Goal: Information Seeking & Learning: Learn about a topic

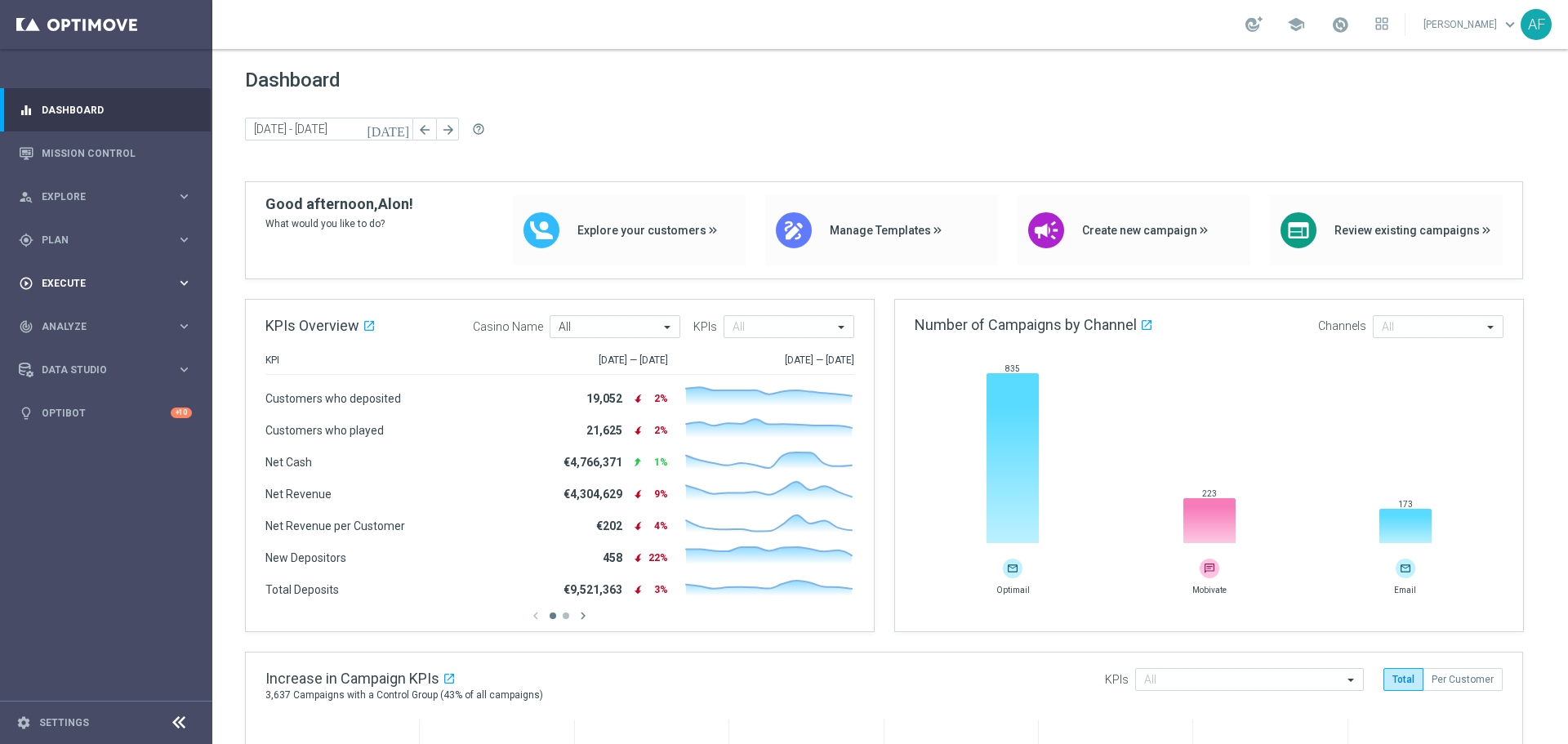
click at [123, 278] on span "Execute" at bounding box center [109, 283] width 135 height 10
click at [123, 267] on div "play_circle_outline Execute keyboard_arrow_right" at bounding box center [105, 282] width 211 height 44
click at [118, 239] on span "Plan" at bounding box center [109, 240] width 135 height 10
click at [69, 345] on link "Streams" at bounding box center [106, 347] width 128 height 13
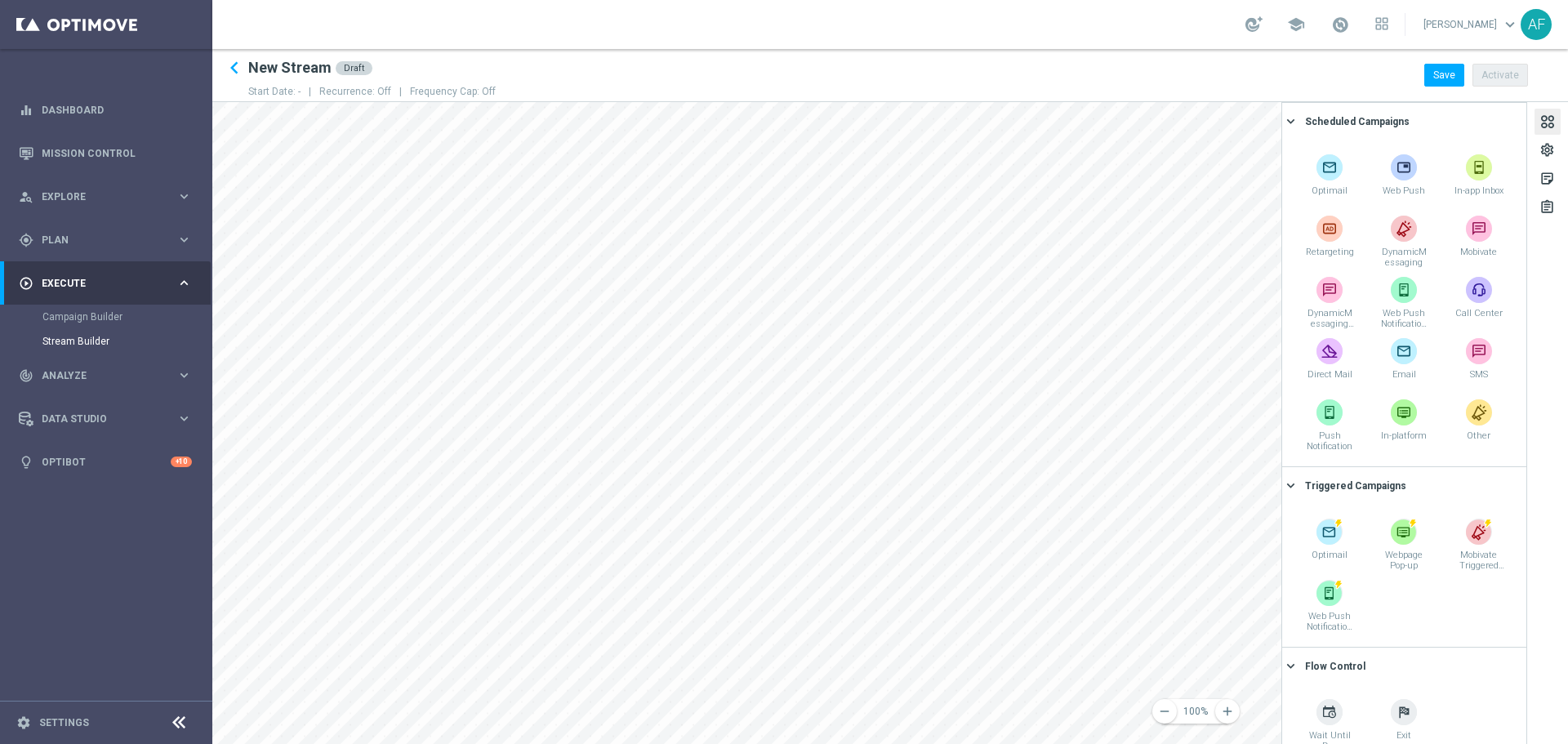
scroll to position [142, 0]
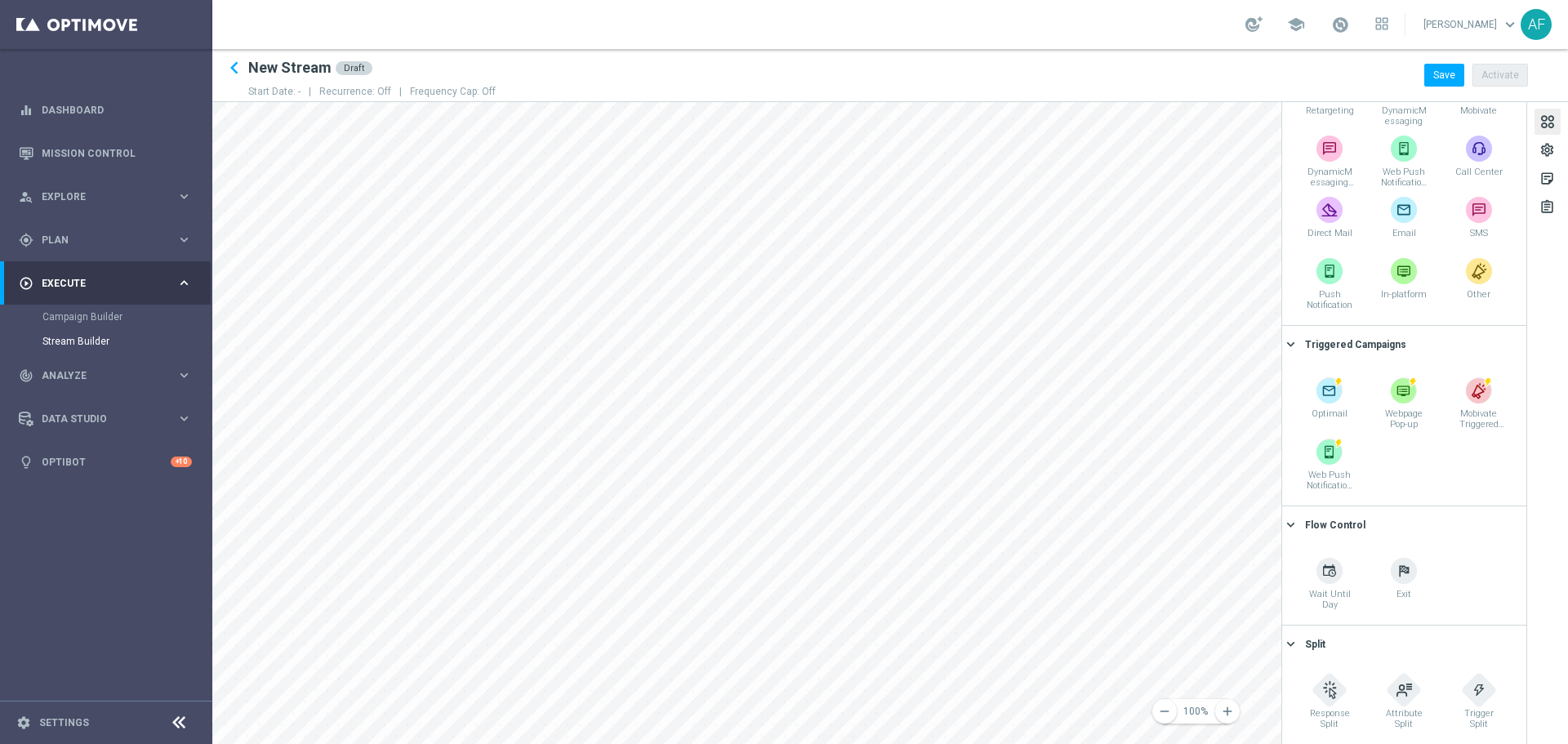
click at [117, 287] on span "Execute" at bounding box center [109, 283] width 135 height 10
click at [99, 281] on span "Execute" at bounding box center [109, 283] width 135 height 10
click at [102, 239] on span "Plan" at bounding box center [109, 240] width 135 height 10
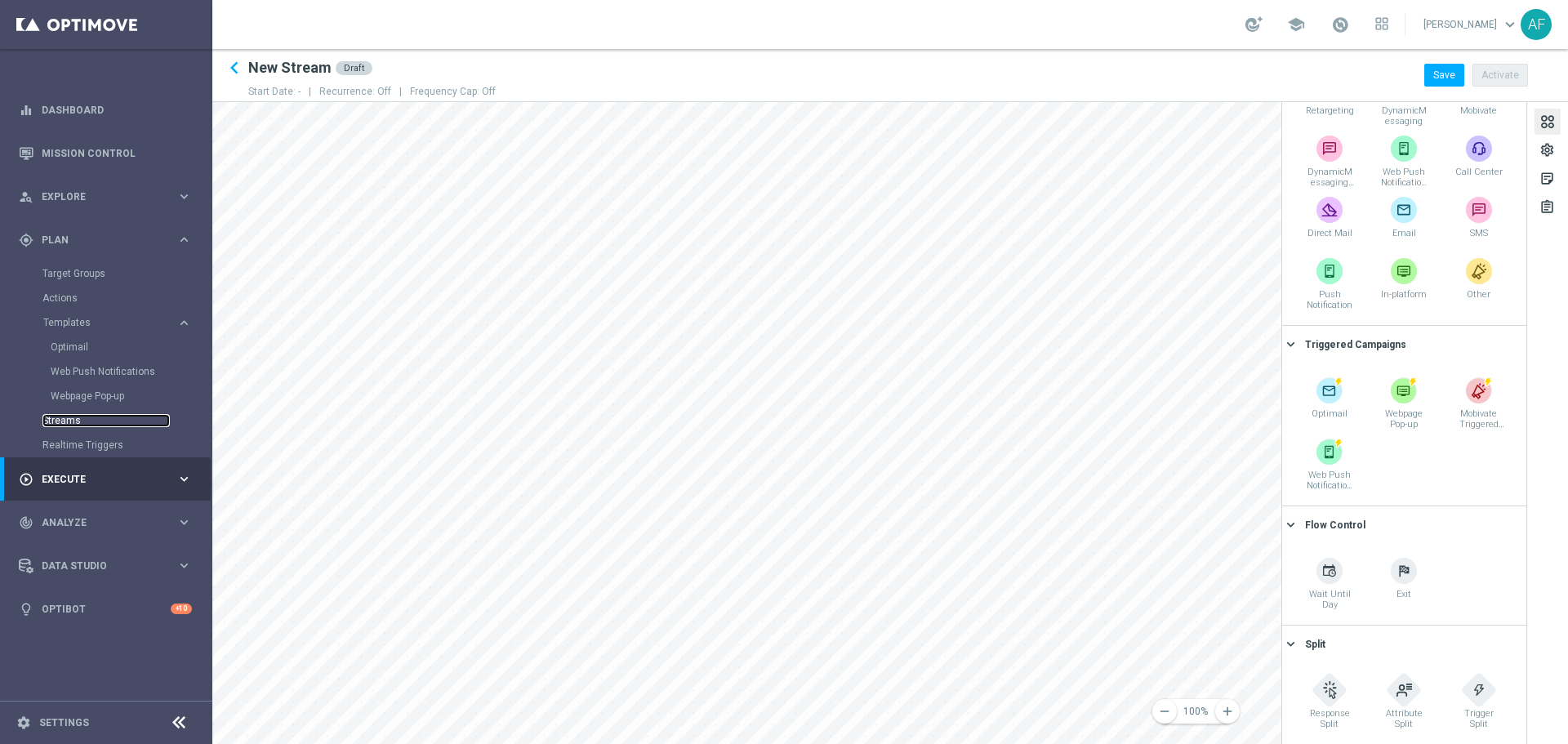
click at [75, 417] on link "Streams" at bounding box center [106, 421] width 128 height 13
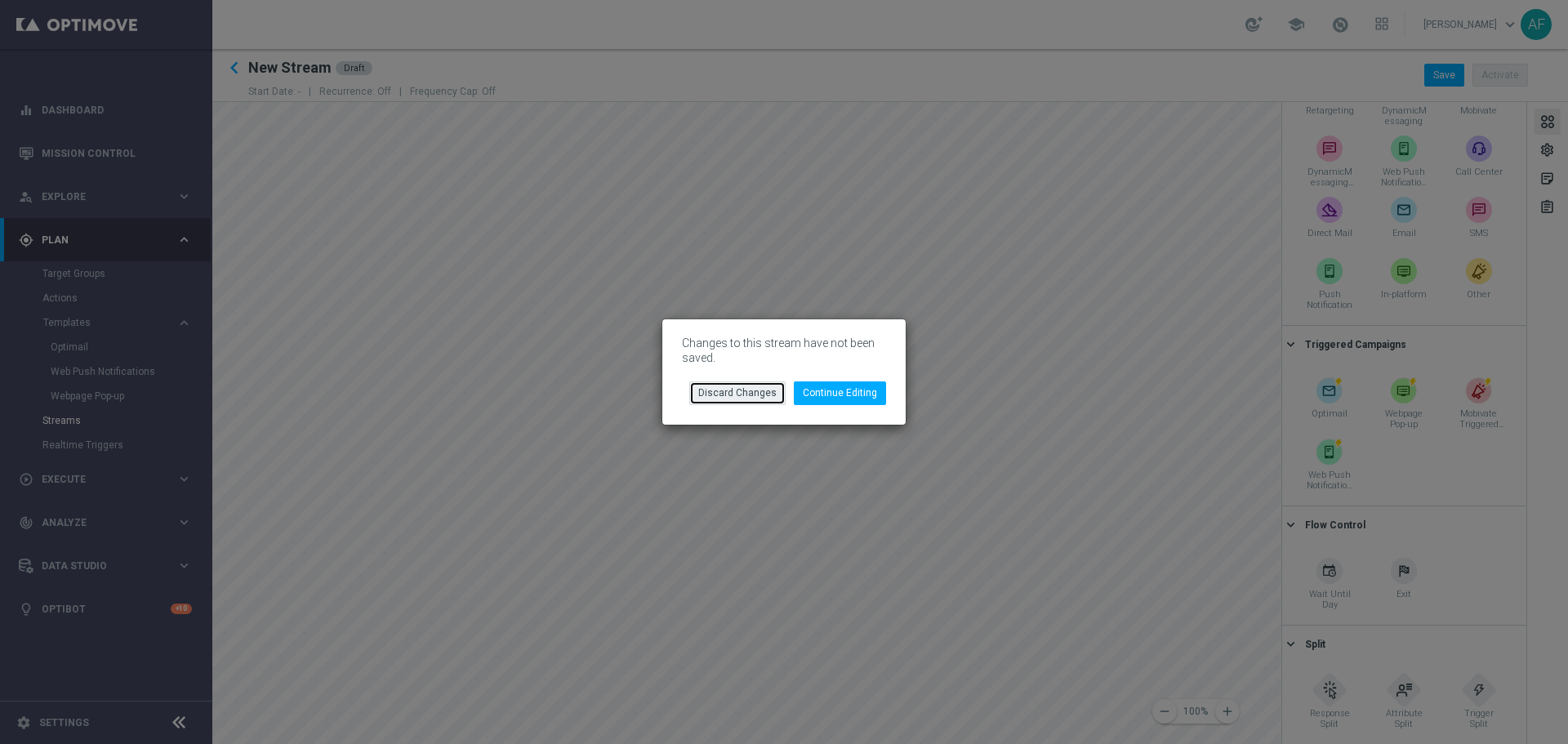
click at [762, 398] on button "Discard Changes" at bounding box center [737, 393] width 96 height 23
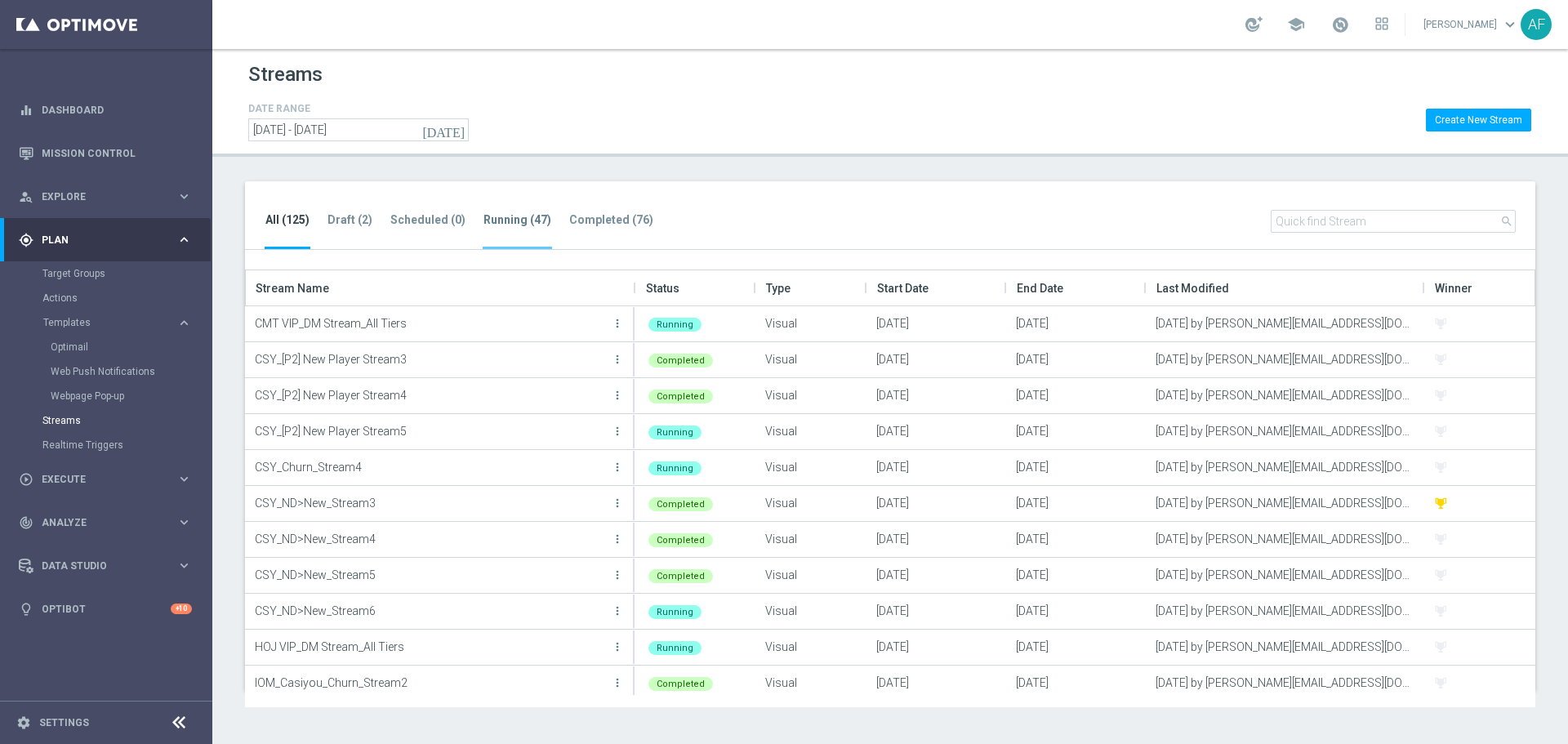
click at [484, 216] on tab-header "Running (47)" at bounding box center [517, 220] width 67 height 14
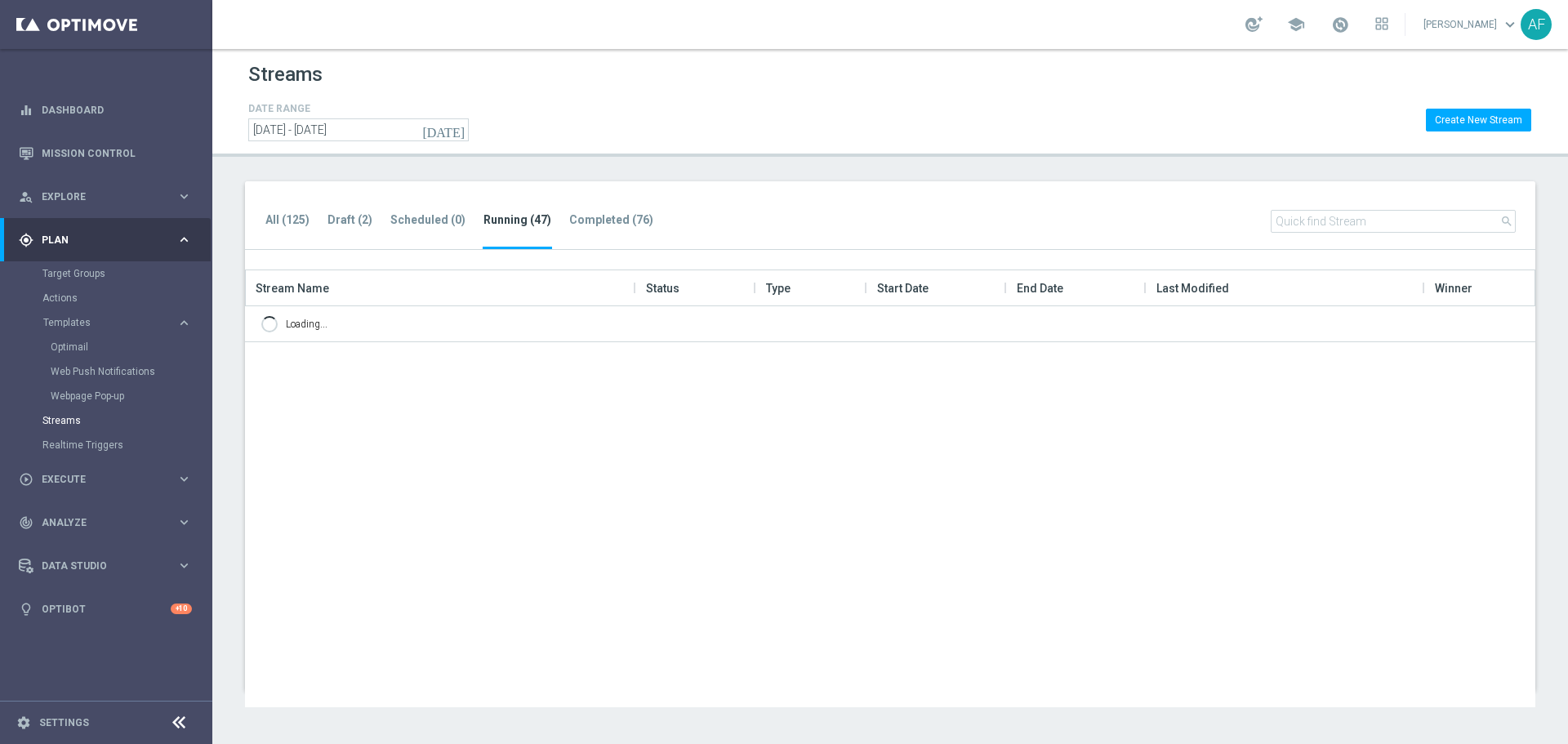
click at [1297, 233] on input-search "search" at bounding box center [1394, 230] width 245 height 40
click at [1299, 221] on input "text" at bounding box center [1394, 221] width 245 height 23
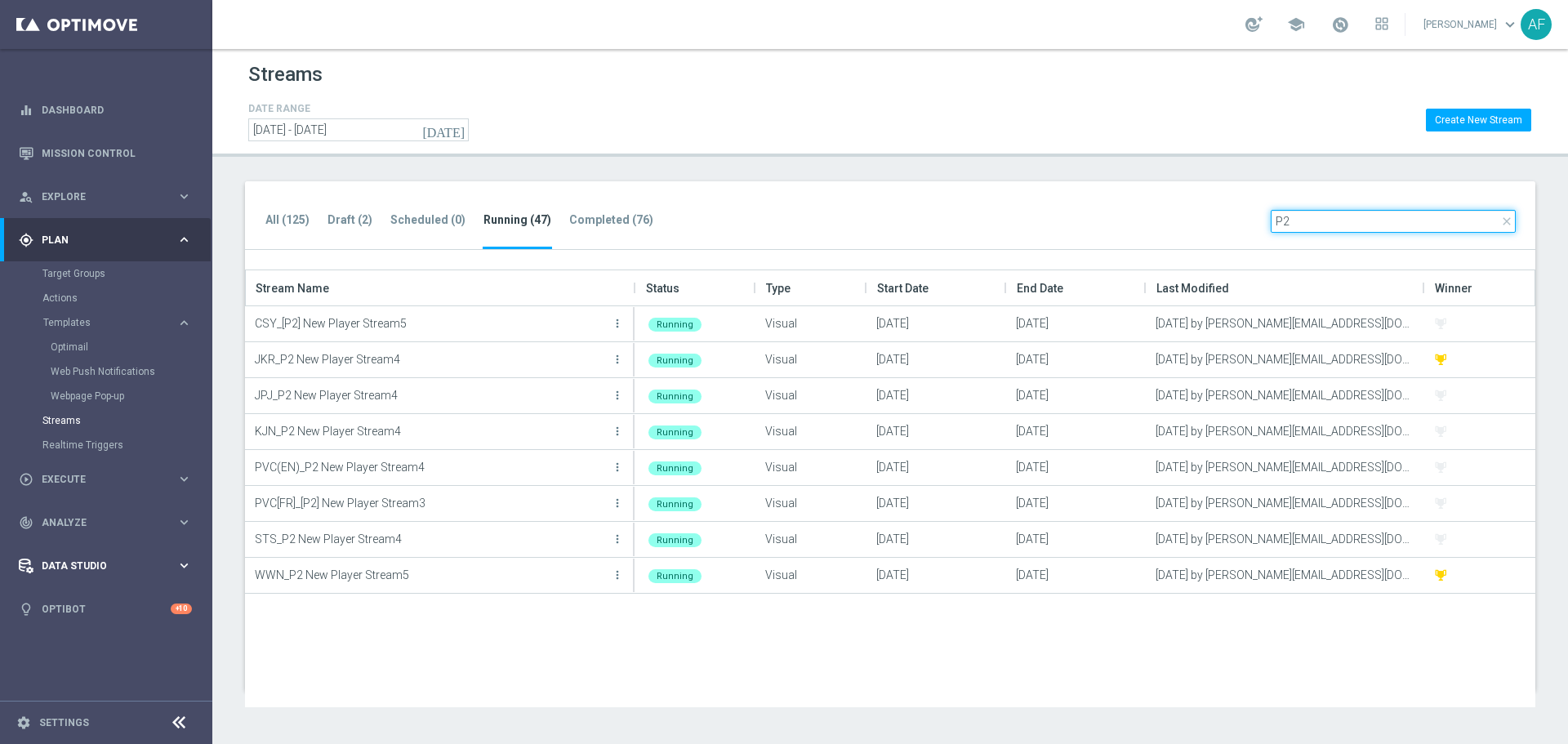
type input "P2"
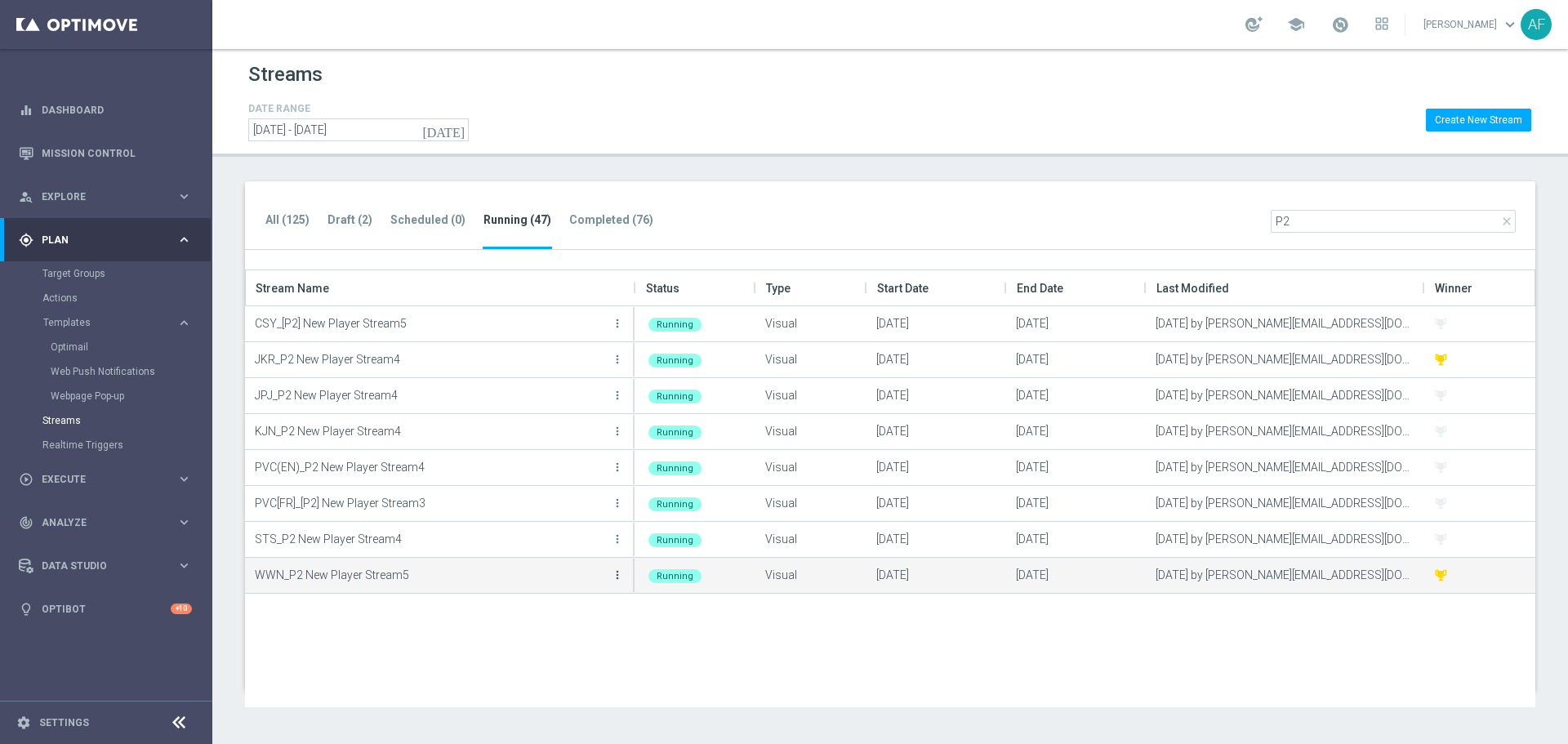
click at [617, 575] on icon "more_vert" at bounding box center [617, 574] width 13 height 13
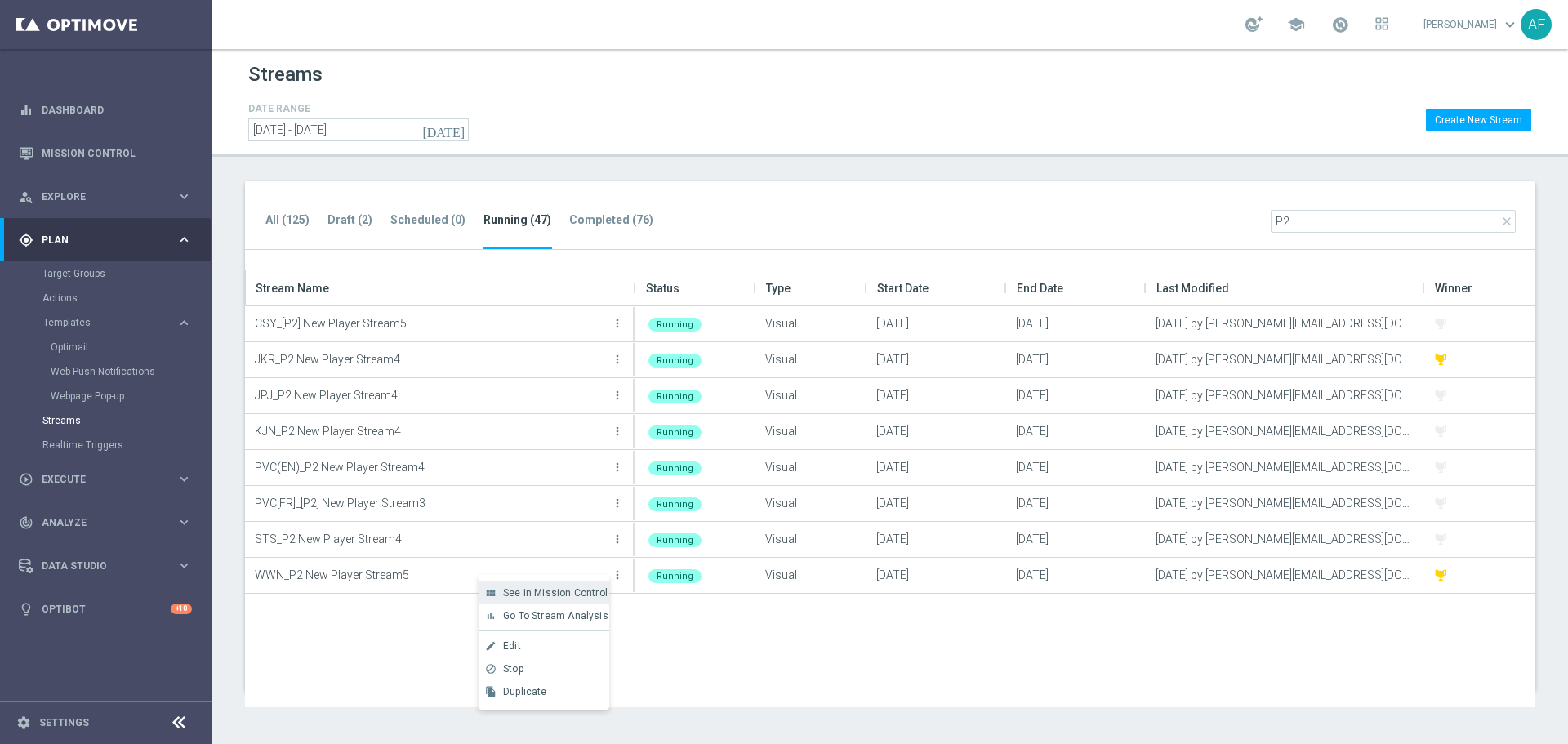
click at [578, 586] on div "view_module See in Mission Control" at bounding box center [543, 593] width 131 height 23
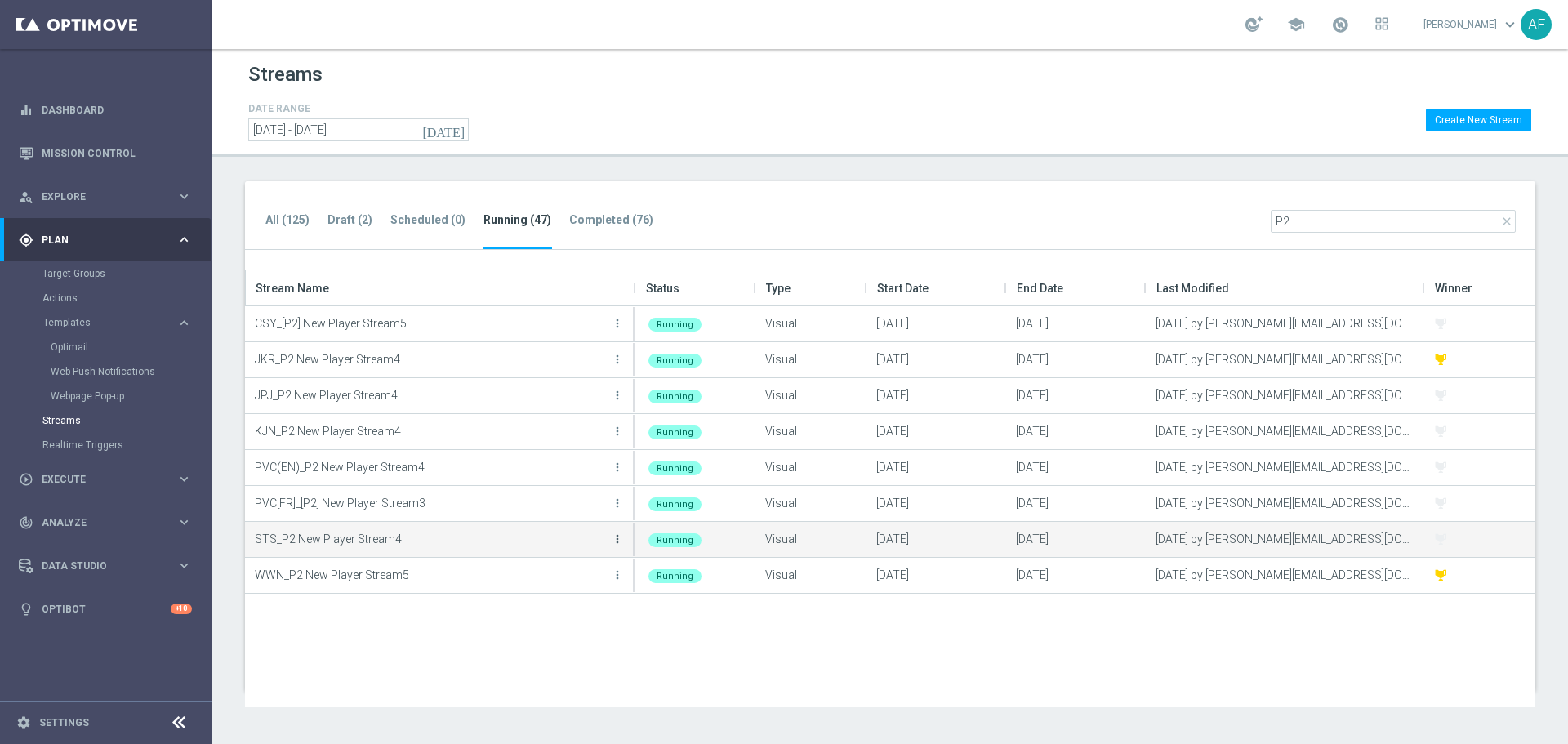
click at [616, 537] on icon "more_vert" at bounding box center [617, 539] width 13 height 13
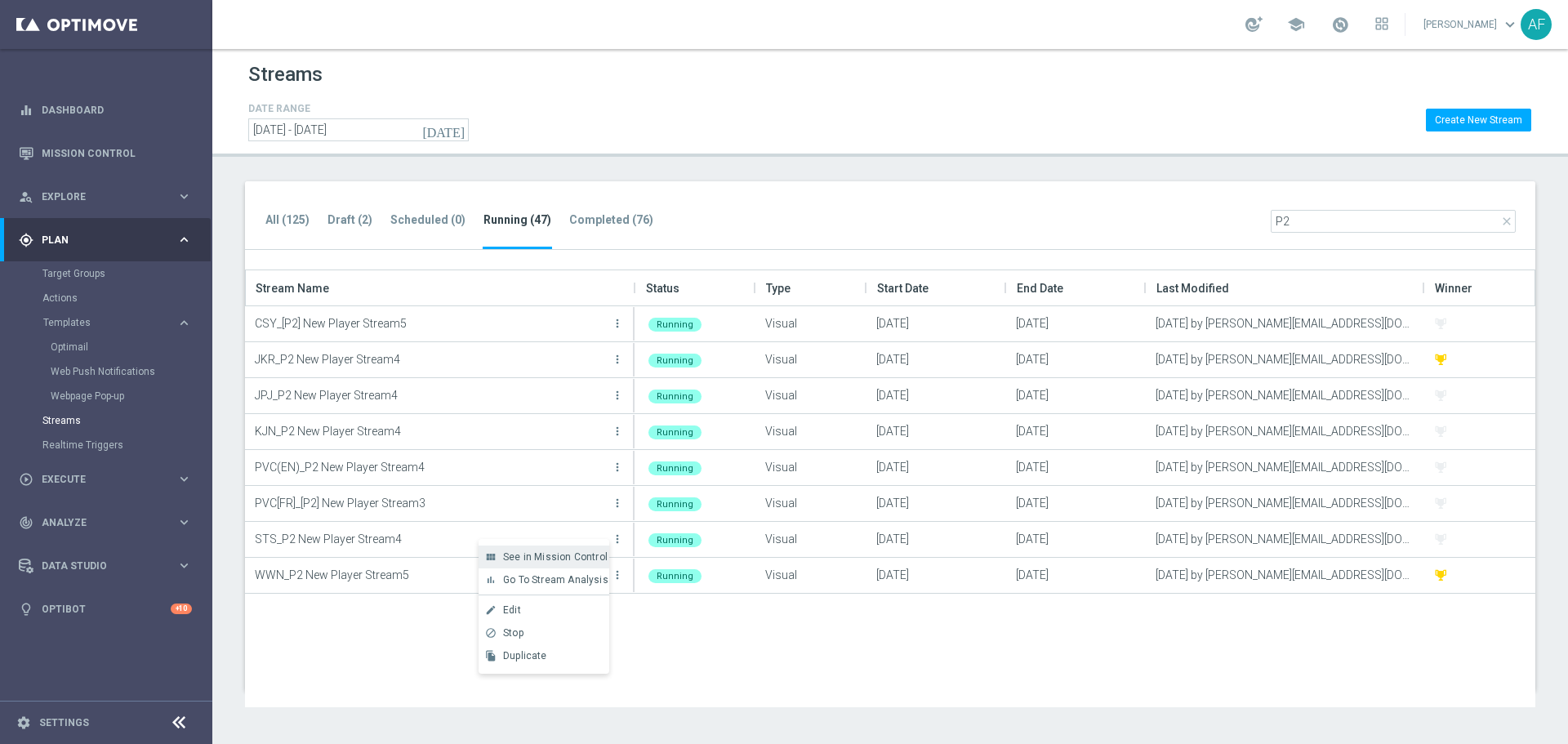
click at [565, 557] on span "See in Mission Control" at bounding box center [555, 557] width 105 height 12
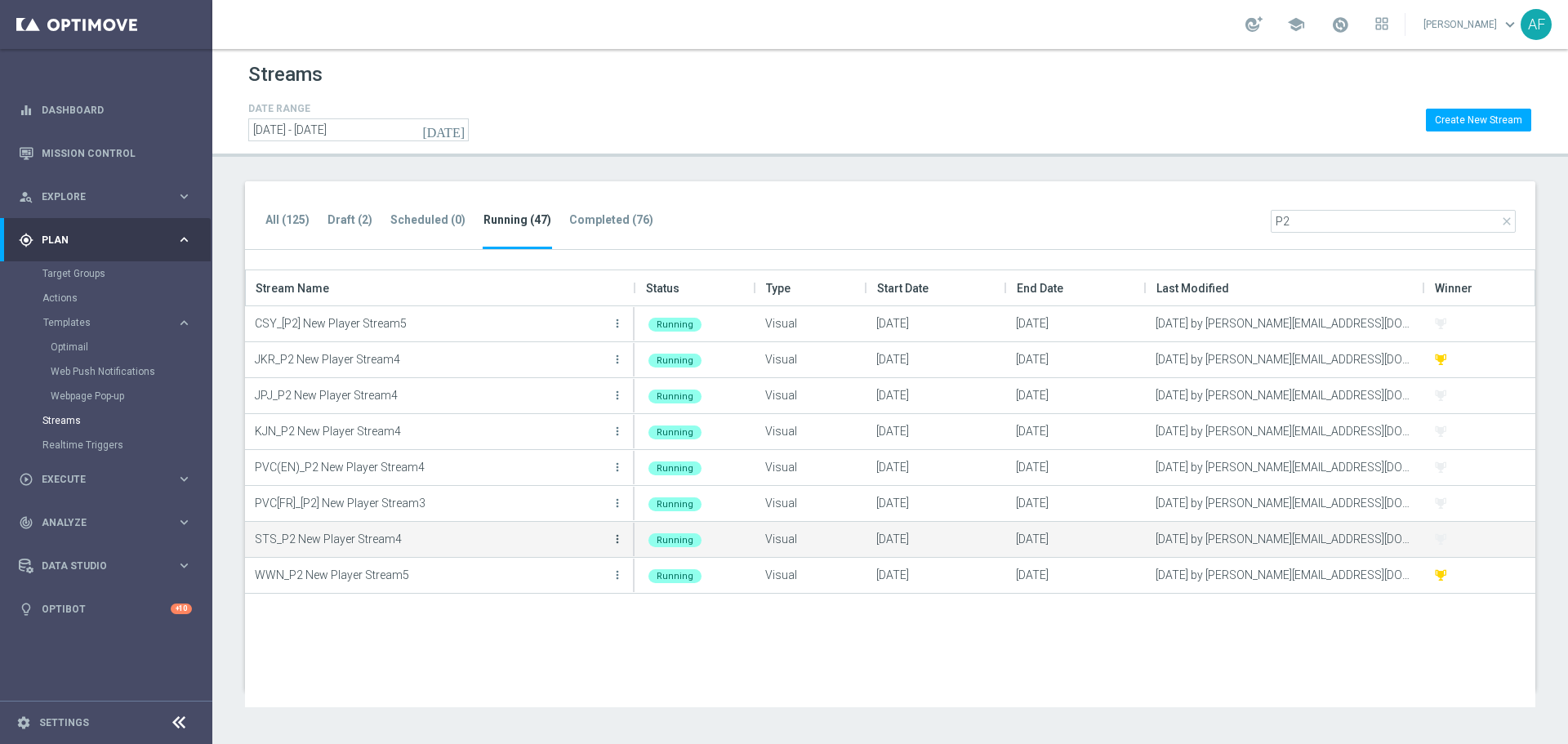
click at [616, 542] on icon "more_vert" at bounding box center [617, 539] width 13 height 13
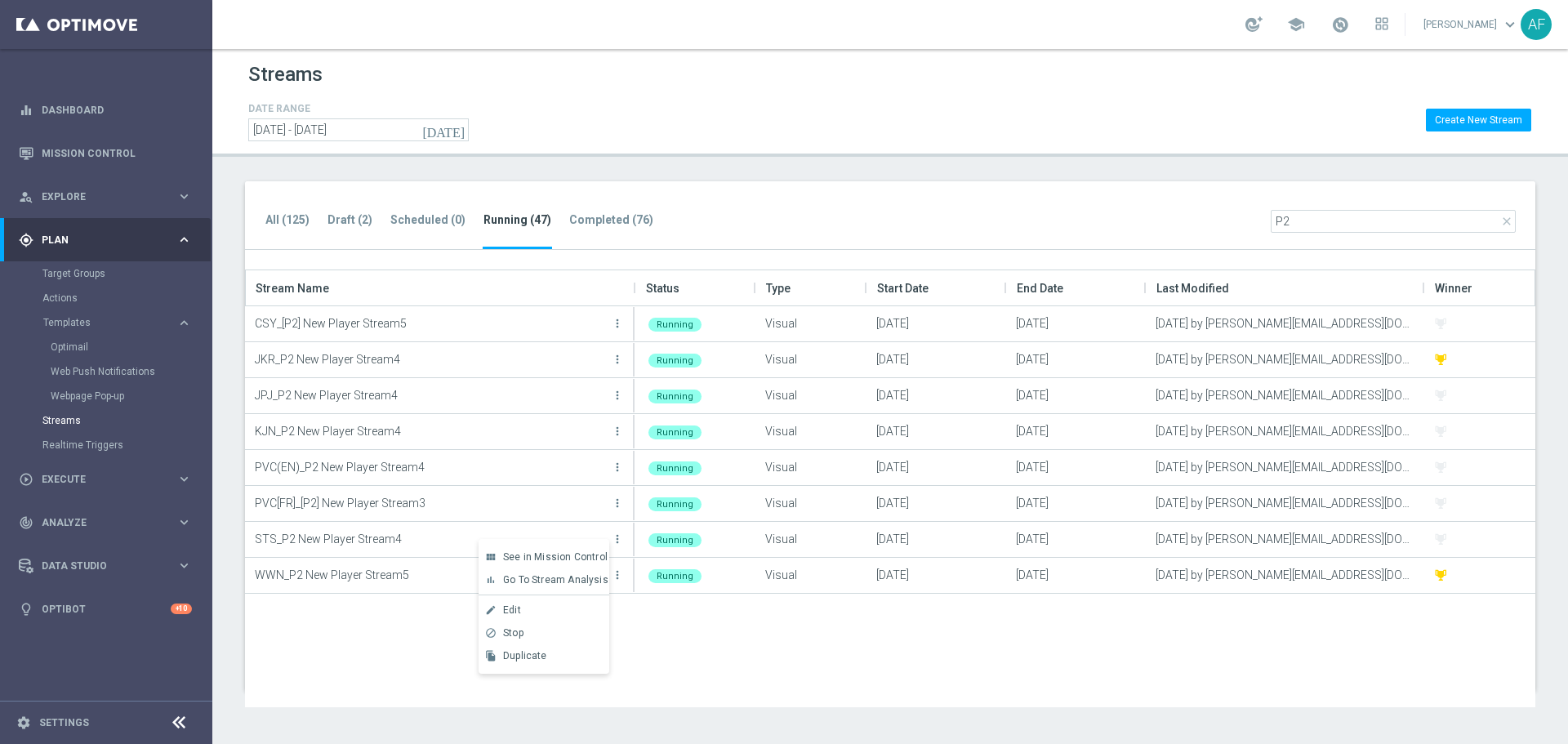
click at [559, 556] on span "See in Mission Control" at bounding box center [555, 557] width 105 height 12
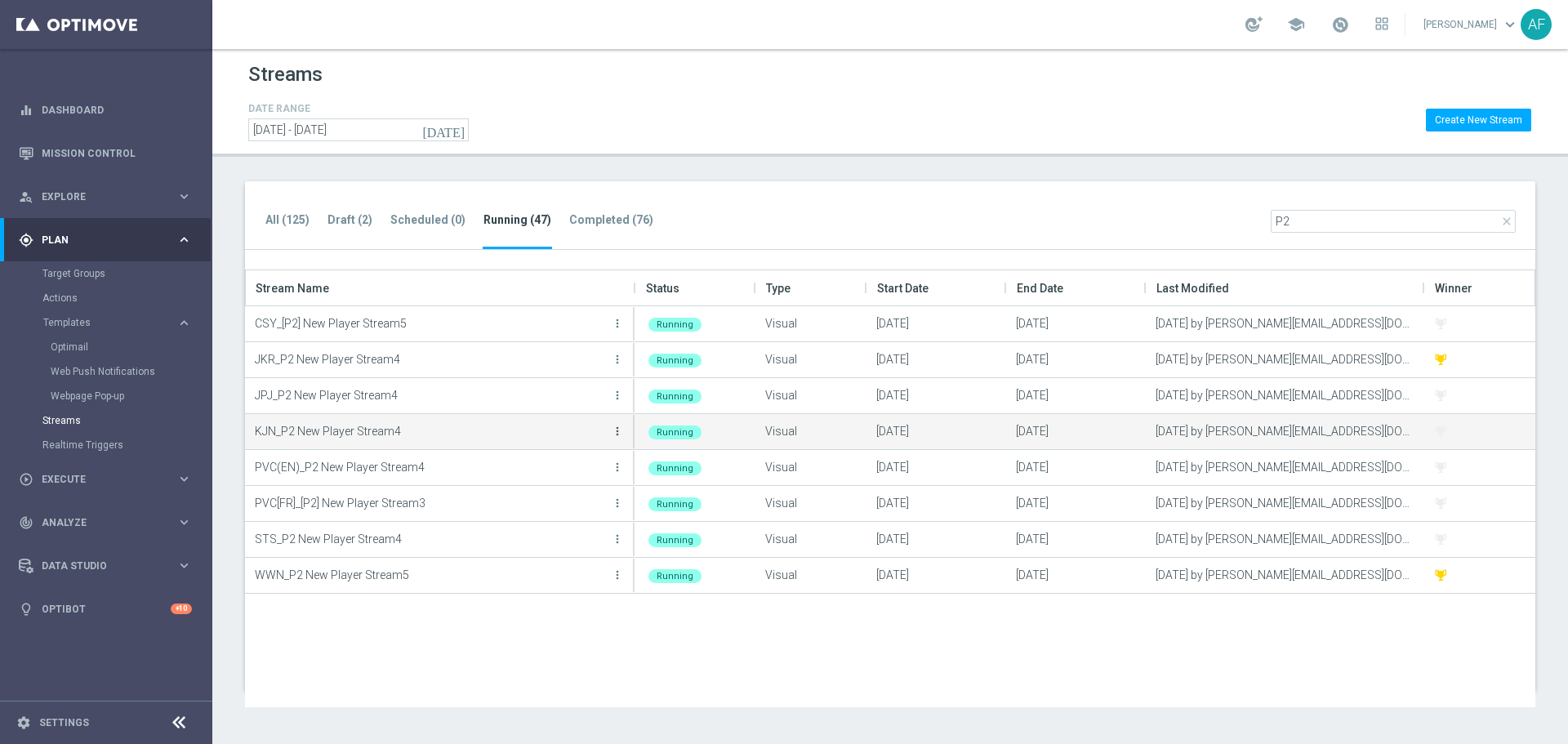
click at [616, 427] on icon "more_vert" at bounding box center [617, 431] width 13 height 13
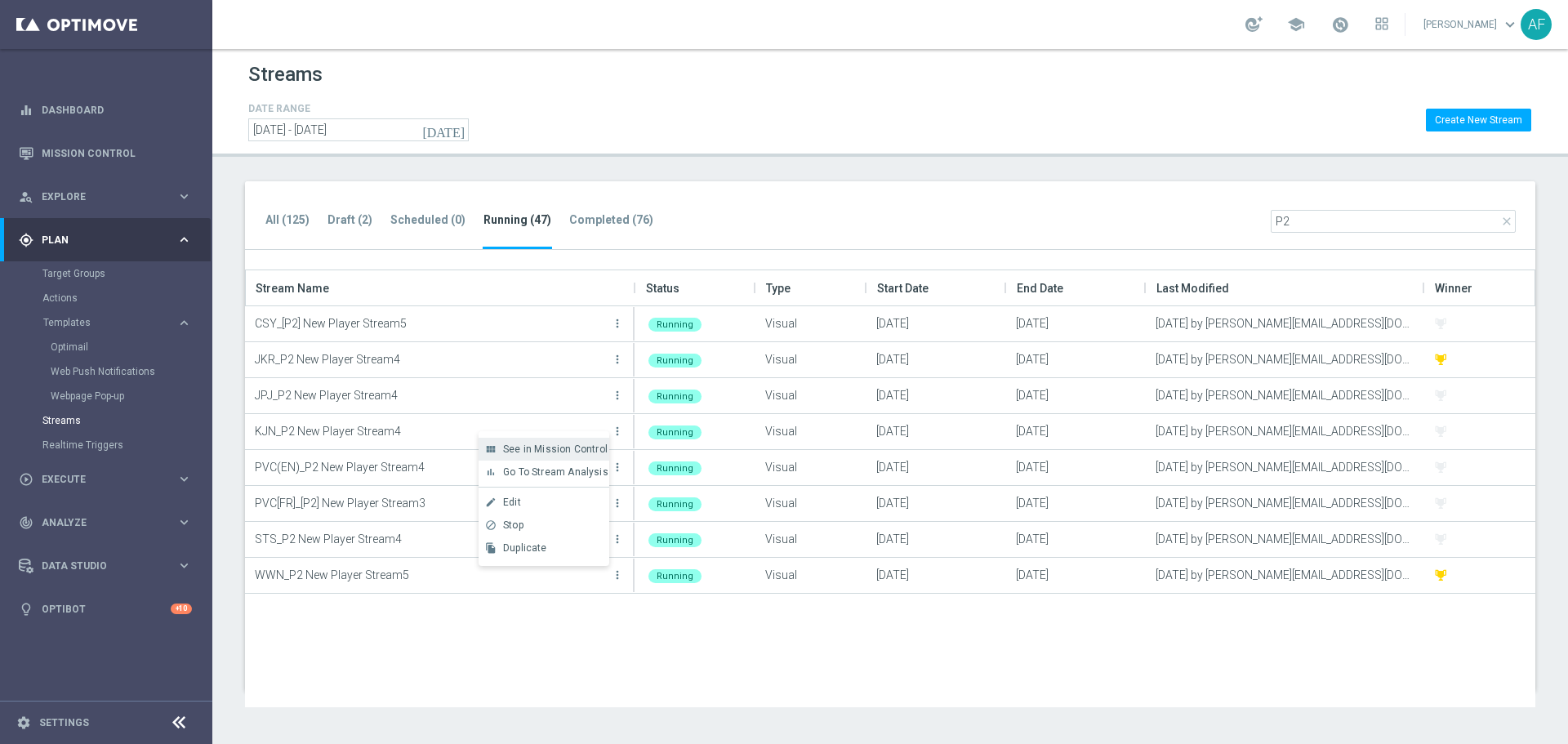
click at [546, 449] on span "See in Mission Control" at bounding box center [555, 449] width 105 height 12
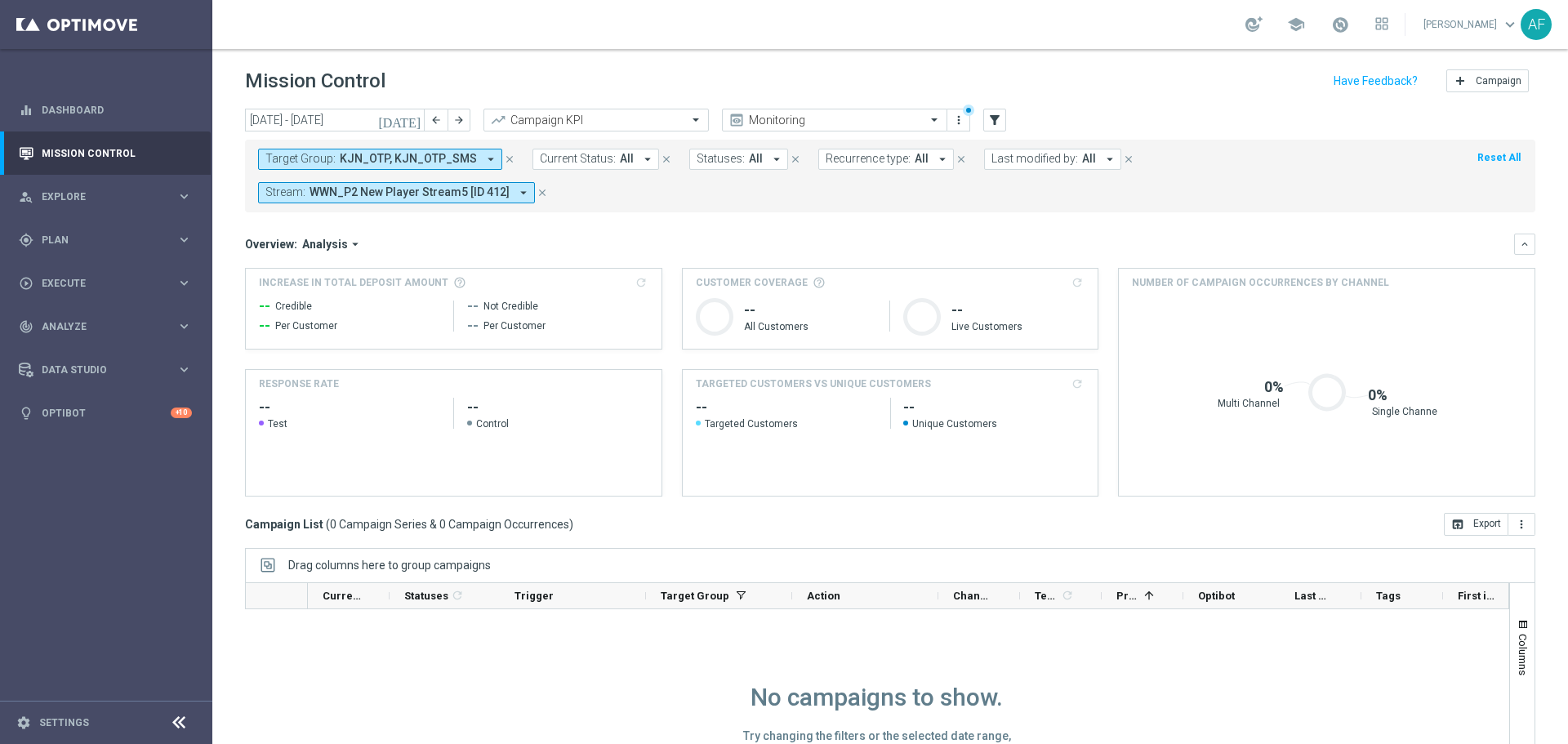
click at [453, 156] on span "KJN_OTP, KJN_OTP_SMS" at bounding box center [408, 159] width 137 height 14
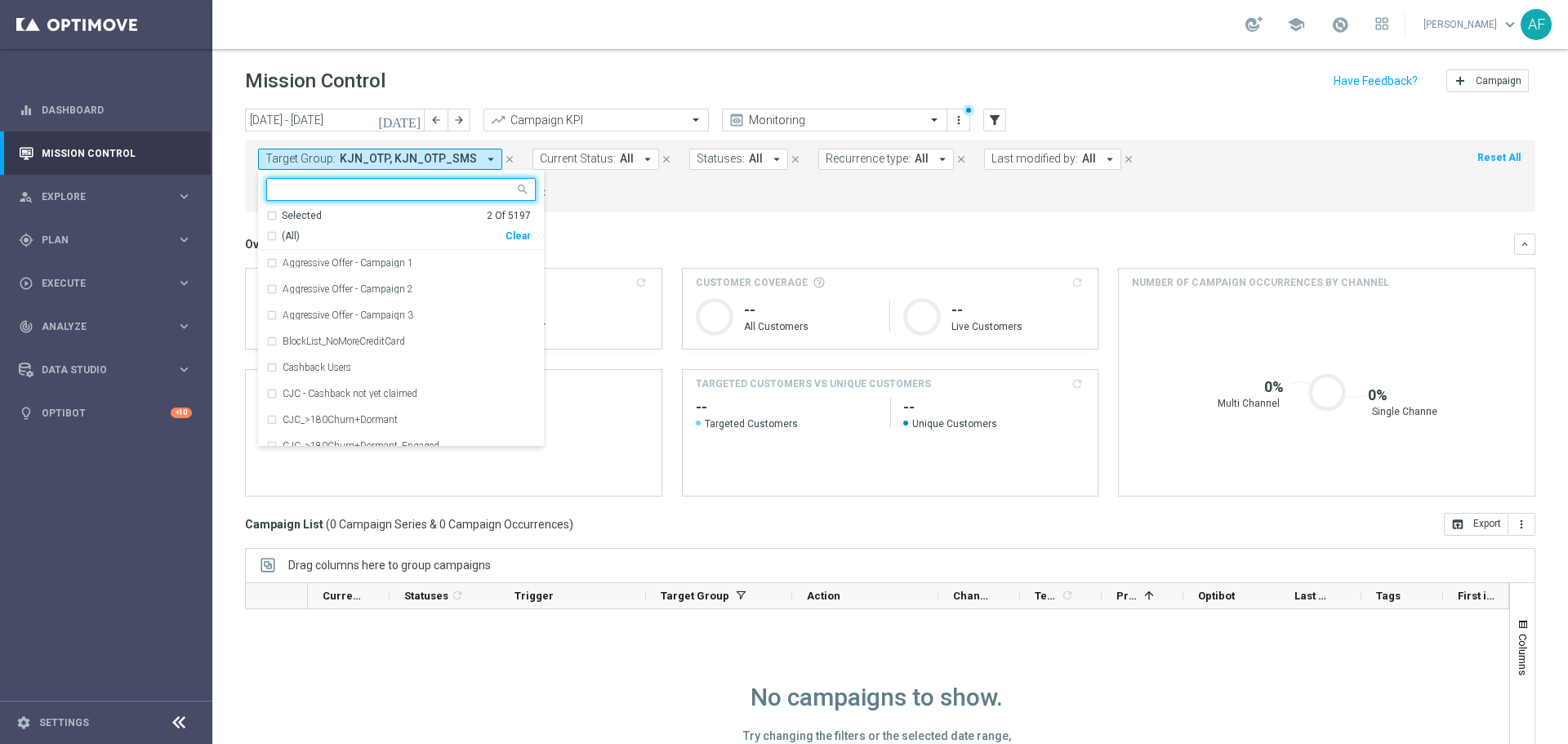
click at [316, 212] on div "Selected" at bounding box center [301, 216] width 40 height 14
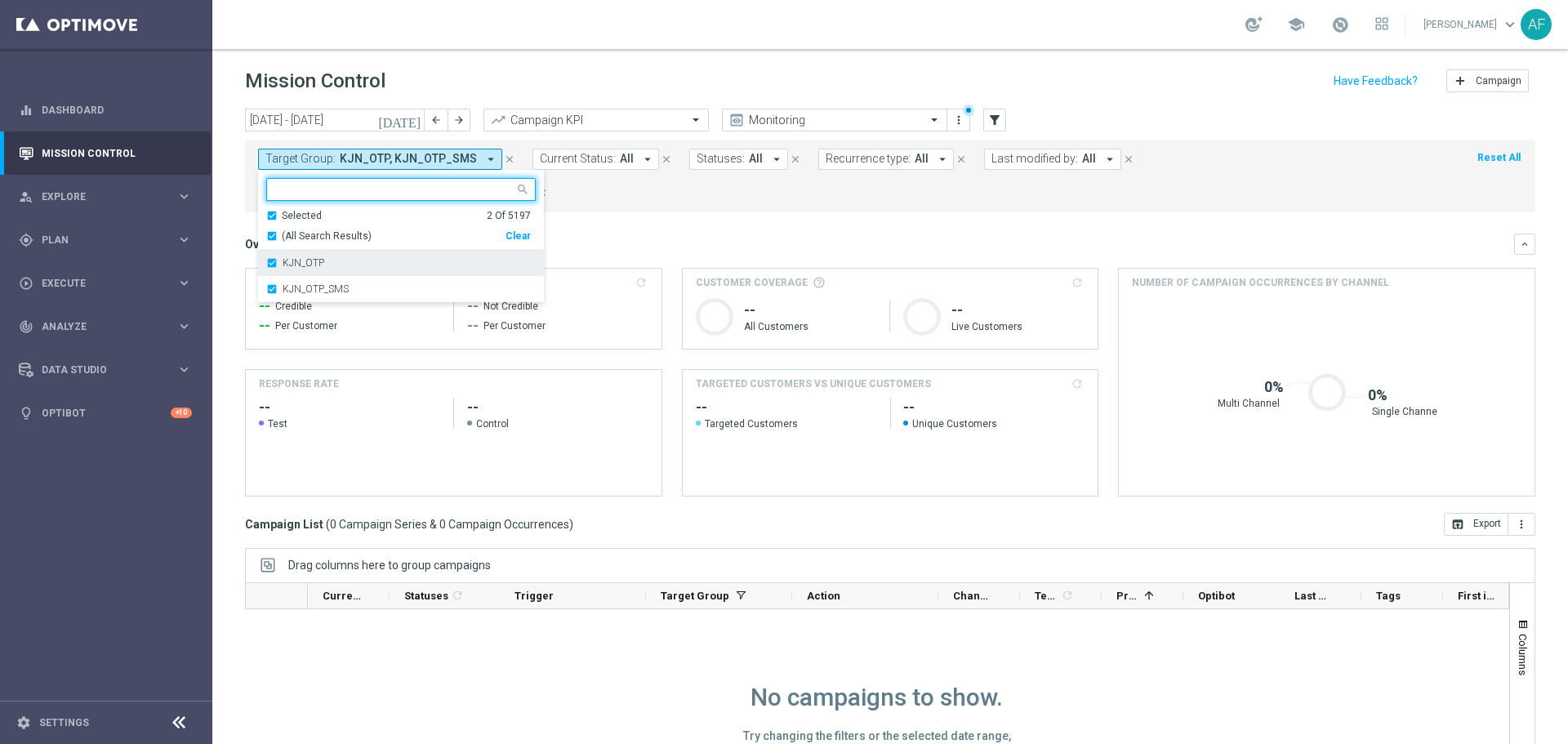
click at [323, 262] on label "KJN_OTP" at bounding box center [303, 263] width 42 height 10
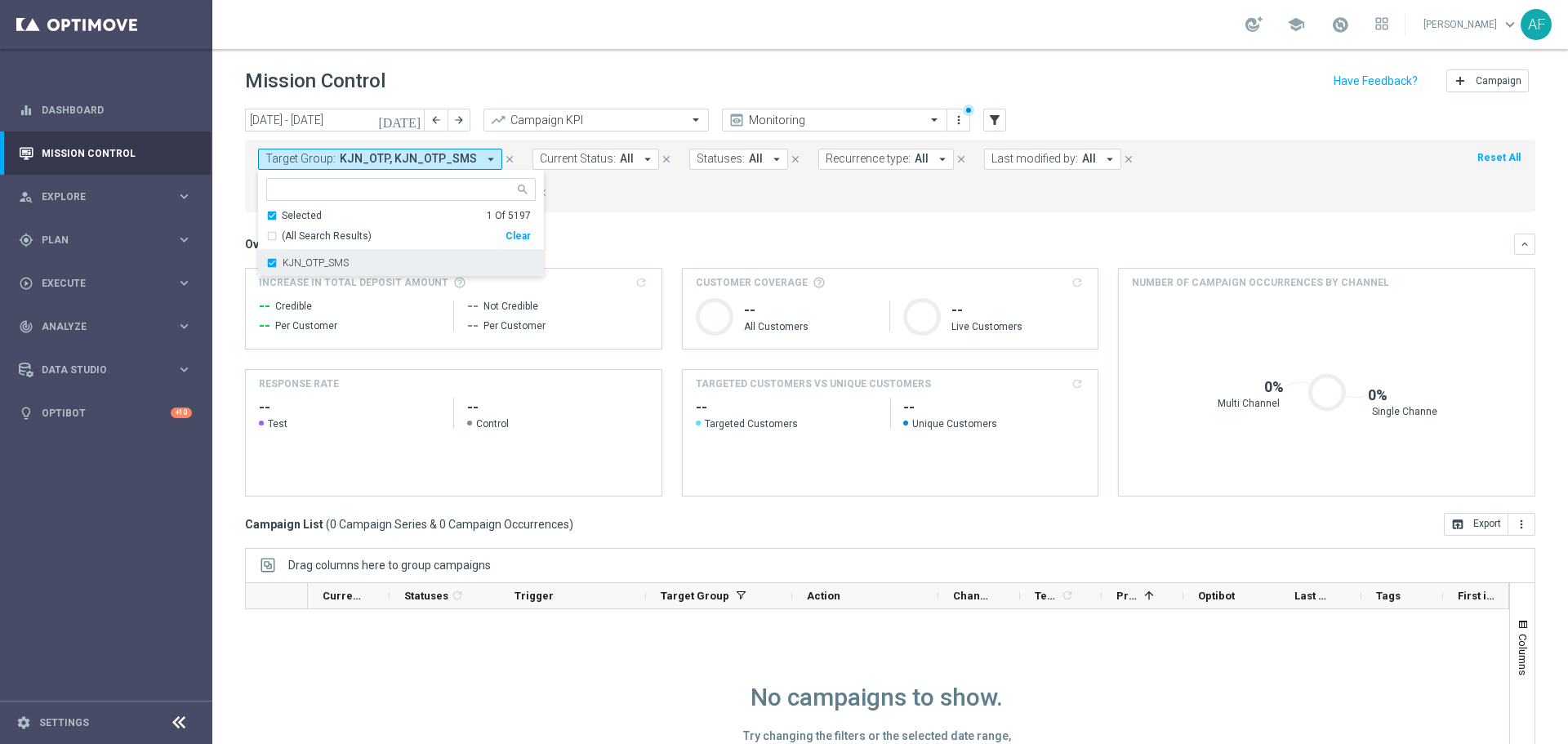
click at [325, 270] on div "KJN_OTP_SMS" at bounding box center [400, 263] width 269 height 26
click at [606, 237] on div "Overview: Analysis arrow_drop_down" at bounding box center [880, 244] width 1269 height 15
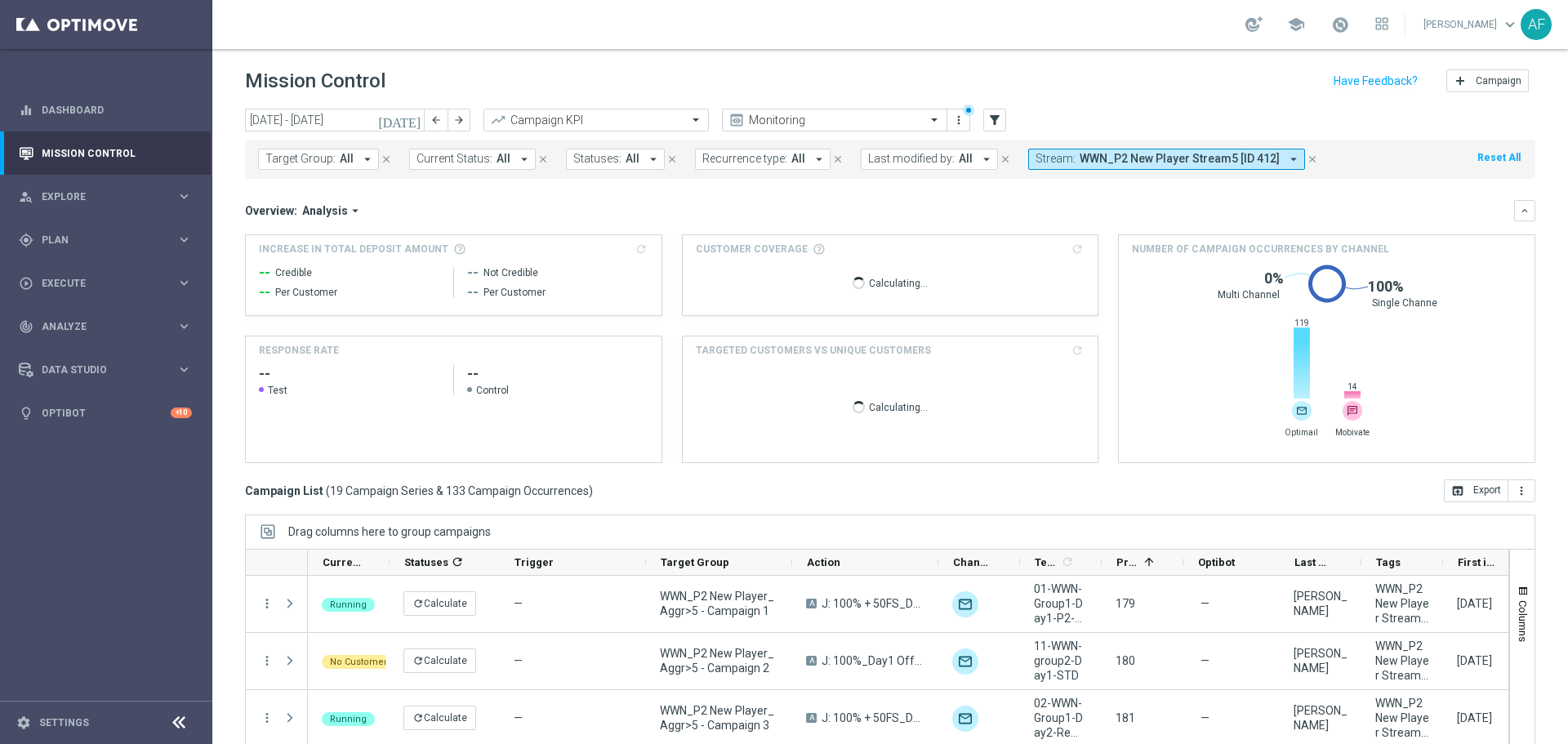
click at [415, 124] on icon "today" at bounding box center [400, 120] width 44 height 15
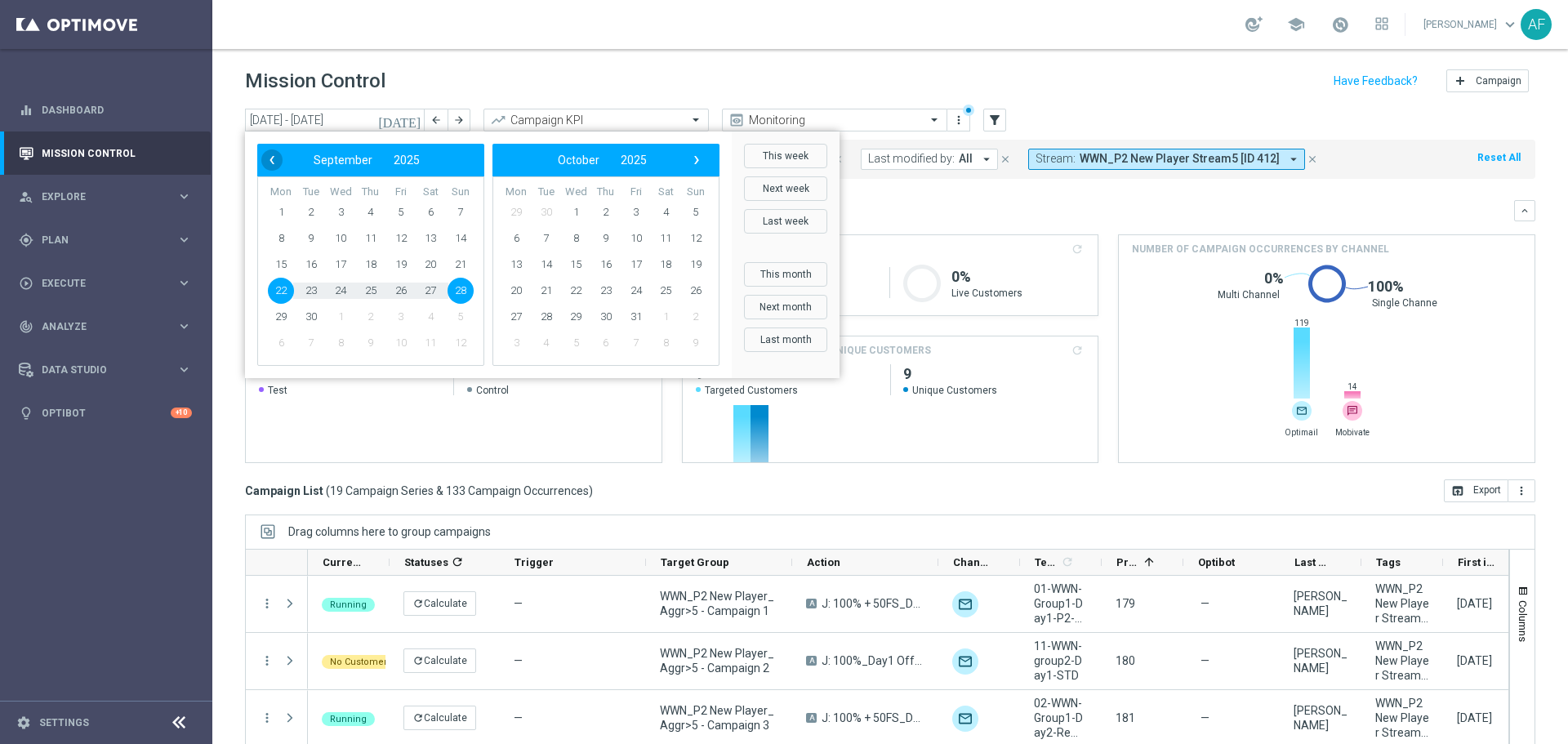
click at [276, 165] on span "‹" at bounding box center [272, 160] width 21 height 21
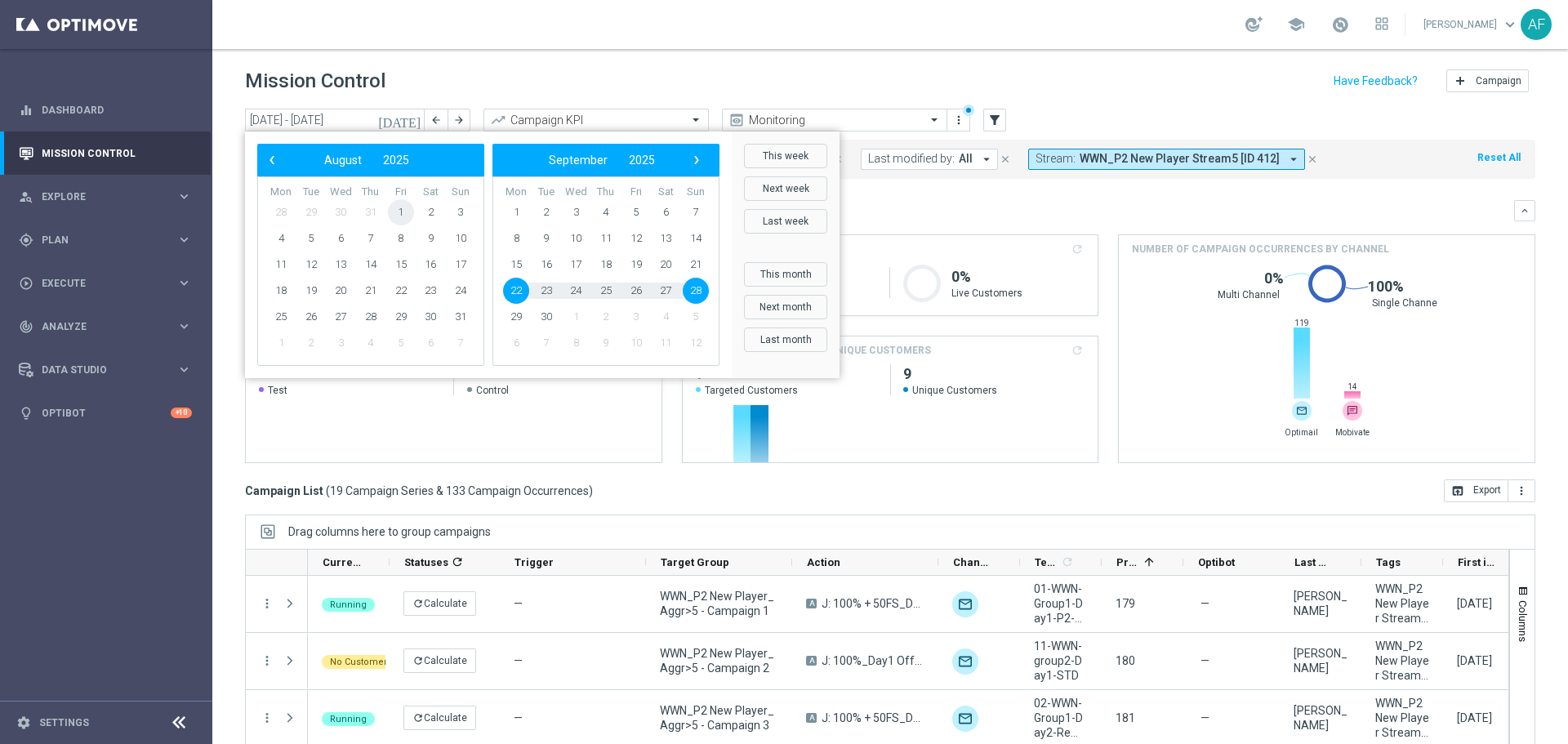
click at [399, 213] on span "1" at bounding box center [401, 212] width 26 height 26
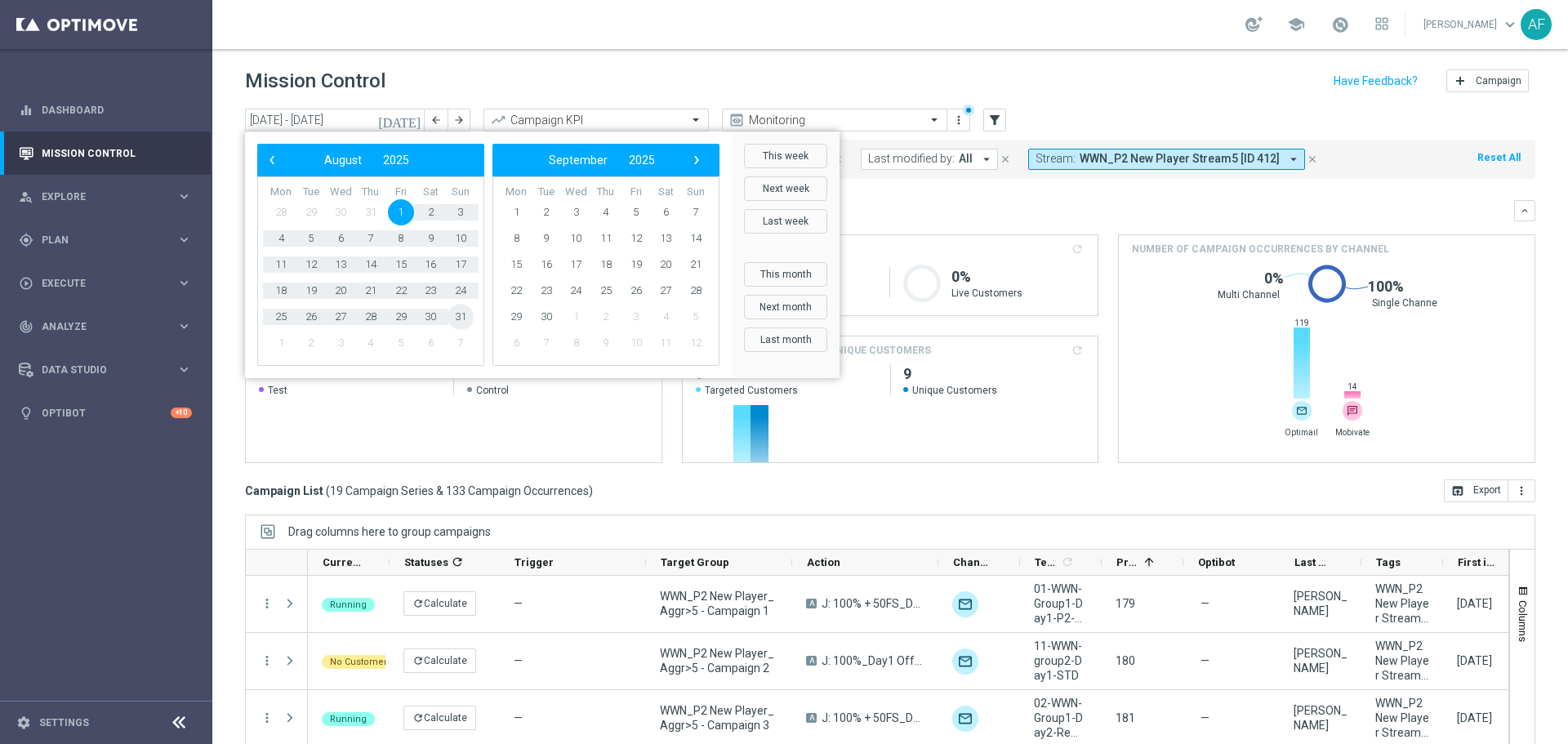
click at [455, 319] on span "31" at bounding box center [461, 317] width 26 height 26
type input "01 Aug 2025 - 31 Aug 2025"
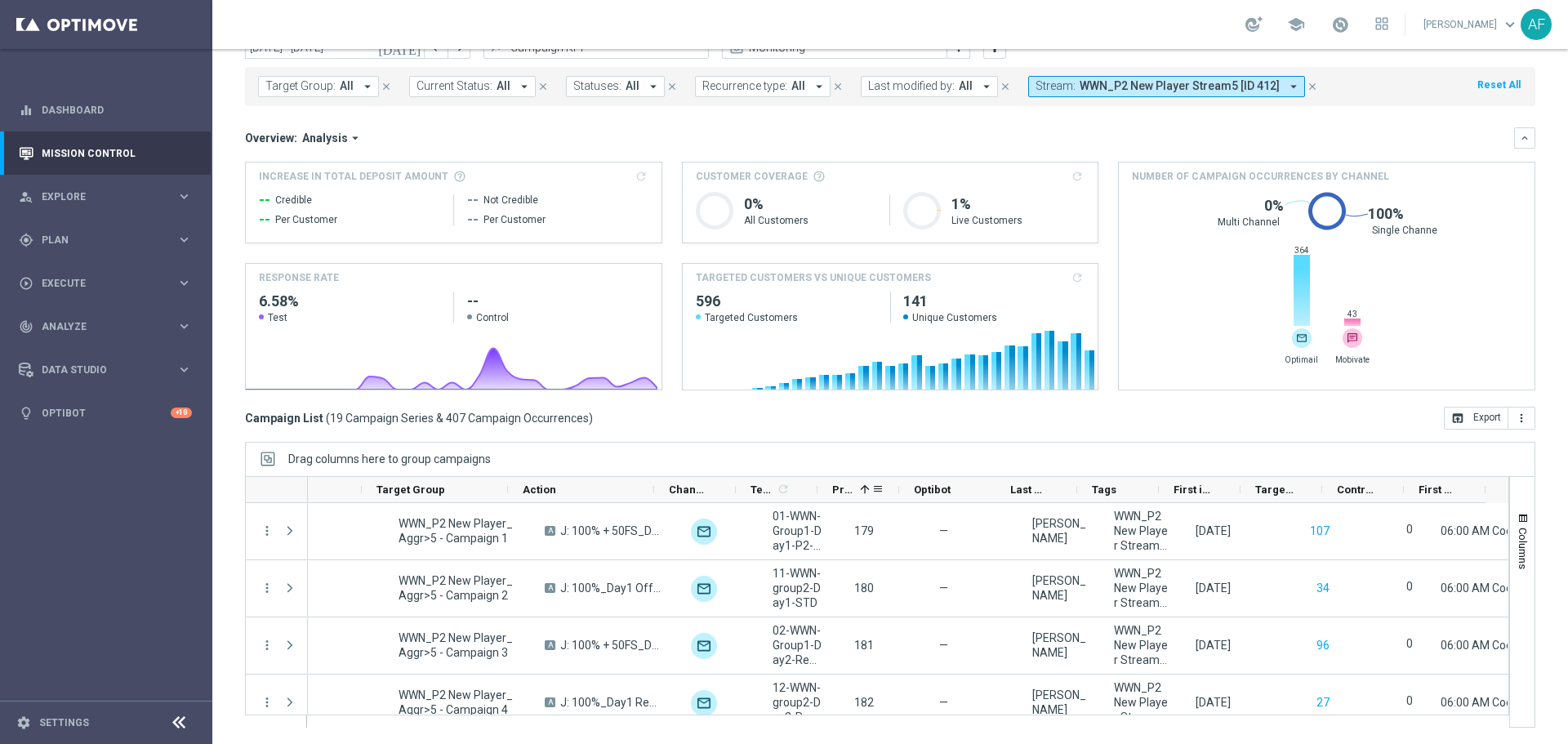
click at [861, 485] on span at bounding box center [865, 489] width 13 height 13
click at [858, 486] on div "Priority 1" at bounding box center [852, 489] width 40 height 26
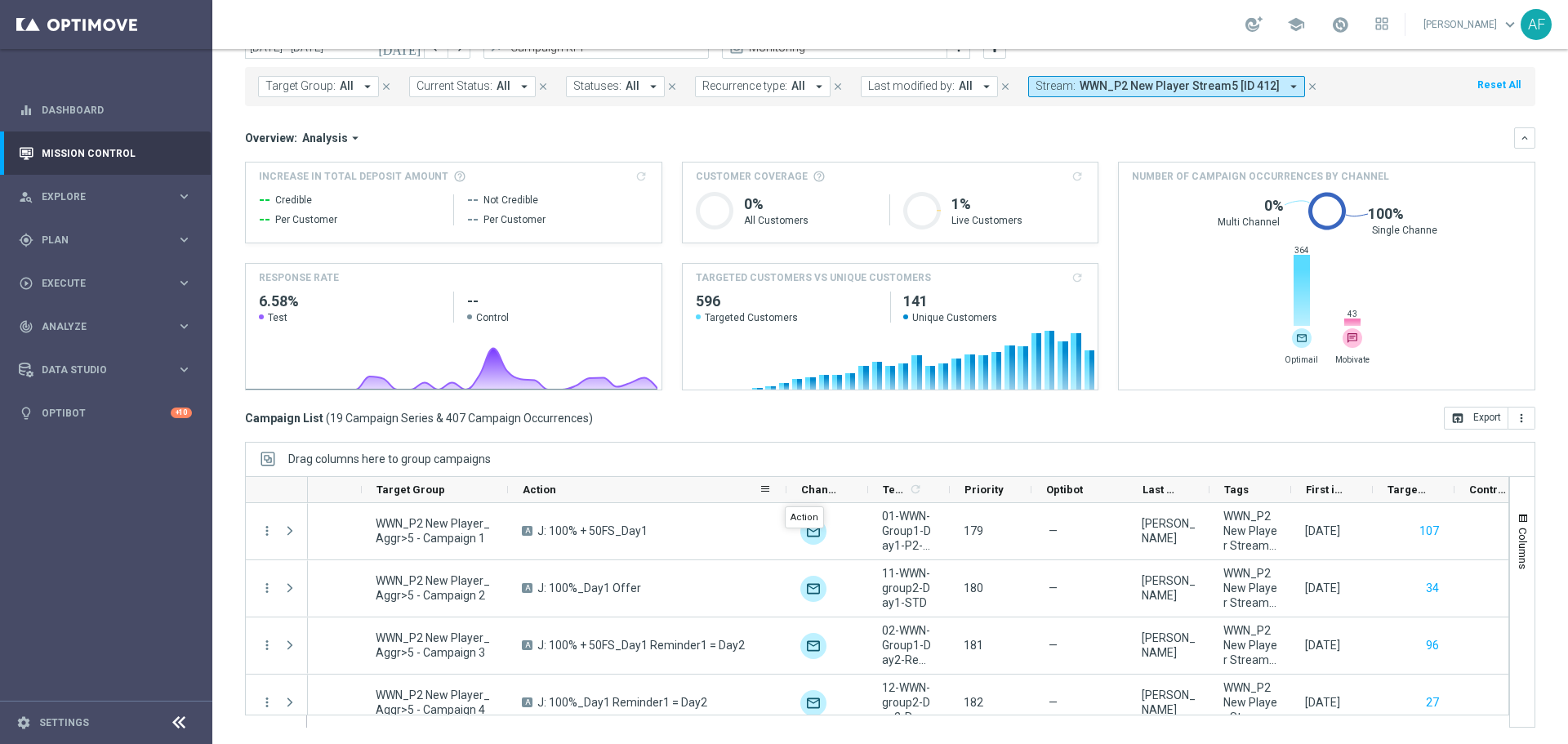
drag, startPoint x: 653, startPoint y: 484, endPoint x: 784, endPoint y: 491, distance: 131.2
click at [784, 491] on div at bounding box center [786, 489] width 7 height 26
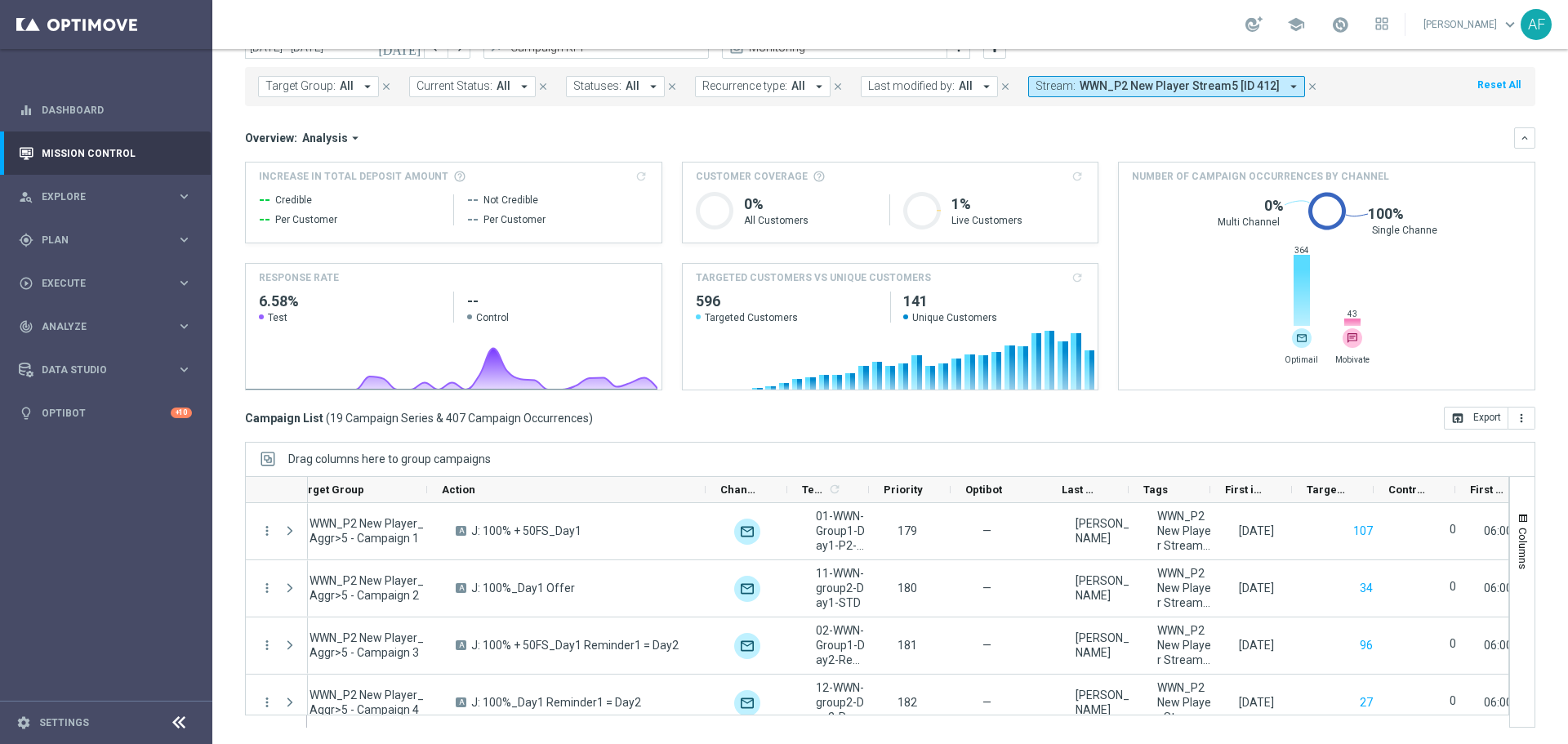
scroll to position [0, 416]
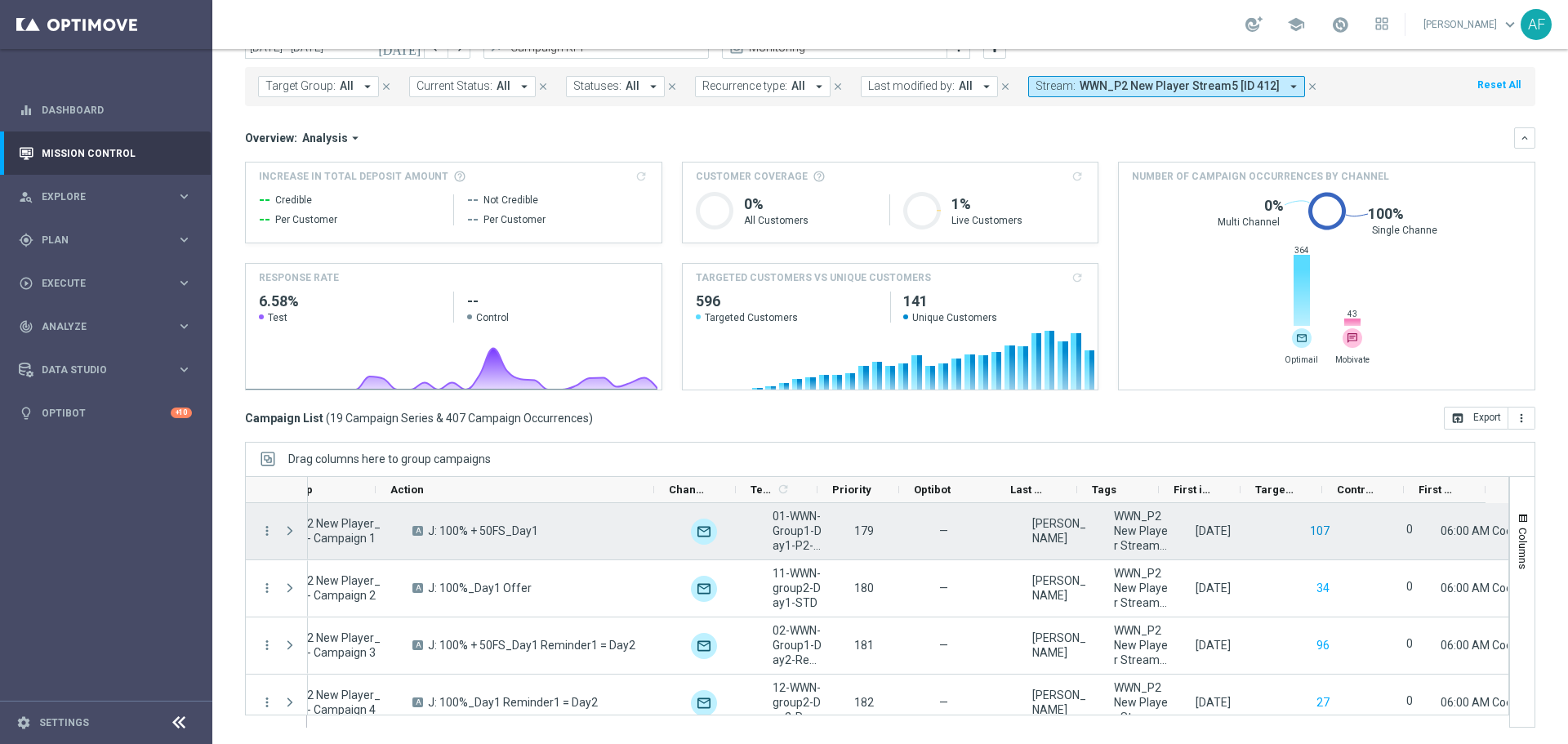
click at [1308, 532] on button "107" at bounding box center [1319, 531] width 23 height 21
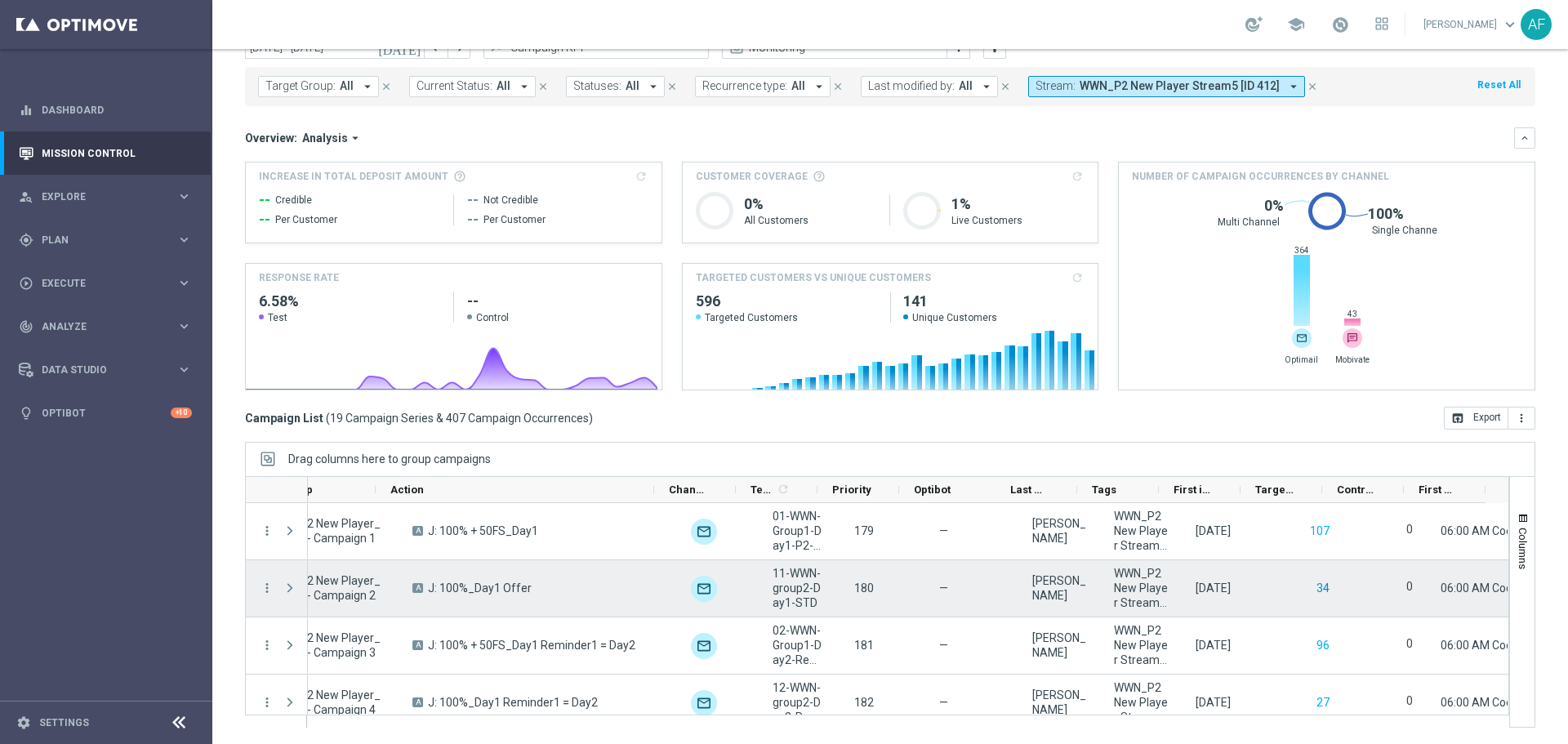
click at [1314, 591] on button "34" at bounding box center [1323, 588] width 16 height 21
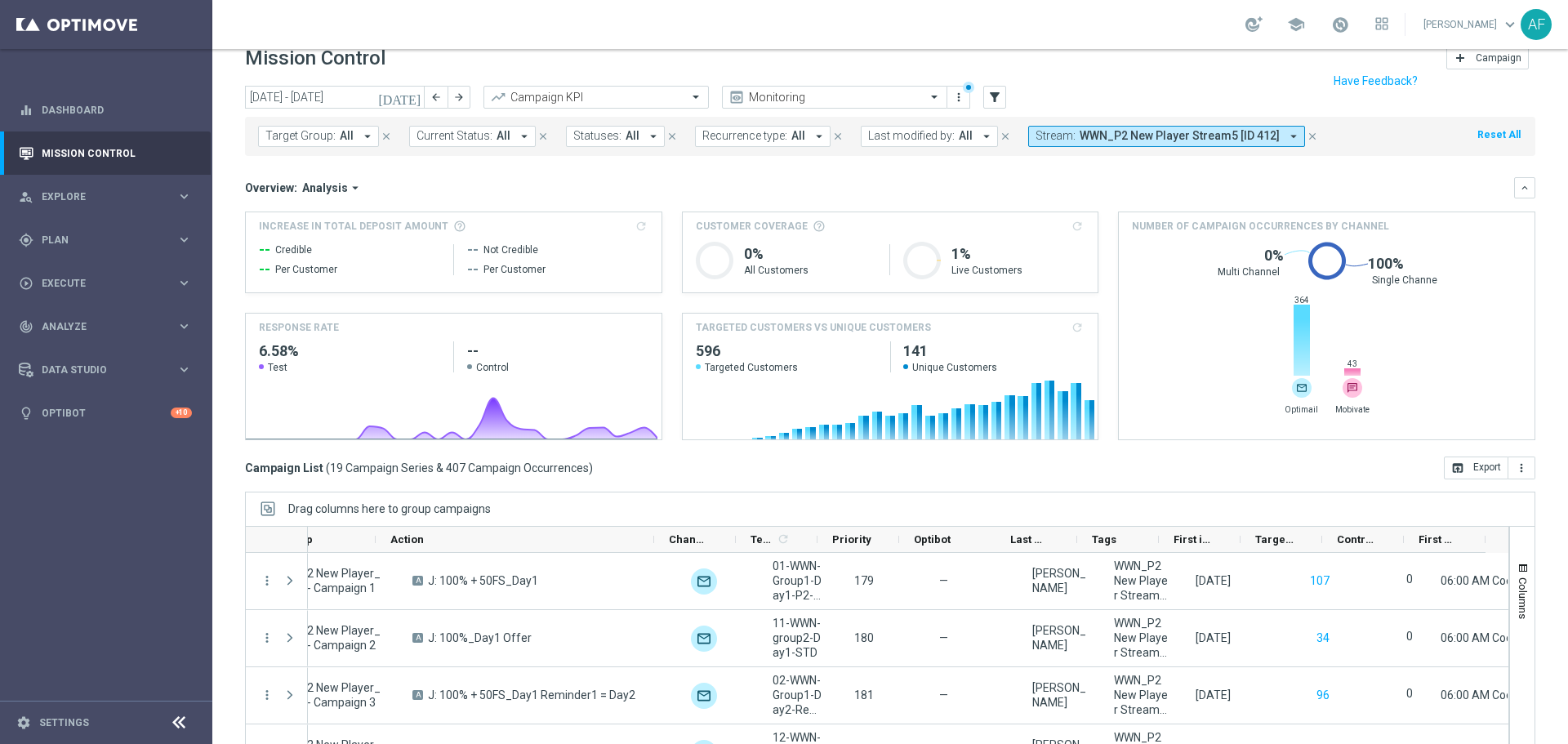
scroll to position [0, 0]
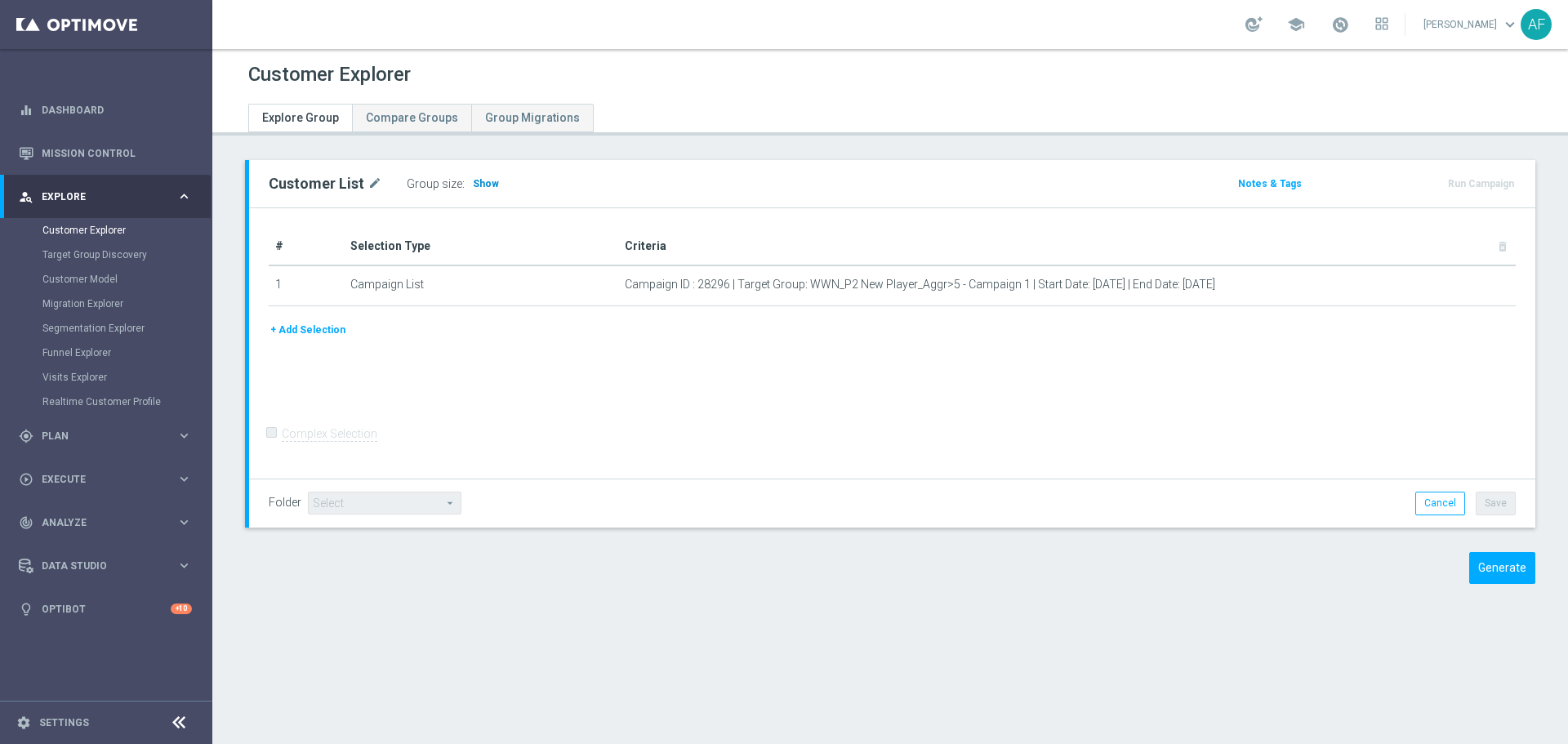
click at [474, 181] on span "Show" at bounding box center [486, 184] width 26 height 12
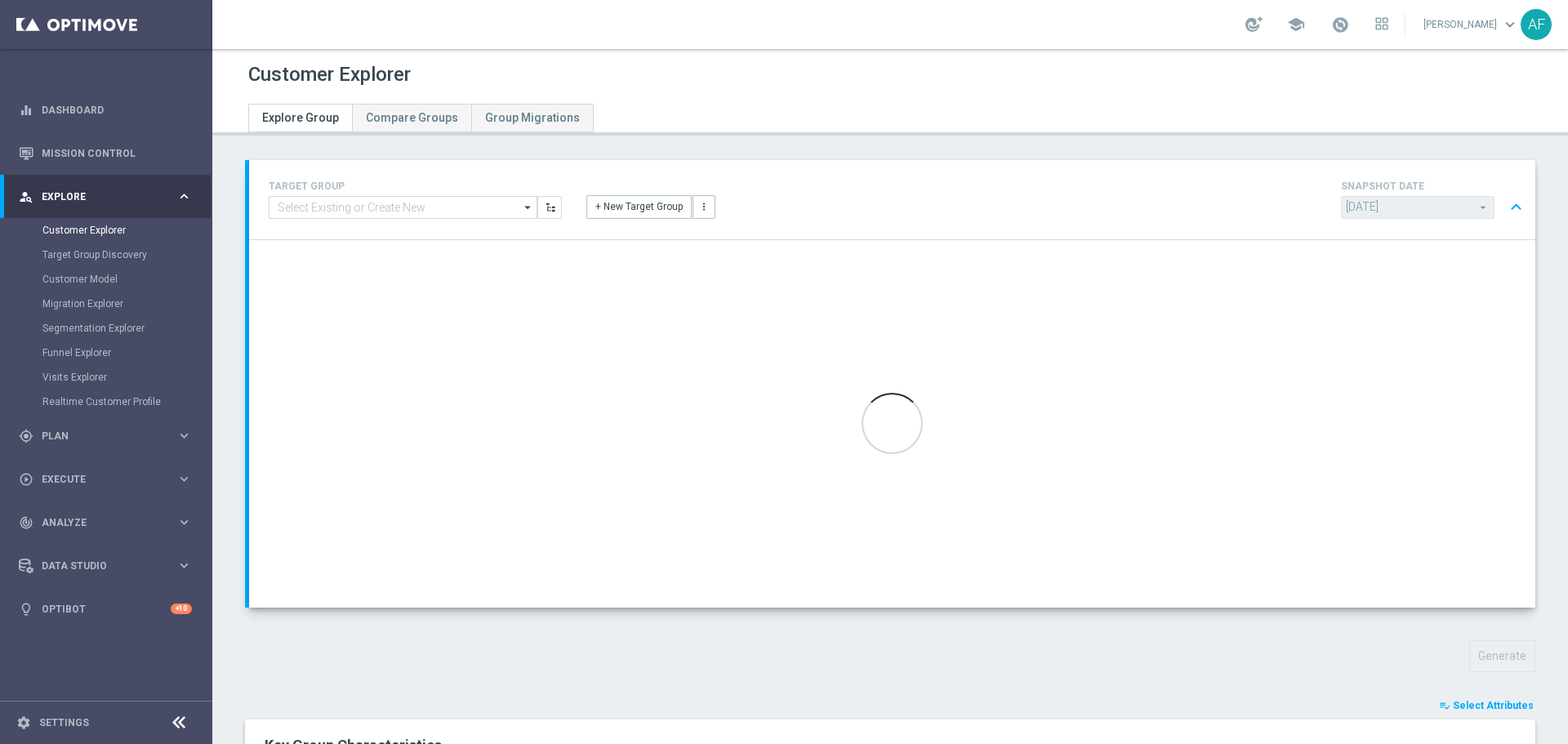
type input "Select"
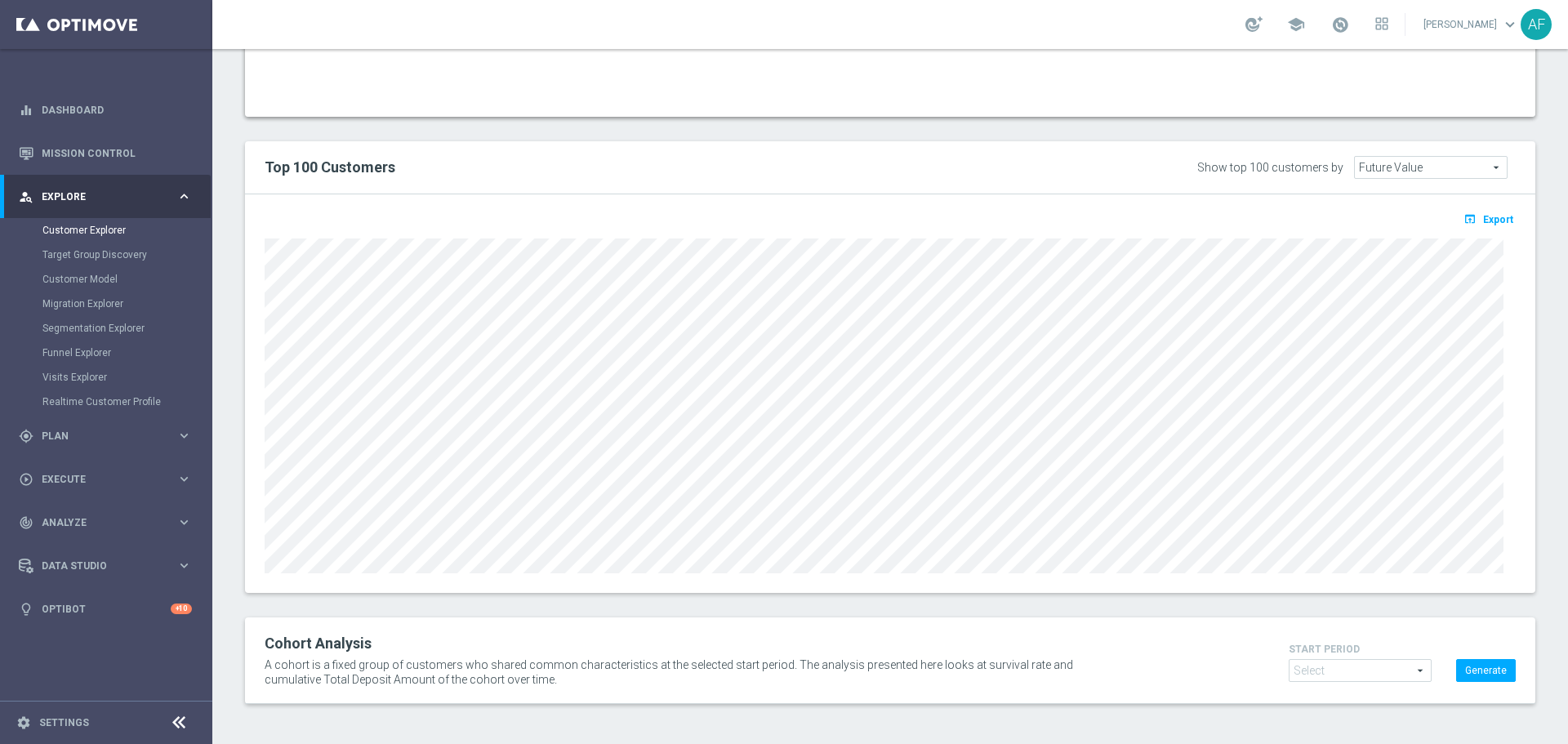
scroll to position [1213, 0]
click at [1482, 219] on span "Export" at bounding box center [1497, 219] width 30 height 12
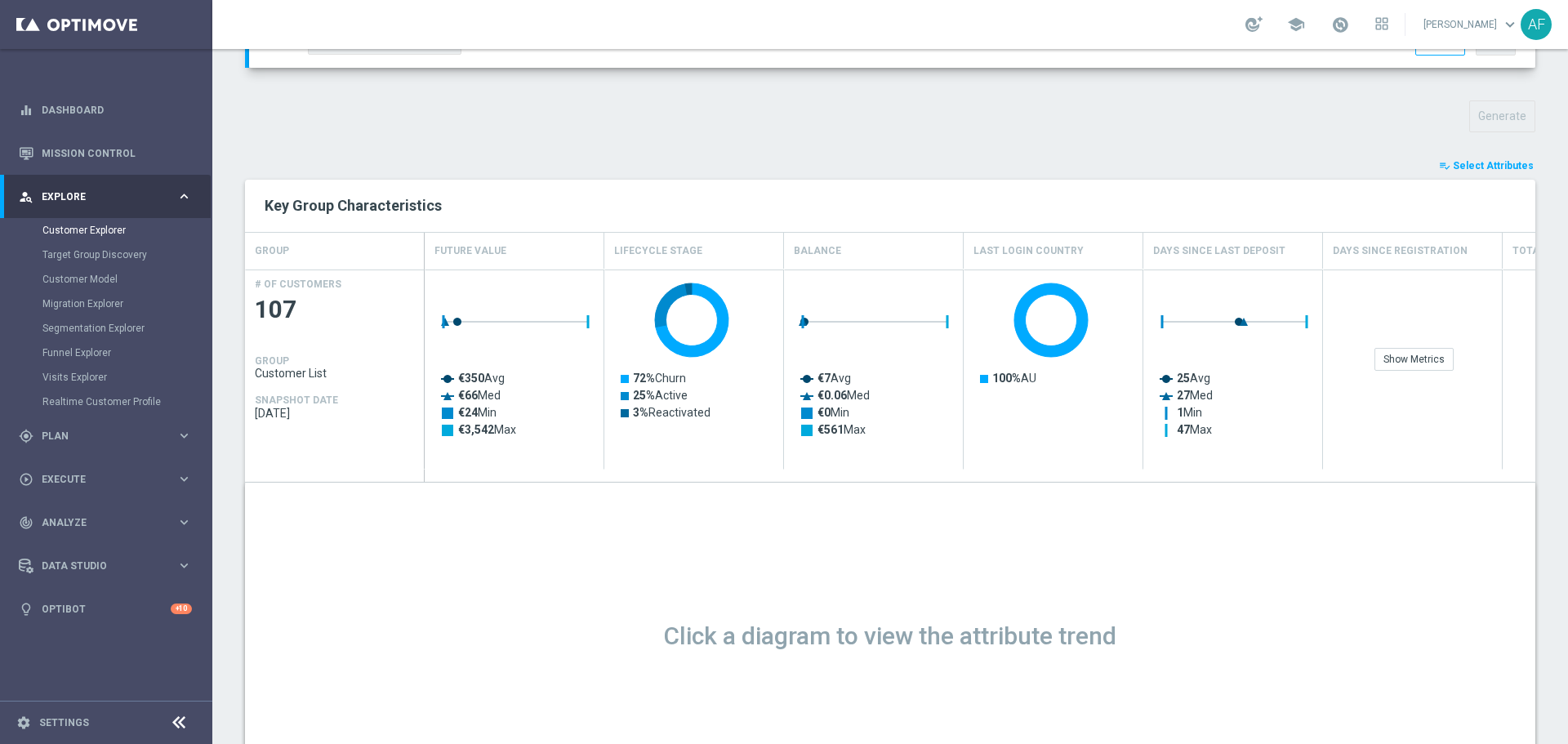
scroll to position [478, 0]
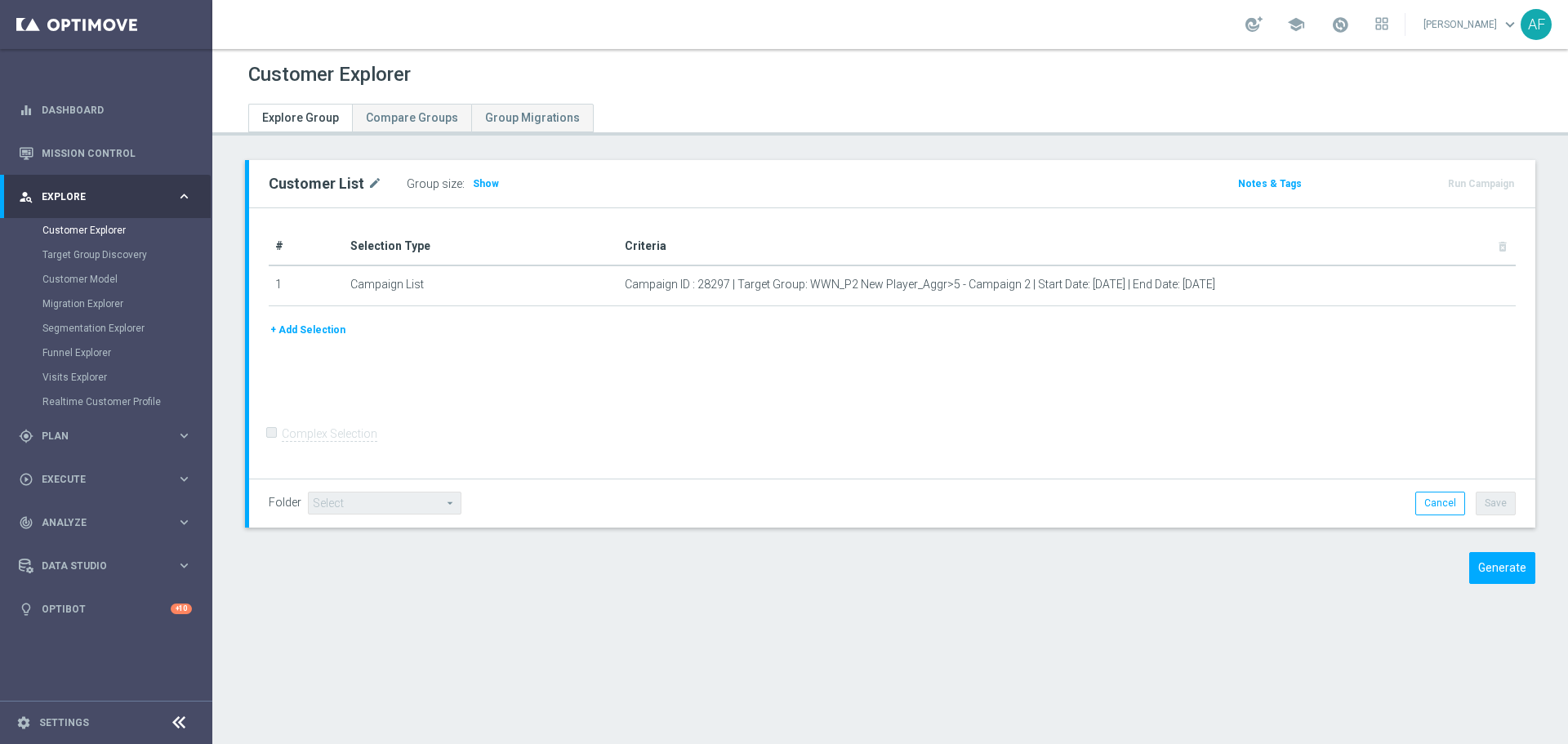
click at [474, 179] on span "Show" at bounding box center [486, 184] width 26 height 12
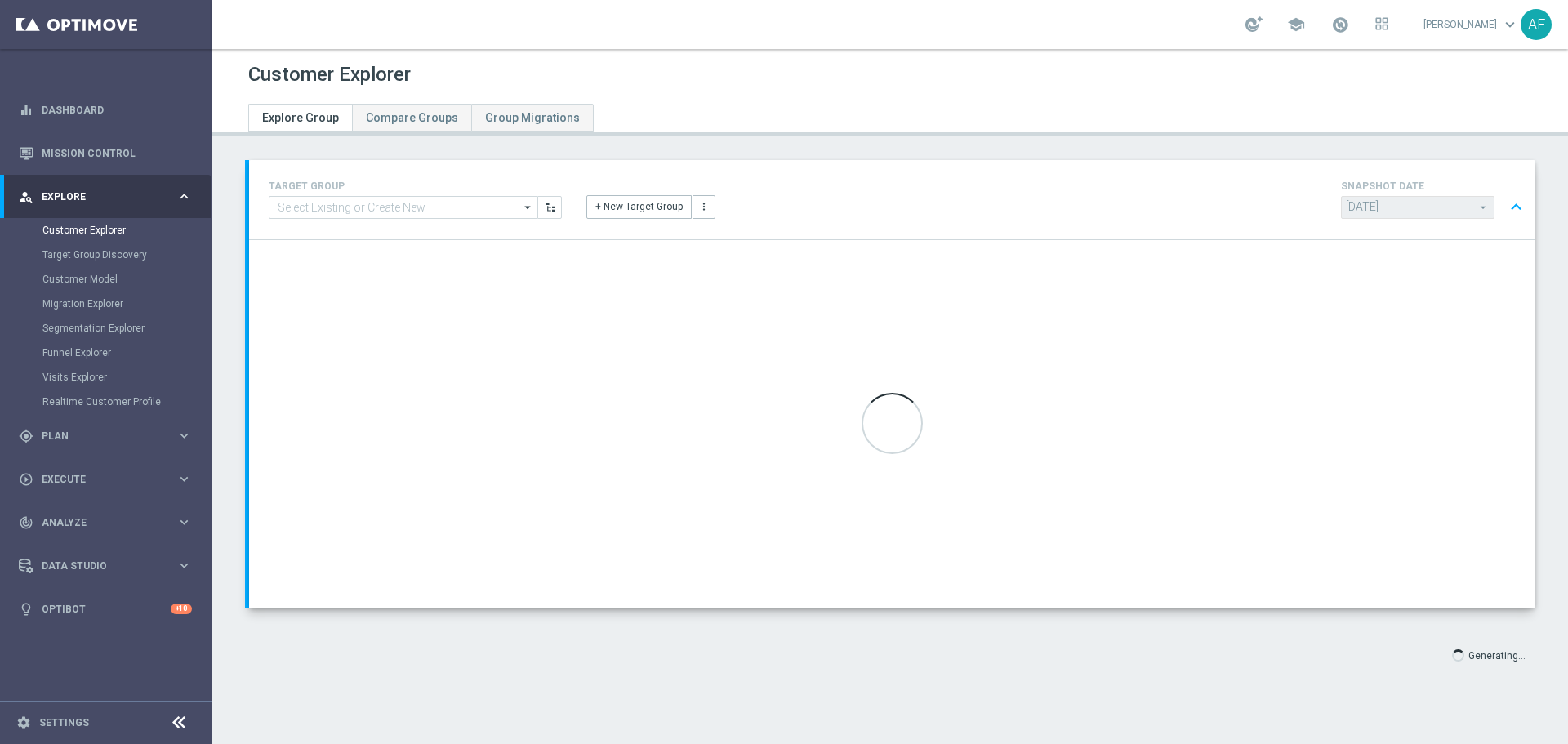
type input "Select"
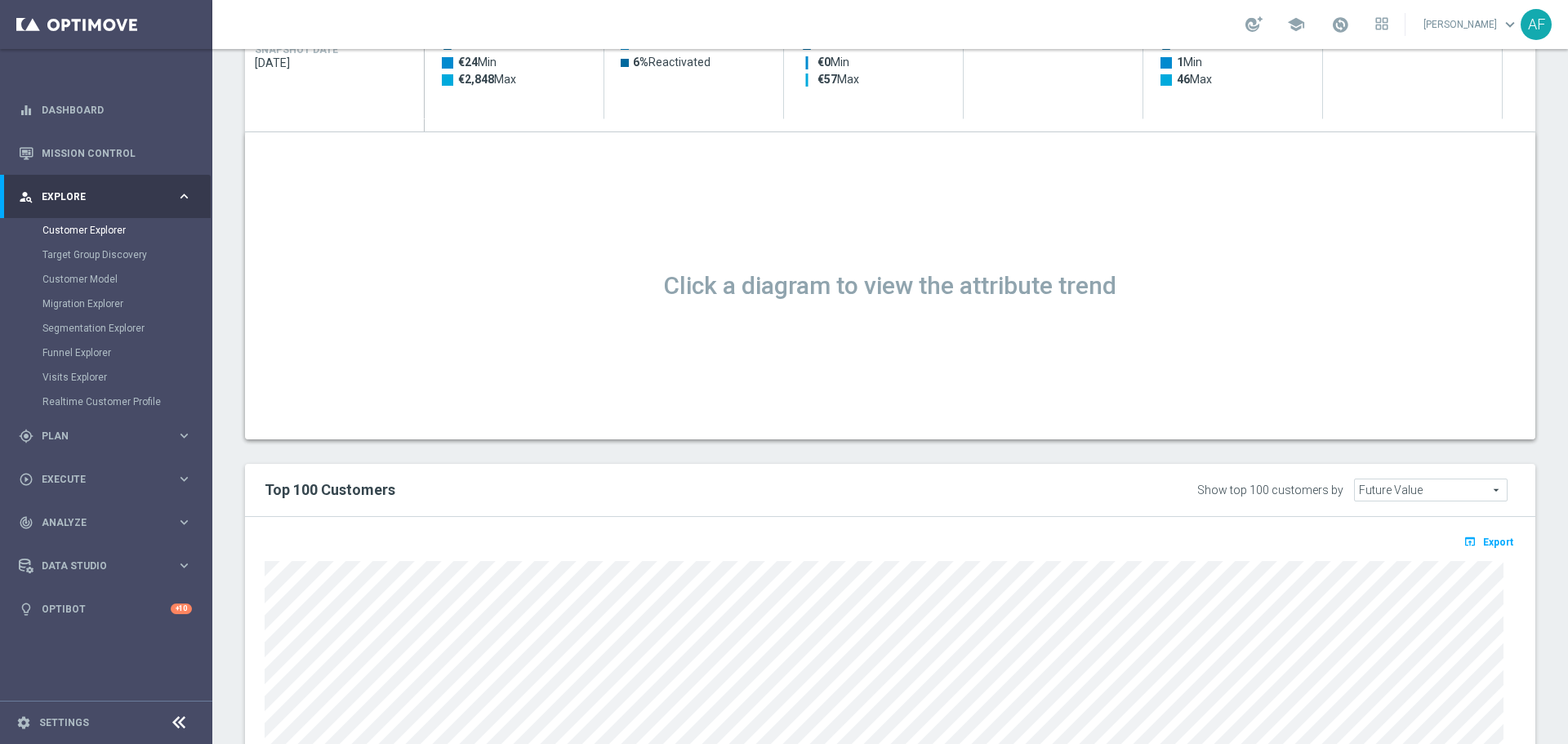
scroll to position [886, 0]
drag, startPoint x: 767, startPoint y: 286, endPoint x: 1011, endPoint y: 297, distance: 244.2
click at [1012, 297] on h1 "Click a diagram to view the attribute trend" at bounding box center [890, 289] width 1290 height 30
click at [1011, 297] on h1 "Click a diagram to view the attribute trend" at bounding box center [890, 289] width 1290 height 30
drag, startPoint x: 895, startPoint y: 294, endPoint x: 735, endPoint y: 292, distance: 160.0
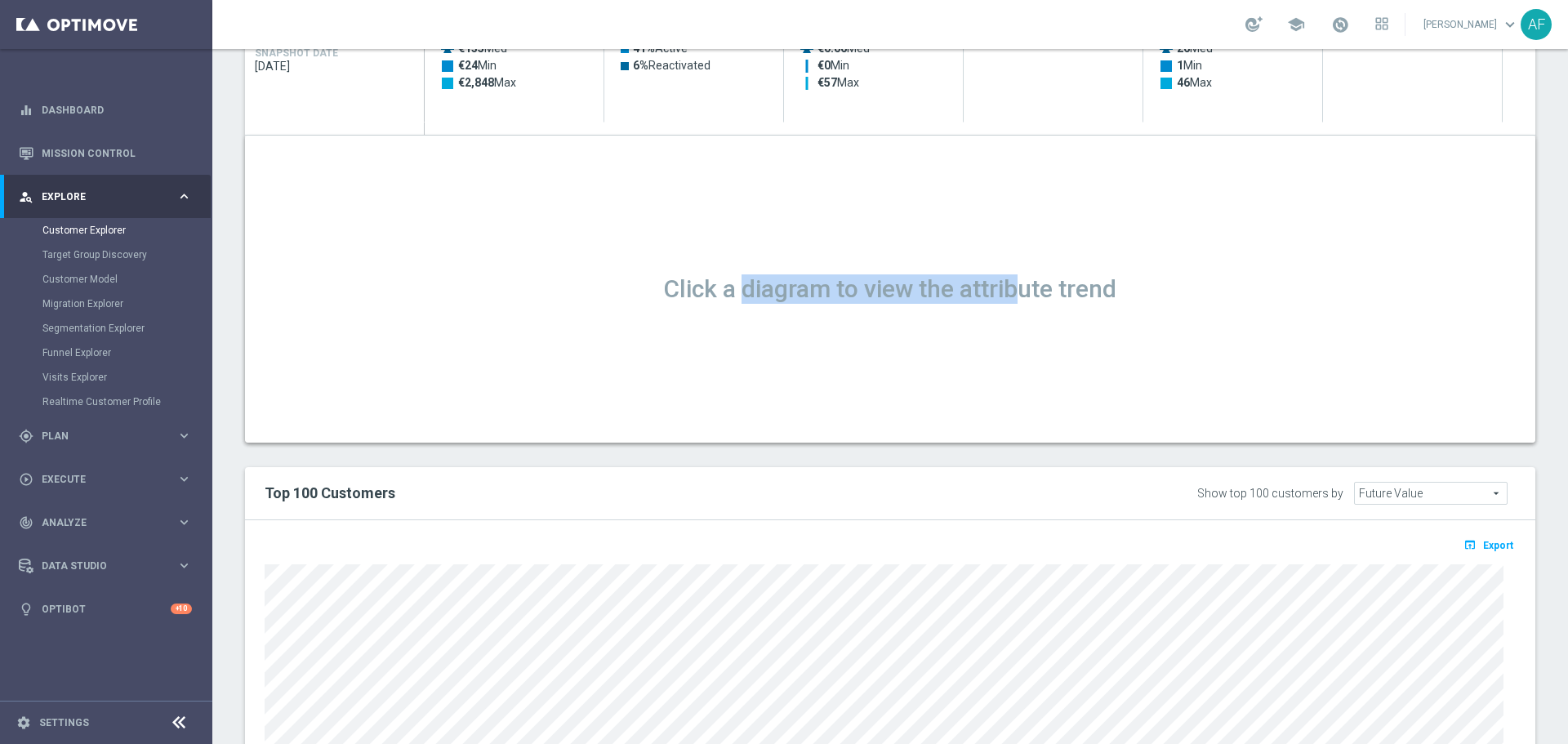
click at [735, 292] on h1 "Click a diagram to view the attribute trend" at bounding box center [890, 289] width 1290 height 30
click at [736, 292] on h1 "Click a diagram to view the attribute trend" at bounding box center [890, 289] width 1290 height 30
click at [741, 286] on h1 "Click a diagram to view the attribute trend" at bounding box center [890, 289] width 1290 height 30
drag, startPoint x: 736, startPoint y: 288, endPoint x: 1045, endPoint y: 296, distance: 309.1
click at [1045, 296] on h1 "Click a diagram to view the attribute trend" at bounding box center [890, 289] width 1290 height 30
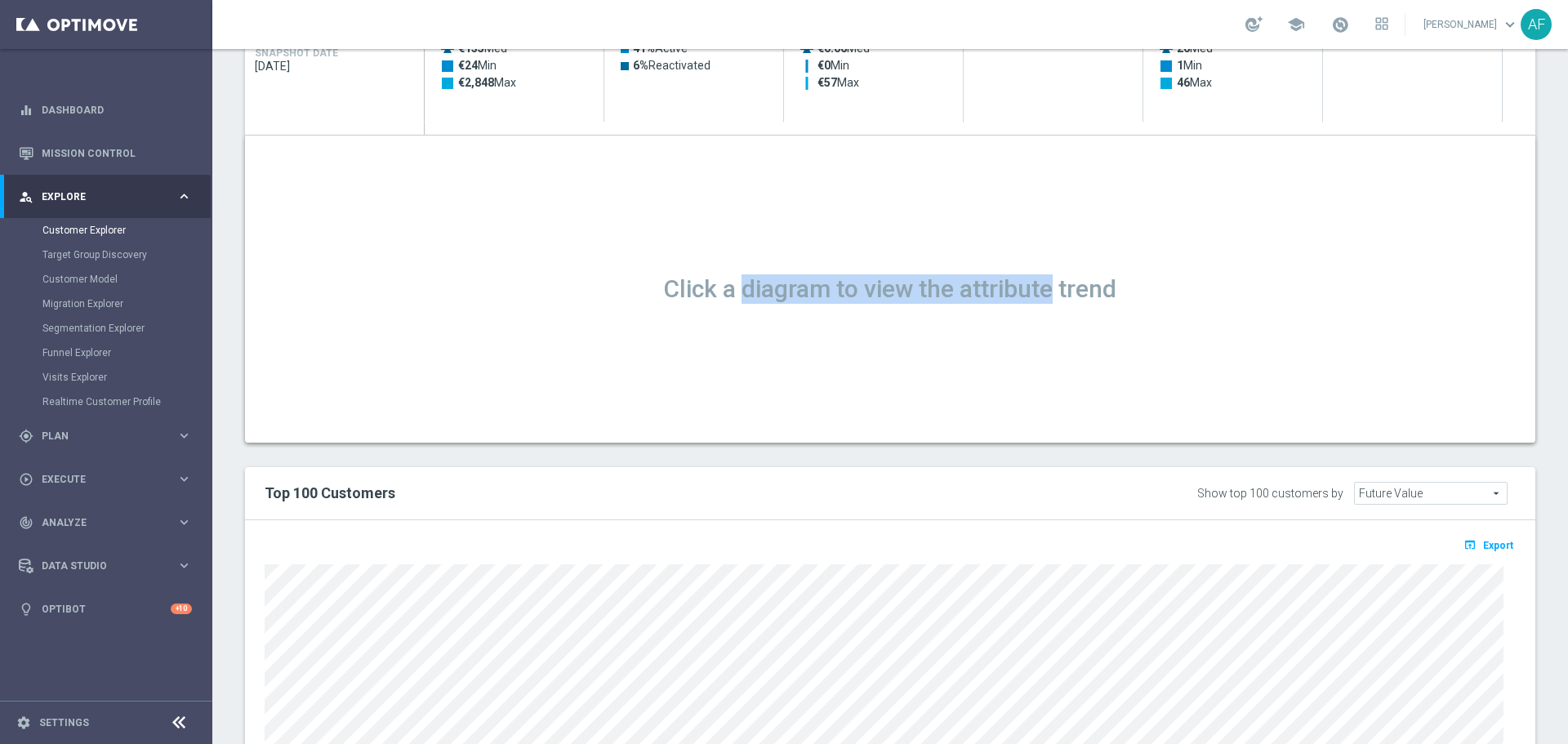
click at [1045, 293] on h1 "Click a diagram to view the attribute trend" at bounding box center [890, 289] width 1290 height 30
drag, startPoint x: 1044, startPoint y: 288, endPoint x: 739, endPoint y: 293, distance: 305.0
click at [739, 293] on h1 "Click a diagram to view the attribute trend" at bounding box center [890, 289] width 1290 height 30
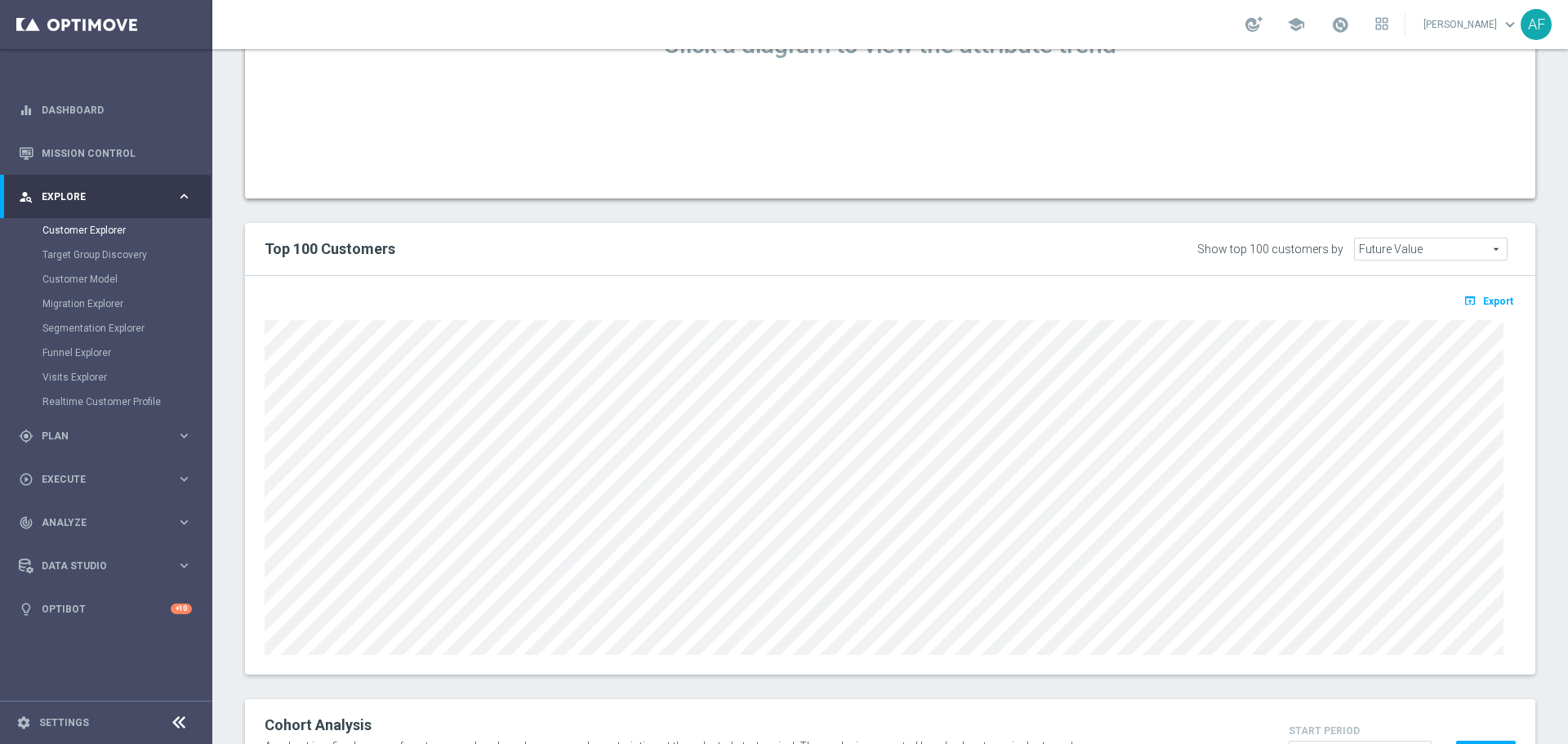
scroll to position [1213, 0]
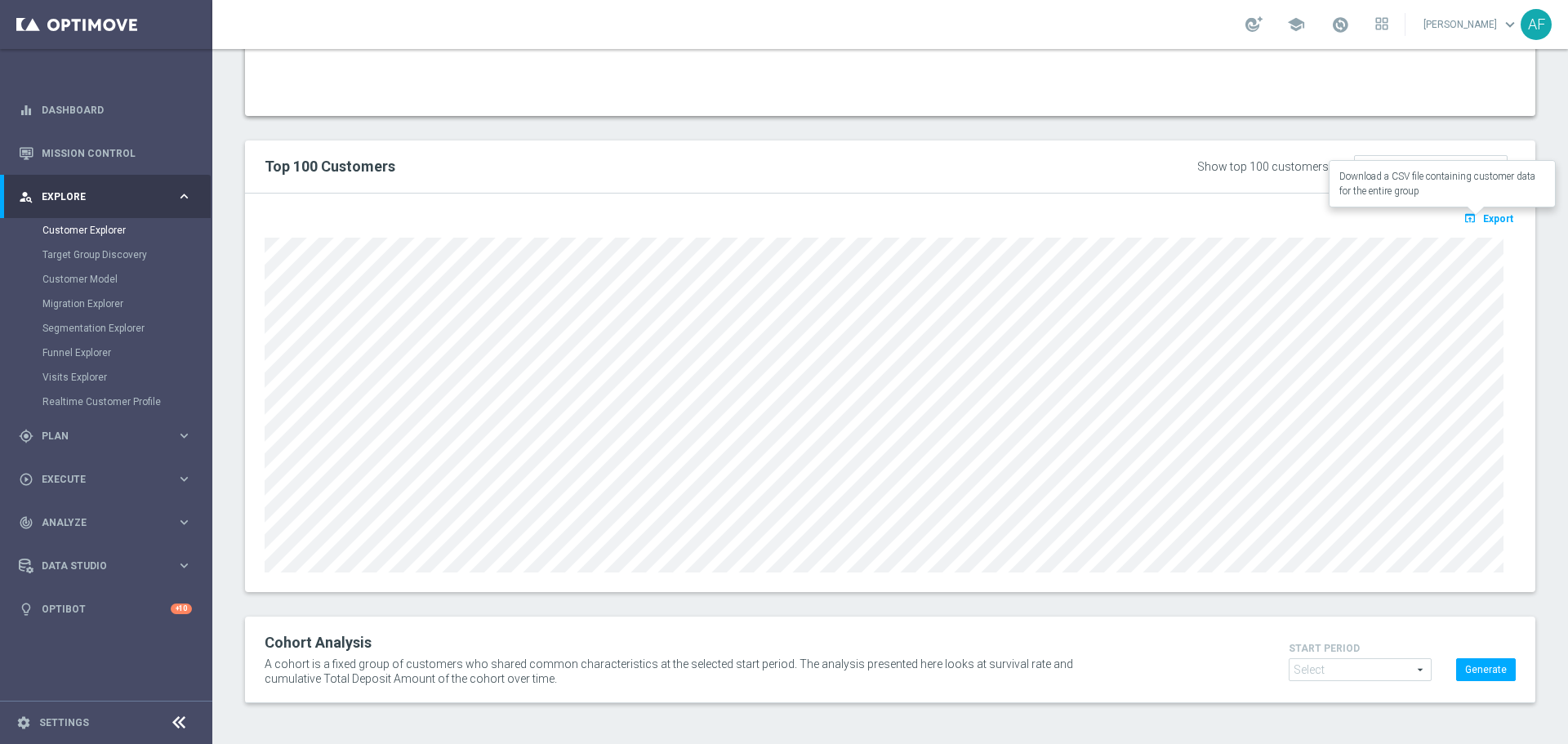
click at [1467, 219] on icon "open_in_browser" at bounding box center [1472, 218] width 17 height 13
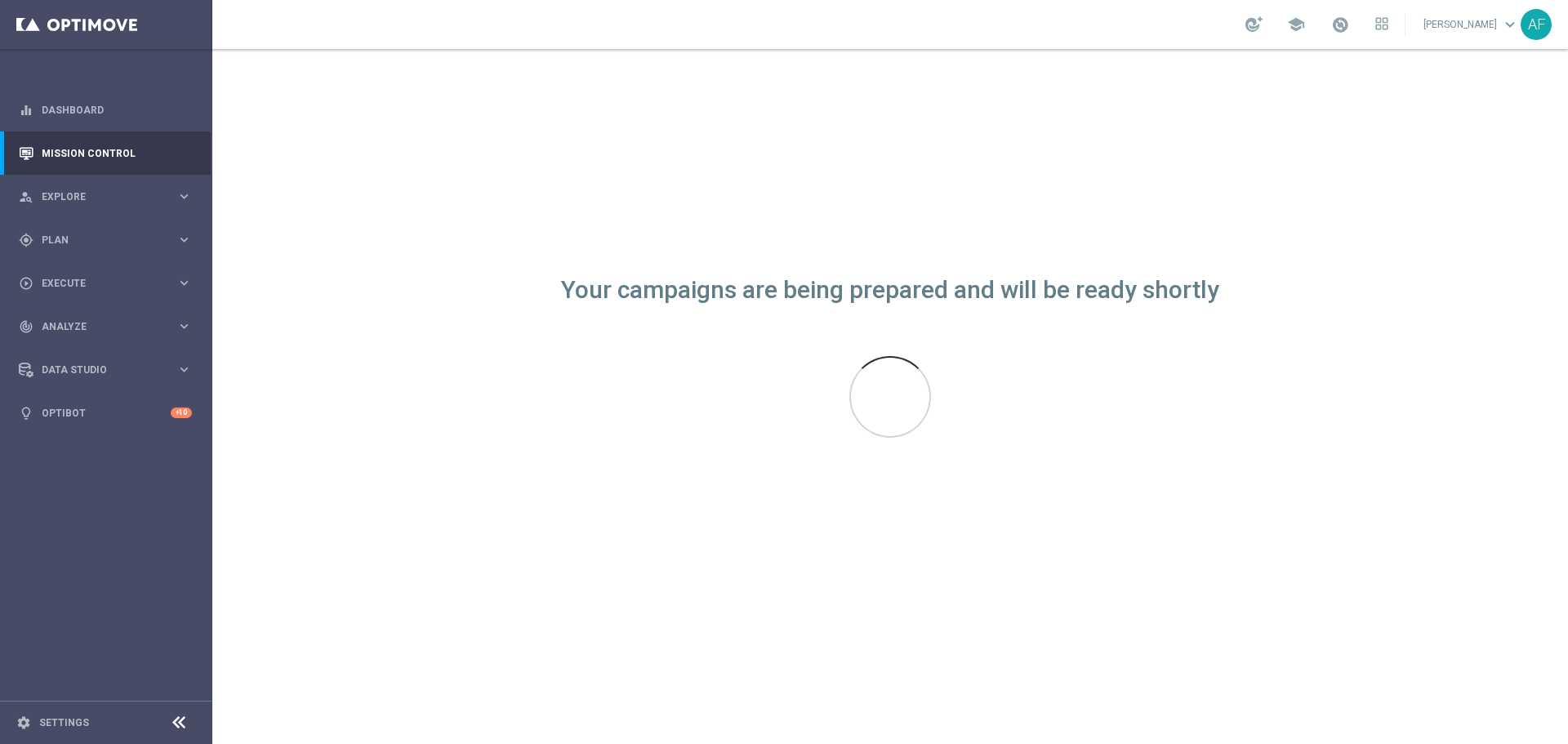
click at [626, 72] on div "Your campaigns are being prepared and will be ready shortly" at bounding box center [890, 397] width 1356 height 695
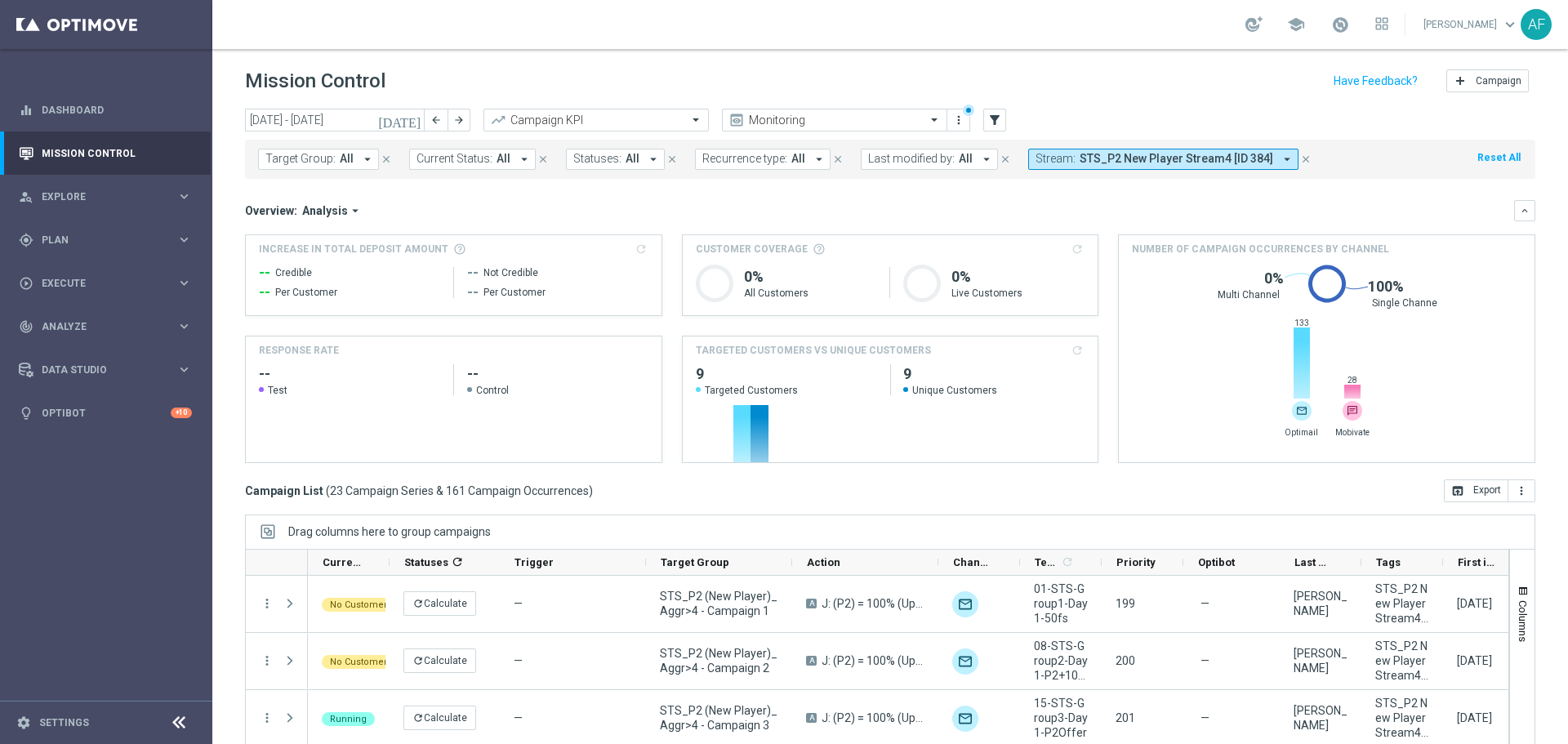
click at [412, 115] on icon "[DATE]" at bounding box center [400, 120] width 44 height 15
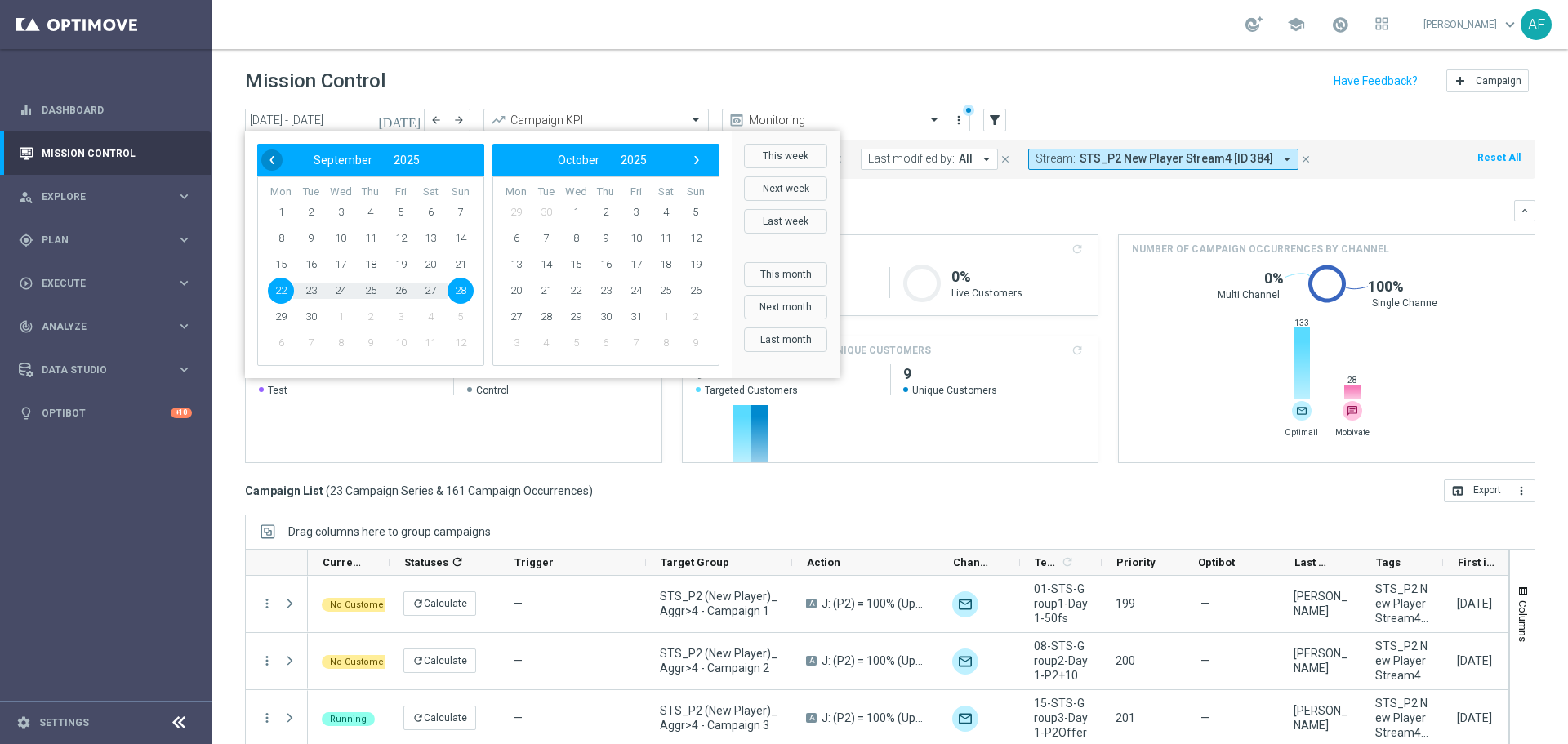
click at [271, 163] on span "‹" at bounding box center [272, 160] width 21 height 21
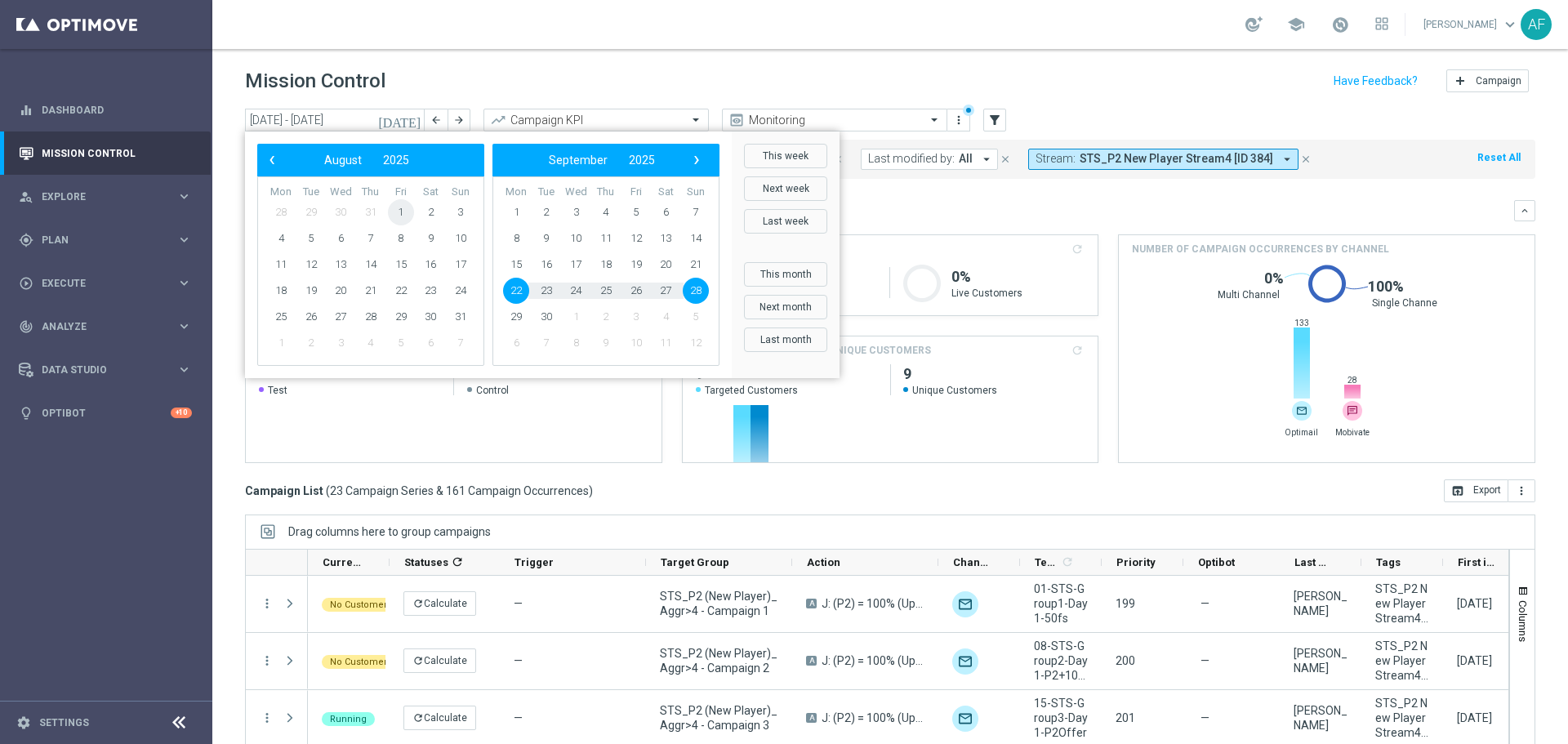
click at [394, 212] on span "1" at bounding box center [401, 212] width 26 height 26
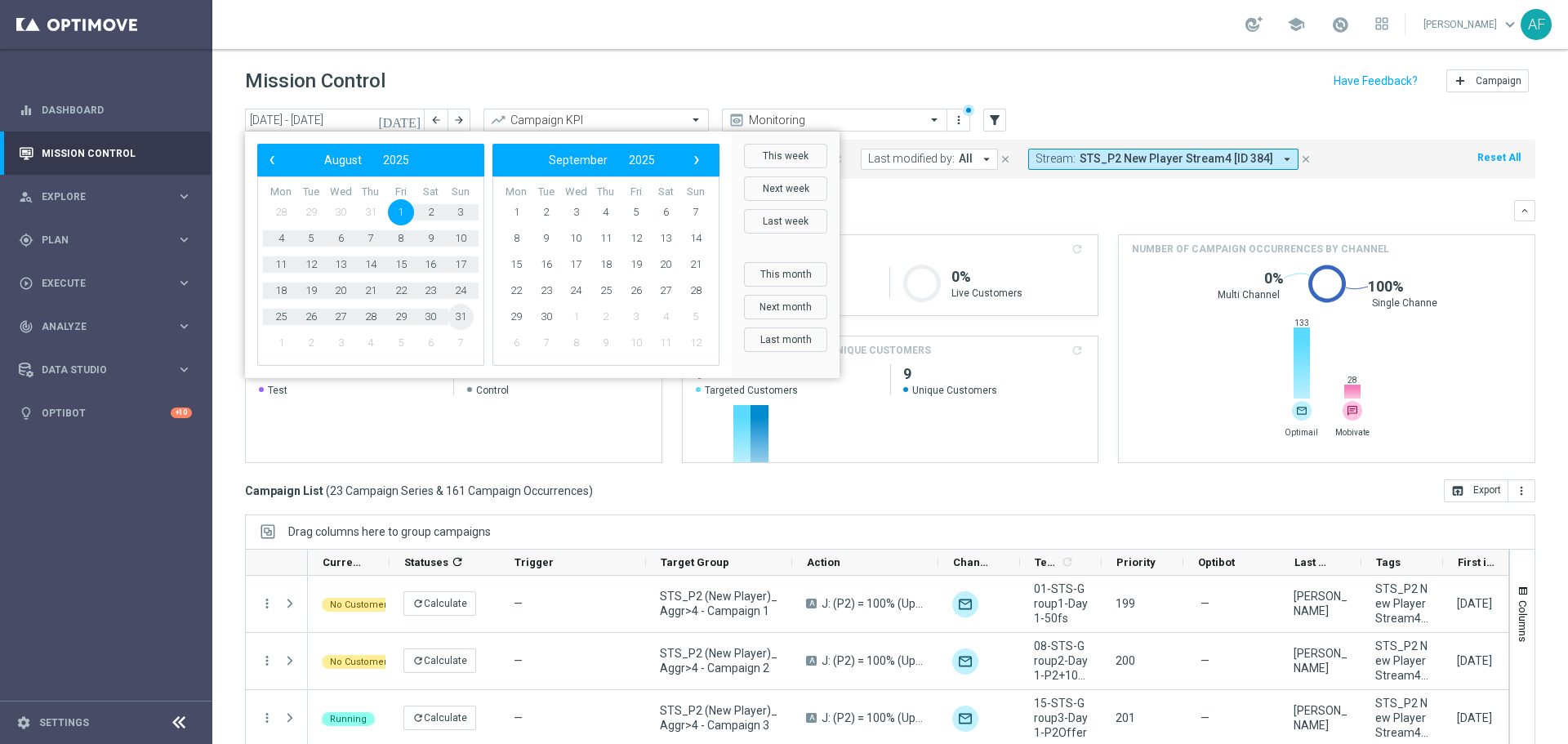
click at [465, 317] on span "31" at bounding box center [461, 317] width 26 height 26
type input "01 Aug 2025 - 31 Aug 2025"
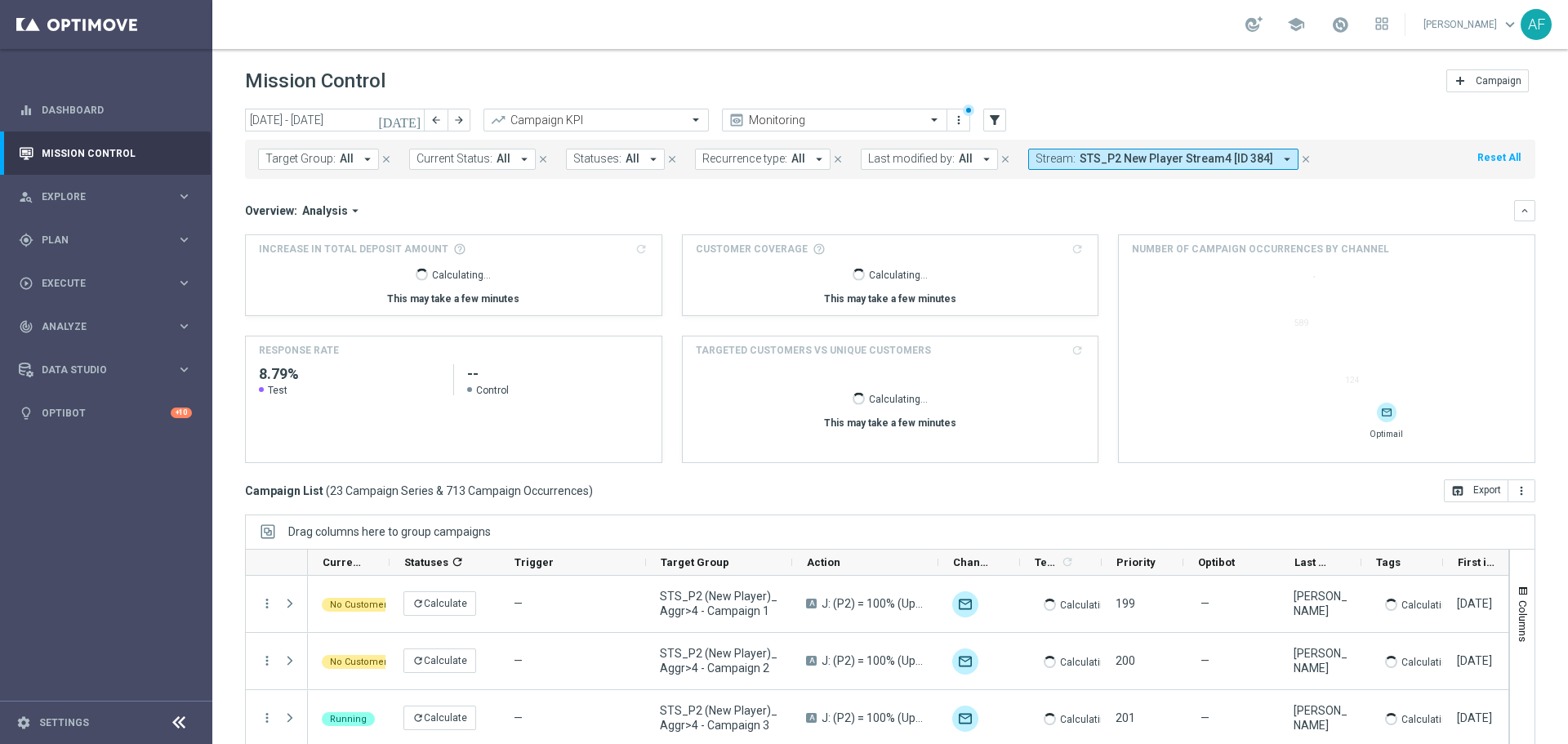
scroll to position [72, 0]
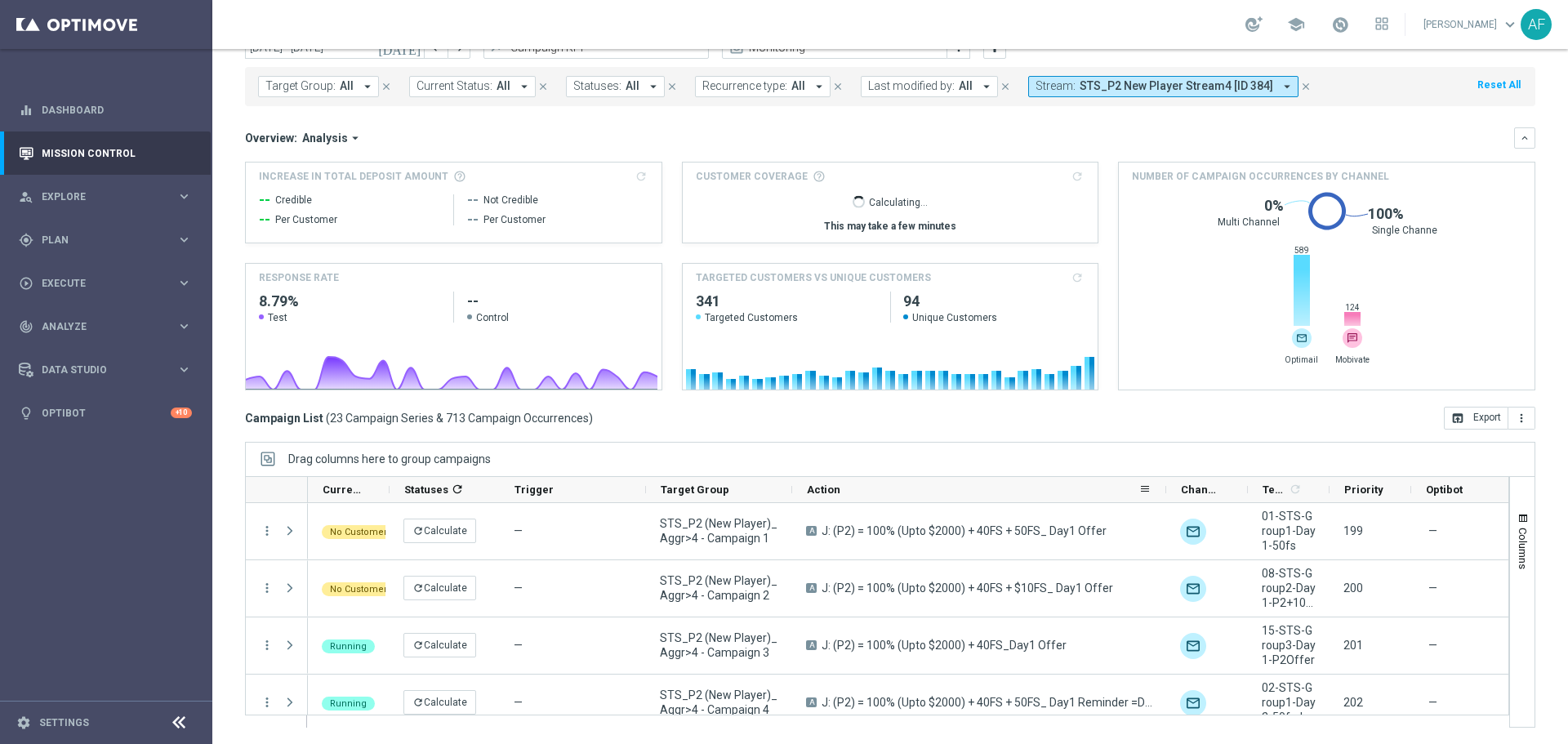
drag, startPoint x: 937, startPoint y: 491, endPoint x: 1082, endPoint y: 544, distance: 154.4
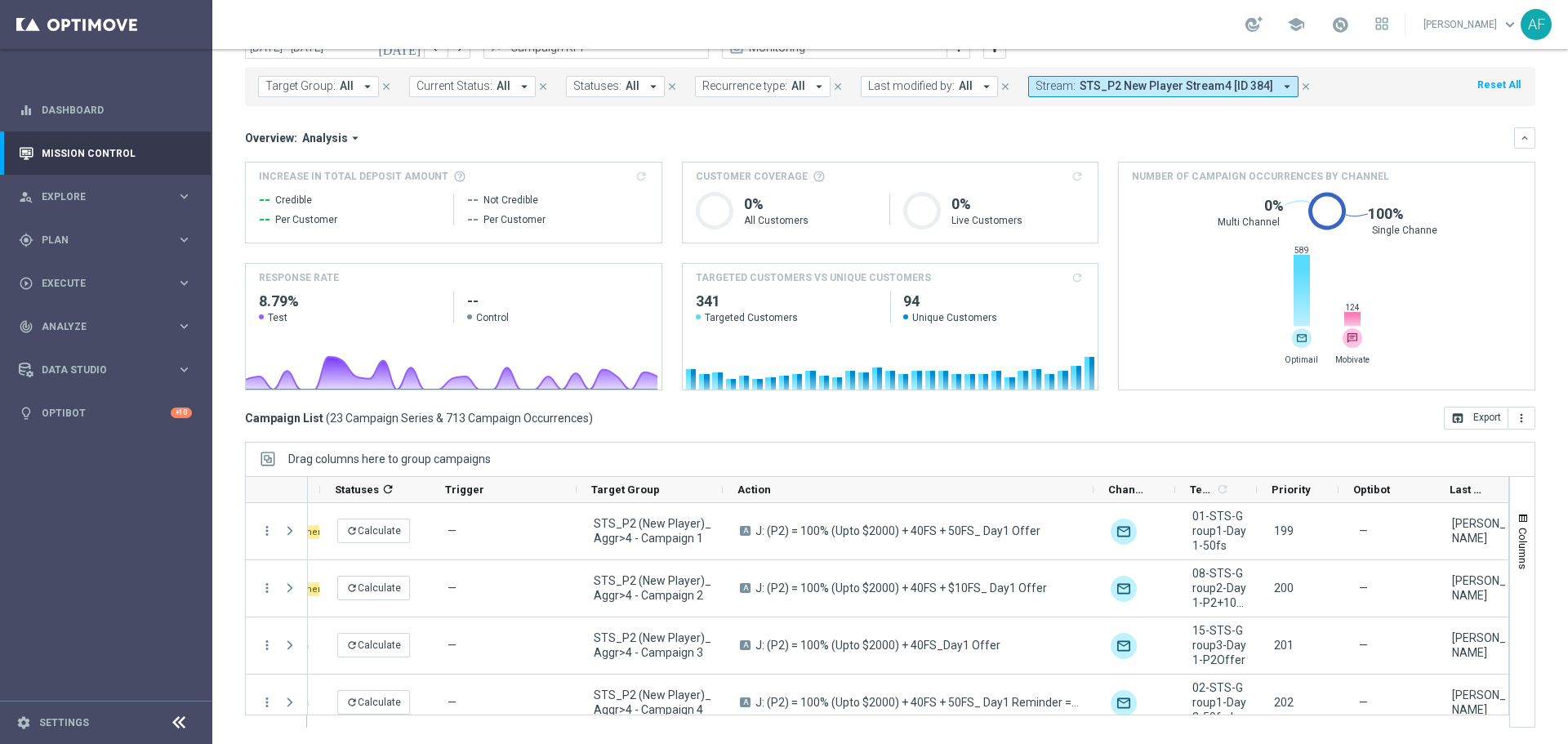
scroll to position [0, 0]
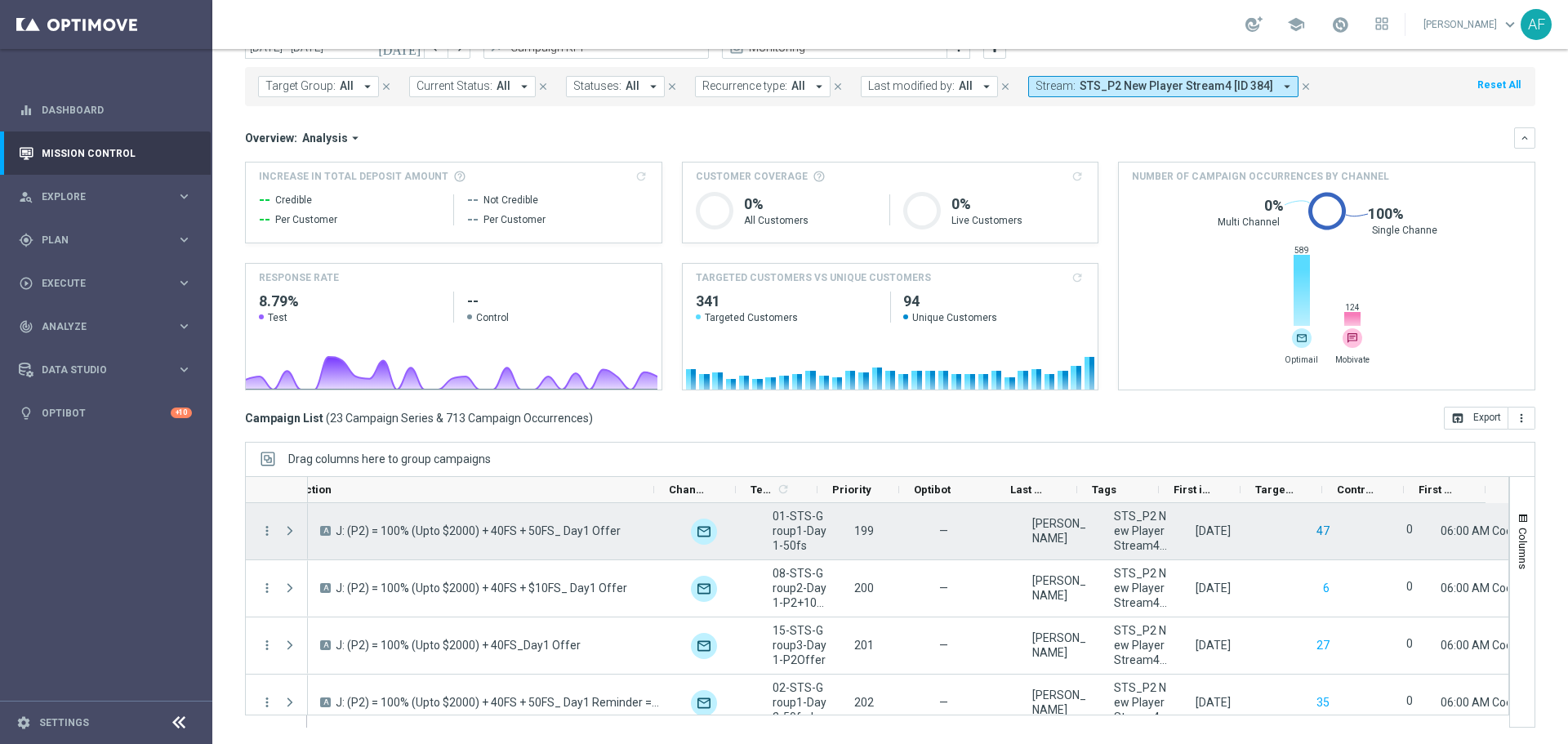
click at [1314, 532] on button "47" at bounding box center [1323, 531] width 16 height 21
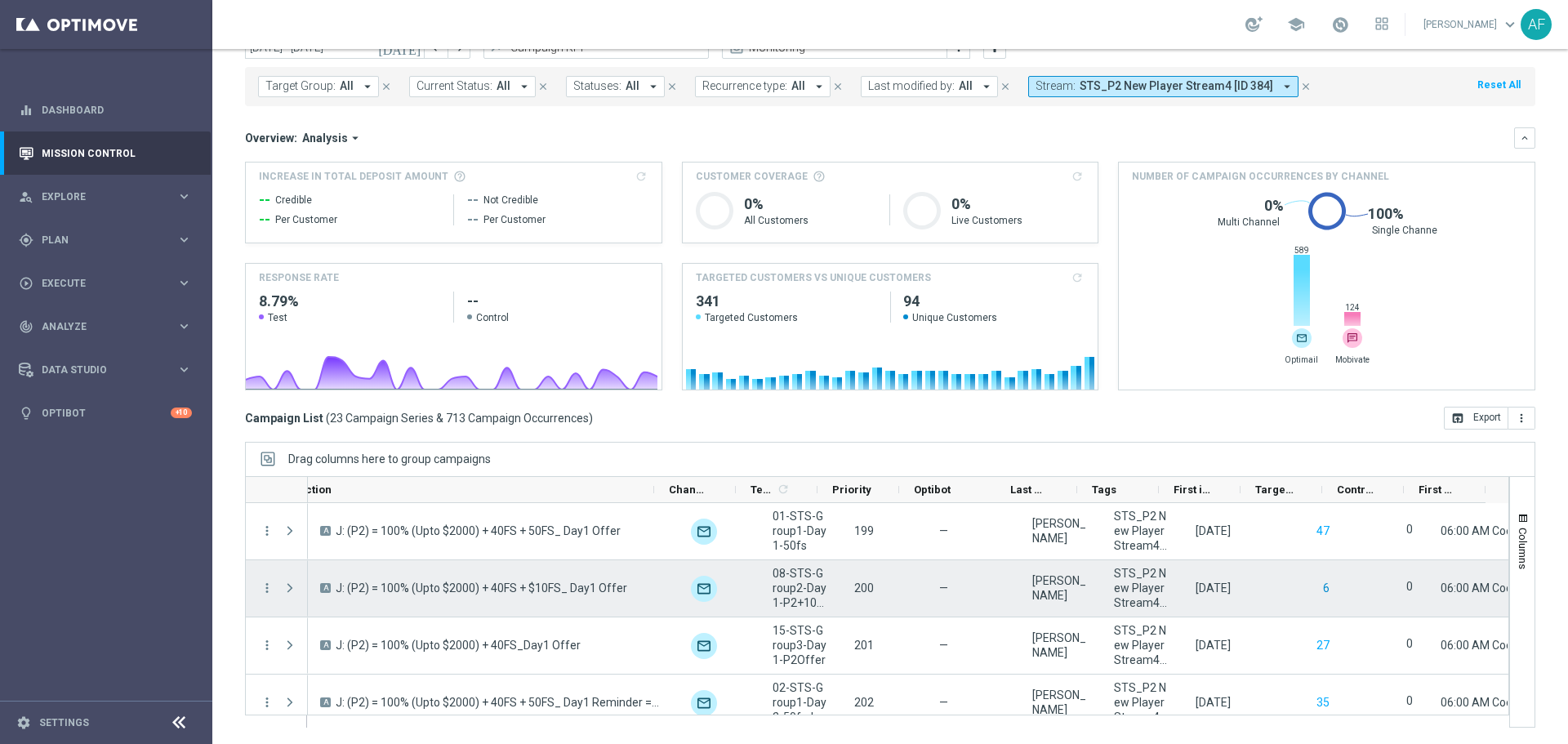
click at [1321, 585] on button "6" at bounding box center [1326, 588] width 10 height 21
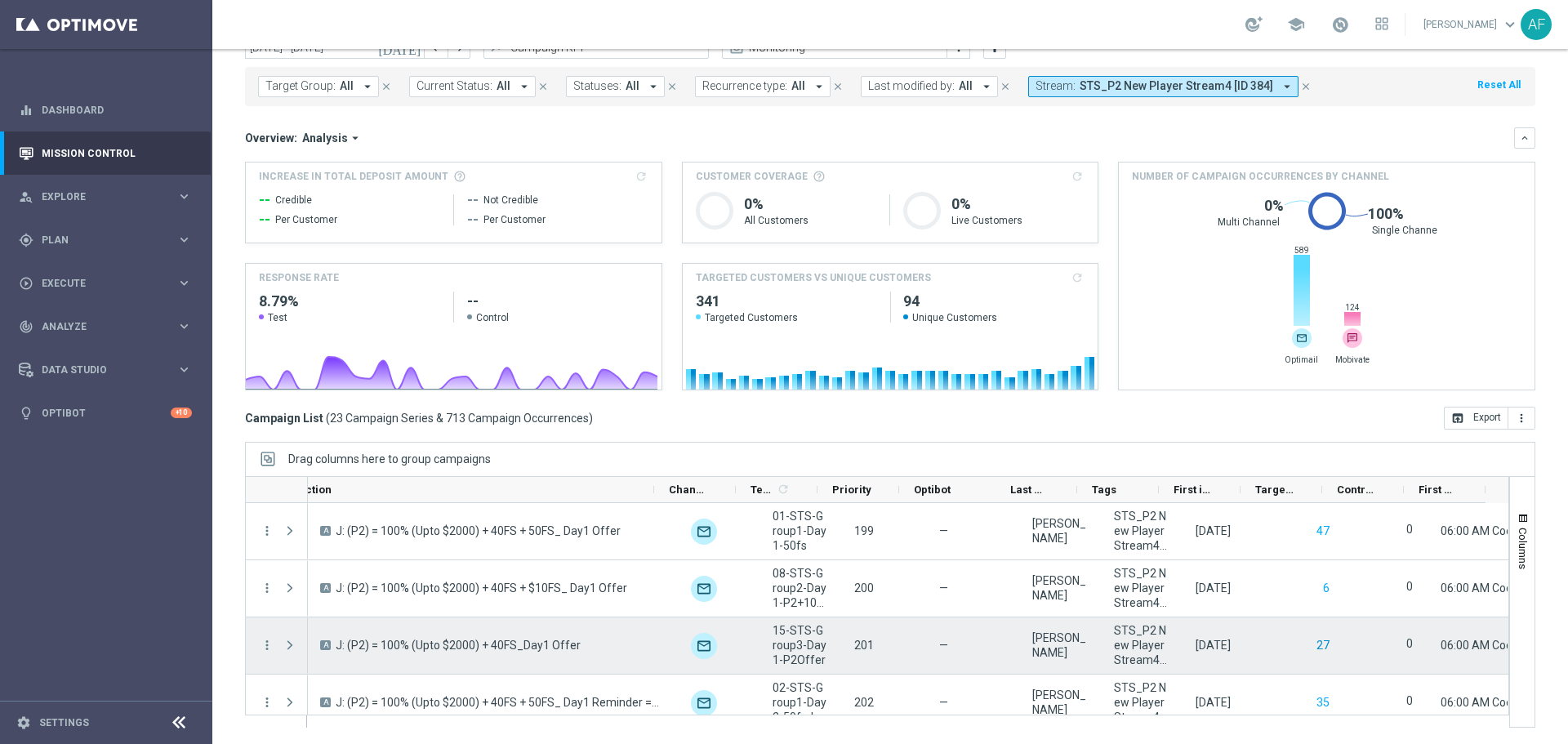
click at [1314, 645] on button "27" at bounding box center [1323, 645] width 16 height 21
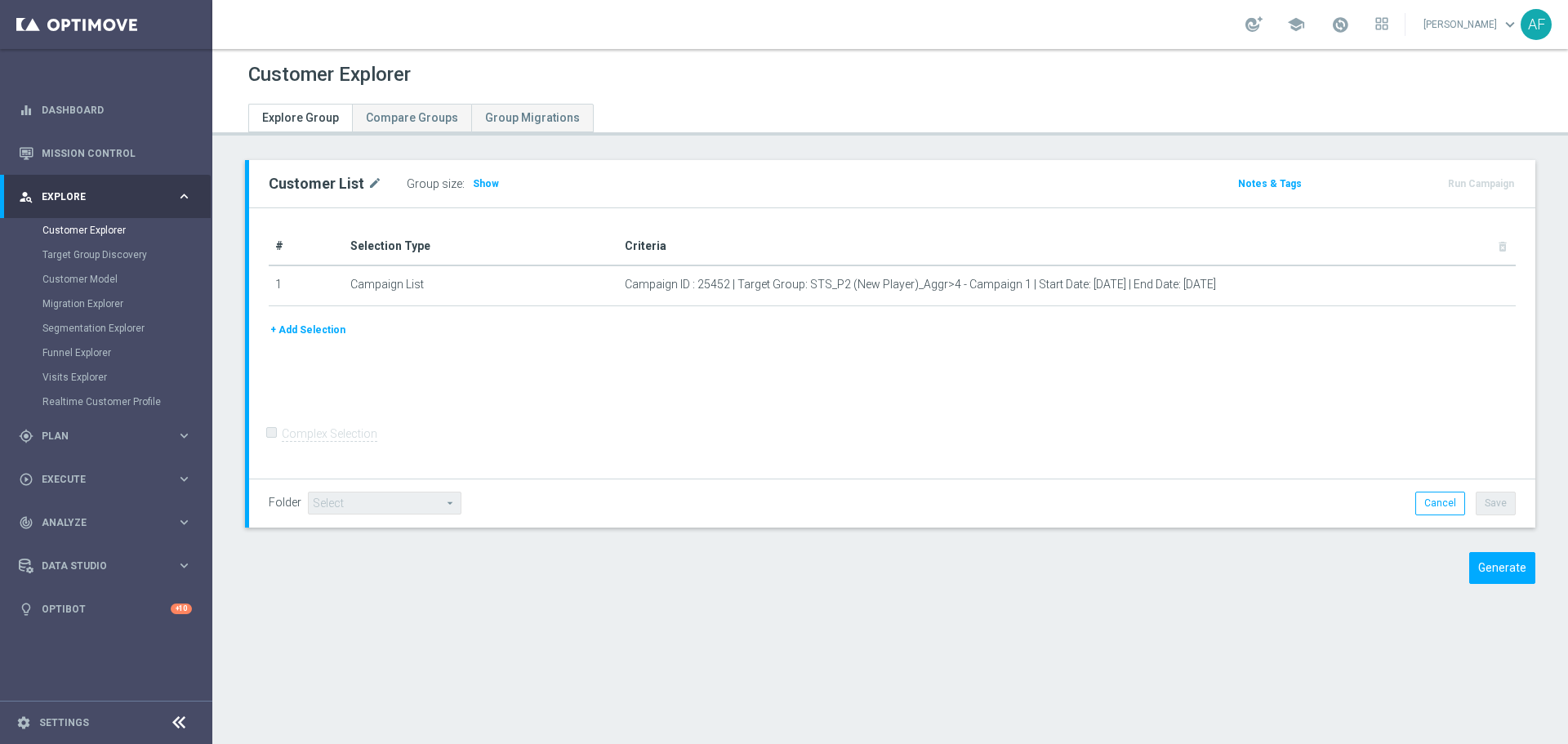
click at [478, 176] on h3 "Show" at bounding box center [486, 184] width 30 height 18
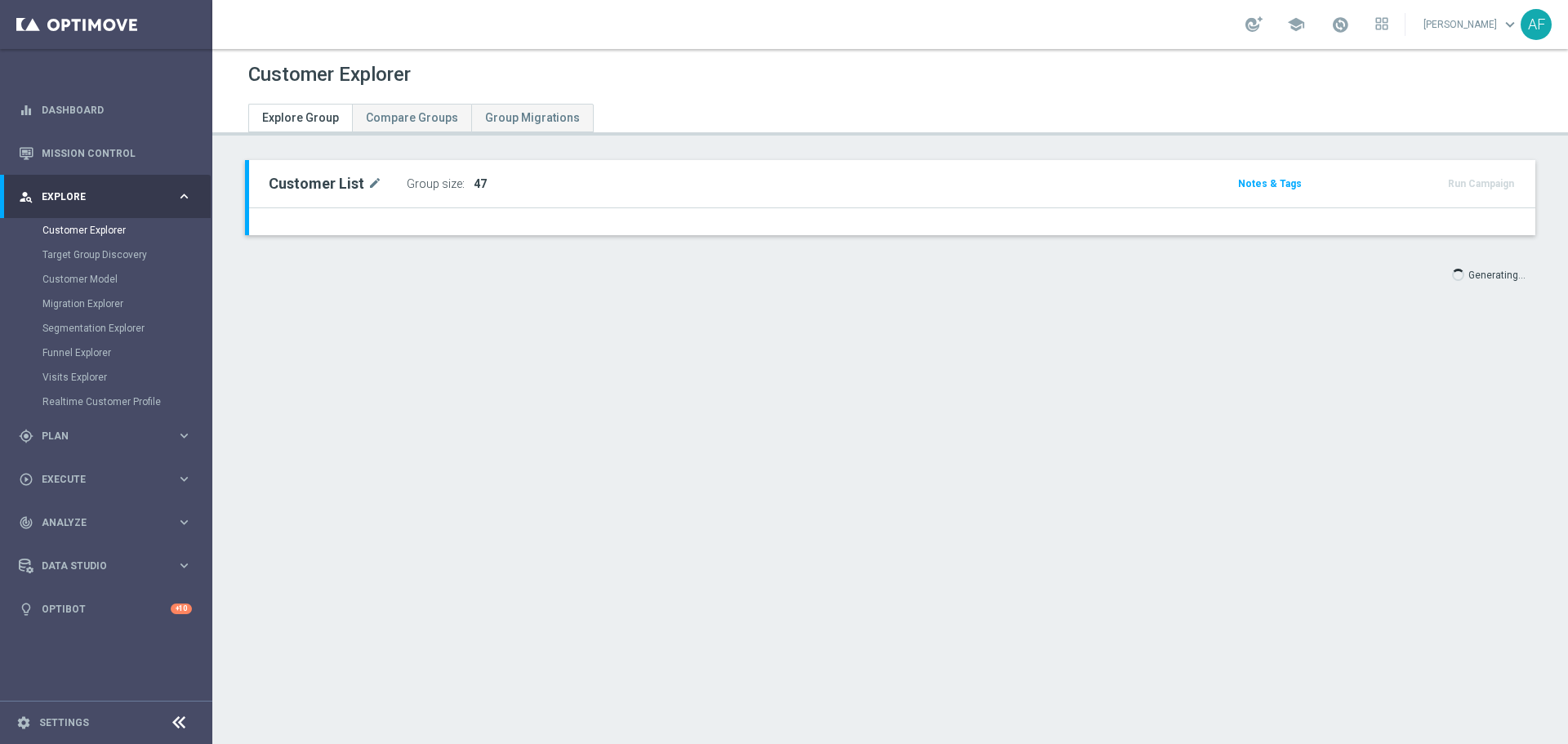
type input "Select"
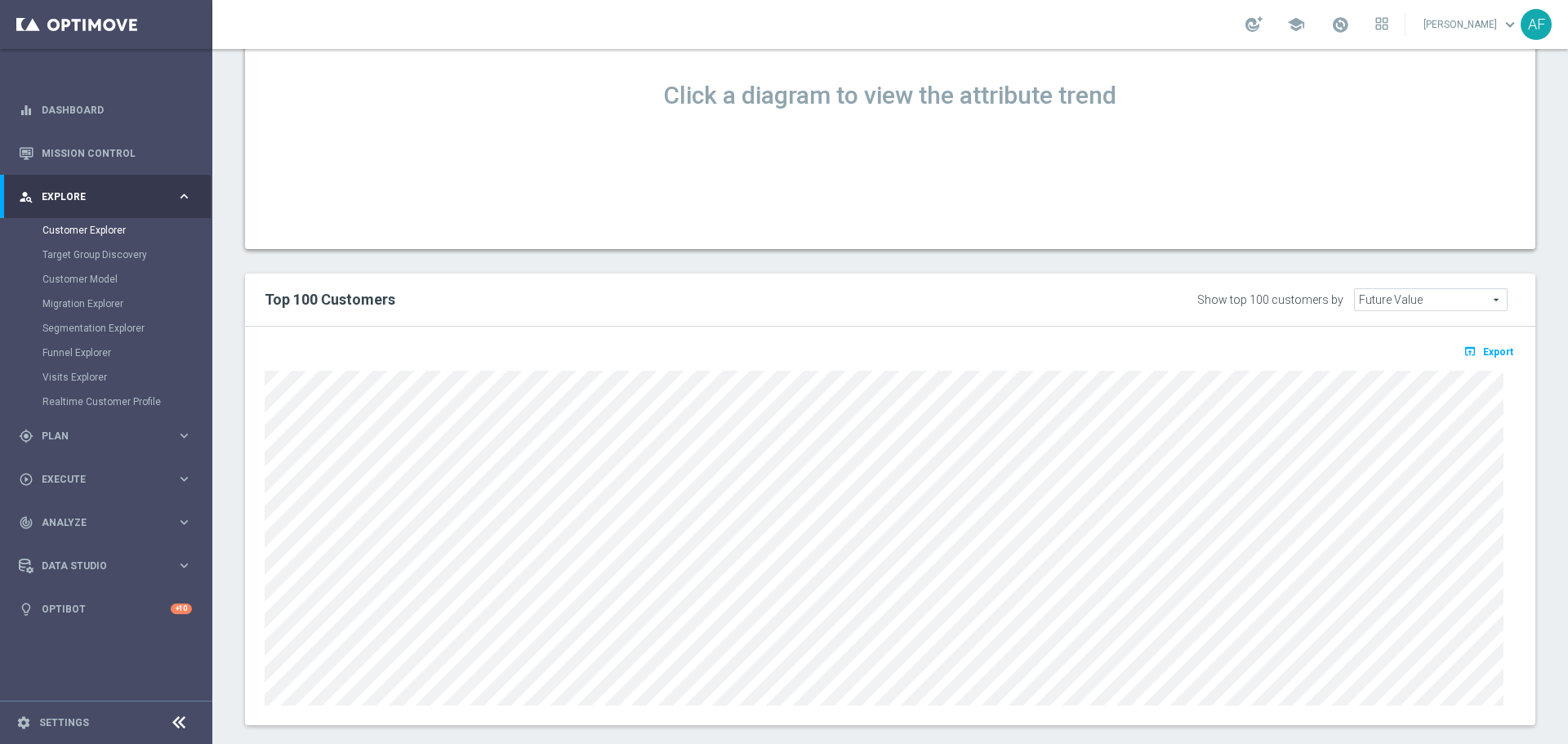
scroll to position [1213, 0]
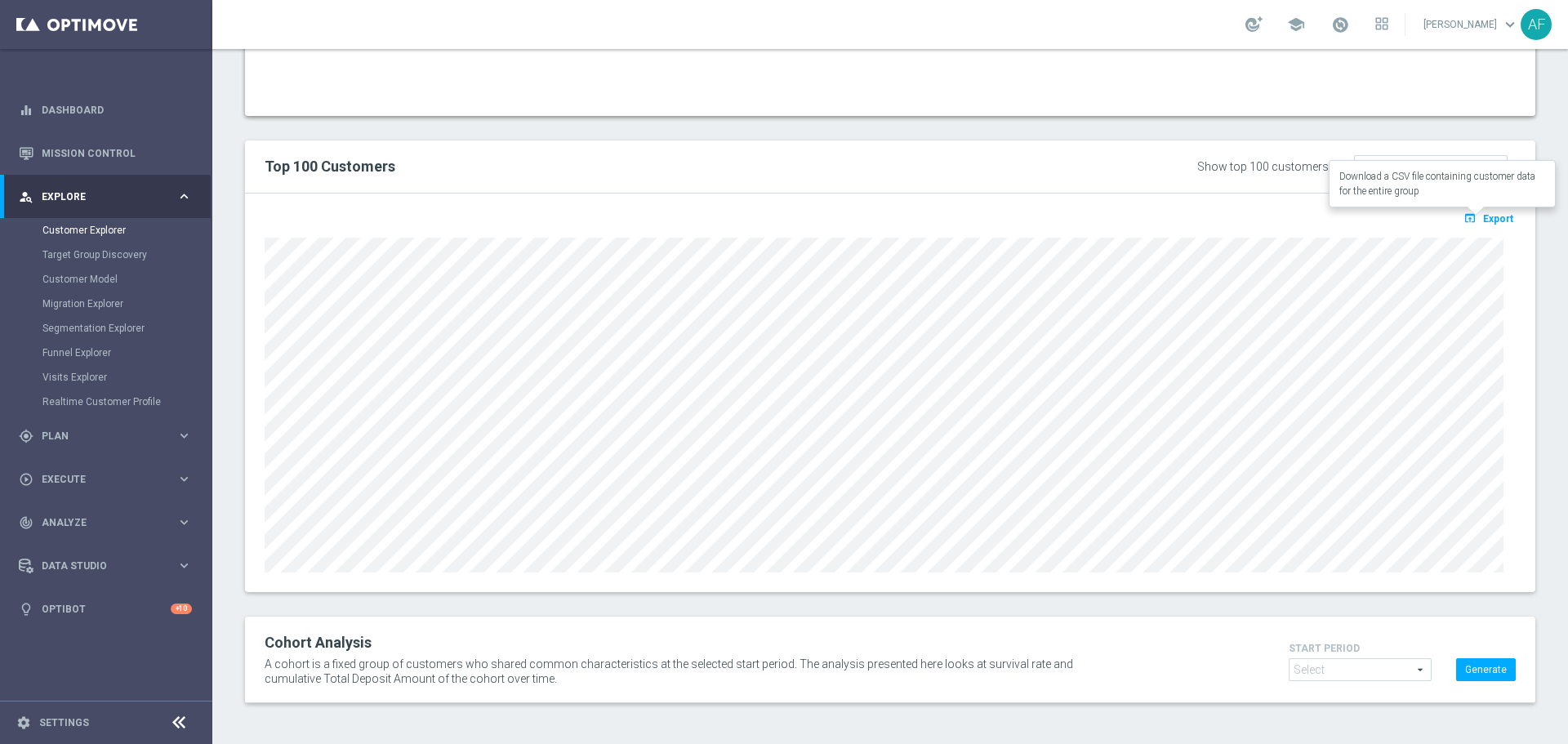
click at [1463, 217] on icon "open_in_browser" at bounding box center [1472, 218] width 17 height 13
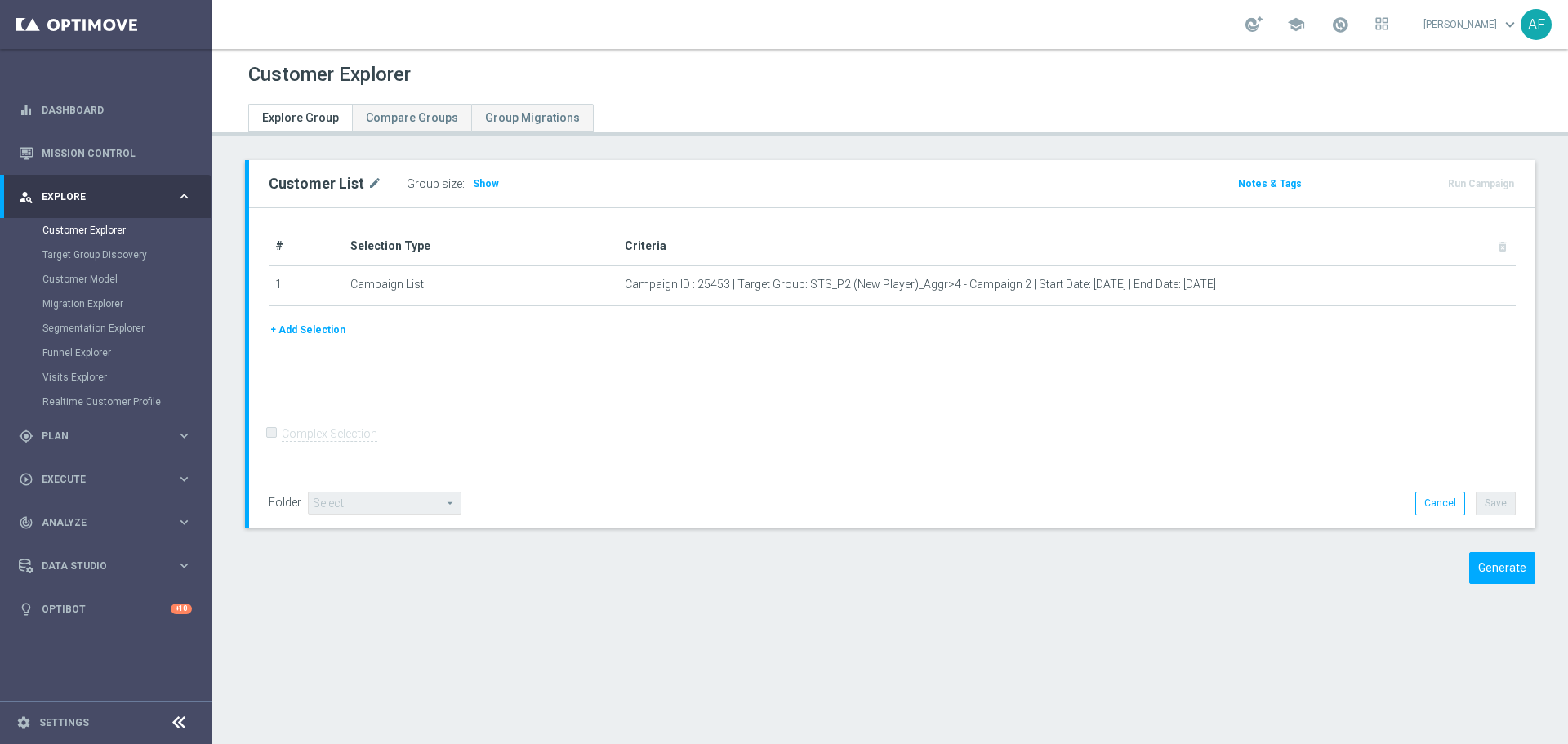
click at [484, 183] on span "Show" at bounding box center [486, 184] width 26 height 12
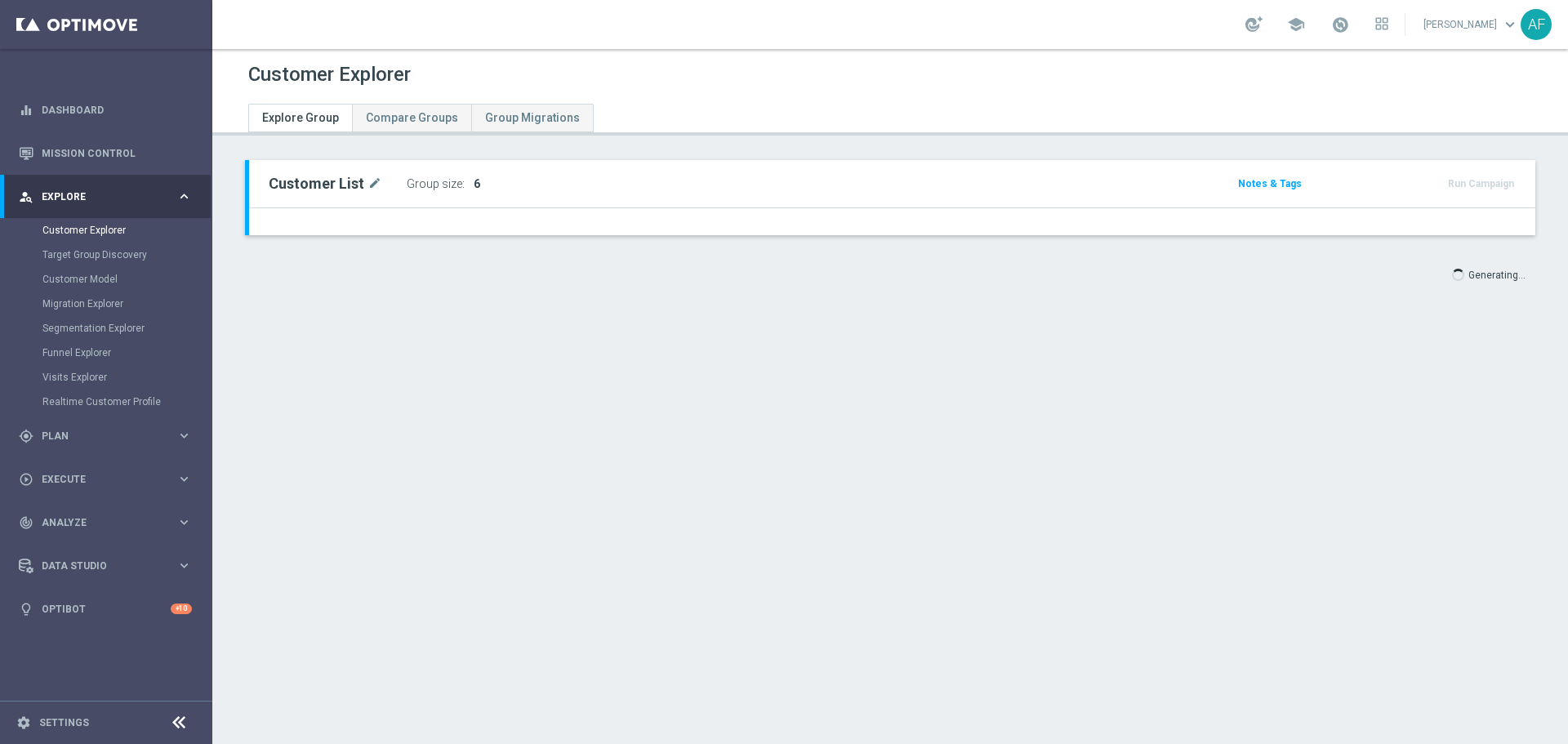
type input "Select"
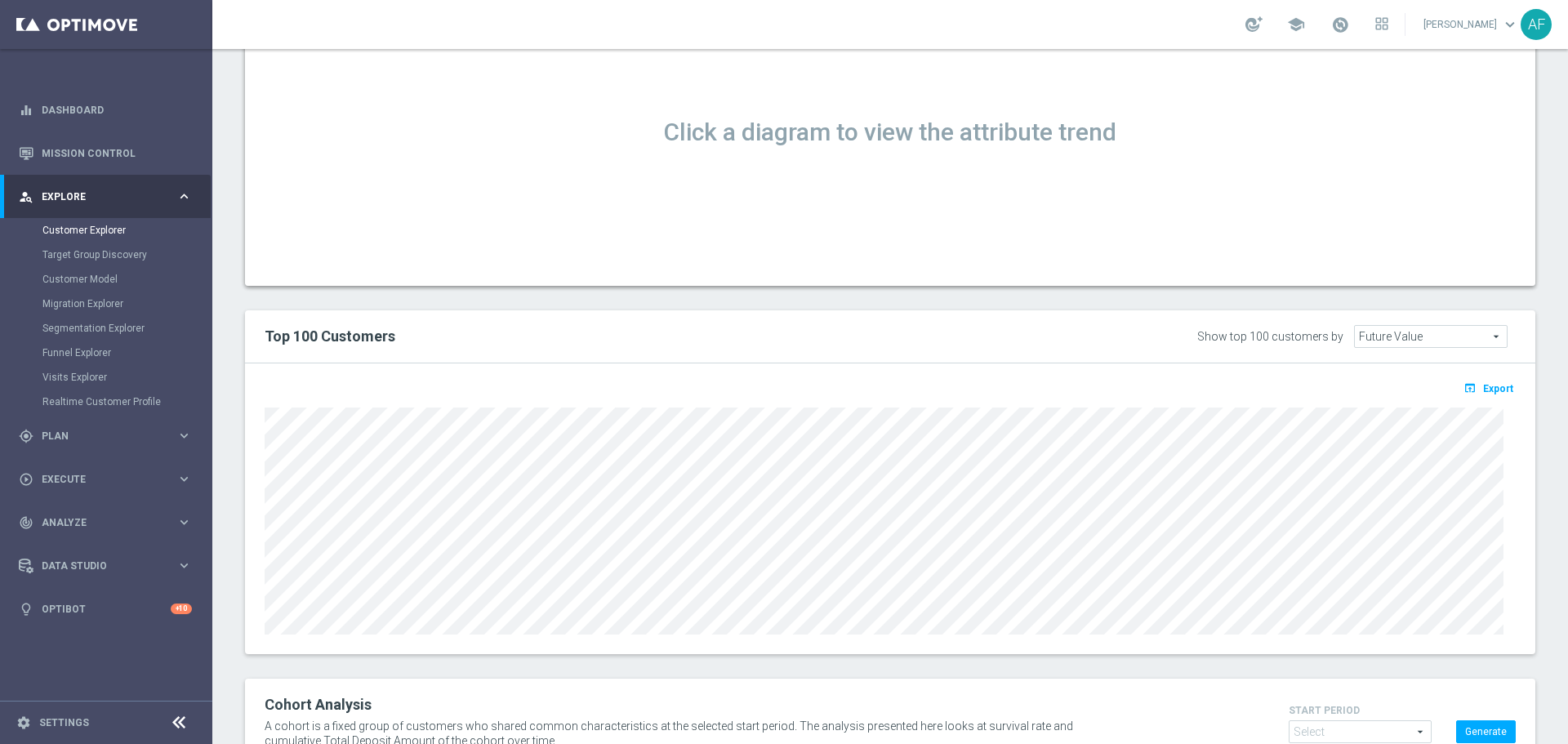
scroll to position [1062, 0]
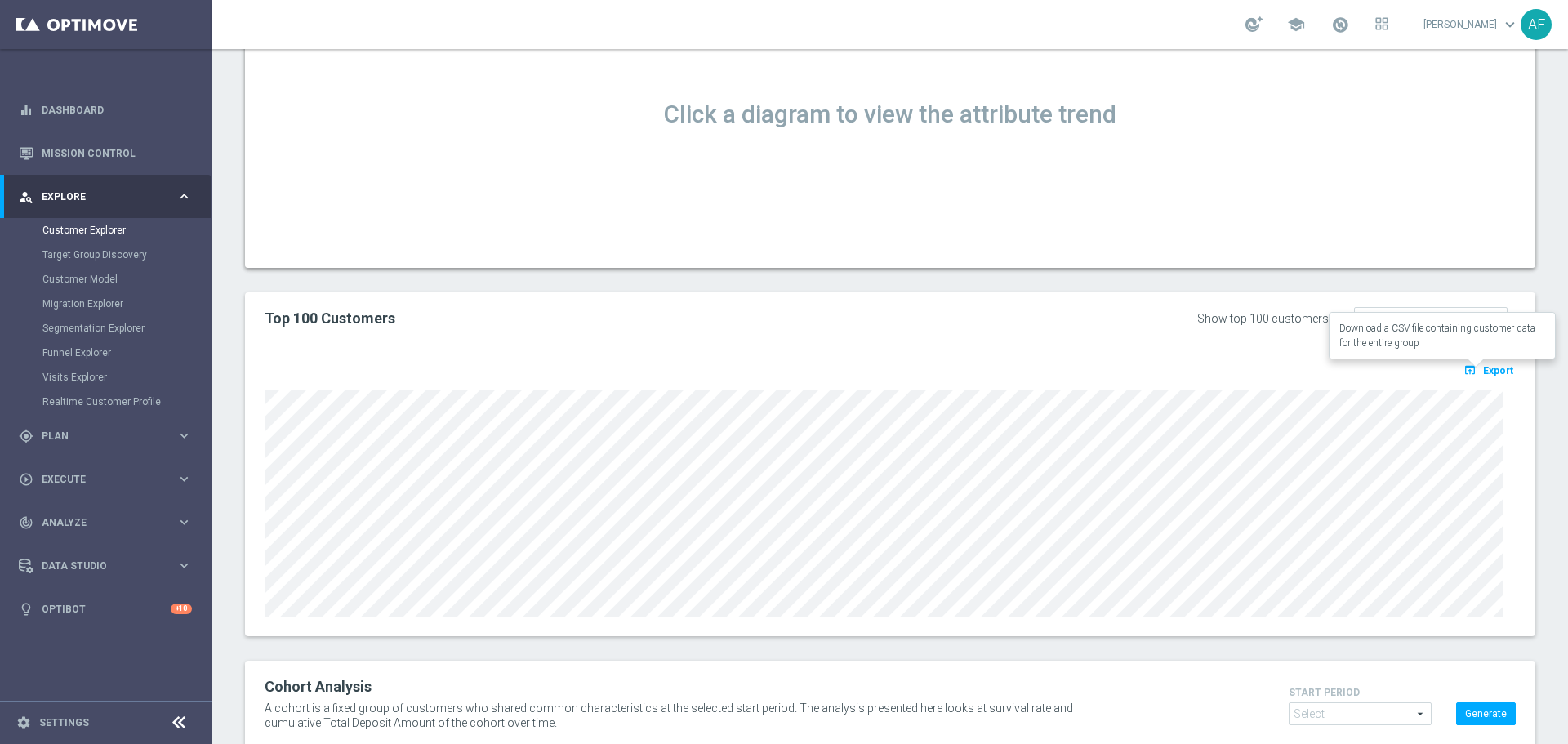
click at [1461, 377] on button "open_in_browser Export" at bounding box center [1488, 370] width 54 height 21
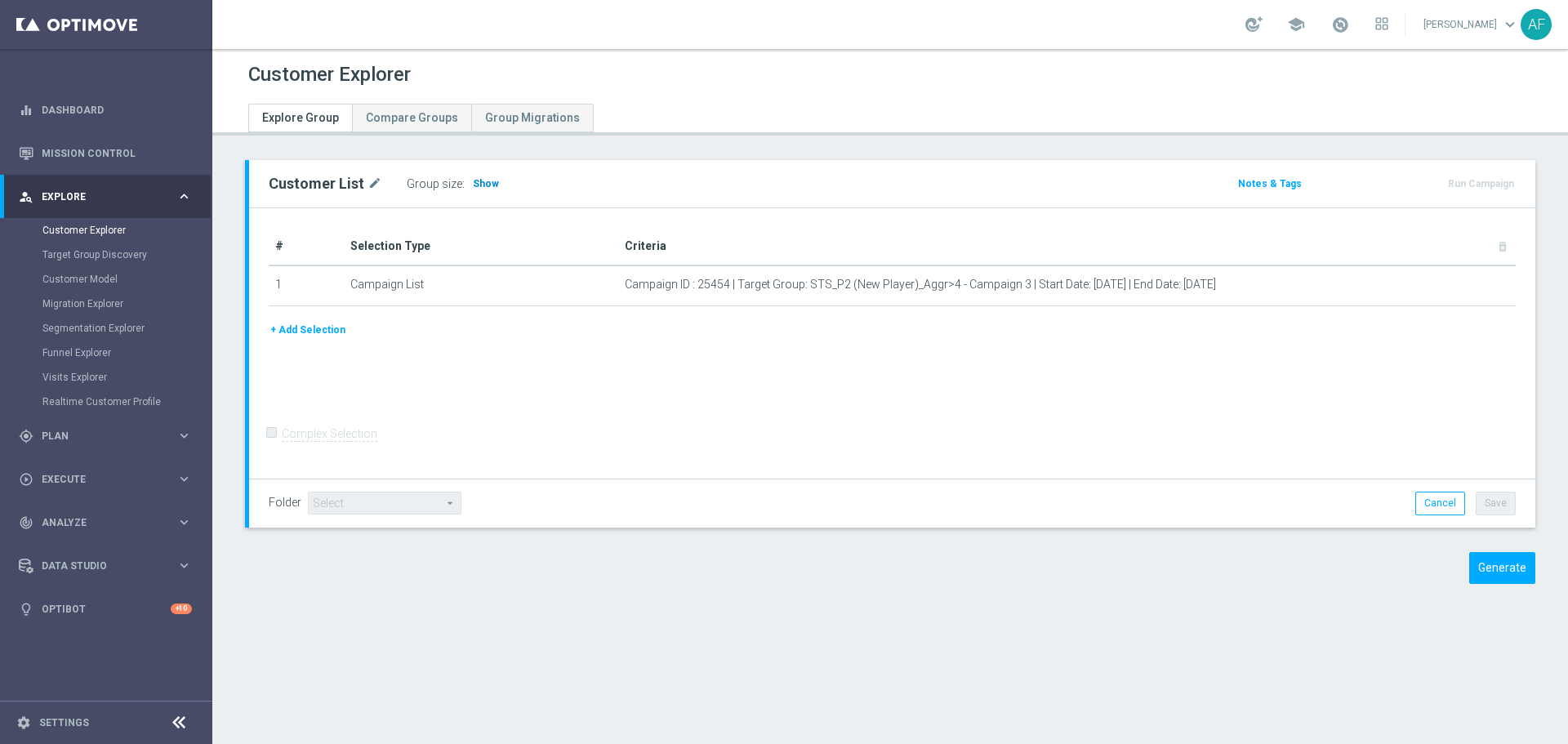
click at [475, 183] on span "Show" at bounding box center [486, 184] width 26 height 12
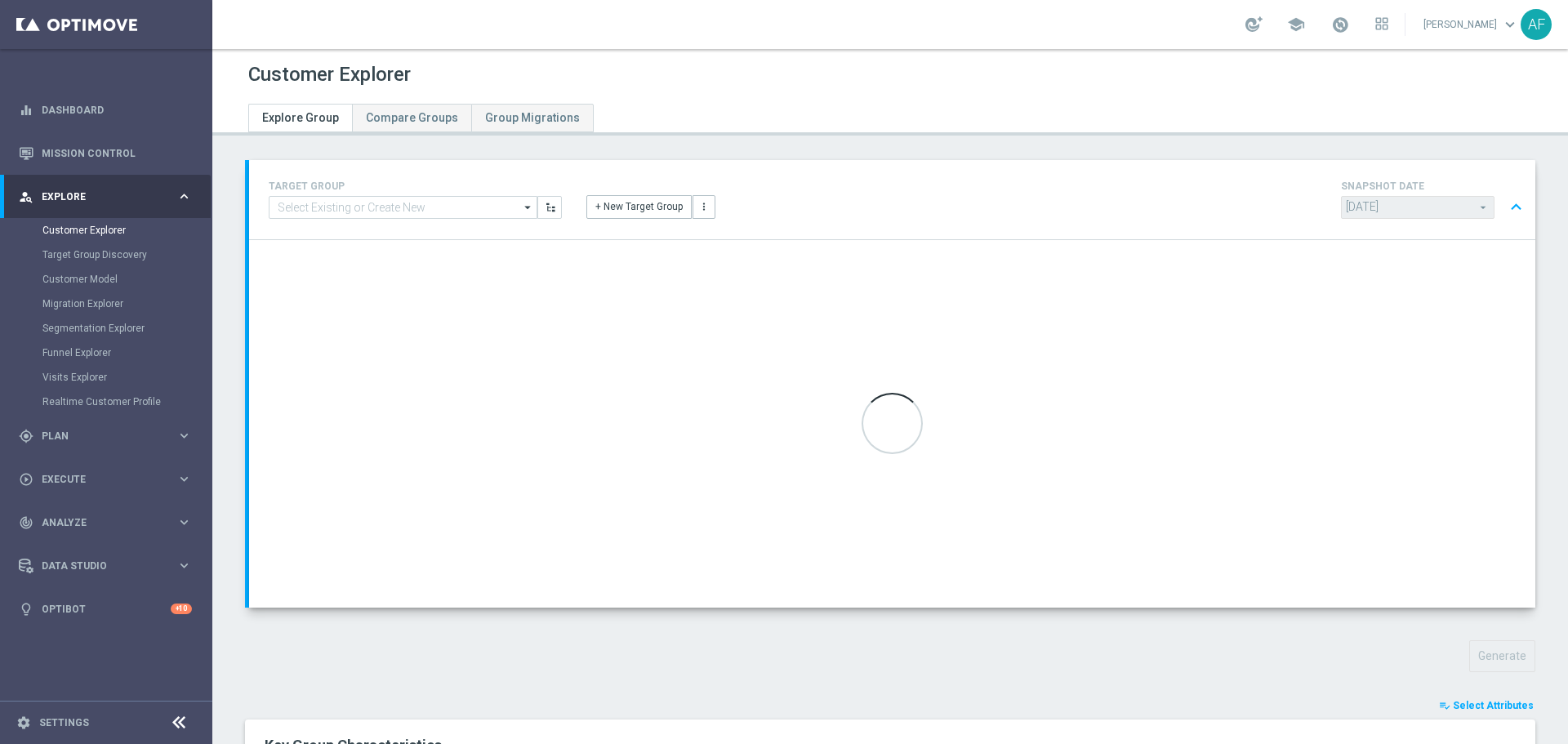
type input "Select"
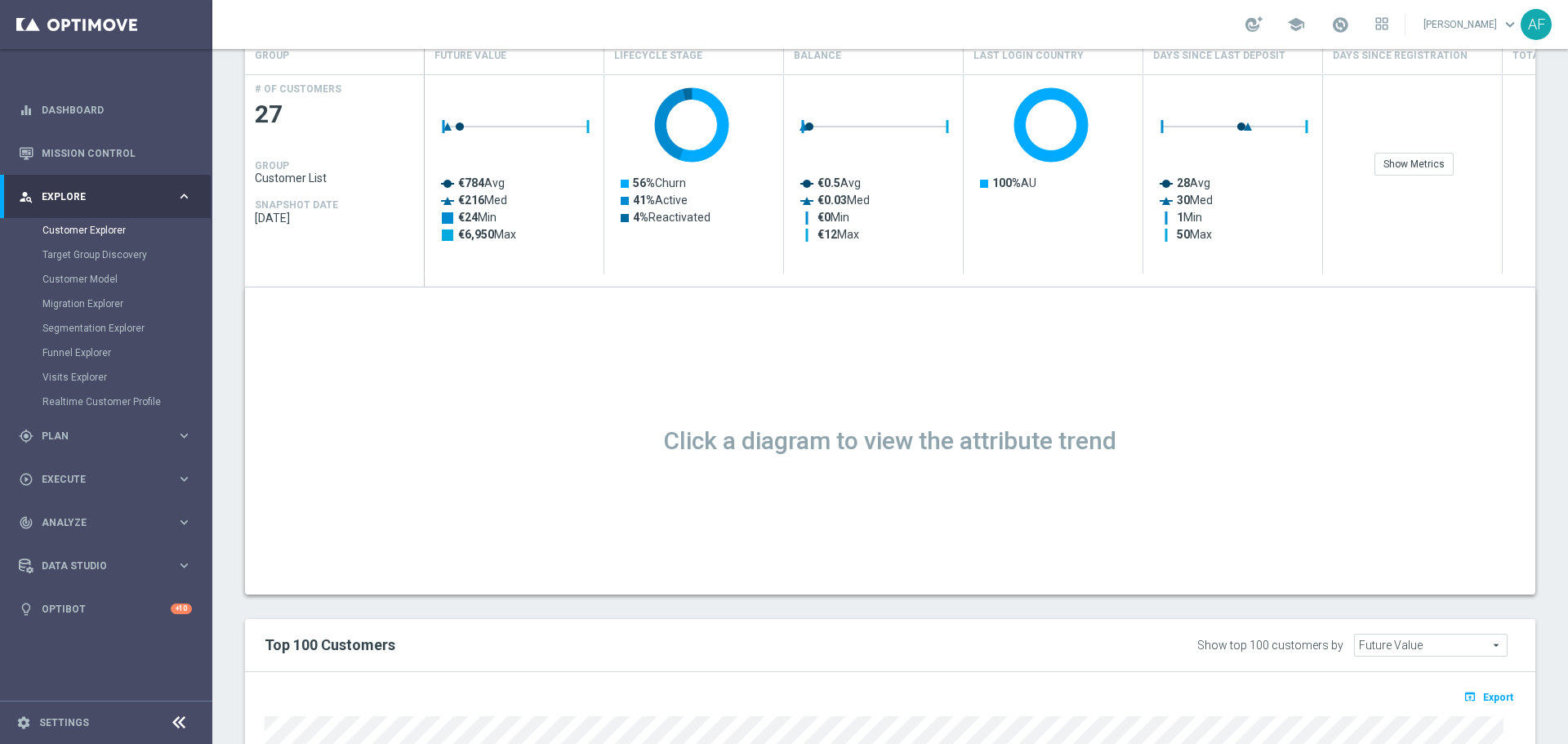
scroll to position [1143, 0]
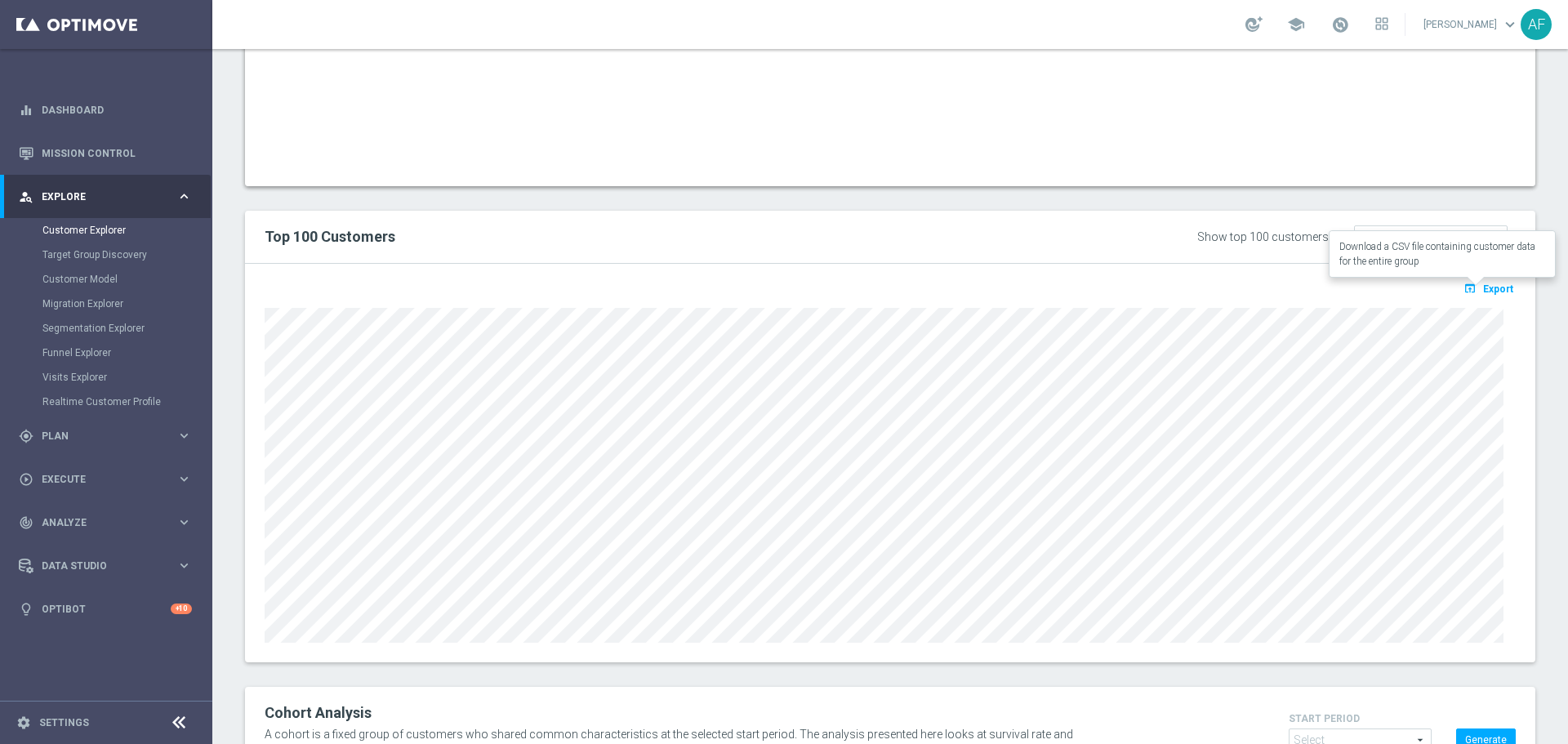
click at [1477, 281] on button "open_in_browser Export" at bounding box center [1488, 288] width 54 height 21
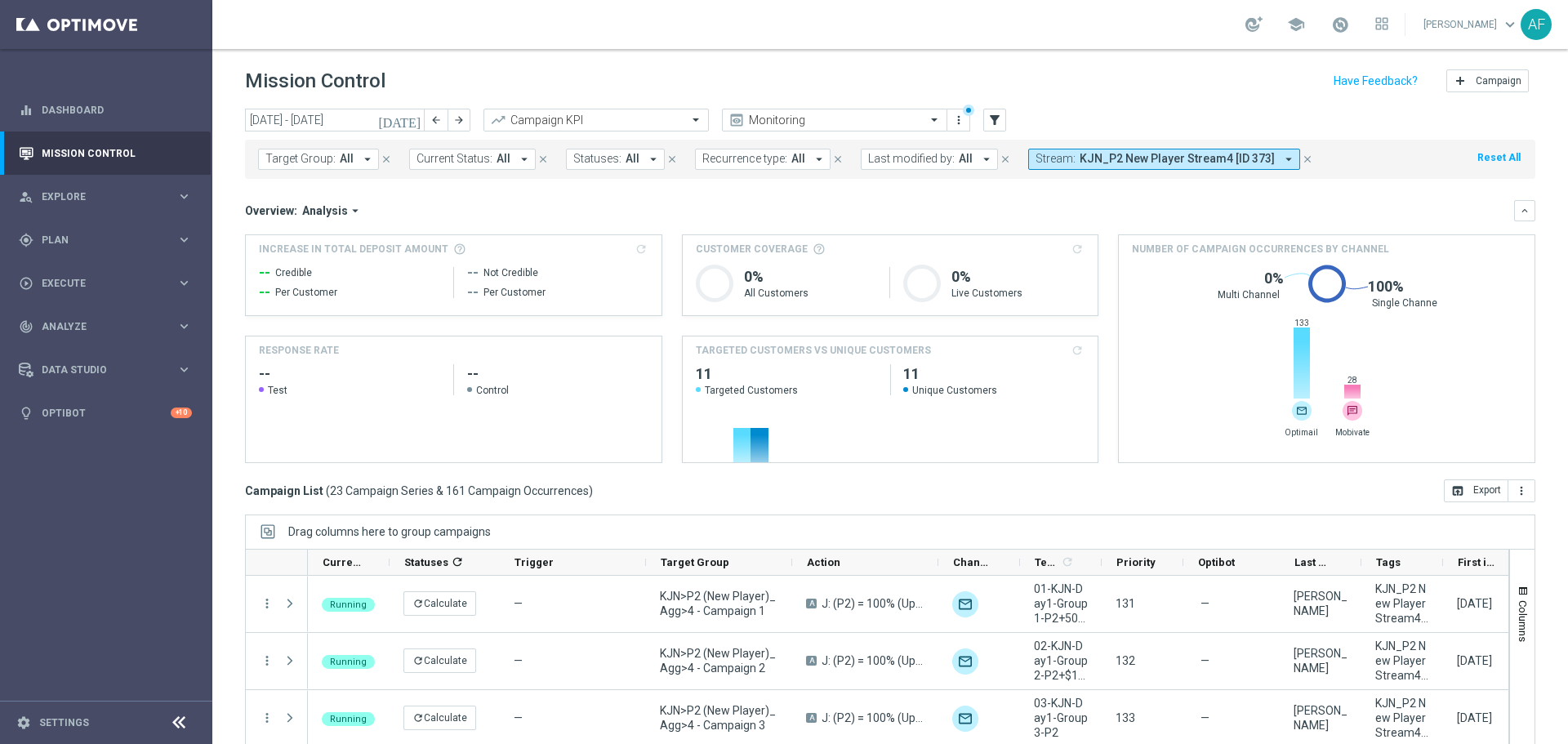
click at [416, 123] on icon "[DATE]" at bounding box center [400, 120] width 44 height 15
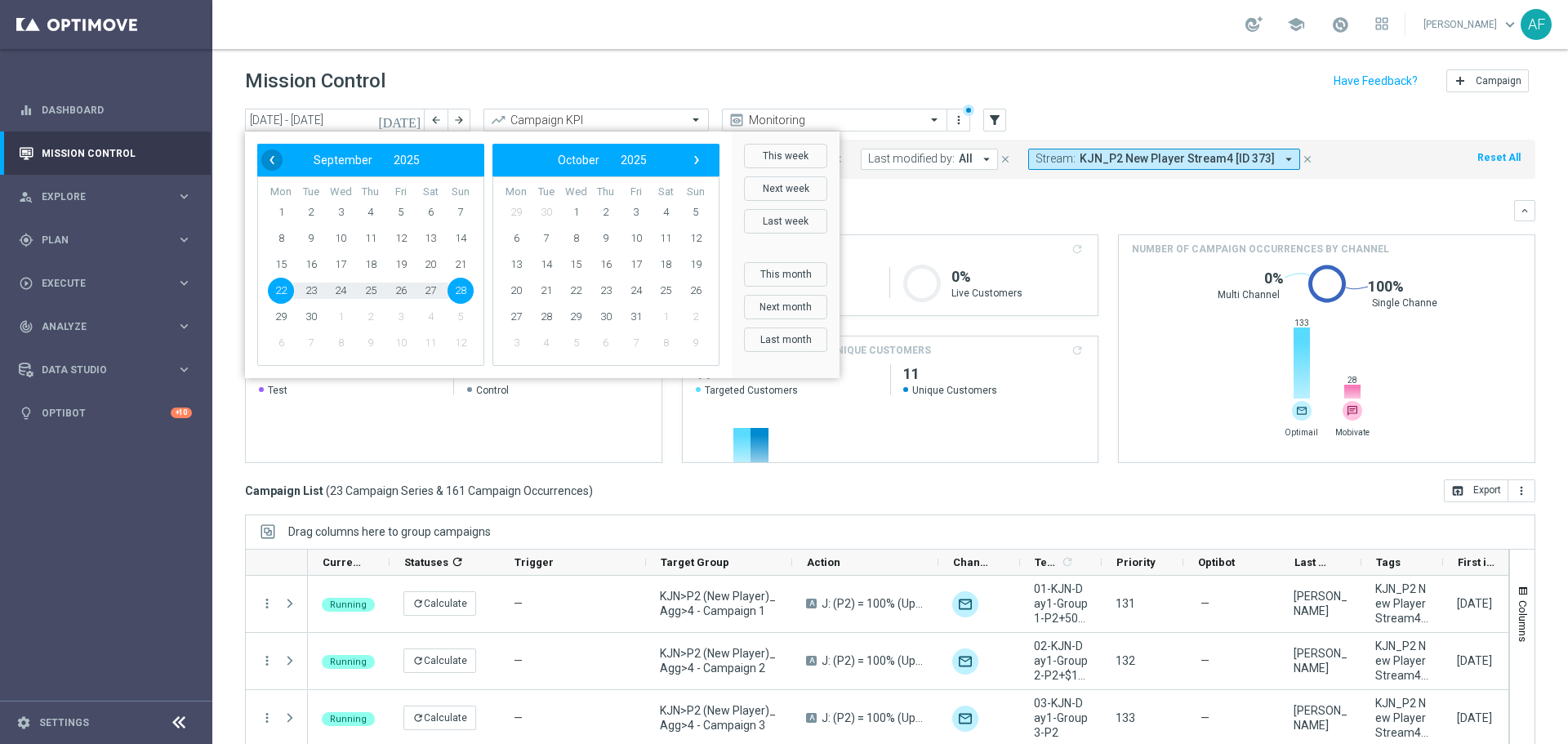
click at [270, 156] on span "‹" at bounding box center [272, 160] width 21 height 21
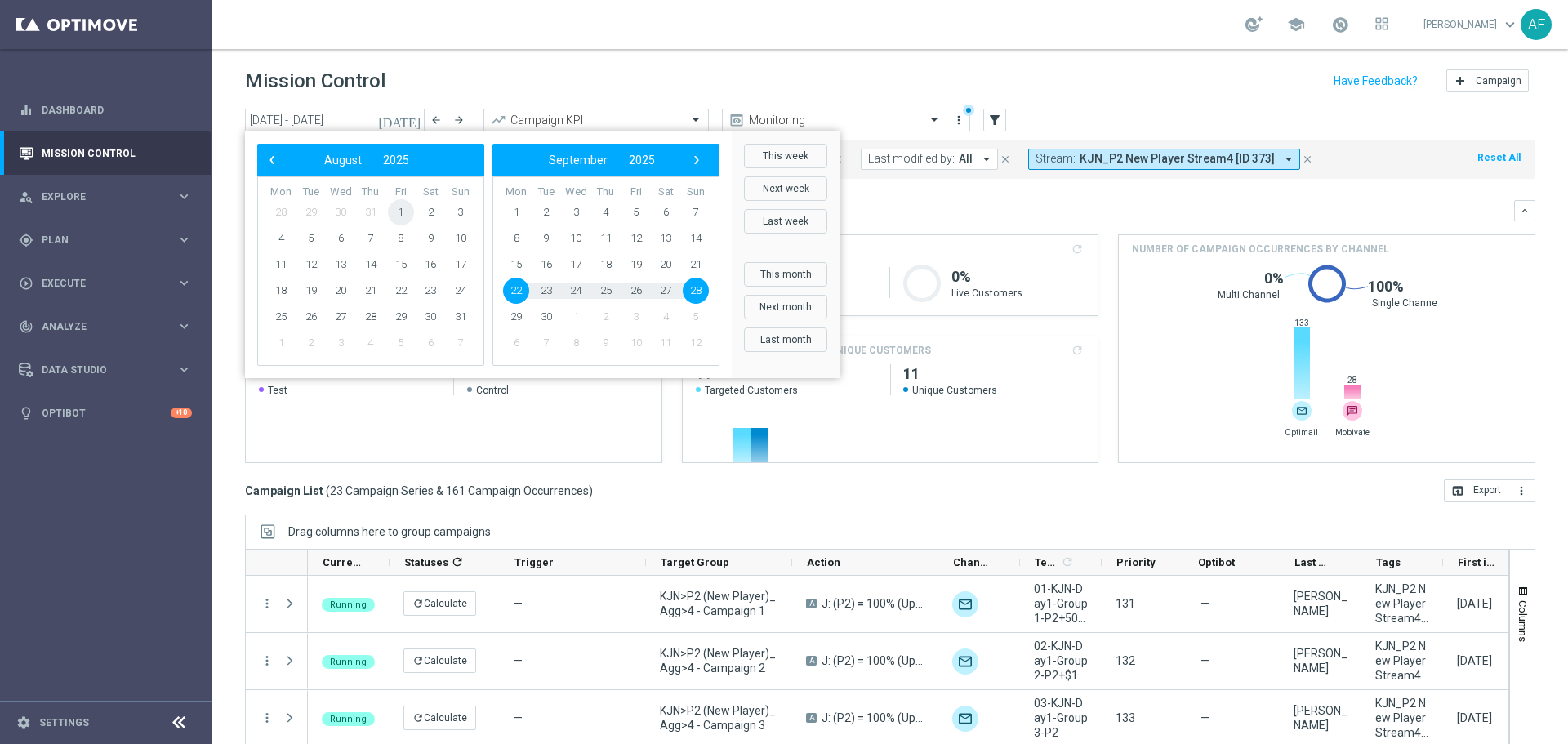
click at [396, 211] on span "1" at bounding box center [401, 212] width 26 height 26
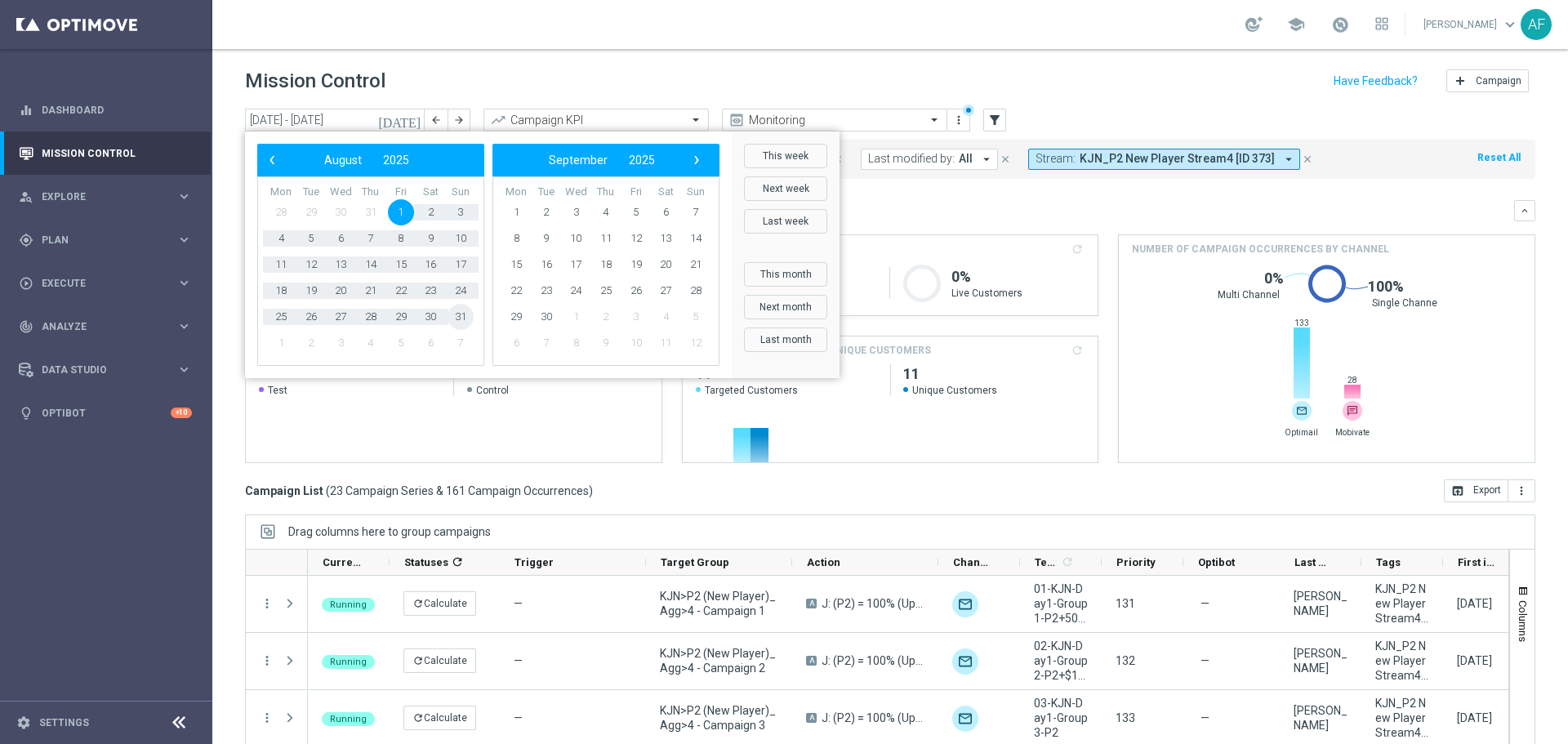
click at [458, 321] on span "31" at bounding box center [461, 317] width 26 height 26
type input "01 Aug 2025 - 31 Aug 2025"
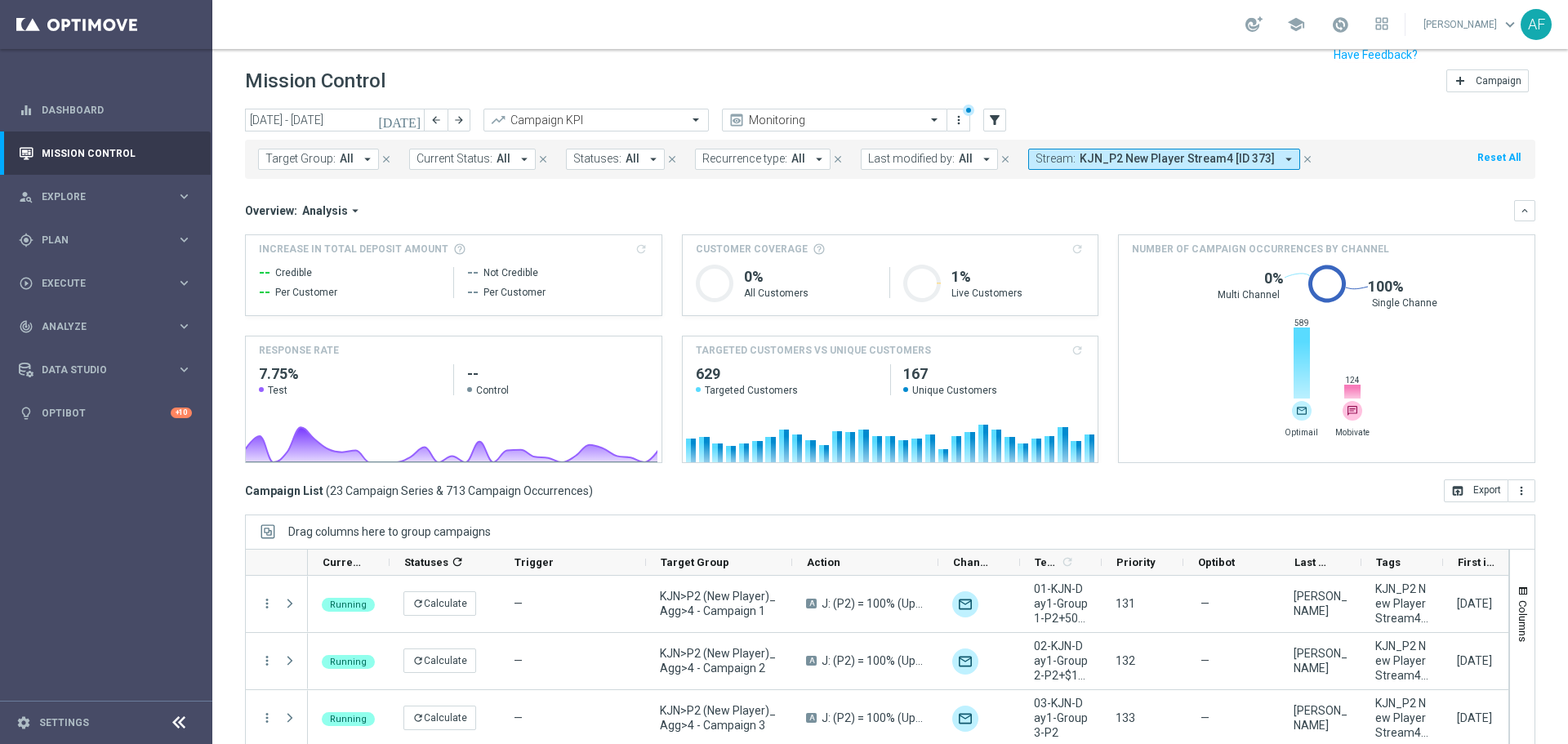
scroll to position [72, 0]
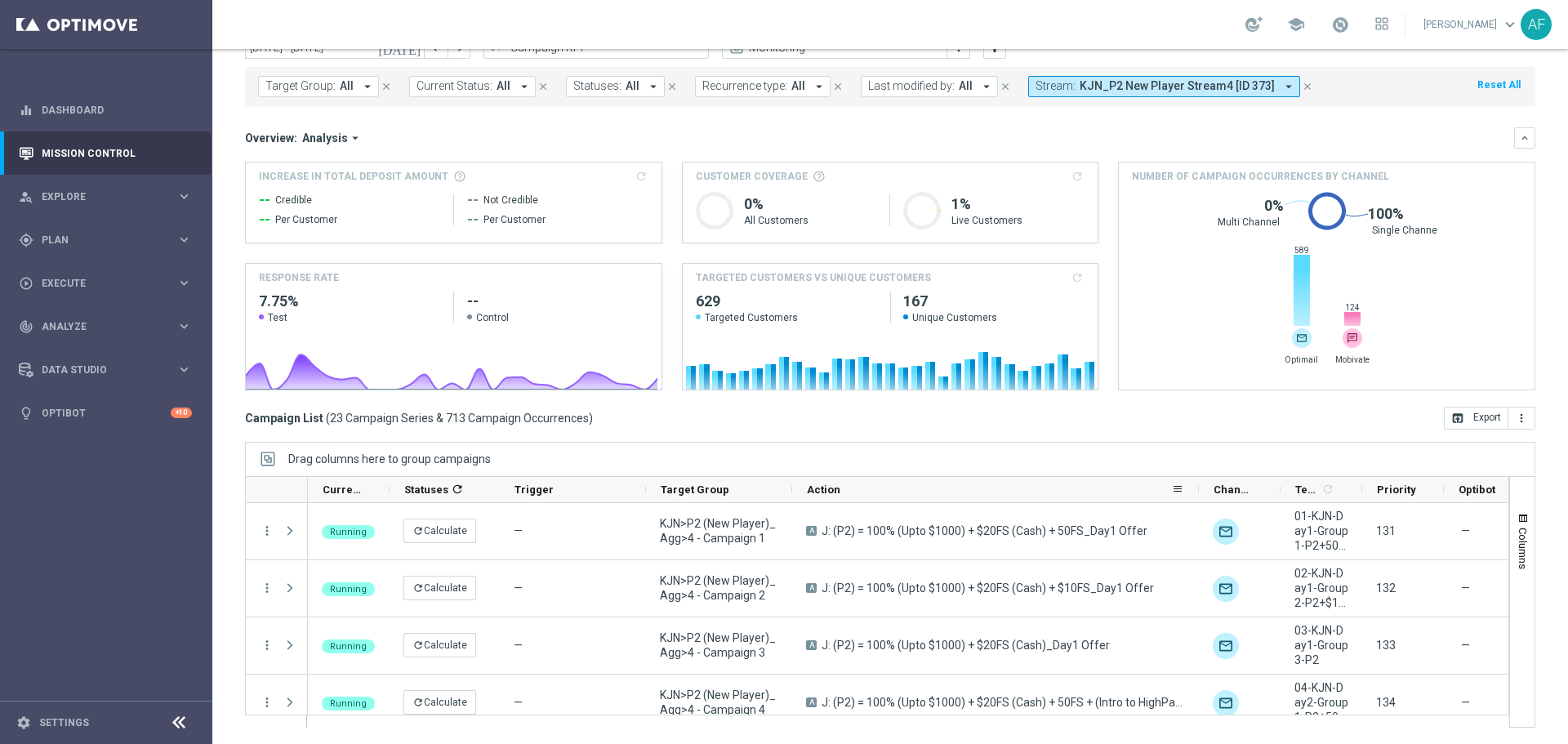
drag, startPoint x: 936, startPoint y: 490, endPoint x: 1196, endPoint y: 495, distance: 260.0
click at [1196, 495] on div at bounding box center [1198, 489] width 7 height 26
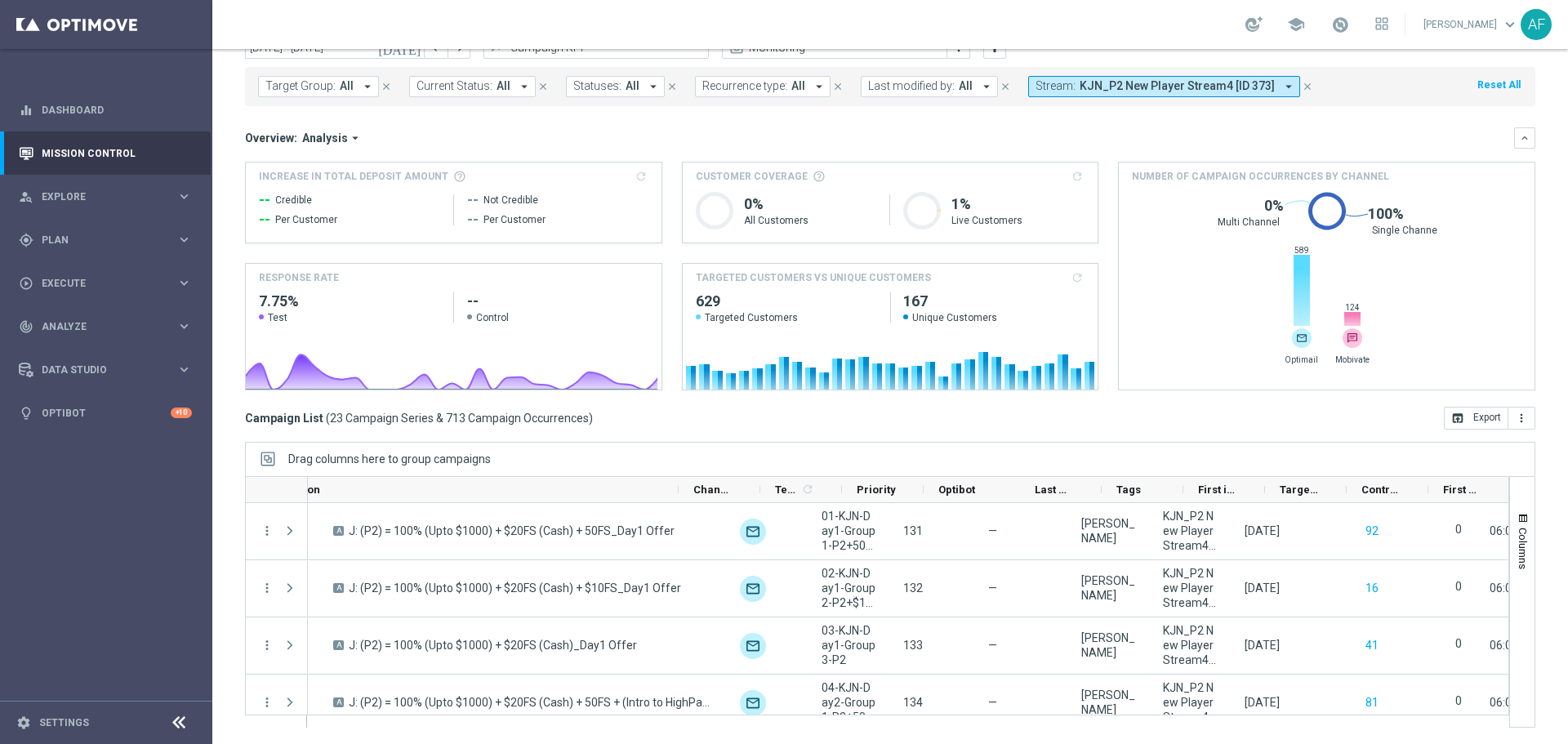
scroll to position [0, 545]
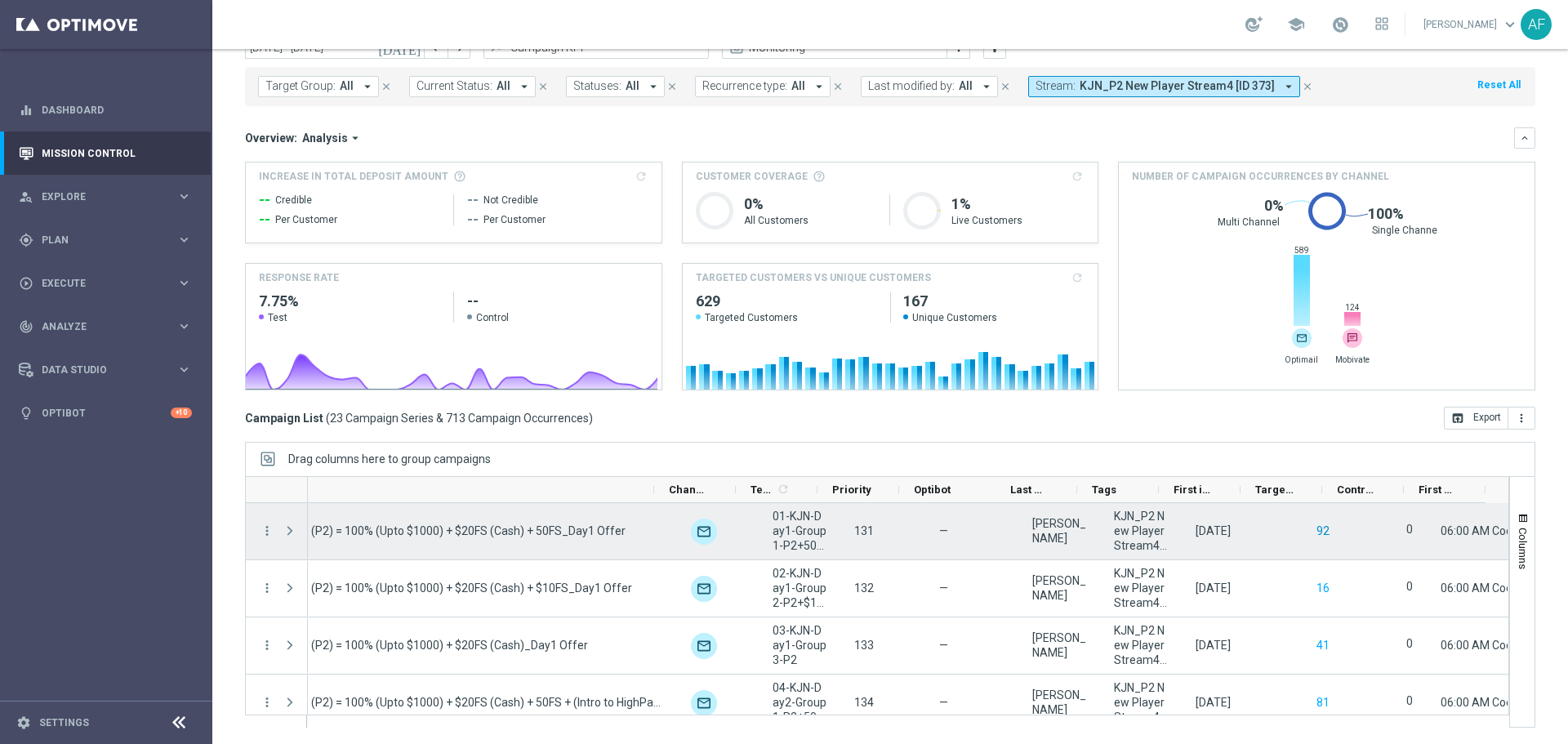
click at [1314, 532] on button "92" at bounding box center [1323, 531] width 16 height 21
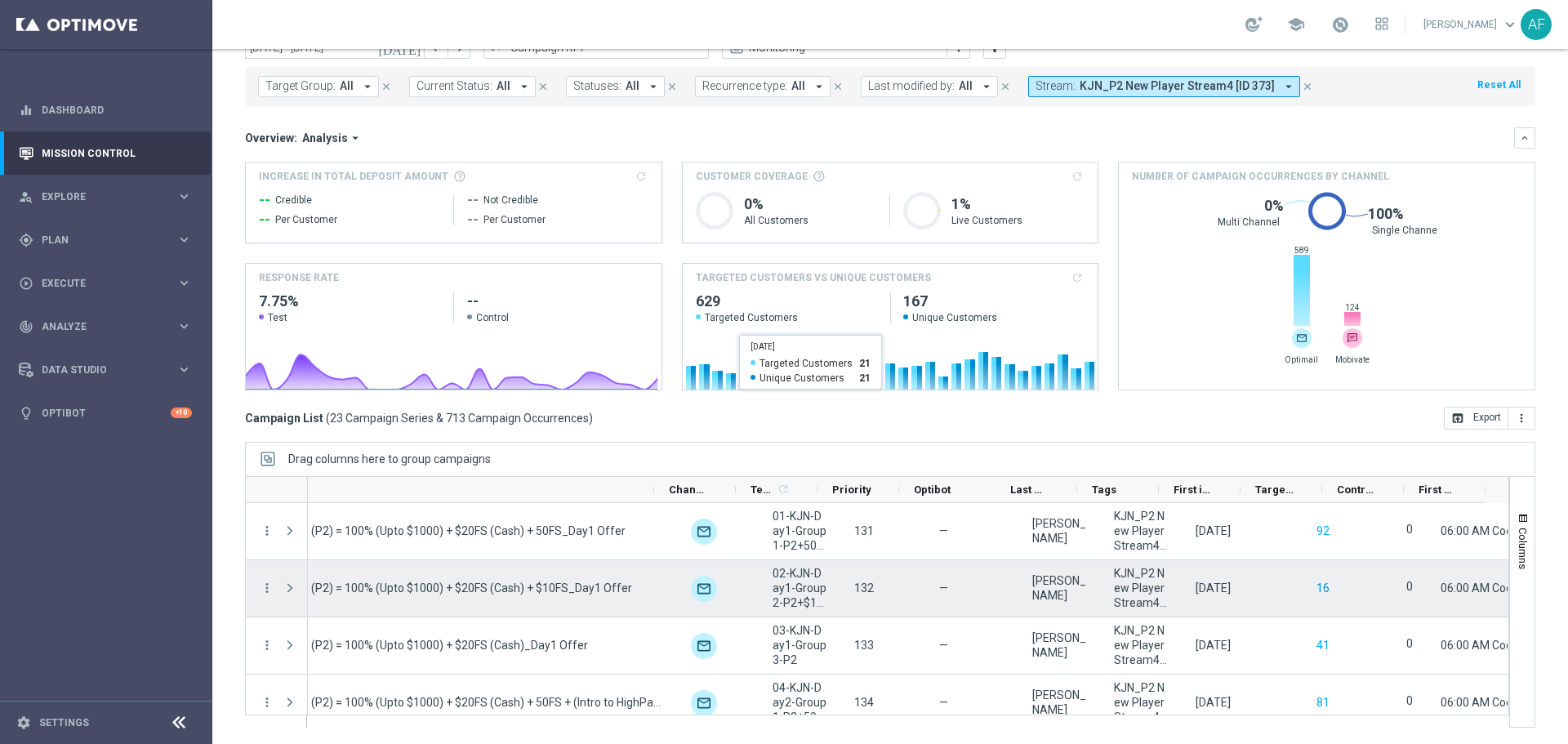
click at [1314, 586] on button "16" at bounding box center [1323, 588] width 16 height 21
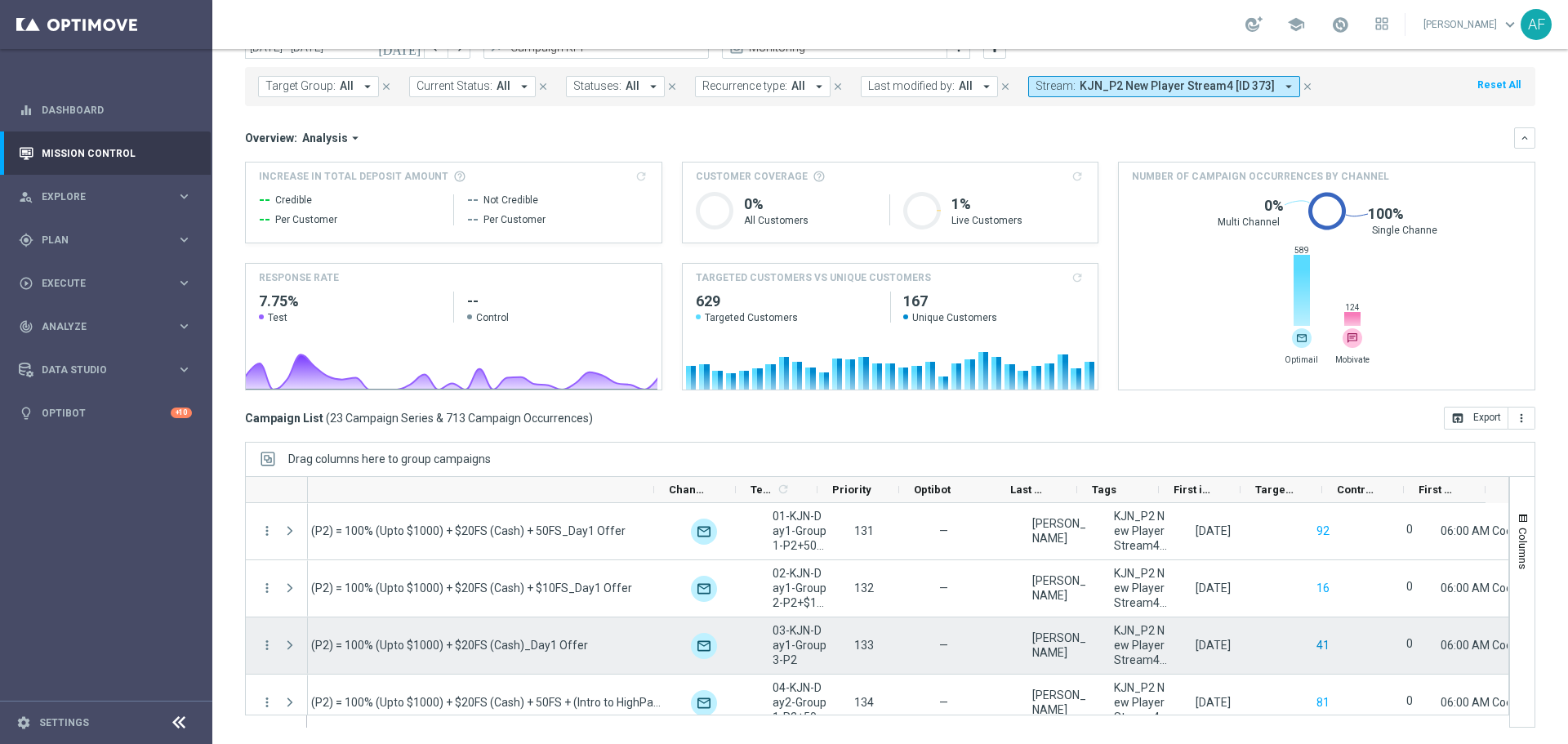
click at [1314, 644] on button "41" at bounding box center [1323, 645] width 16 height 21
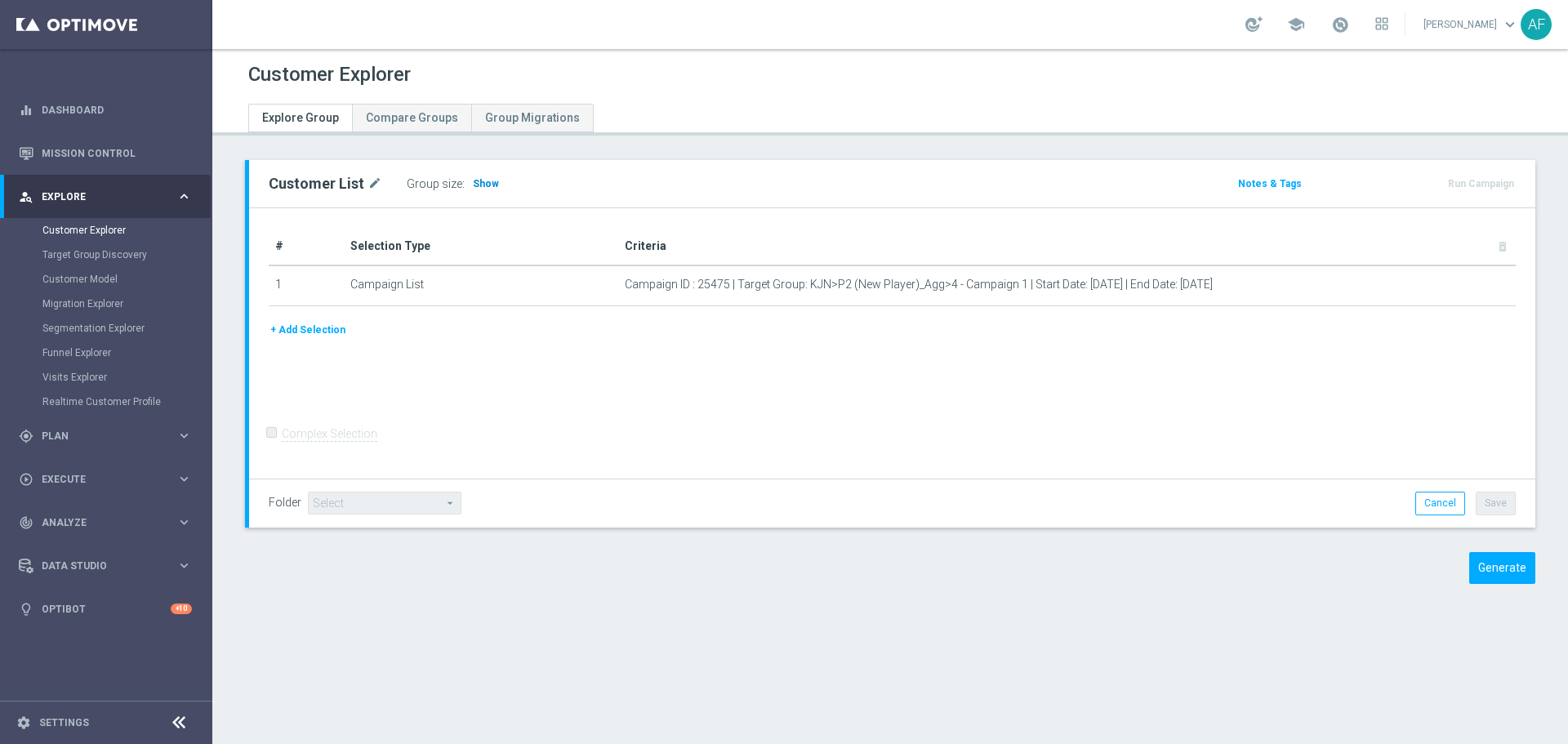
click at [480, 186] on span "Show" at bounding box center [486, 184] width 26 height 12
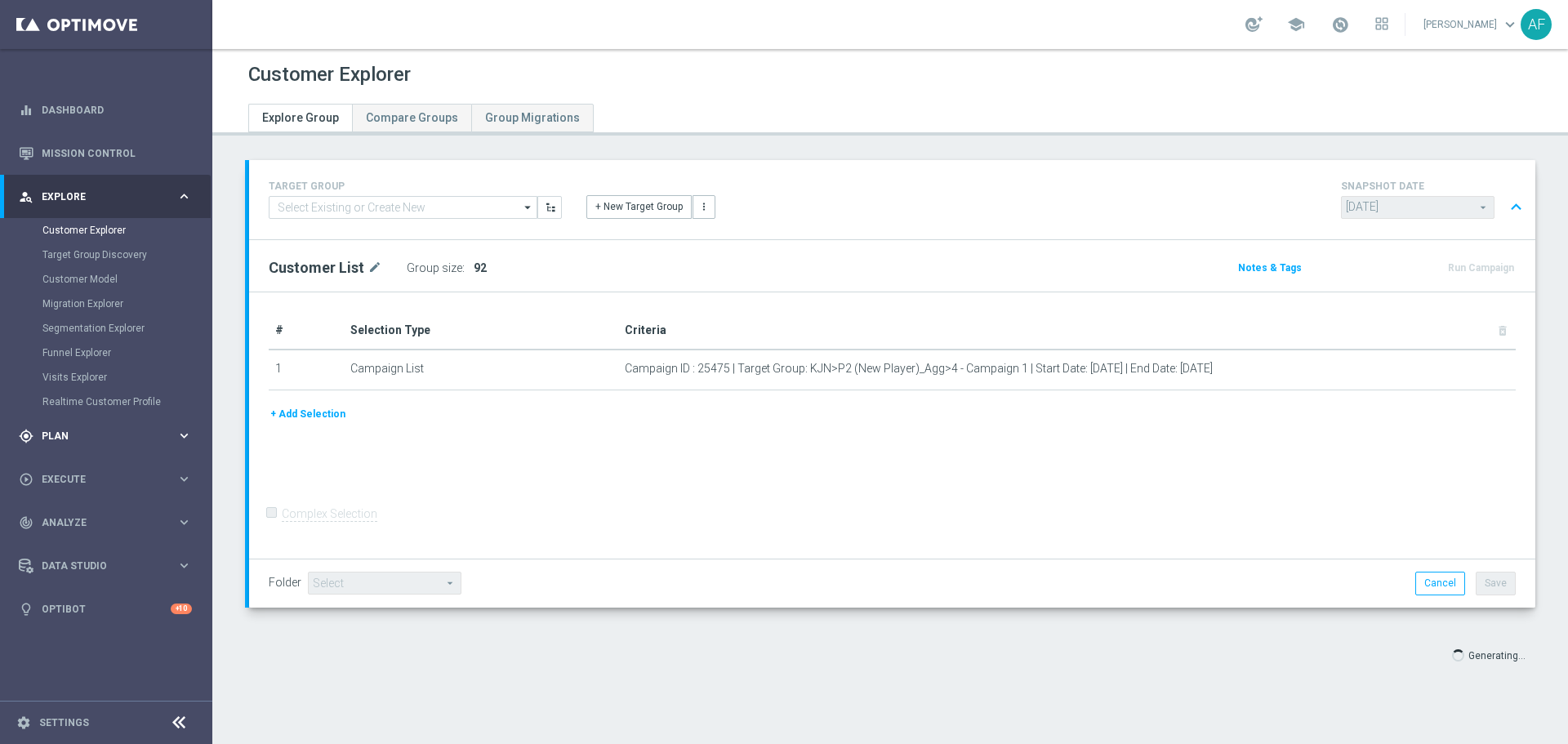
click at [93, 438] on span "Plan" at bounding box center [109, 436] width 135 height 10
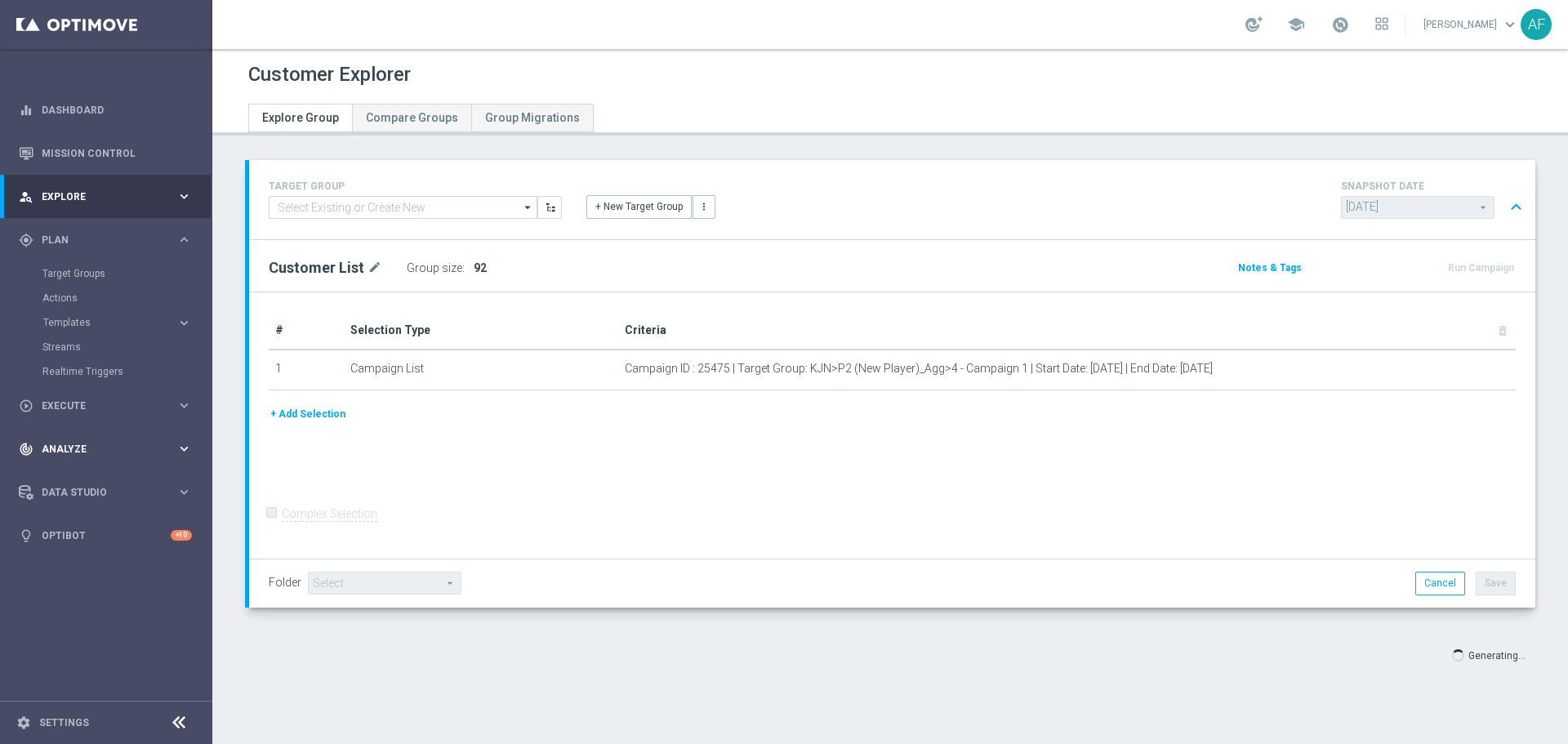
type input "Select"
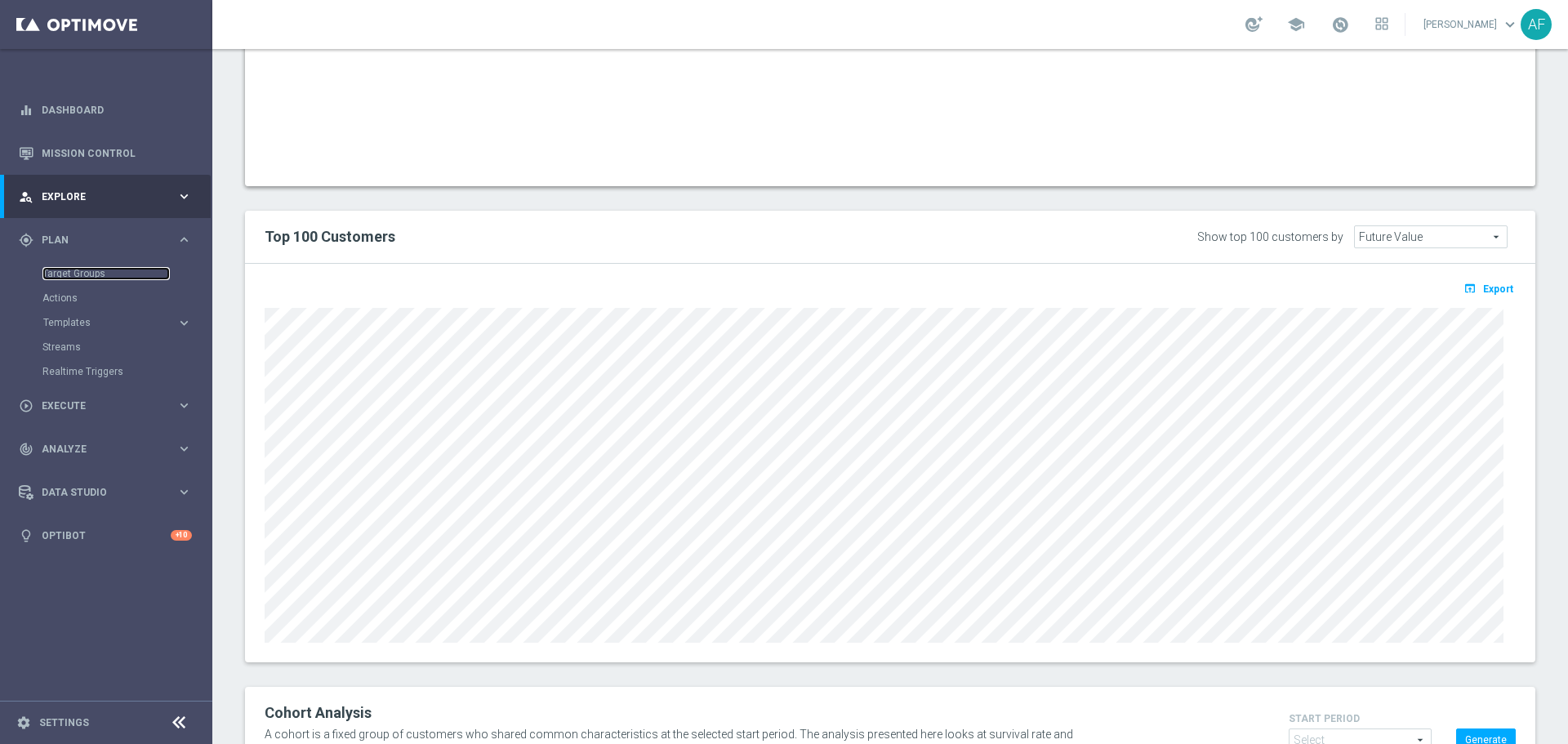
scroll to position [1213, 0]
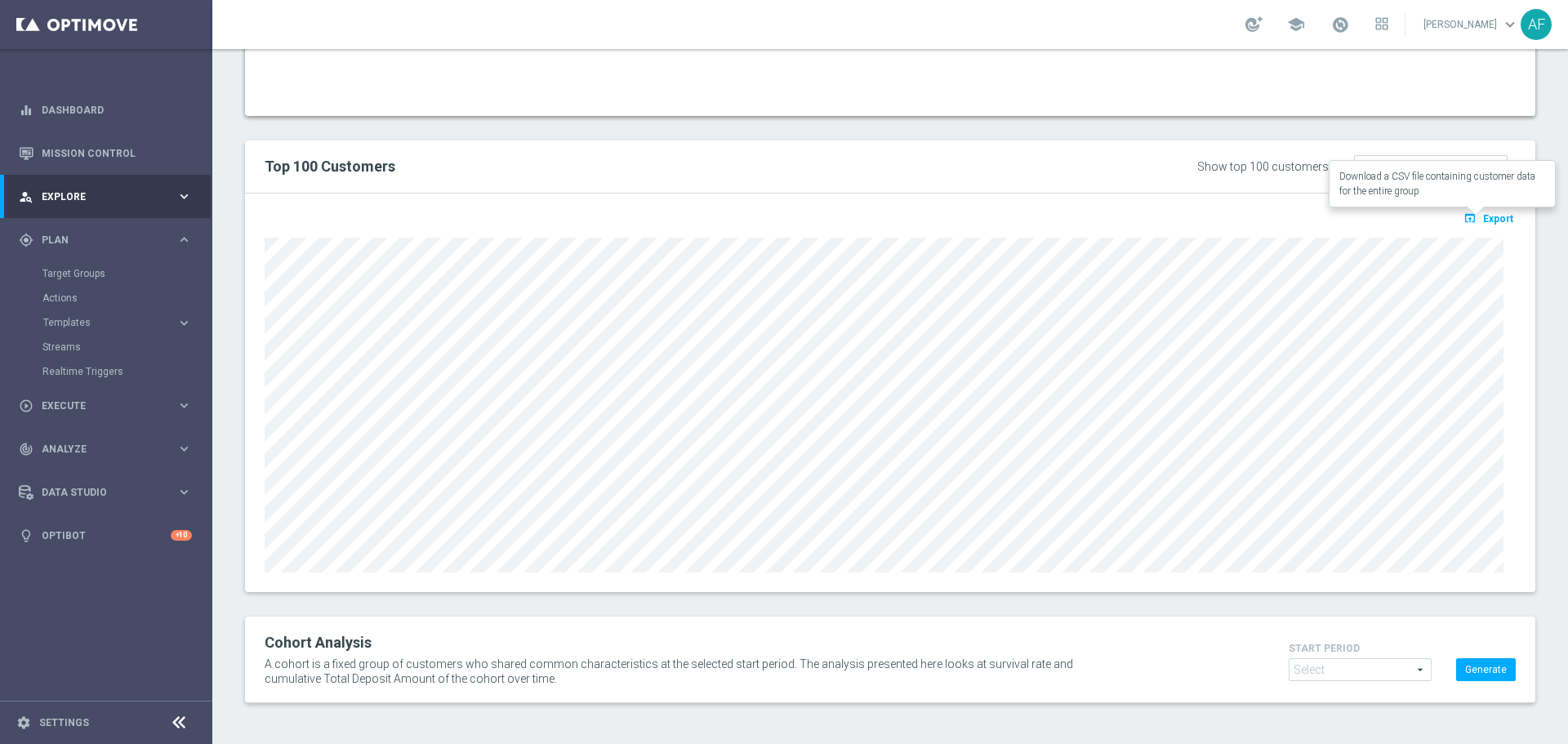
click at [1465, 216] on icon "open_in_browser" at bounding box center [1472, 218] width 17 height 13
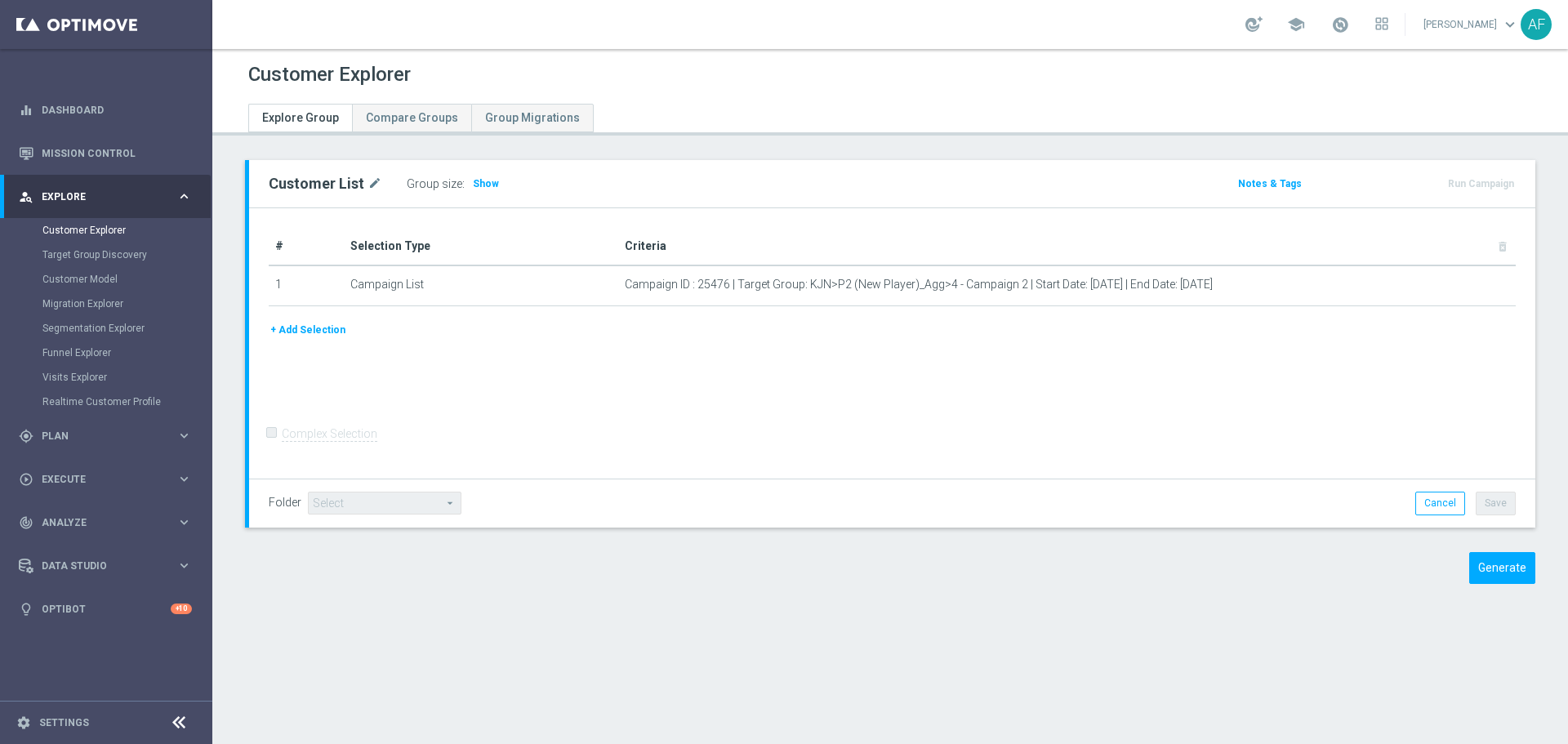
drag, startPoint x: 478, startPoint y: 181, endPoint x: 490, endPoint y: 139, distance: 43.7
click at [479, 181] on span "Show" at bounding box center [486, 184] width 26 height 12
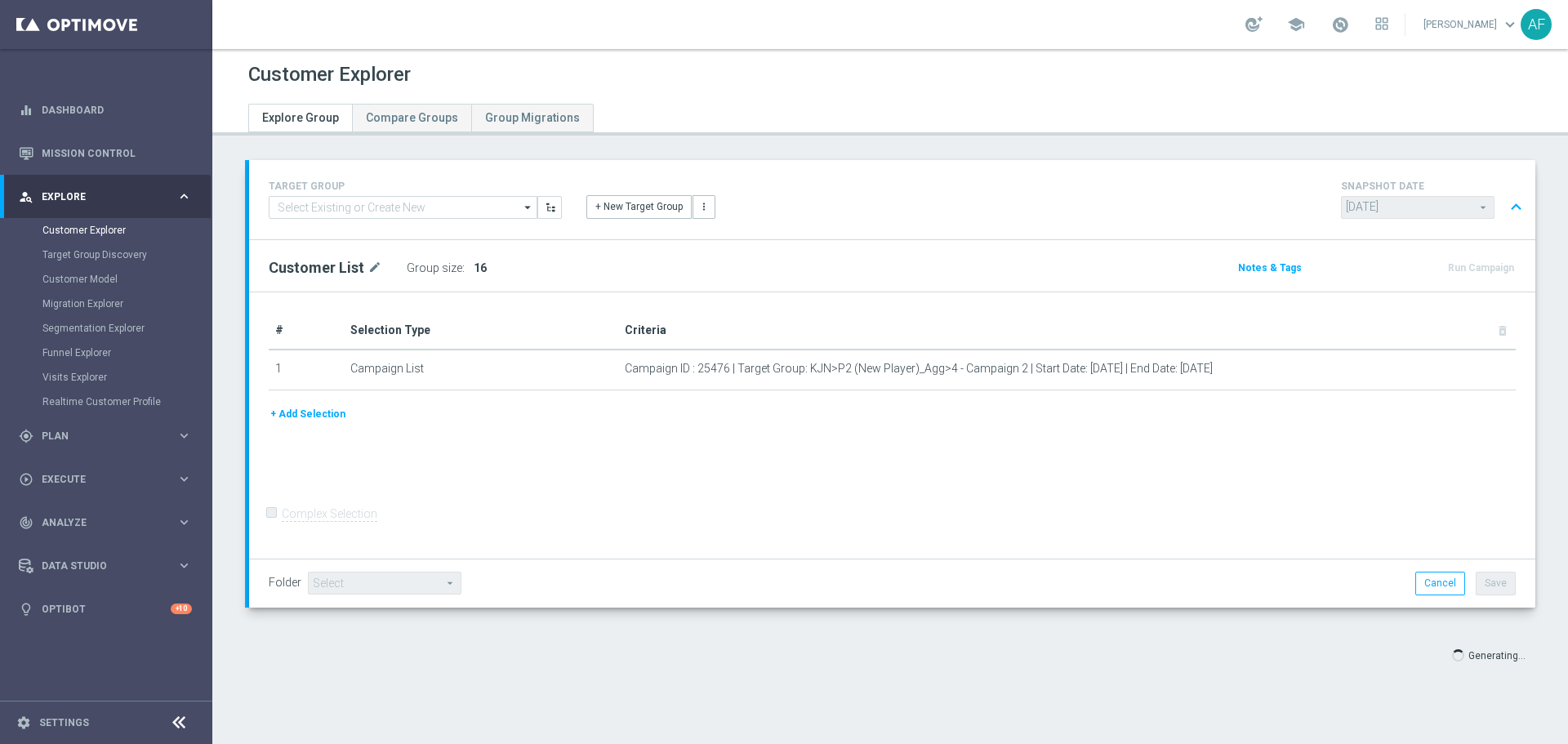
type input "Select"
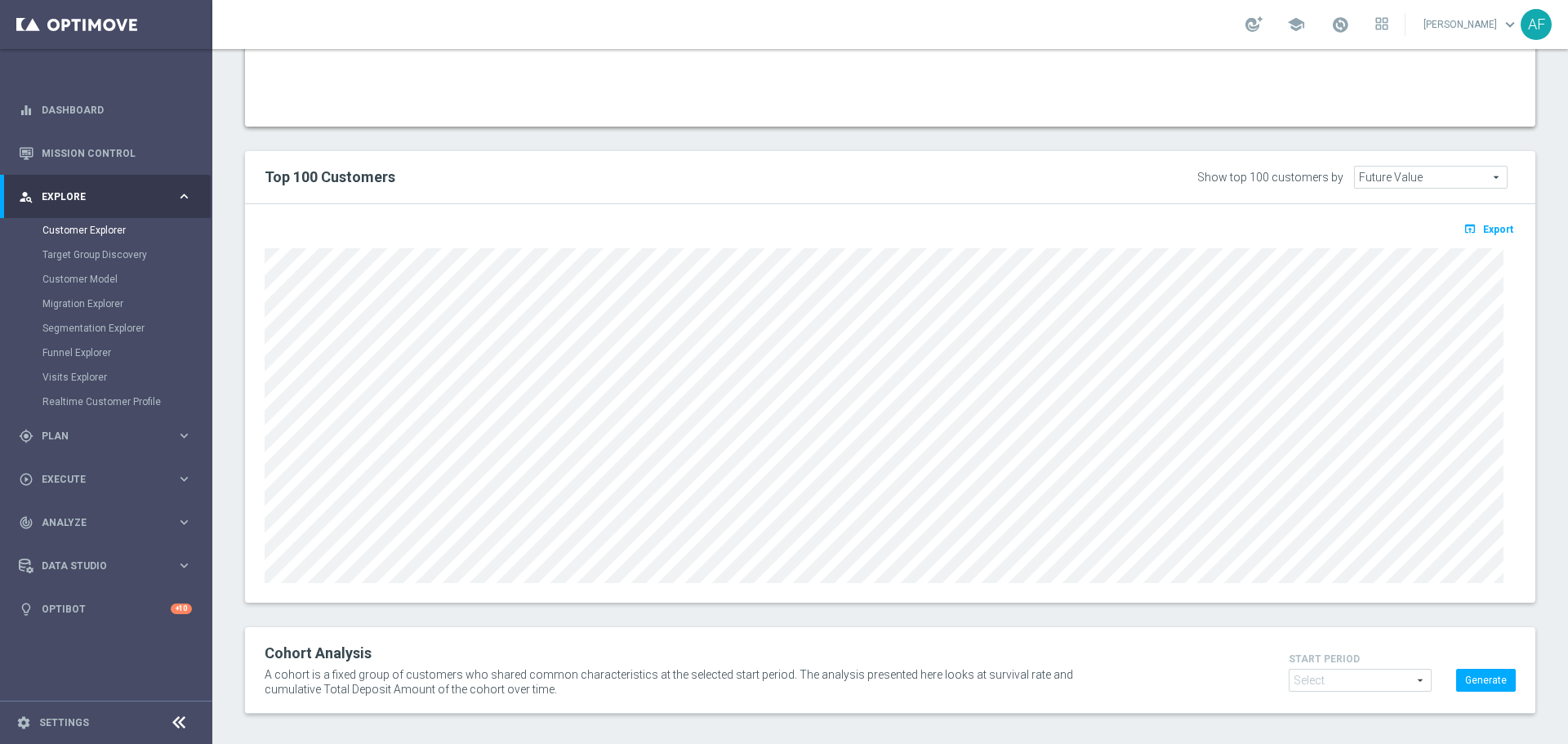
scroll to position [1213, 0]
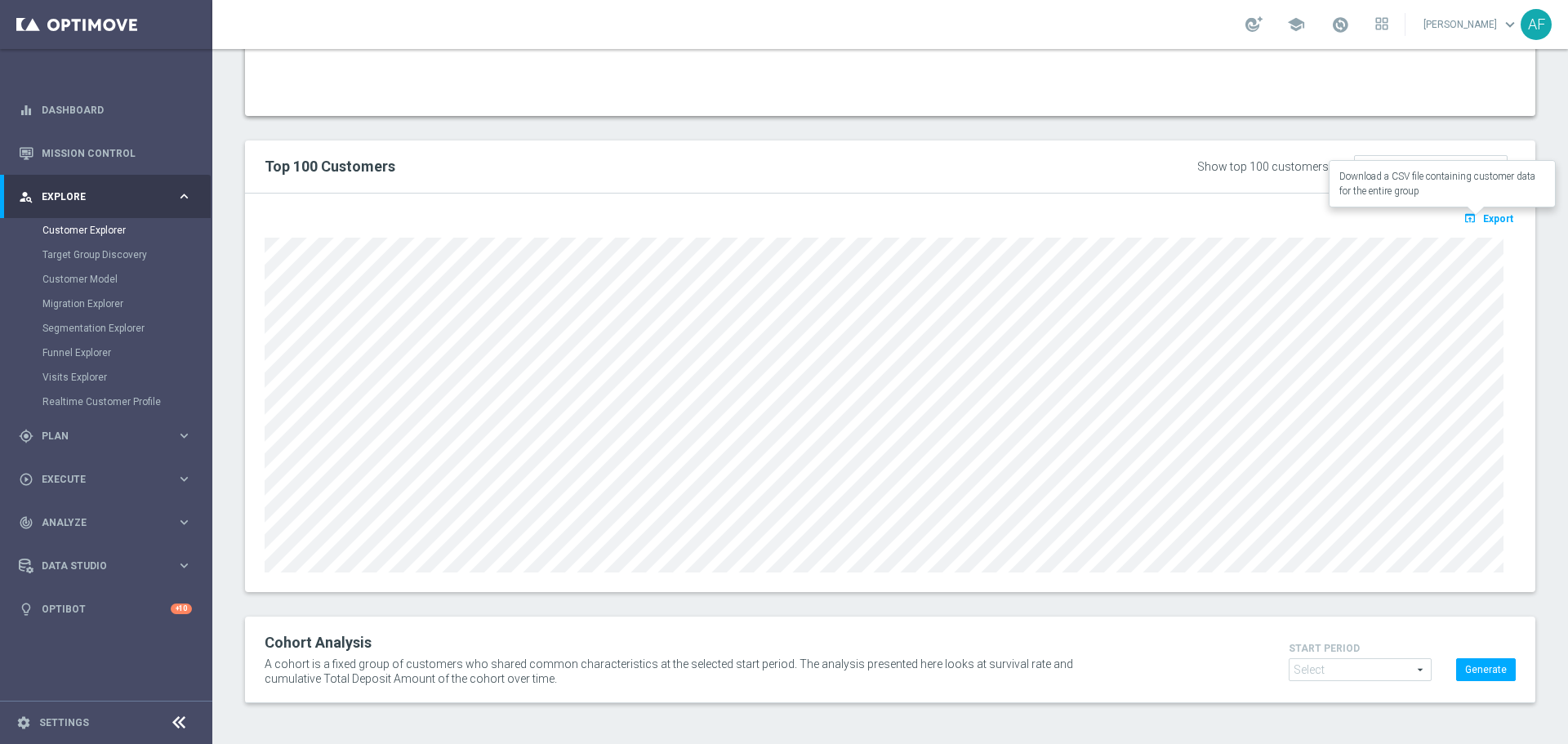
click at [1470, 221] on button "open_in_browser Export" at bounding box center [1488, 218] width 54 height 21
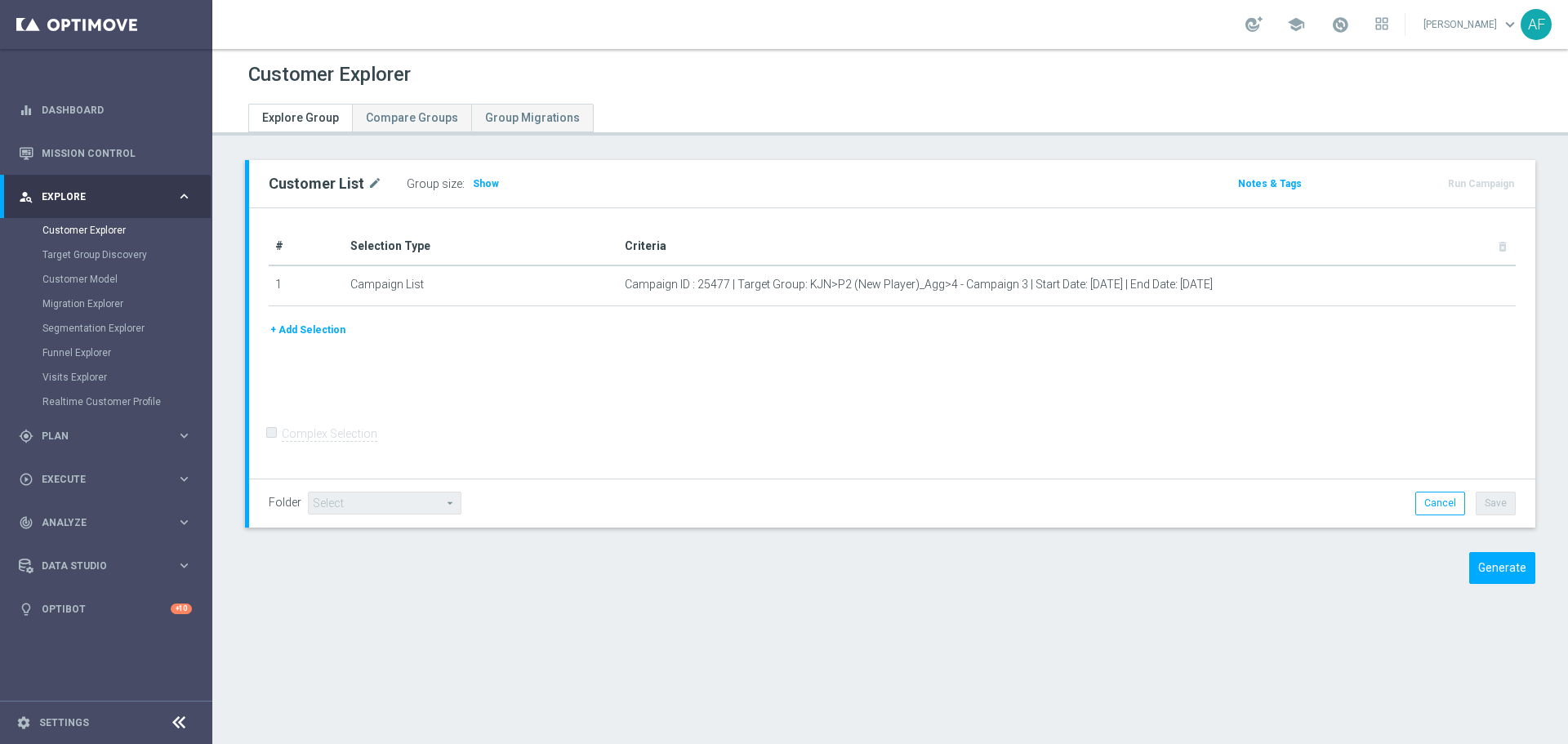
drag, startPoint x: 484, startPoint y: 179, endPoint x: 477, endPoint y: 93, distance: 86.3
click at [483, 179] on span "Show" at bounding box center [486, 184] width 26 height 12
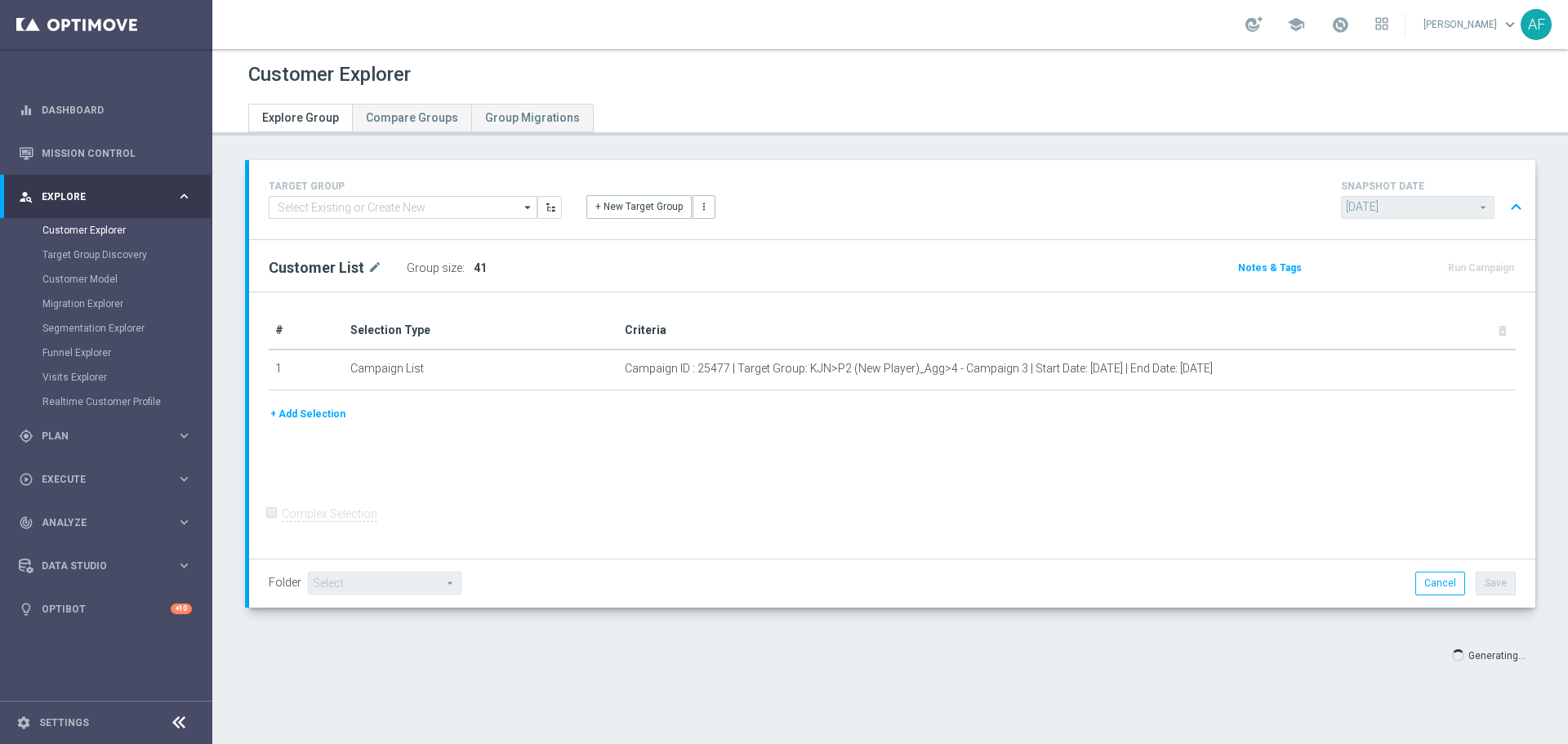
type input "Select"
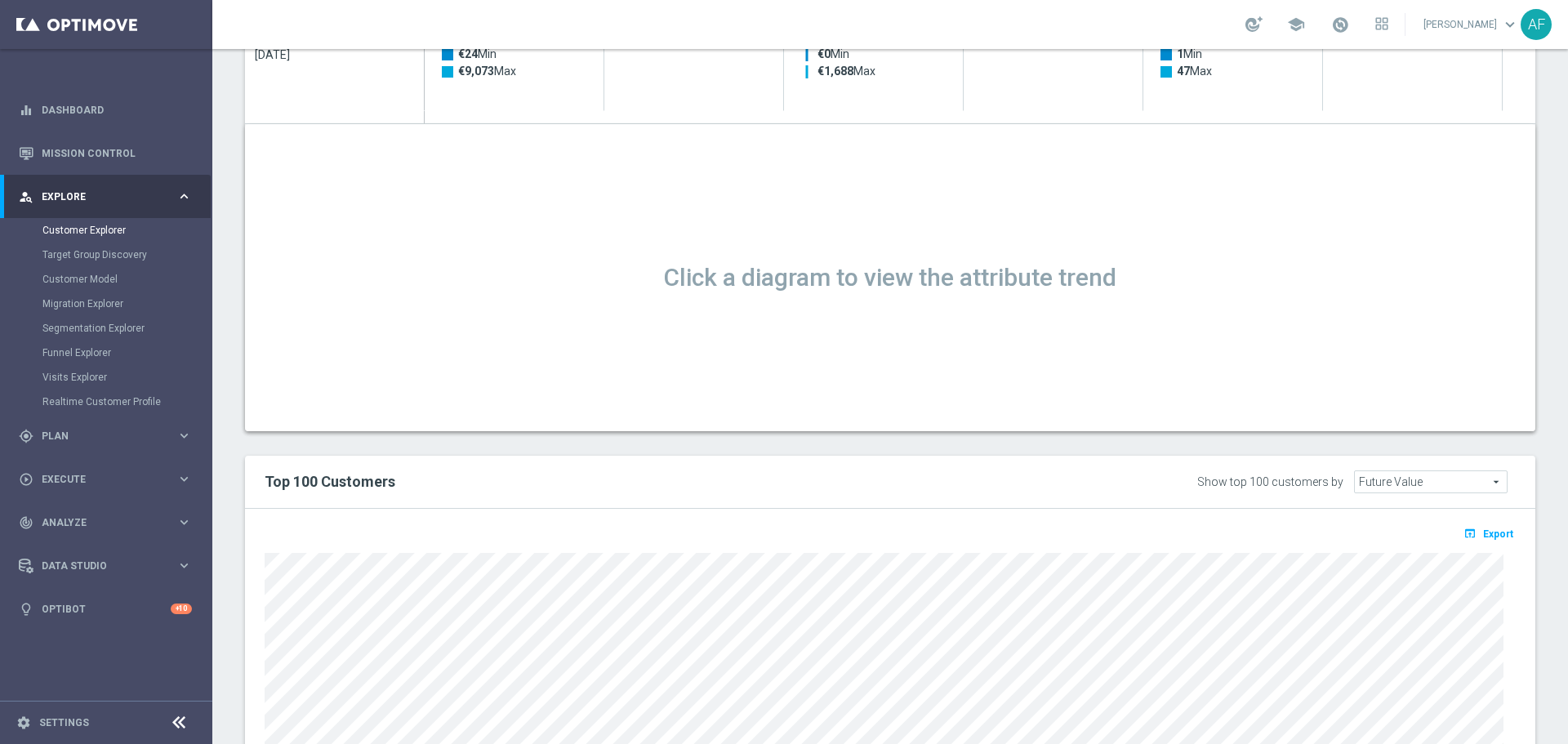
scroll to position [1213, 0]
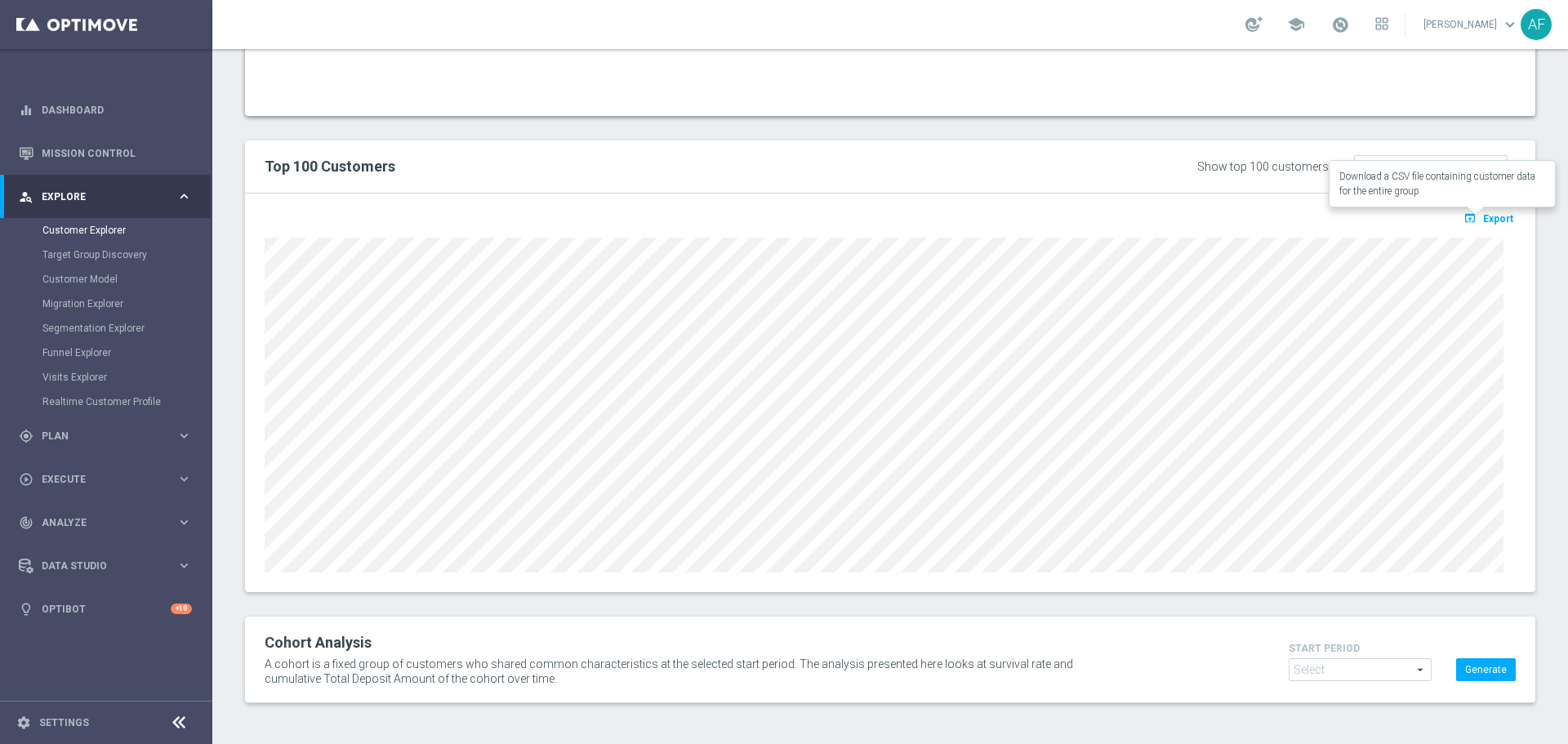
click at [1463, 216] on icon "open_in_browser" at bounding box center [1472, 218] width 17 height 13
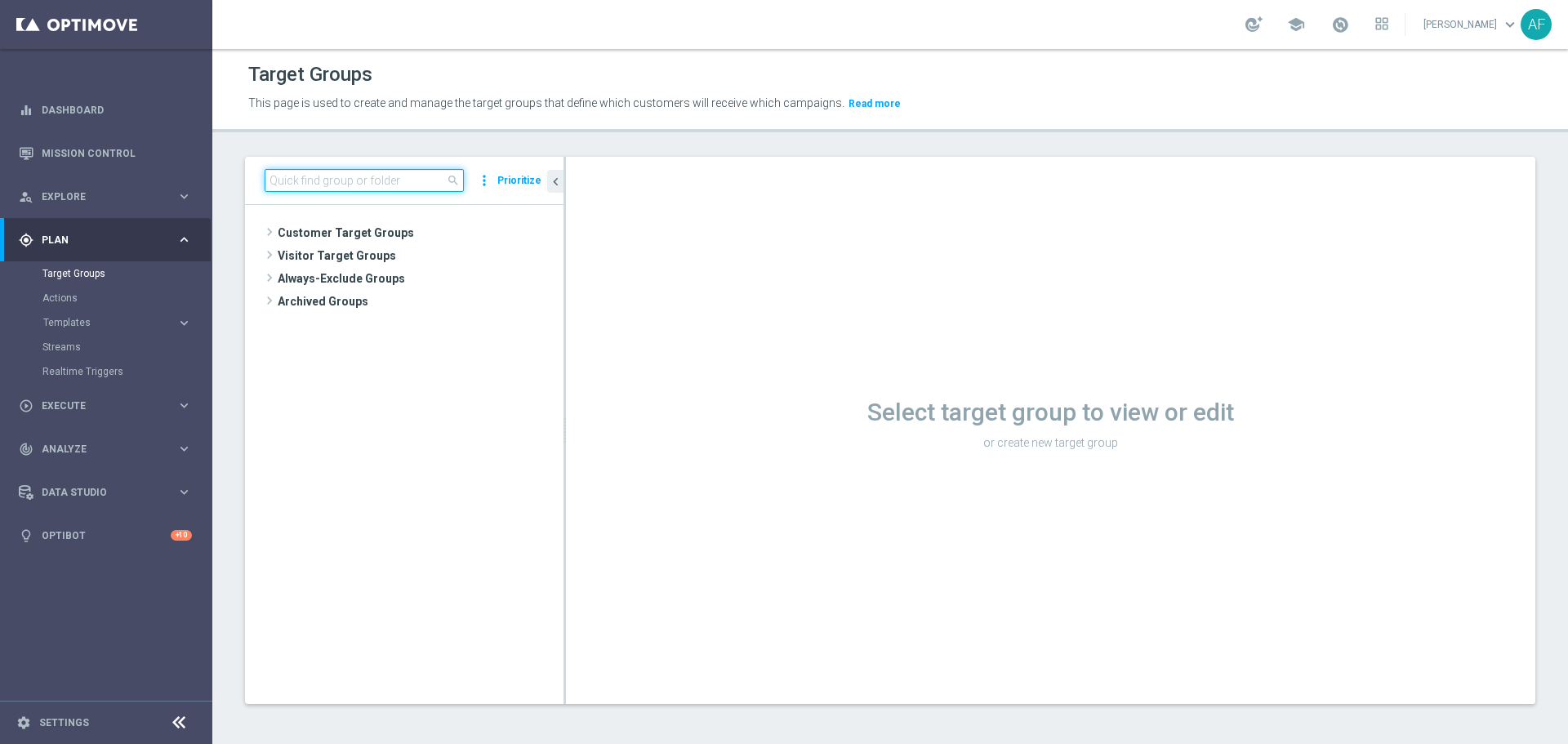
click at [374, 178] on input at bounding box center [364, 180] width 199 height 23
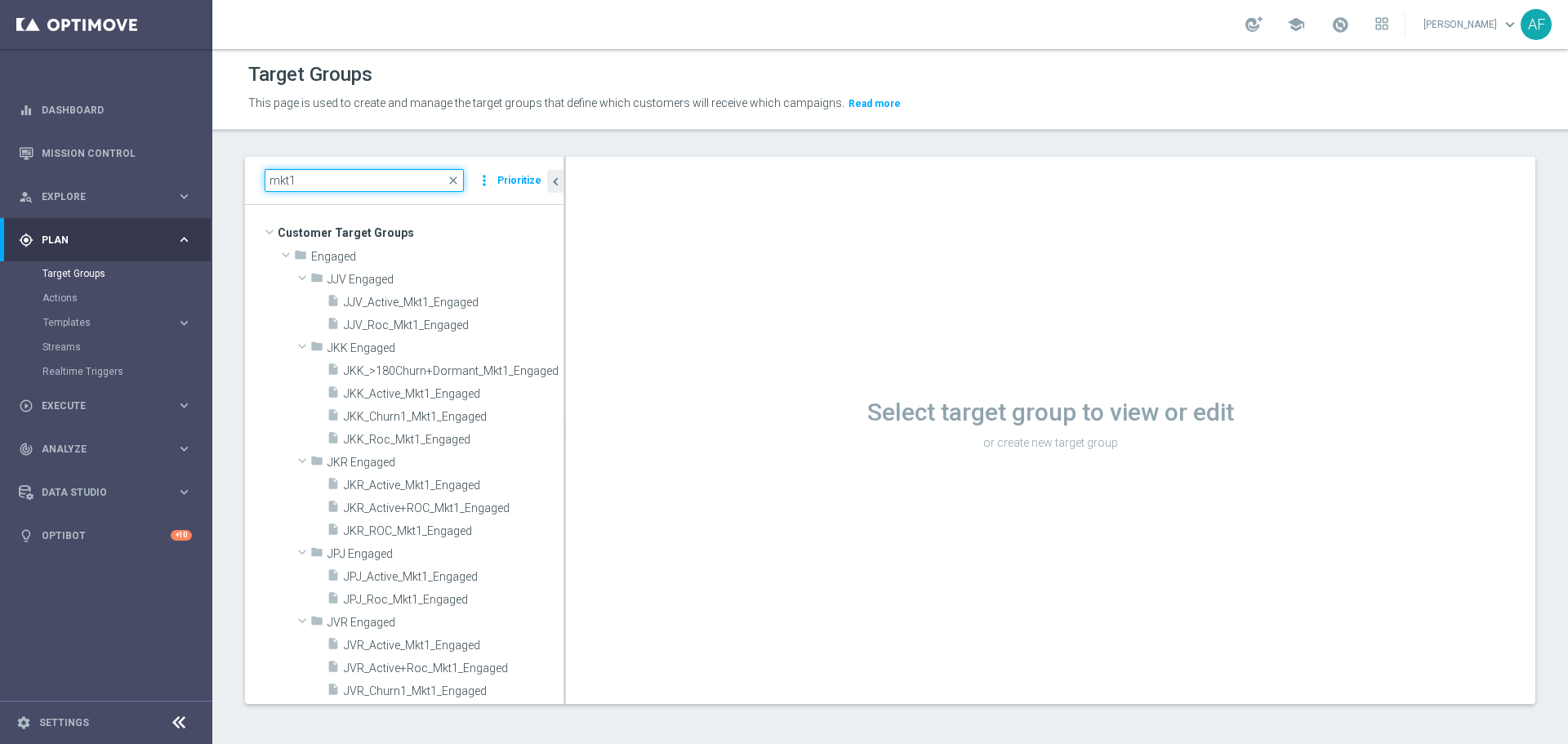
type input "mkt1"
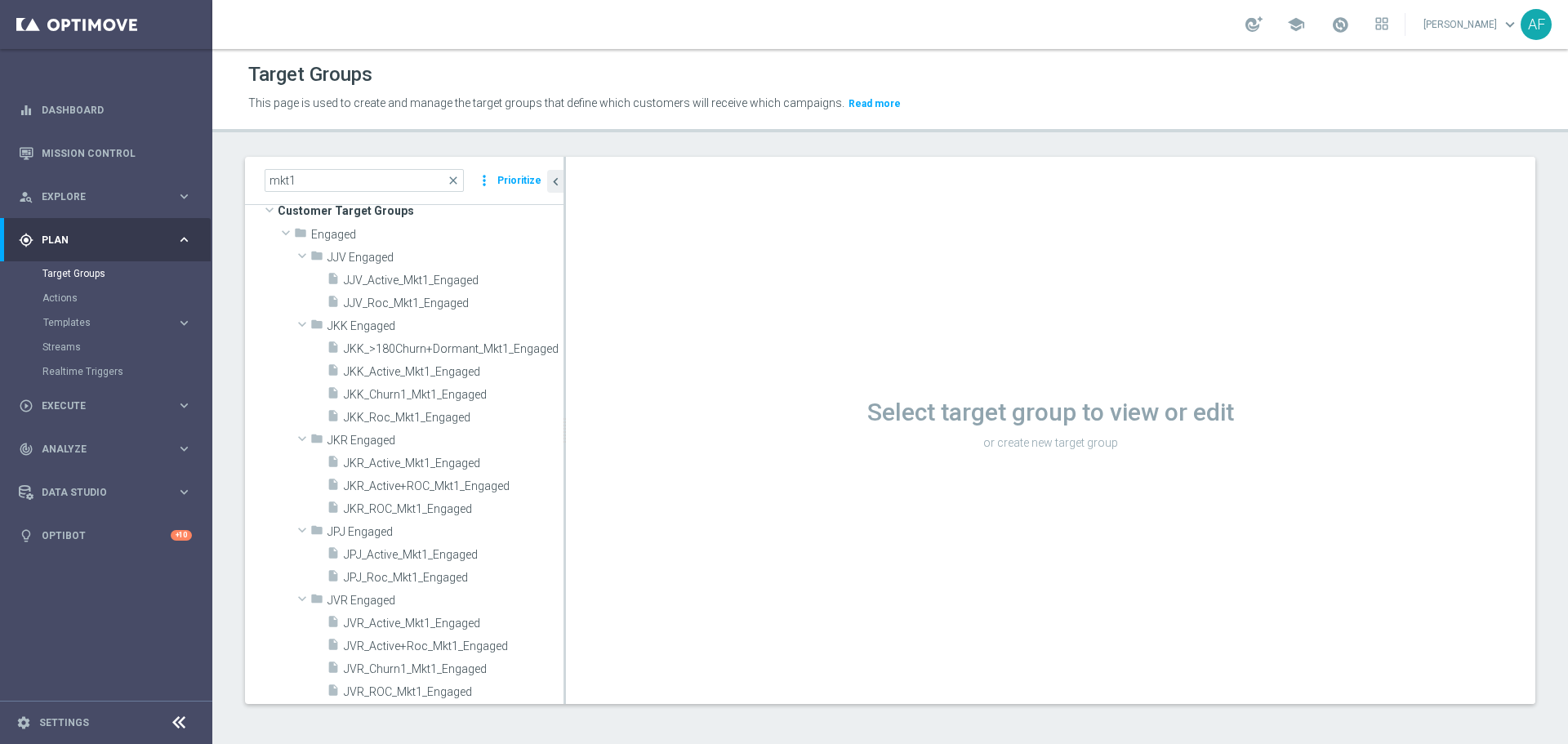
scroll to position [58, 0]
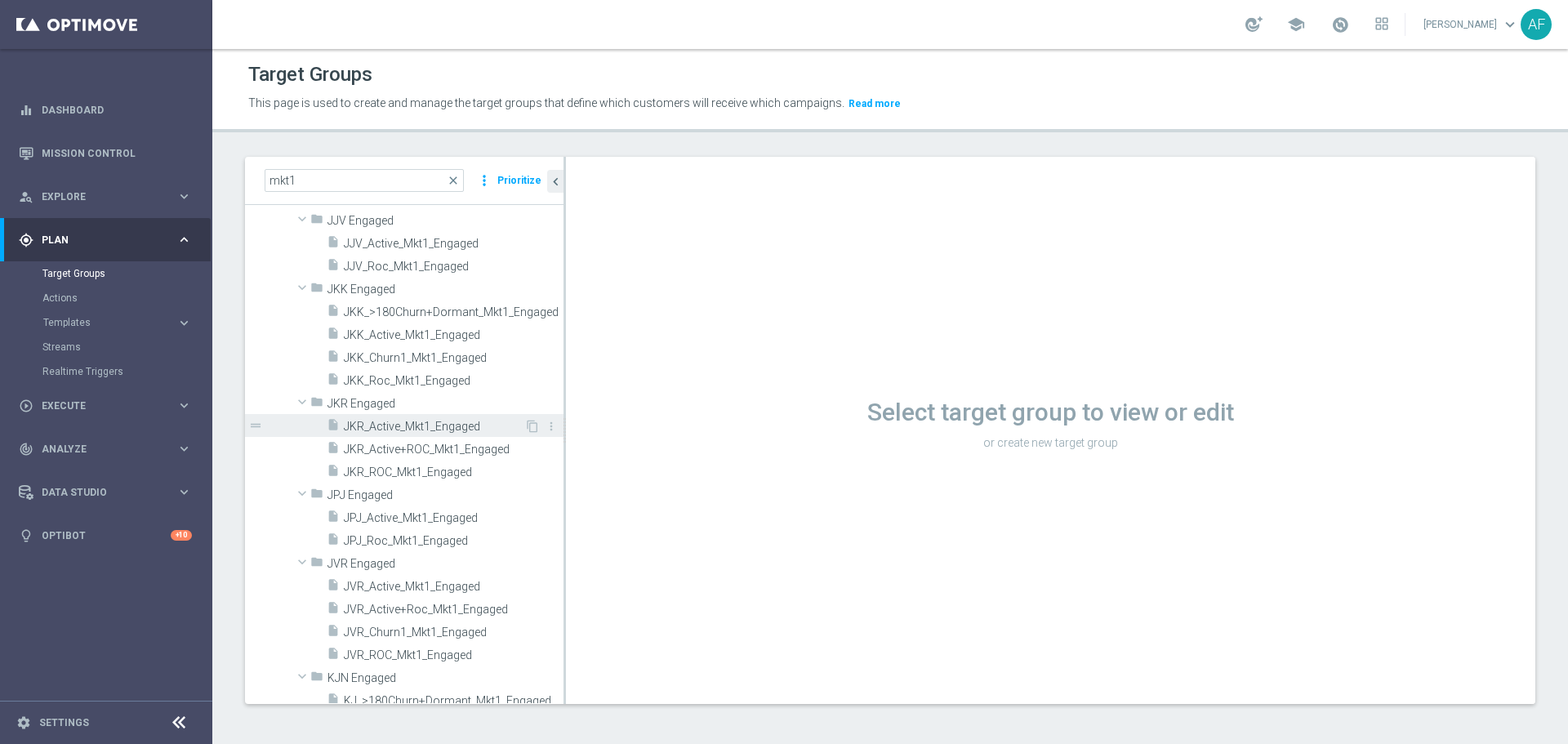
click at [426, 423] on span "JKR_Active_Mkt1_Engaged" at bounding box center [434, 426] width 180 height 14
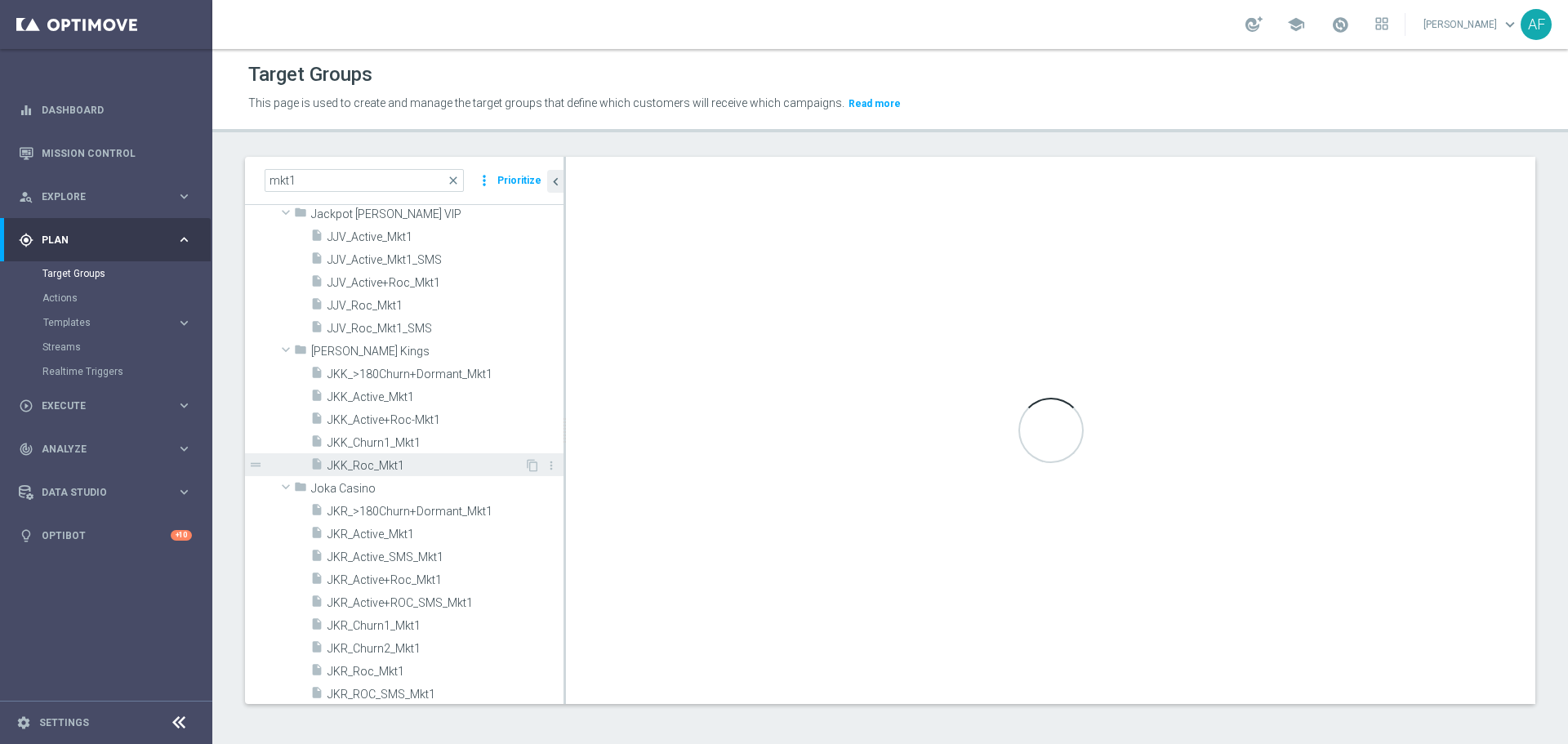
scroll to position [963, 0]
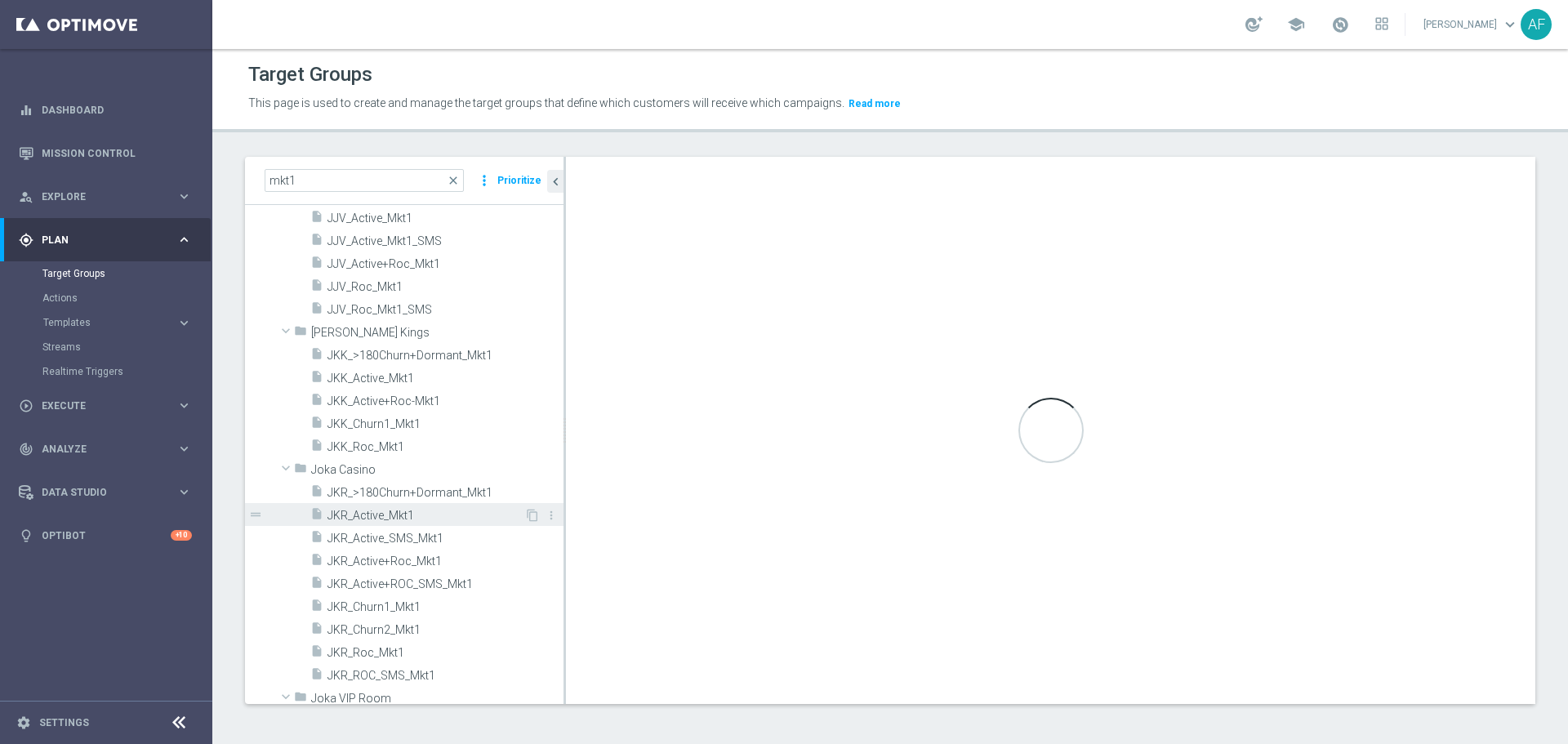
click at [430, 515] on span "JKR_Active_Mkt1" at bounding box center [426, 515] width 197 height 14
click at [433, 513] on span "JKR_Active_Mkt1" at bounding box center [426, 515] width 197 height 14
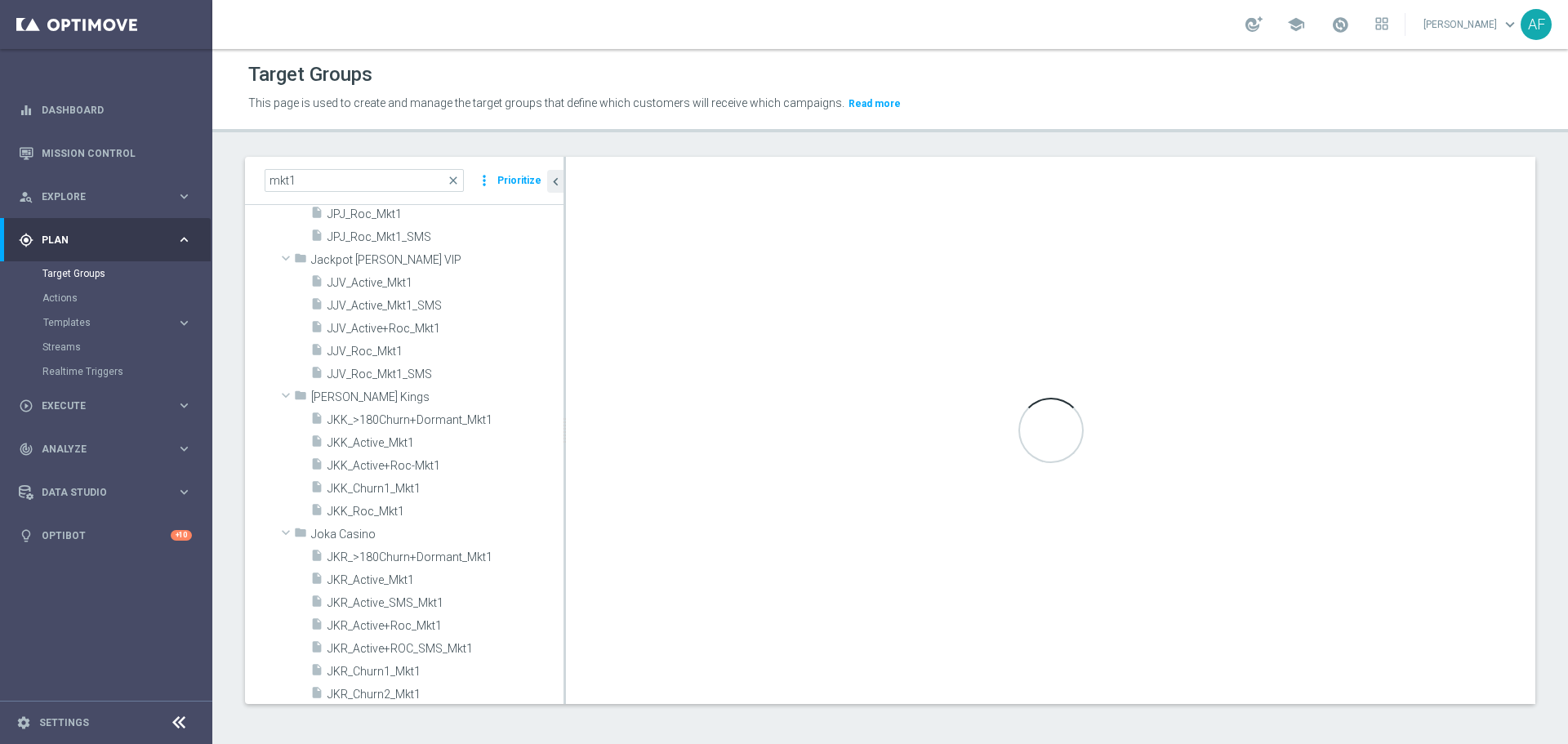
scroll to position [979, 0]
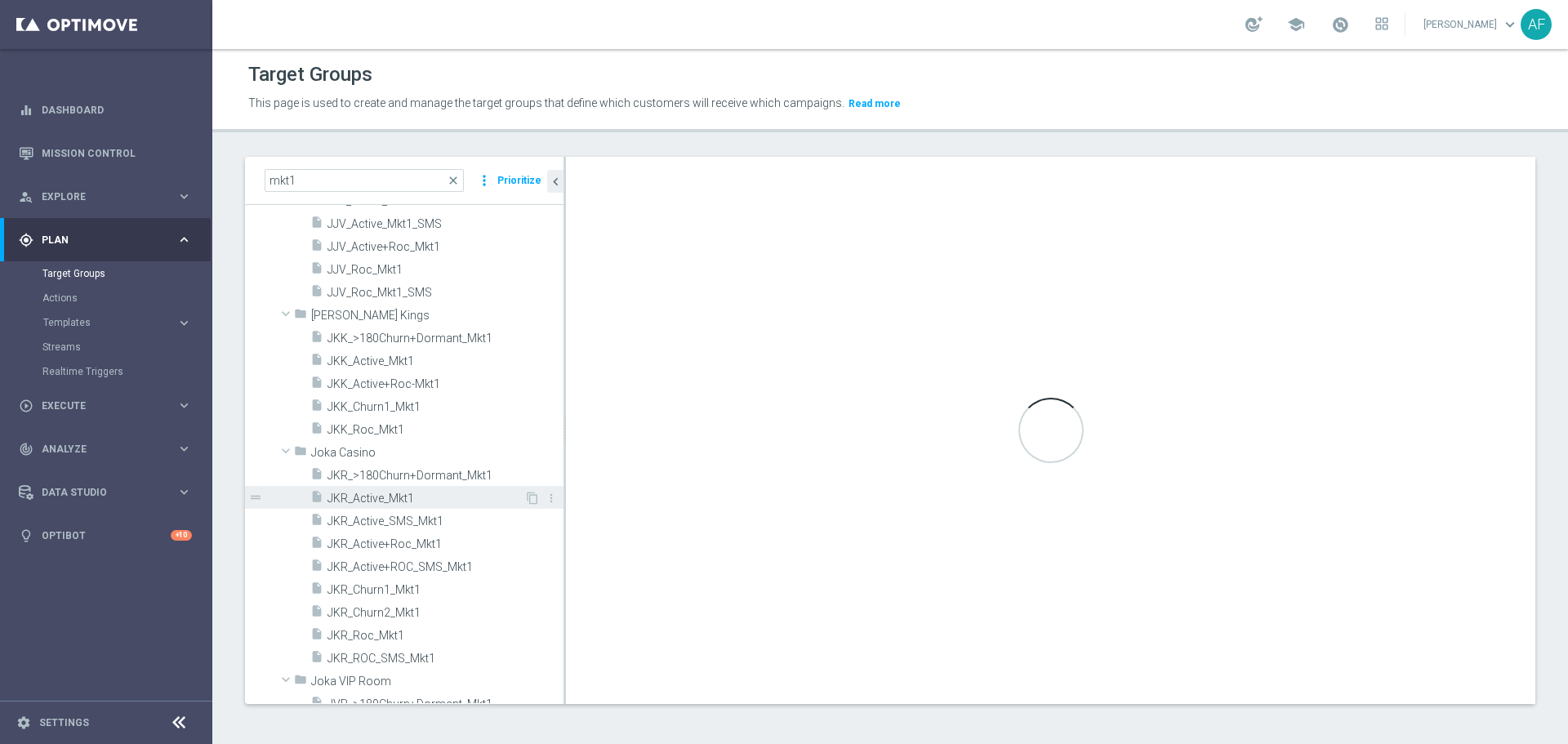
click at [422, 496] on span "JKR_Active_Mkt1" at bounding box center [426, 498] width 197 height 14
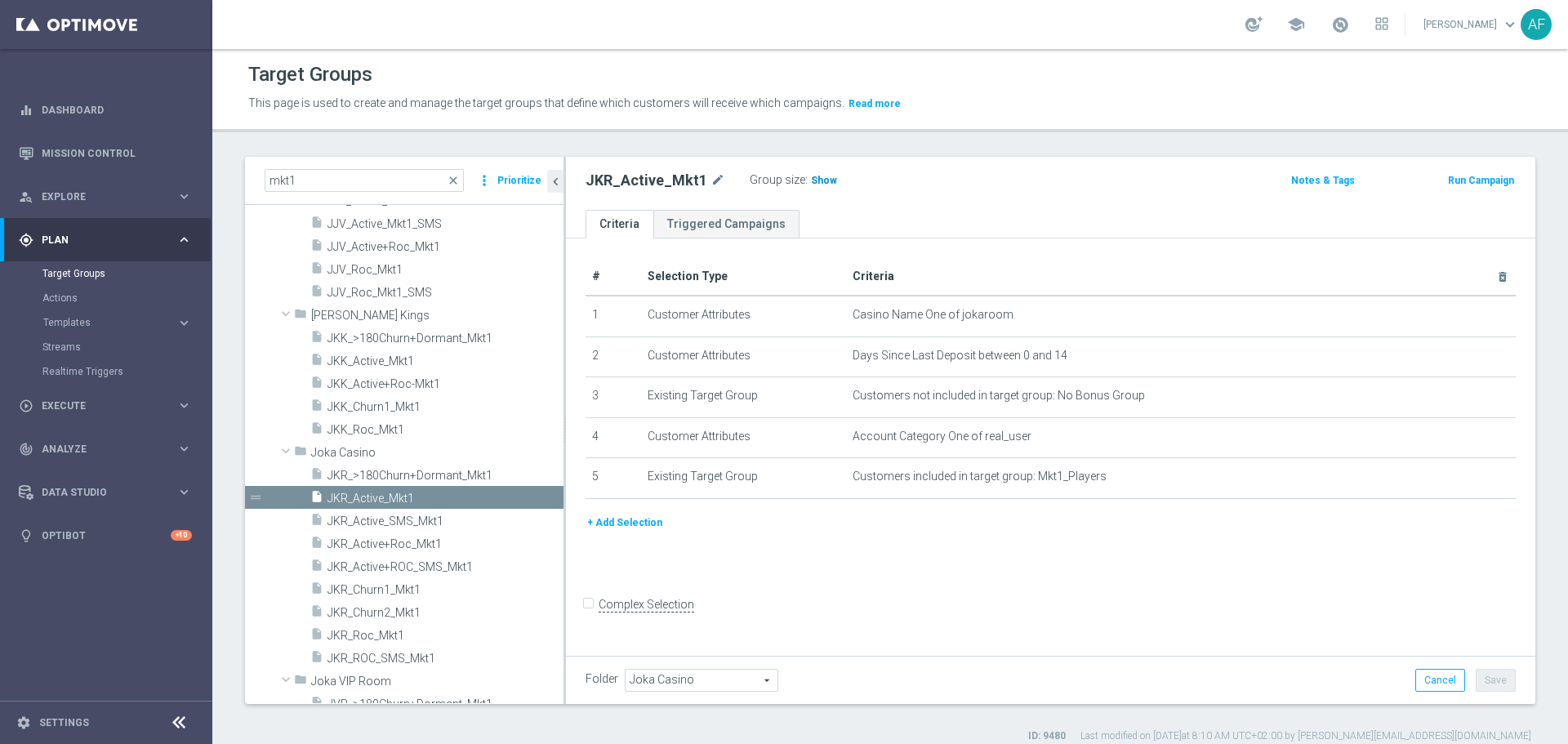
click at [821, 184] on span "Show" at bounding box center [824, 180] width 26 height 12
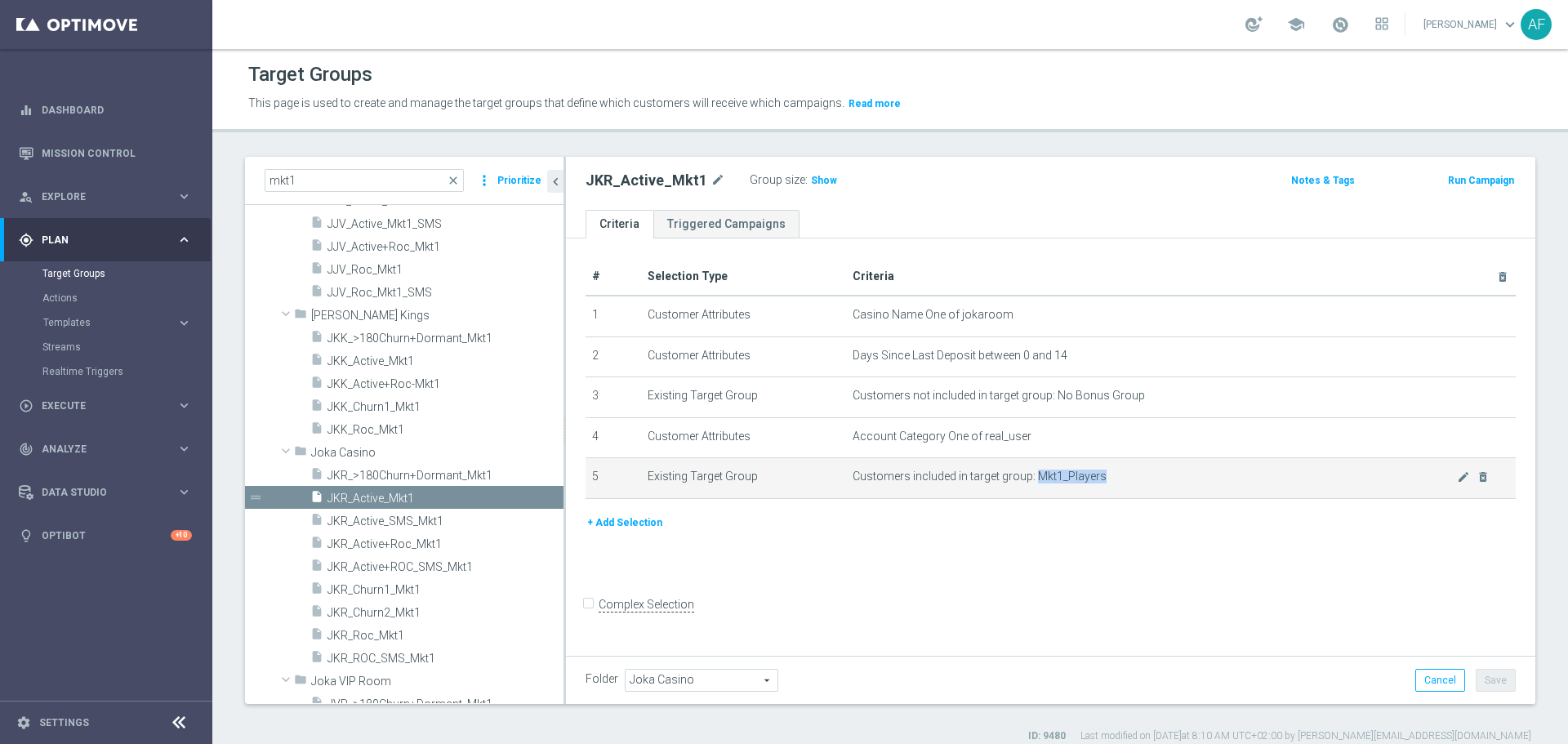
drag, startPoint x: 1032, startPoint y: 479, endPoint x: 1100, endPoint y: 479, distance: 68.0
click at [1100, 479] on span "Customers included in target group: Mkt1_Players" at bounding box center [1155, 476] width 604 height 14
copy span "Mkt1_Players"
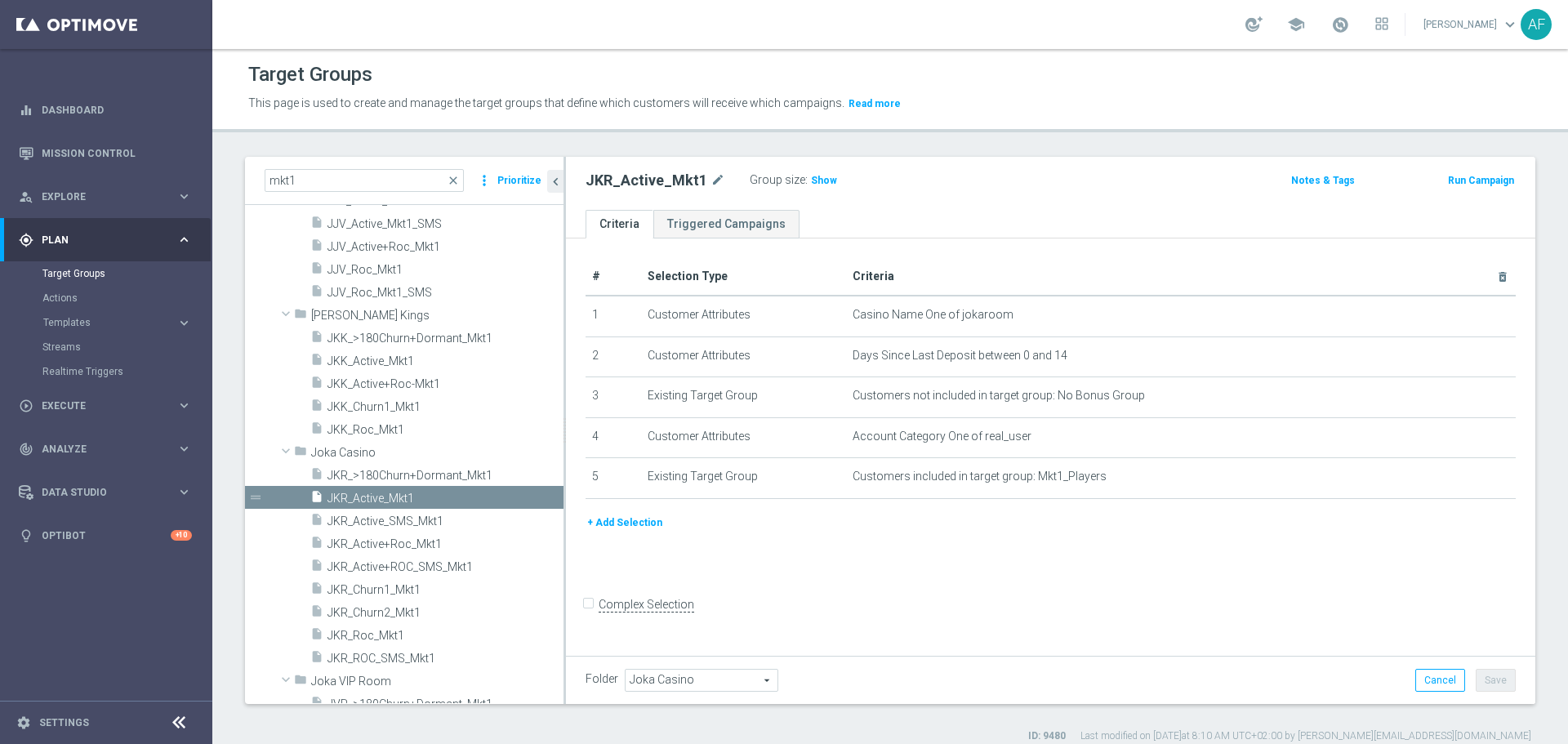
click at [1021, 217] on ul "Criteria Triggered Campaigns" at bounding box center [1050, 224] width 970 height 29
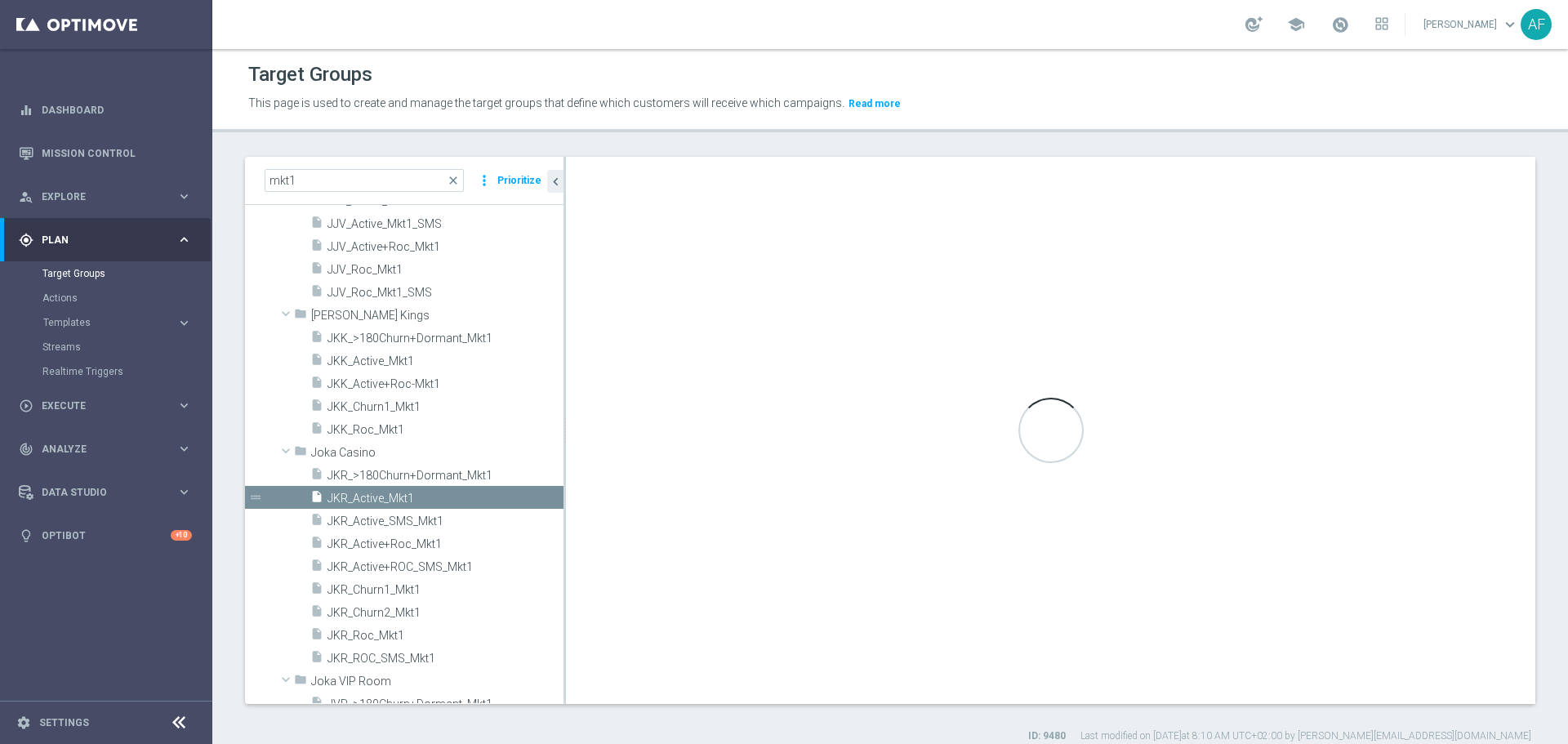
scroll to position [961, 0]
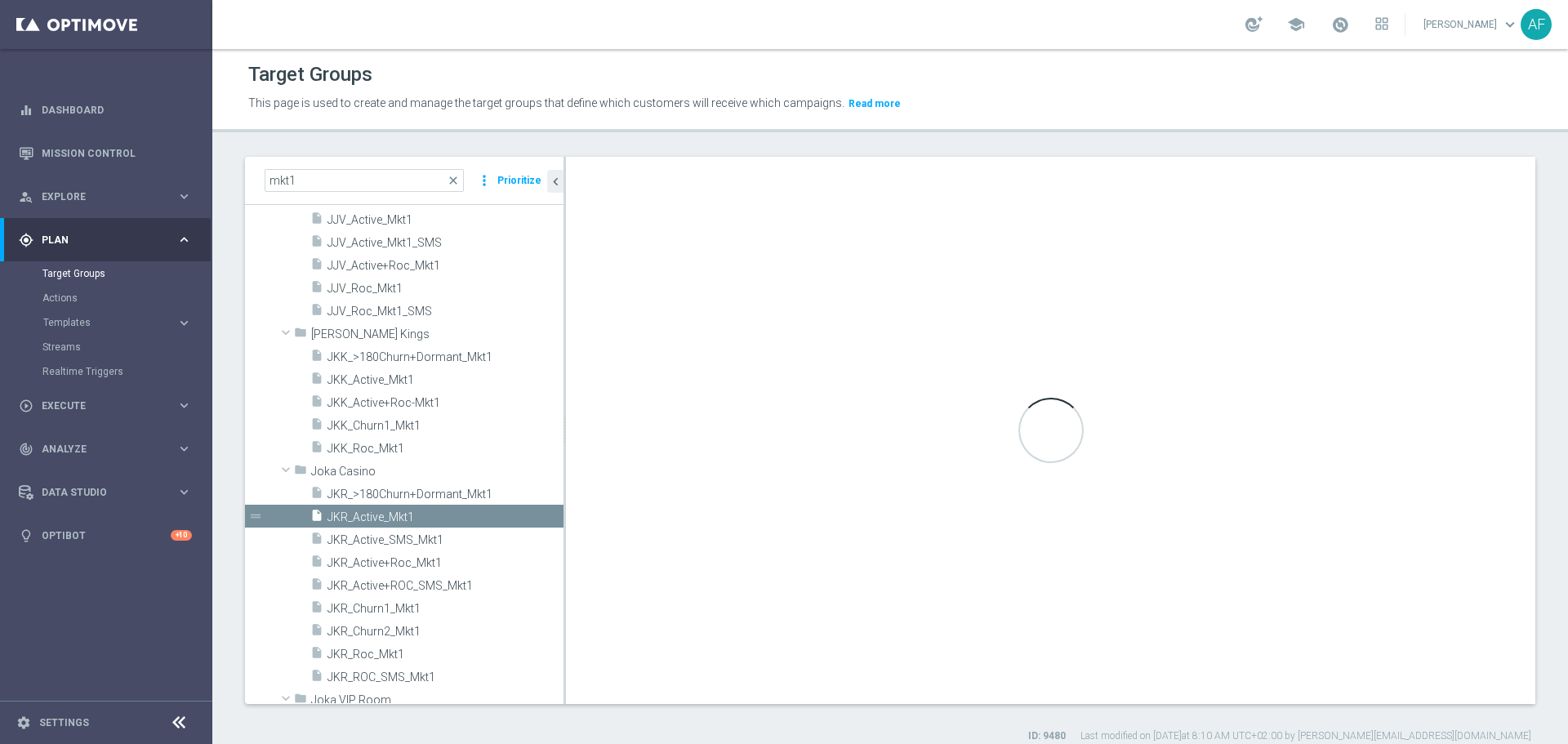
checkbox input "true"
type input "JKR Engaged"
checkbox input "false"
type input "Joka Casino"
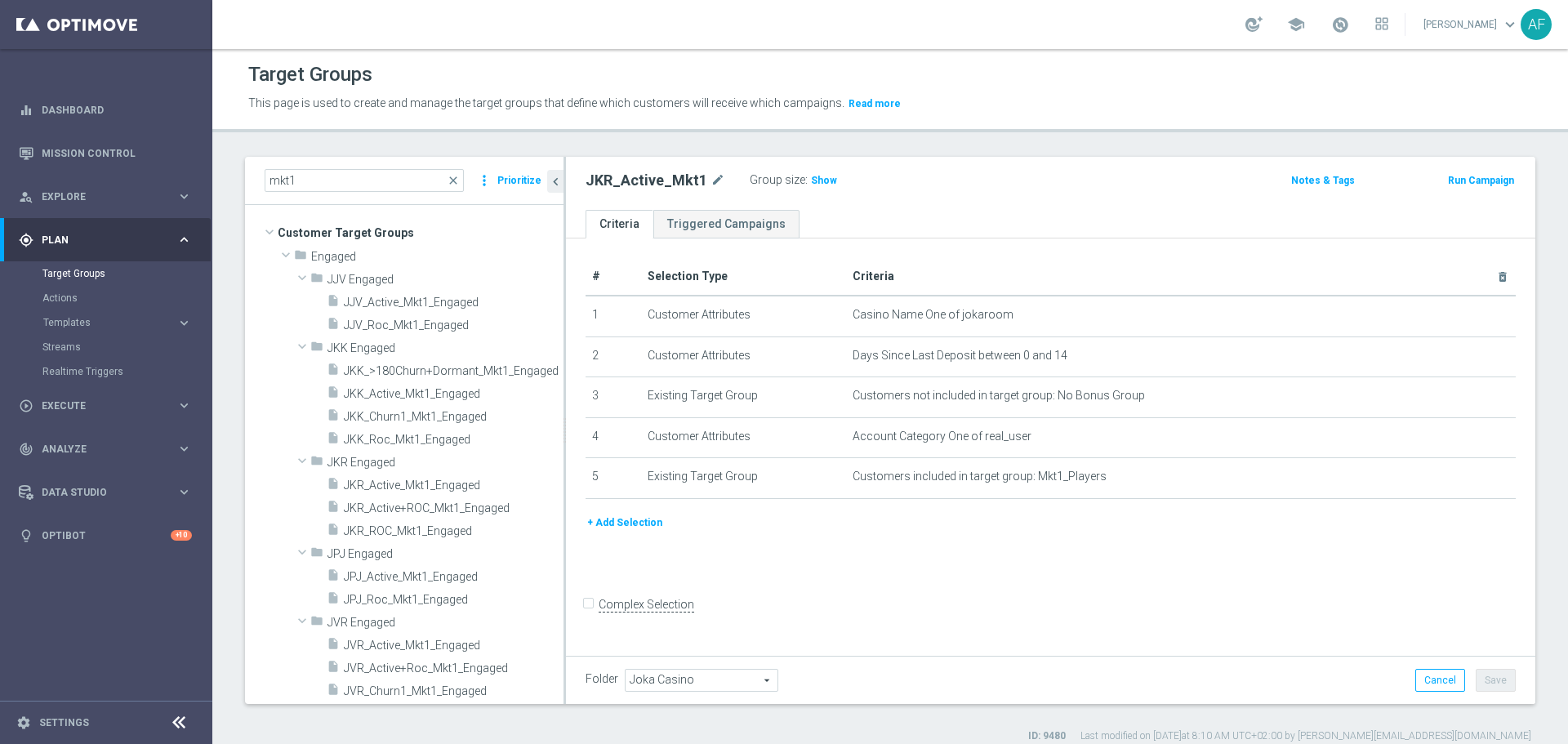
click at [138, 241] on span "Plan" at bounding box center [109, 240] width 135 height 10
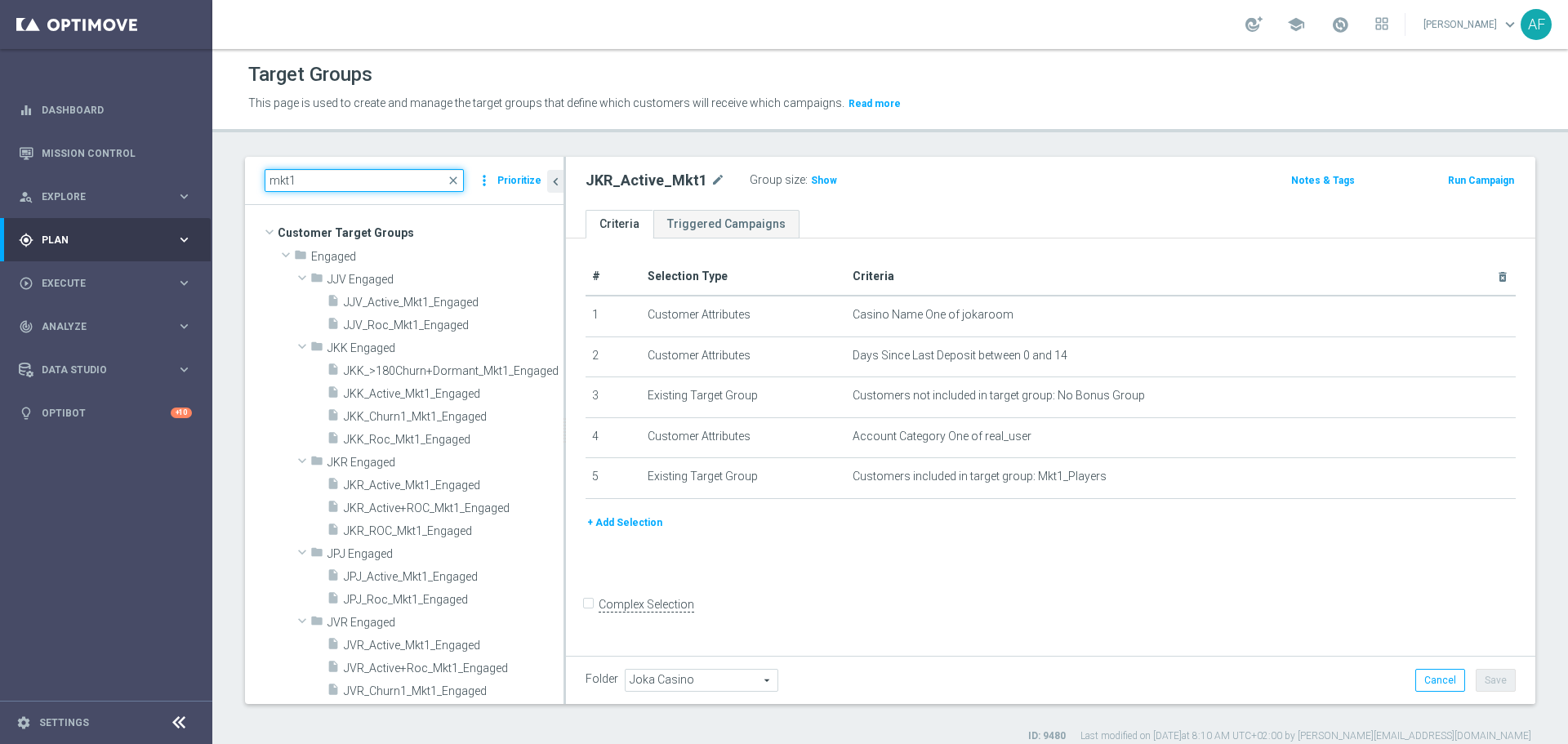
click at [318, 188] on input "mkt1" at bounding box center [364, 180] width 199 height 23
type input "m"
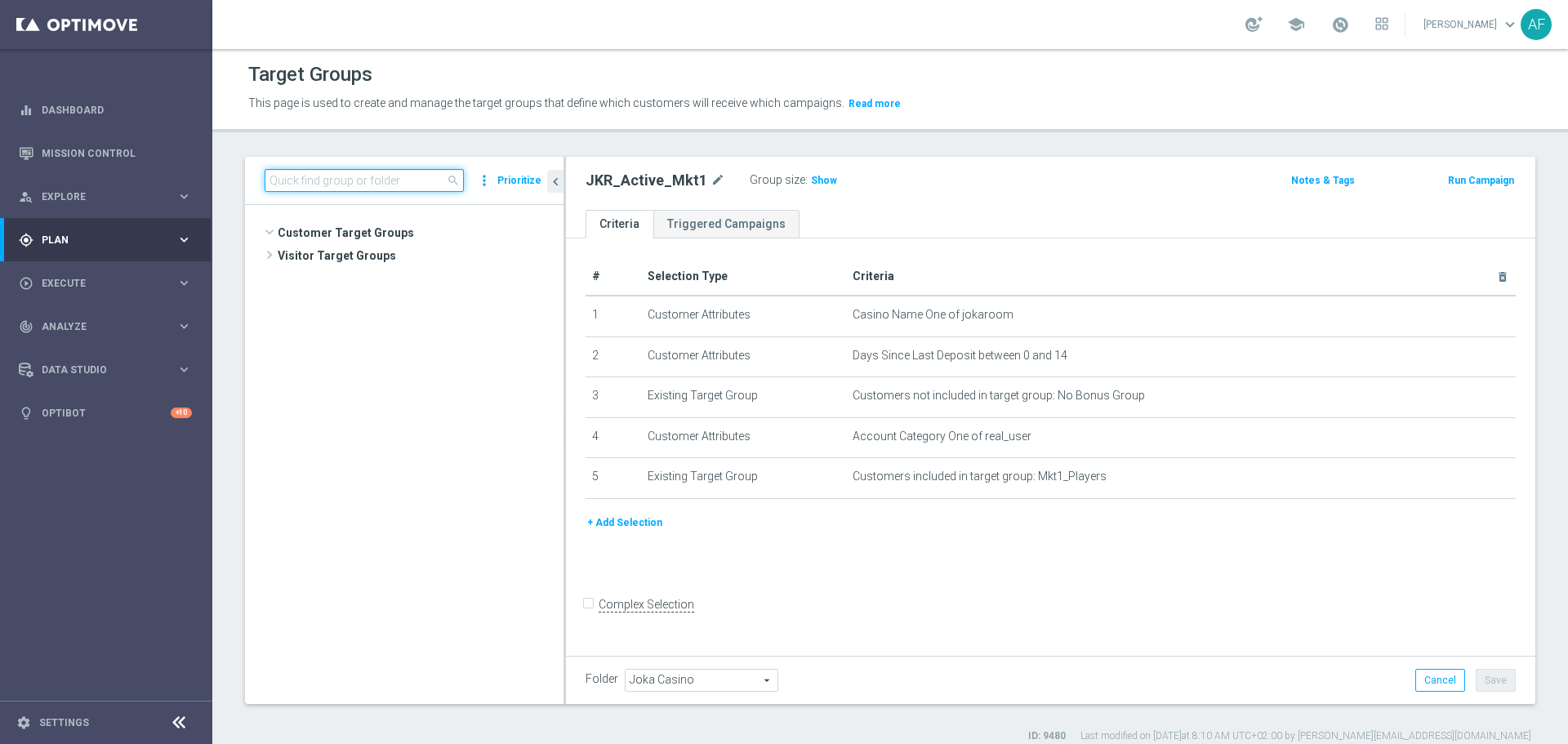
scroll to position [2956, 0]
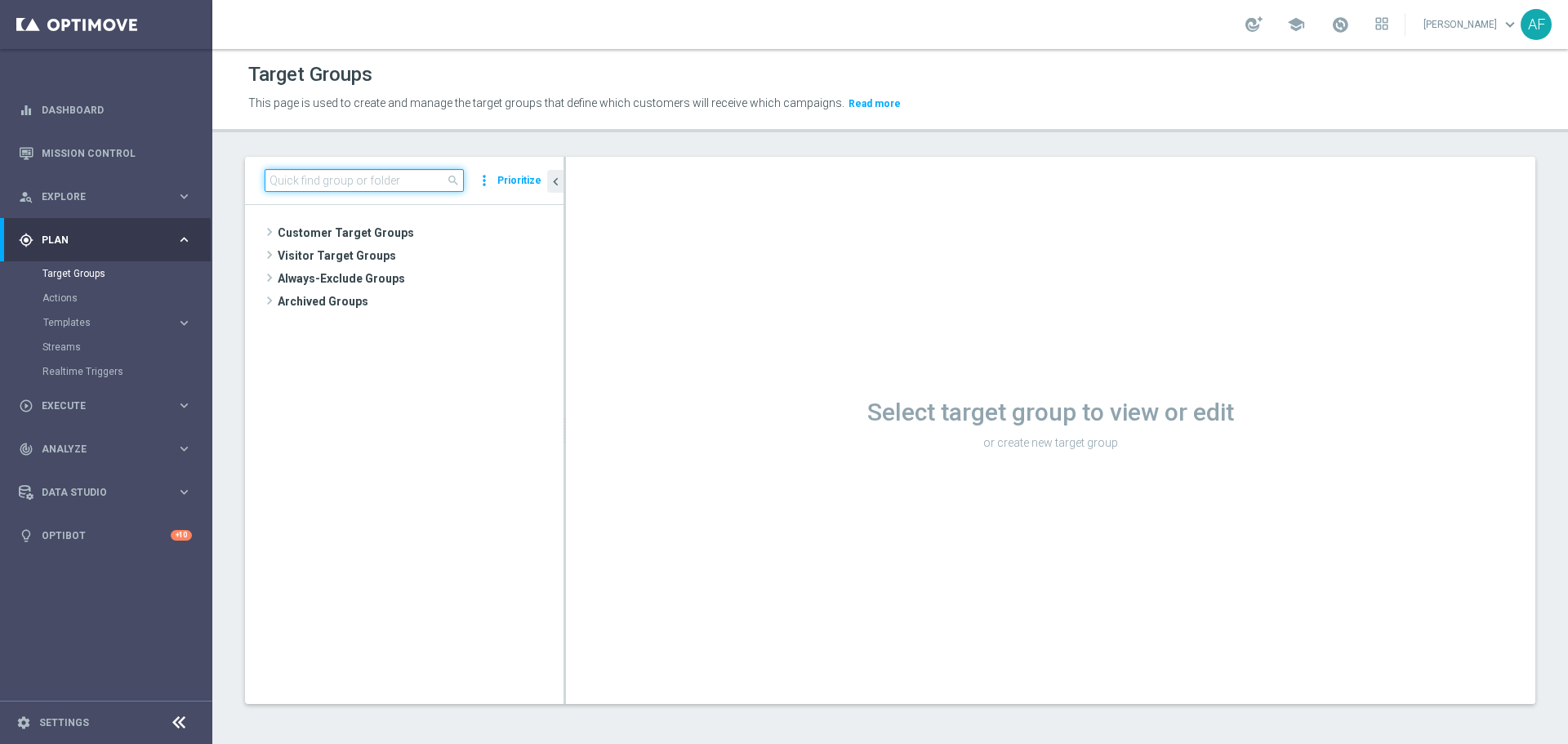
click at [366, 179] on input at bounding box center [364, 180] width 199 height 23
paste input "Mkt1_Players"
type input "Mkt1_Players"
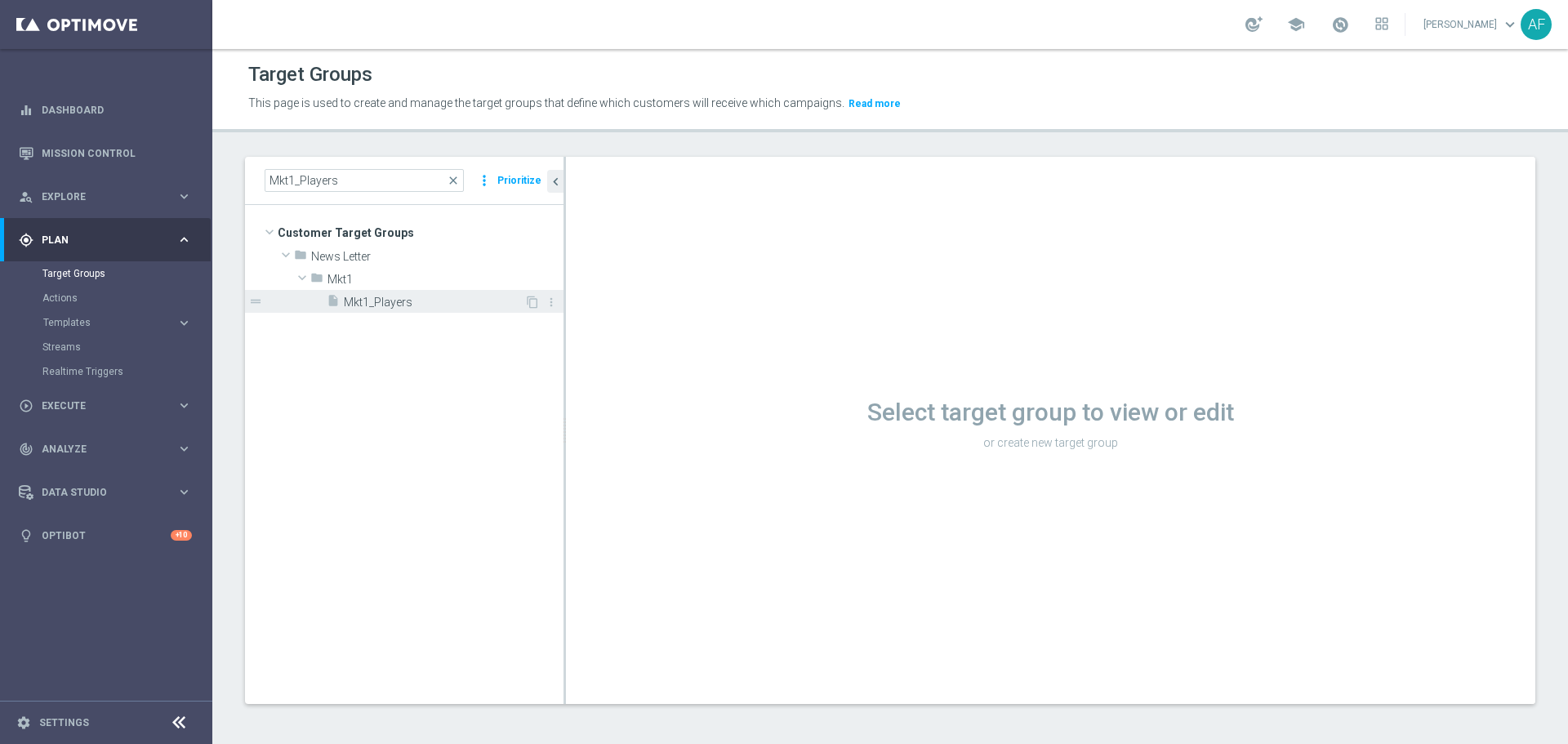
click at [378, 295] on span "Mkt1_Players" at bounding box center [434, 302] width 180 height 14
click at [458, 292] on div "insert_drive_file Mkt1_Players" at bounding box center [426, 301] width 198 height 23
click at [448, 300] on span "Mkt1_Players" at bounding box center [434, 302] width 180 height 14
click at [399, 298] on span "Mkt1_Players" at bounding box center [434, 302] width 180 height 14
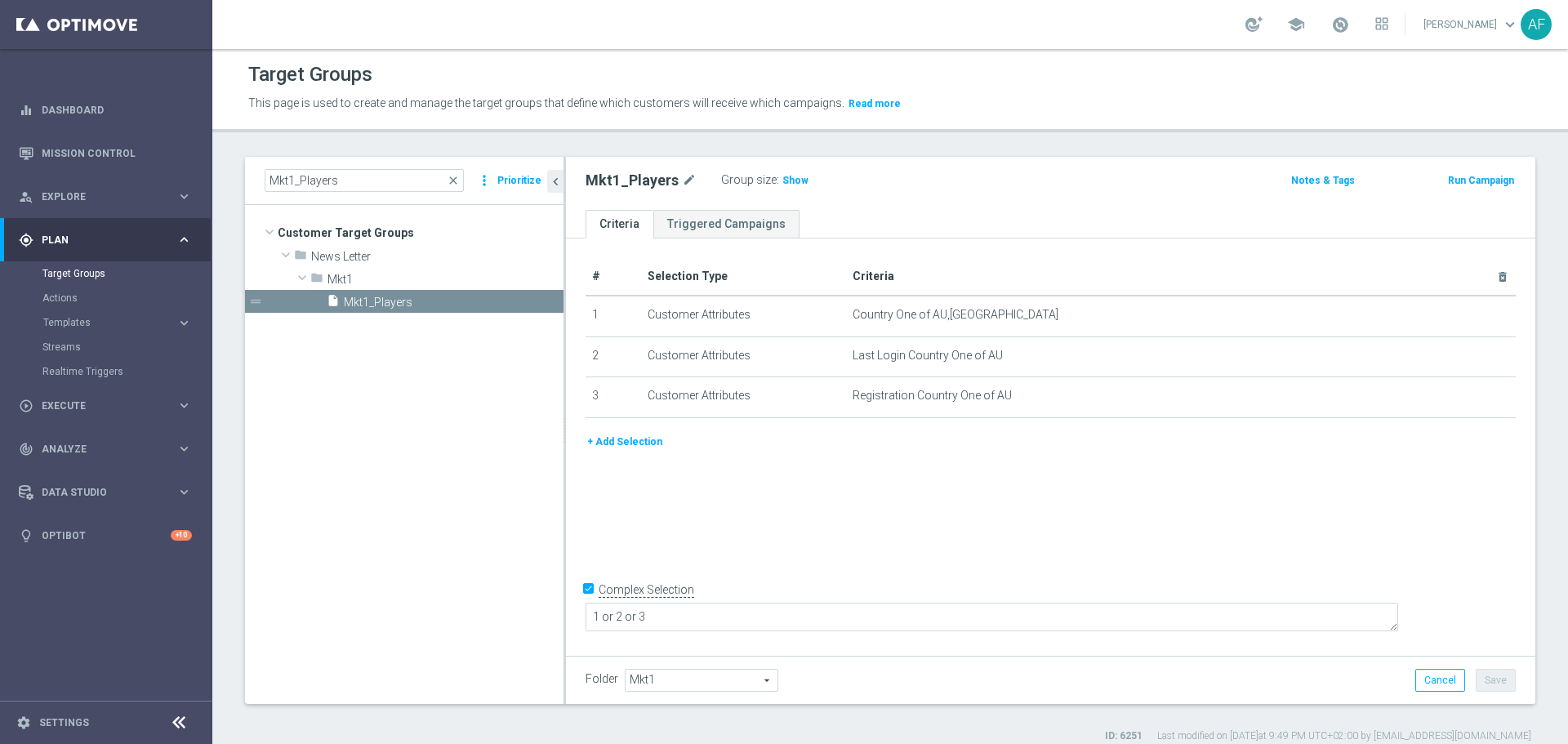
drag, startPoint x: 786, startPoint y: 184, endPoint x: 828, endPoint y: 277, distance: 102.0
click at [786, 184] on span "Show" at bounding box center [795, 180] width 26 height 12
click at [1457, 321] on icon "mode_edit" at bounding box center [1463, 315] width 13 height 13
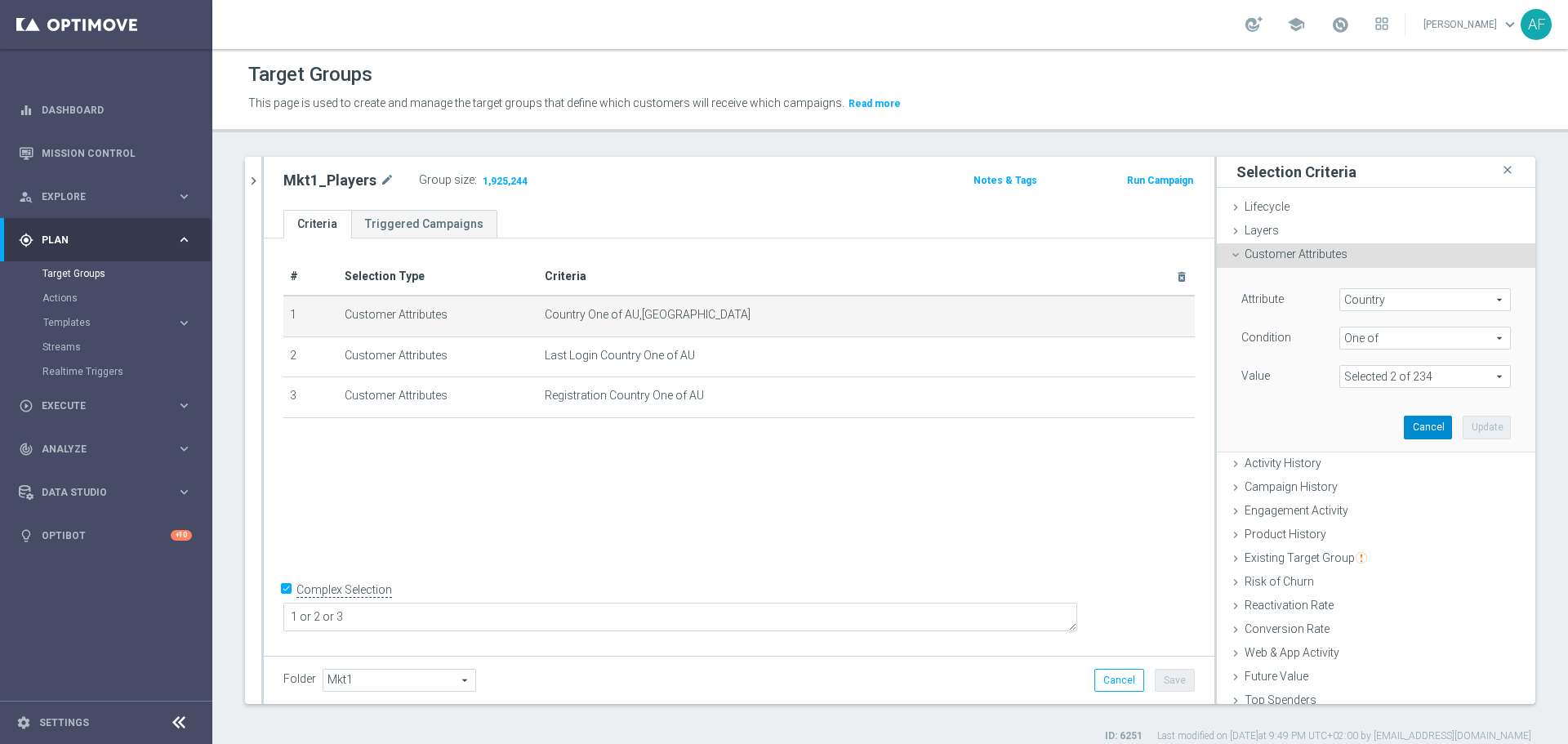
click at [1403, 428] on button "Cancel" at bounding box center [1427, 427] width 49 height 23
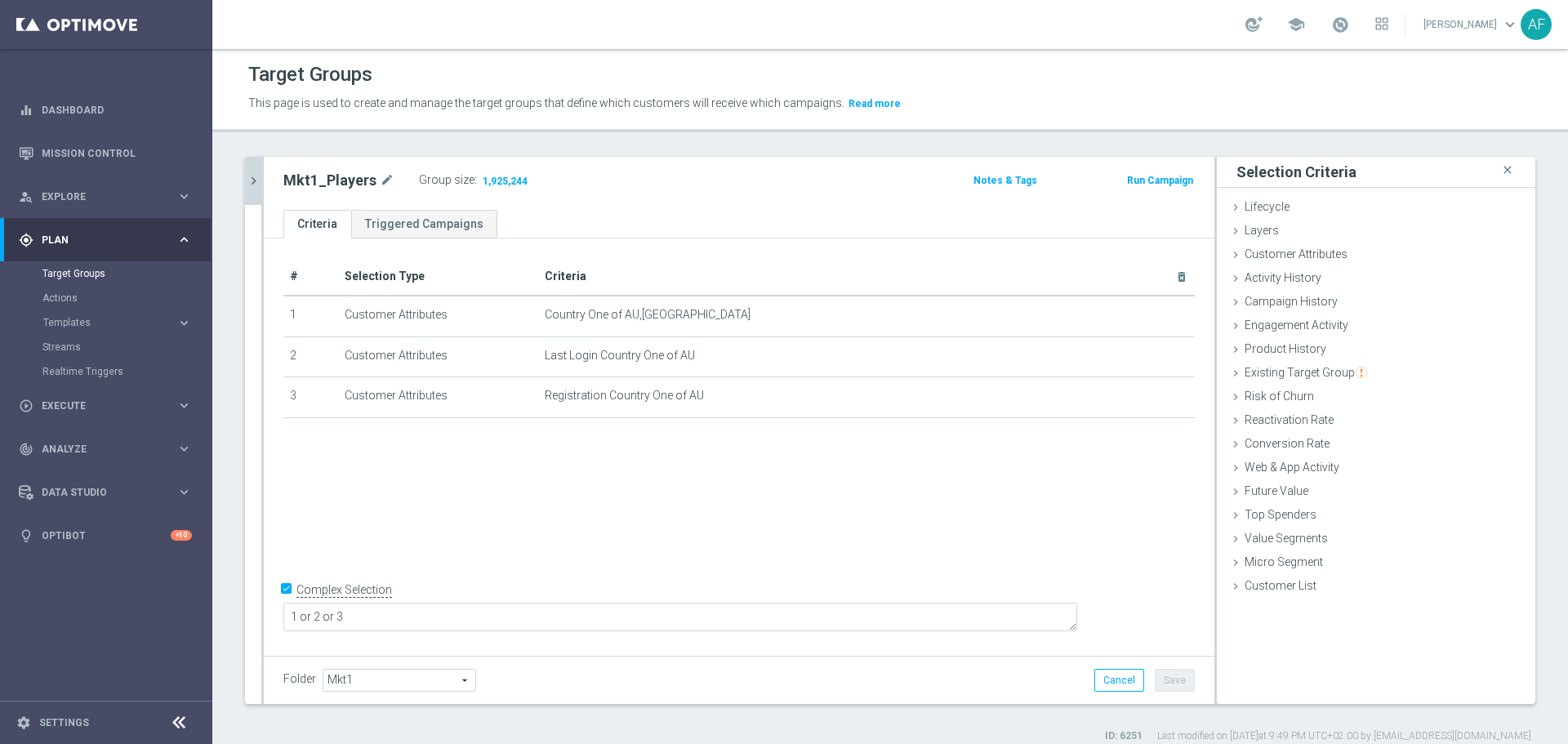
click at [258, 180] on icon "chevron_right" at bounding box center [254, 180] width 16 height 16
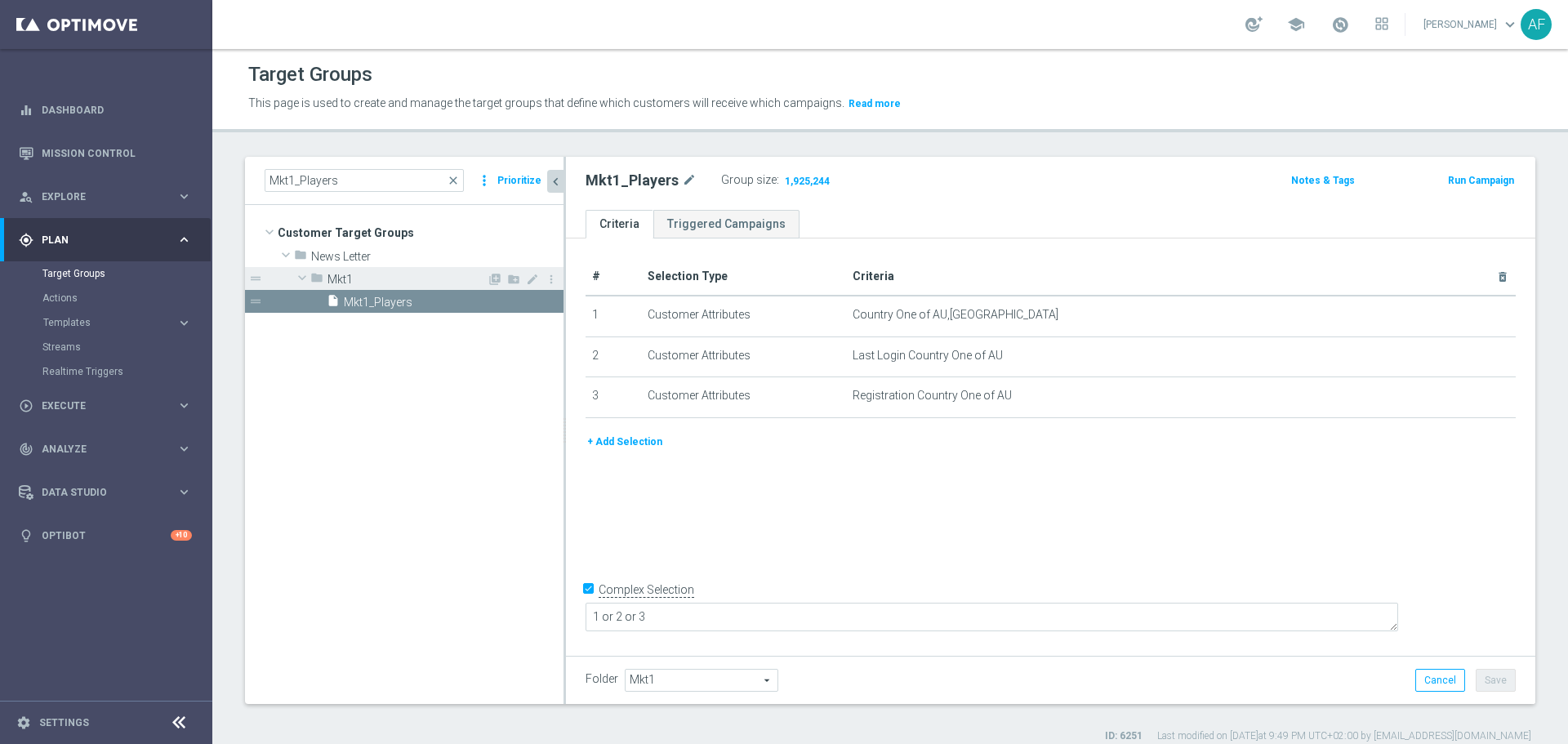
click at [401, 271] on div "folder Mkt1" at bounding box center [398, 278] width 176 height 23
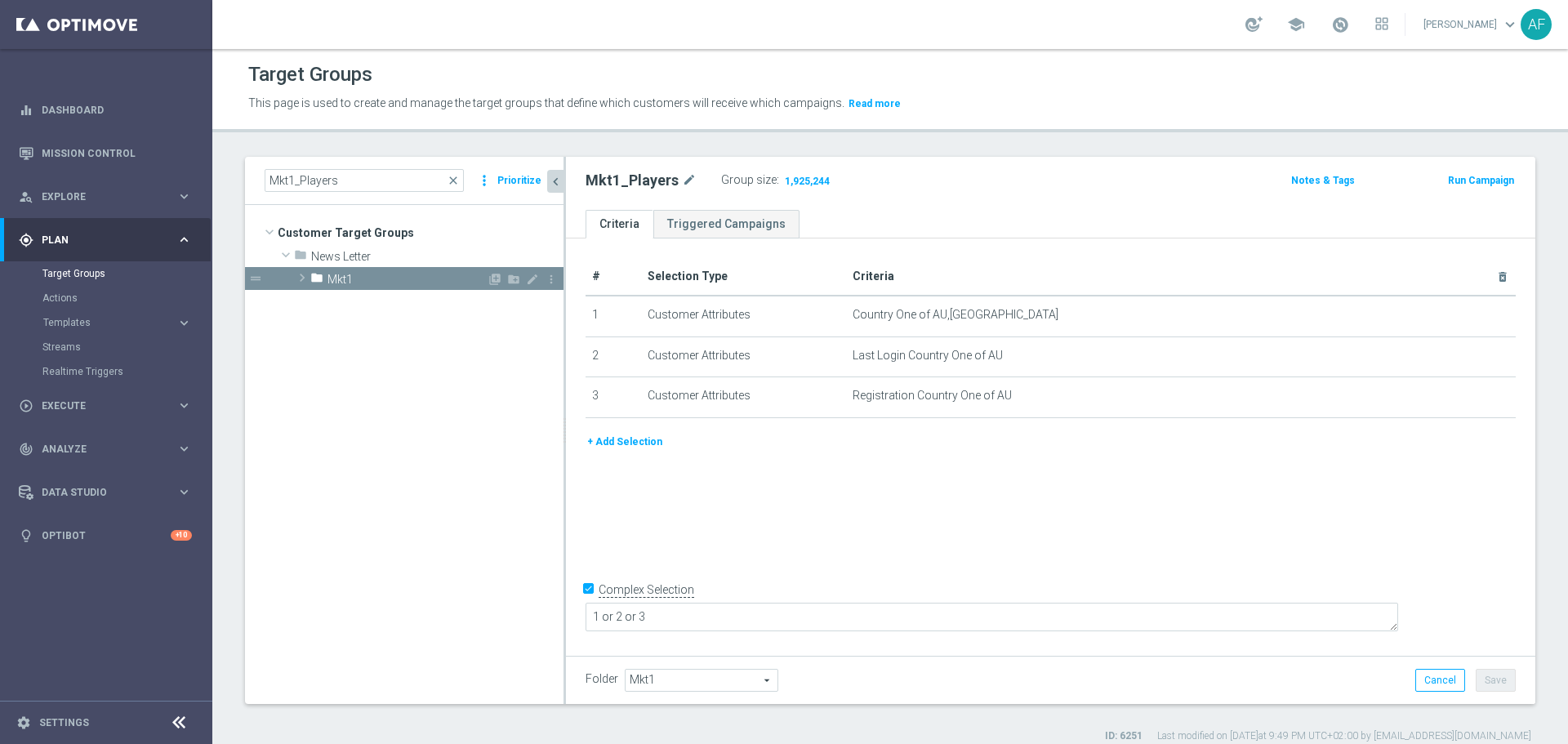
click at [393, 275] on span "Mkt1" at bounding box center [407, 279] width 159 height 14
click at [384, 300] on span "Mkt1_Players" at bounding box center [434, 302] width 180 height 14
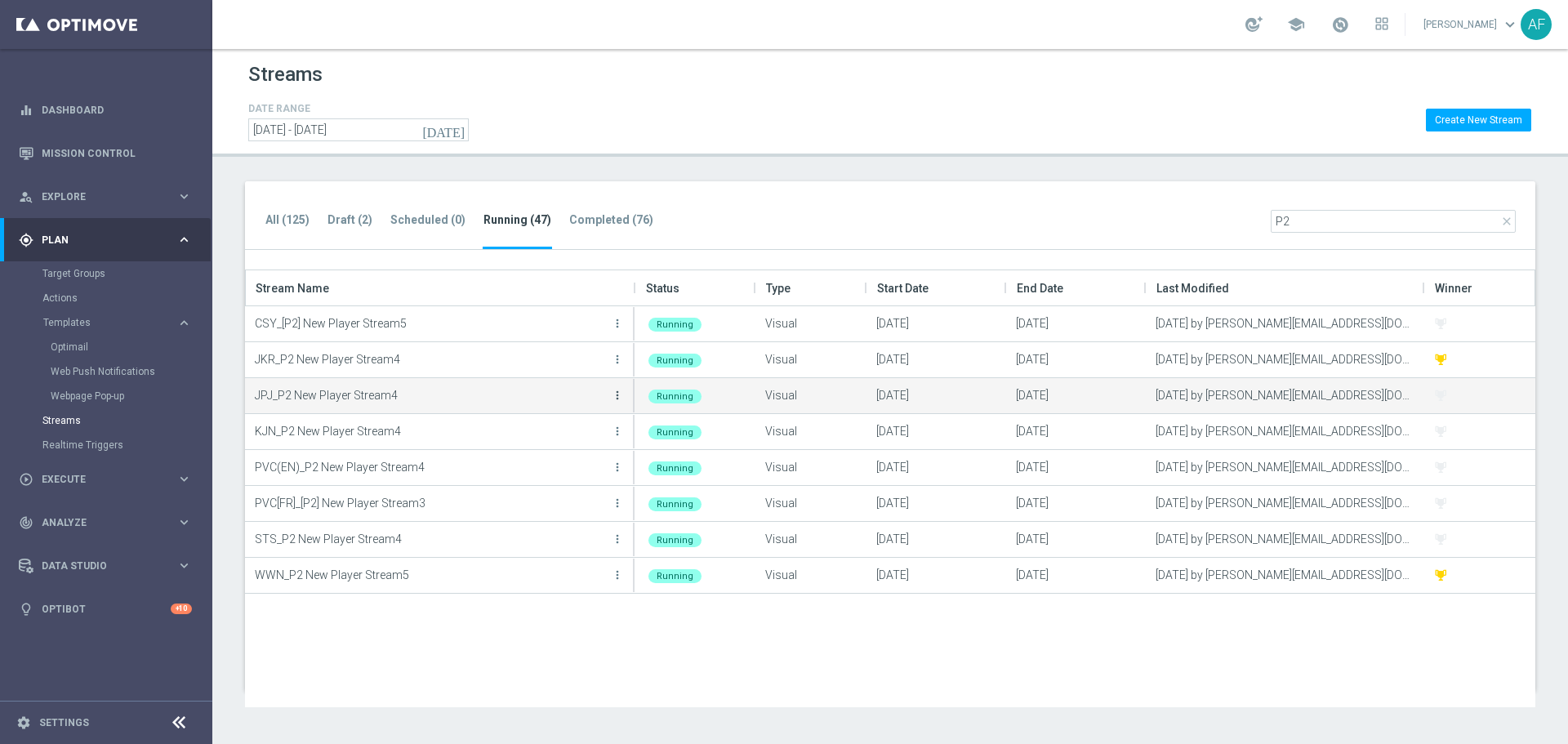
click at [615, 392] on icon "more_vert" at bounding box center [617, 395] width 13 height 13
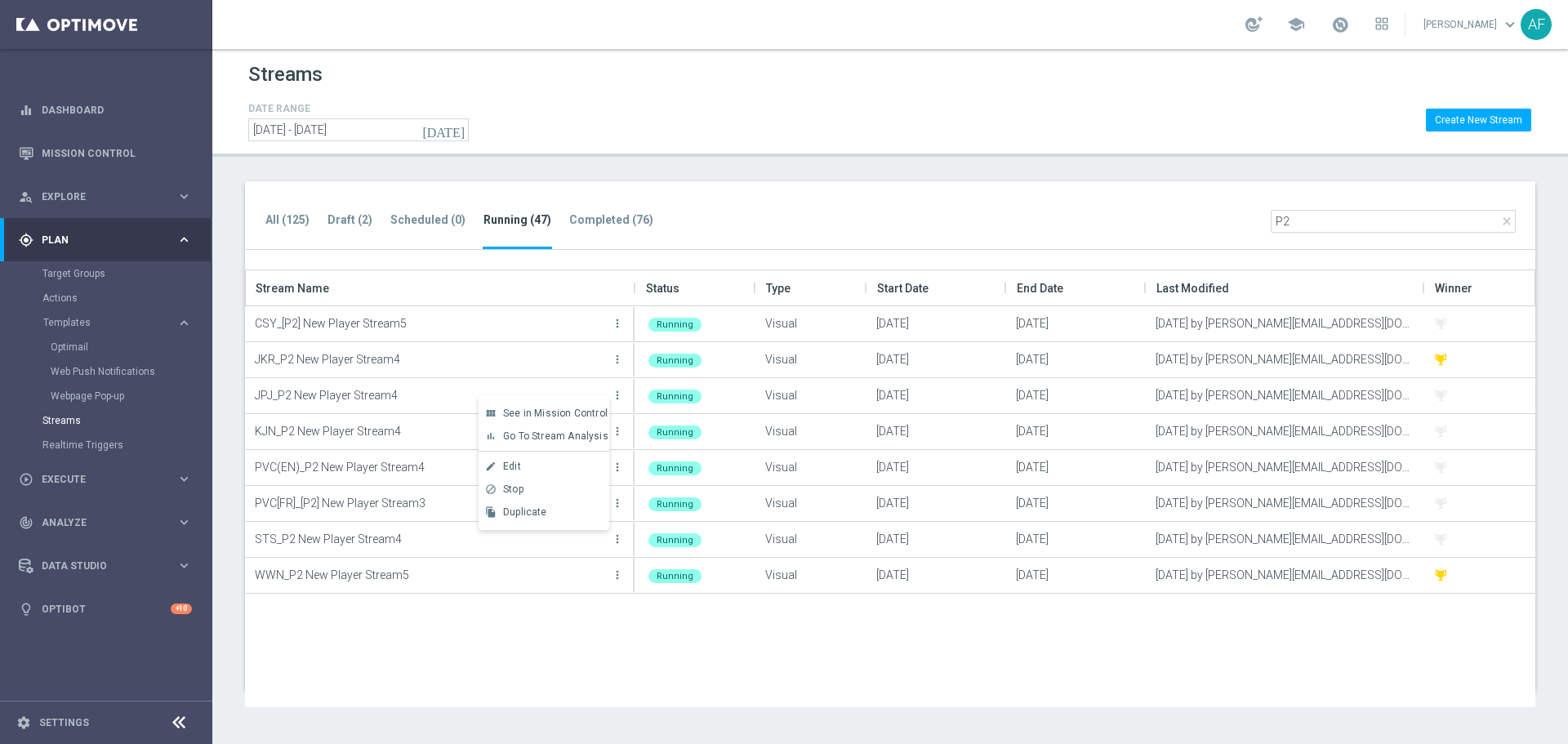
click at [542, 414] on span "See in Mission Control" at bounding box center [555, 413] width 105 height 12
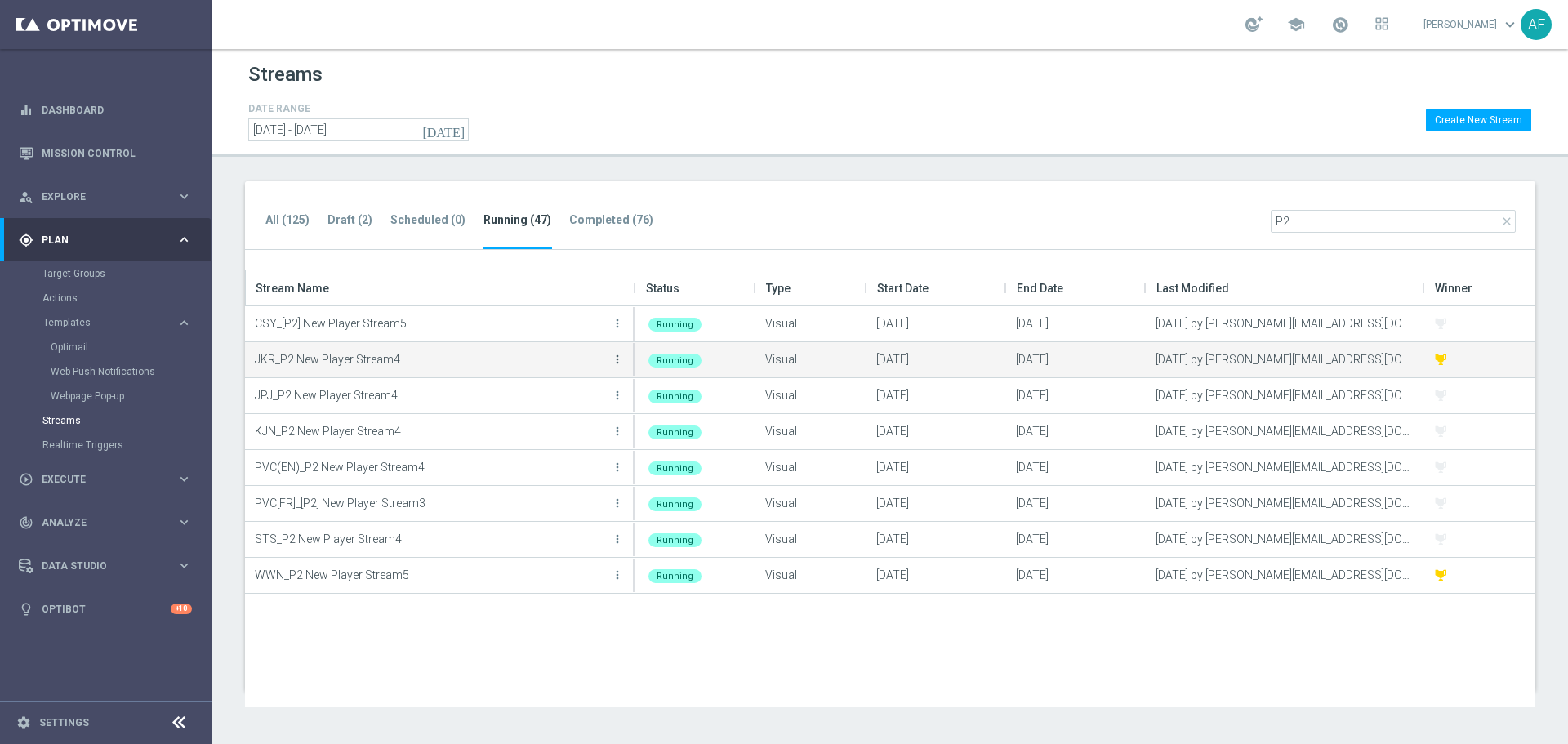
click at [617, 356] on icon "more_vert" at bounding box center [617, 360] width 13 height 13
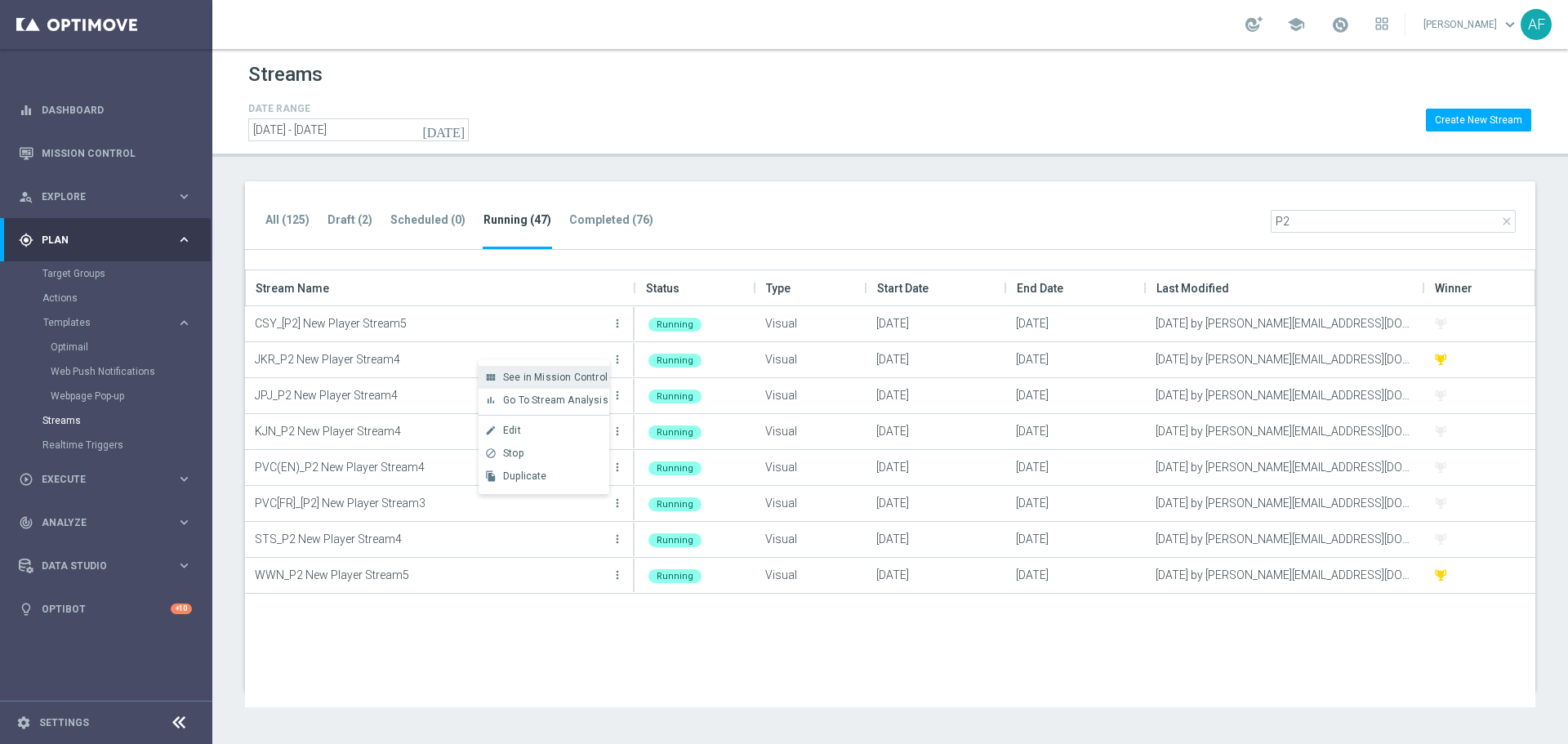
click at [566, 380] on span "See in Mission Control" at bounding box center [555, 377] width 105 height 12
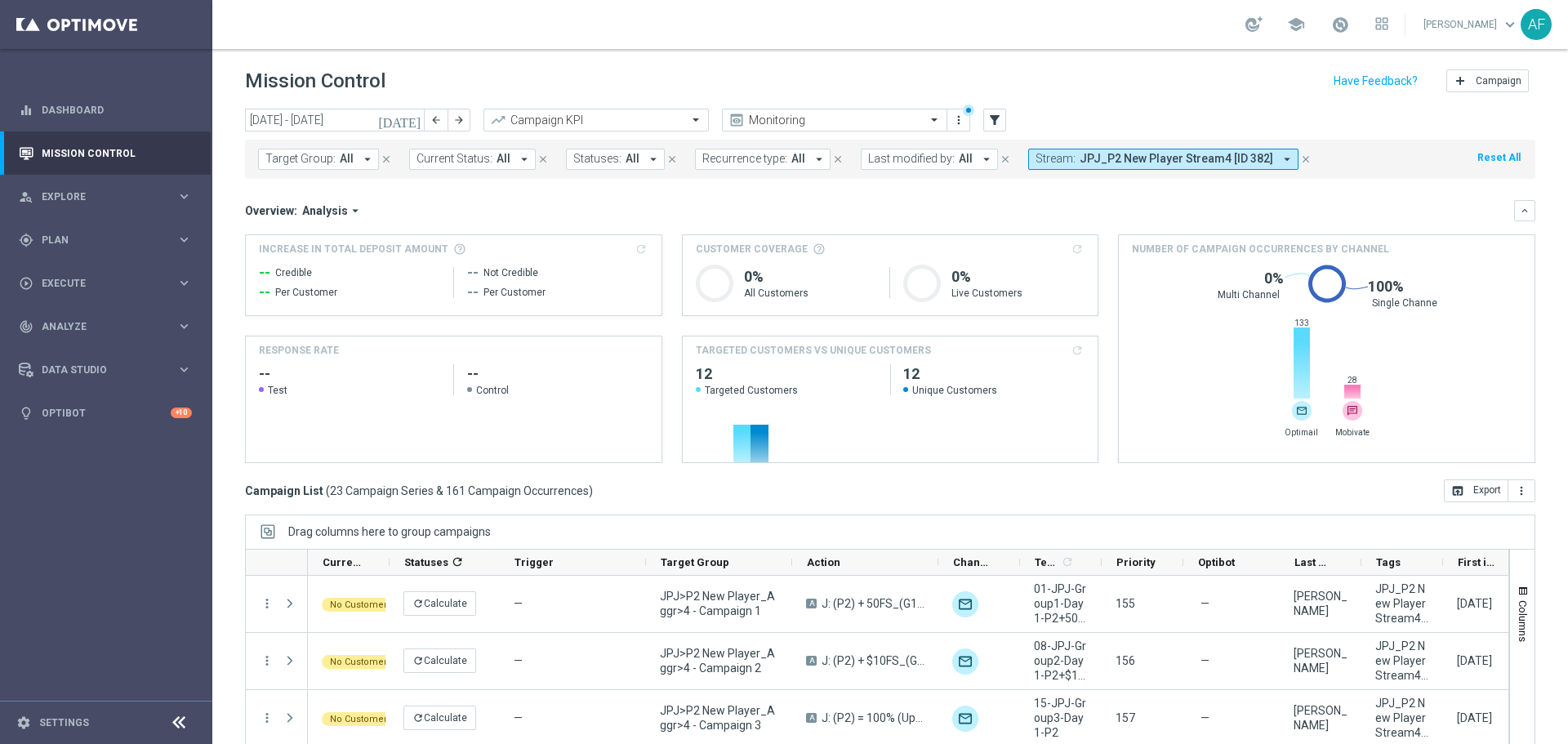
click at [416, 122] on icon "[DATE]" at bounding box center [400, 120] width 44 height 15
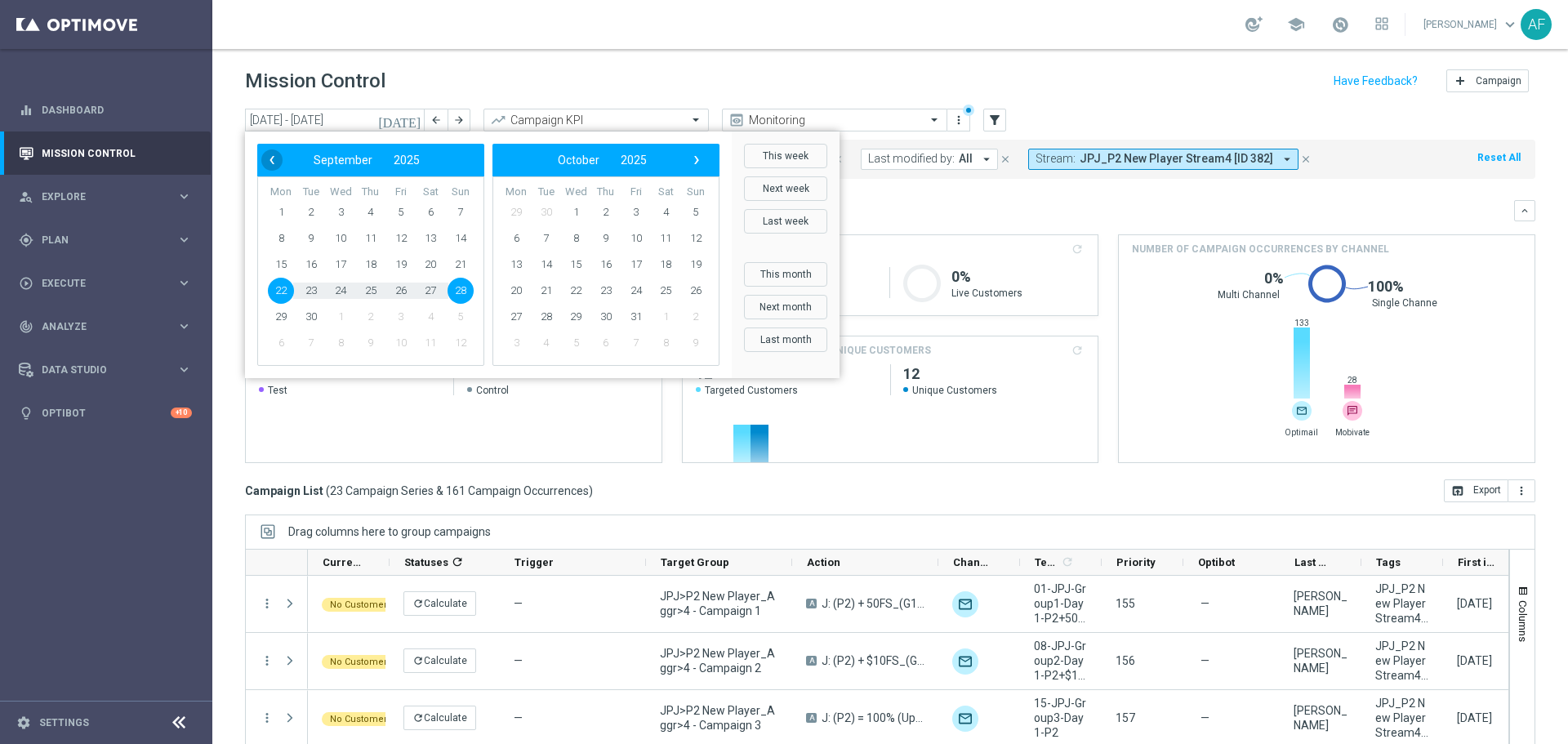
click at [277, 159] on span "‹" at bounding box center [272, 160] width 21 height 21
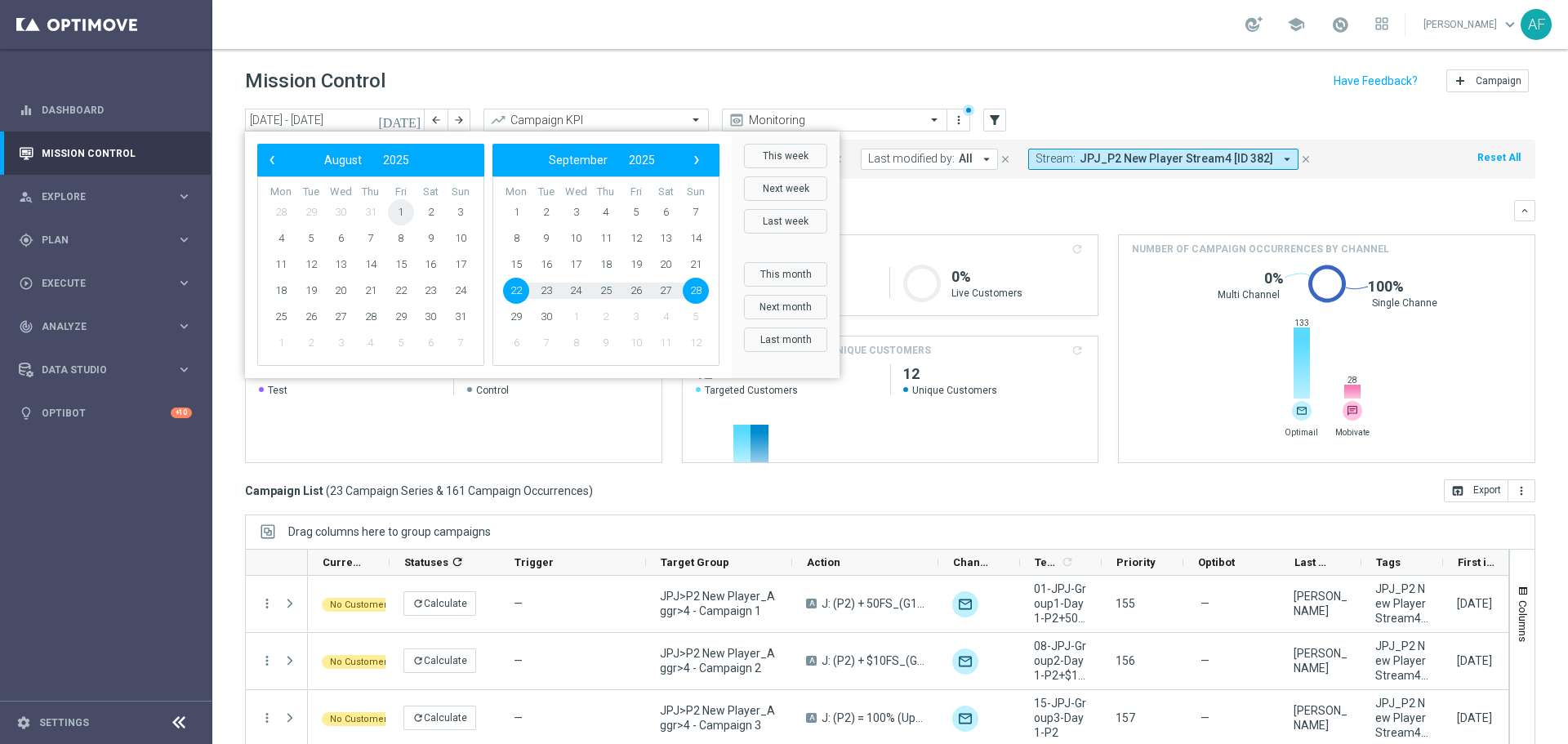
click at [402, 212] on span "1" at bounding box center [401, 212] width 26 height 26
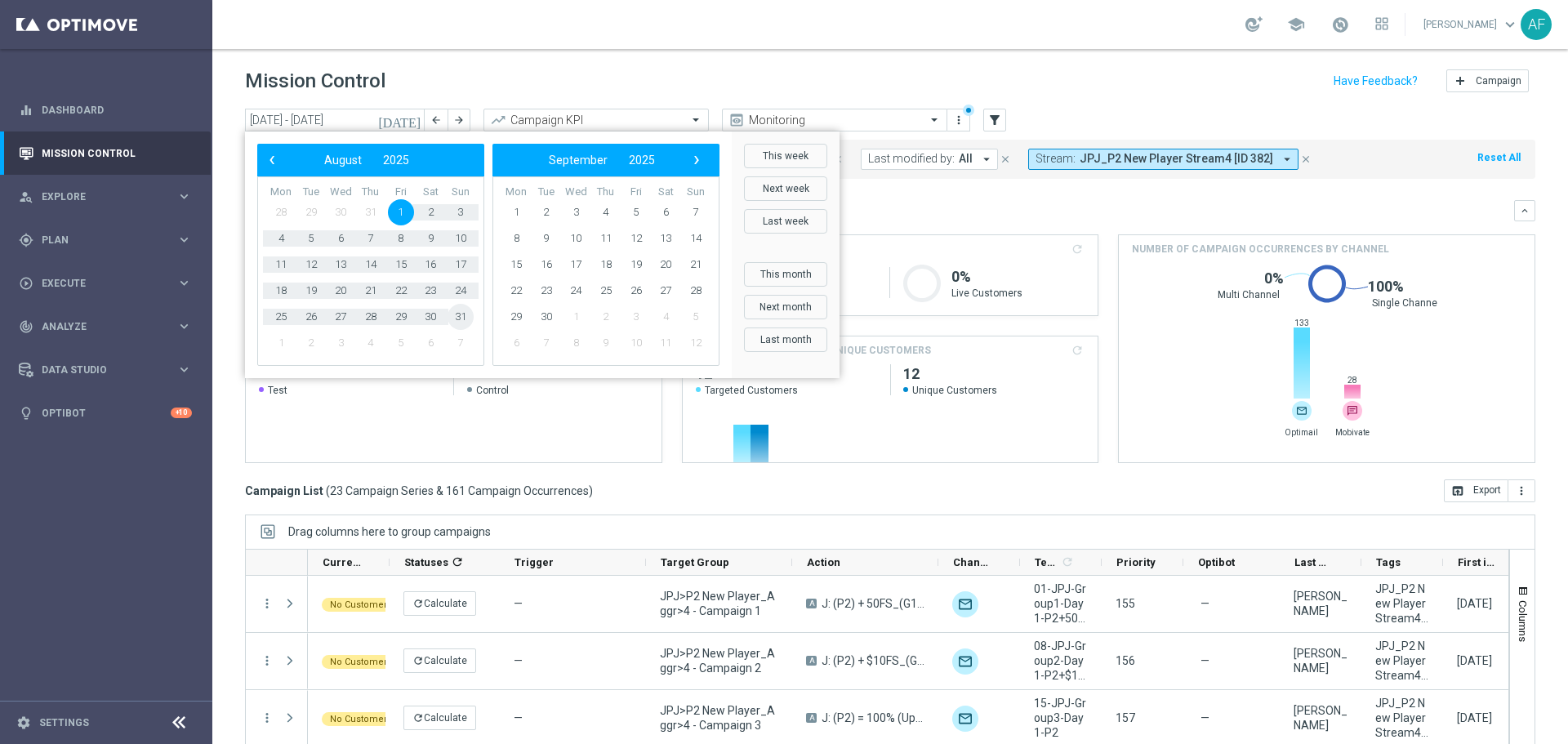
click at [458, 311] on span "31" at bounding box center [461, 317] width 26 height 26
type input "01 Aug 2025 - 31 Aug 2025"
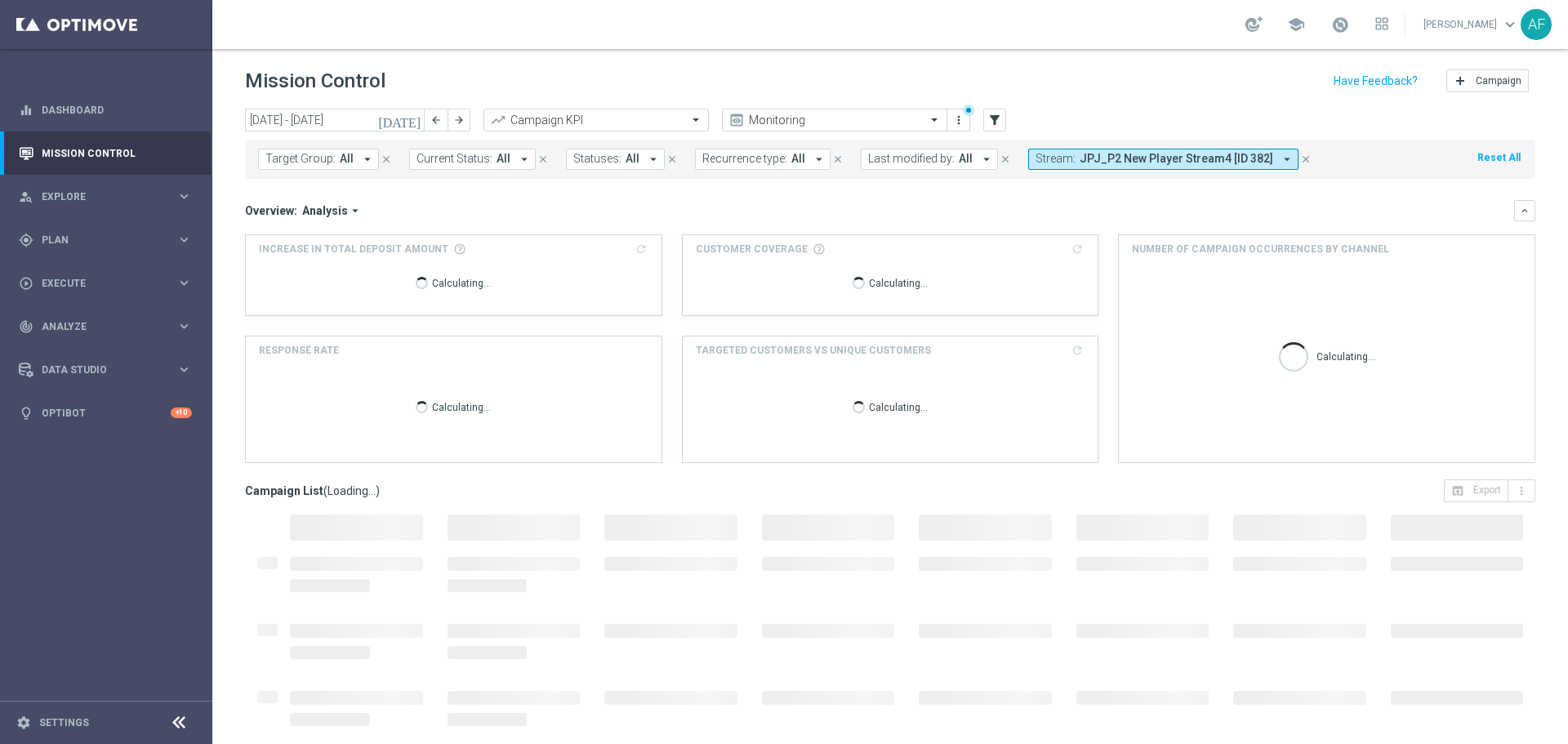
scroll to position [72, 0]
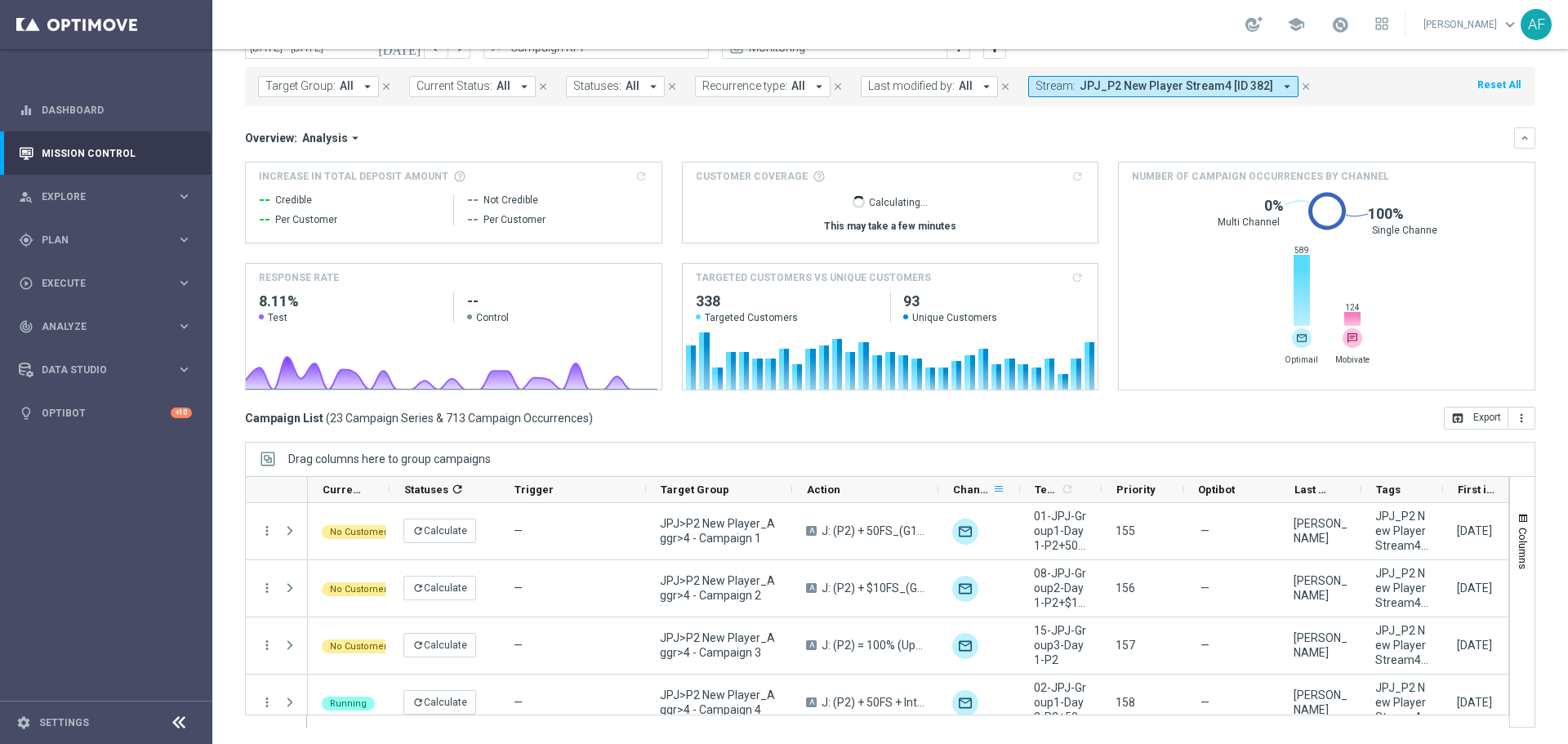
drag, startPoint x: 934, startPoint y: 490, endPoint x: 995, endPoint y: 493, distance: 61.1
click at [995, 493] on div "Current Status 1 Statuses 1 refresh Trigger Target Group" at bounding box center [1039, 490] width 1462 height 26
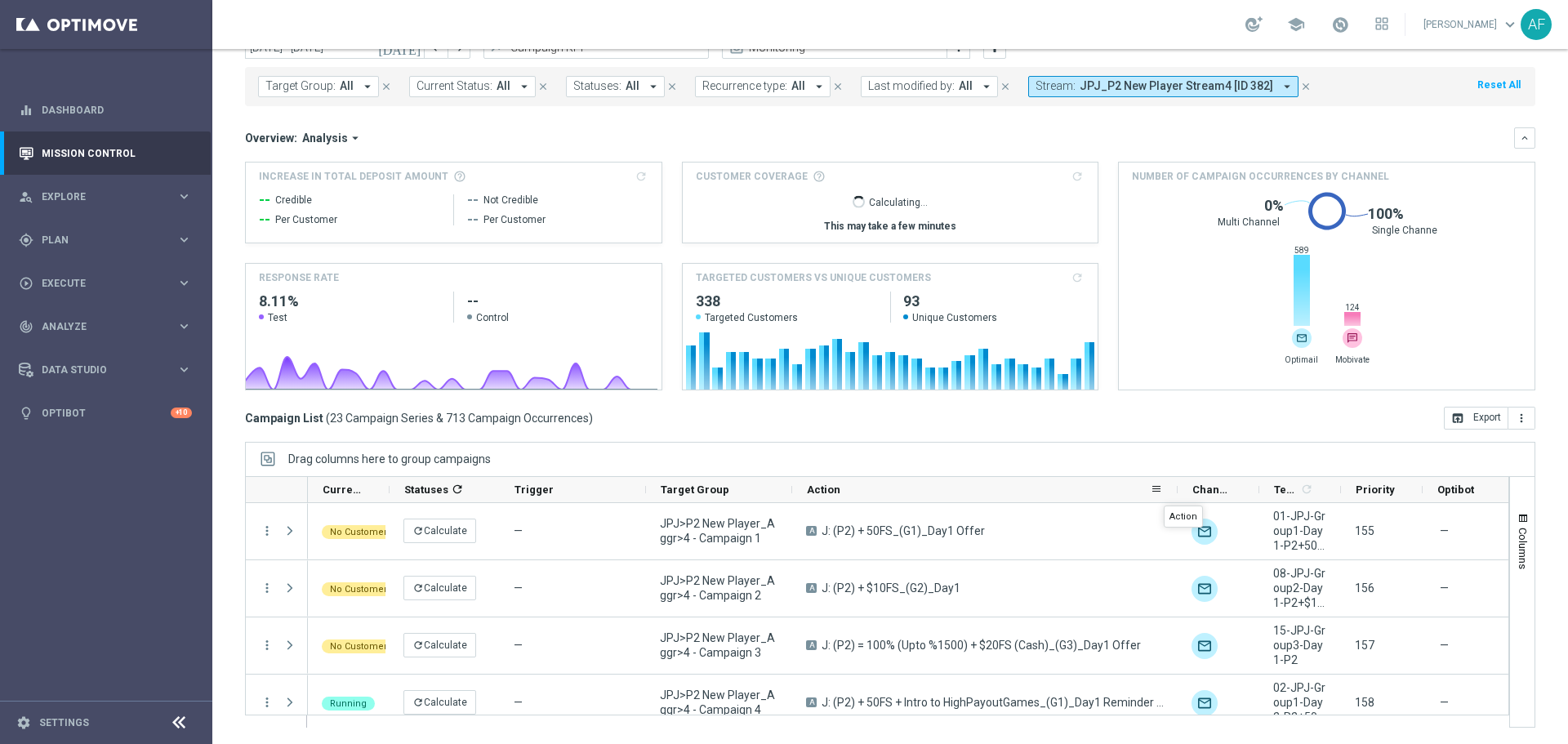
drag, startPoint x: 935, startPoint y: 491, endPoint x: 1175, endPoint y: 491, distance: 240.0
click at [1175, 491] on div at bounding box center [1178, 489] width 7 height 26
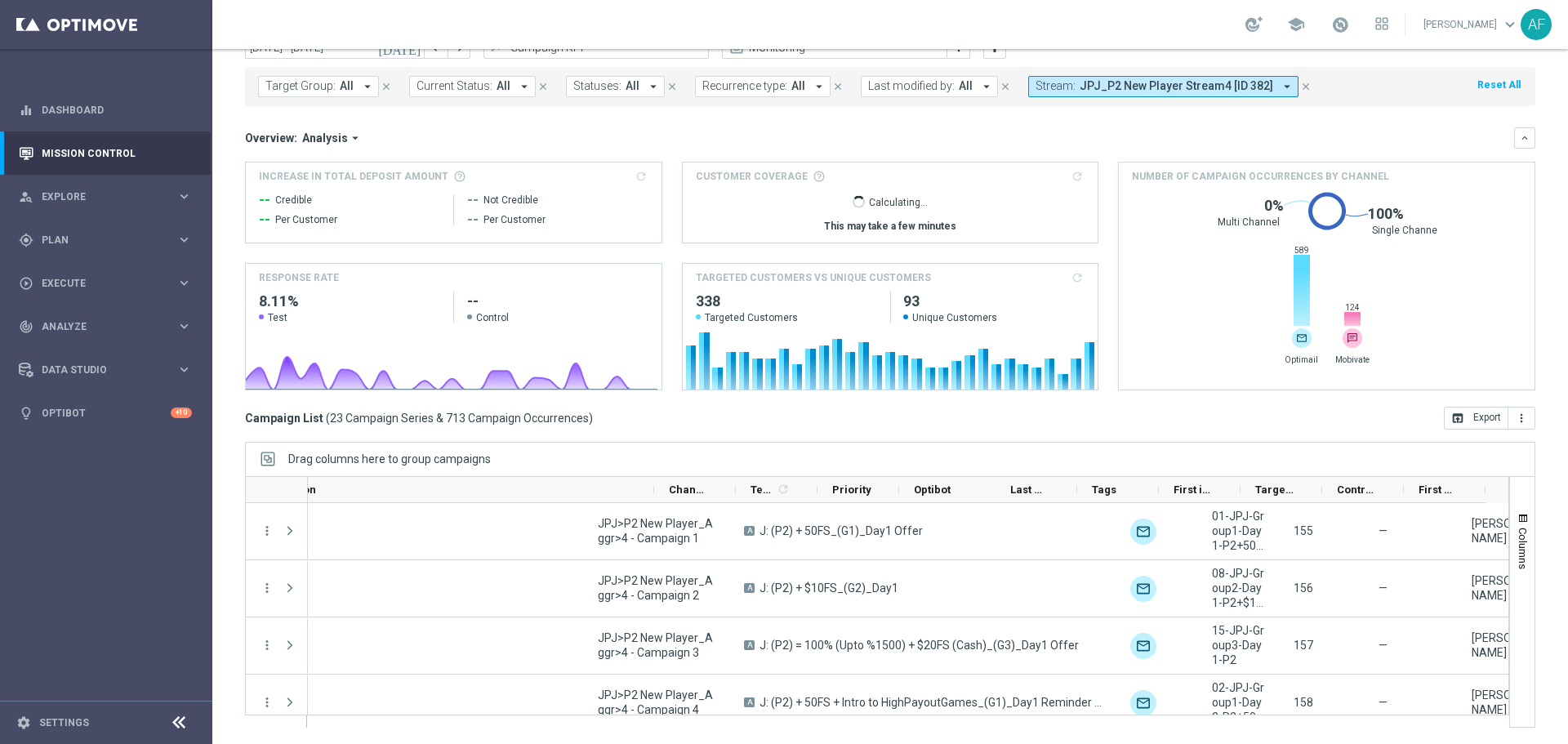
scroll to position [0, 524]
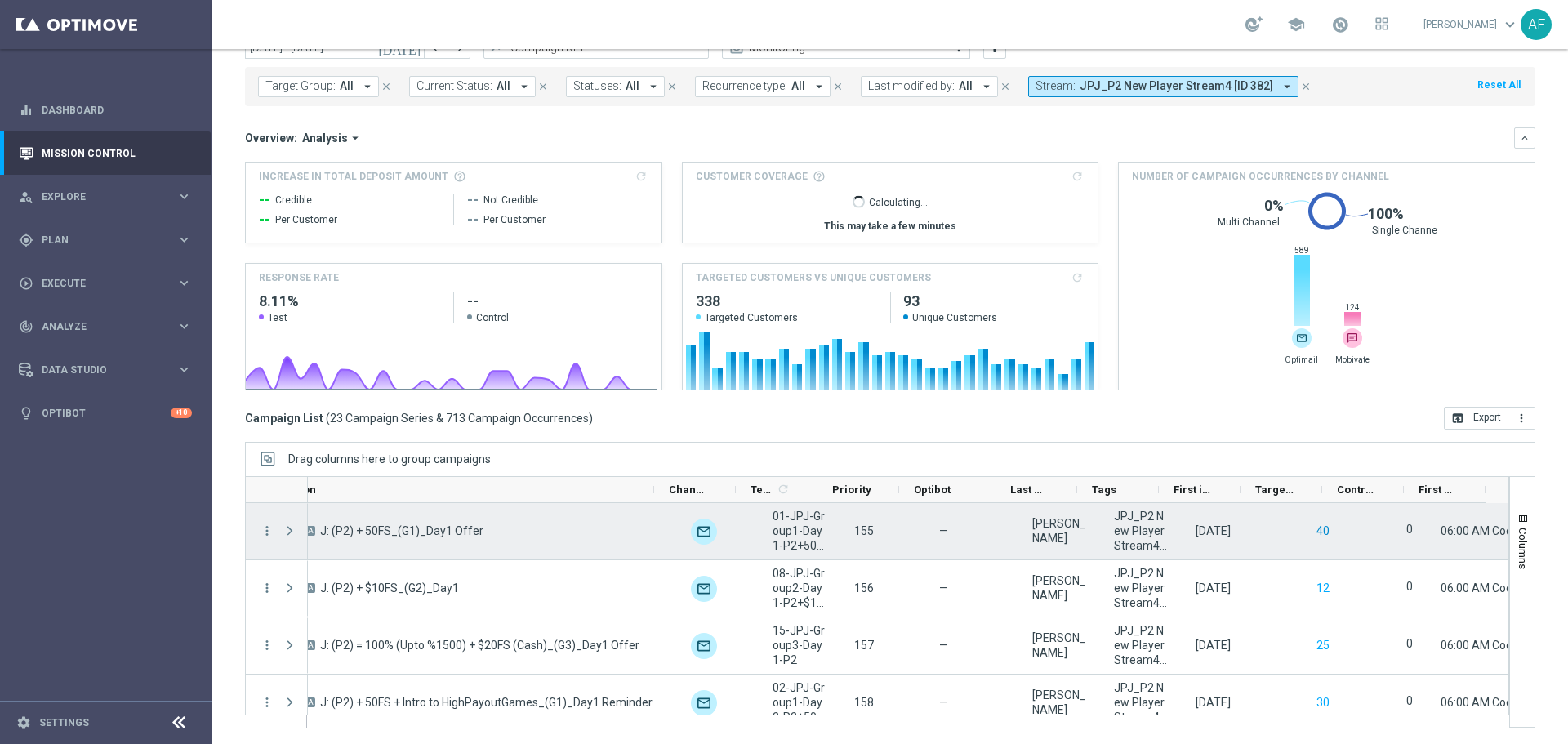
click at [1314, 528] on button "40" at bounding box center [1323, 531] width 16 height 21
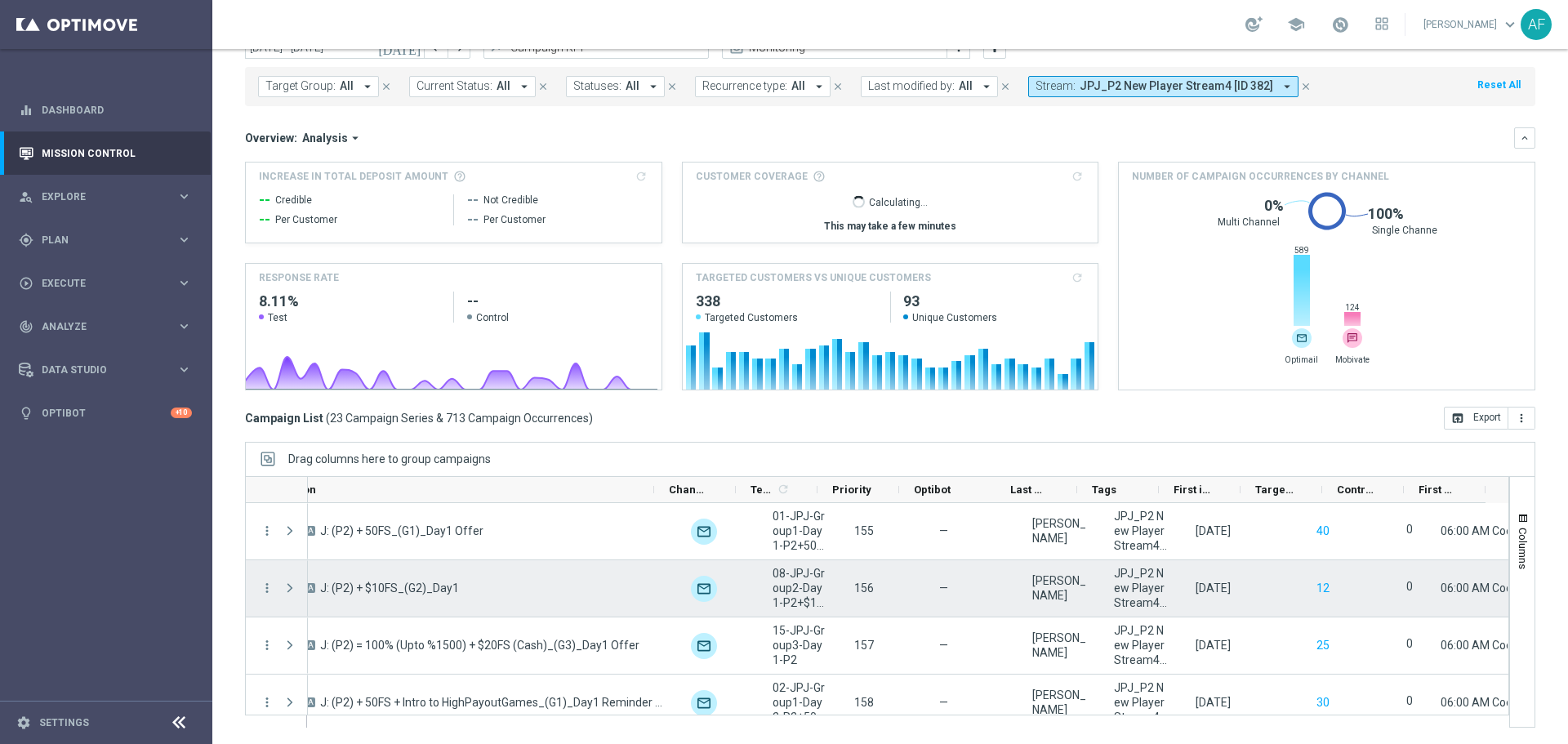
click at [1314, 585] on button "12" at bounding box center [1323, 588] width 16 height 21
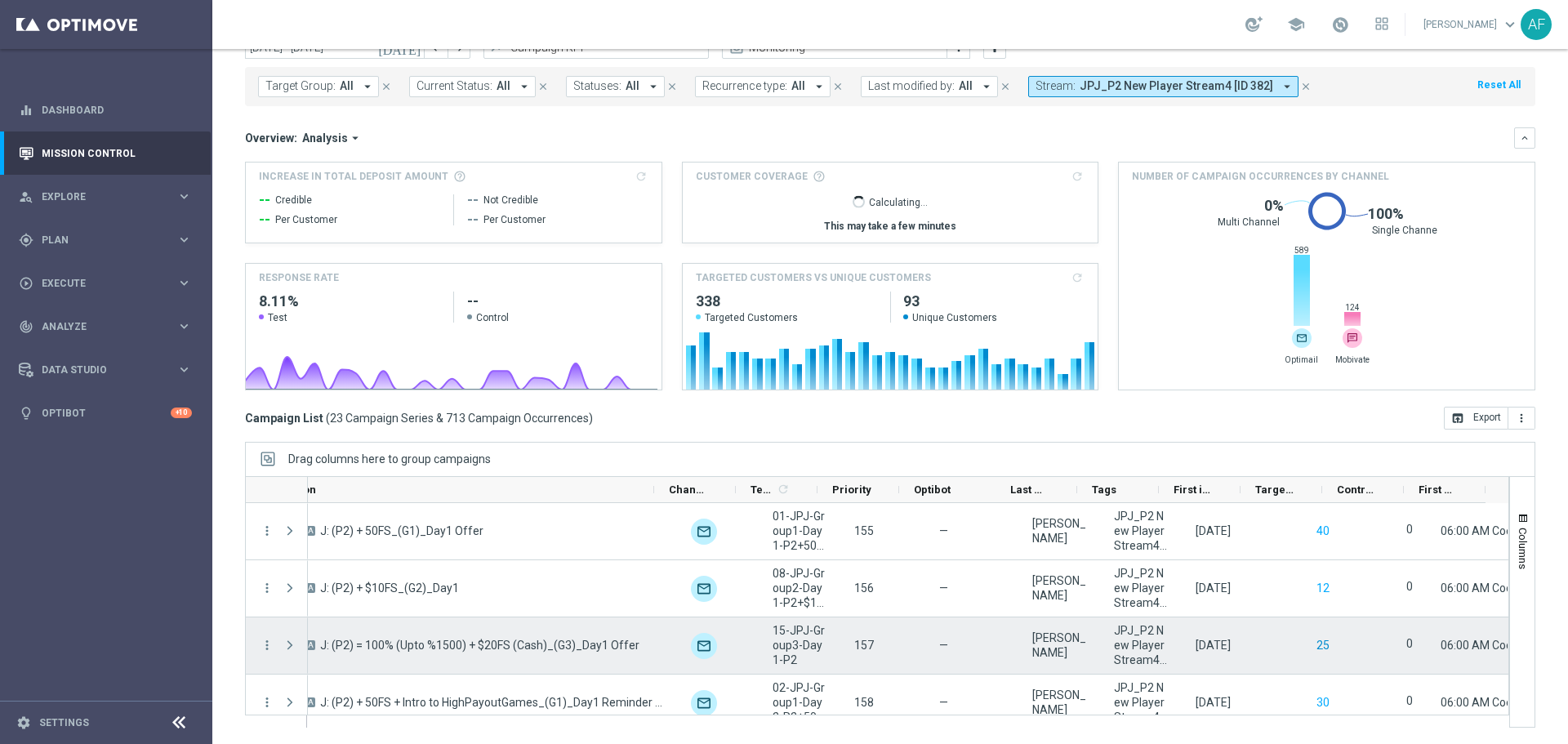
click at [1314, 644] on button "25" at bounding box center [1323, 645] width 16 height 21
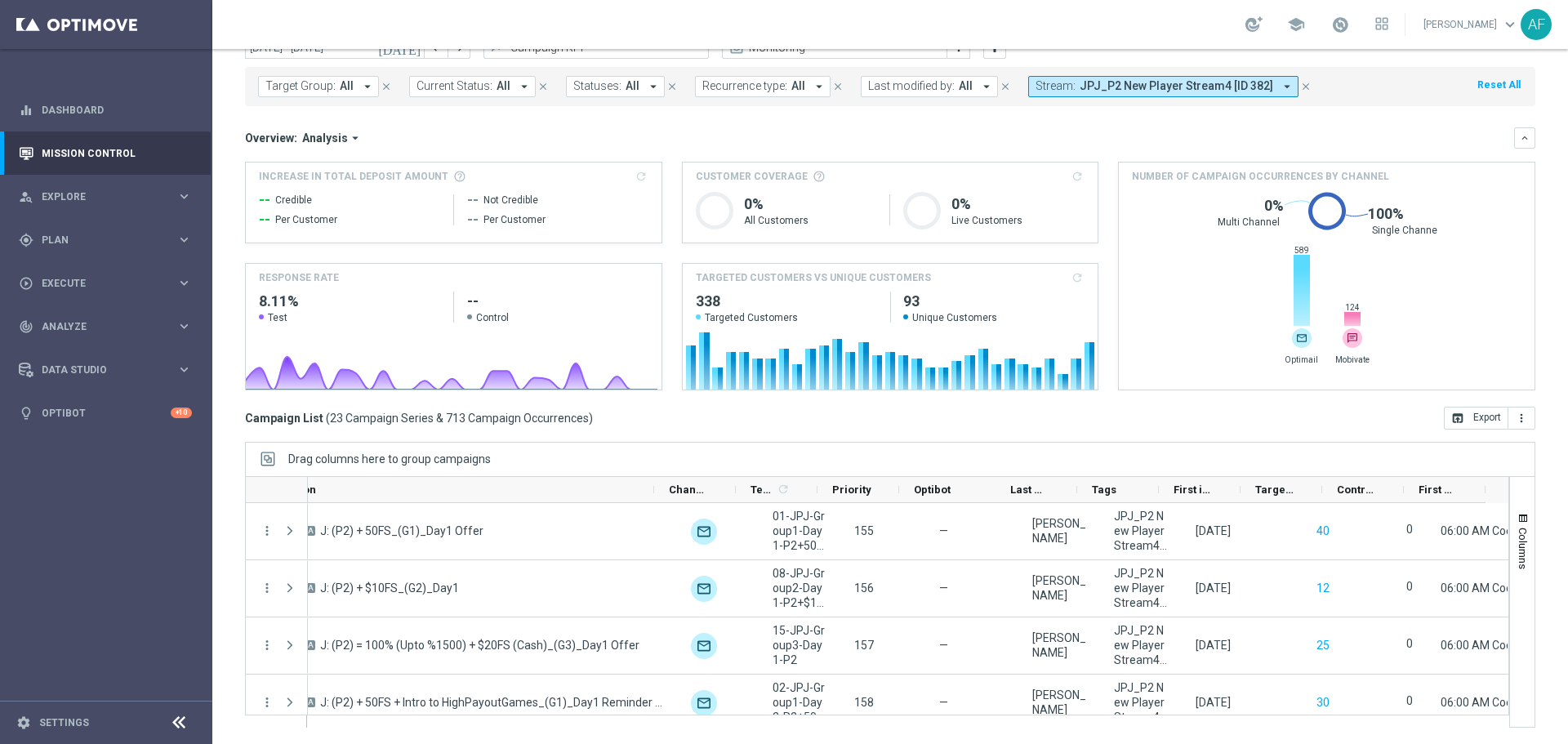
scroll to position [0, 0]
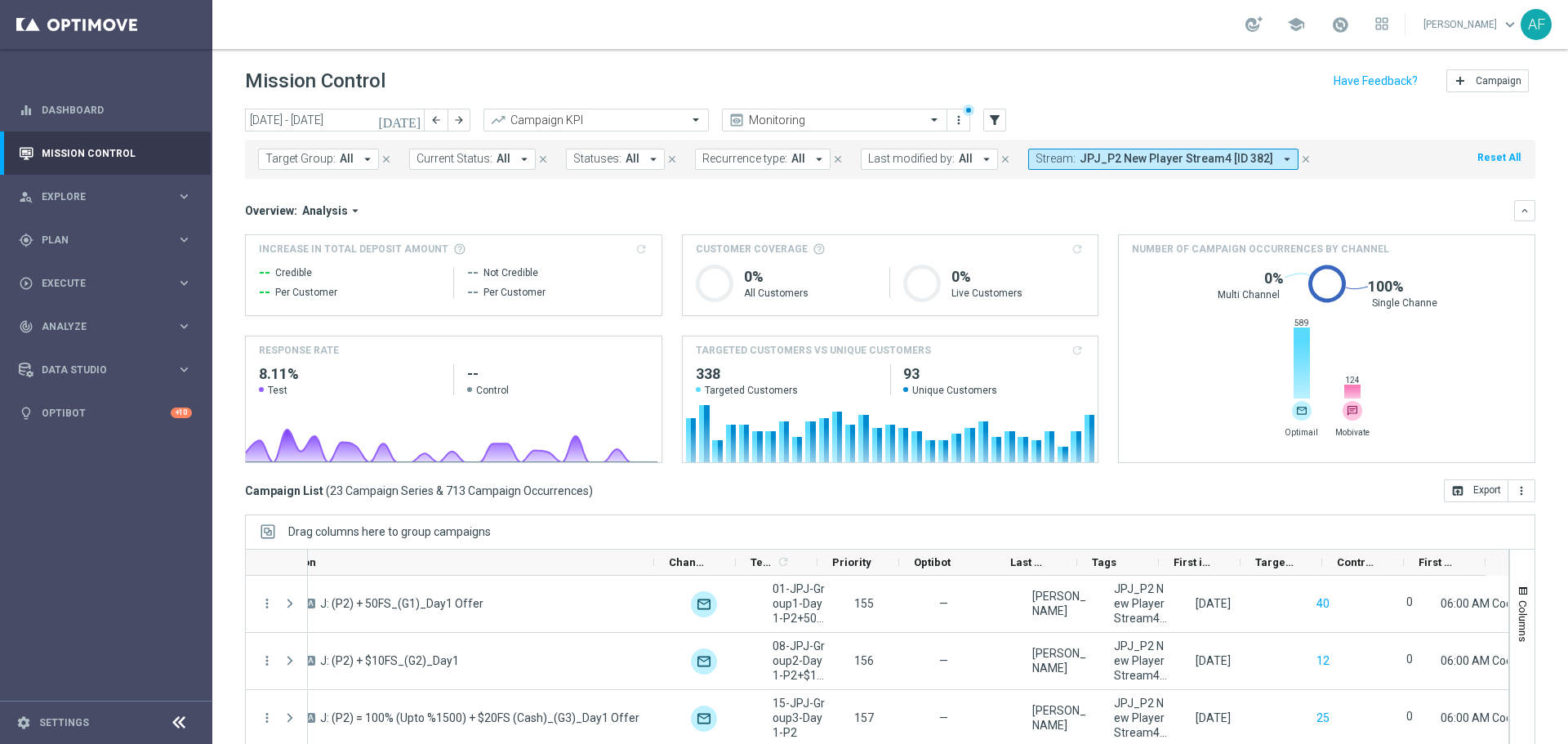
click at [655, 214] on div "Overview: Analysis arrow_drop_down" at bounding box center [880, 211] width 1269 height 15
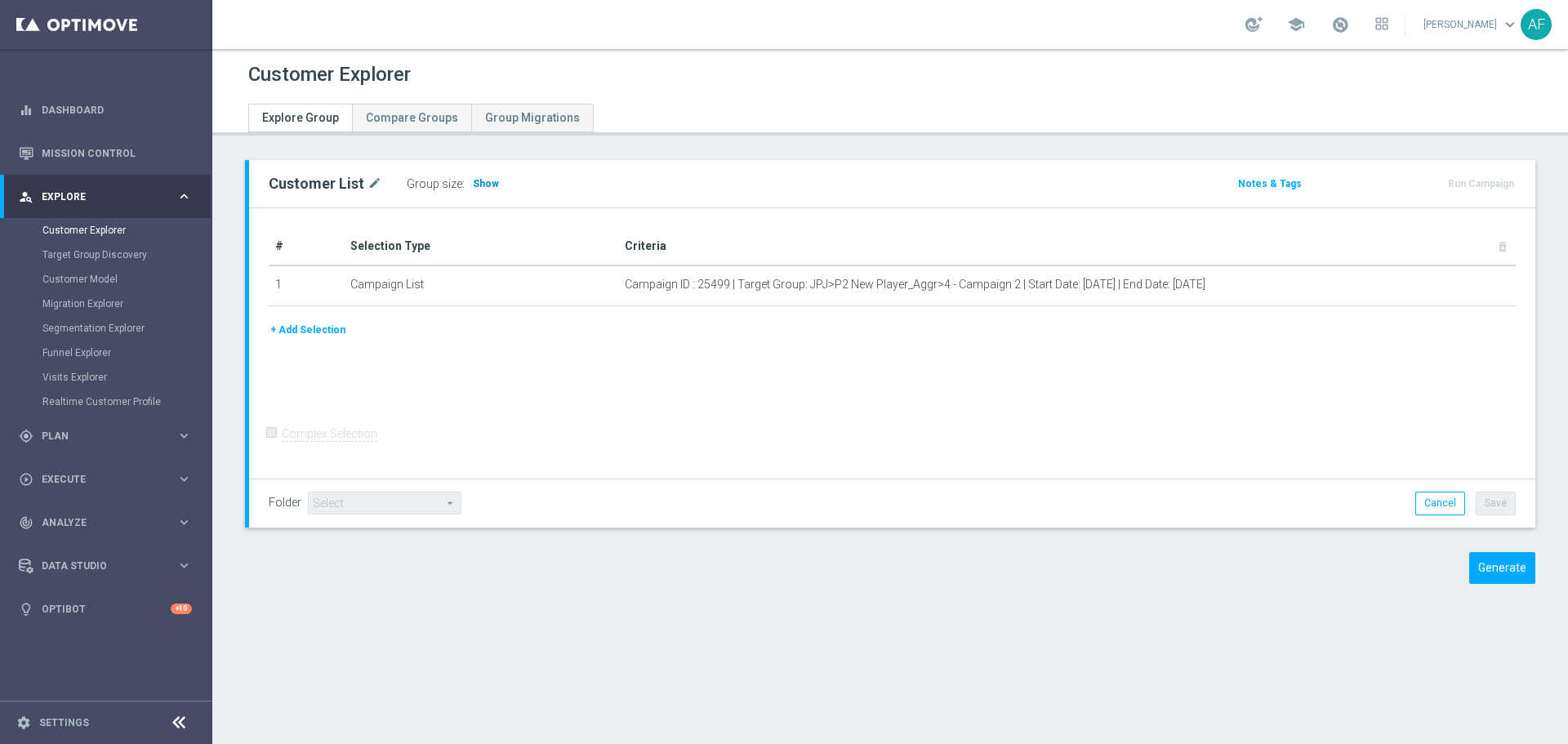
click at [483, 184] on span "Show" at bounding box center [486, 184] width 26 height 12
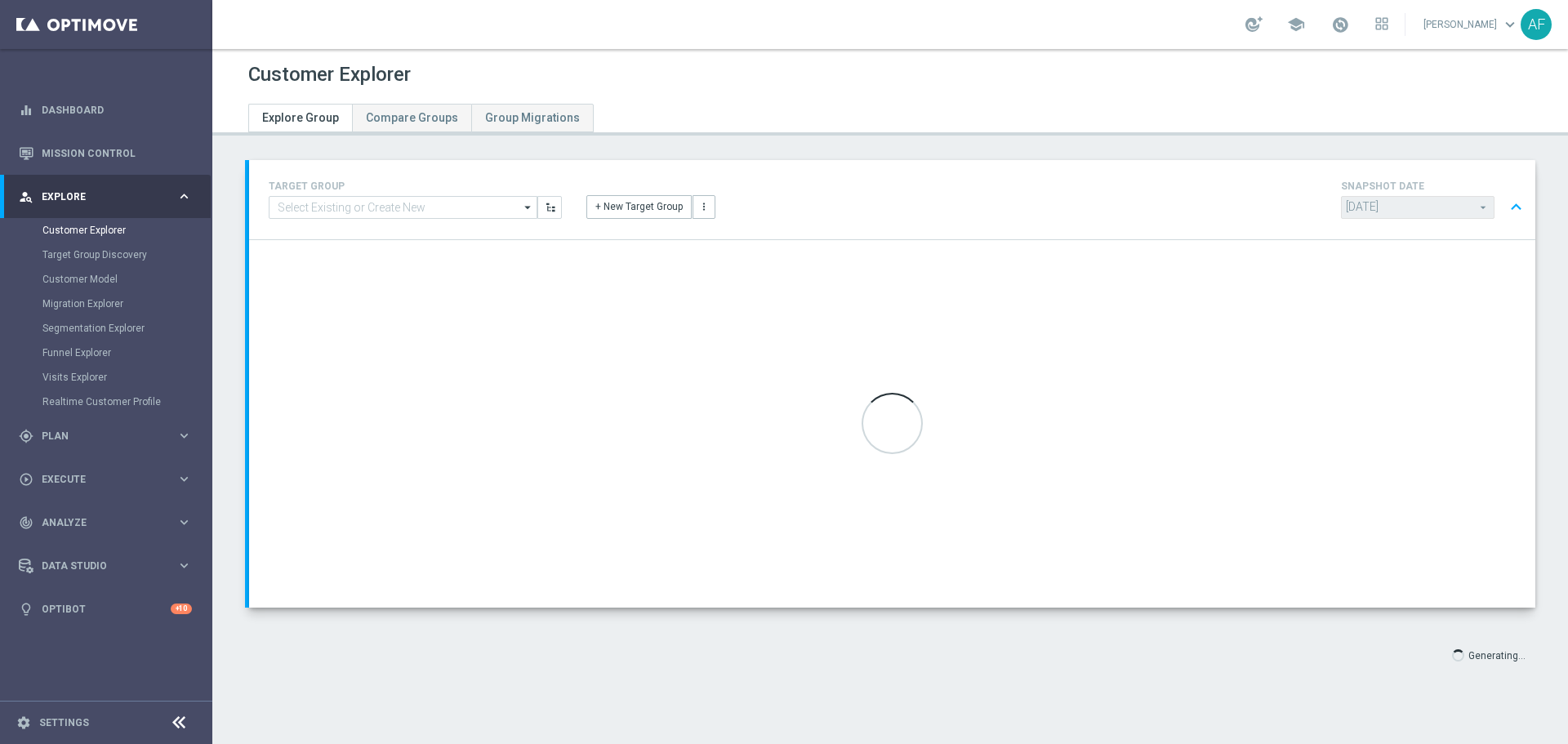
type input "Select"
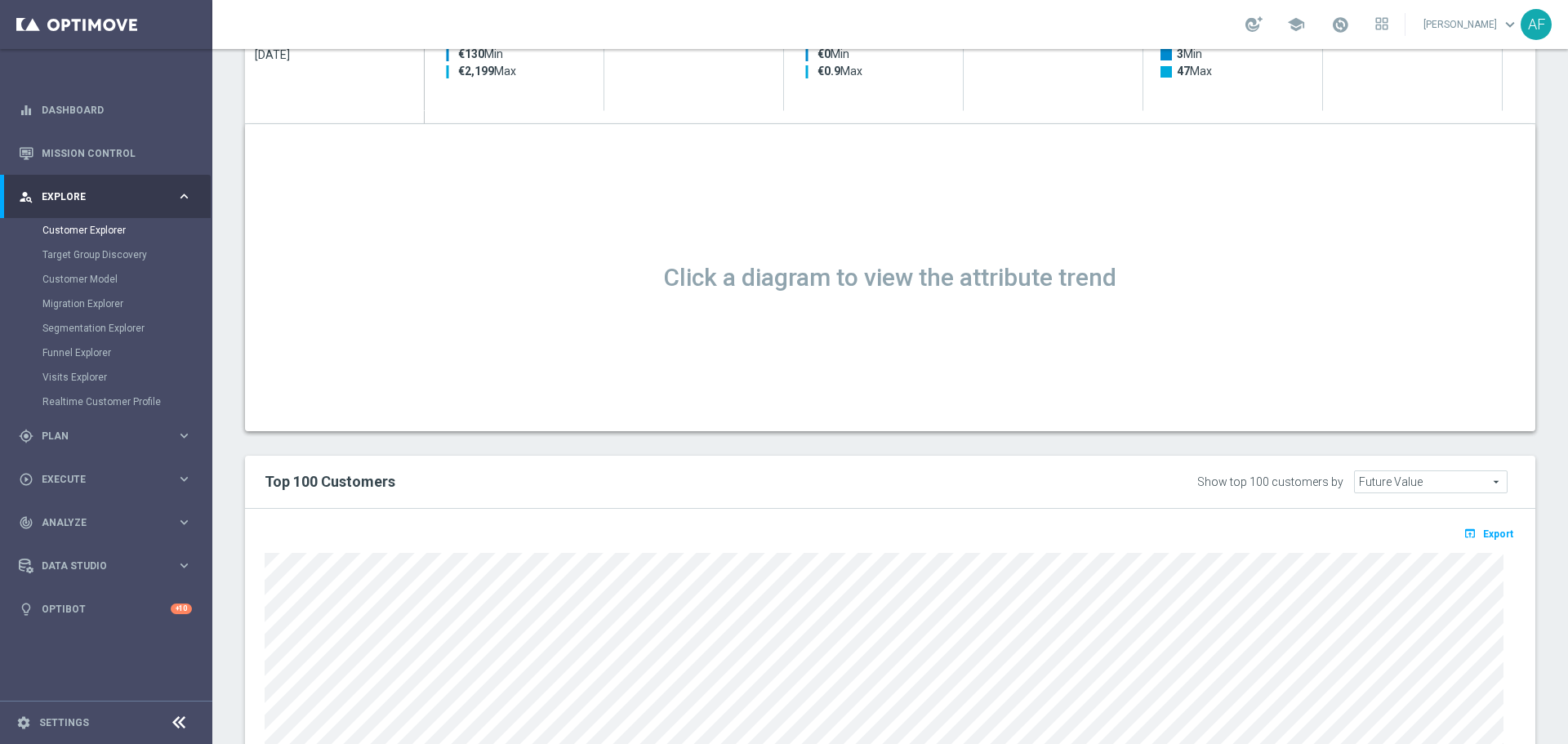
scroll to position [1062, 0]
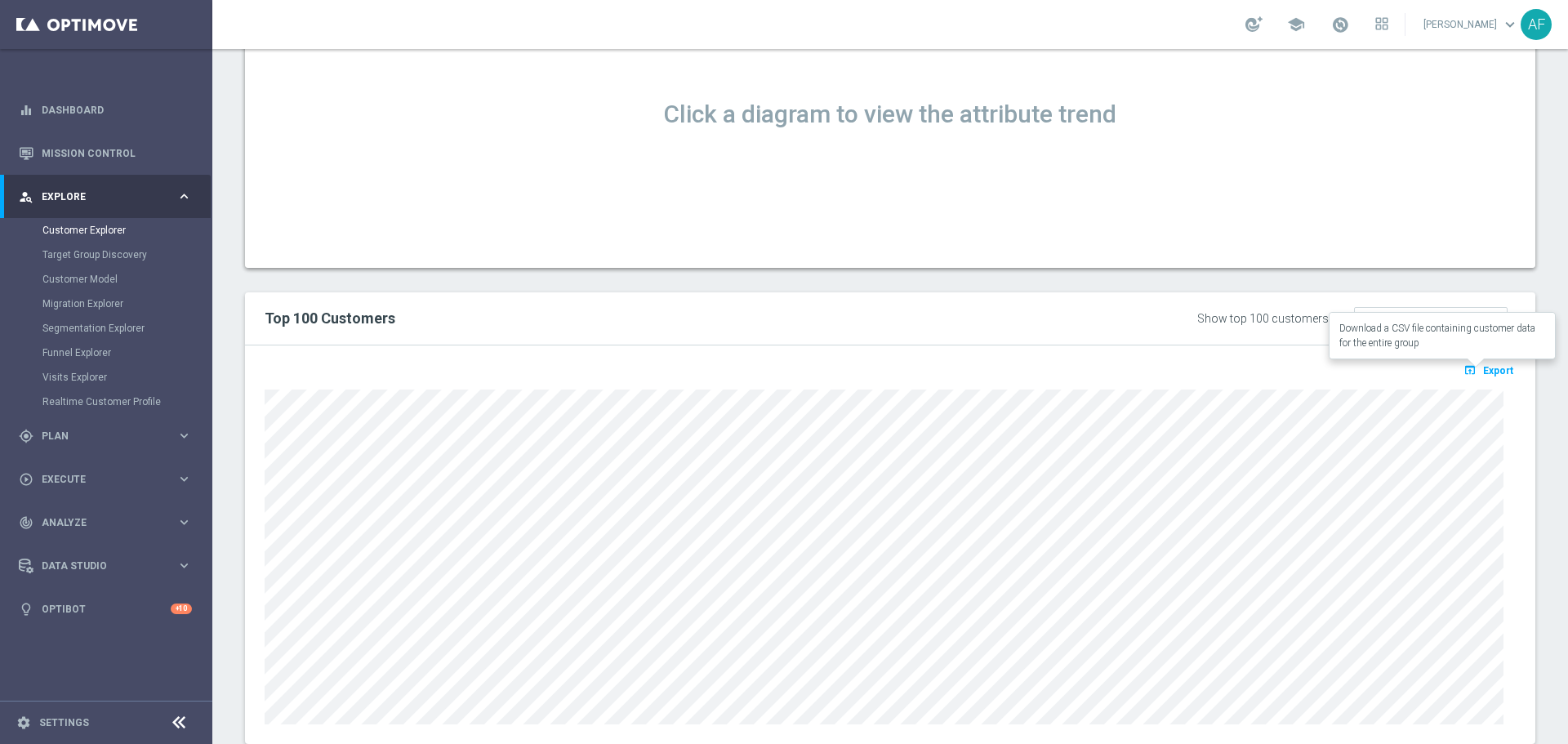
drag, startPoint x: 1472, startPoint y: 366, endPoint x: 1404, endPoint y: 314, distance: 85.6
click at [1482, 366] on span "Export" at bounding box center [1497, 370] width 30 height 12
click at [1484, 368] on span "Export" at bounding box center [1497, 370] width 30 height 12
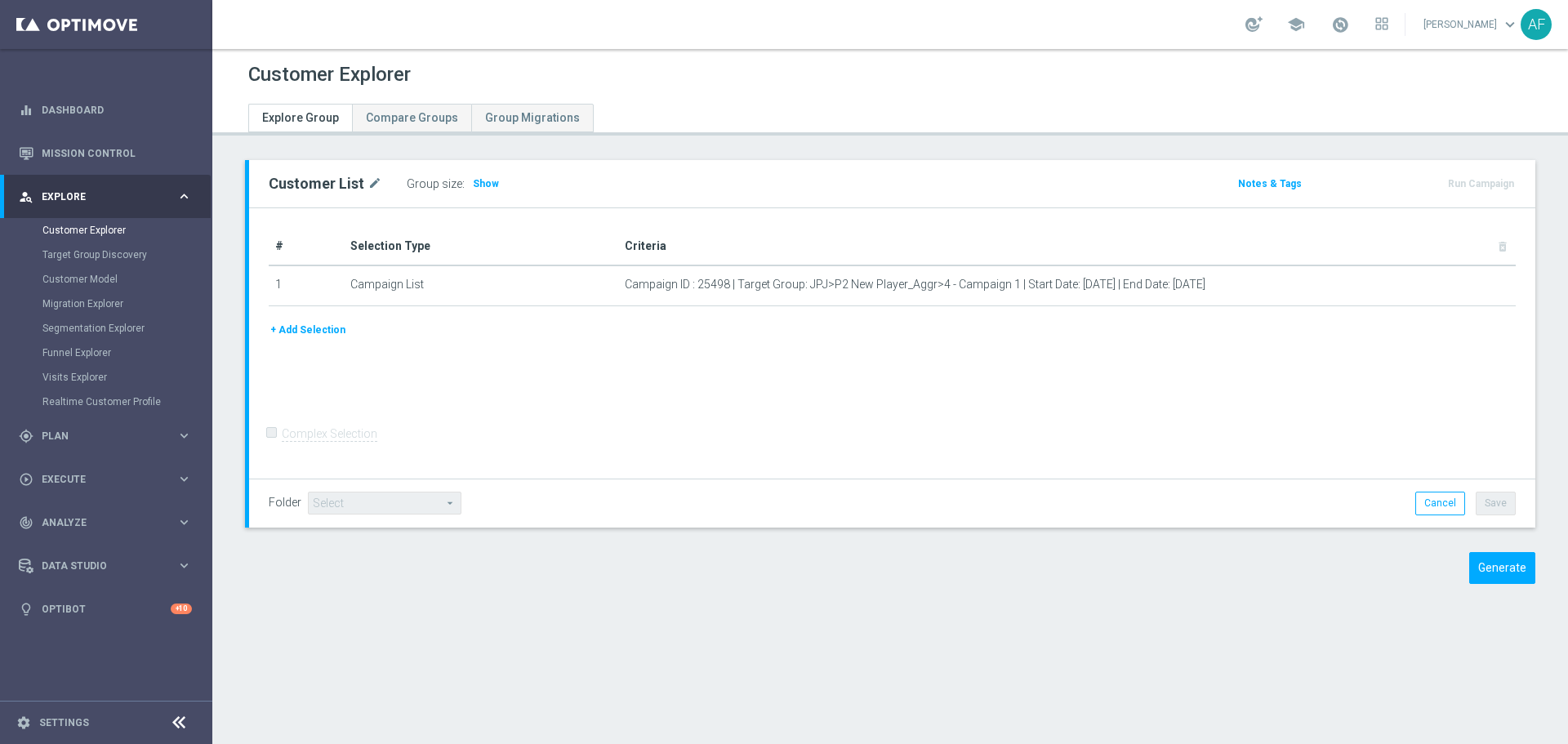
drag, startPoint x: 477, startPoint y: 183, endPoint x: 482, endPoint y: 164, distance: 19.6
click at [479, 183] on span "Show" at bounding box center [486, 184] width 26 height 12
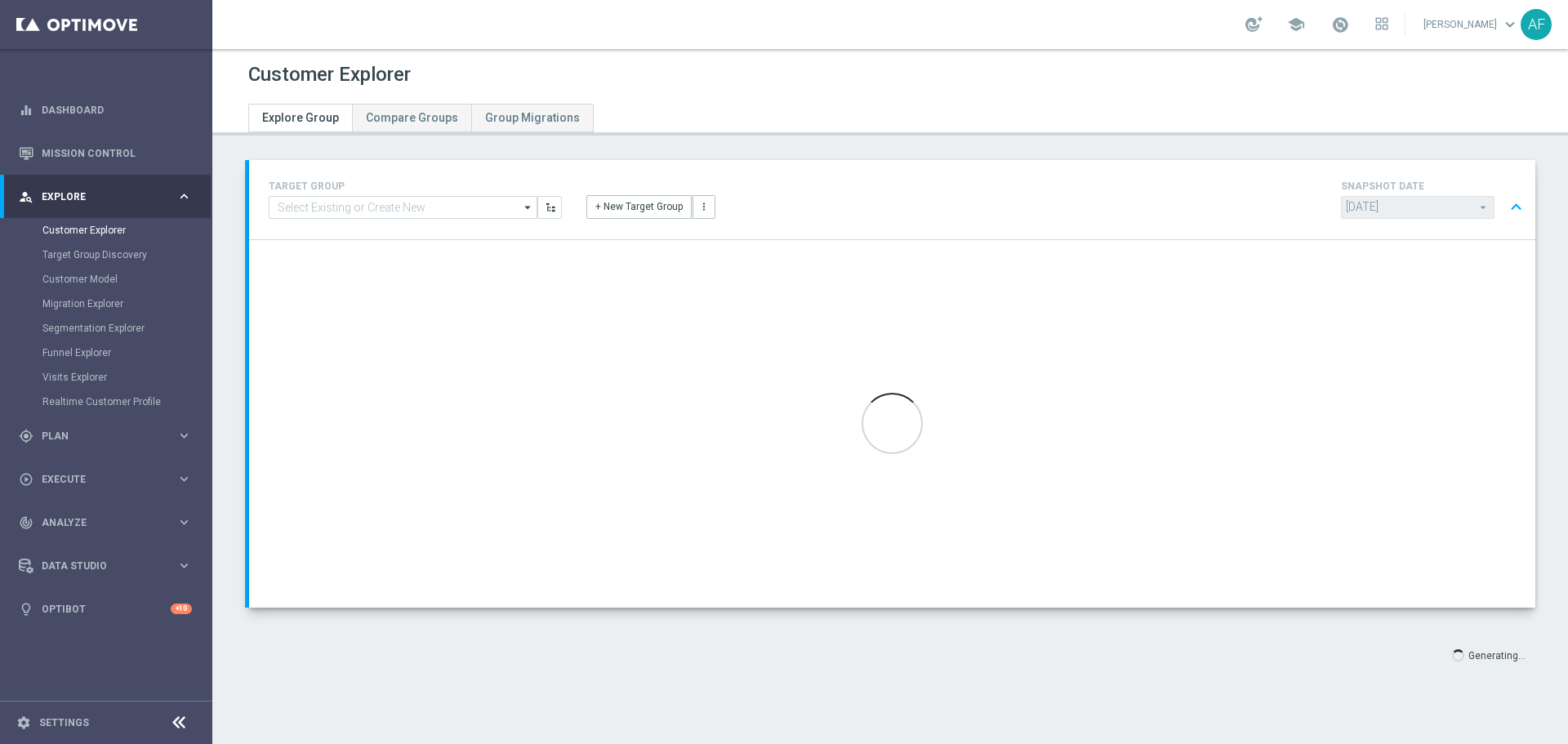
type input "Select"
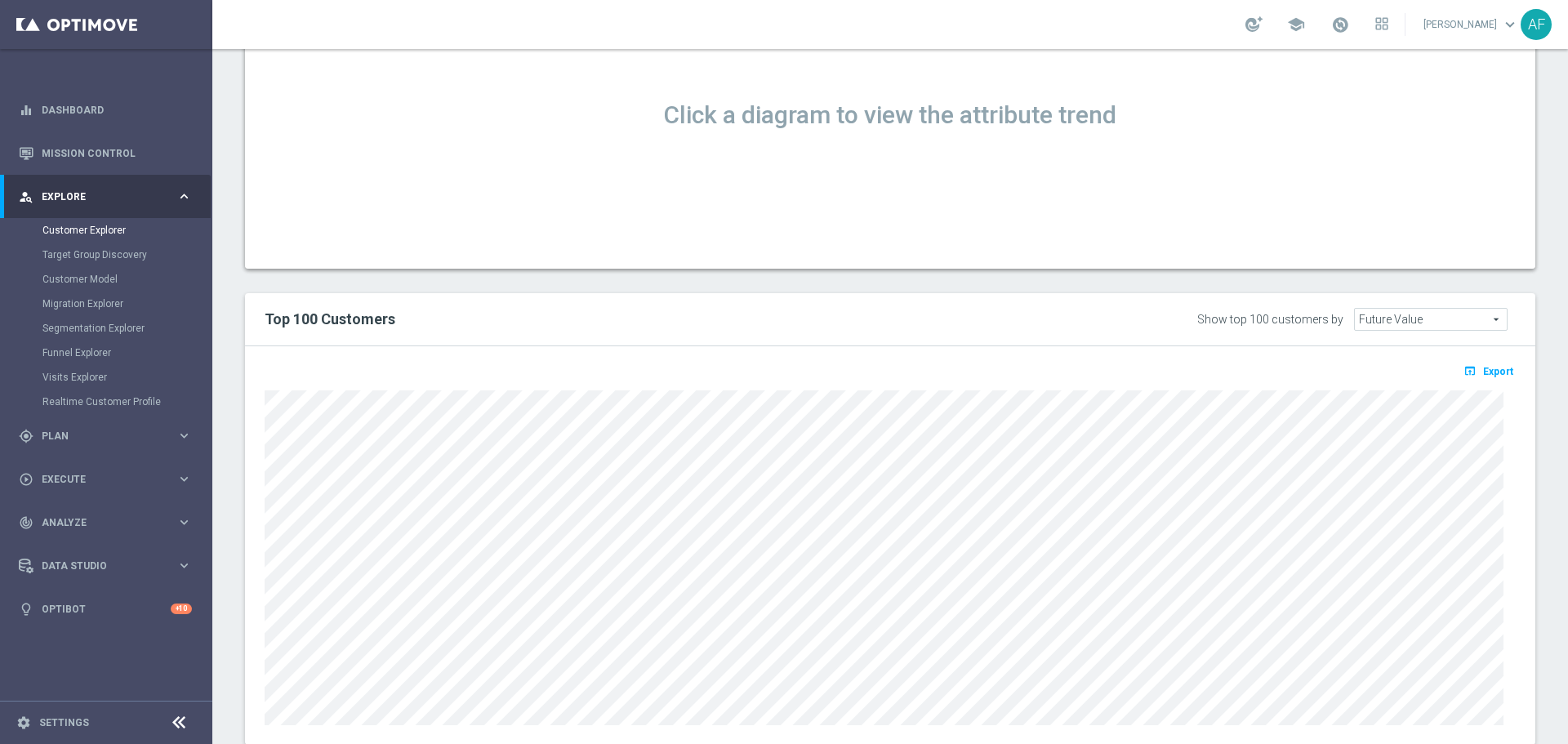
scroll to position [1099, 0]
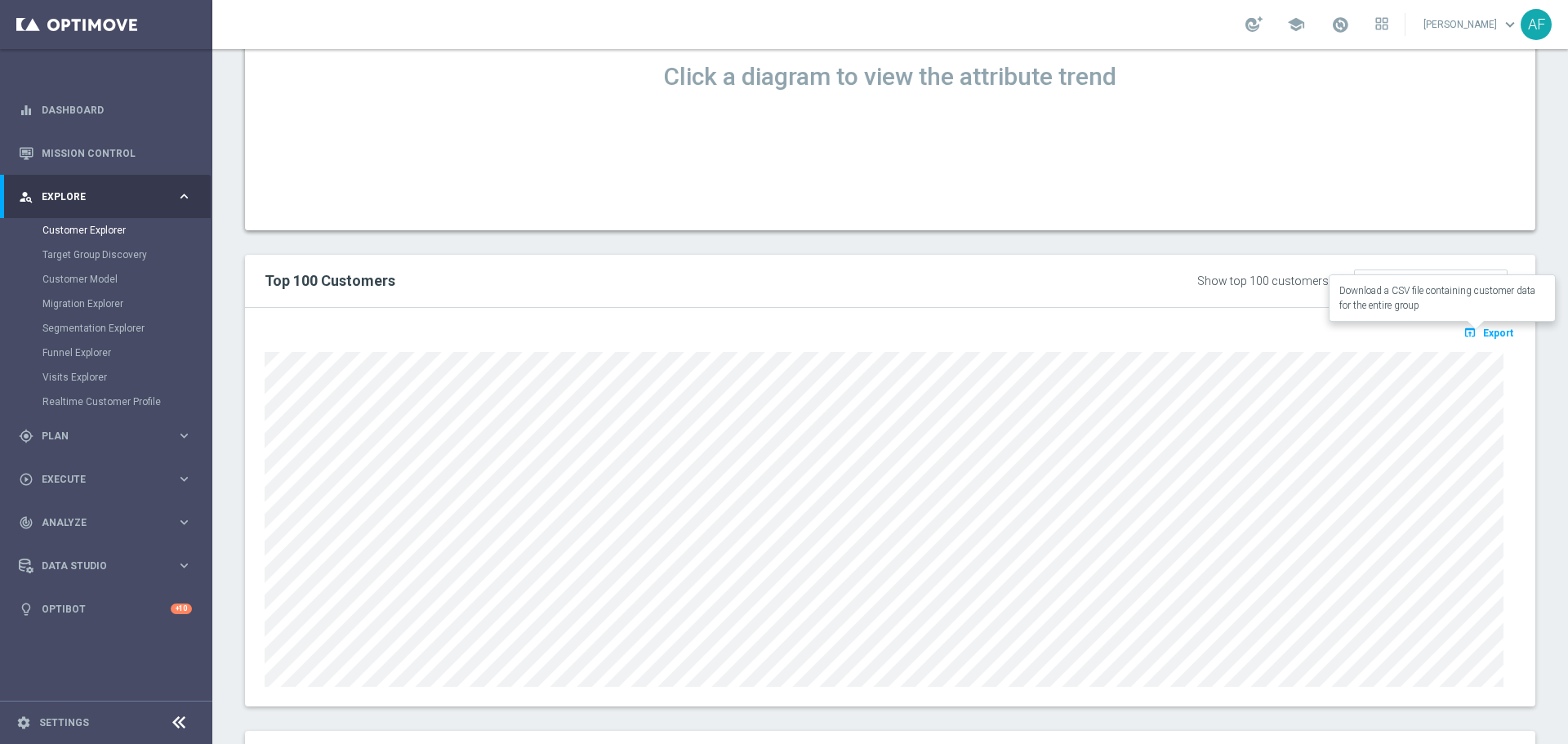
click at [1464, 337] on icon "open_in_browser" at bounding box center [1472, 332] width 17 height 13
click at [519, 40] on div "school [PERSON_NAME] keyboard_arrow_down AF" at bounding box center [890, 25] width 1356 height 49
click at [1482, 331] on span "Export" at bounding box center [1497, 333] width 30 height 12
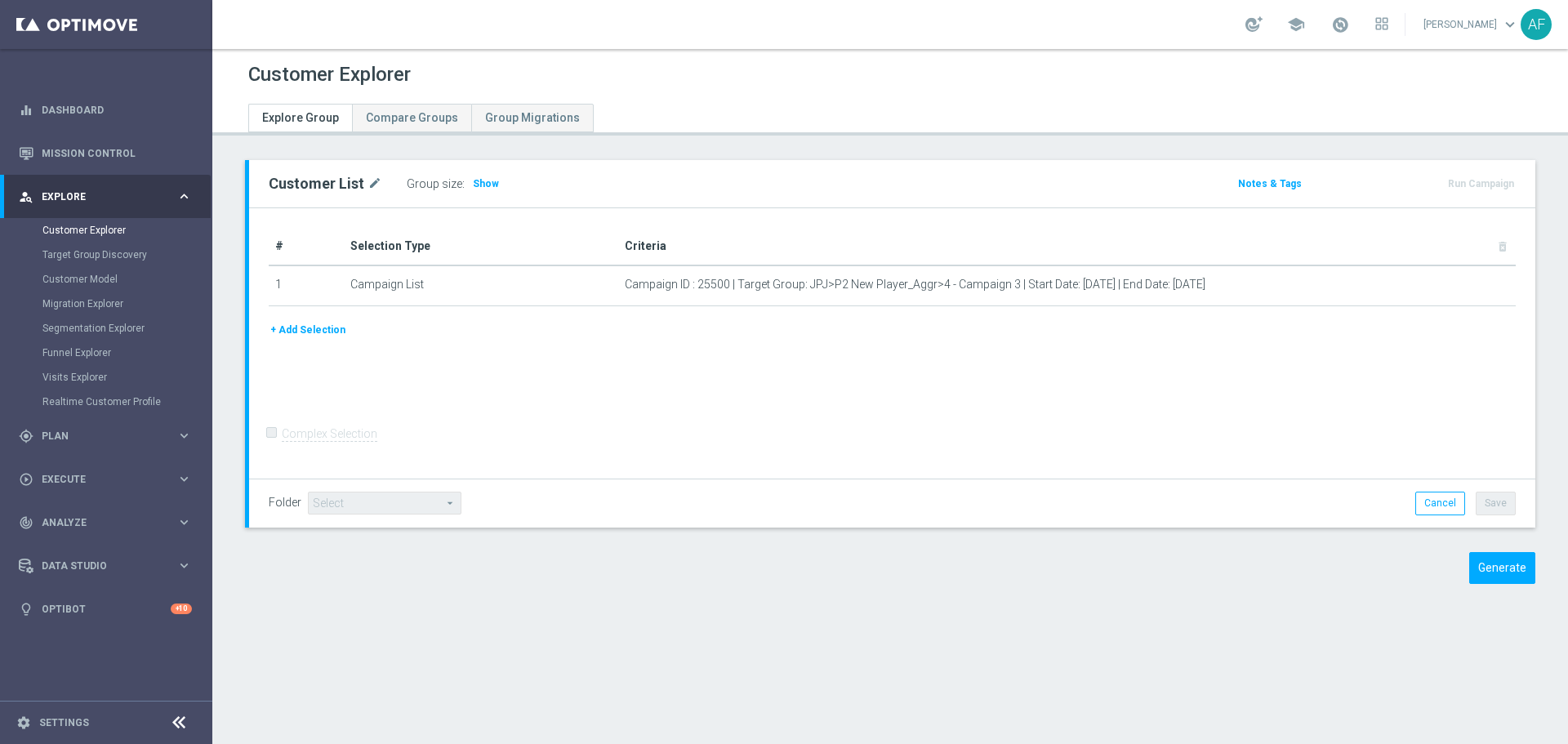
drag, startPoint x: 481, startPoint y: 182, endPoint x: 484, endPoint y: 170, distance: 12.4
click at [482, 183] on span "Show" at bounding box center [486, 184] width 26 height 12
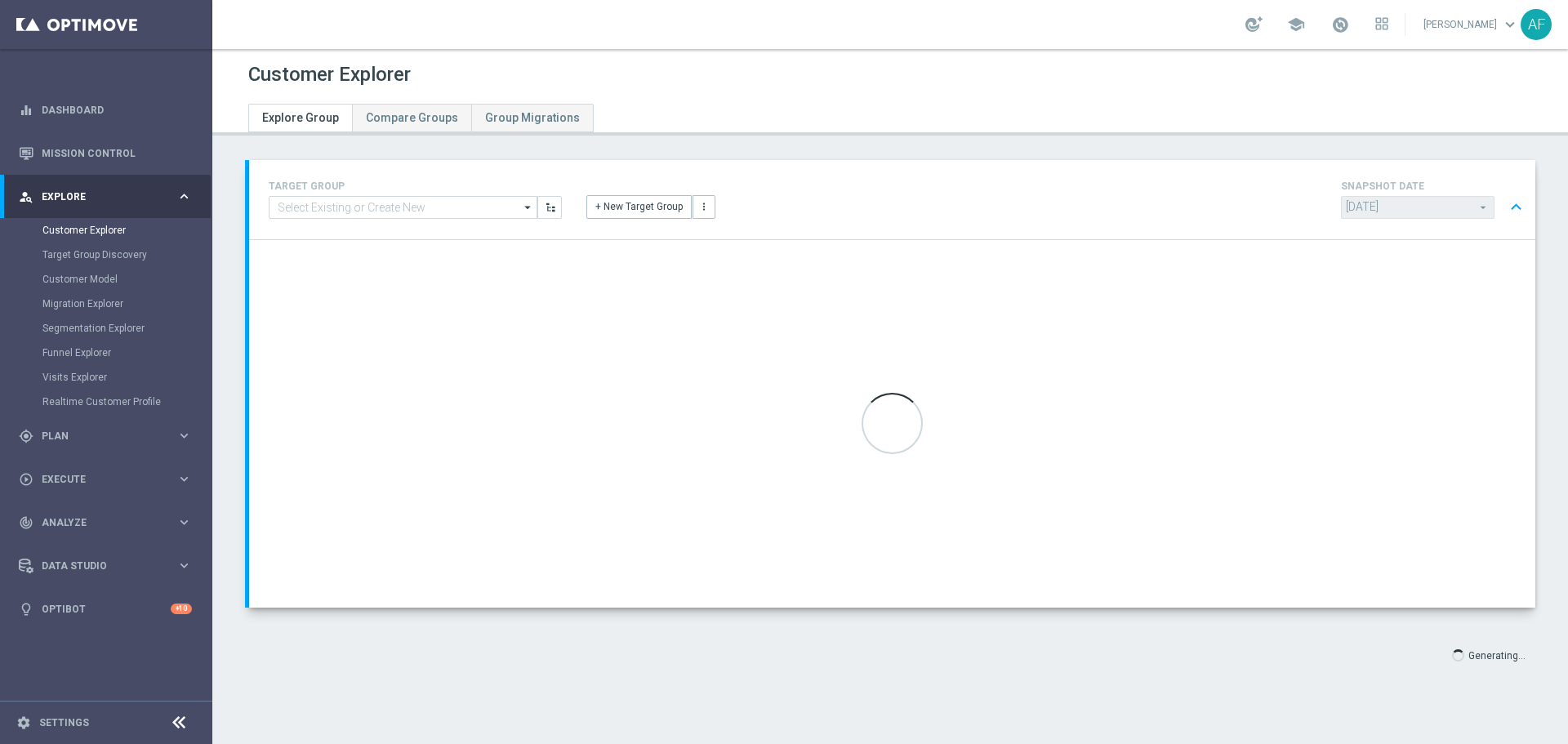
type input "Select"
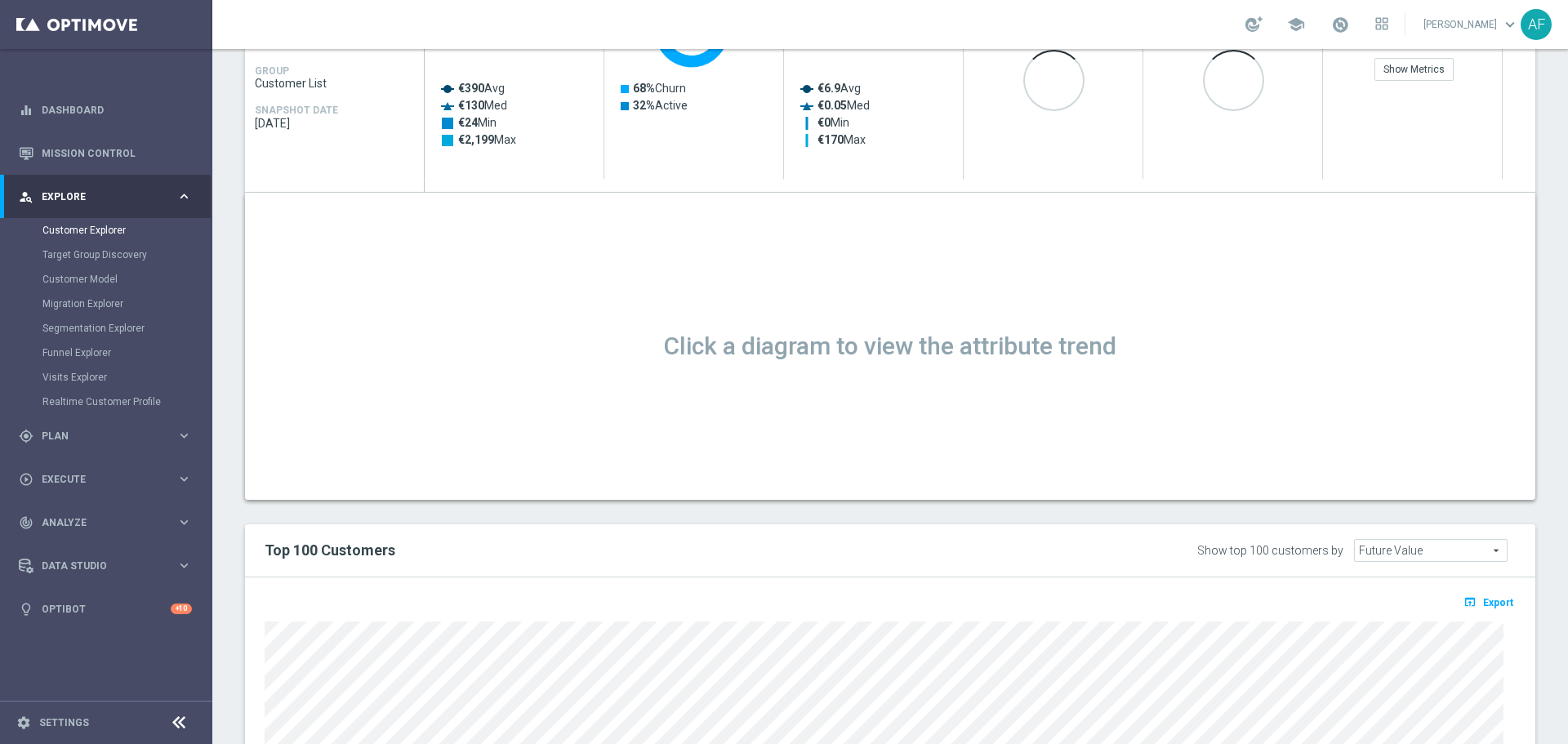
scroll to position [979, 0]
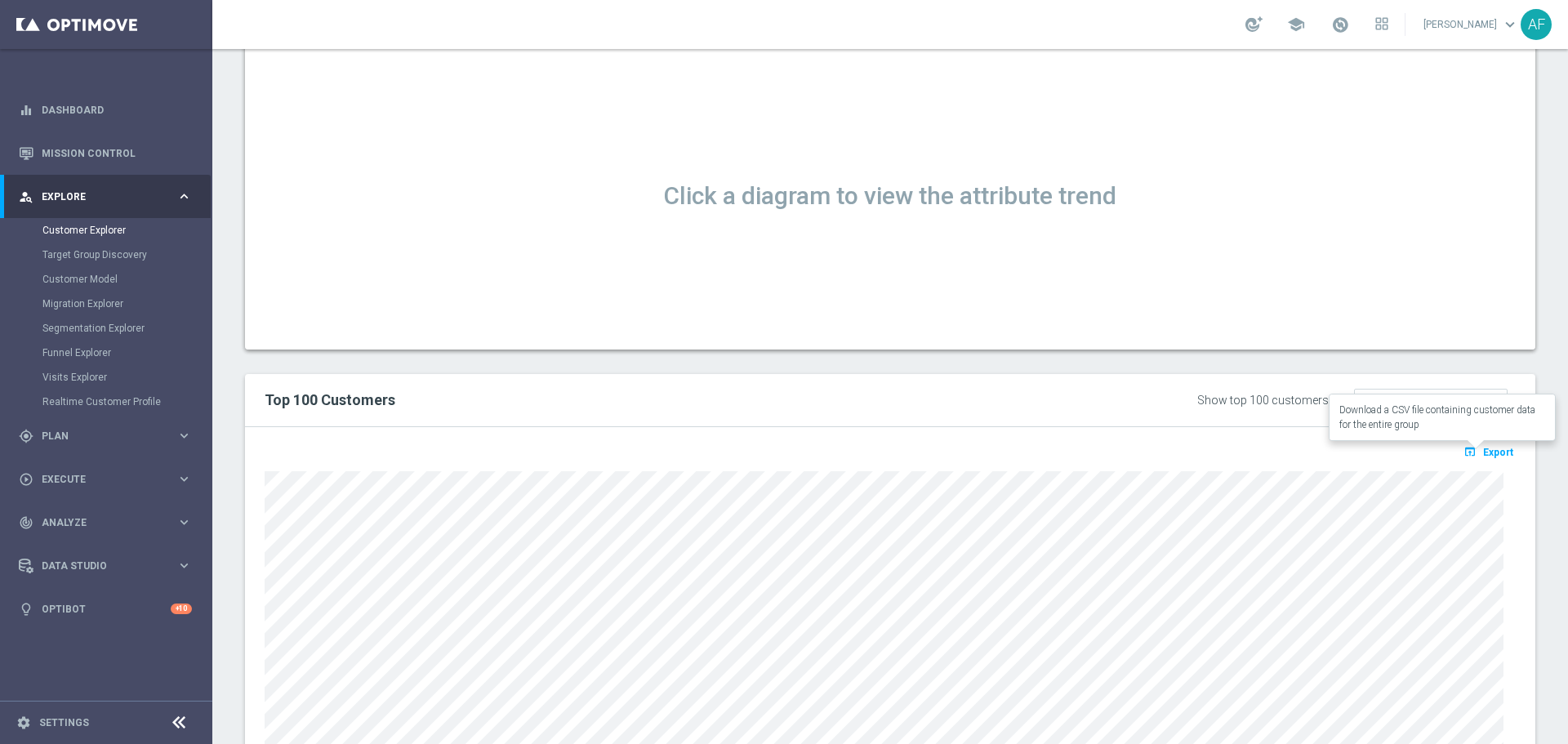
click at [1482, 452] on span "Export" at bounding box center [1497, 453] width 30 height 12
click at [1486, 457] on span "Export" at bounding box center [1497, 453] width 30 height 12
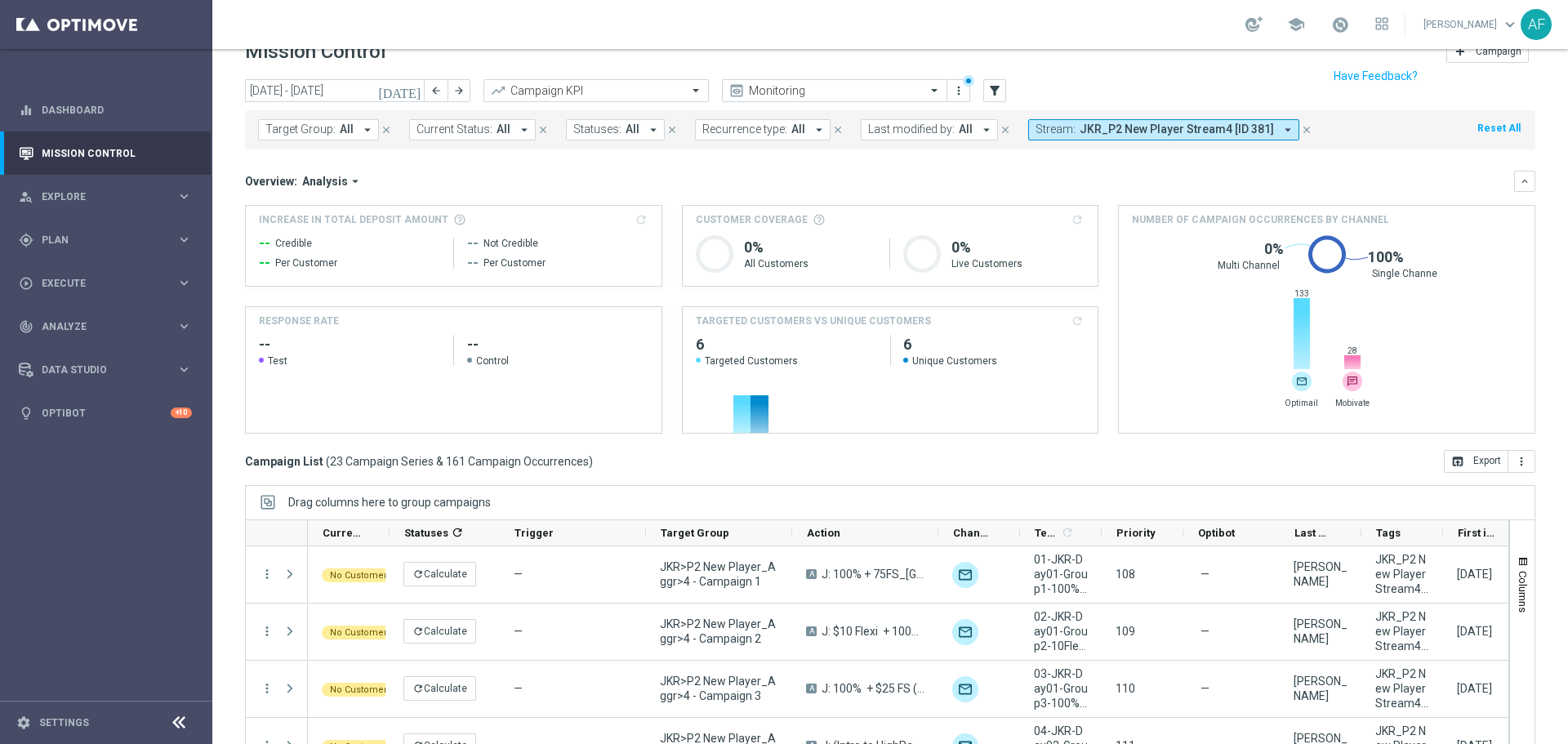
scroll to position [72, 0]
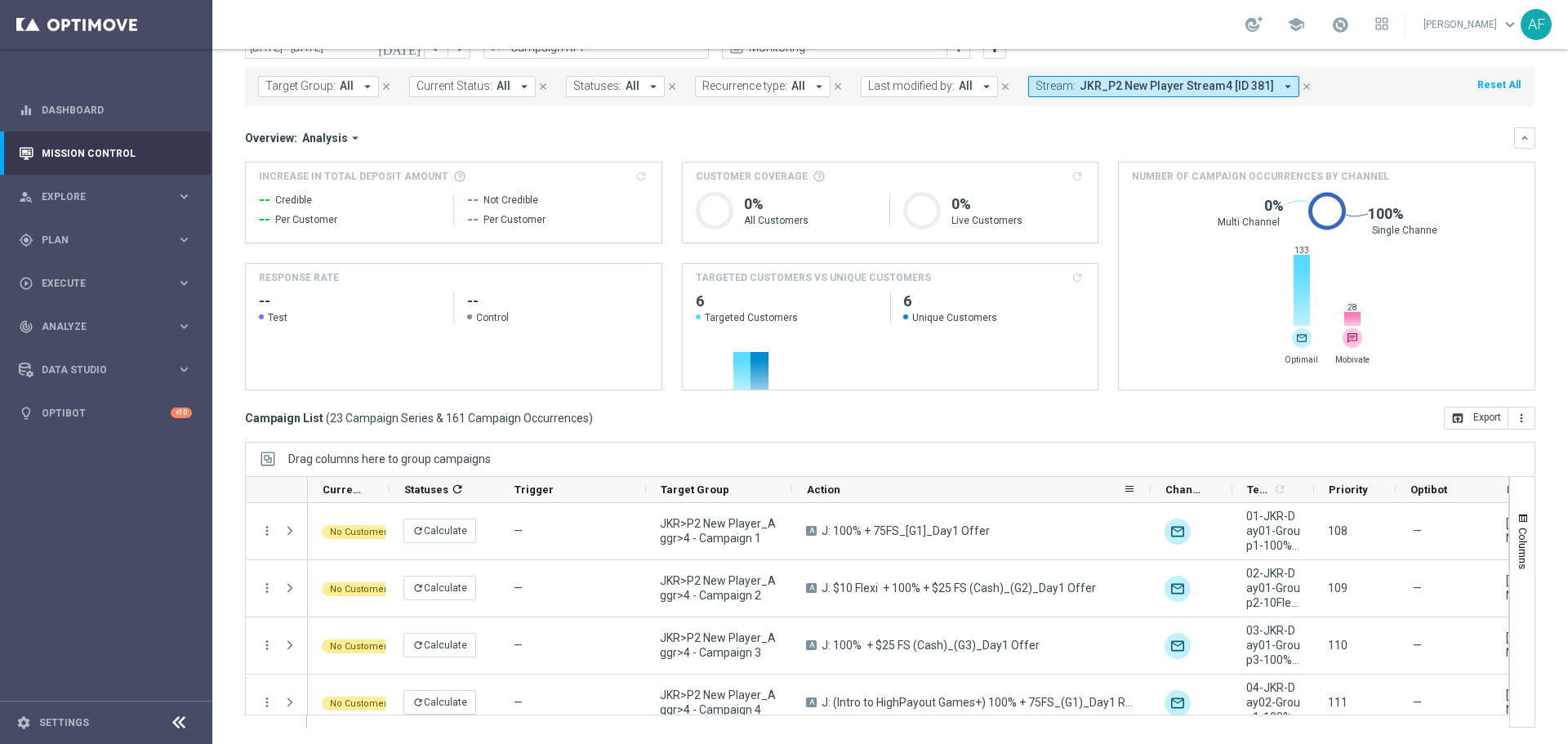
drag, startPoint x: 936, startPoint y: 488, endPoint x: 1149, endPoint y: 486, distance: 213.0
click at [1149, 486] on div at bounding box center [1151, 489] width 7 height 26
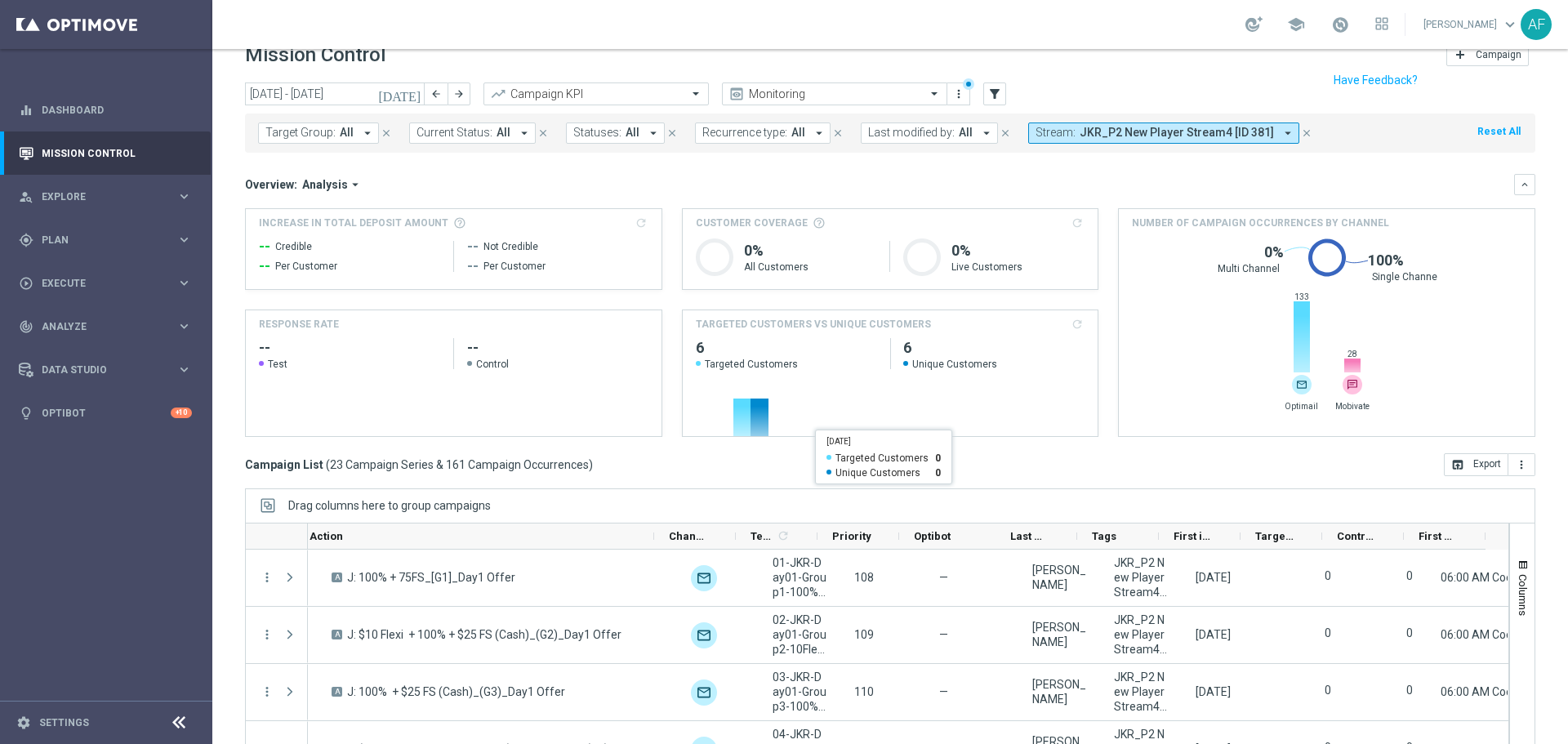
scroll to position [0, 0]
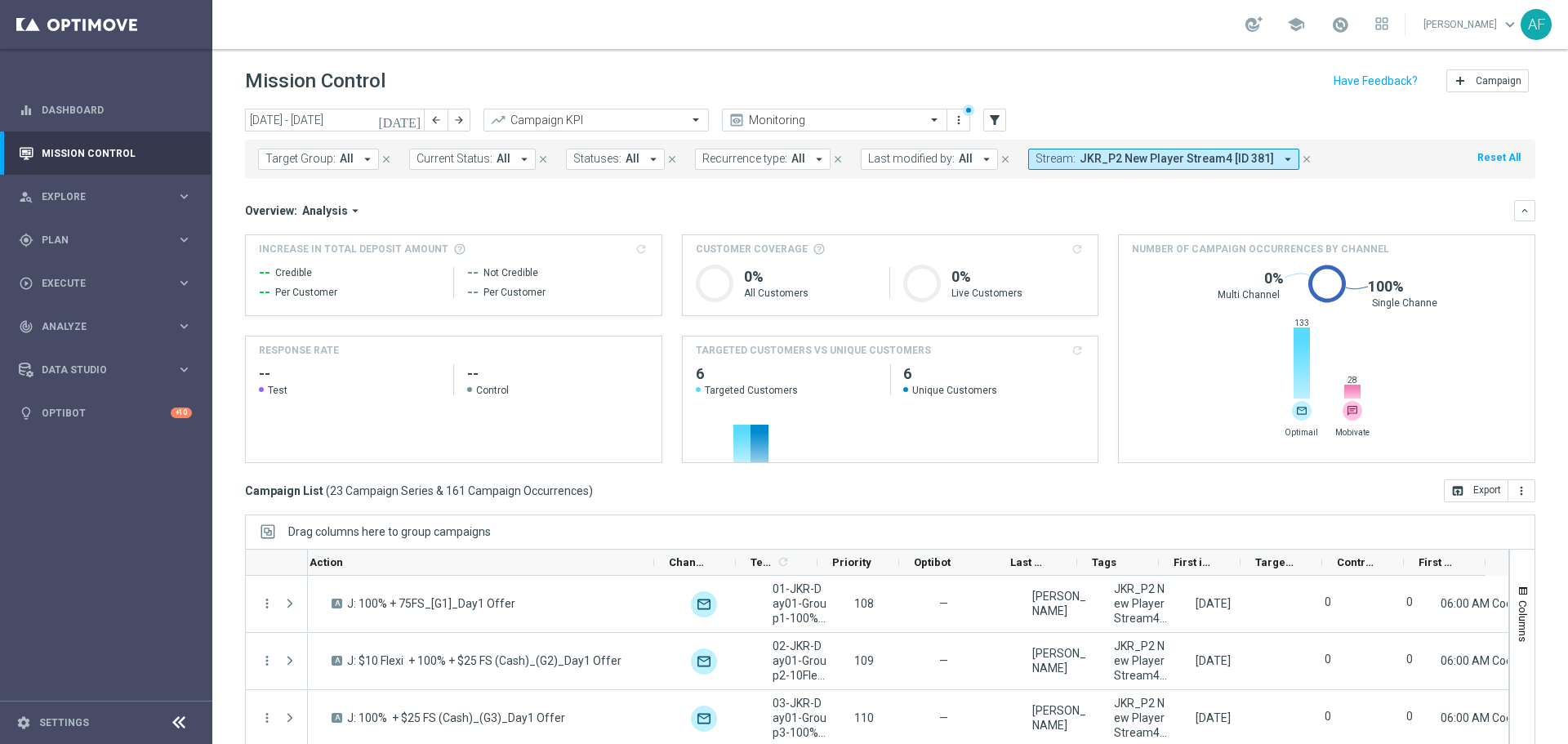
click at [415, 121] on icon "today" at bounding box center [400, 120] width 44 height 15
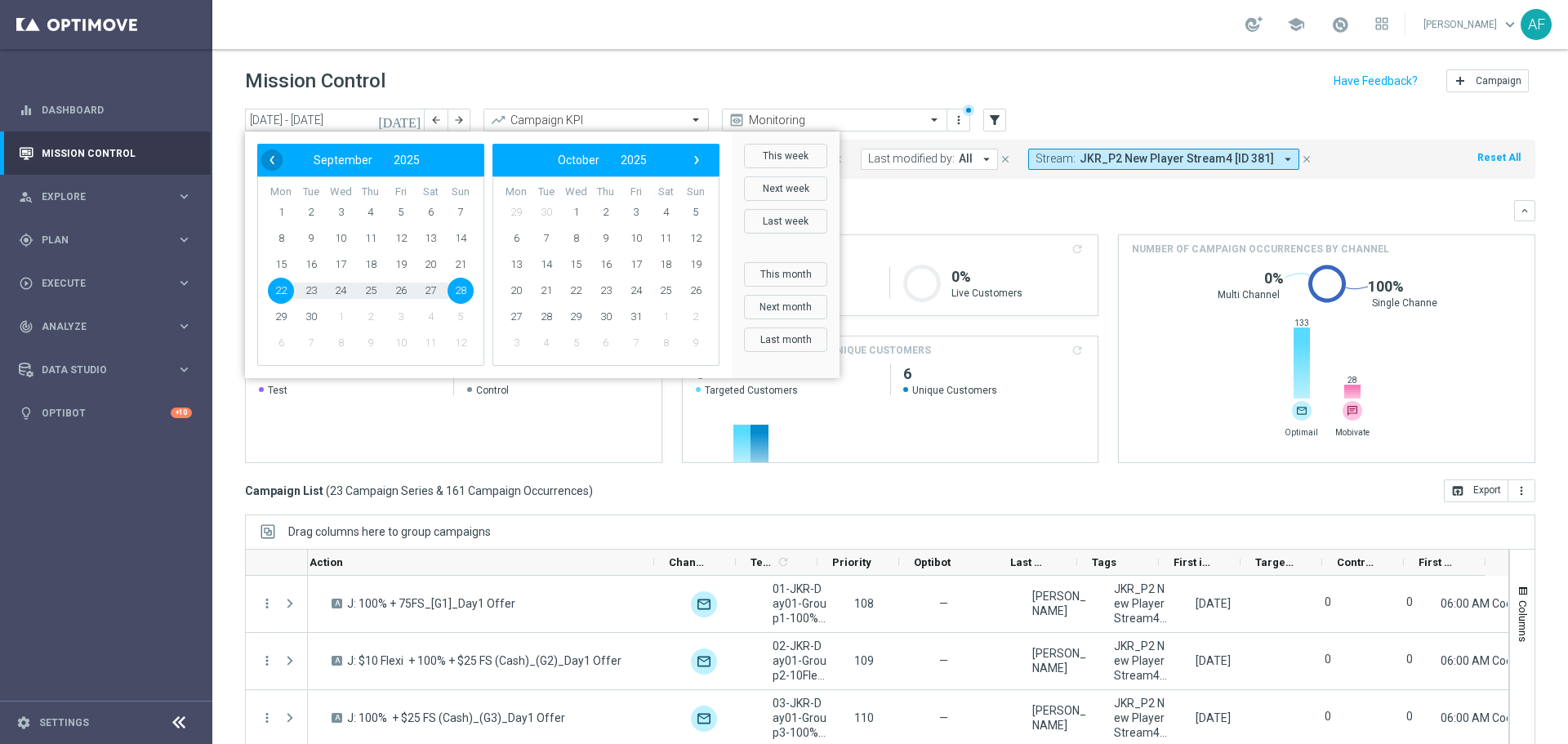
click at [273, 154] on span "‹" at bounding box center [272, 160] width 21 height 21
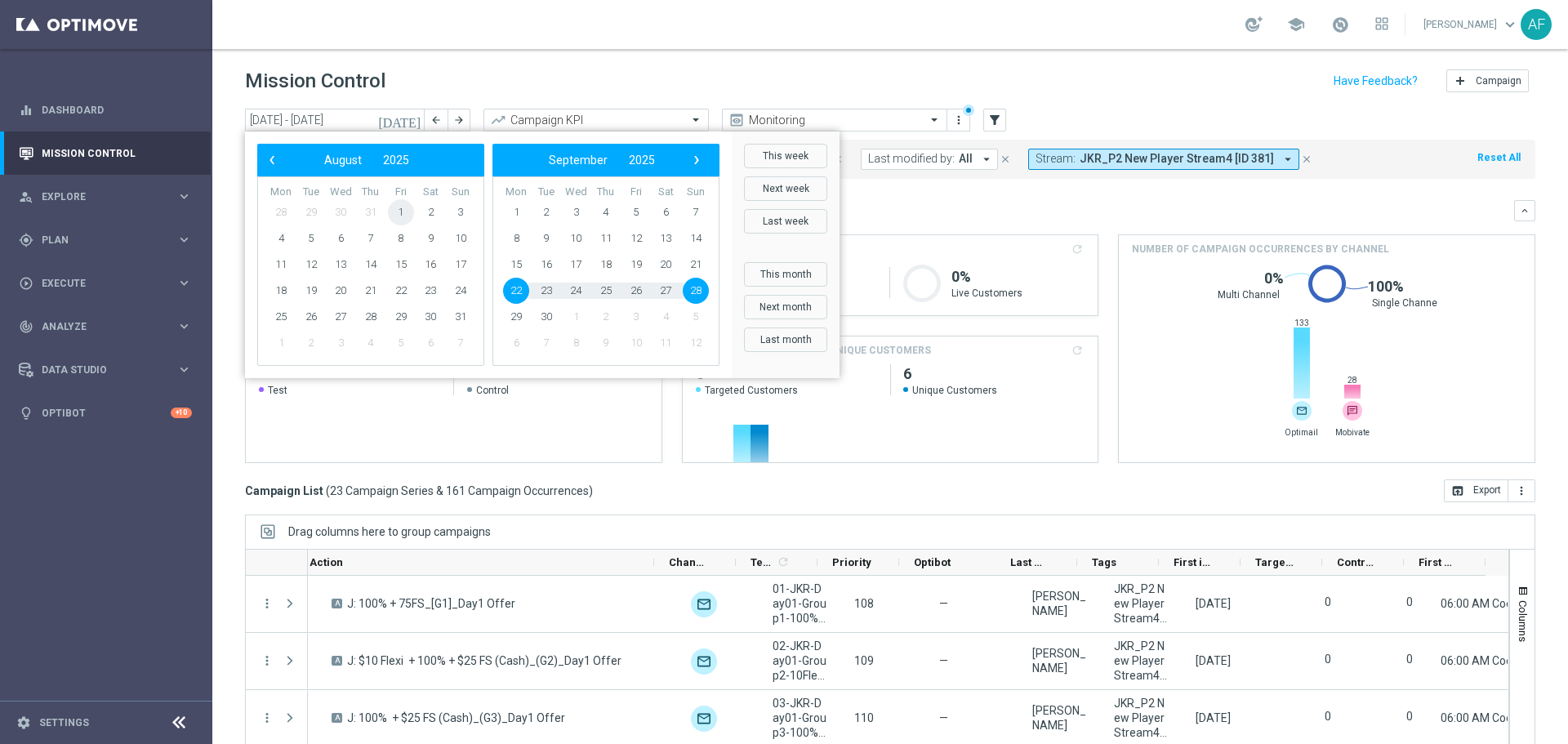
click at [402, 208] on span "1" at bounding box center [401, 212] width 26 height 26
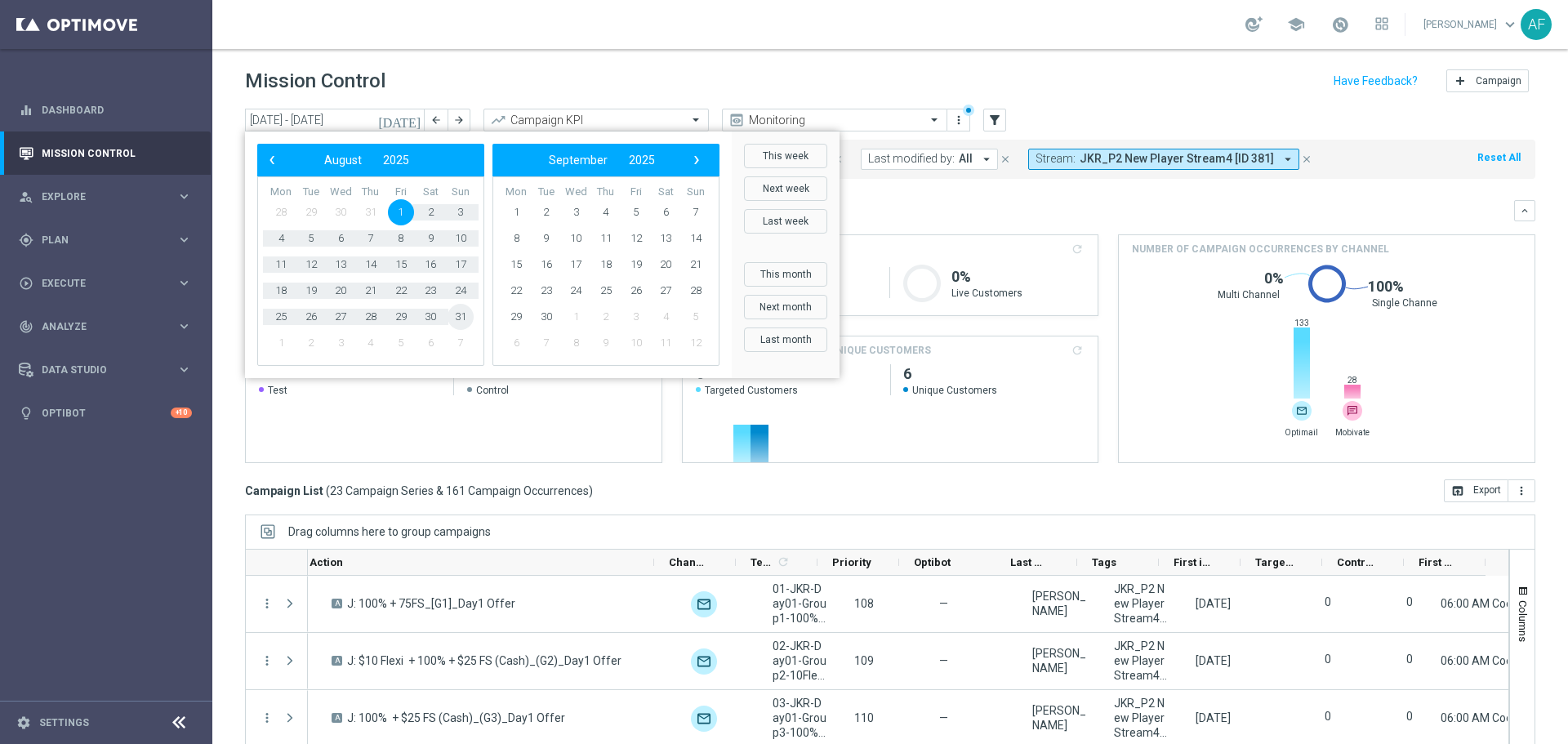
click at [462, 312] on span "31" at bounding box center [461, 317] width 26 height 26
type input "01 Aug 2025 - 31 Aug 2025"
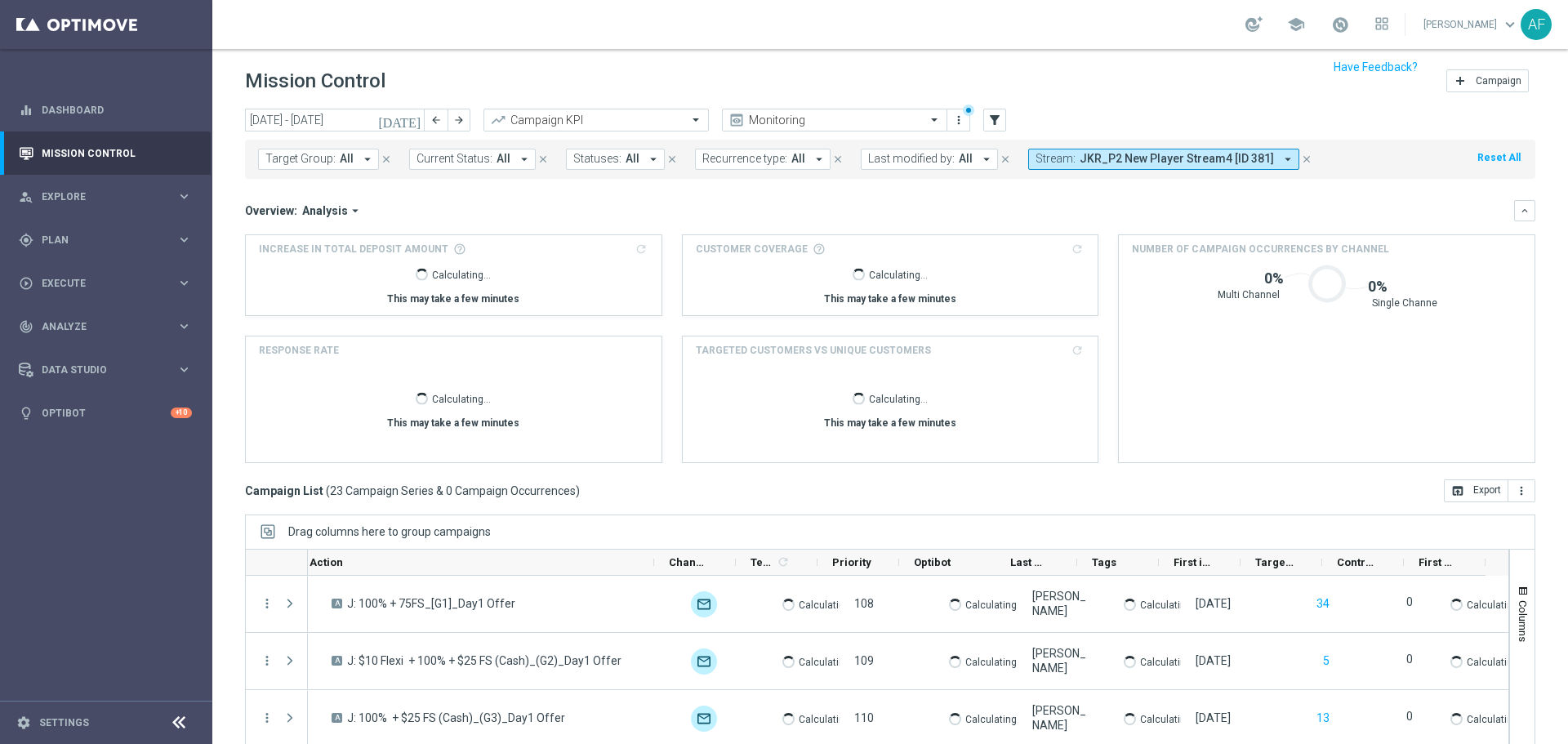
scroll to position [72, 0]
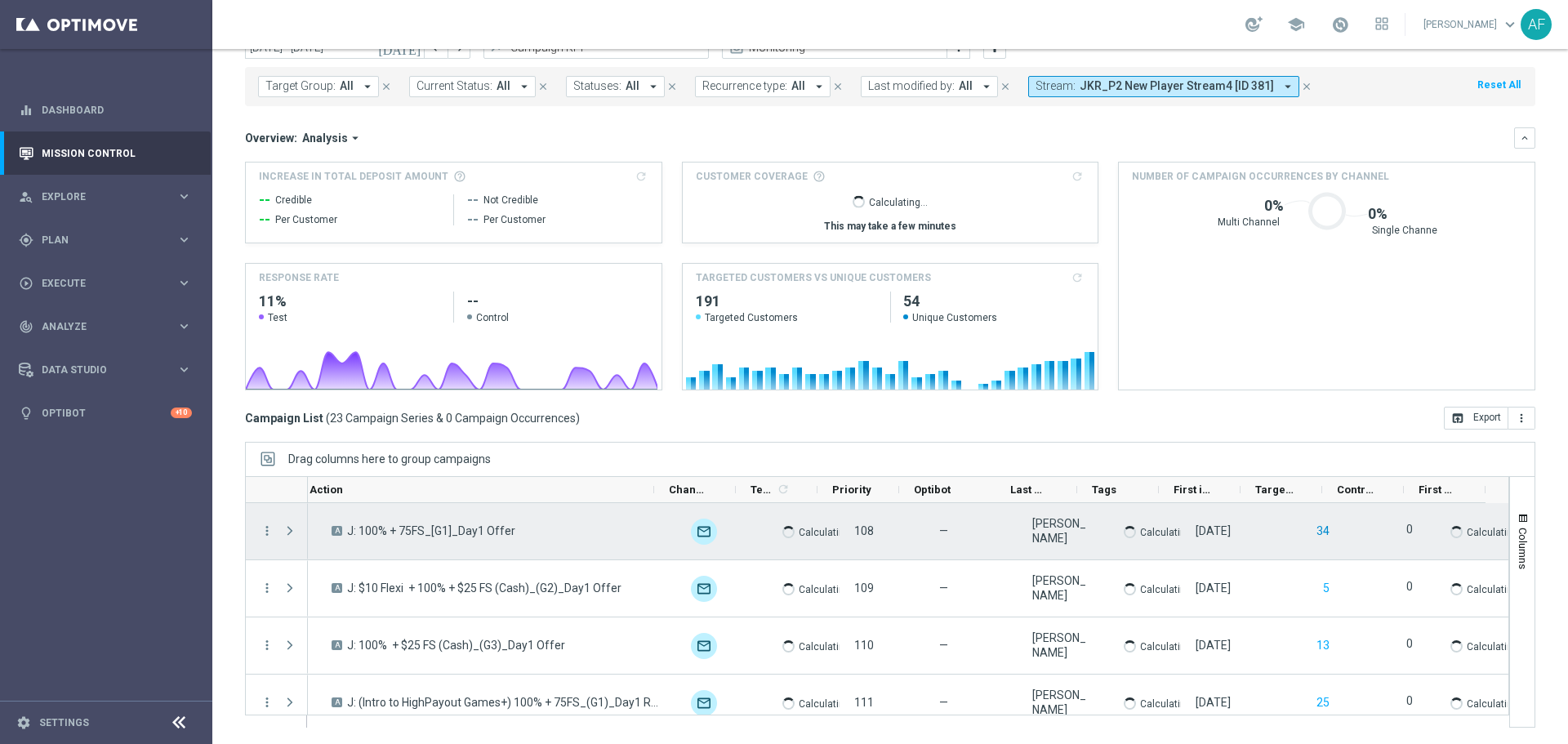
click at [1314, 528] on button "34" at bounding box center [1323, 531] width 16 height 21
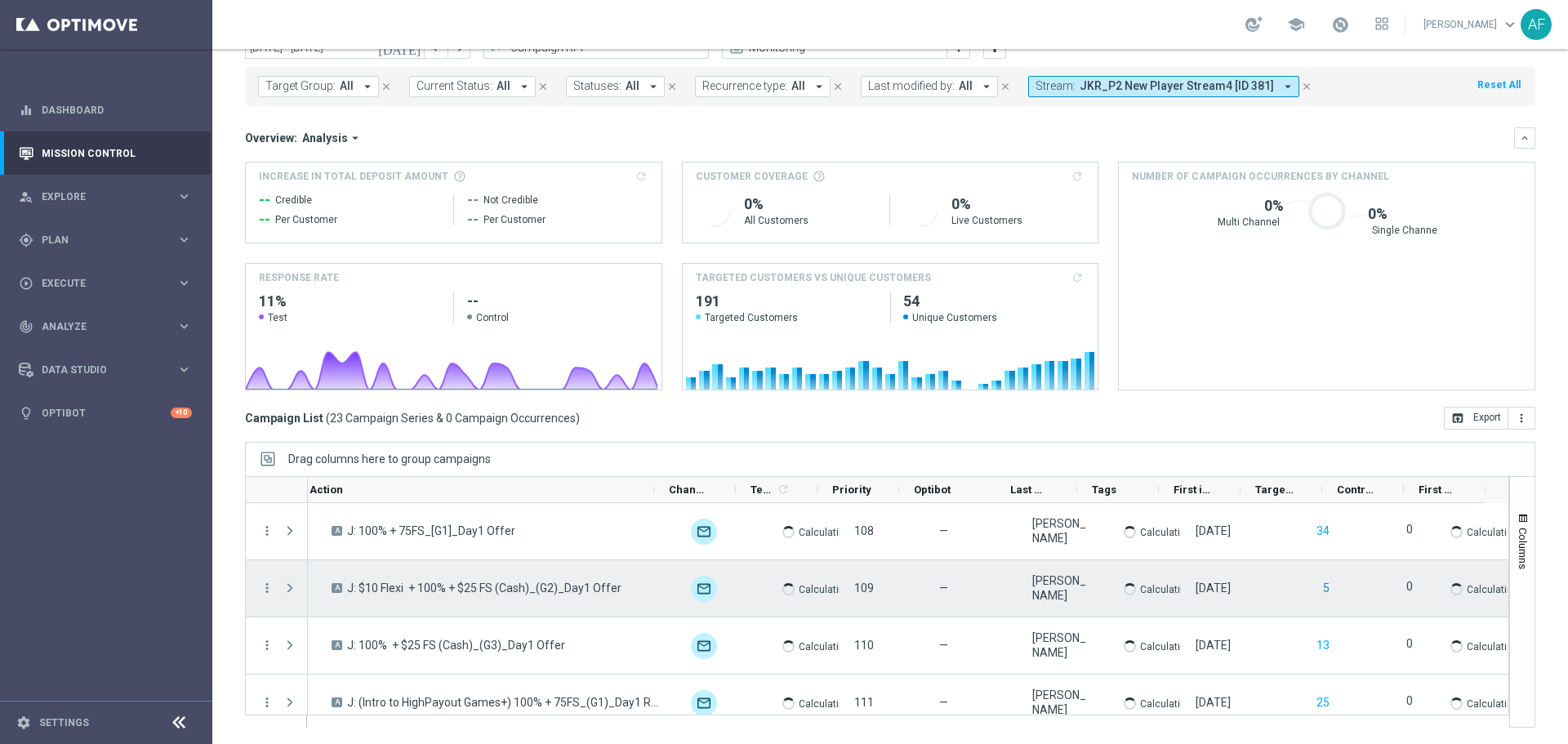
click at [1321, 584] on button "5" at bounding box center [1326, 588] width 10 height 21
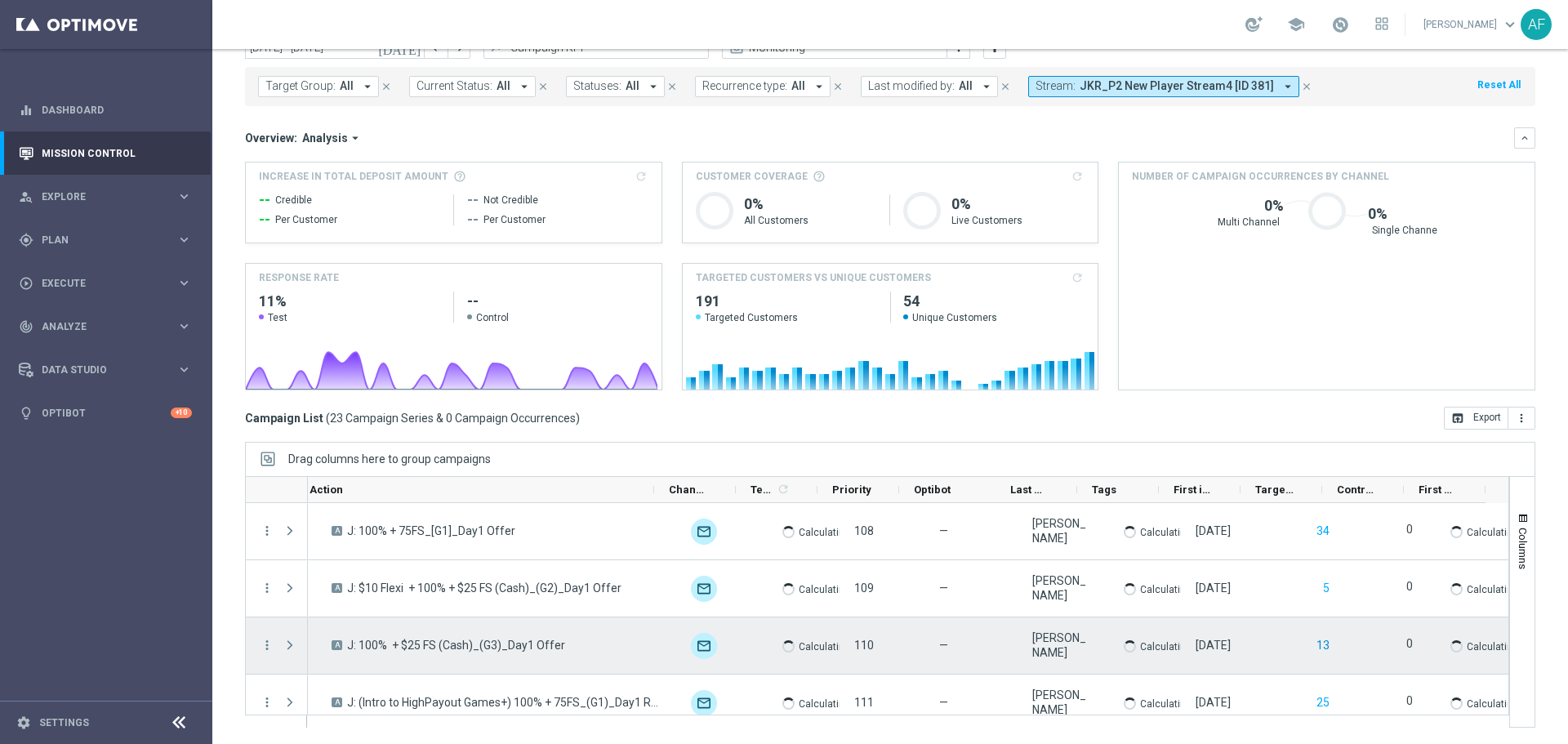
click at [1314, 644] on button "13" at bounding box center [1323, 645] width 16 height 21
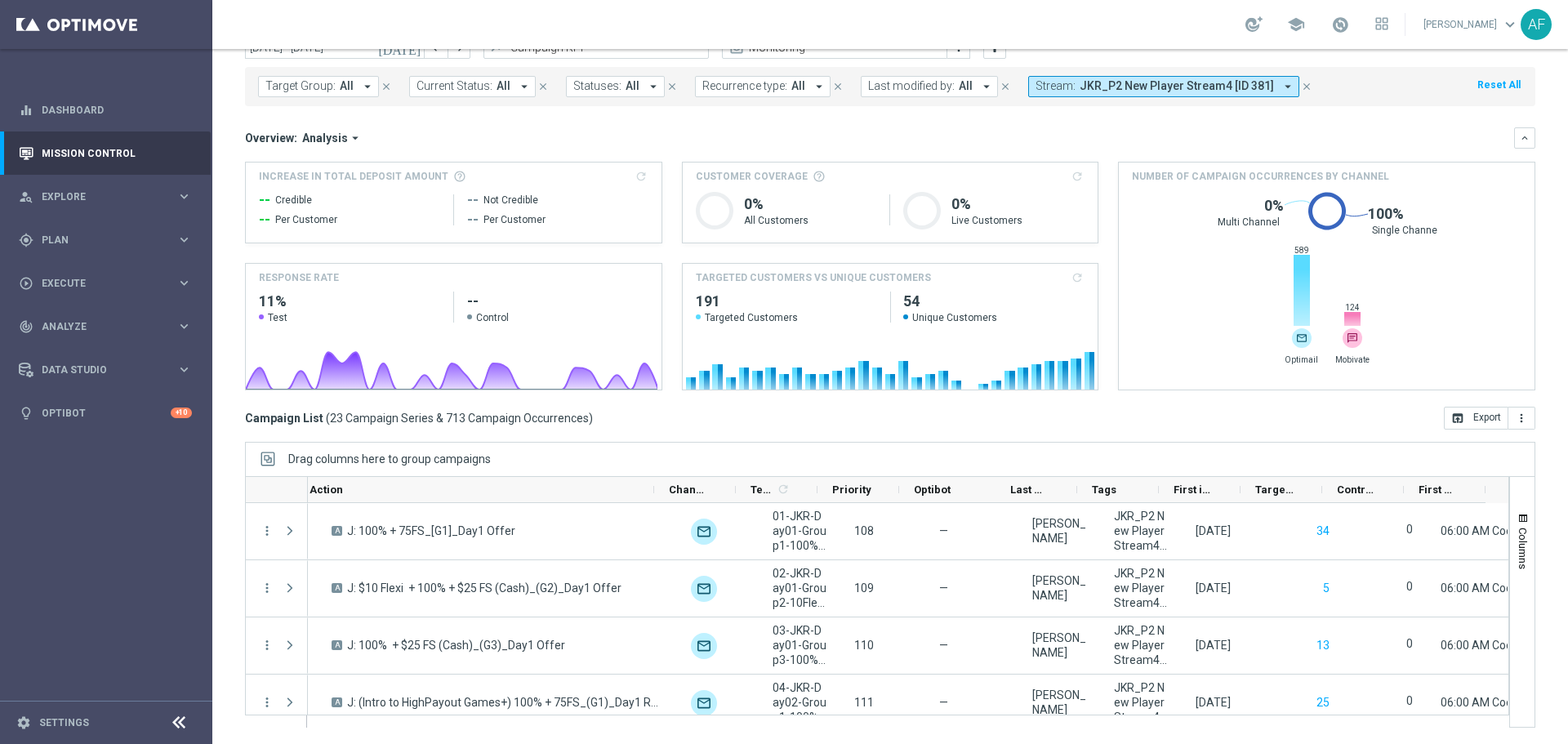
scroll to position [0, 0]
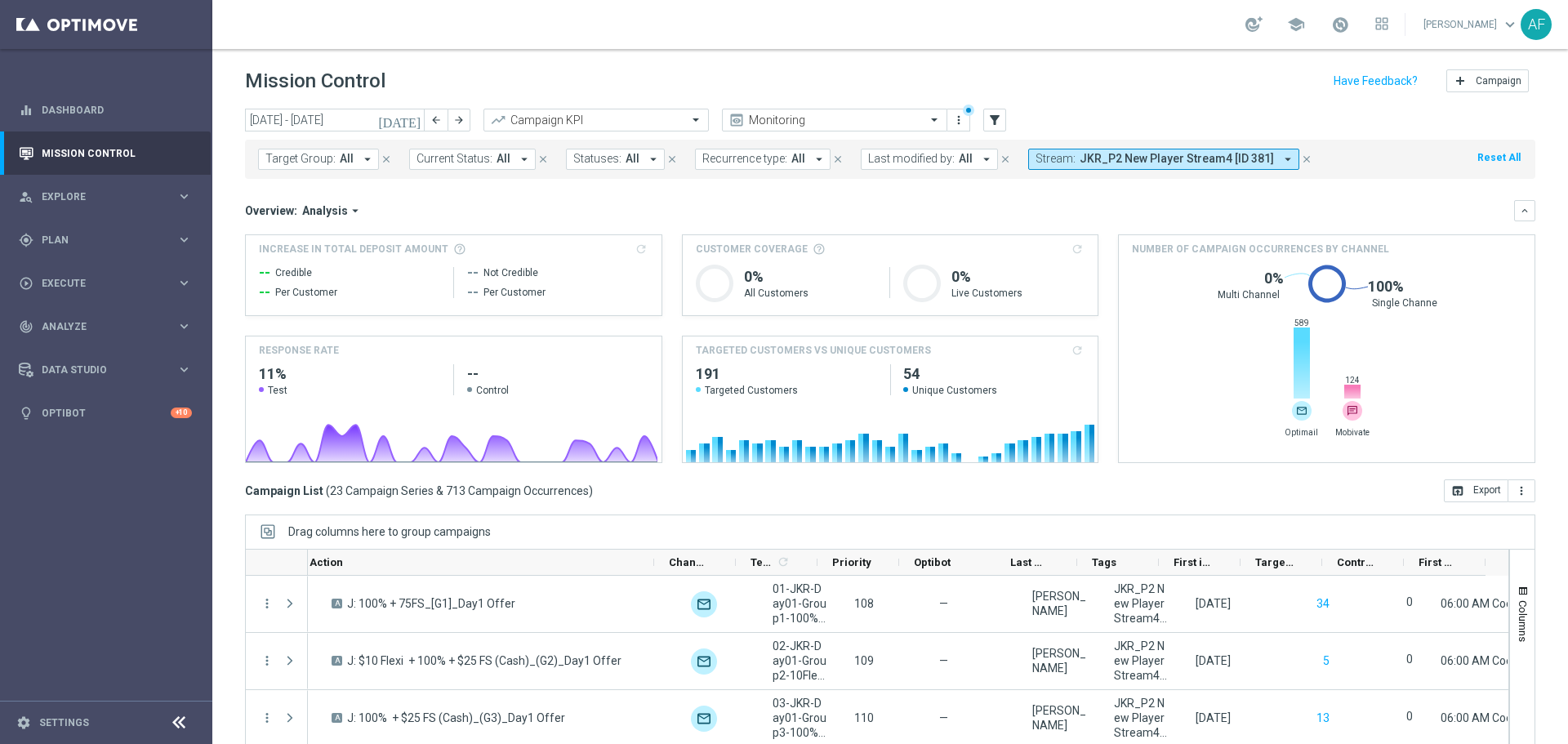
click at [1300, 160] on icon "close" at bounding box center [1306, 159] width 12 height 12
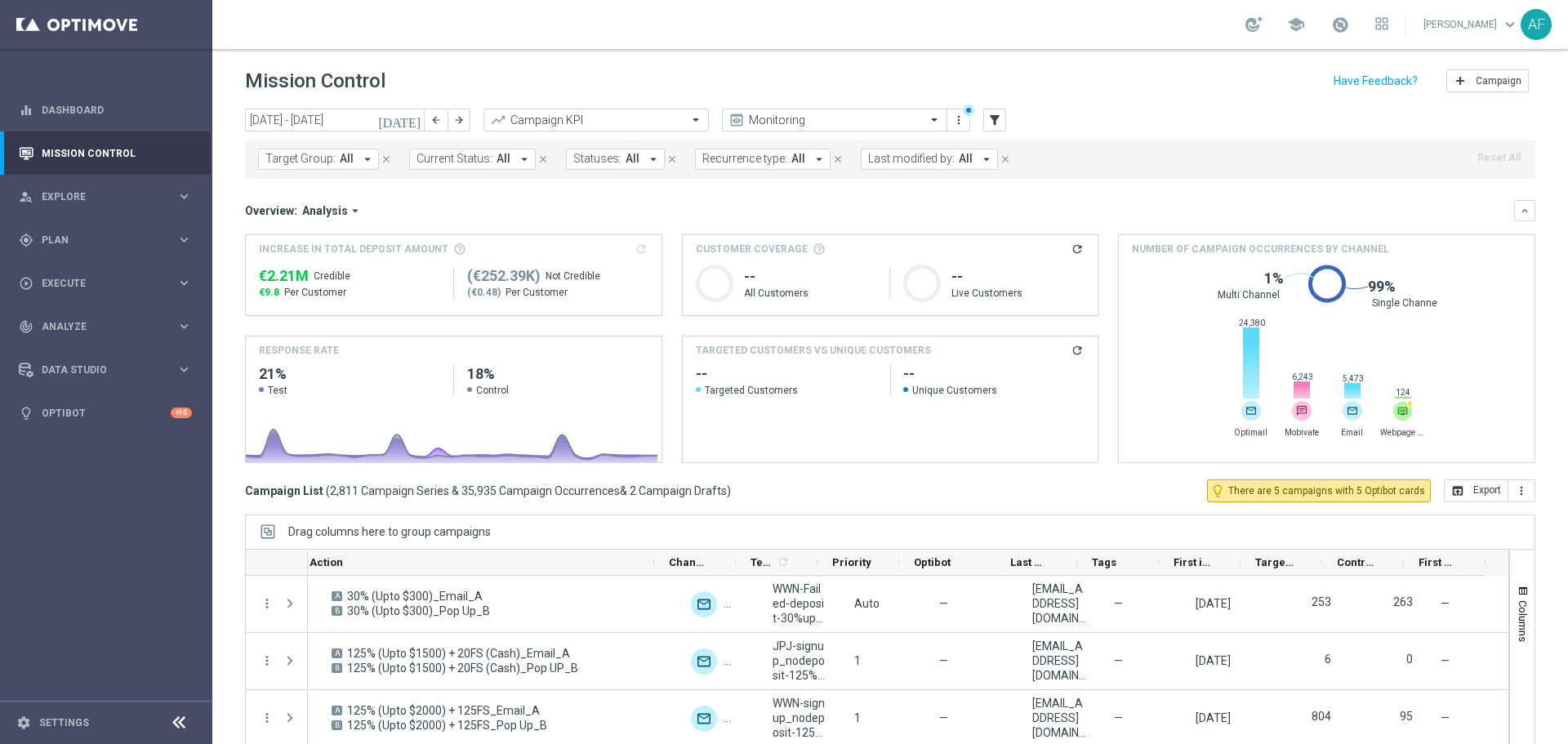
click at [411, 119] on icon "today" at bounding box center [400, 120] width 44 height 15
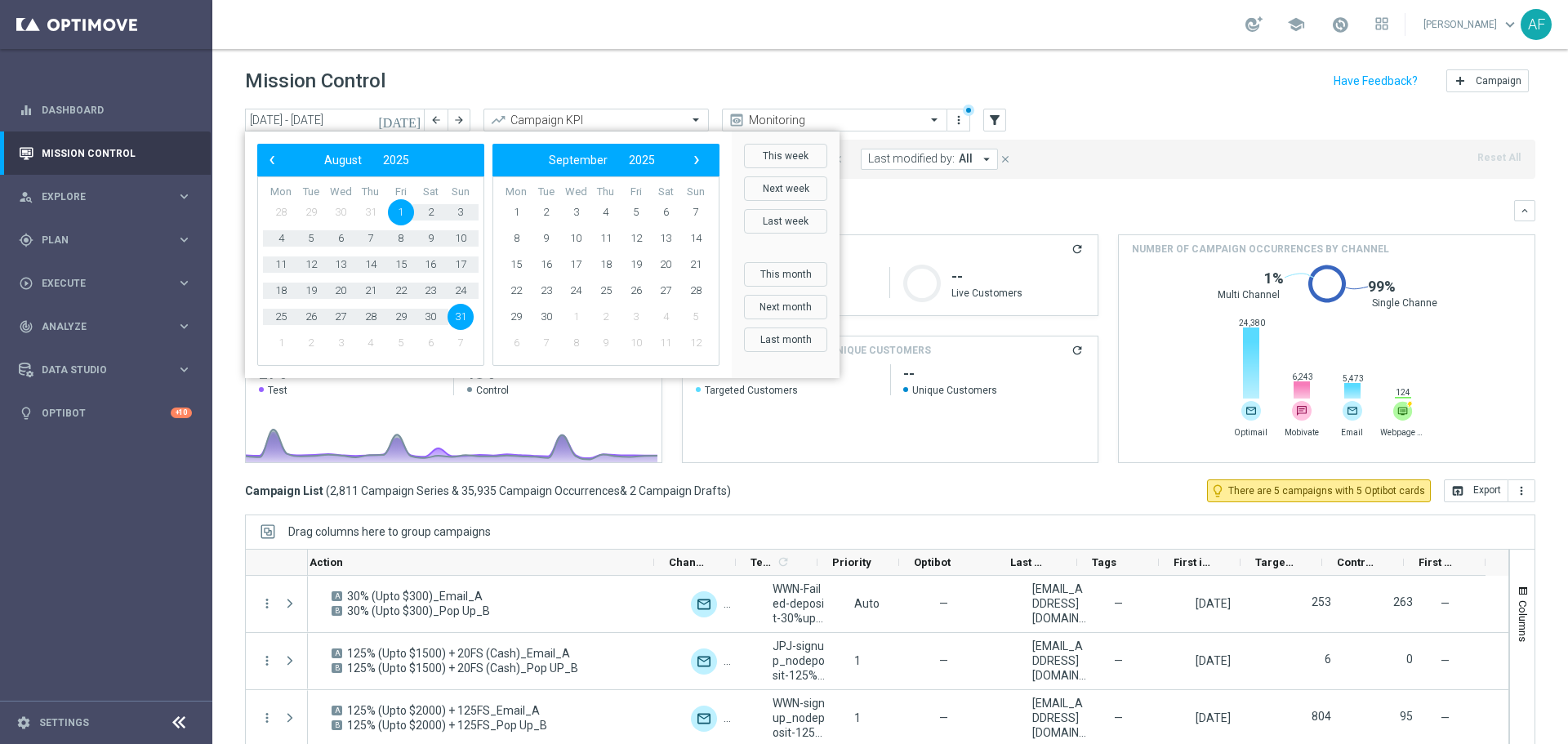
click at [412, 57] on header "Mission Control add Campaign" at bounding box center [890, 79] width 1356 height 59
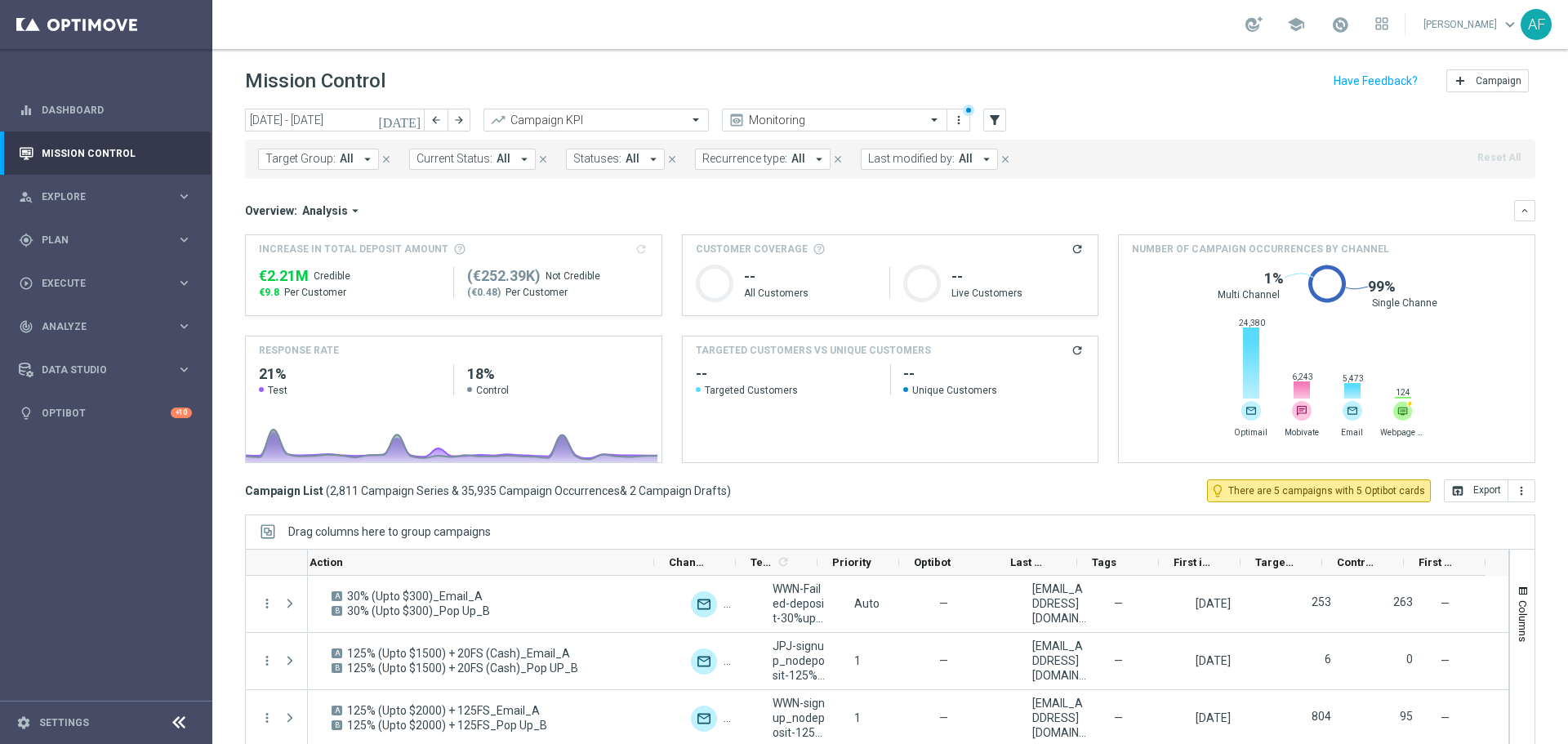
click at [360, 152] on icon "arrow_drop_down" at bounding box center [367, 160] width 15 height 15
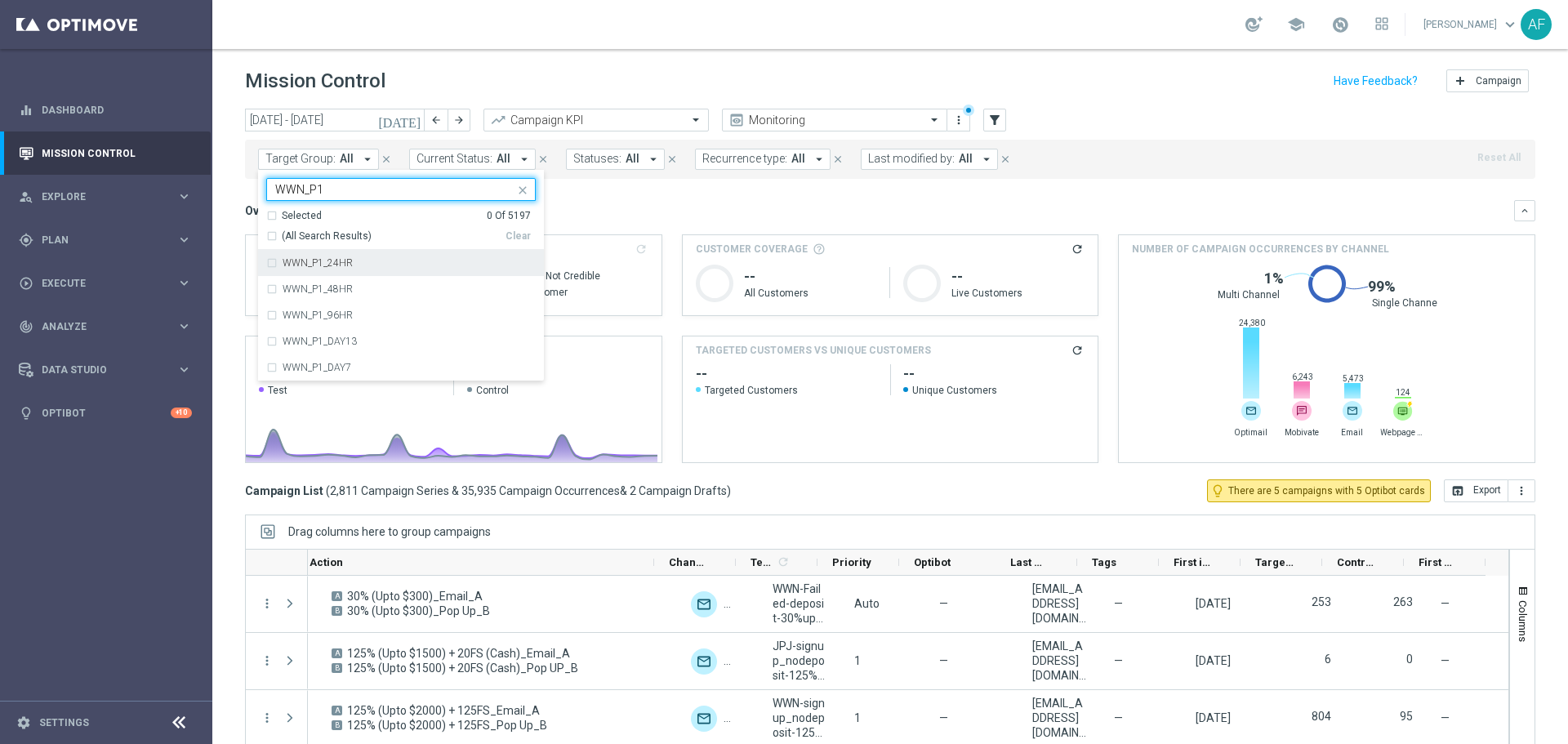
click at [353, 259] on div "WWN_P1_24HR" at bounding box center [409, 263] width 254 height 10
type input "WWN_P1"
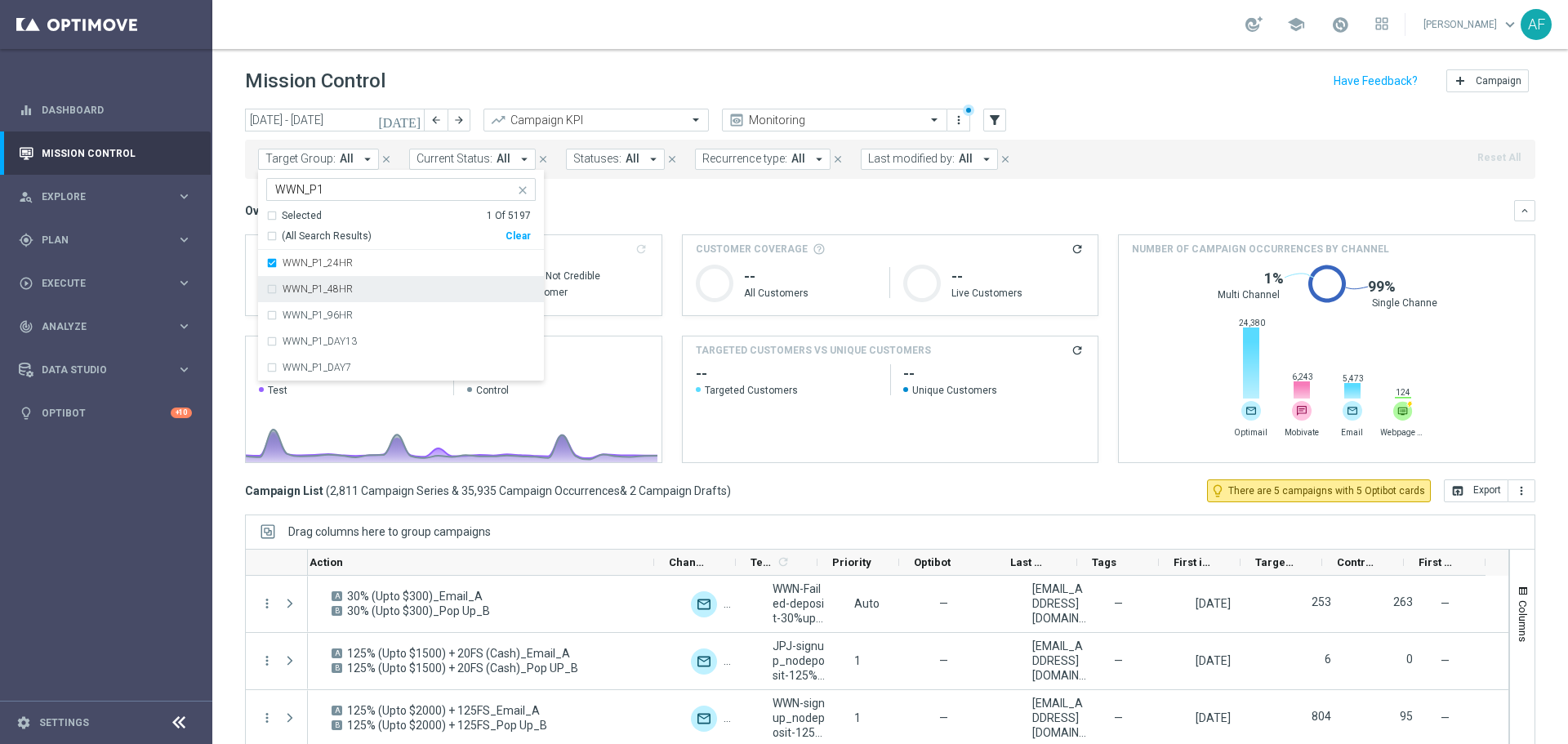
click at [358, 293] on div "WWN_P1_48HR" at bounding box center [409, 289] width 254 height 10
click at [362, 306] on div "WWN_P1_96HR" at bounding box center [400, 315] width 269 height 26
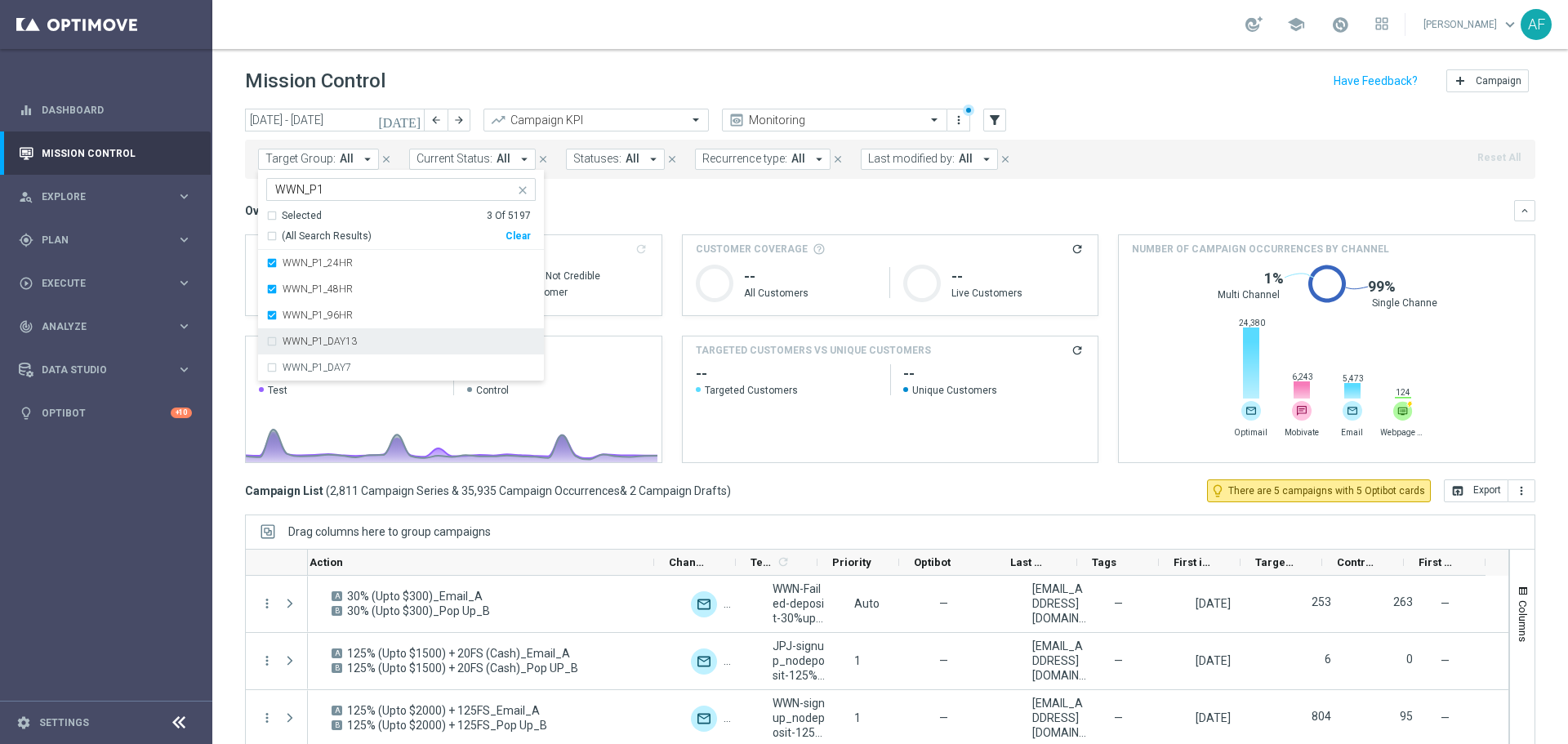
click at [368, 334] on div "WWN_P1_DAY13" at bounding box center [400, 342] width 269 height 26
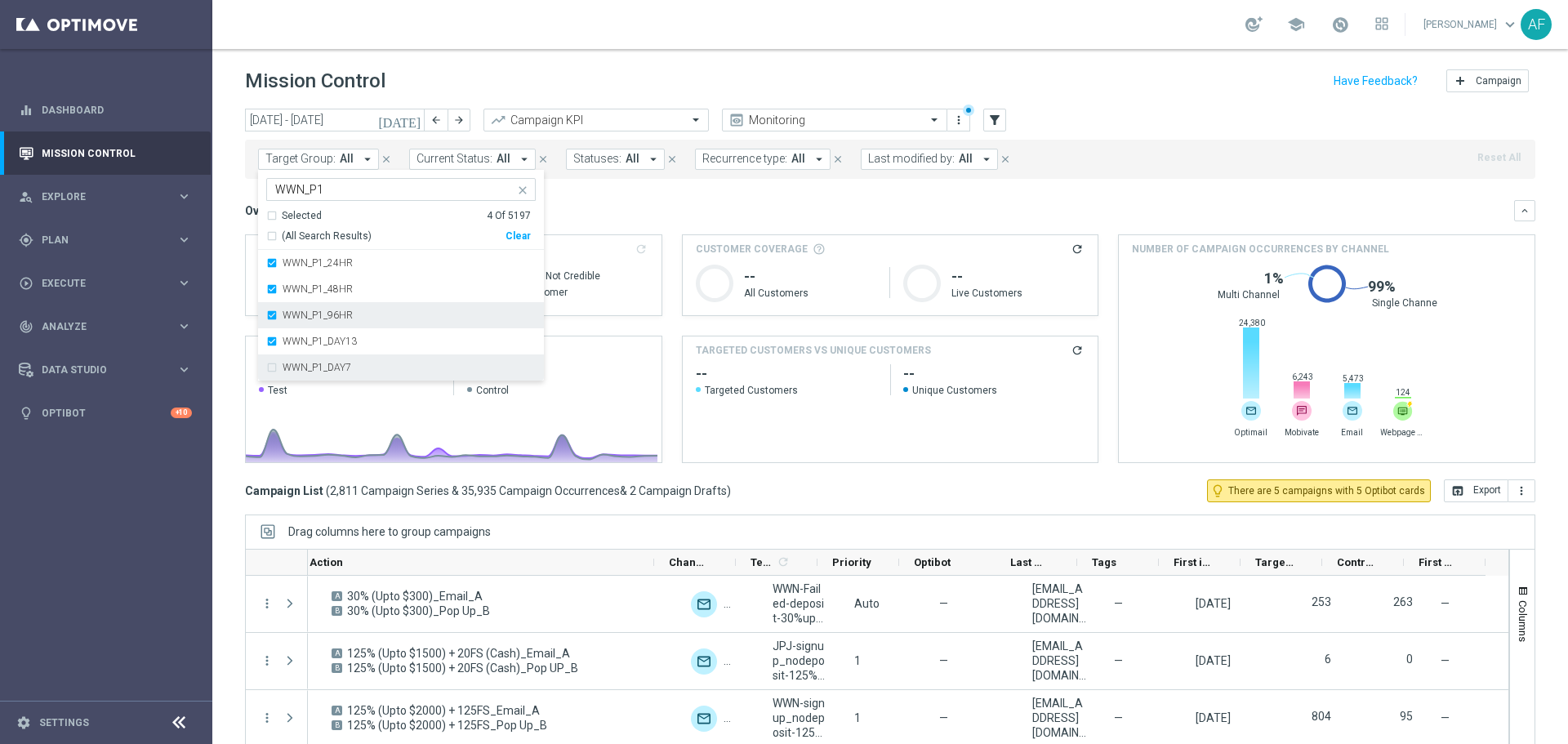
drag, startPoint x: 374, startPoint y: 358, endPoint x: 445, endPoint y: 313, distance: 84.1
click at [375, 358] on div "WWN_P1_DAY7" at bounding box center [400, 368] width 269 height 26
click at [644, 212] on div "Overview: Analysis arrow_drop_down" at bounding box center [880, 211] width 1269 height 15
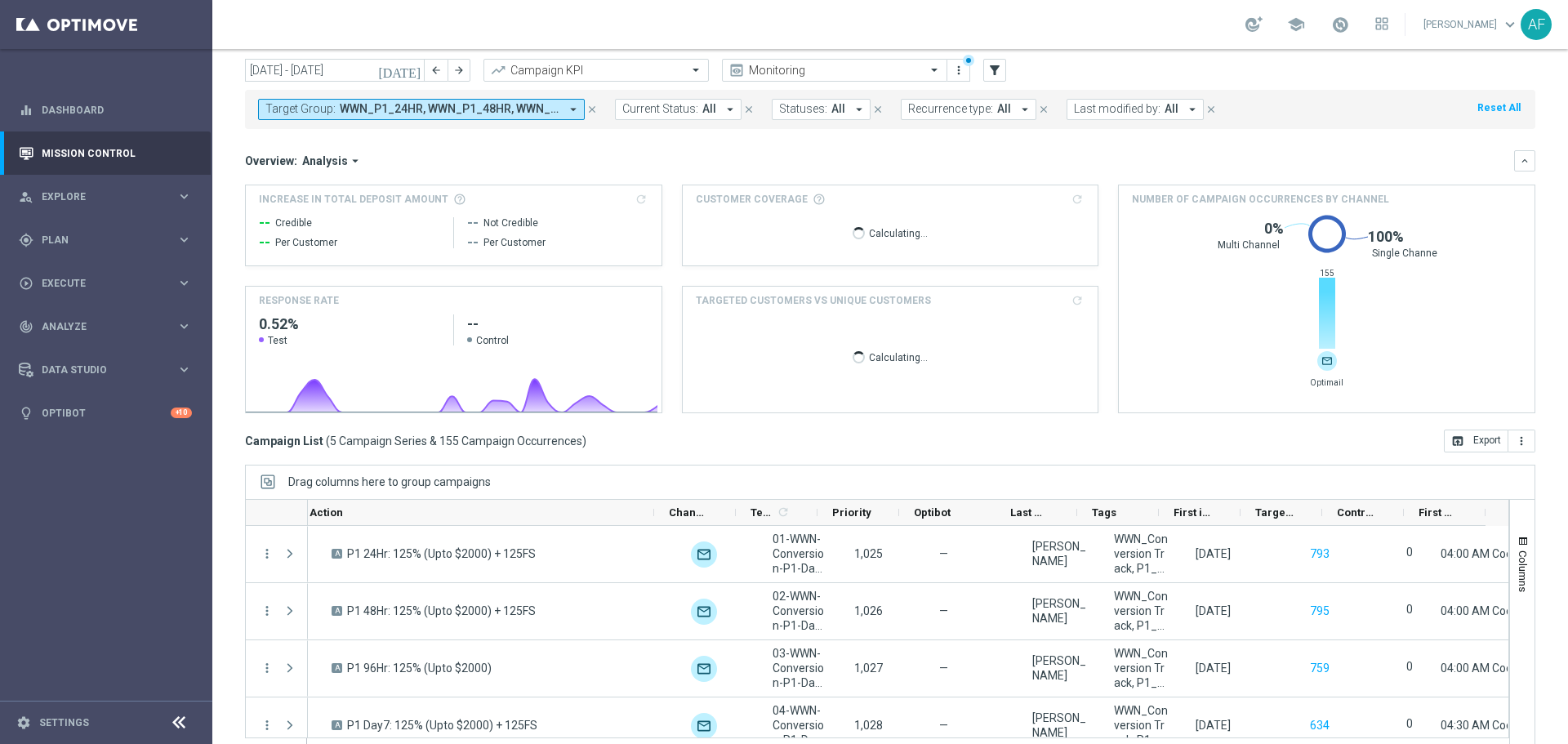
scroll to position [72, 0]
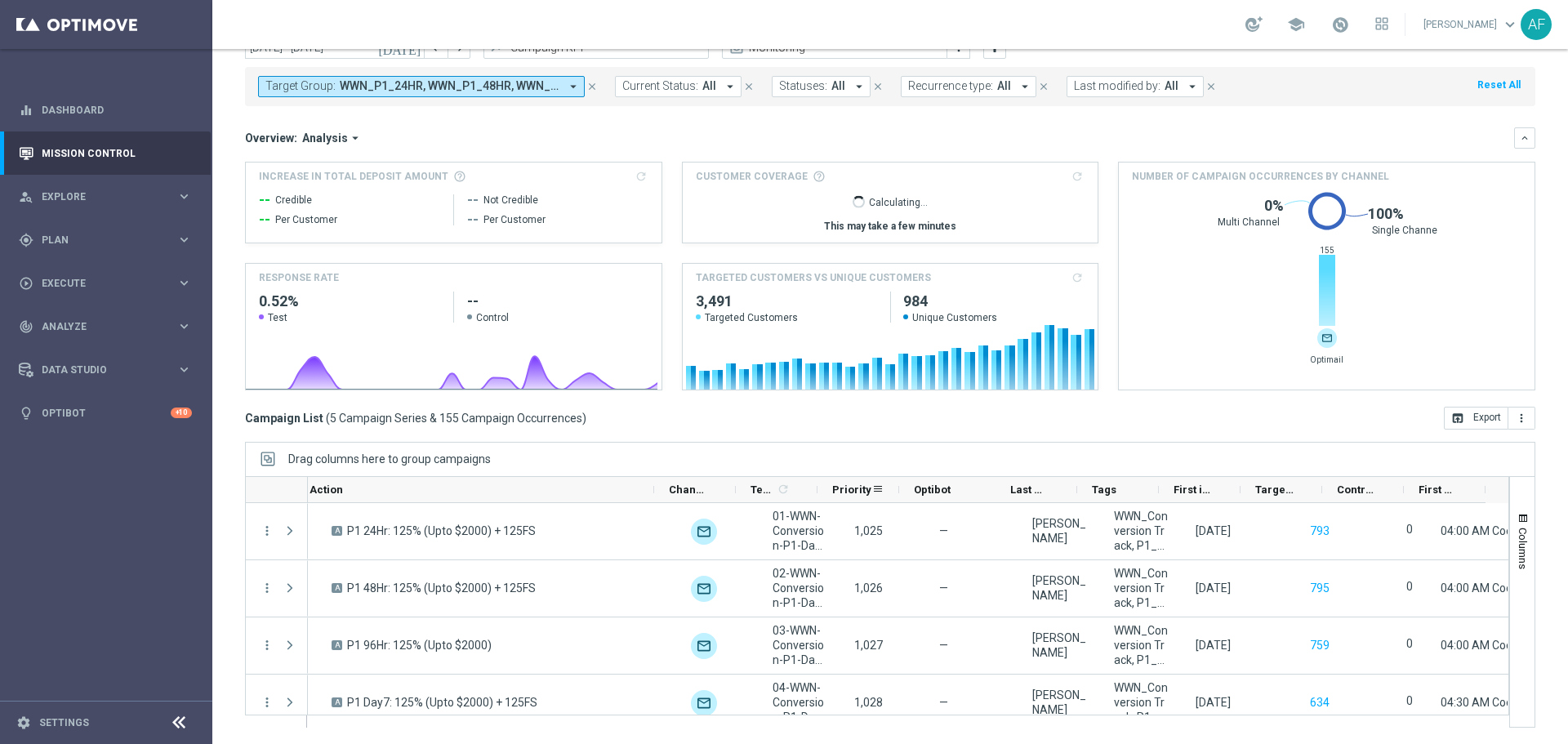
click at [857, 485] on span "Priority" at bounding box center [852, 489] width 40 height 12
click at [854, 483] on div "Priority 1" at bounding box center [852, 489] width 40 height 26
click at [851, 484] on span "Priority" at bounding box center [843, 489] width 21 height 12
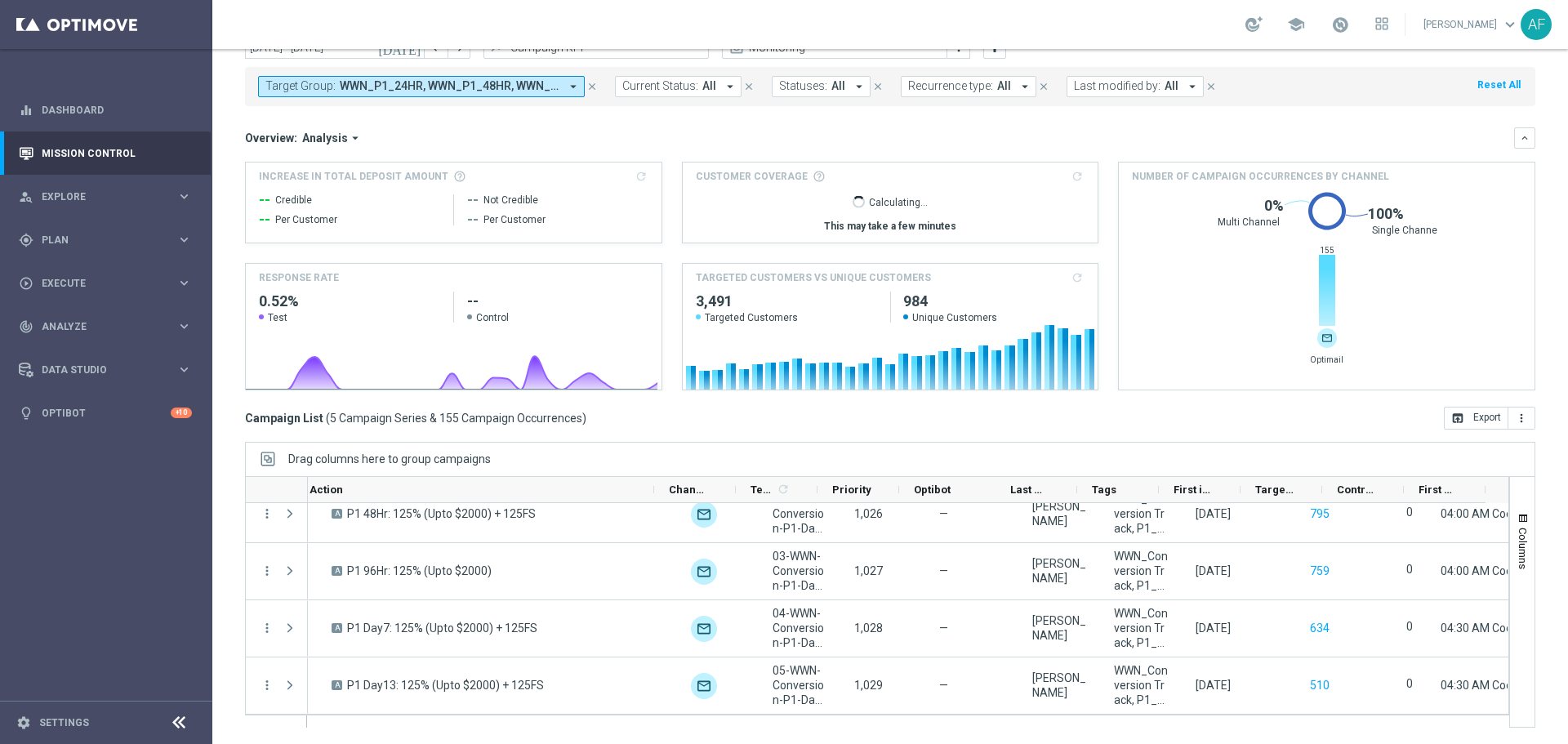
scroll to position [0, 0]
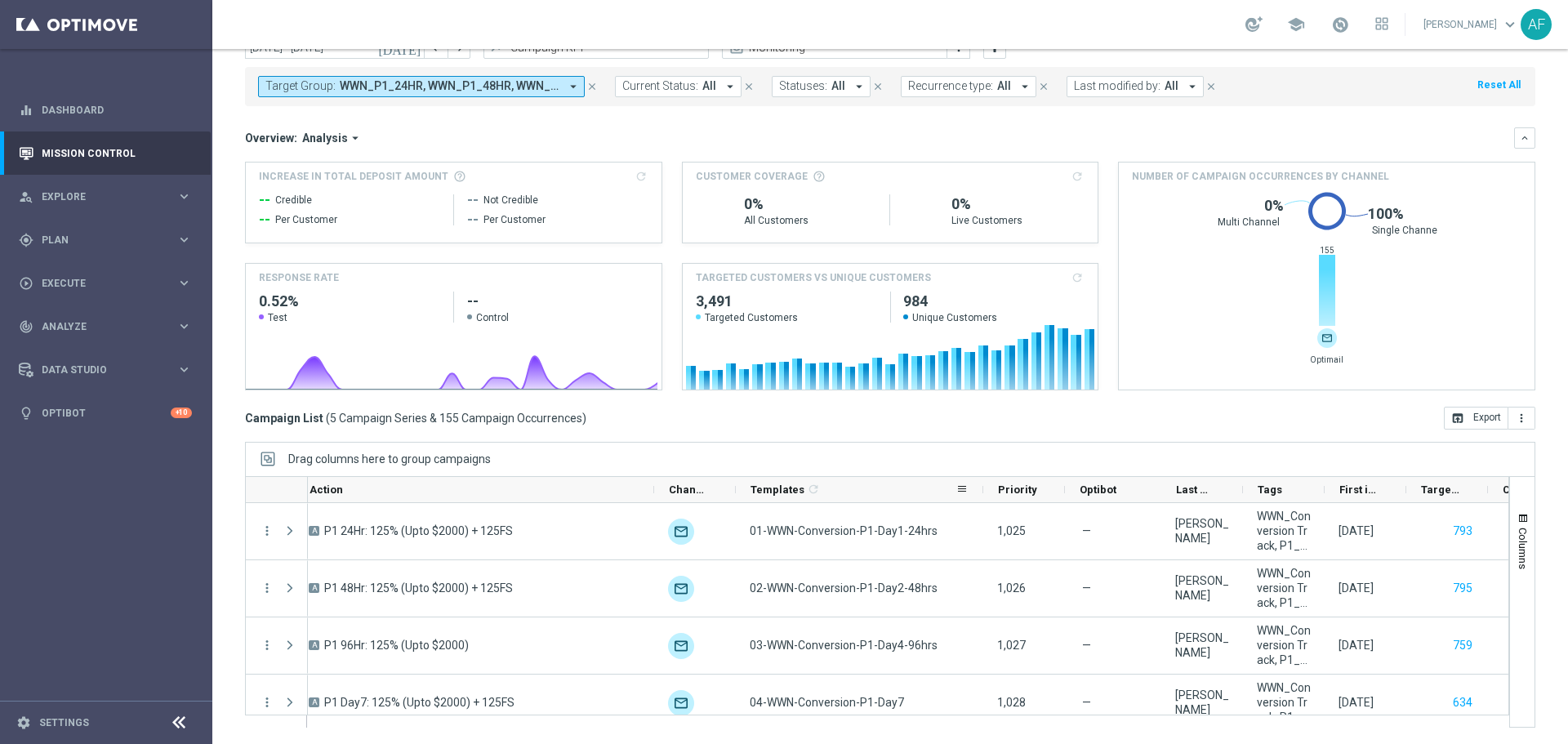
drag, startPoint x: 817, startPoint y: 491, endPoint x: 980, endPoint y: 490, distance: 163.0
click at [981, 490] on div at bounding box center [983, 489] width 7 height 26
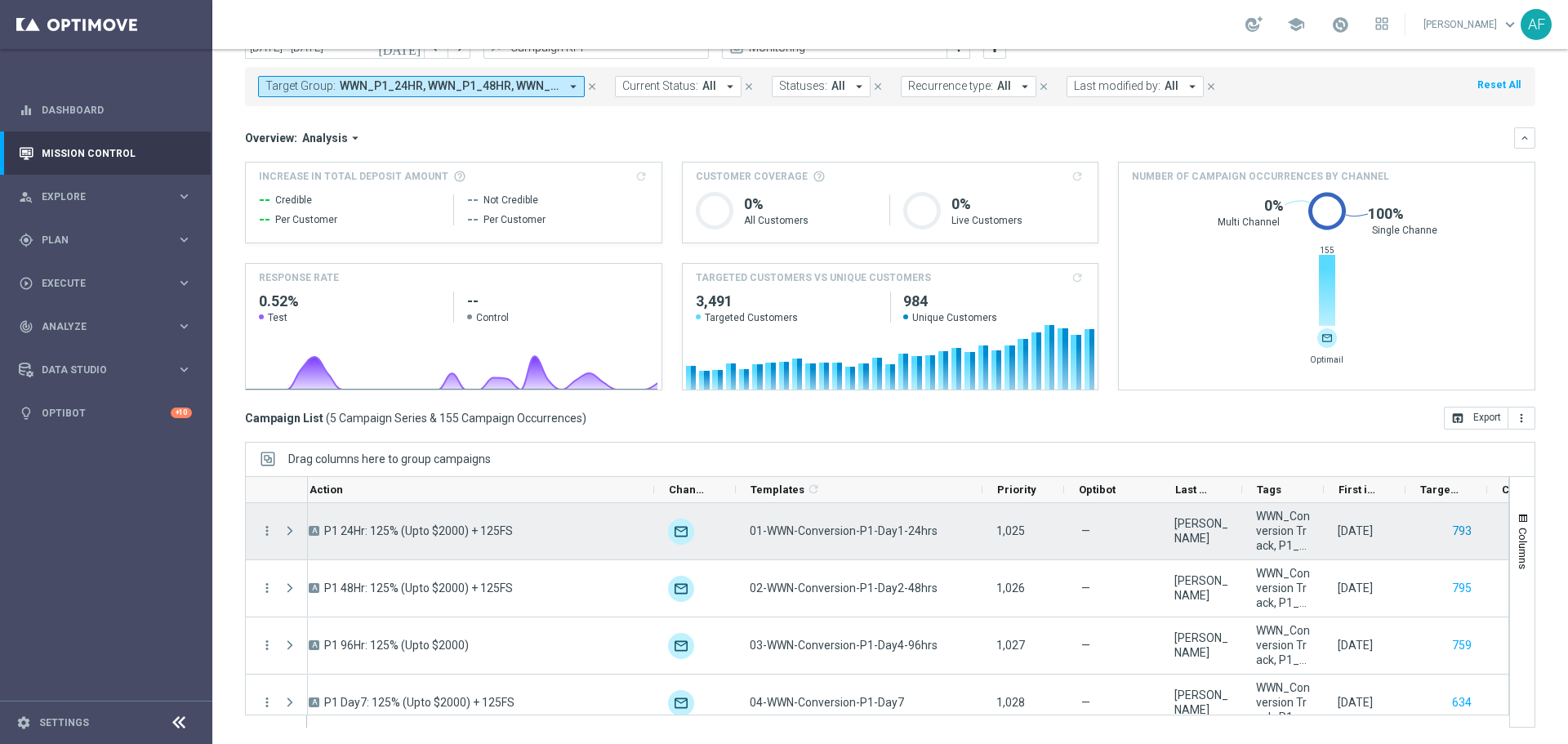
click at [1460, 529] on button "793" at bounding box center [1462, 531] width 23 height 21
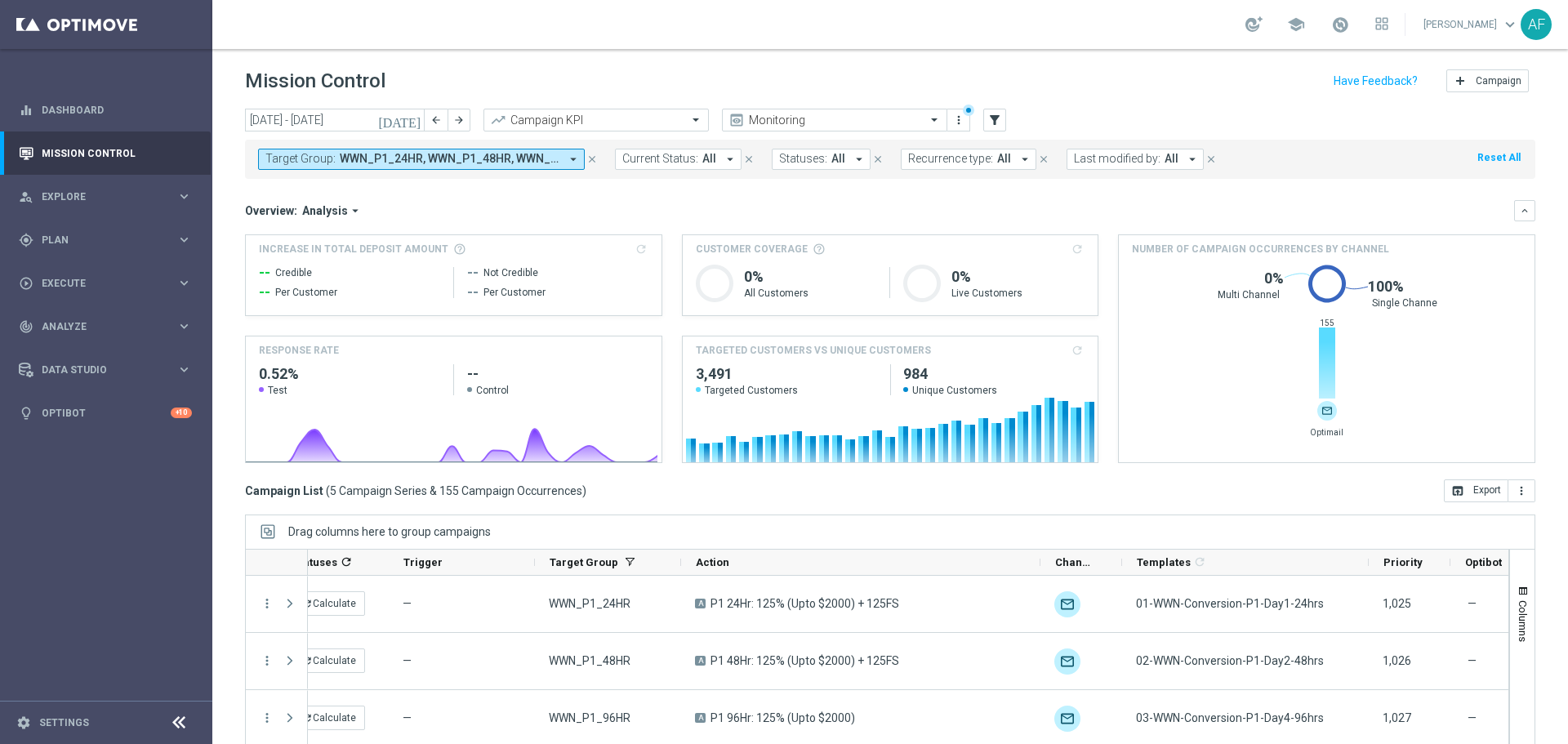
click at [449, 159] on span "WWN_P1_24HR, WWN_P1_48HR, WWN_P1_96HR, WWN_P1_DAY13, WWN_P1_DAY7" at bounding box center [449, 159] width 220 height 14
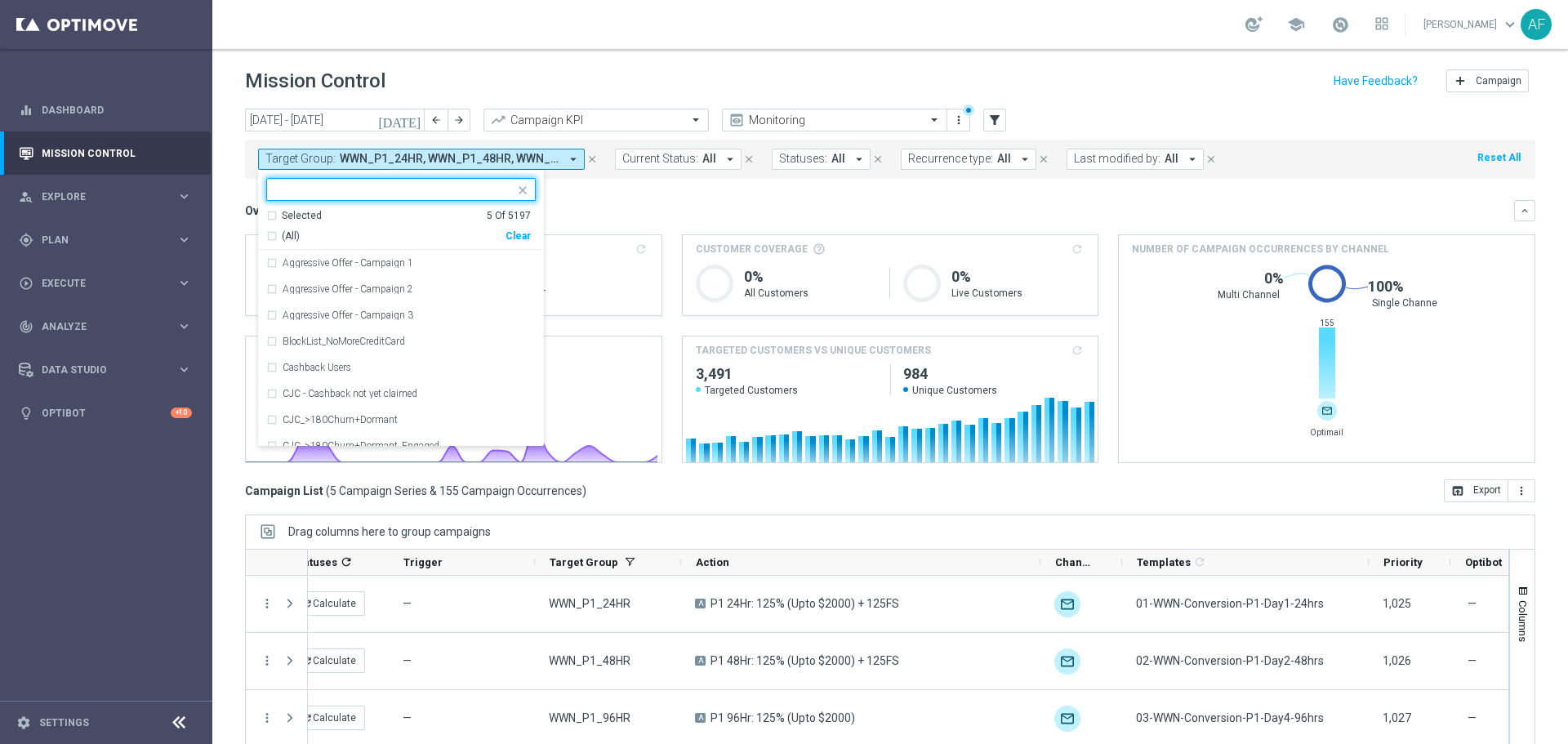
click at [299, 212] on div "Selected" at bounding box center [301, 216] width 40 height 14
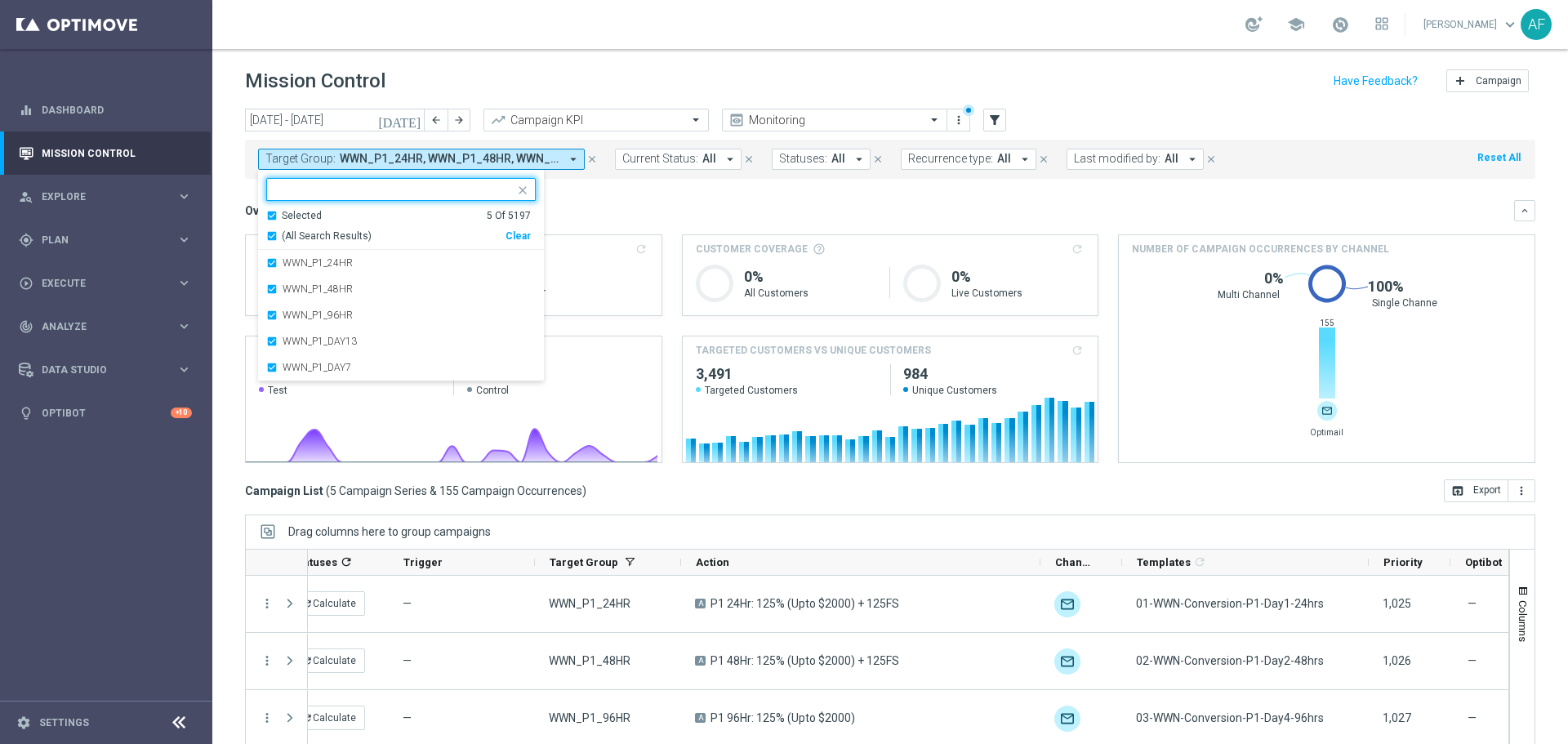
click at [307, 231] on span "(All Search Results)" at bounding box center [326, 236] width 90 height 14
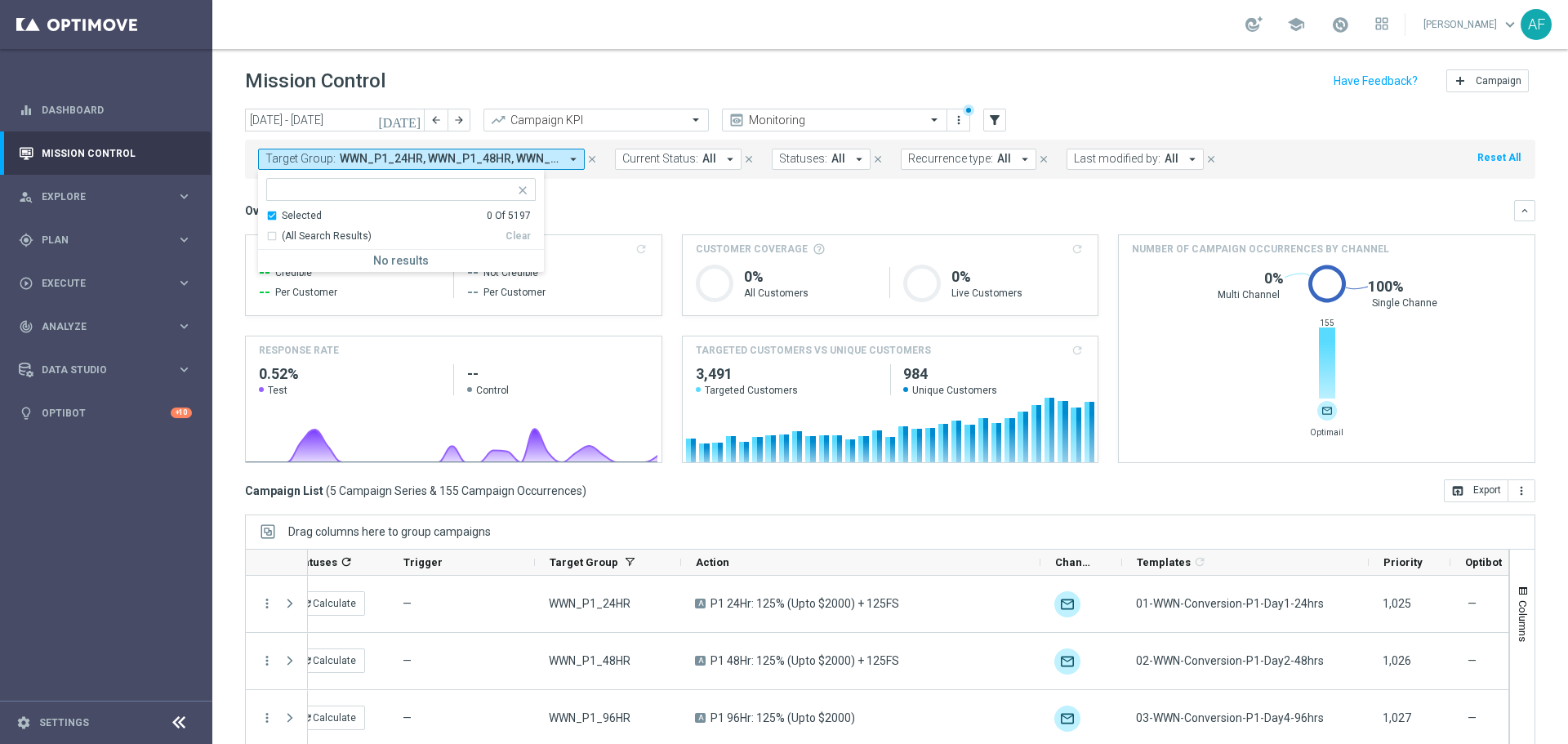
click at [405, 175] on div "Selected 0 Of 5197 (All Search Results) Clear No results close" at bounding box center [400, 221] width 286 height 102
click at [406, 187] on input "text" at bounding box center [394, 189] width 240 height 14
click at [293, 215] on div "Selected" at bounding box center [301, 216] width 40 height 14
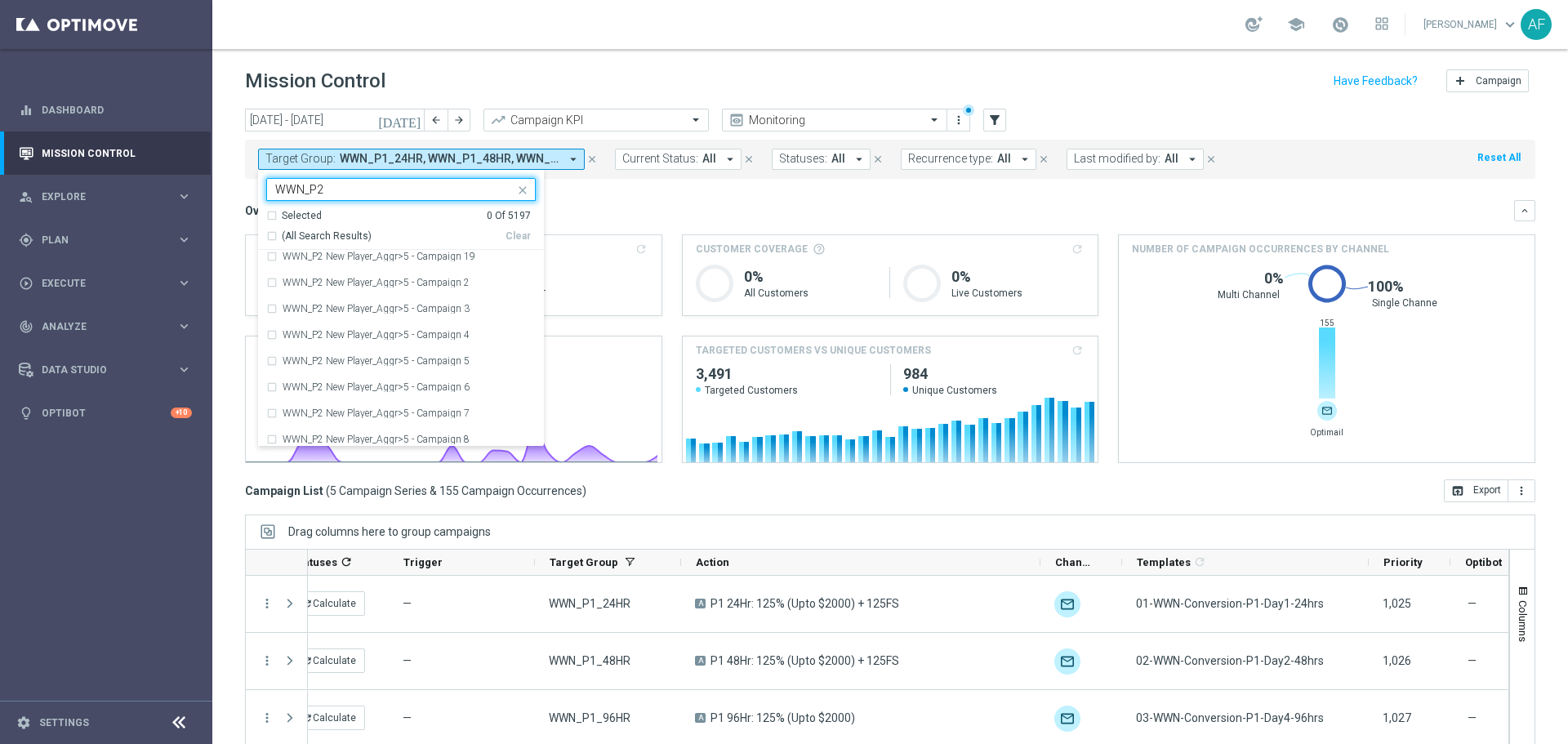
scroll to position [2025, 0]
click at [391, 326] on div "WWN_P2_DAY1" at bounding box center [409, 328] width 254 height 10
type input "WWN_P2"
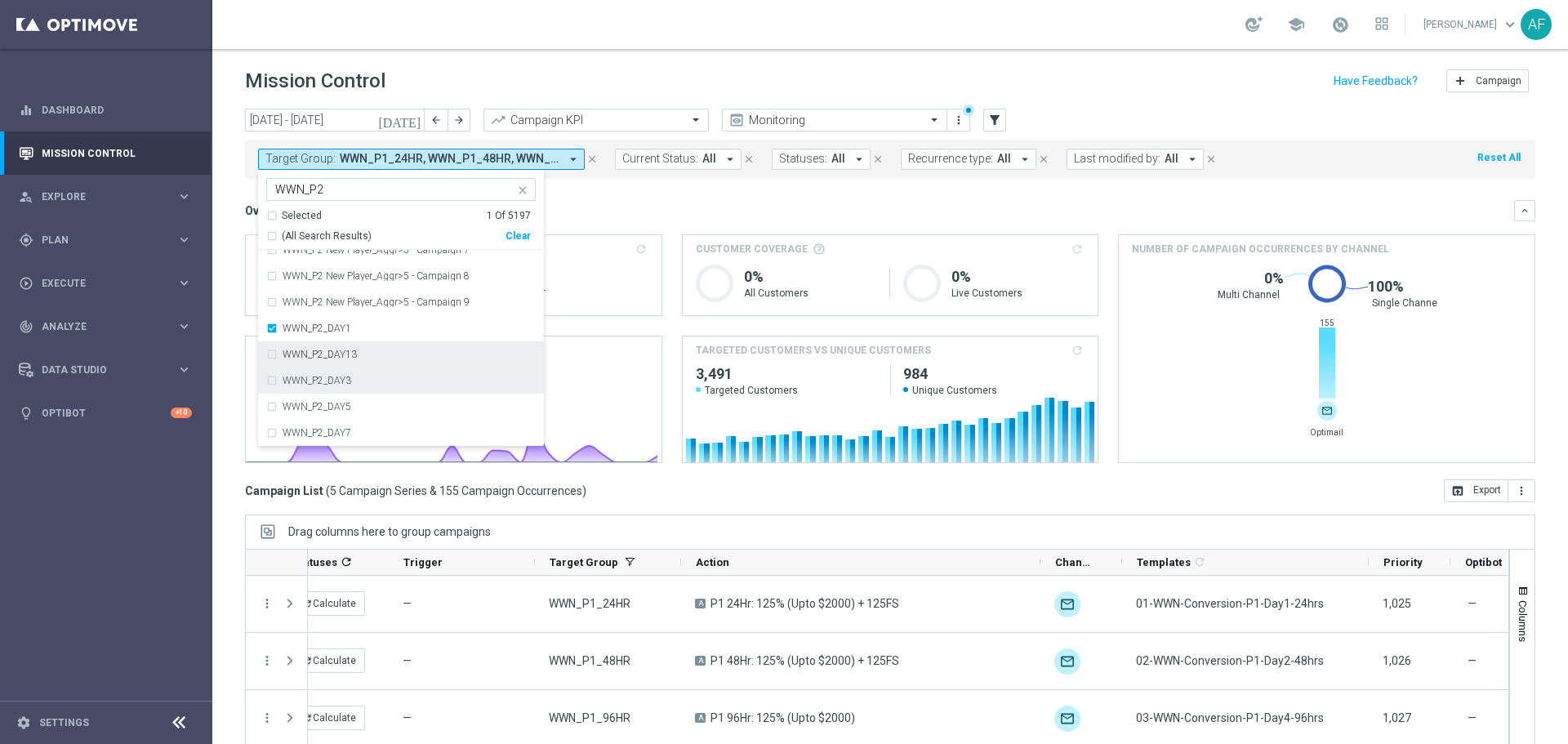
drag, startPoint x: 393, startPoint y: 345, endPoint x: 387, endPoint y: 370, distance: 25.7
click at [393, 346] on div "WWN_P2_DAY13" at bounding box center [400, 355] width 269 height 26
click at [387, 374] on div "WWN_P2_DAY3" at bounding box center [400, 380] width 269 height 26
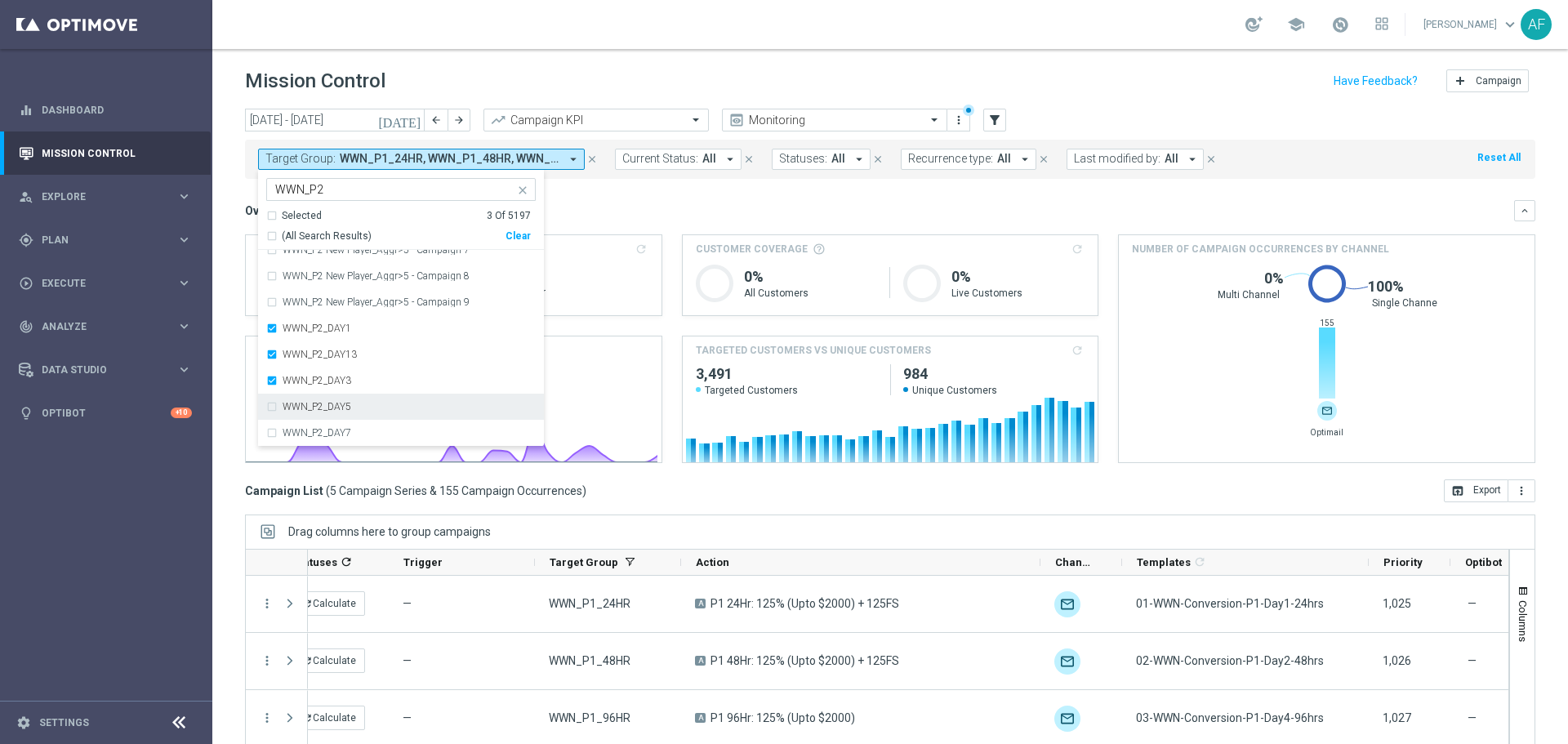
click at [384, 399] on div "WWN_P2_DAY5" at bounding box center [400, 407] width 269 height 26
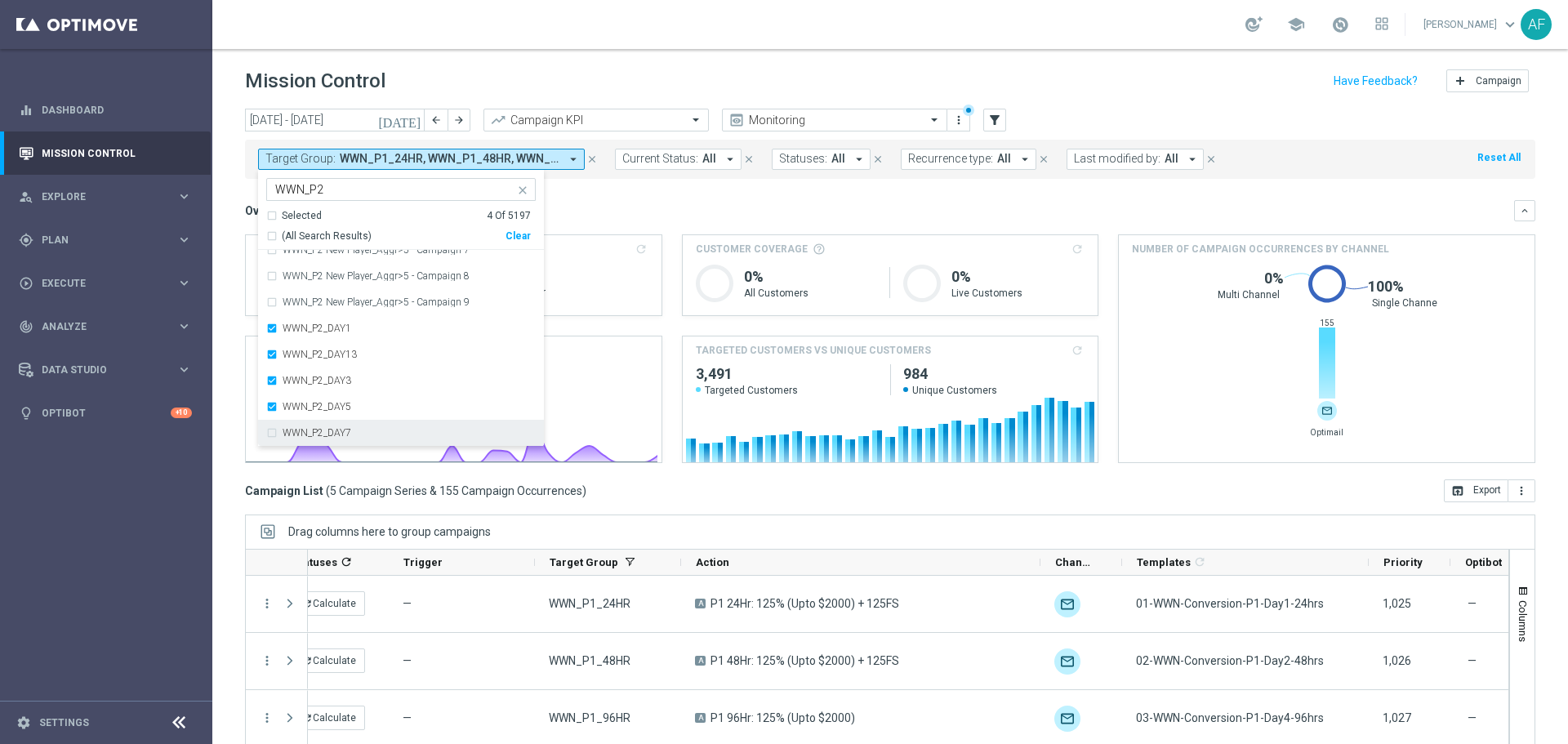
click at [382, 427] on div "WWN_P2_DAY7" at bounding box center [400, 433] width 269 height 26
click at [626, 207] on div "Overview: Analysis arrow_drop_down" at bounding box center [880, 211] width 1269 height 15
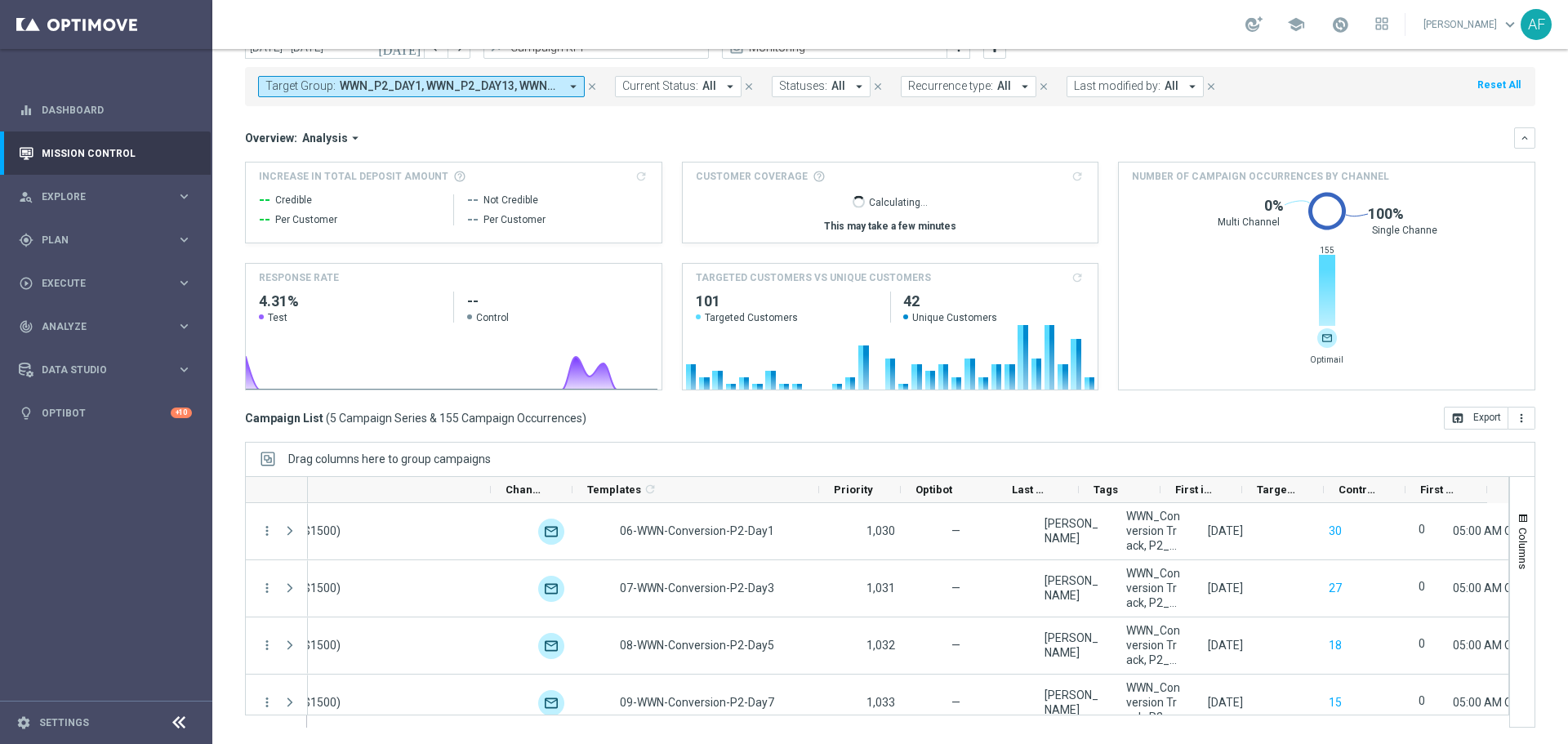
scroll to position [0, 663]
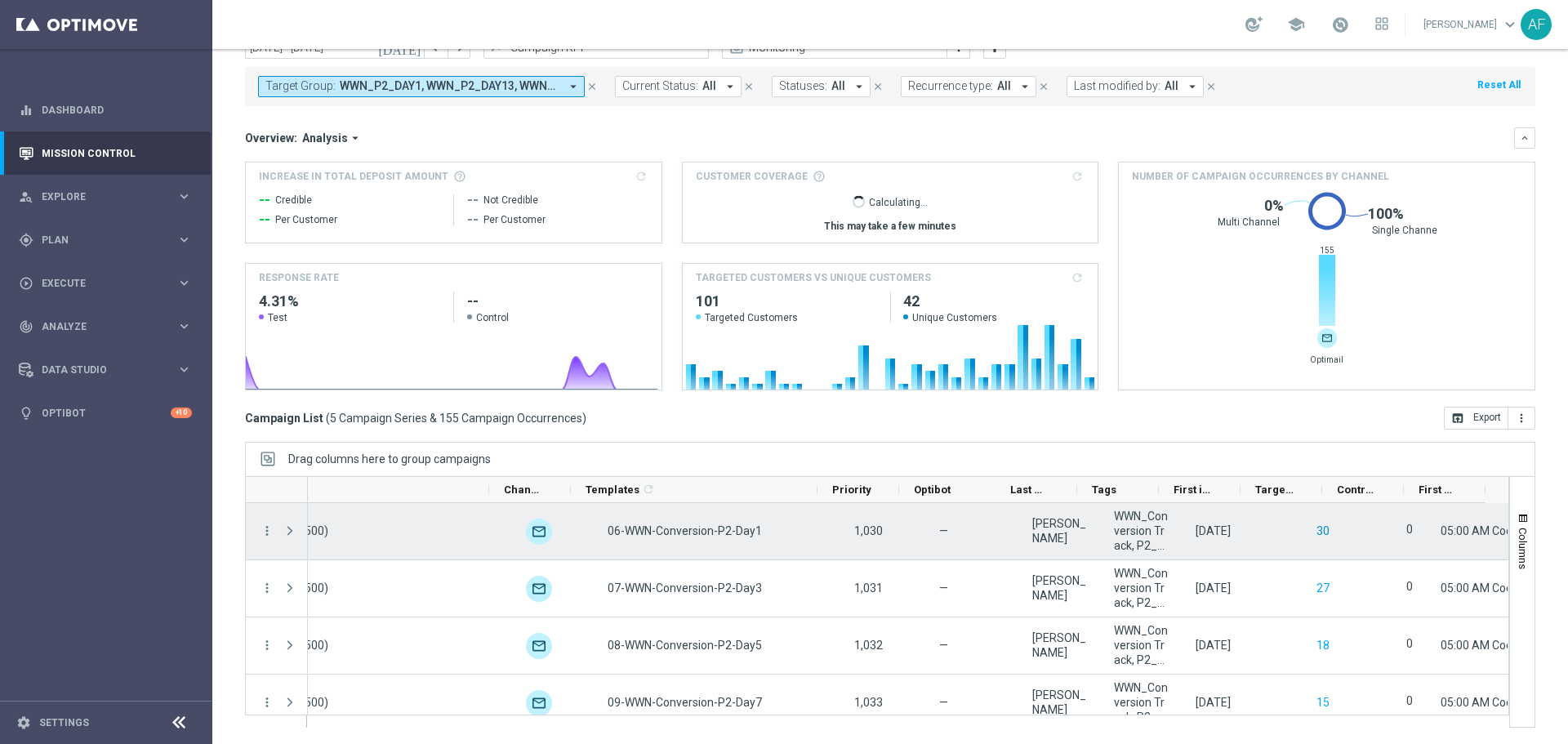
click at [1314, 532] on button "30" at bounding box center [1323, 531] width 16 height 21
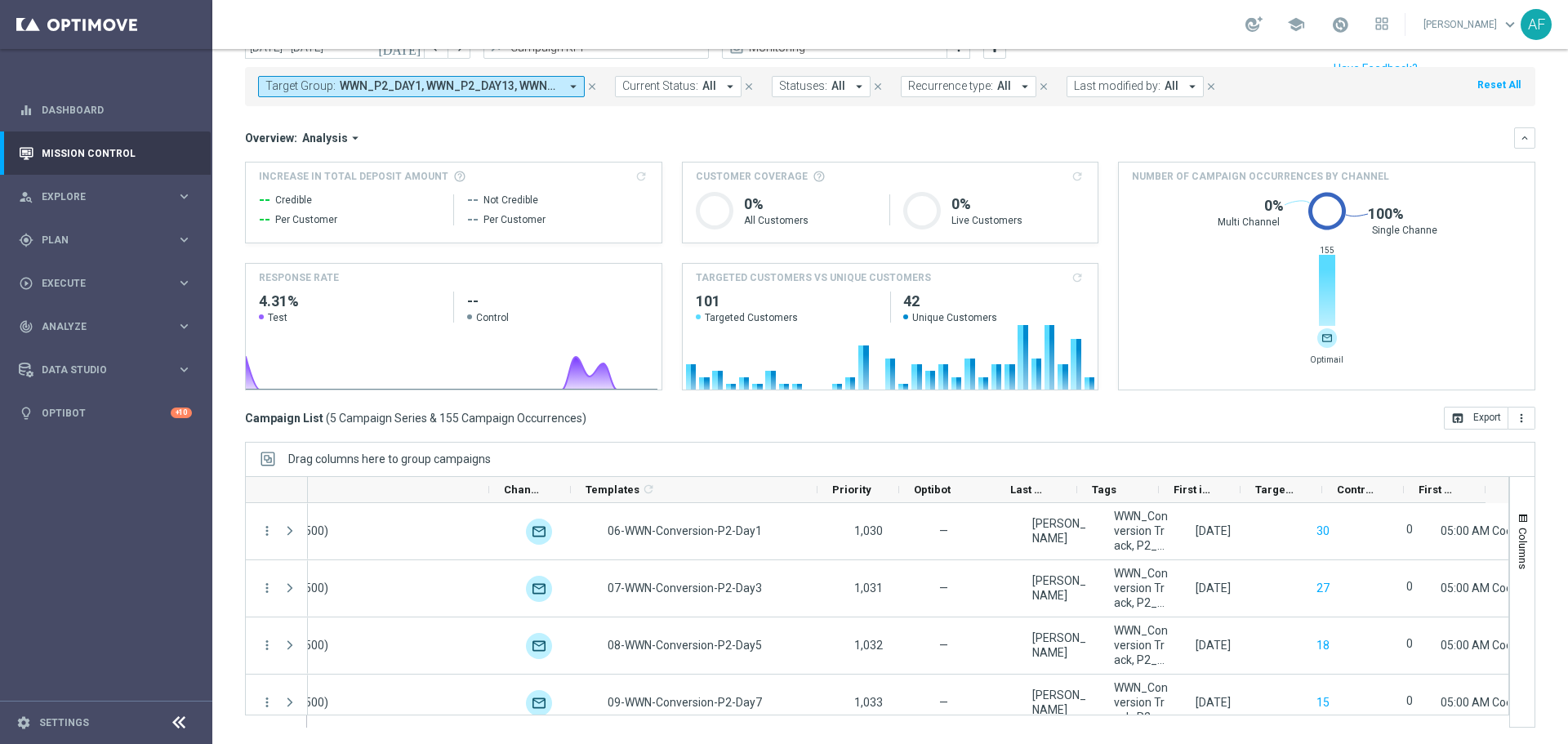
scroll to position [0, 0]
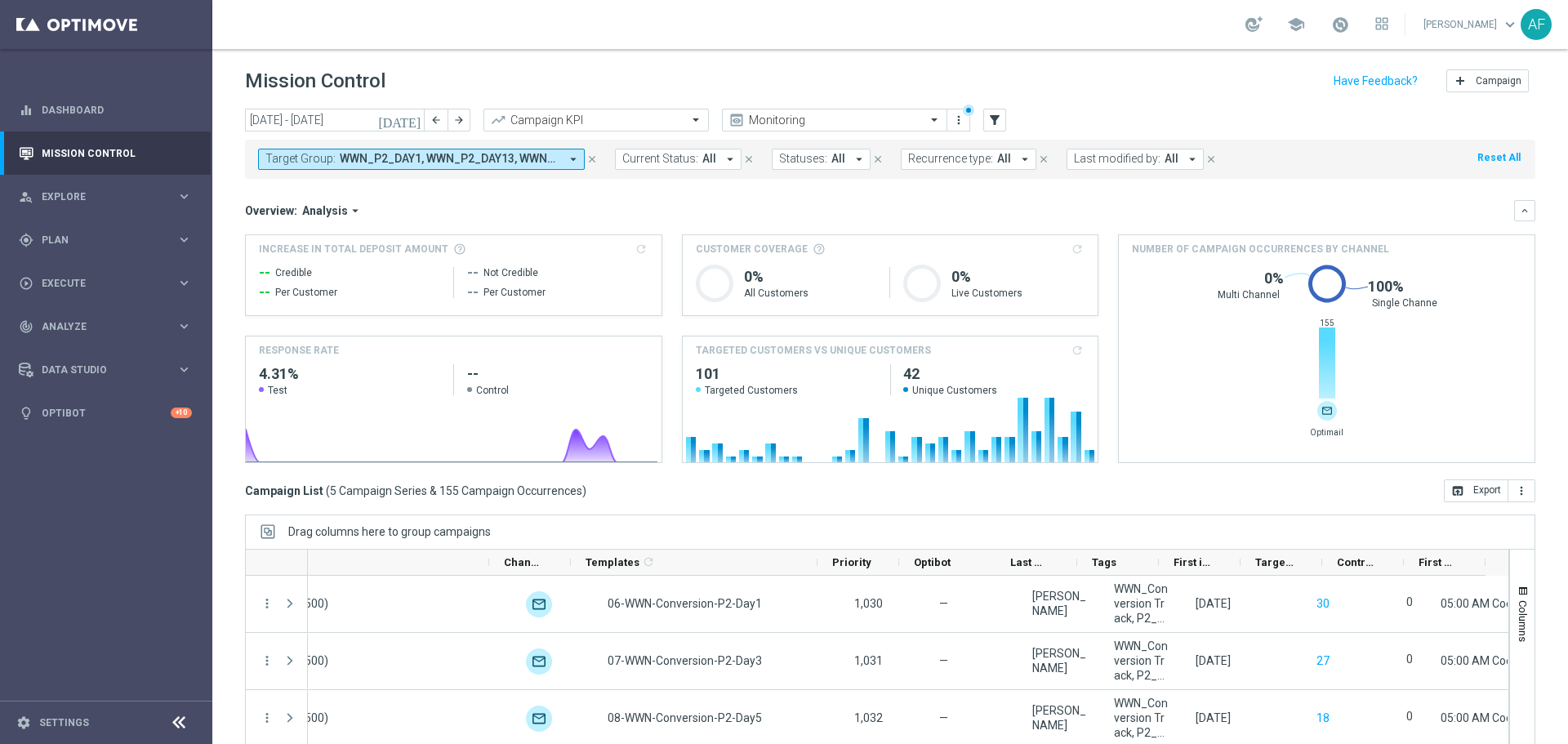
drag, startPoint x: 490, startPoint y: 159, endPoint x: 475, endPoint y: 167, distance: 17.0
click at [490, 159] on span "WWN_P2_DAY1, WWN_P2_DAY13, WWN_P2_DAY3, WWN_P2_DAY5, WWN_P2_DAY7" at bounding box center [449, 159] width 220 height 14
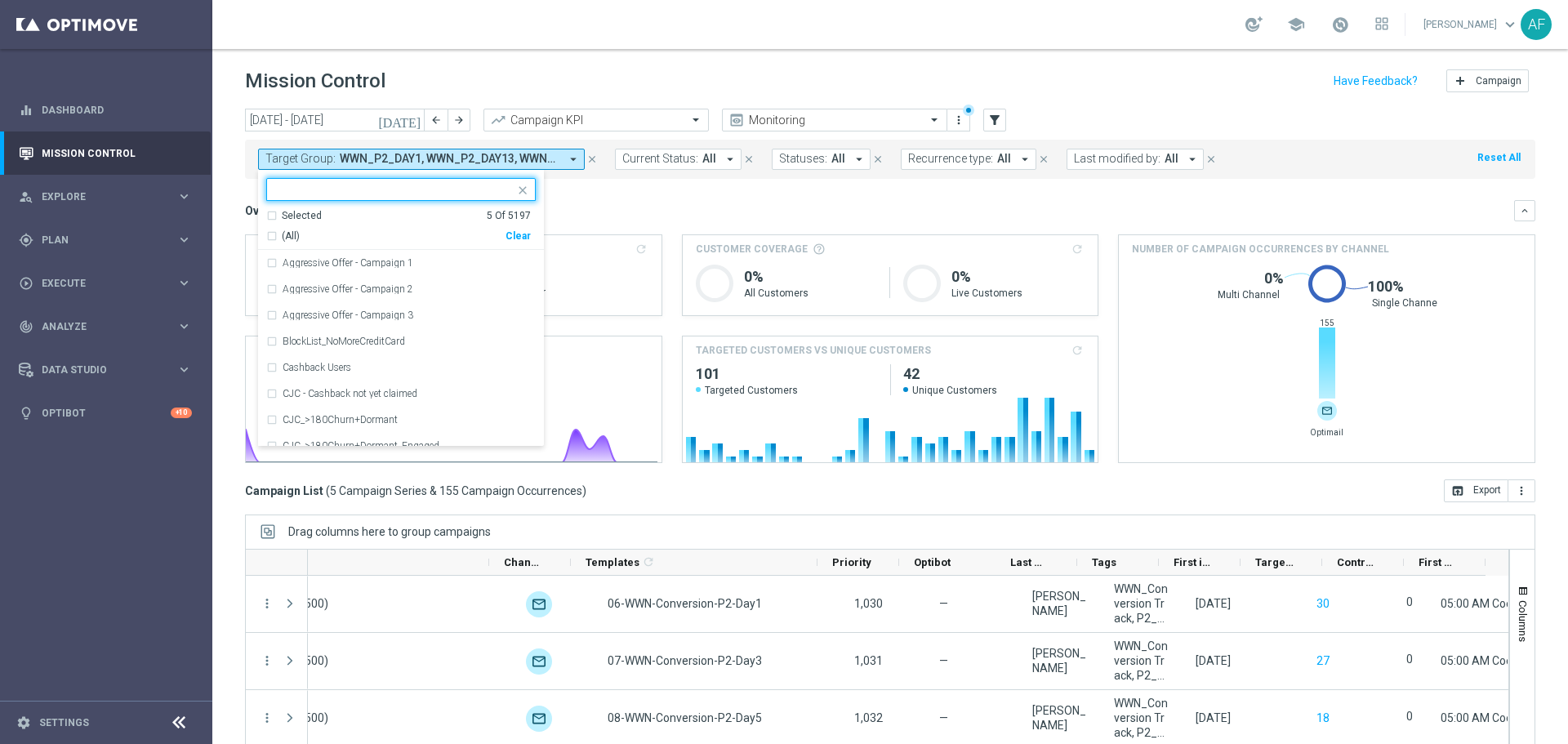
click at [314, 212] on div "Selected" at bounding box center [301, 216] width 40 height 14
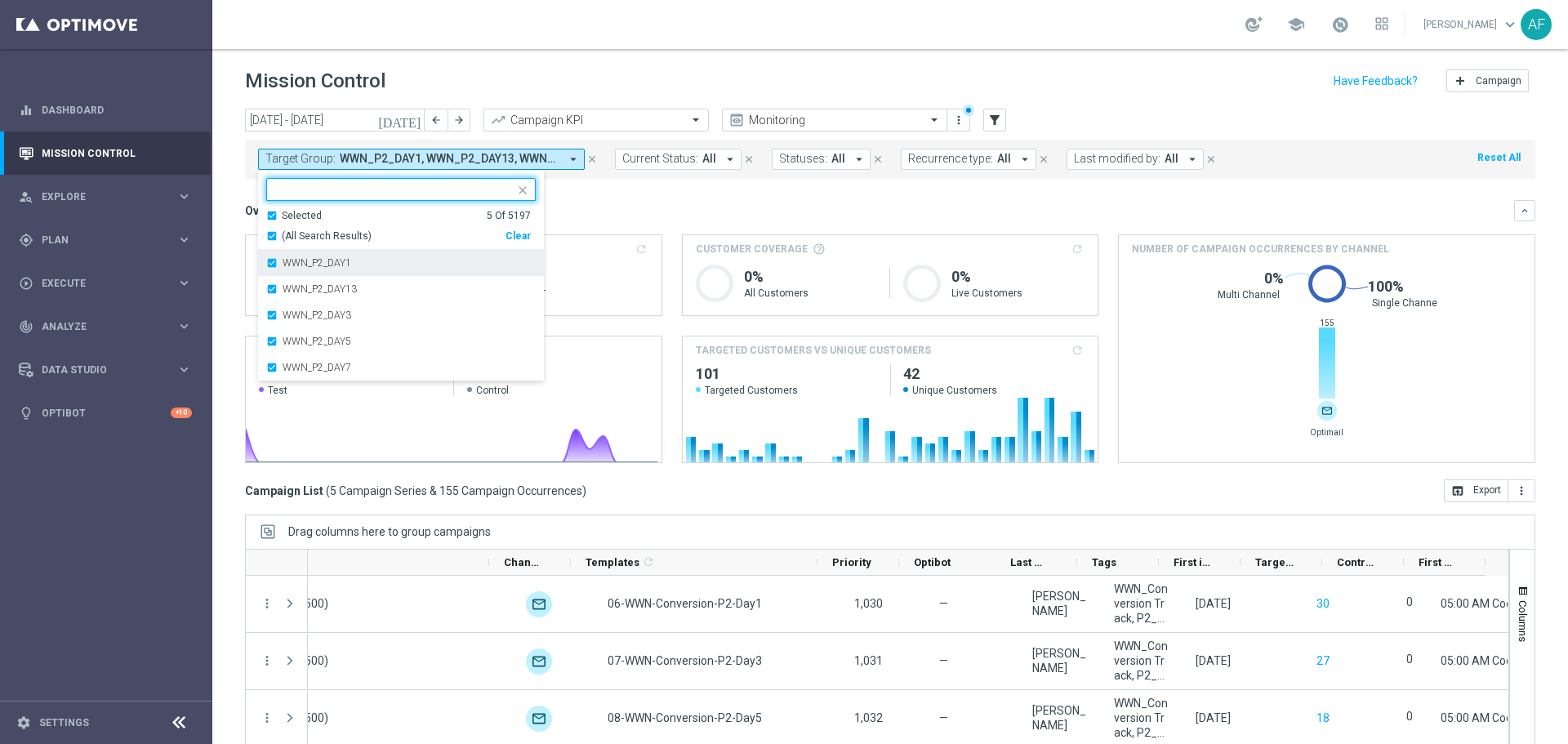
click at [316, 258] on label "WWN_P2_DAY1" at bounding box center [316, 263] width 68 height 10
drag, startPoint x: 319, startPoint y: 281, endPoint x: 320, endPoint y: 267, distance: 14.0
click at [319, 282] on div "WWN_P2_DAY3" at bounding box center [400, 289] width 269 height 26
click at [322, 260] on label "WWN_P2_DAY13" at bounding box center [319, 263] width 74 height 10
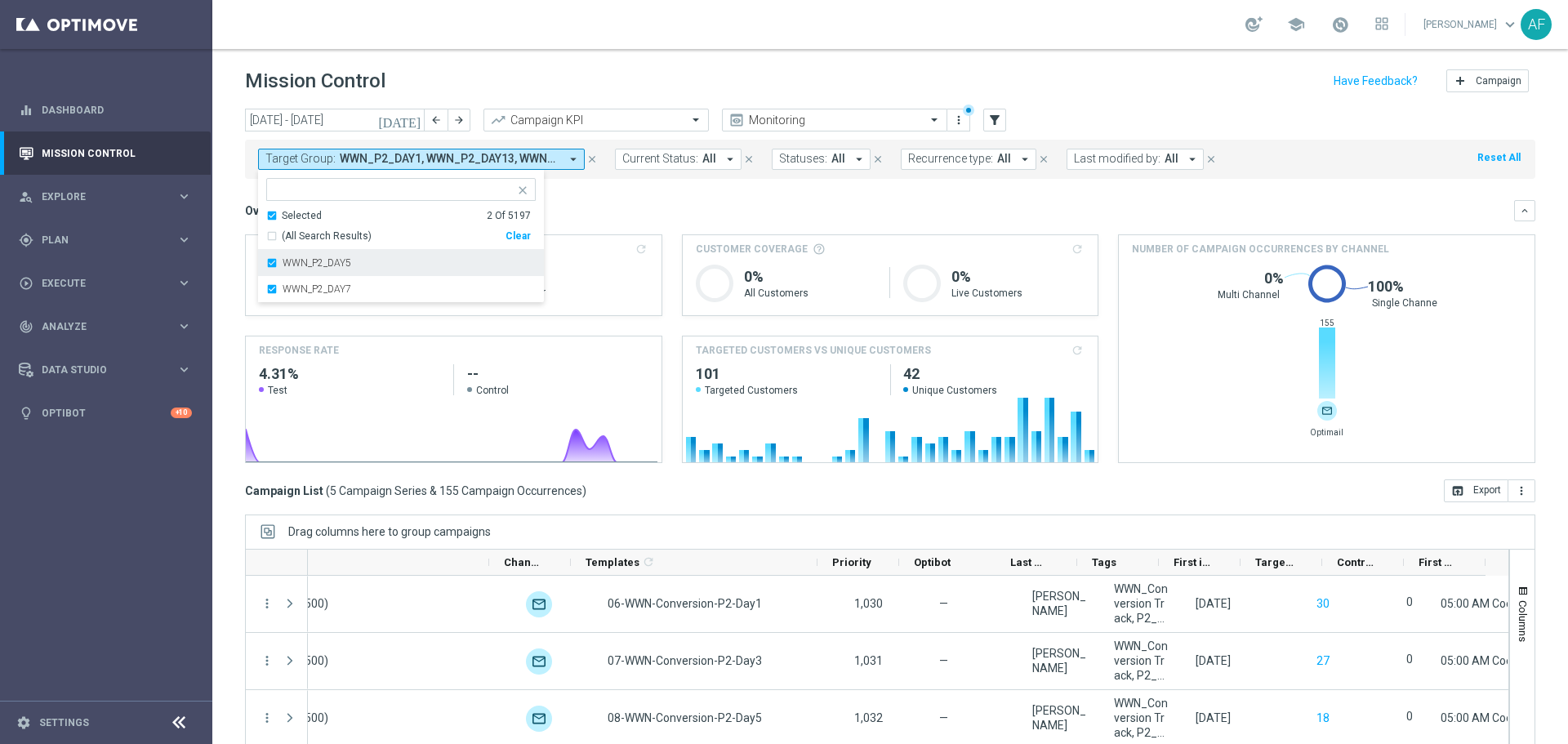
click at [321, 274] on div "WWN_P2_DAY5" at bounding box center [400, 263] width 269 height 26
click at [325, 264] on label "WWN_P2_DAY7" at bounding box center [316, 263] width 68 height 10
drag, startPoint x: 299, startPoint y: 216, endPoint x: 303, endPoint y: 206, distance: 10.8
click at [300, 216] on div "Selected" at bounding box center [301, 216] width 40 height 14
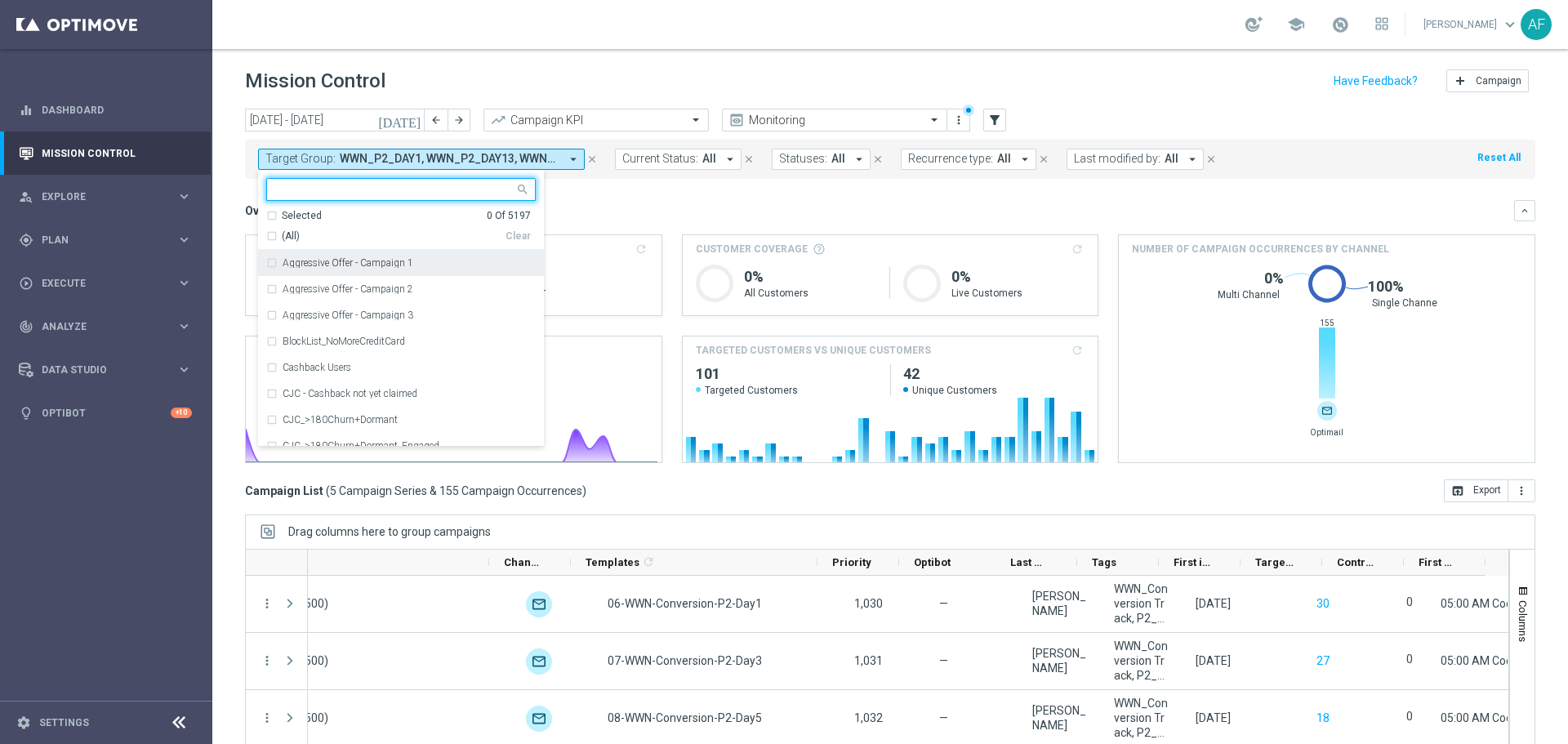
click at [305, 184] on input "text" at bounding box center [394, 189] width 240 height 14
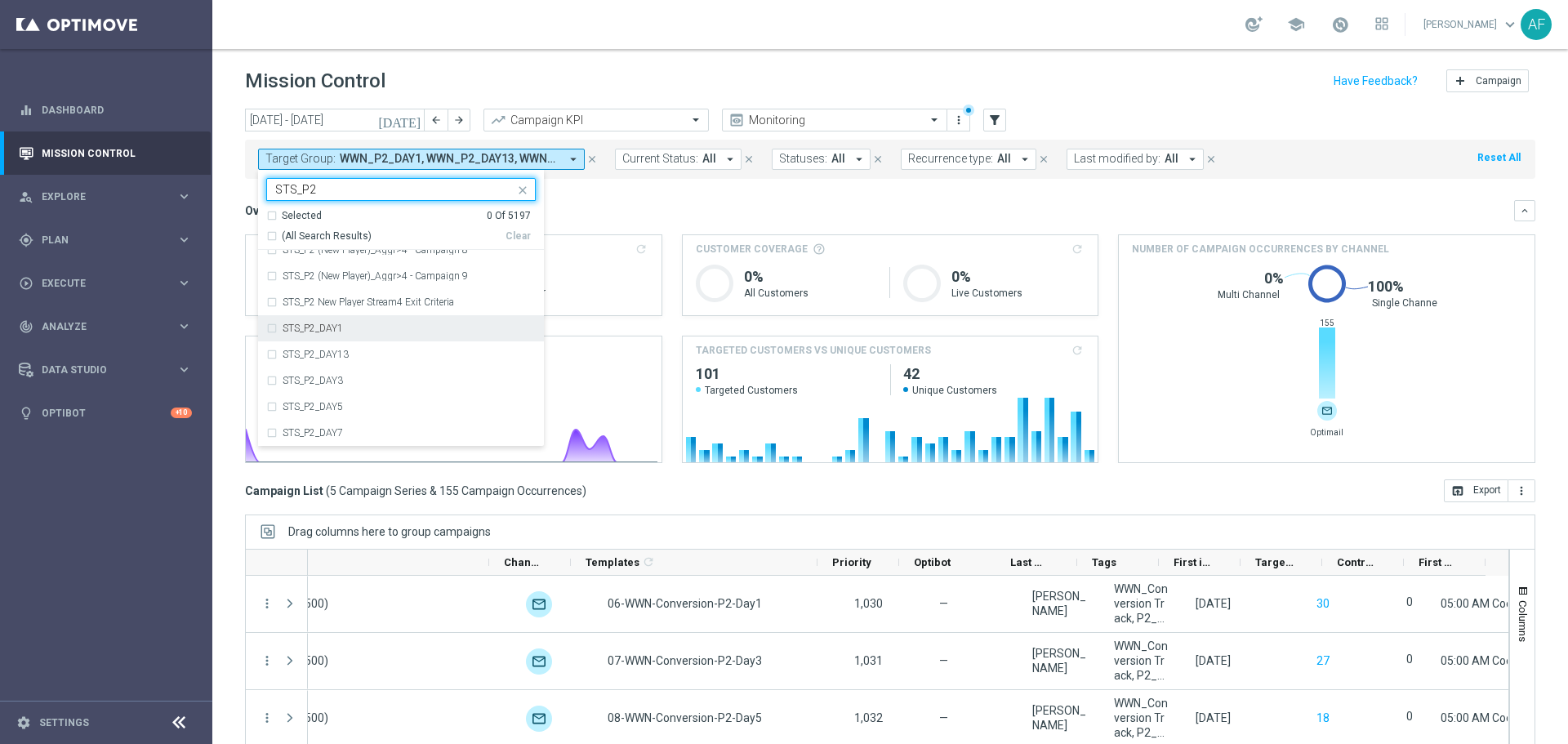
click at [354, 330] on div "STS_P2_DAY1" at bounding box center [409, 328] width 254 height 10
type input "STS_P2"
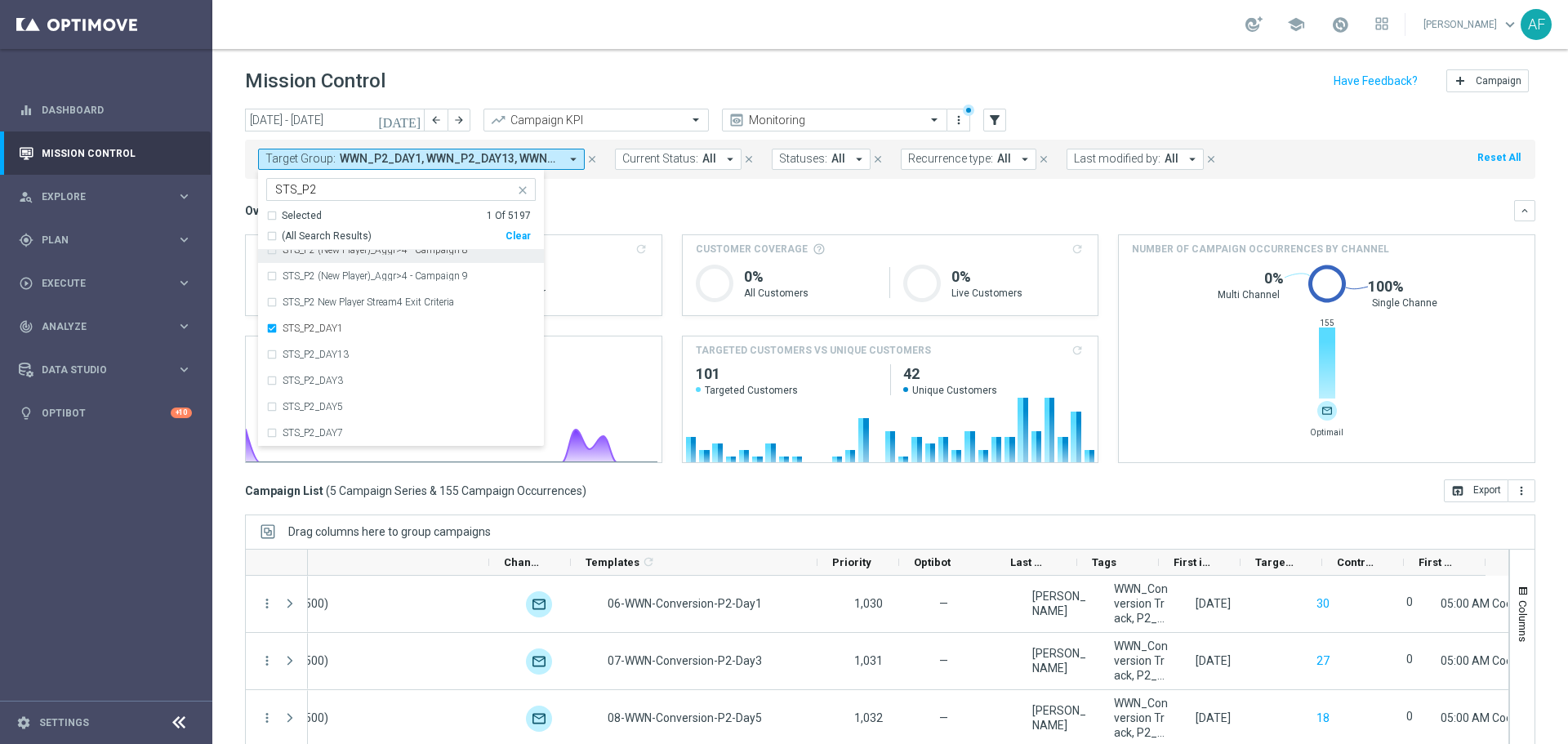
click at [639, 207] on div "Overview: Analysis arrow_drop_down" at bounding box center [880, 211] width 1269 height 15
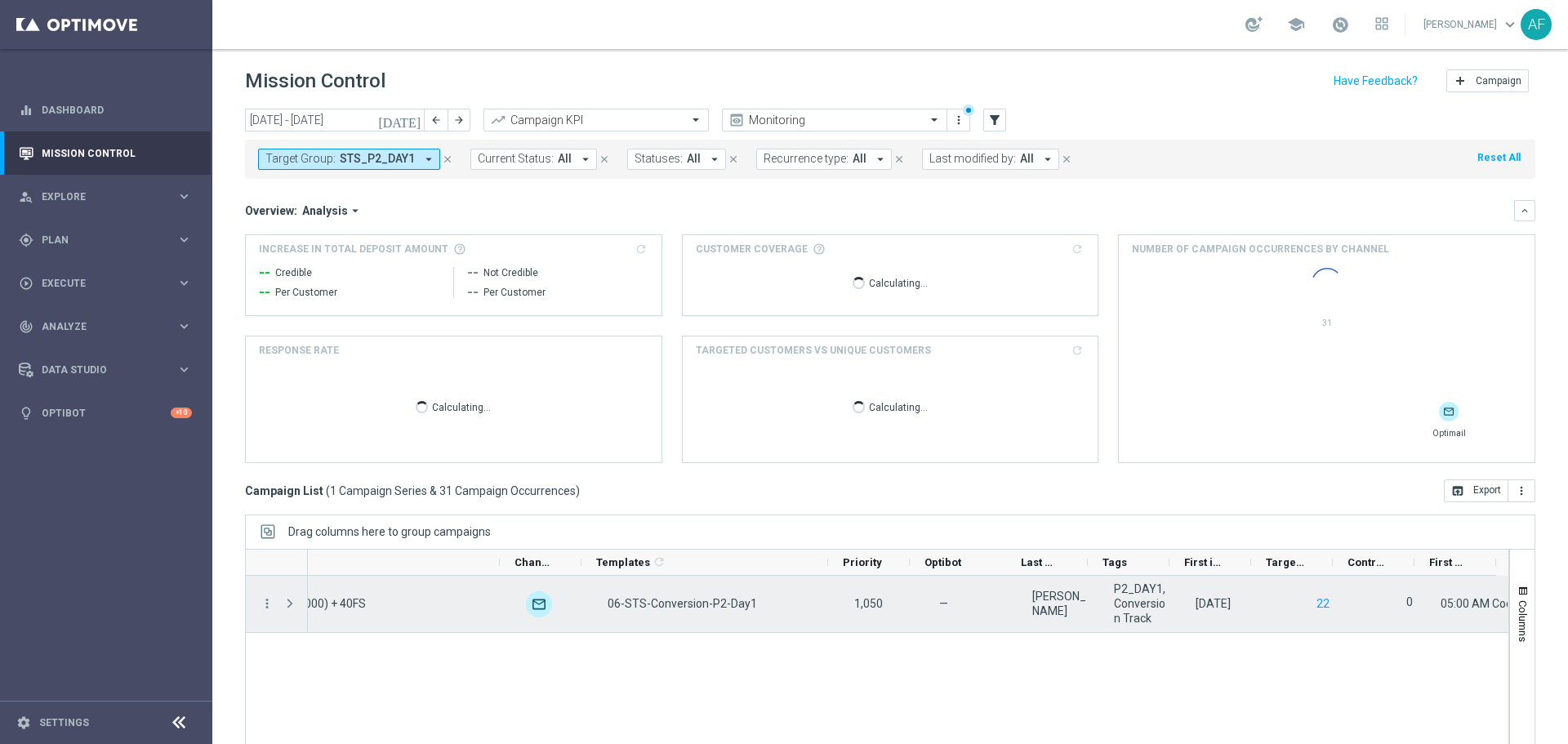
scroll to position [0, 650]
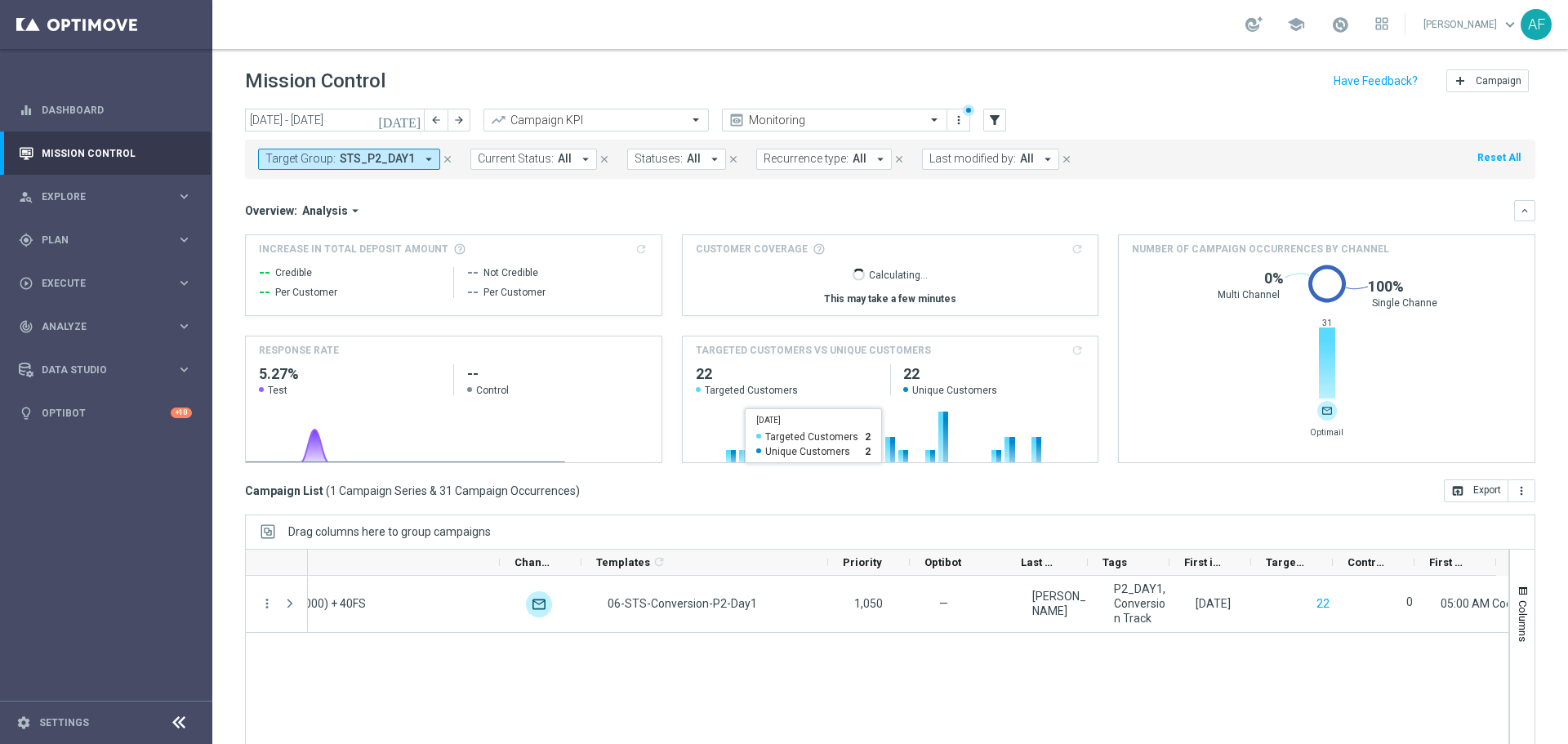
click at [369, 153] on span "STS_P2_DAY1" at bounding box center [377, 159] width 75 height 14
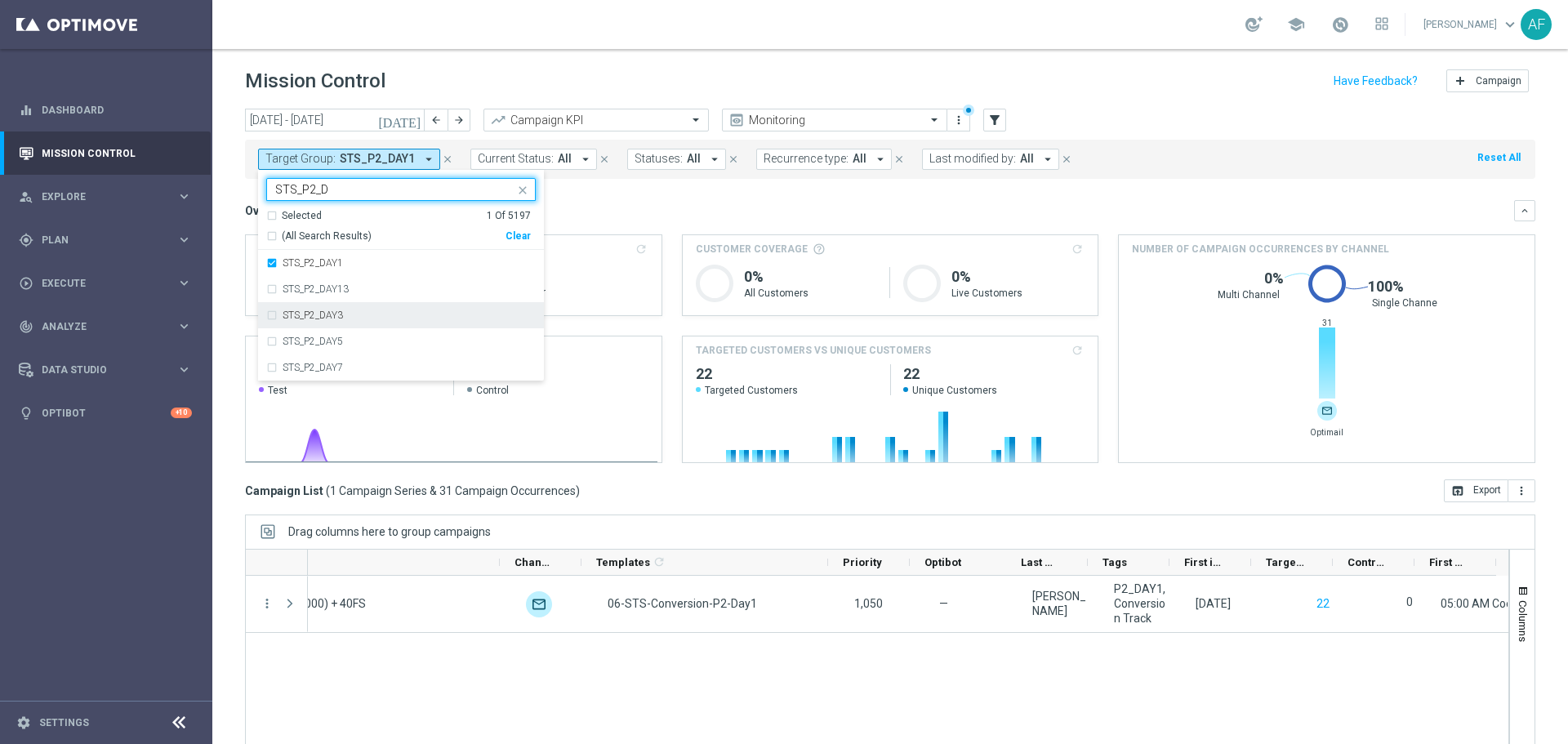
click at [366, 318] on div "STS_P2_DAY3" at bounding box center [409, 315] width 254 height 10
type input "STS_P2_D"
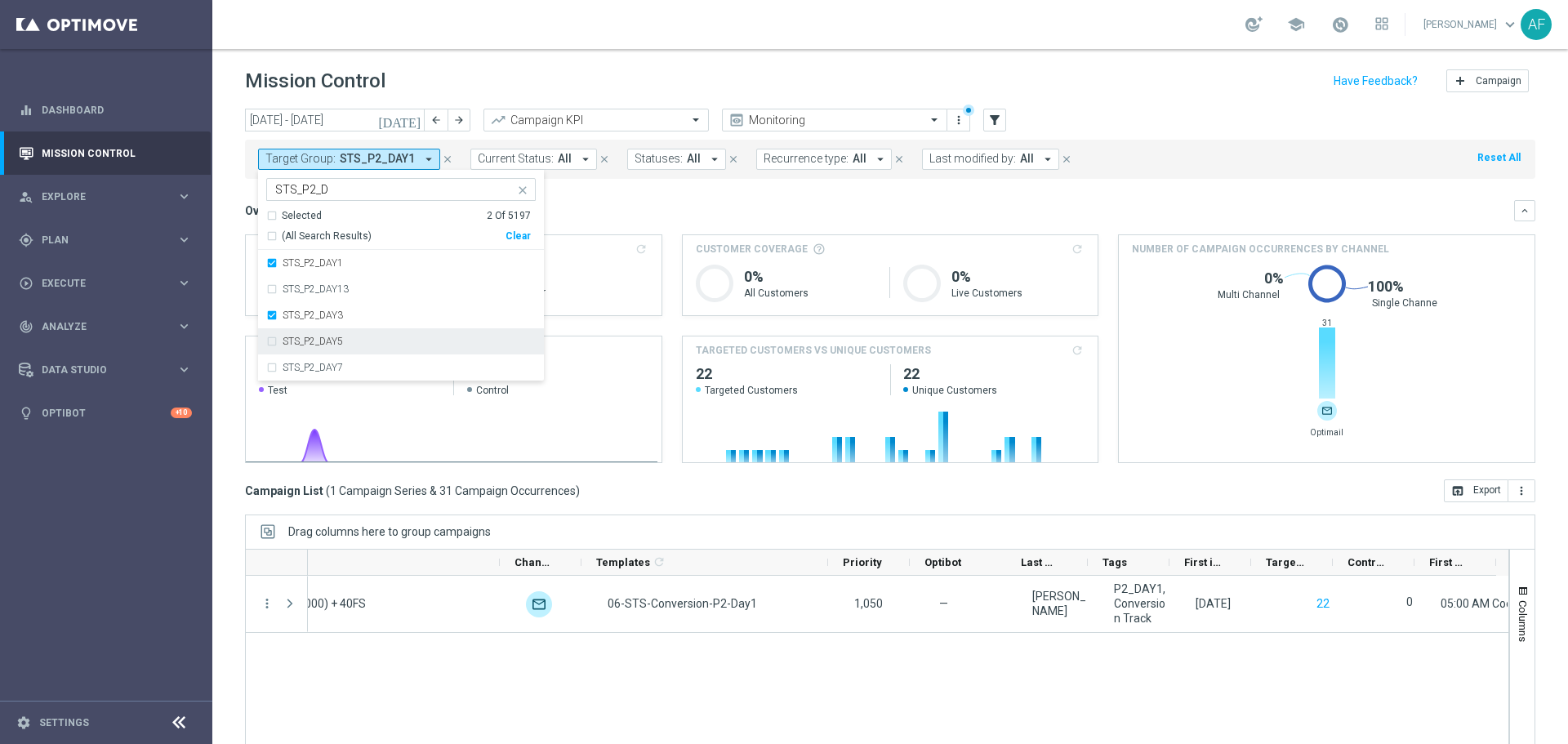
drag, startPoint x: 364, startPoint y: 337, endPoint x: 365, endPoint y: 357, distance: 20.0
click at [364, 338] on div "STS_P2_DAY5" at bounding box center [409, 342] width 254 height 10
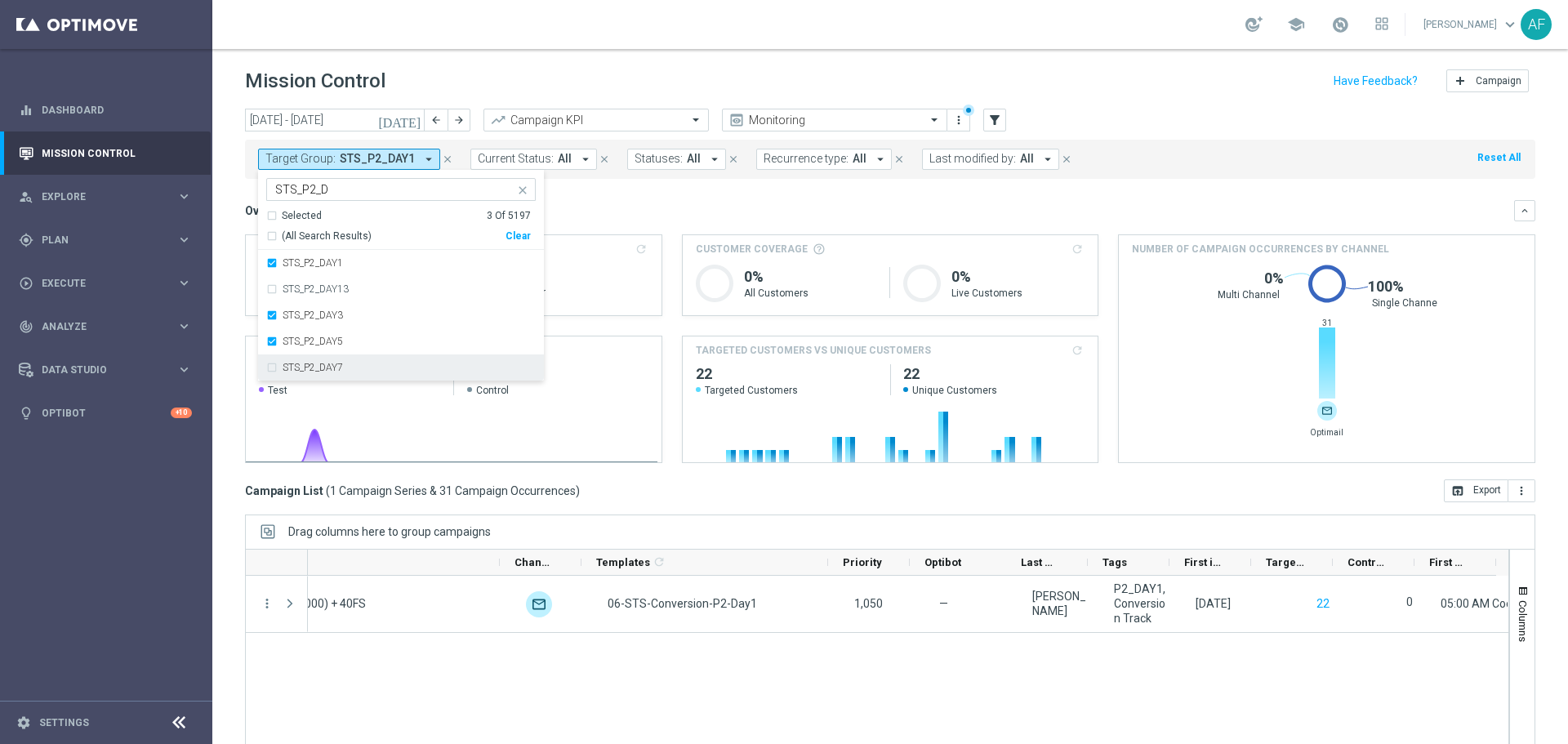
click at [363, 360] on div "STS_P2_DAY7" at bounding box center [400, 368] width 269 height 26
click at [363, 290] on div "STS_P2_DAY13" at bounding box center [409, 289] width 254 height 10
click at [642, 205] on div "Overview: Analysis arrow_drop_down" at bounding box center [880, 211] width 1269 height 15
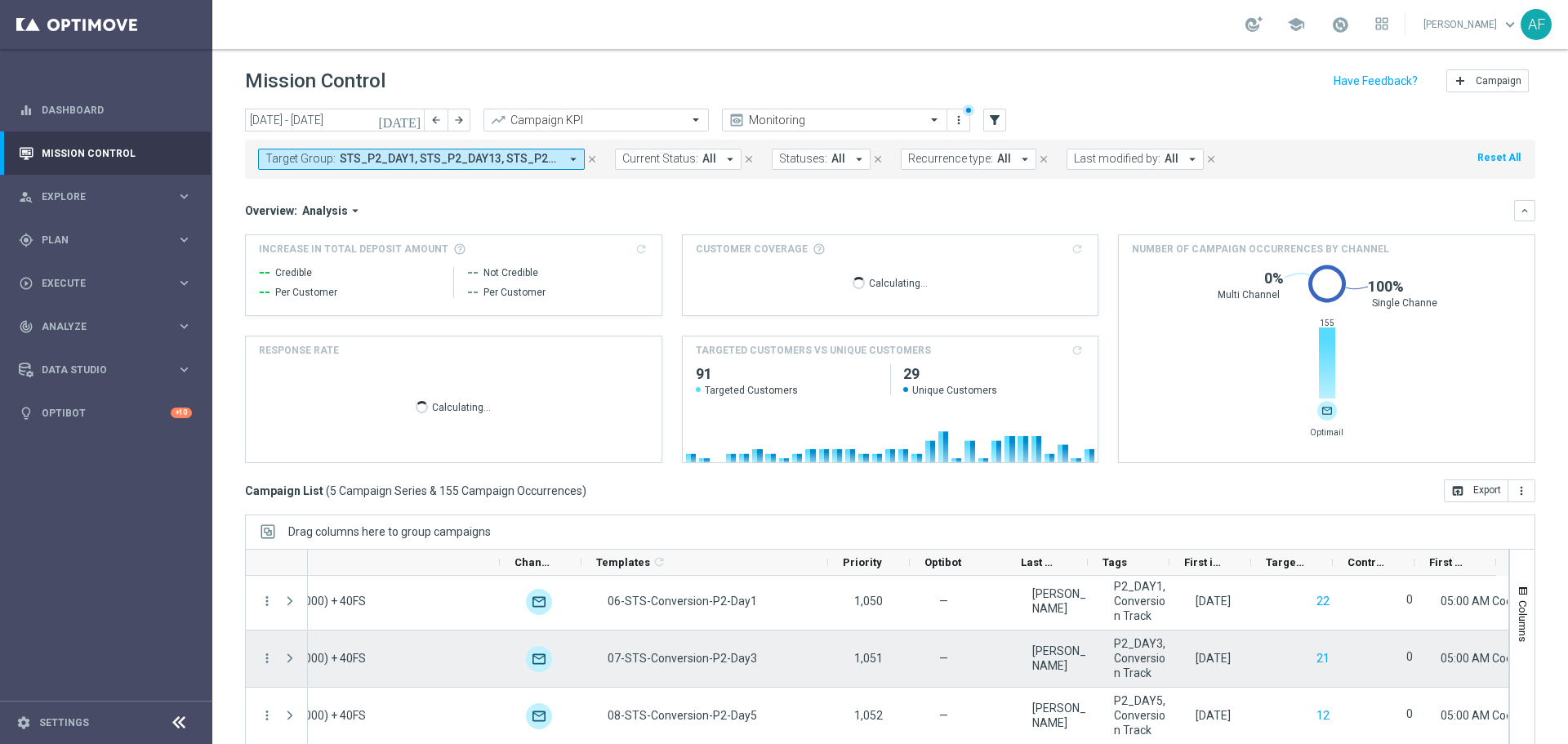
scroll to position [0, 0]
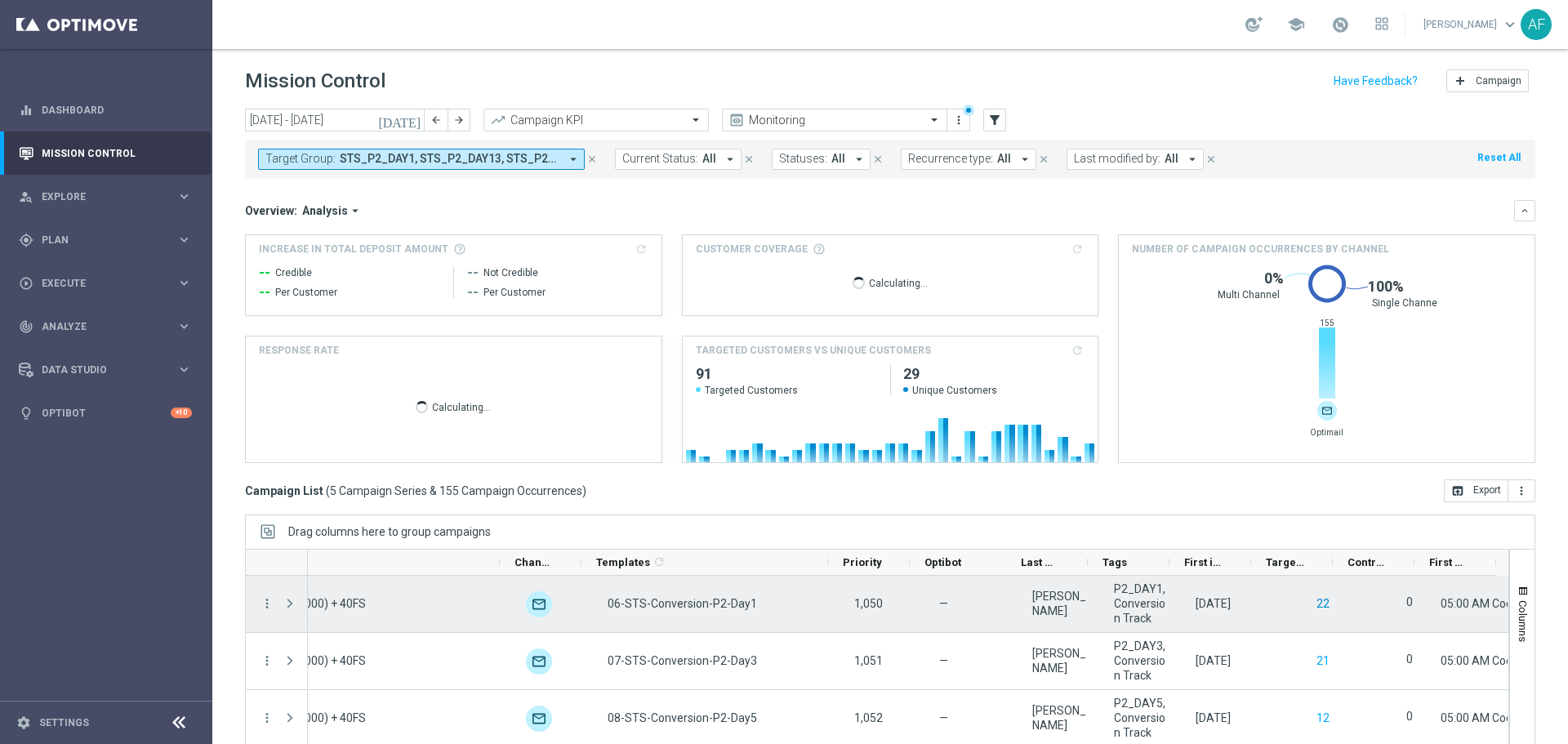
click at [1314, 604] on button "22" at bounding box center [1323, 603] width 16 height 21
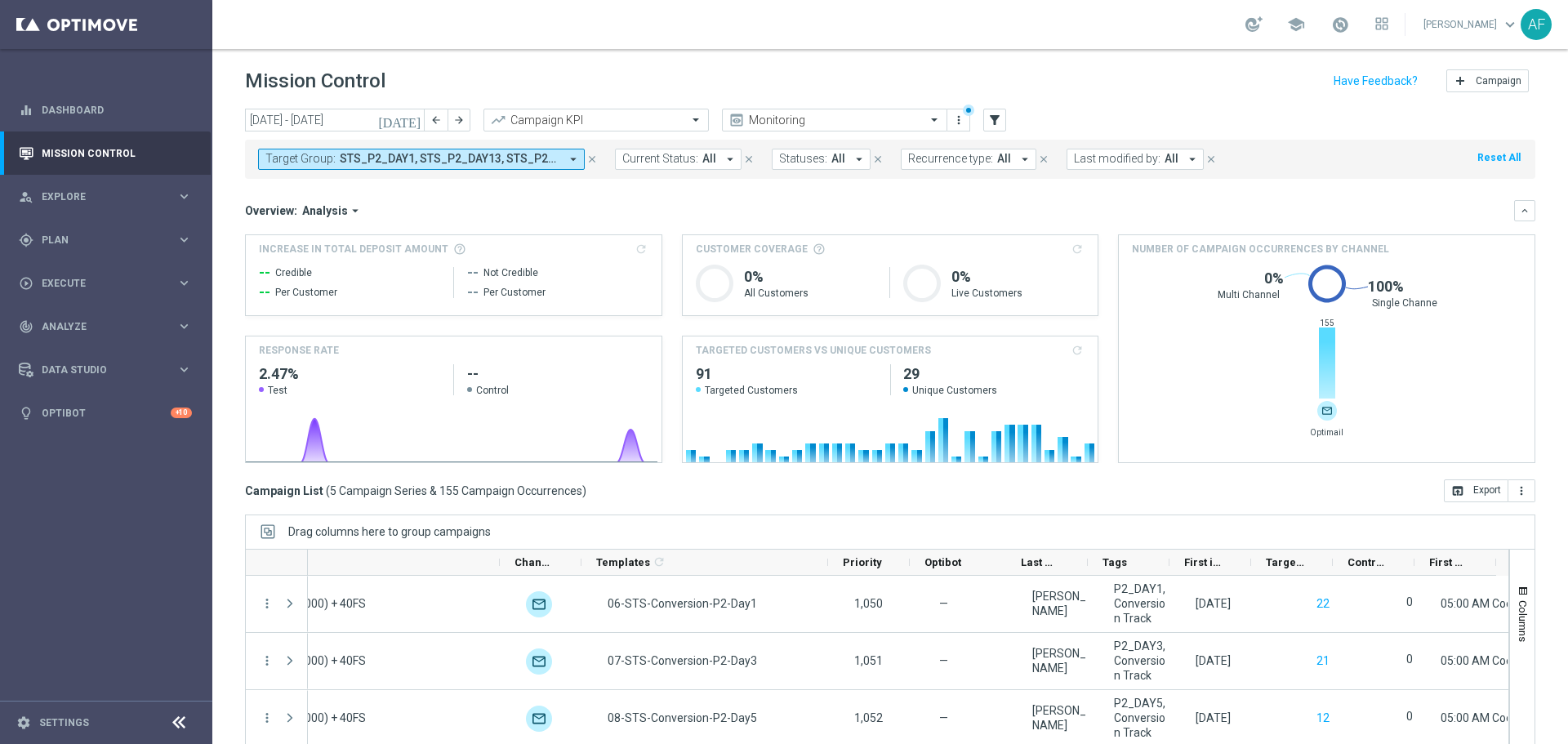
click at [430, 153] on span "STS_P2_DAY1, STS_P2_DAY13, STS_P2_DAY3, STS_P2_DAY5, STS_P2_DAY7" at bounding box center [449, 159] width 220 height 14
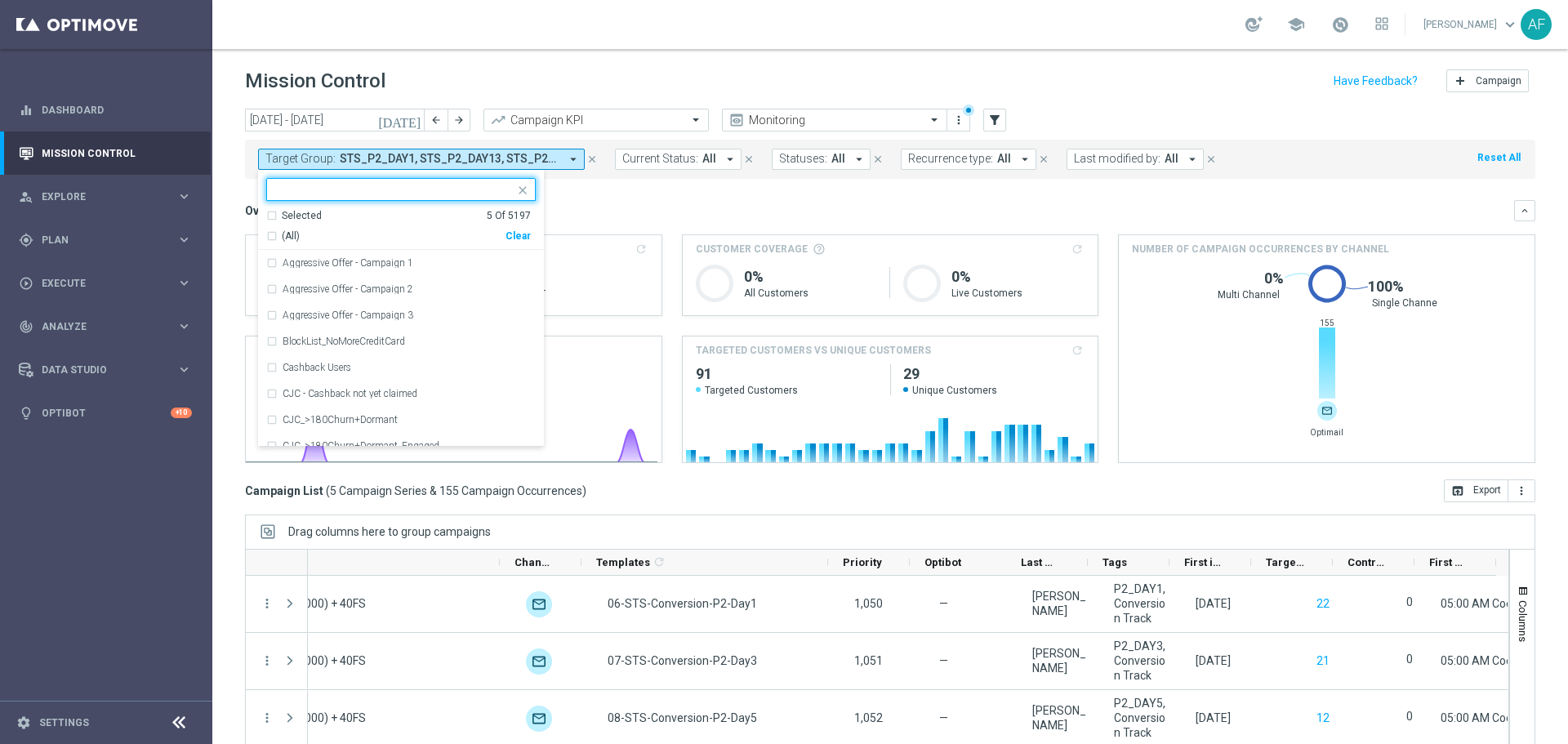
click at [313, 209] on div "Selected" at bounding box center [301, 216] width 40 height 14
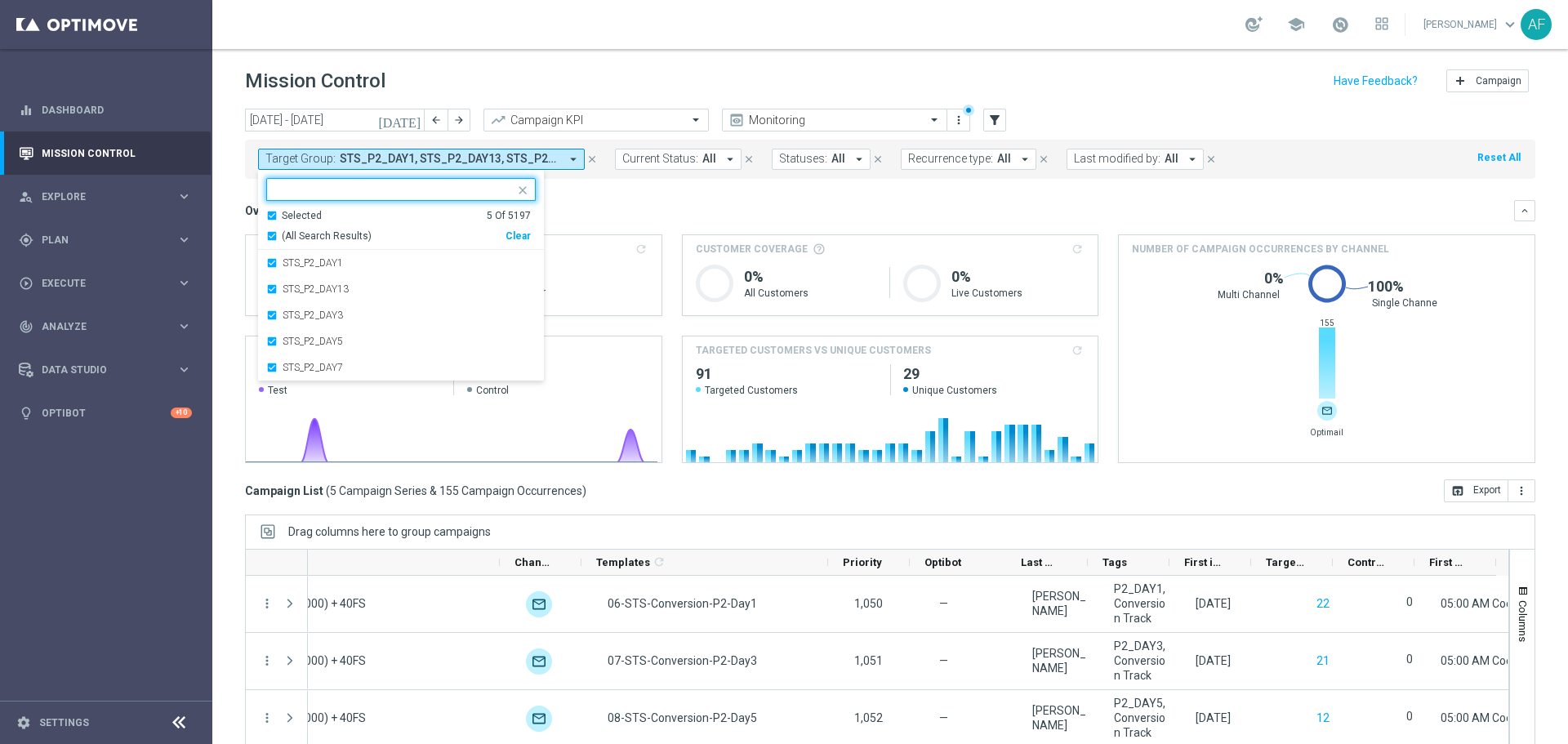
click at [310, 230] on span "(All Search Results)" at bounding box center [326, 236] width 90 height 14
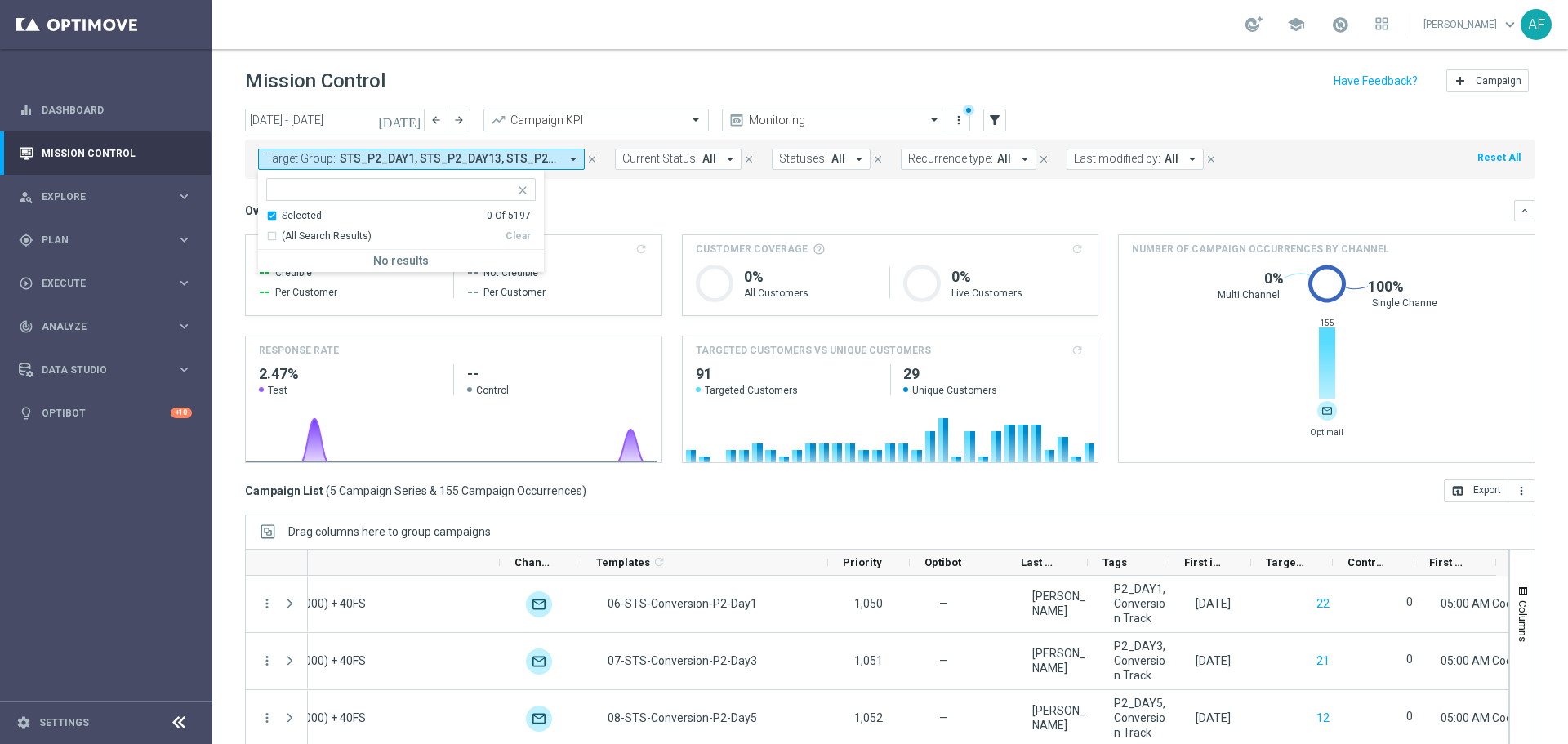
drag, startPoint x: 663, startPoint y: 234, endPoint x: 416, endPoint y: 153, distance: 259.9
click at [662, 235] on div "Increase In Total Deposit Amount refresh -- Credible -- Per Customer -- Not Cre…" at bounding box center [890, 349] width 1290 height 229
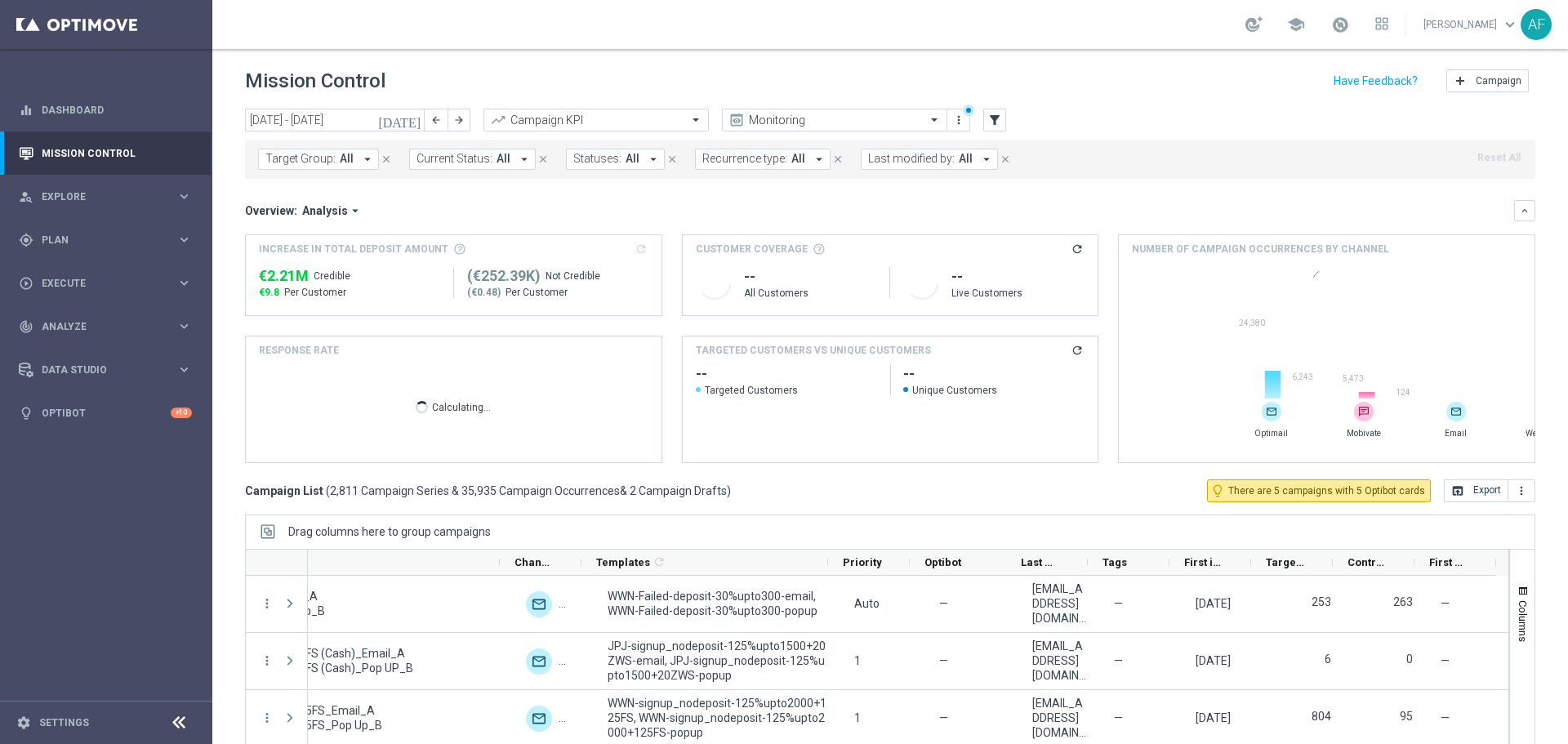
click at [349, 156] on span "All" at bounding box center [347, 159] width 14 height 14
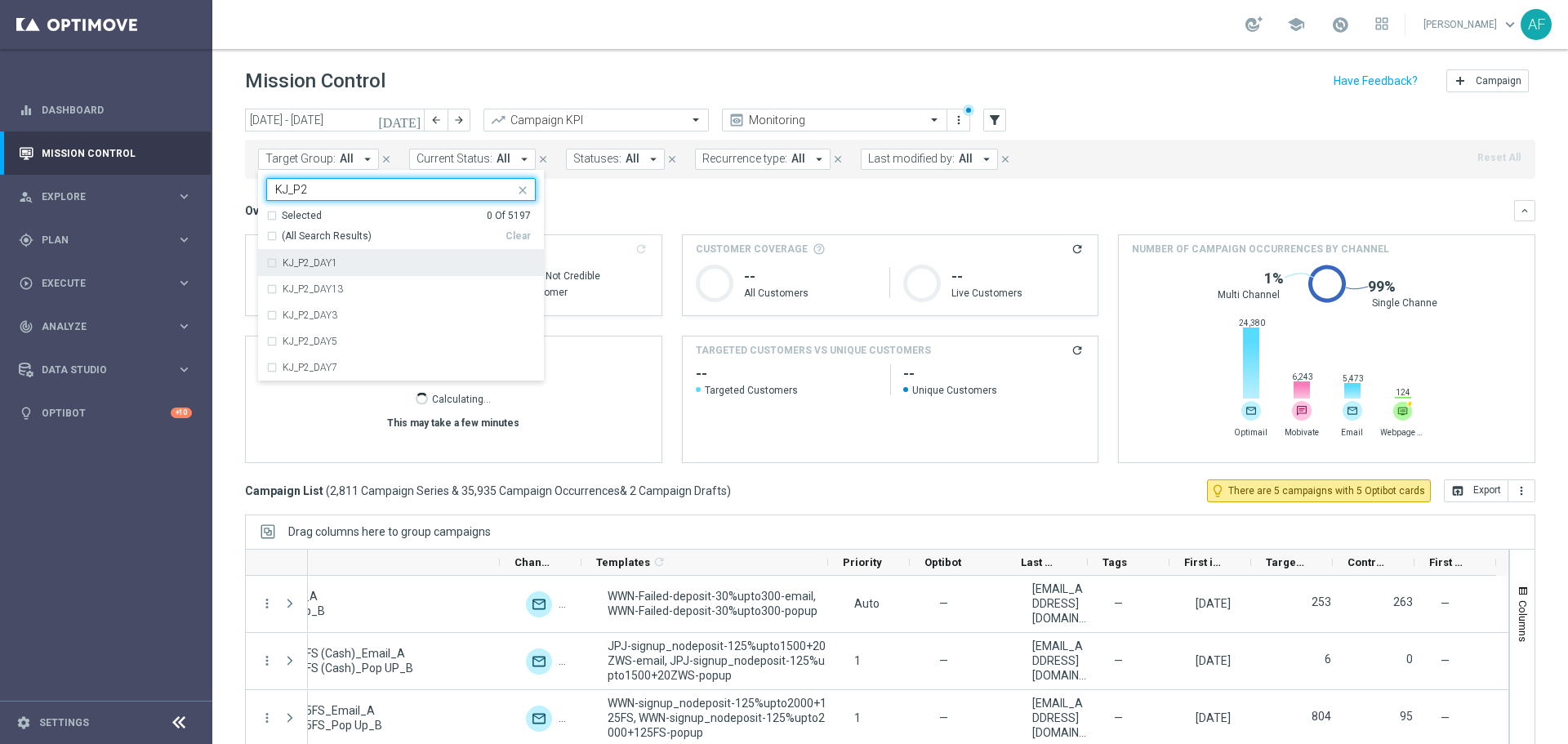
click at [372, 267] on div "KJ_P2_DAY1" at bounding box center [409, 263] width 254 height 10
type input "KJ_P2"
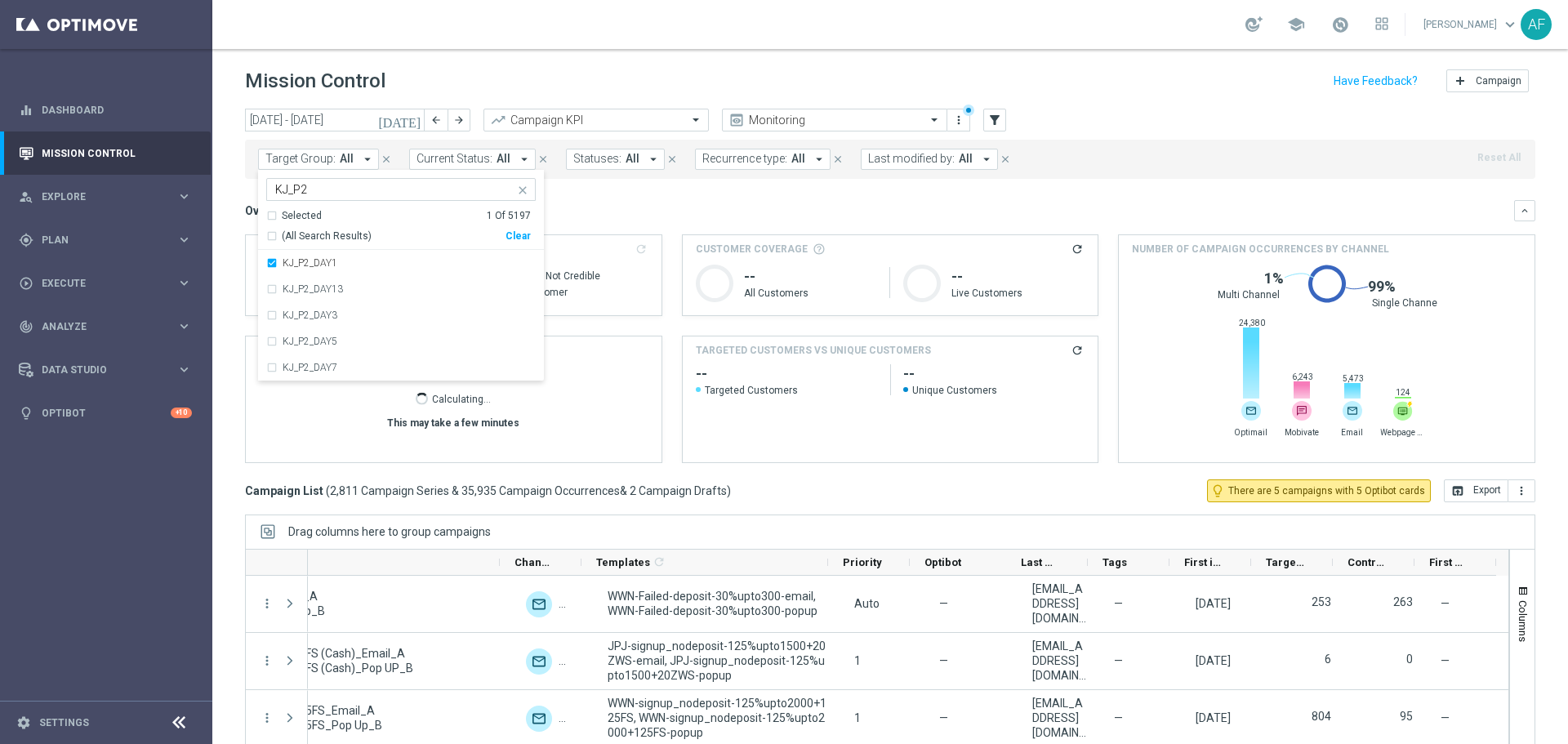
click at [659, 208] on div "Overview: Analysis arrow_drop_down" at bounding box center [880, 211] width 1269 height 15
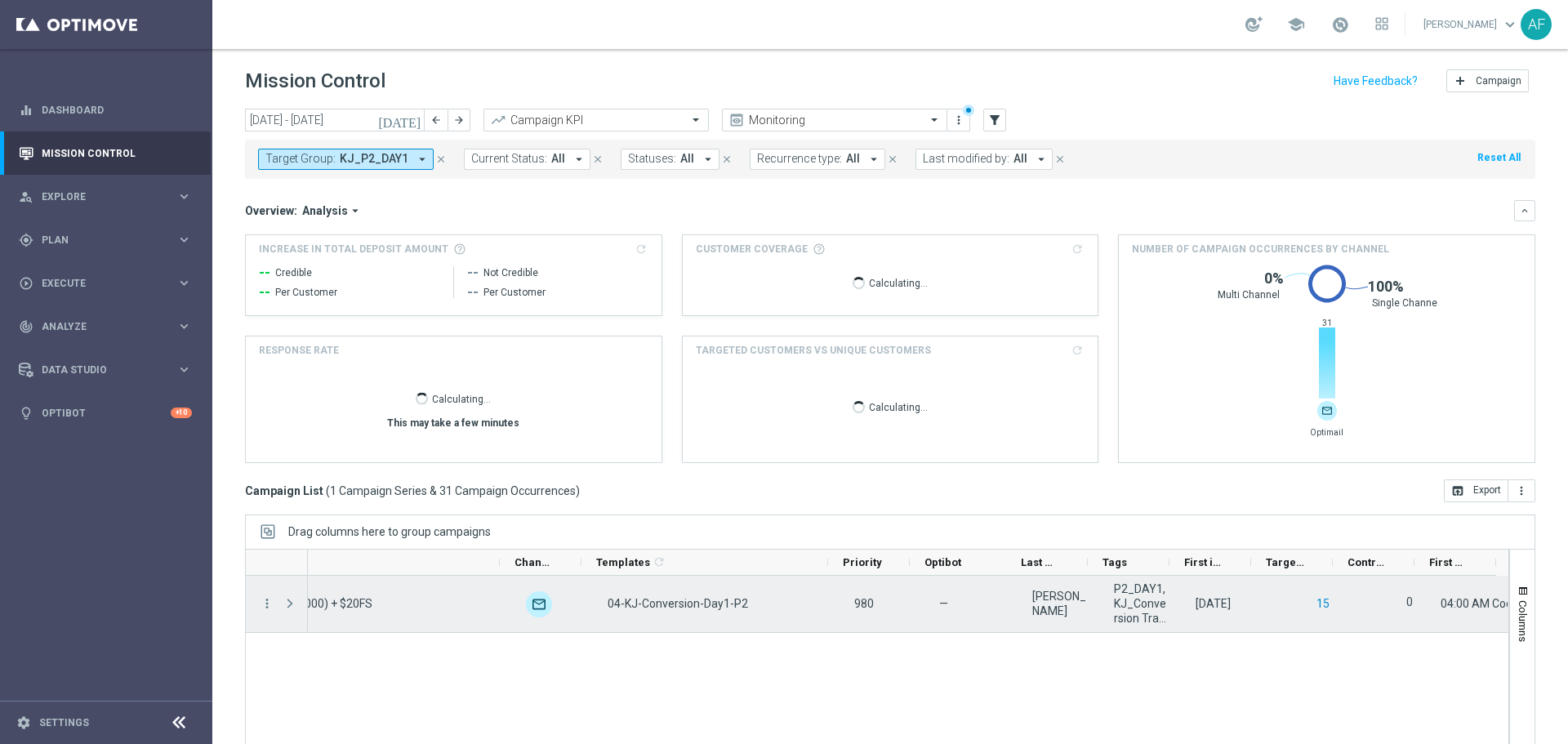
click at [1314, 603] on button "15" at bounding box center [1323, 603] width 16 height 21
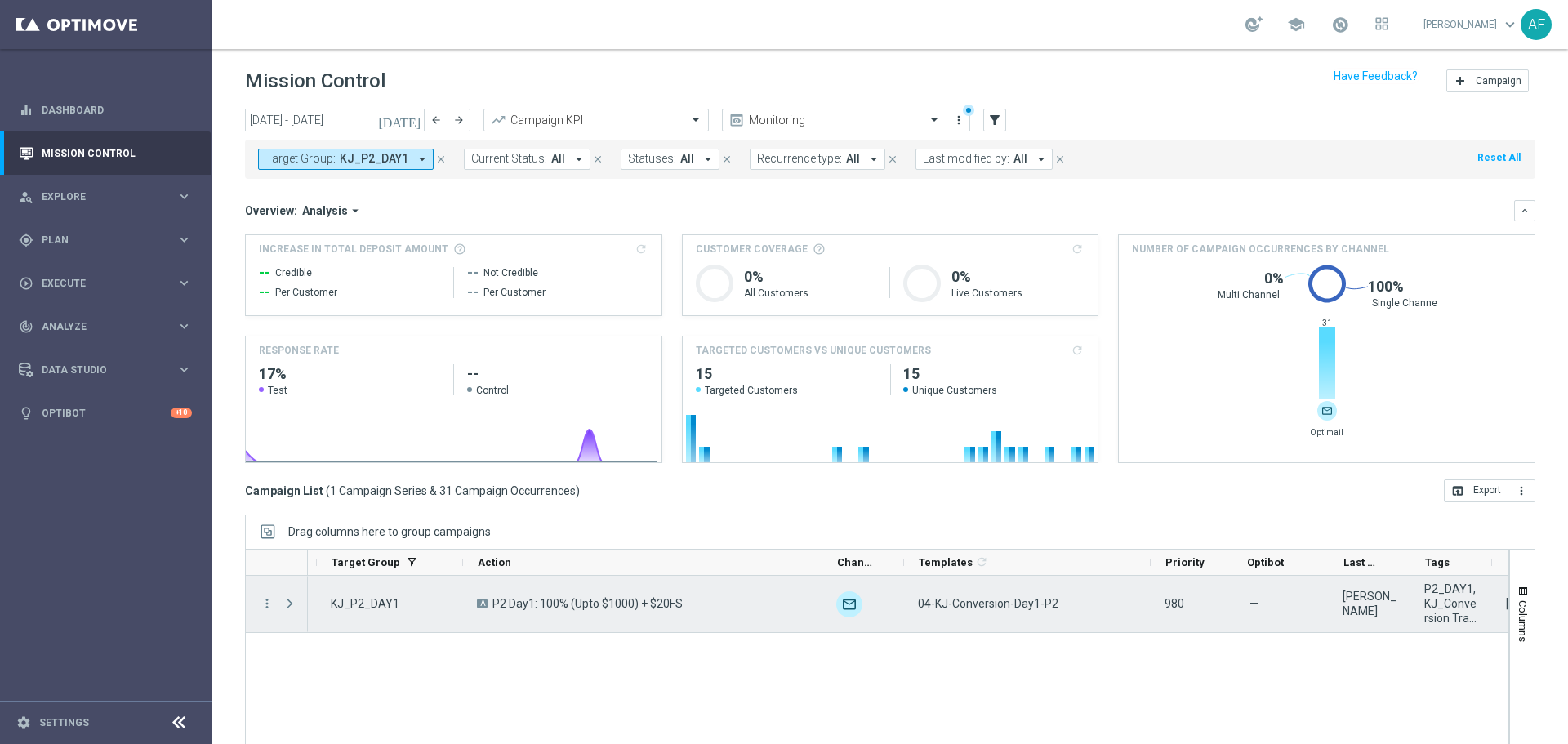
scroll to position [72, 0]
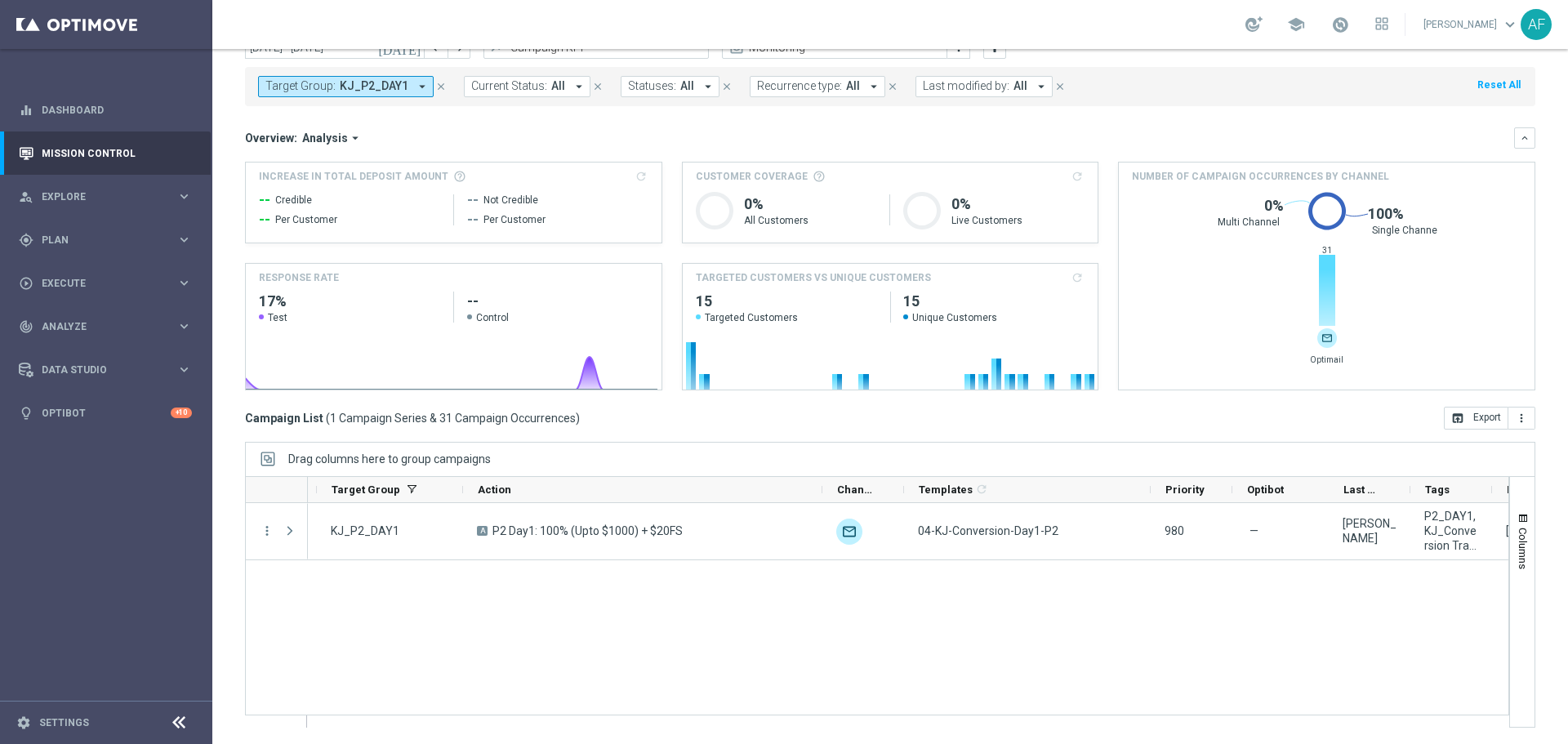
click at [398, 84] on span "KJ_P2_DAY1" at bounding box center [374, 86] width 68 height 14
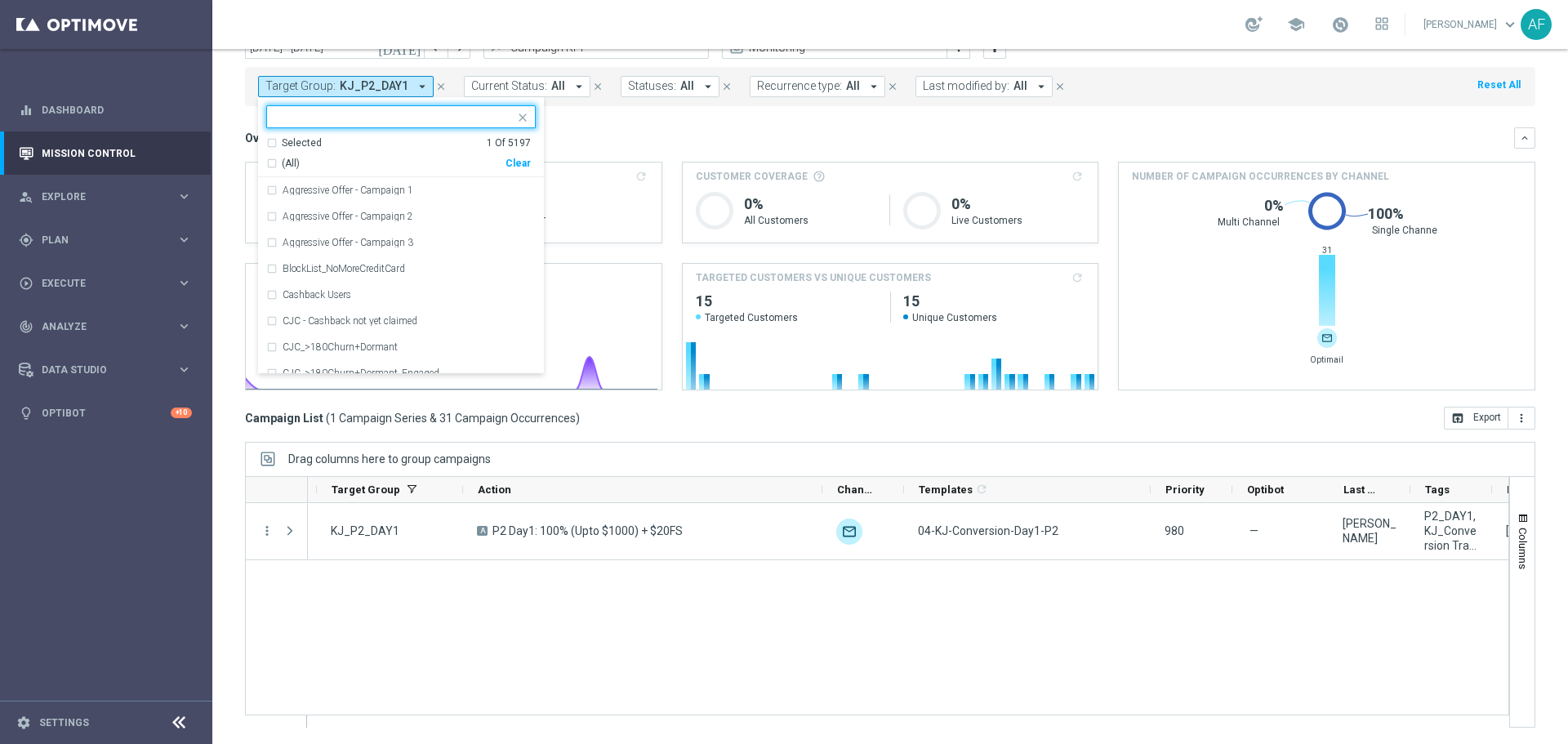
click at [309, 142] on div "Selected" at bounding box center [301, 143] width 40 height 14
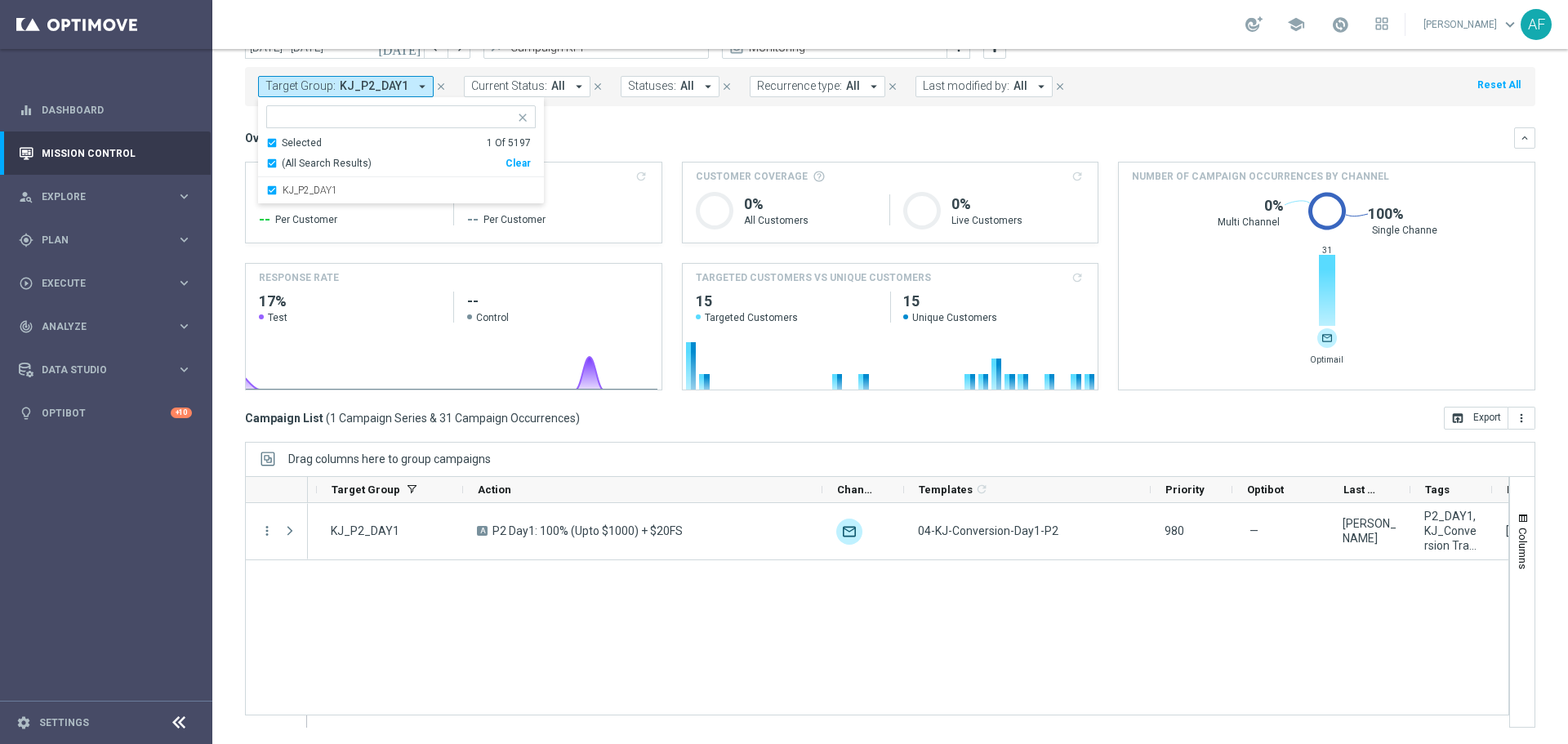
drag, startPoint x: 881, startPoint y: 714, endPoint x: 925, endPoint y: 718, distance: 44.2
click at [925, 718] on div "Action" at bounding box center [877, 602] width 1264 height 252
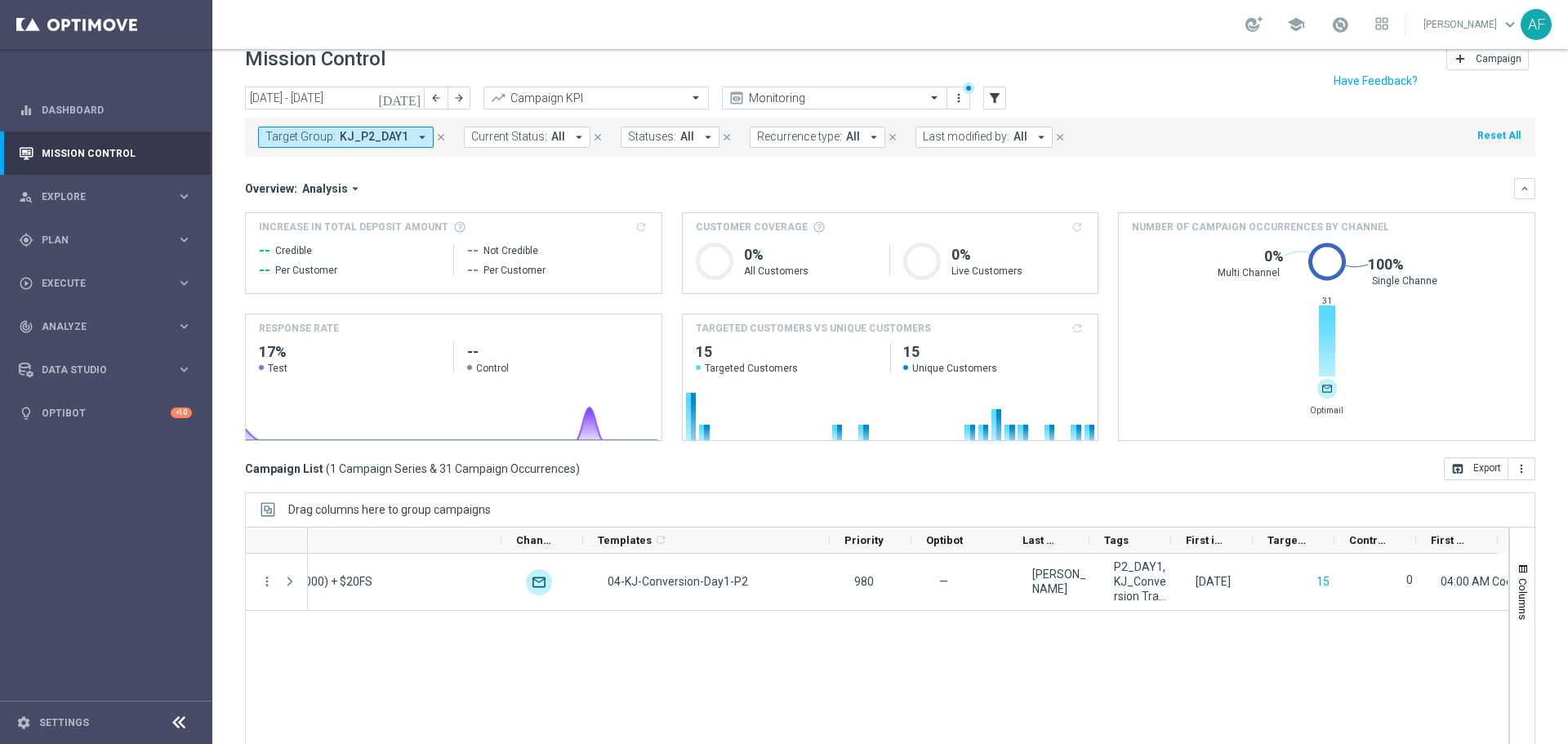
scroll to position [0, 0]
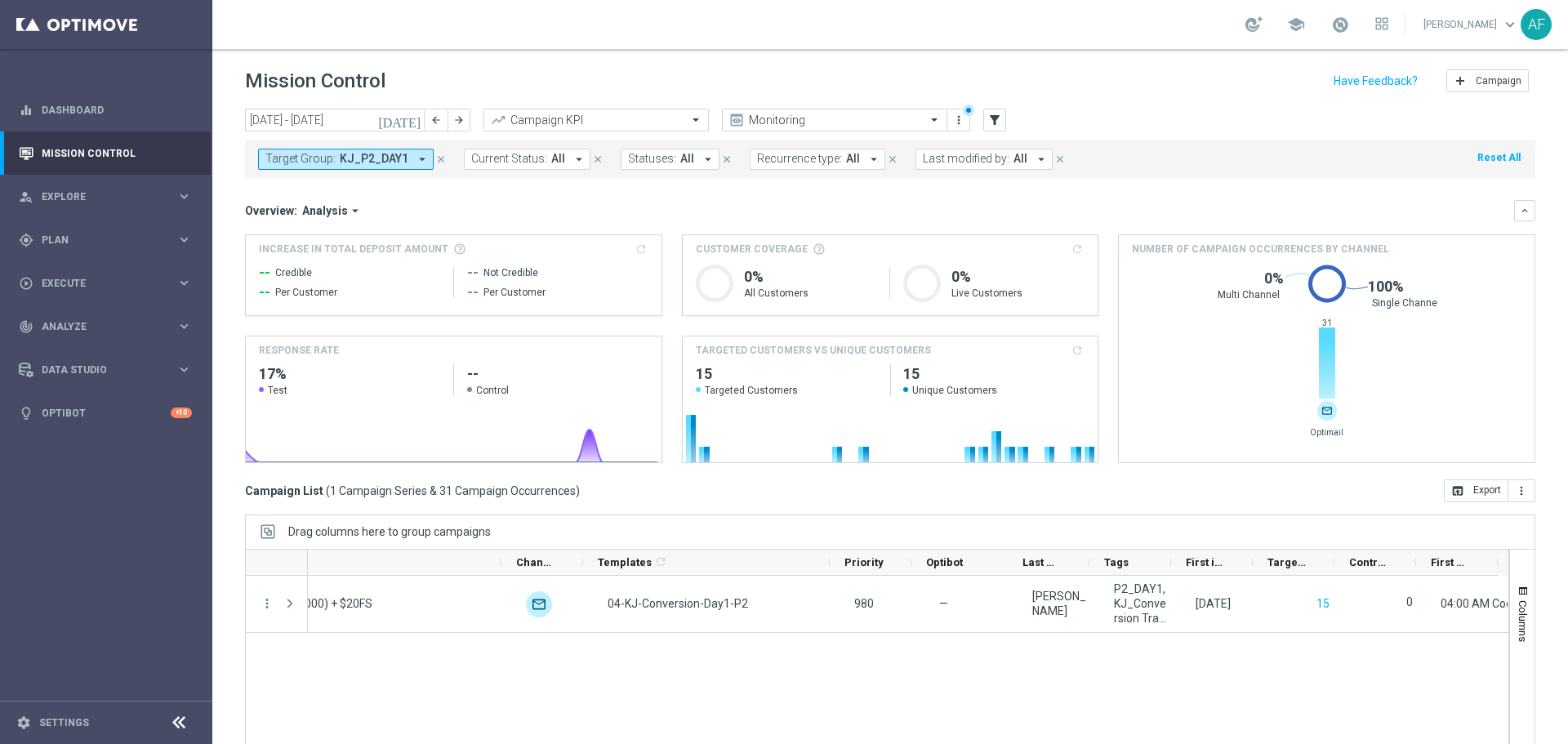
click at [397, 165] on span "KJ_P2_DAY1" at bounding box center [374, 159] width 68 height 14
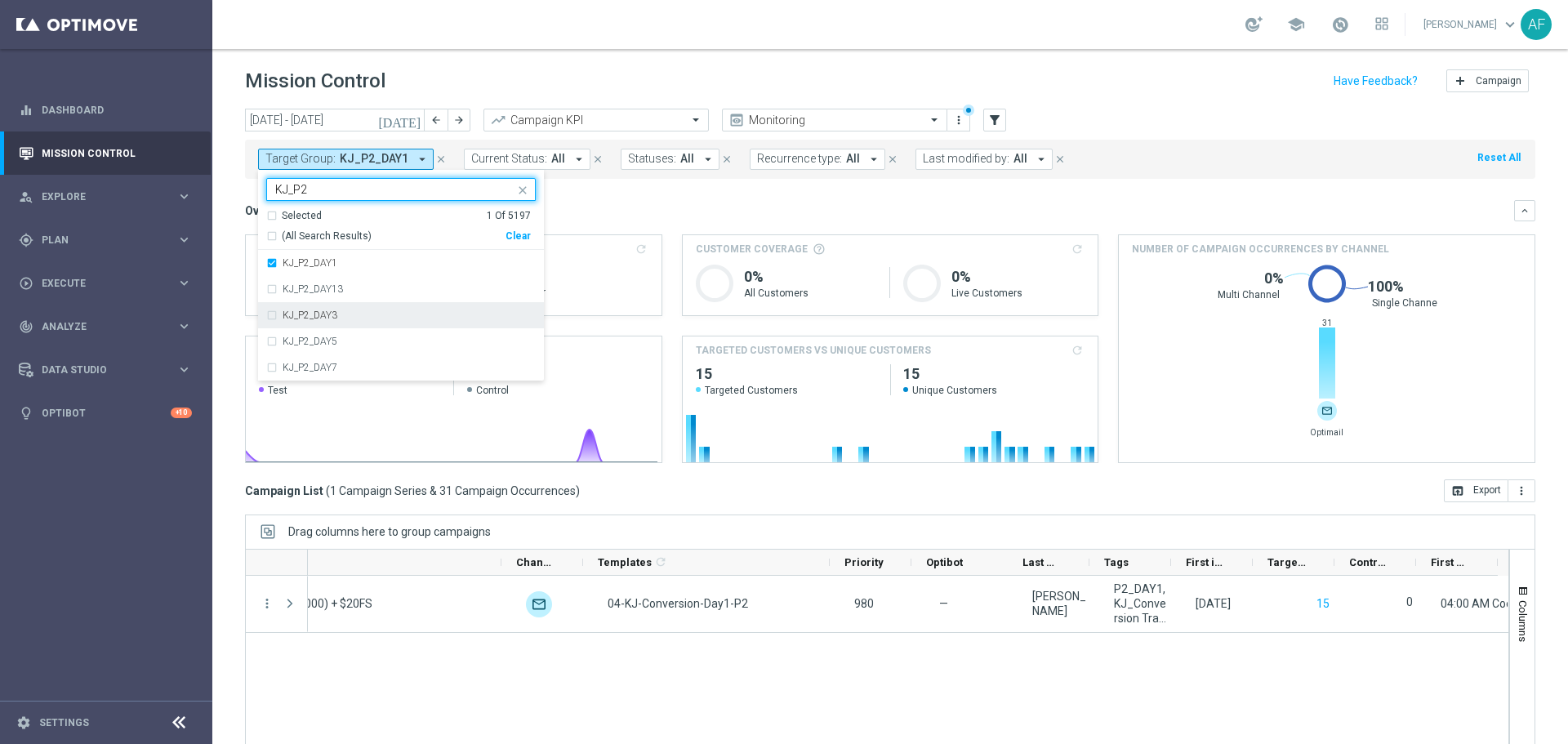
click at [401, 319] on div "KJ_P2_DAY3" at bounding box center [409, 315] width 254 height 10
type input "KJ_P2"
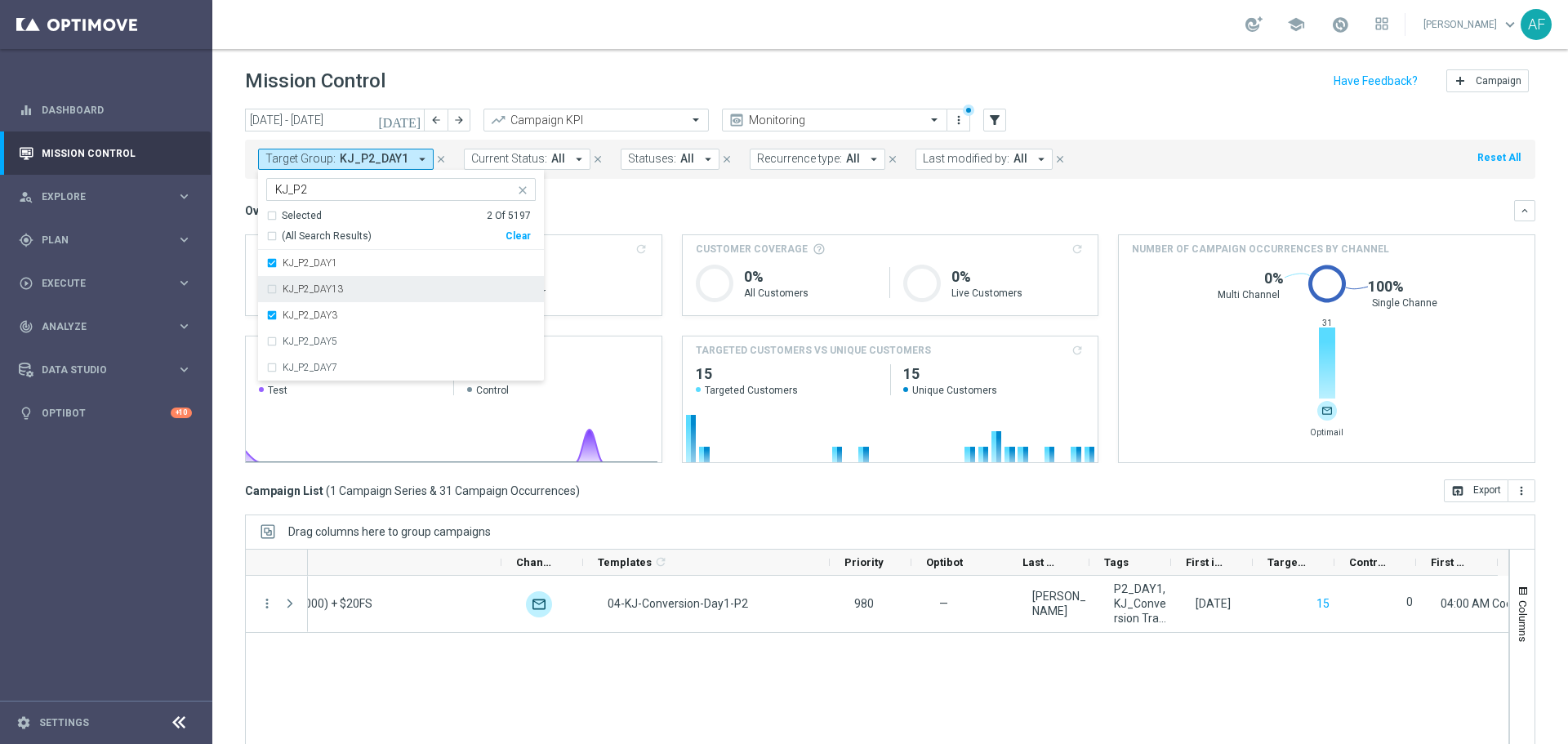
click at [382, 283] on div "KJ_P2_DAY13" at bounding box center [400, 289] width 269 height 26
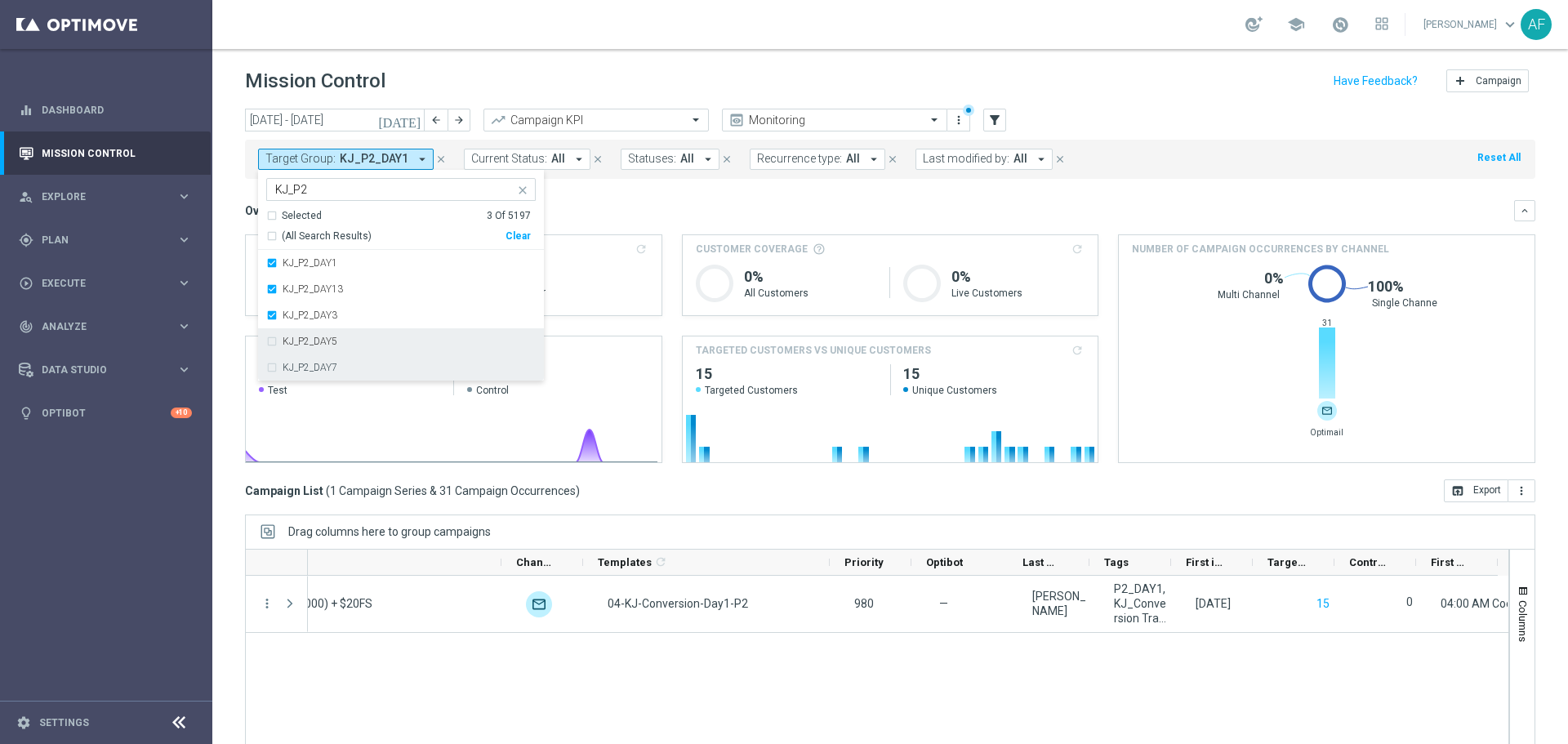
drag, startPoint x: 377, startPoint y: 335, endPoint x: 378, endPoint y: 357, distance: 22.0
click at [377, 336] on div "KJ_P2_DAY5" at bounding box center [400, 342] width 269 height 26
click at [376, 366] on div "KJ_P2_DAY7" at bounding box center [409, 367] width 254 height 10
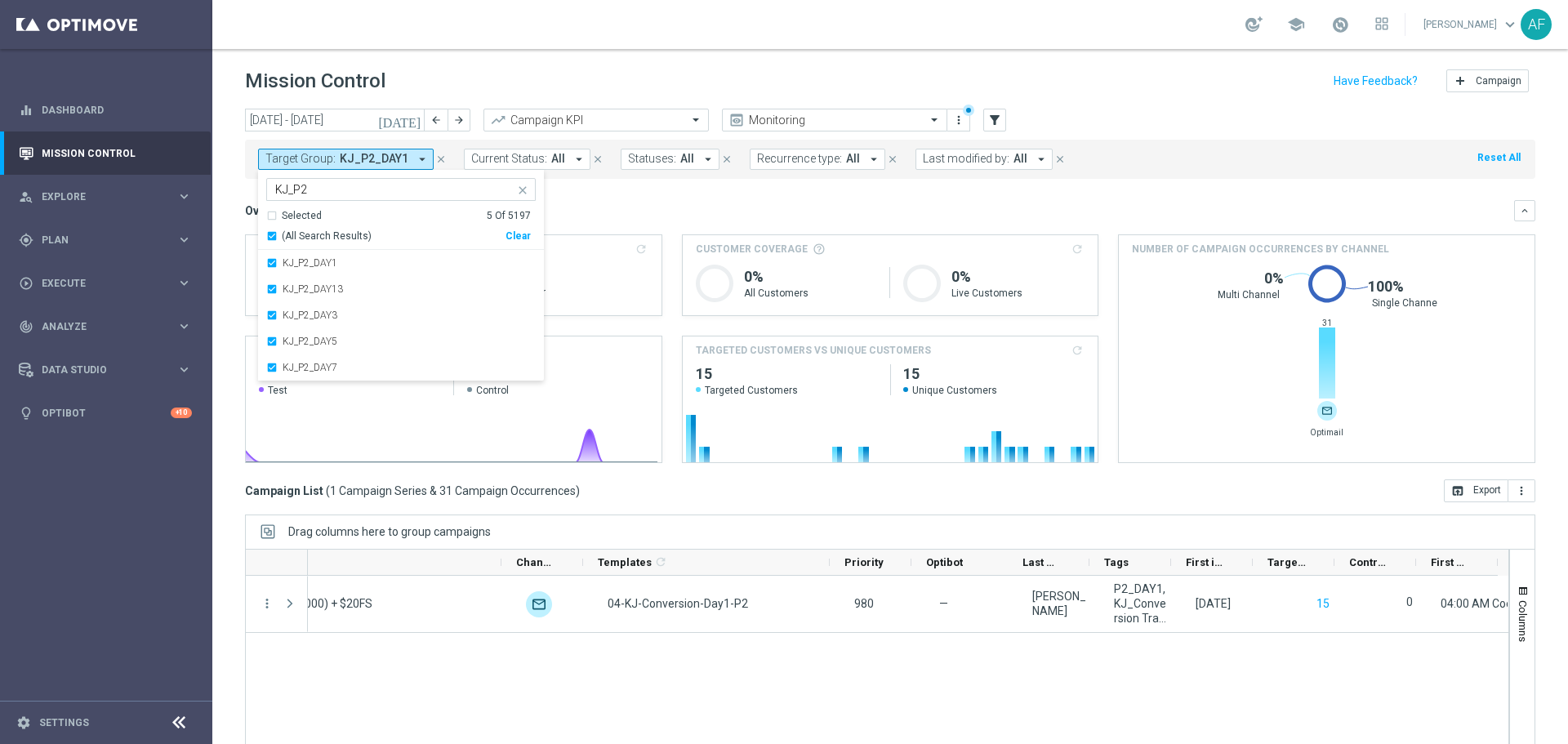
click at [837, 225] on div "Overview: Analysis arrow_drop_down keyboard_arrow_down Increase In Total Deposi…" at bounding box center [890, 331] width 1290 height 263
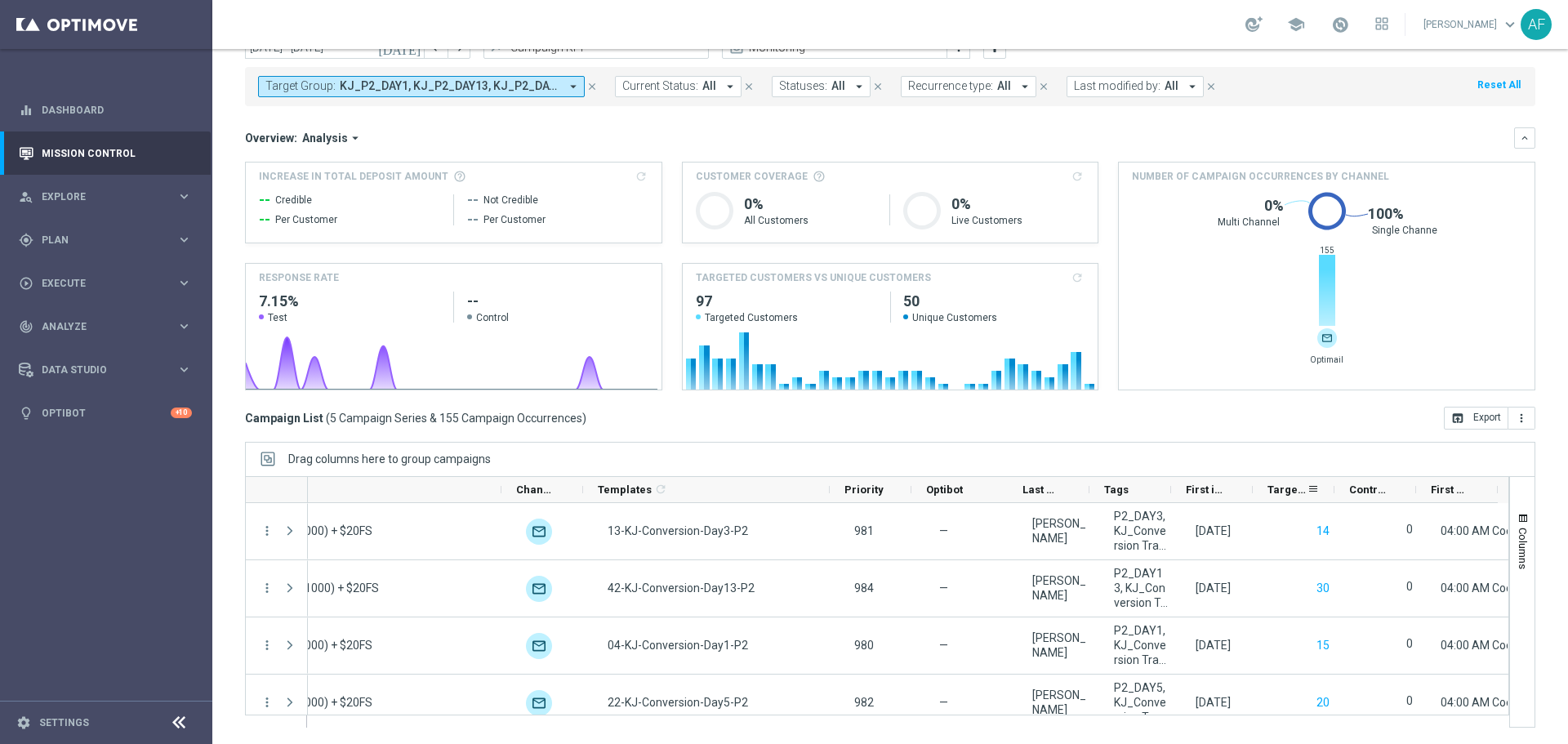
click at [1278, 489] on span "Targeted Customers" at bounding box center [1287, 489] width 40 height 12
click at [1278, 489] on span "Targeted Customers" at bounding box center [1278, 489] width 21 height 12
click at [1279, 491] on span "Targeted Customers" at bounding box center [1278, 489] width 21 height 12
click at [1287, 489] on span "Targeted Customers" at bounding box center [1287, 489] width 40 height 12
click at [1282, 489] on span "Targeted Customers" at bounding box center [1278, 489] width 21 height 12
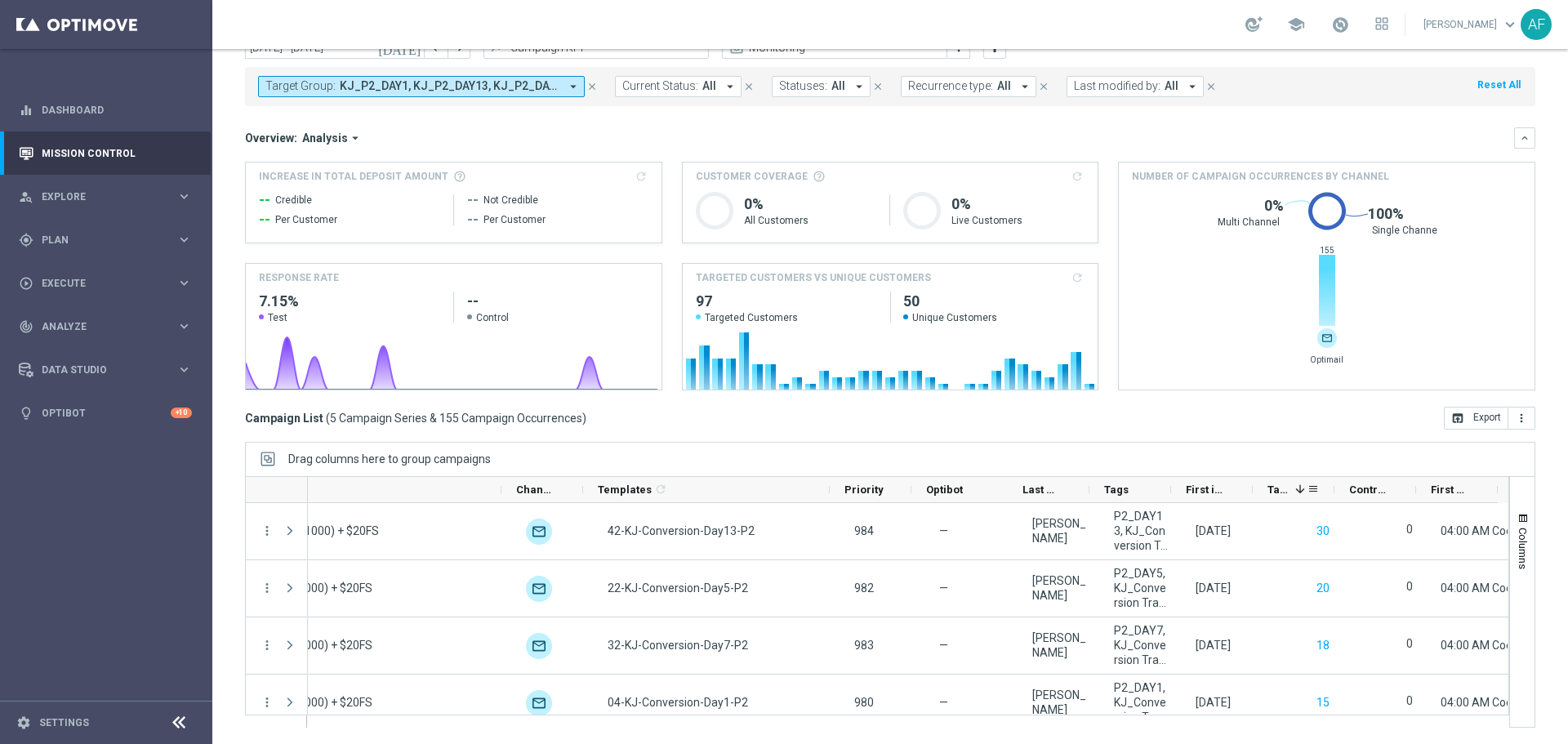
click at [1282, 489] on span "Targeted Customers" at bounding box center [1278, 489] width 21 height 12
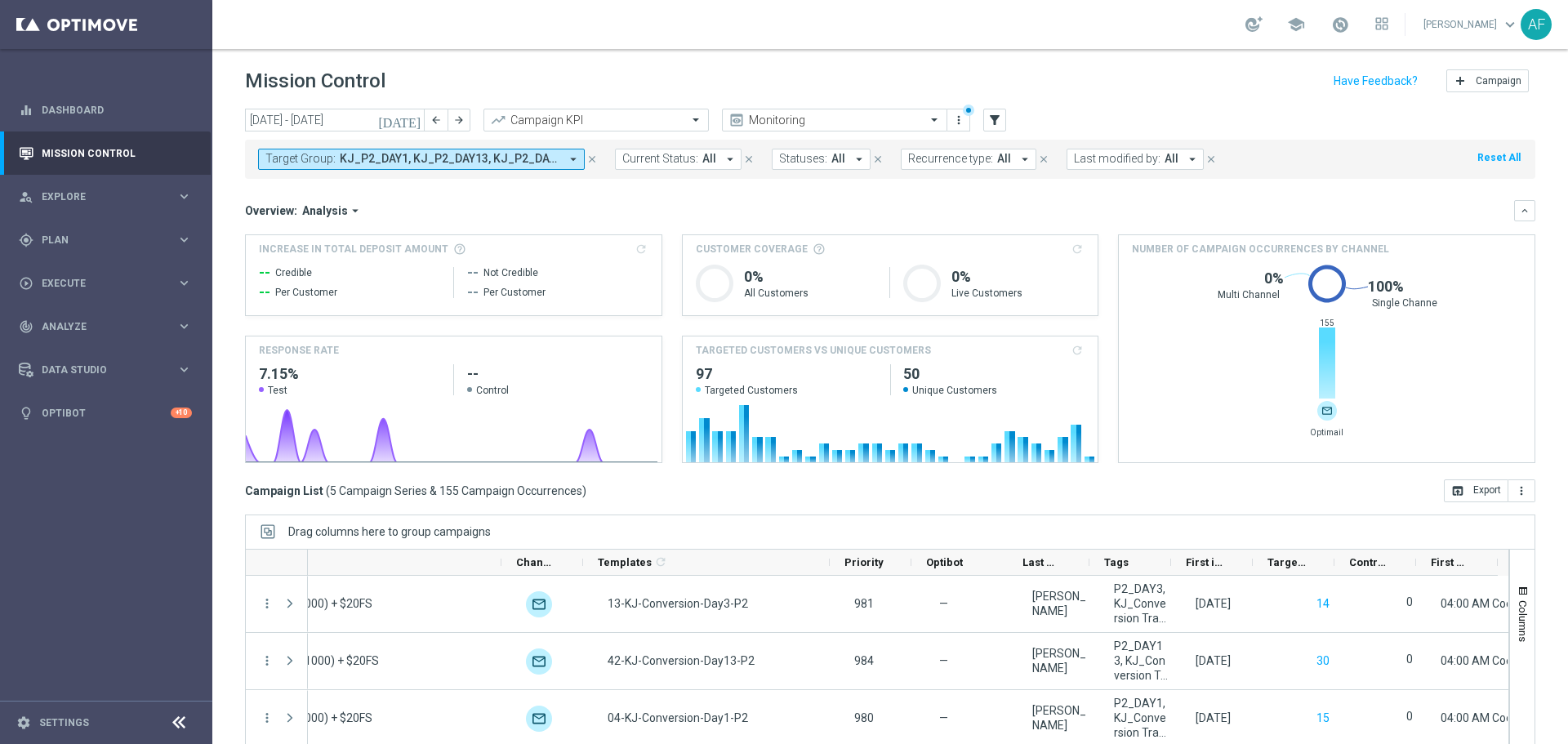
drag, startPoint x: 477, startPoint y: 164, endPoint x: 454, endPoint y: 167, distance: 23.2
click at [477, 164] on span "KJ_P2_DAY1, KJ_P2_DAY13, KJ_P2_DAY3, KJ_P2_DAY5, KJ_P2_DAY7" at bounding box center [449, 159] width 220 height 14
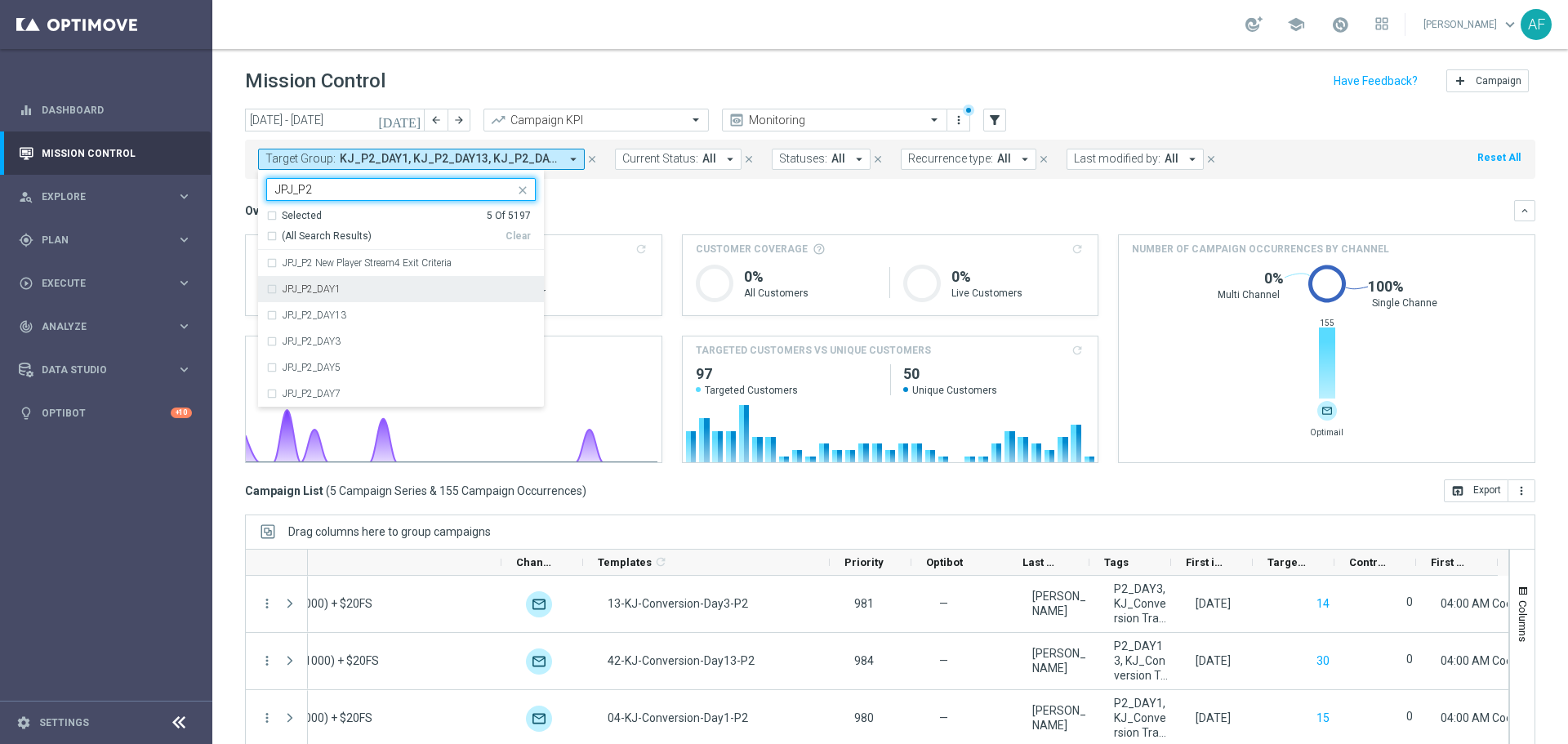
click at [399, 286] on div "JPJ_P2_DAY1" at bounding box center [409, 289] width 254 height 10
type input "JPJ_P2"
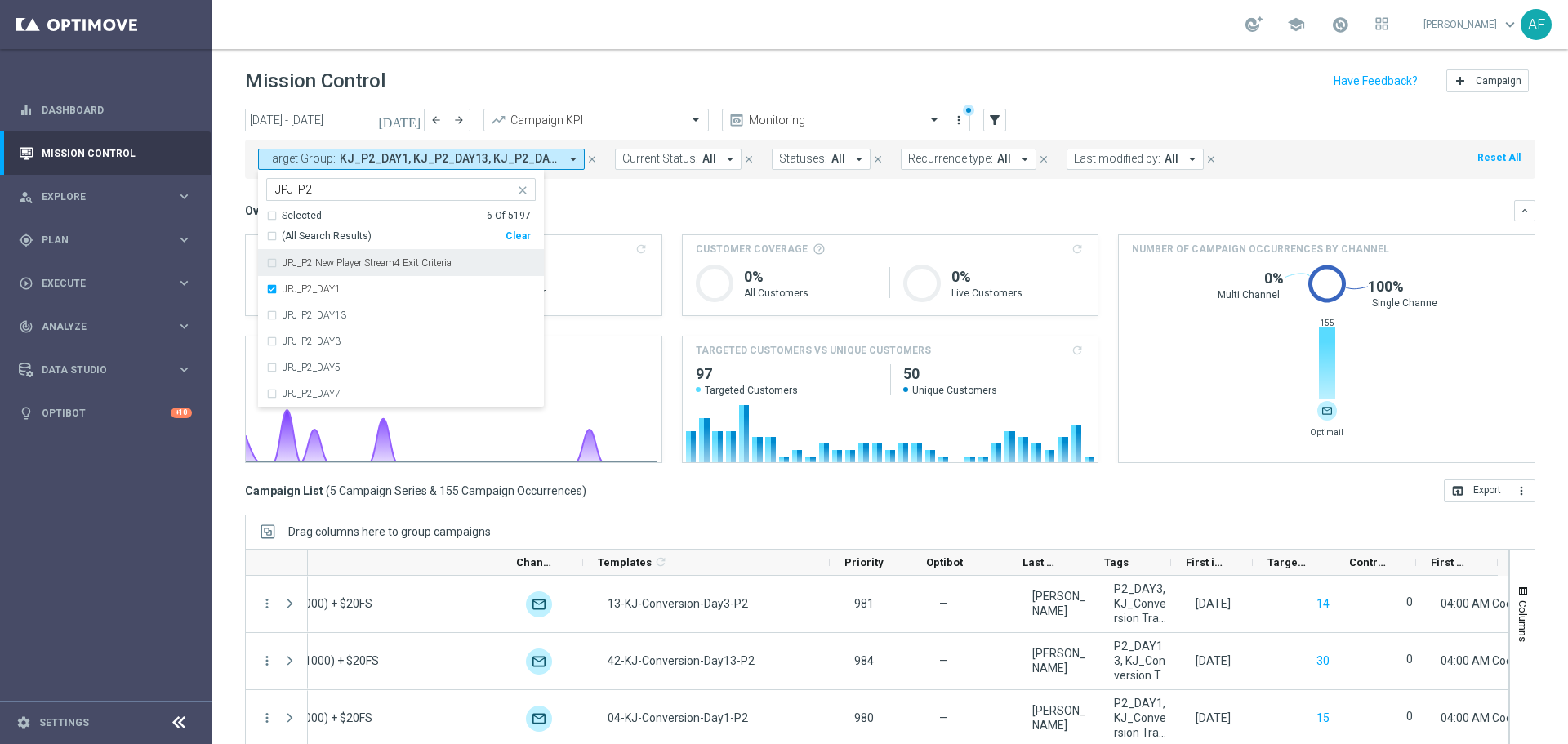
click at [606, 198] on mini-dashboard "Overview: Analysis arrow_drop_down keyboard_arrow_down Increase In Total Deposi…" at bounding box center [890, 328] width 1290 height 300
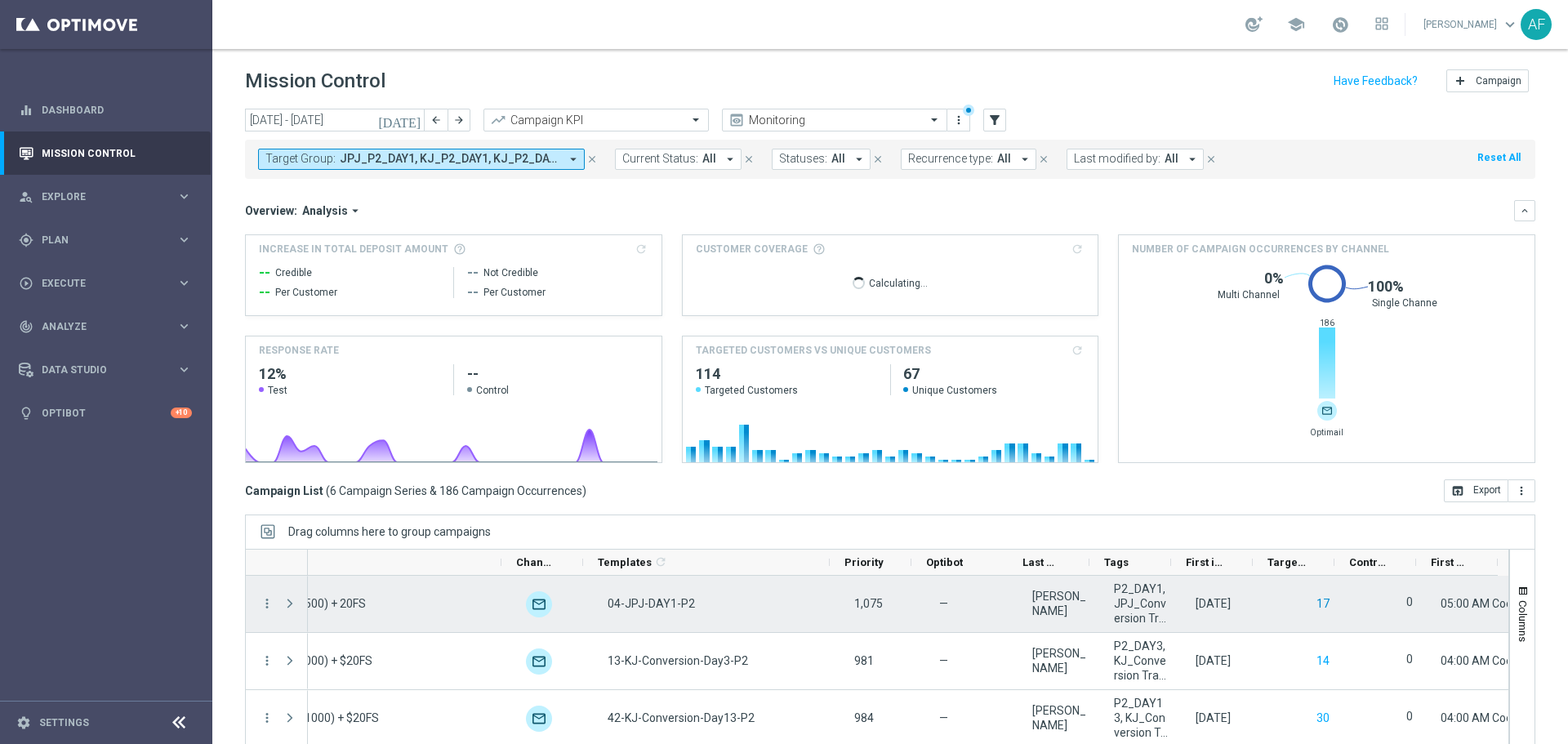
click at [1314, 602] on button "17" at bounding box center [1323, 603] width 16 height 21
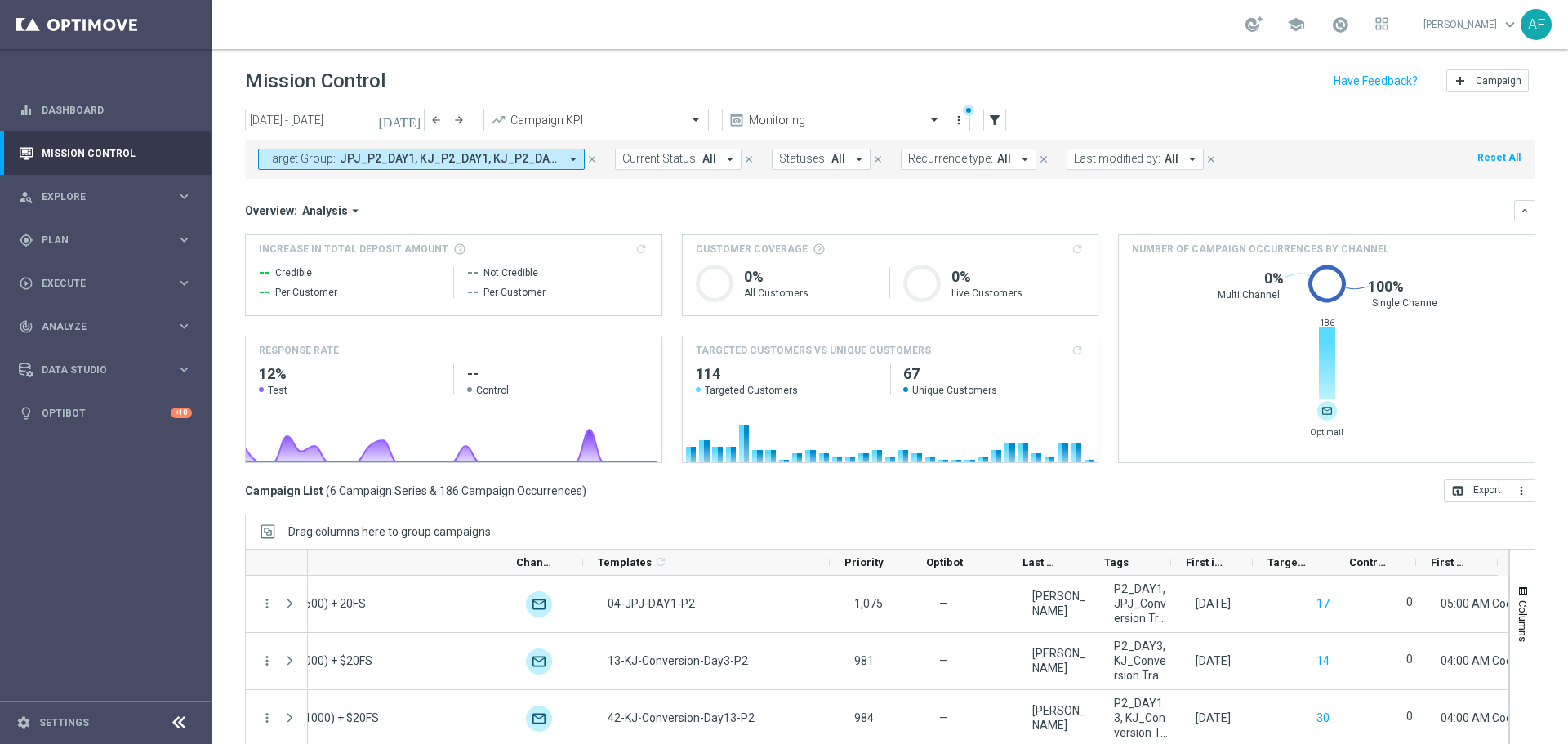
click at [425, 155] on span "JPJ_P2_DAY1, KJ_P2_DAY1, KJ_P2_DAY13, KJ_P2_DAY3, KJ_P2_DAY5, KJ_P2_DAY7" at bounding box center [449, 159] width 220 height 14
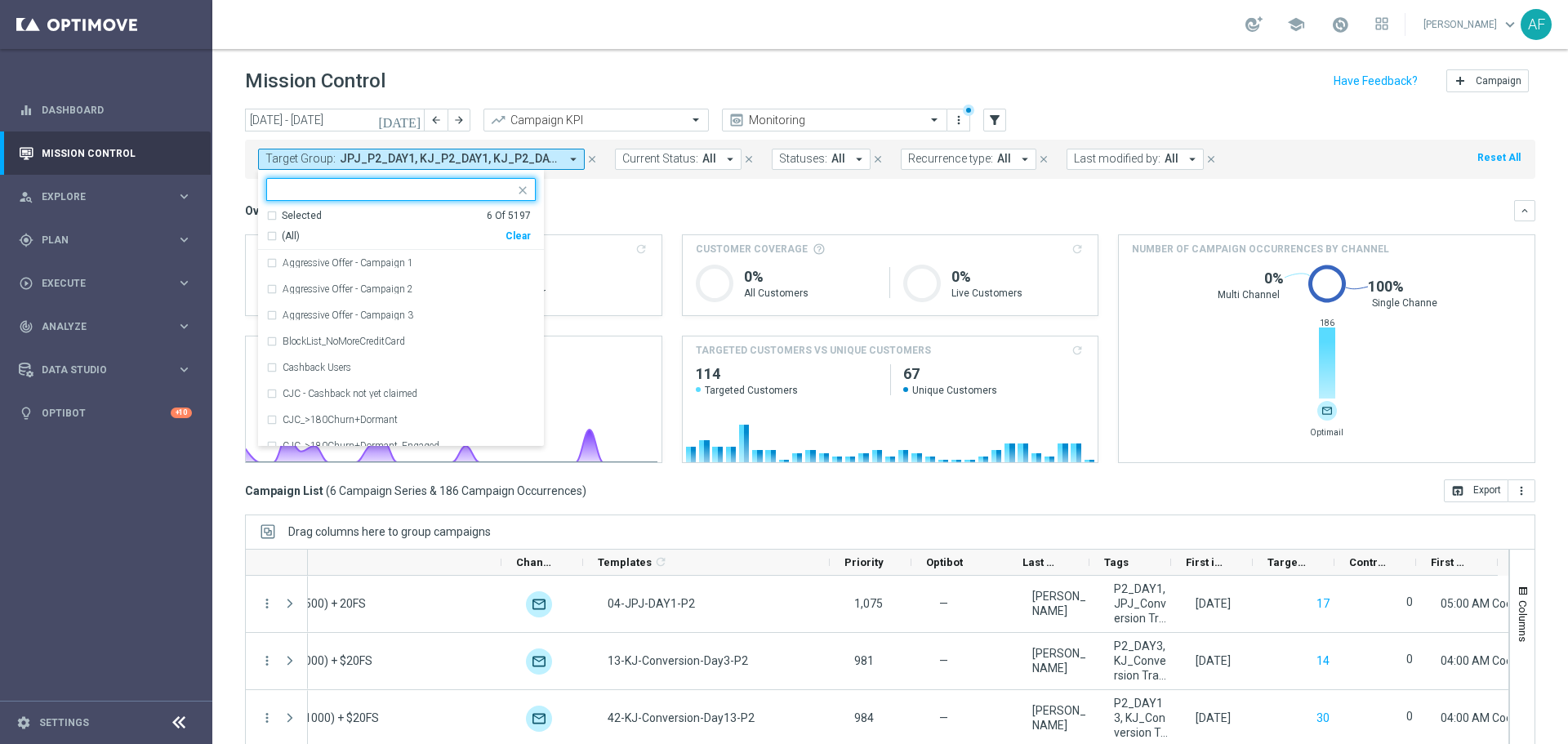
click at [305, 211] on div "Selected" at bounding box center [301, 216] width 40 height 14
click at [319, 240] on span "(All Search Results)" at bounding box center [326, 236] width 90 height 14
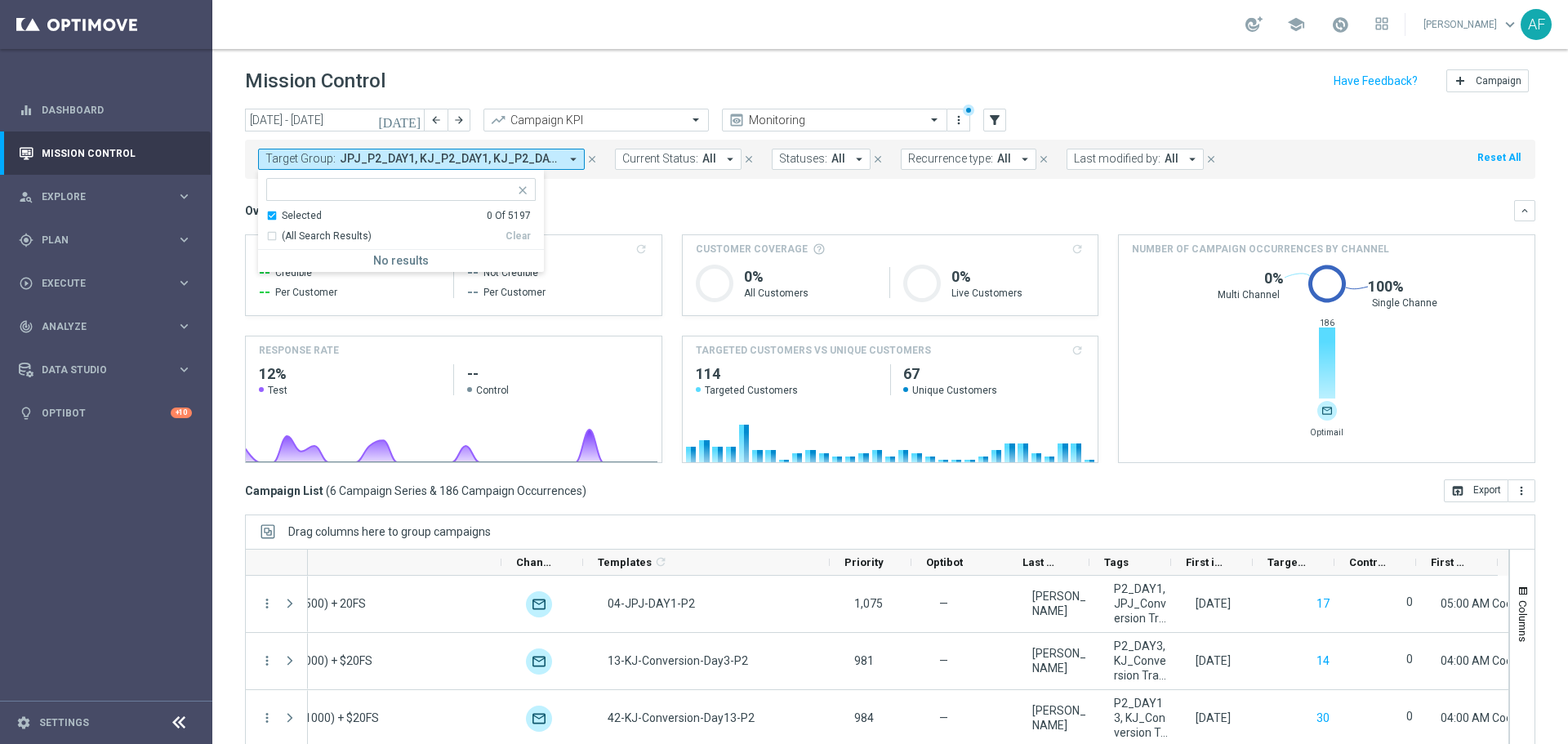
click at [613, 230] on div "Overview: Analysis arrow_drop_down keyboard_arrow_down Increase In Total Deposi…" at bounding box center [890, 331] width 1290 height 263
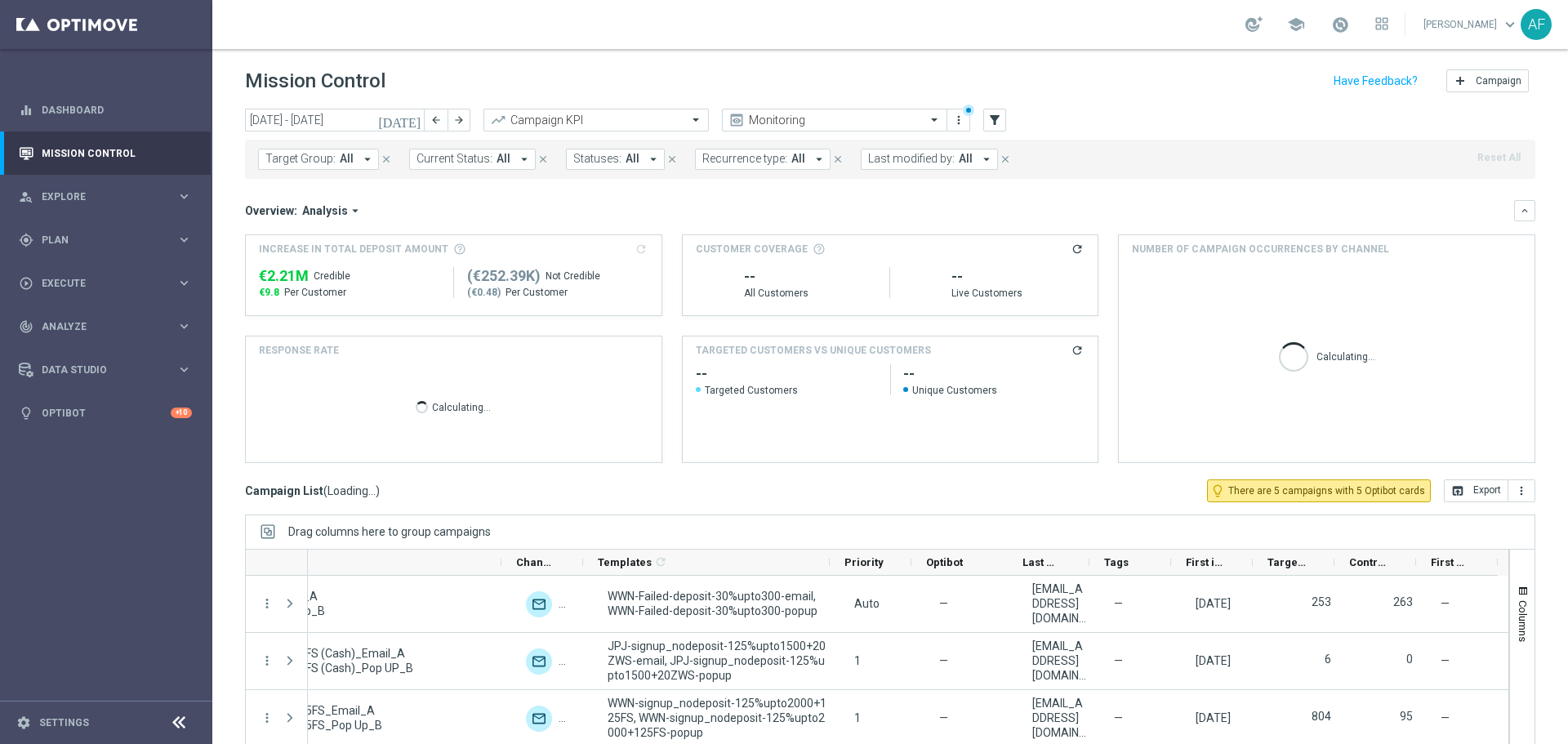
click at [354, 154] on button "Target Group: All arrow_drop_down" at bounding box center [318, 160] width 121 height 21
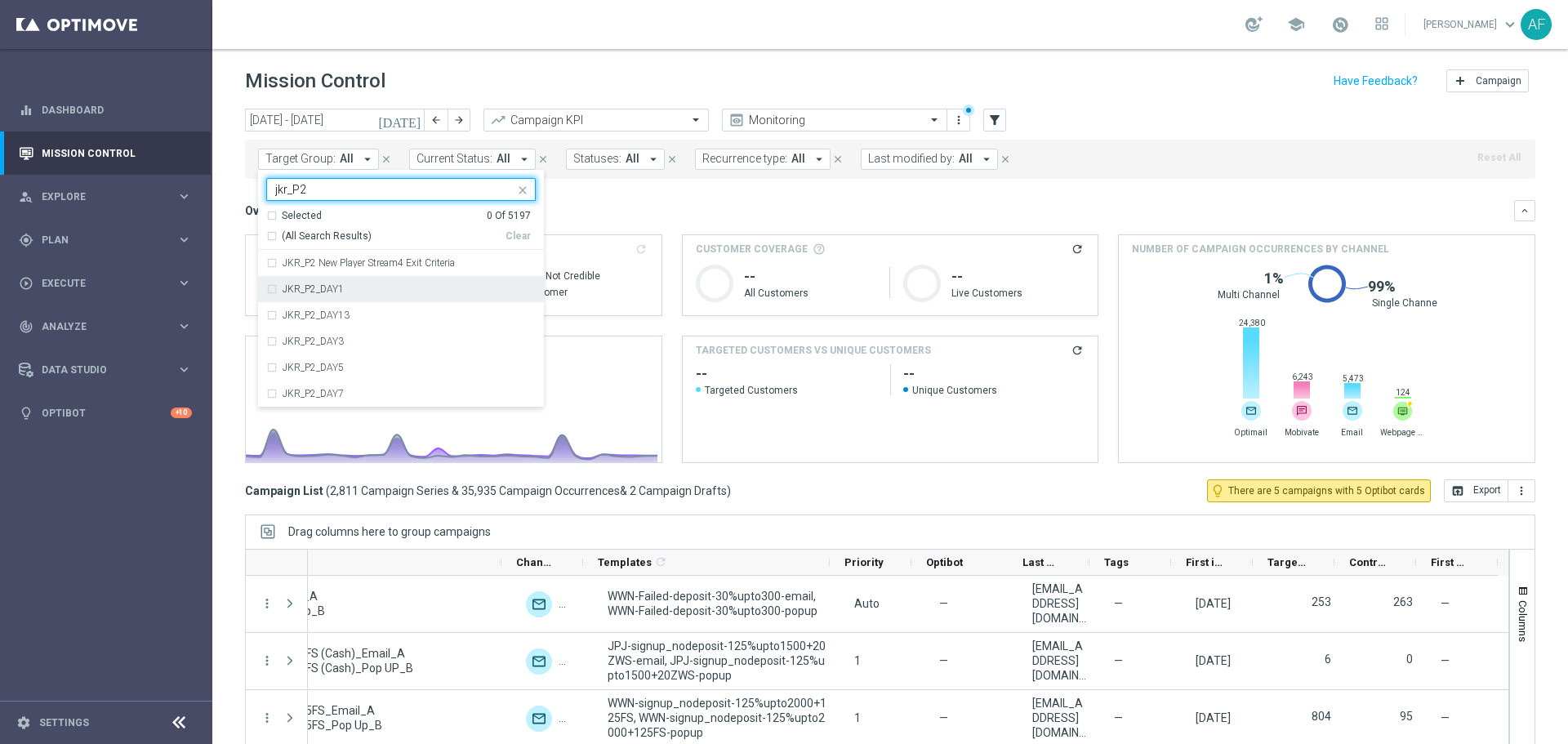
click at [370, 287] on div "JKR_P2_DAY1" at bounding box center [409, 289] width 254 height 10
type input "jkr_P2"
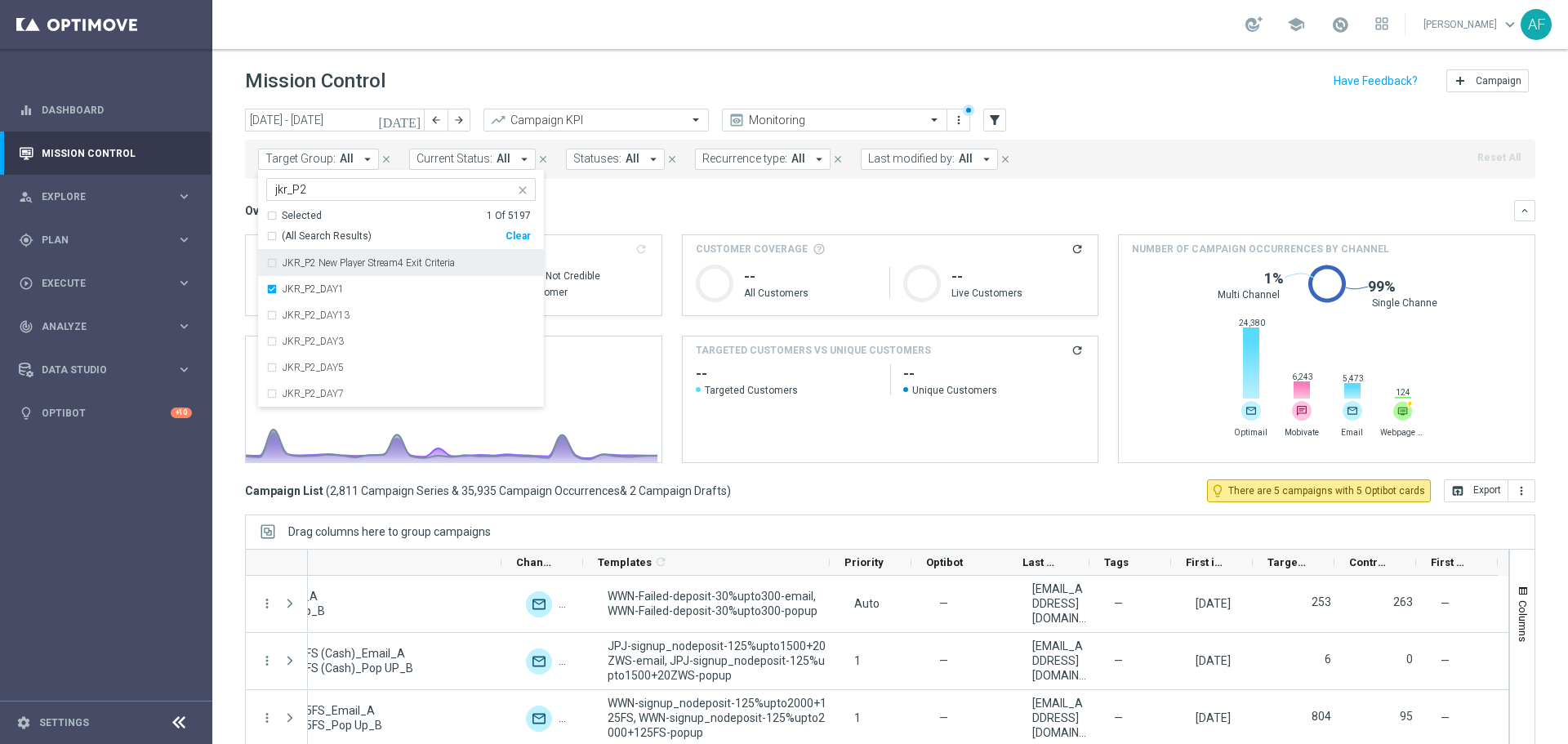
click at [668, 207] on div "Overview: Analysis arrow_drop_down" at bounding box center [880, 211] width 1269 height 15
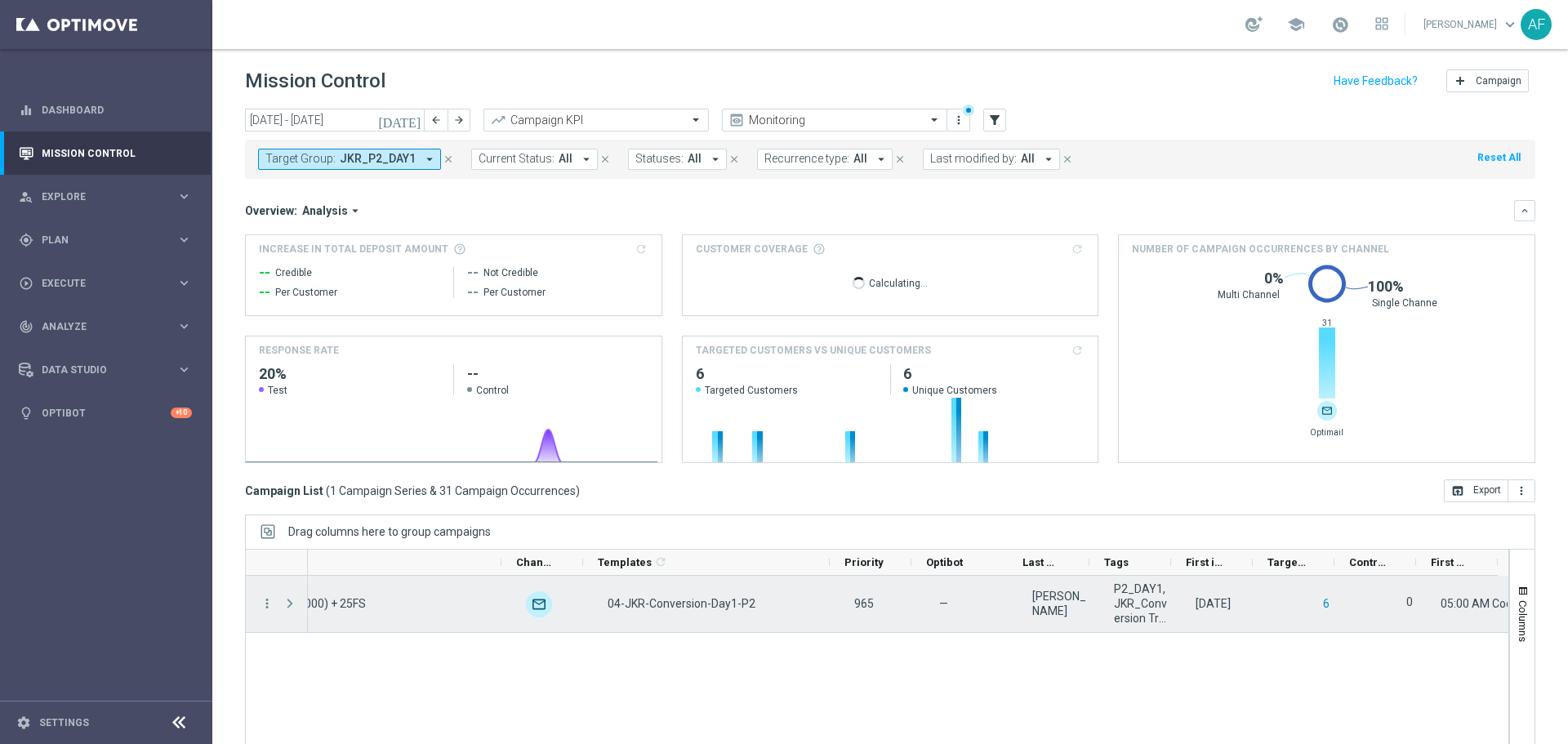
click at [1321, 599] on button "6" at bounding box center [1326, 603] width 10 height 21
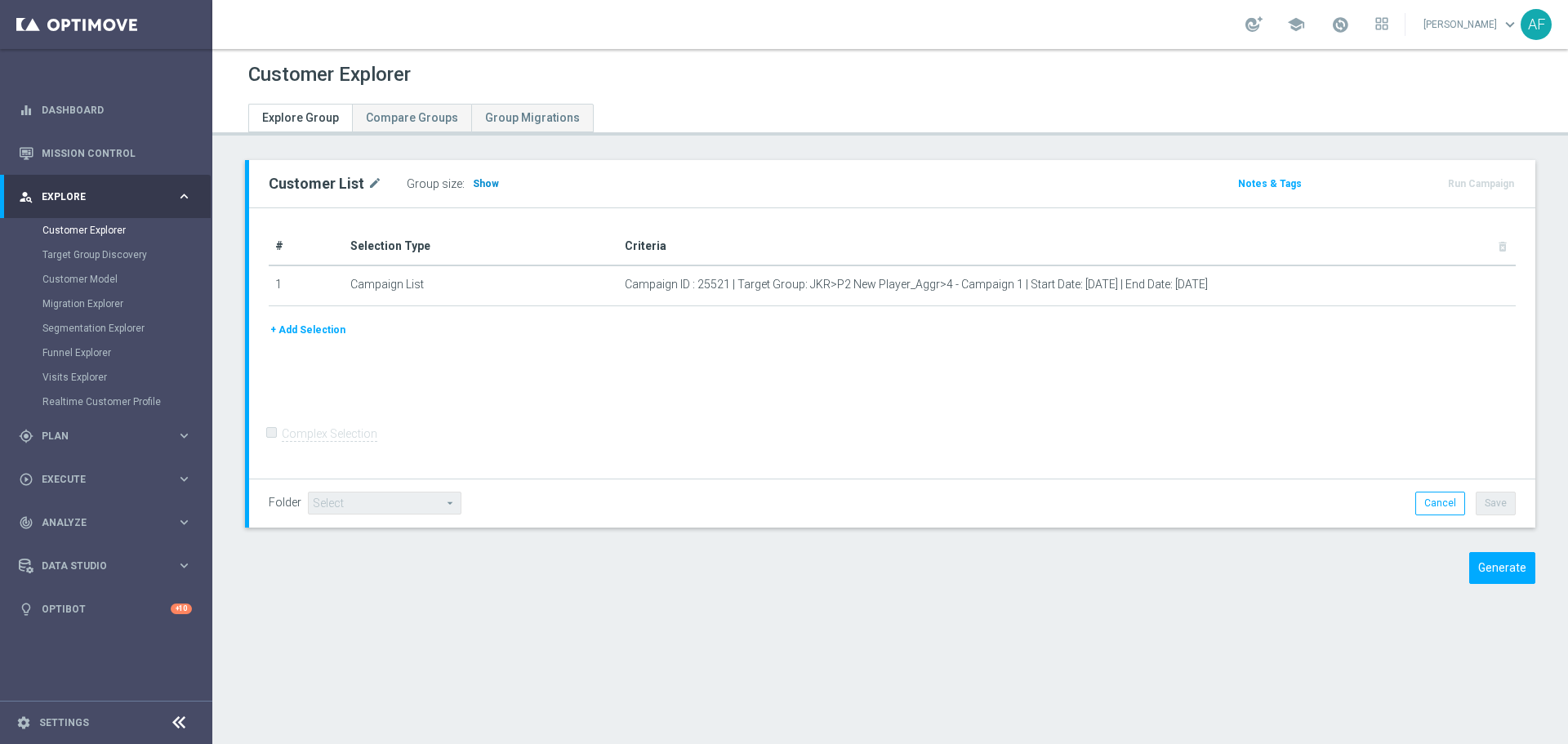
click at [474, 186] on span "Show" at bounding box center [486, 184] width 26 height 12
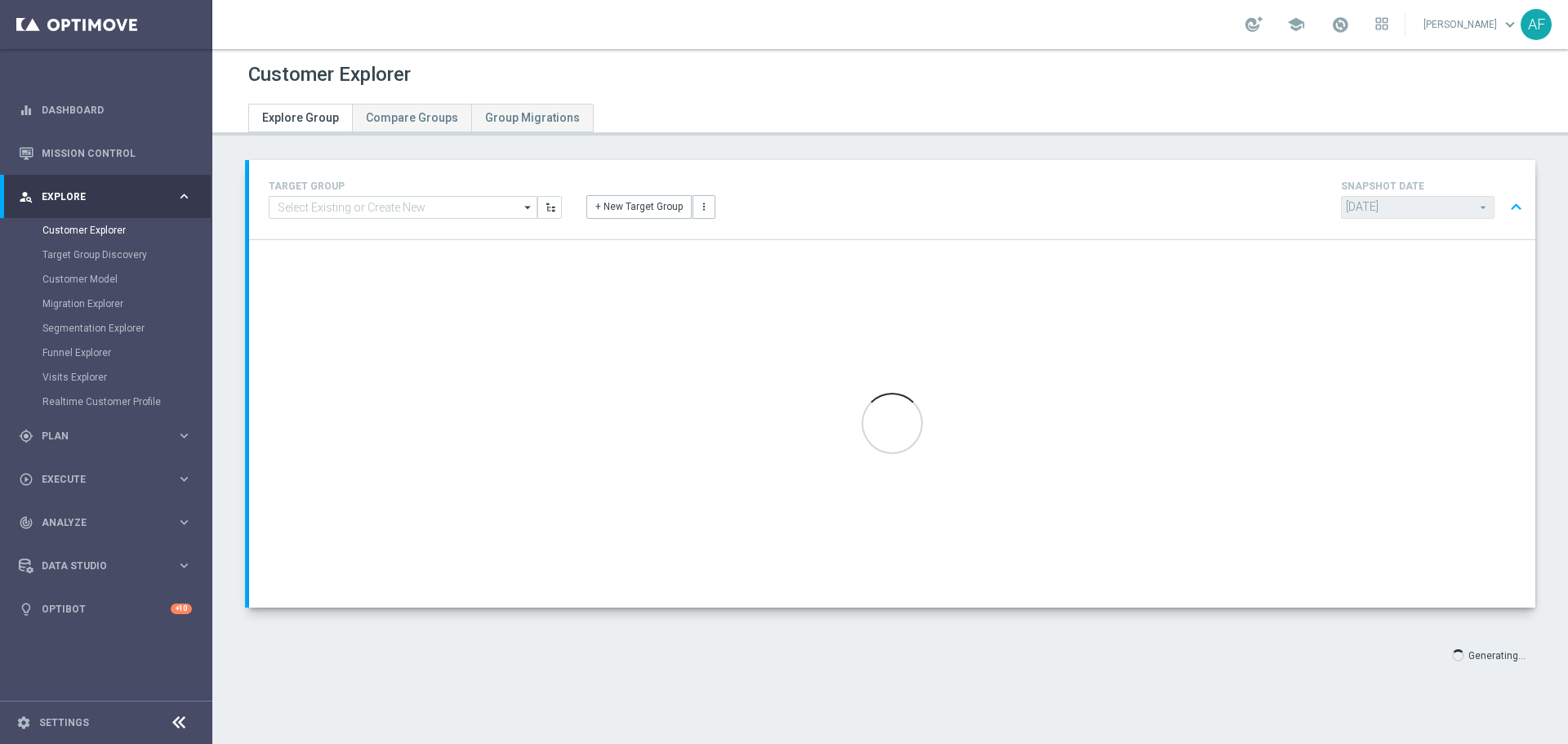
type input "Select"
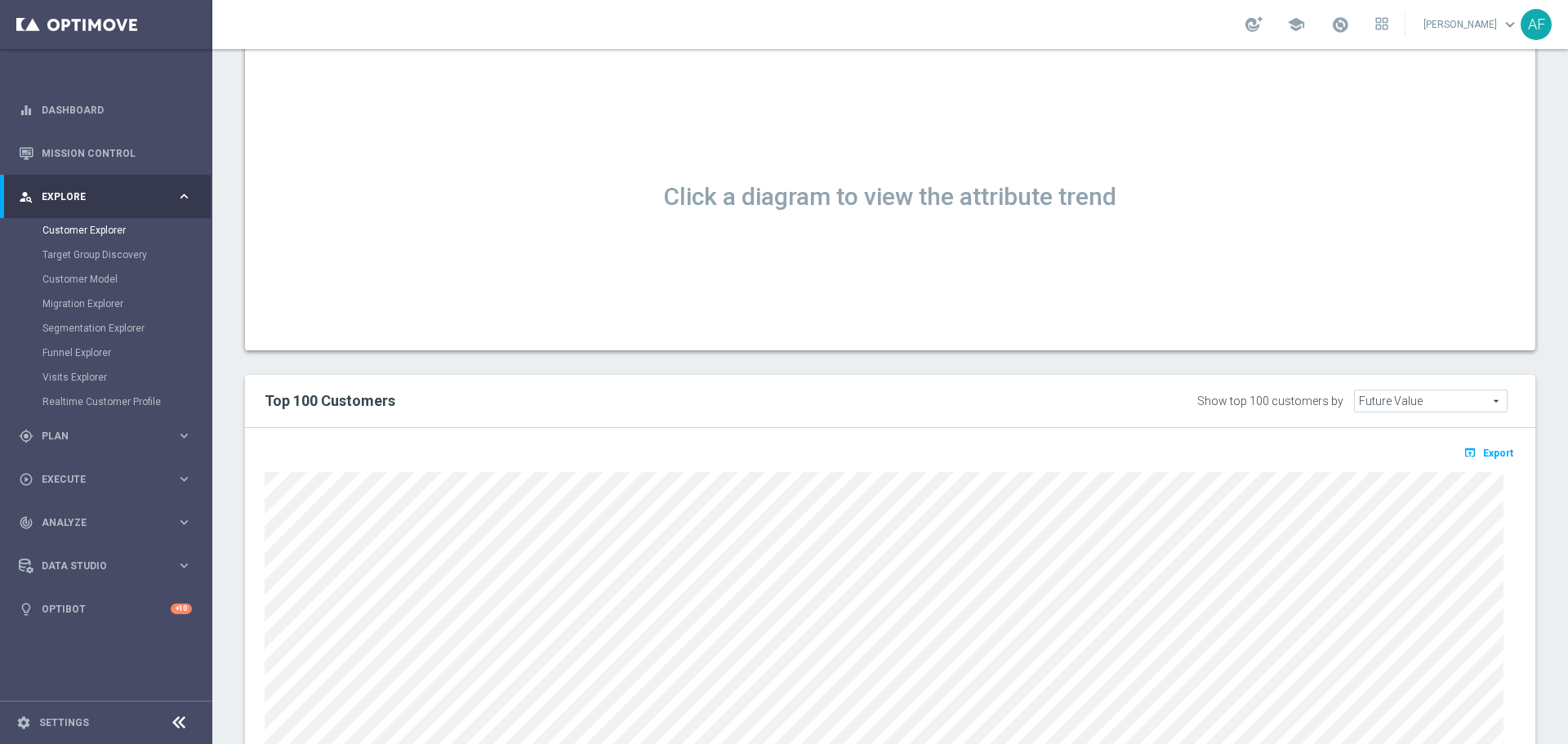
scroll to position [979, 0]
click at [1482, 455] on span "Export" at bounding box center [1497, 453] width 30 height 12
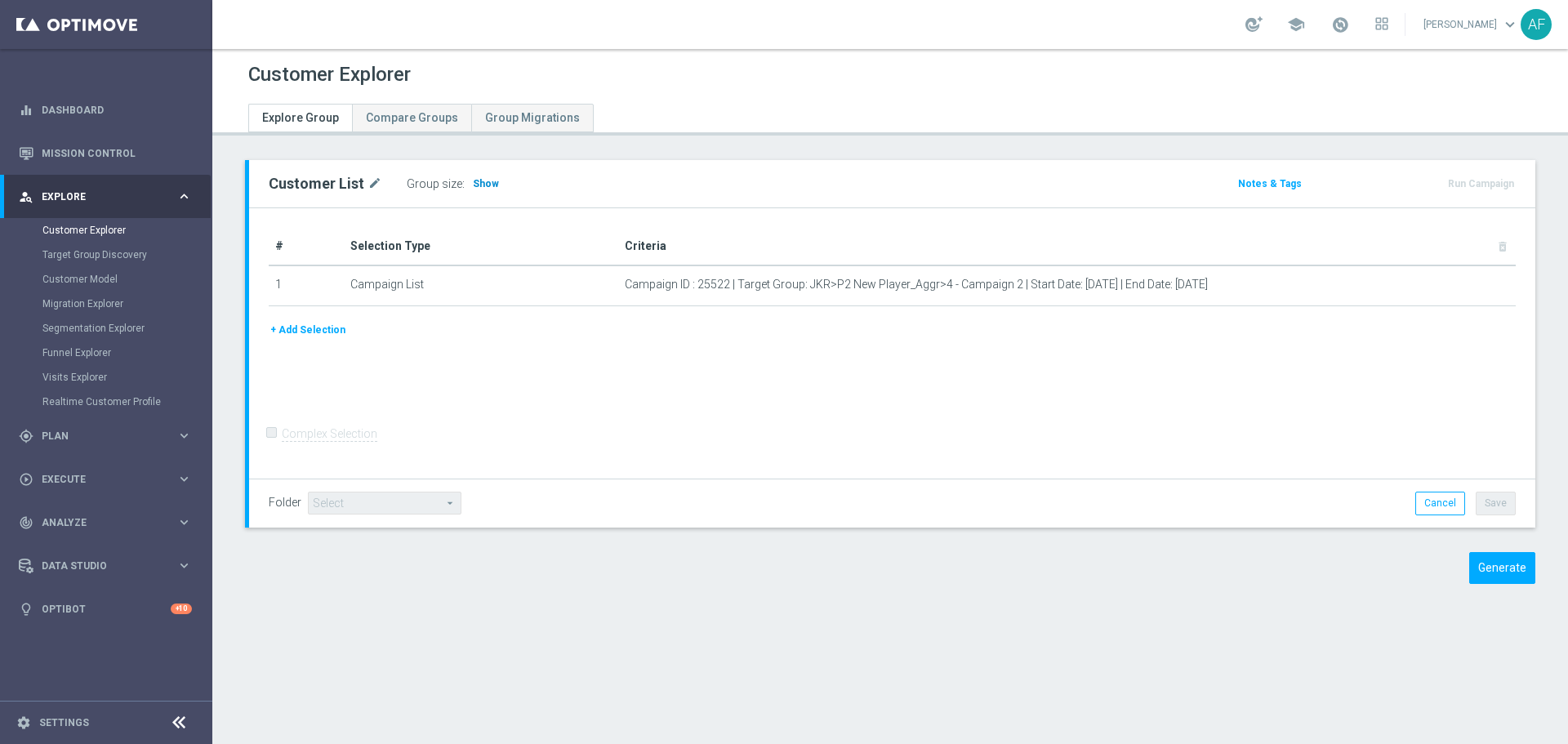
click at [485, 184] on span "Show" at bounding box center [486, 184] width 26 height 12
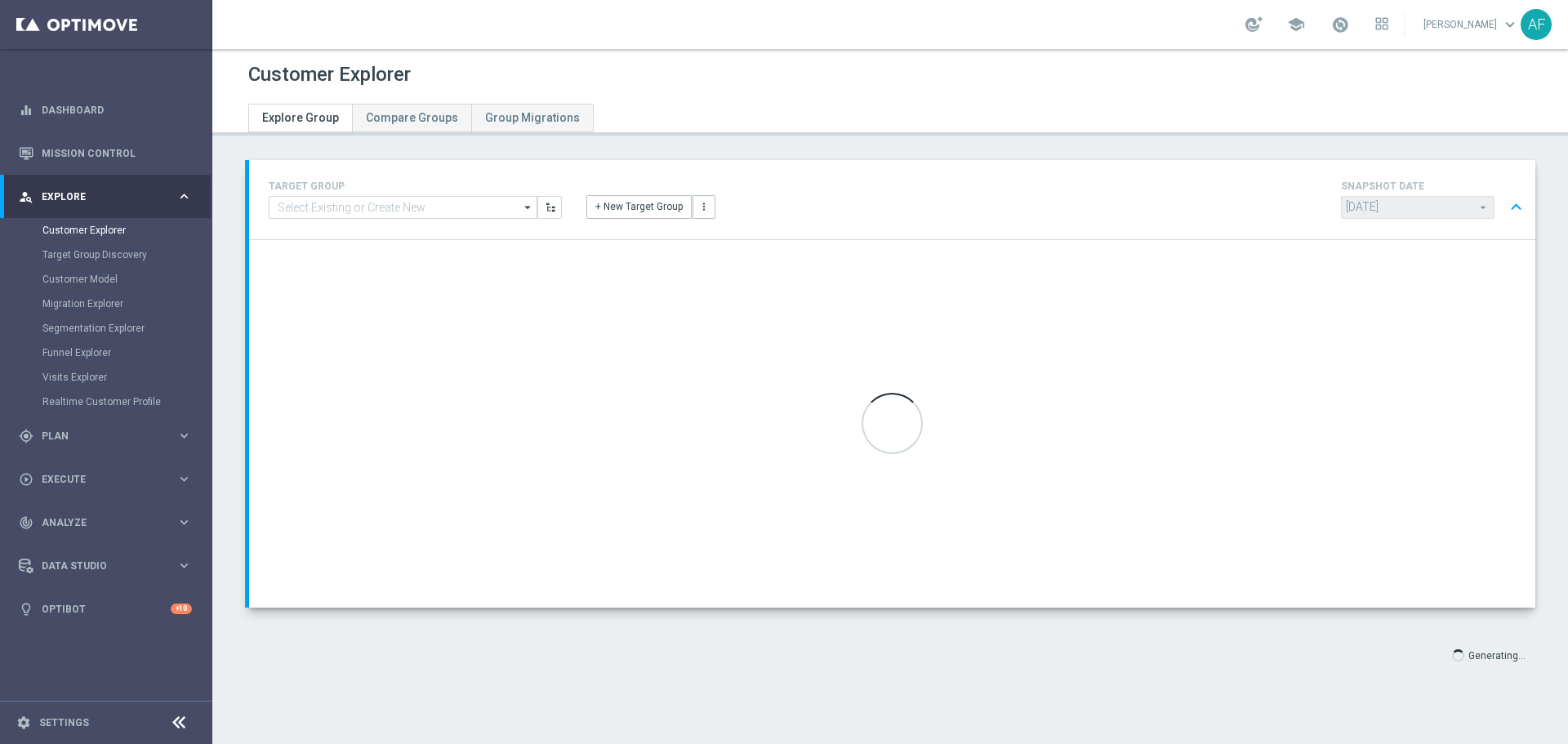
type input "Select"
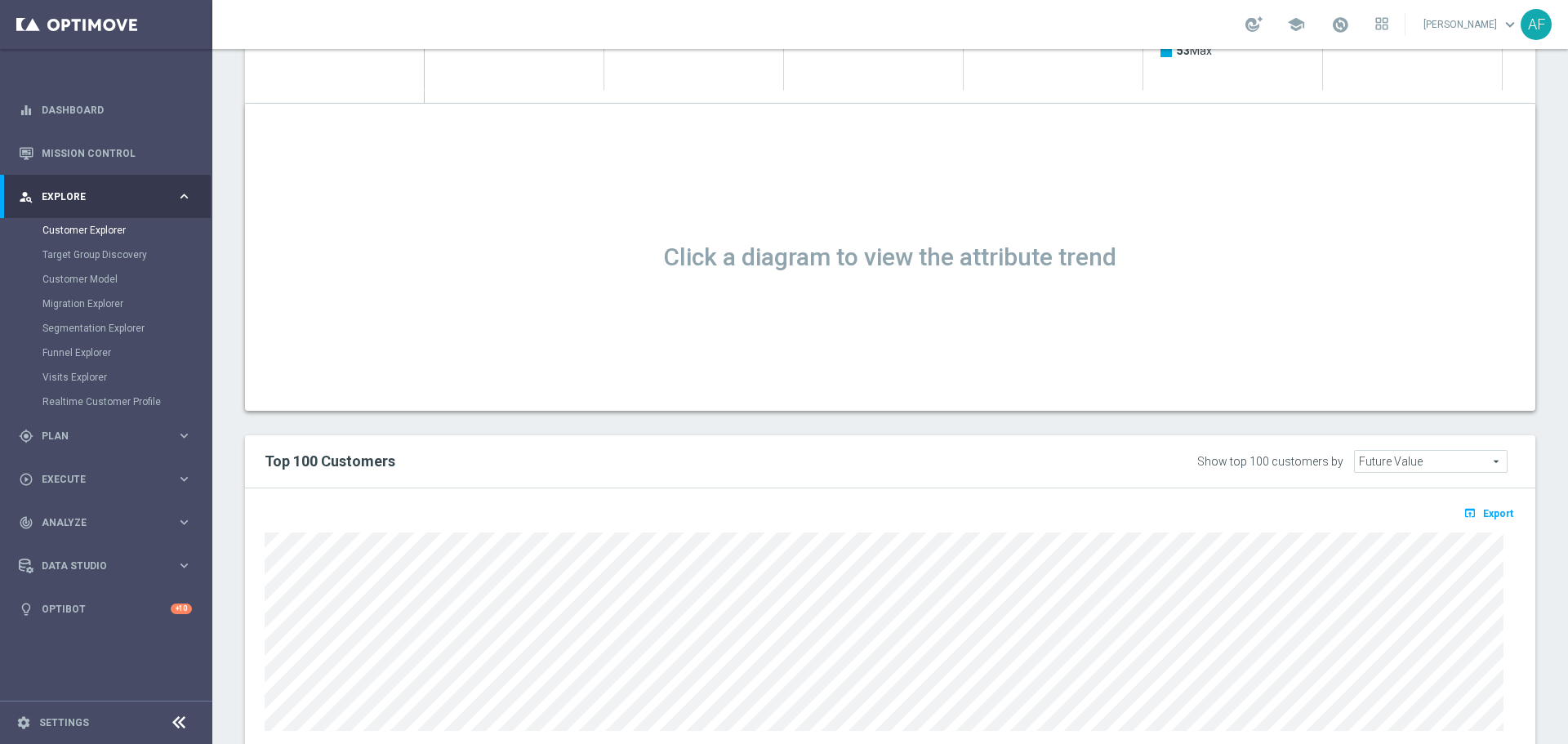
scroll to position [1062, 0]
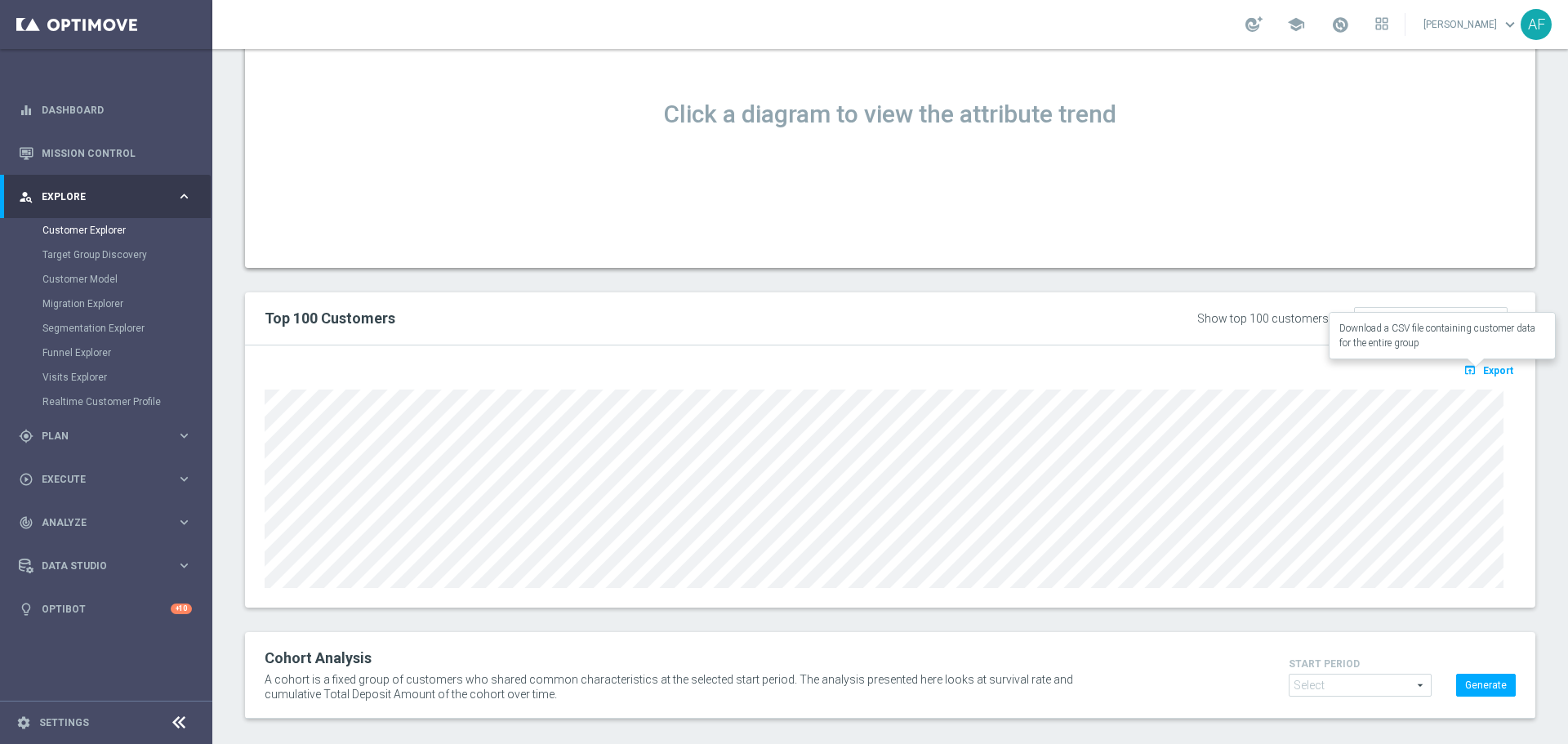
click at [1469, 367] on icon "open_in_browser" at bounding box center [1472, 370] width 17 height 13
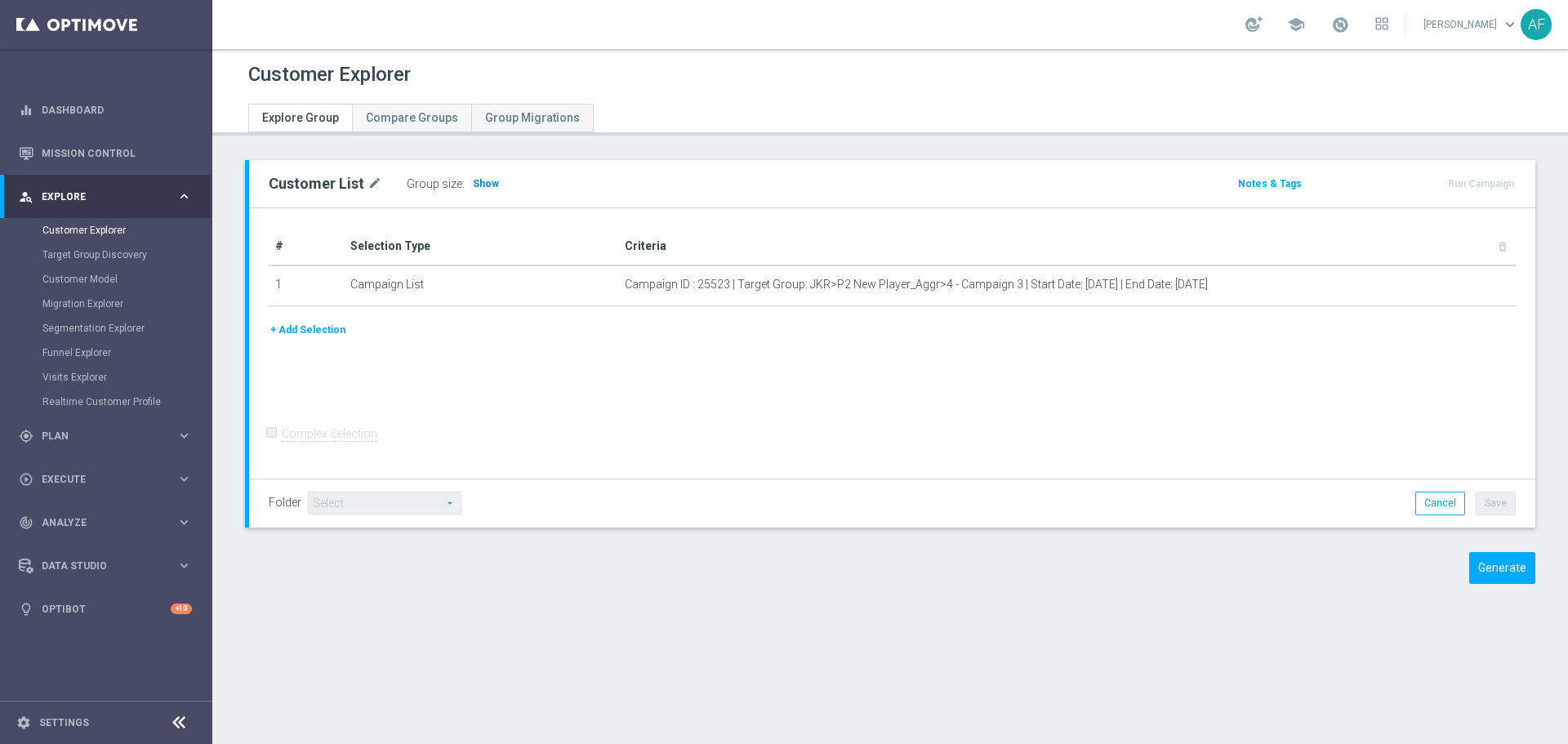
click at [472, 188] on span "Show" at bounding box center [486, 184] width 26 height 12
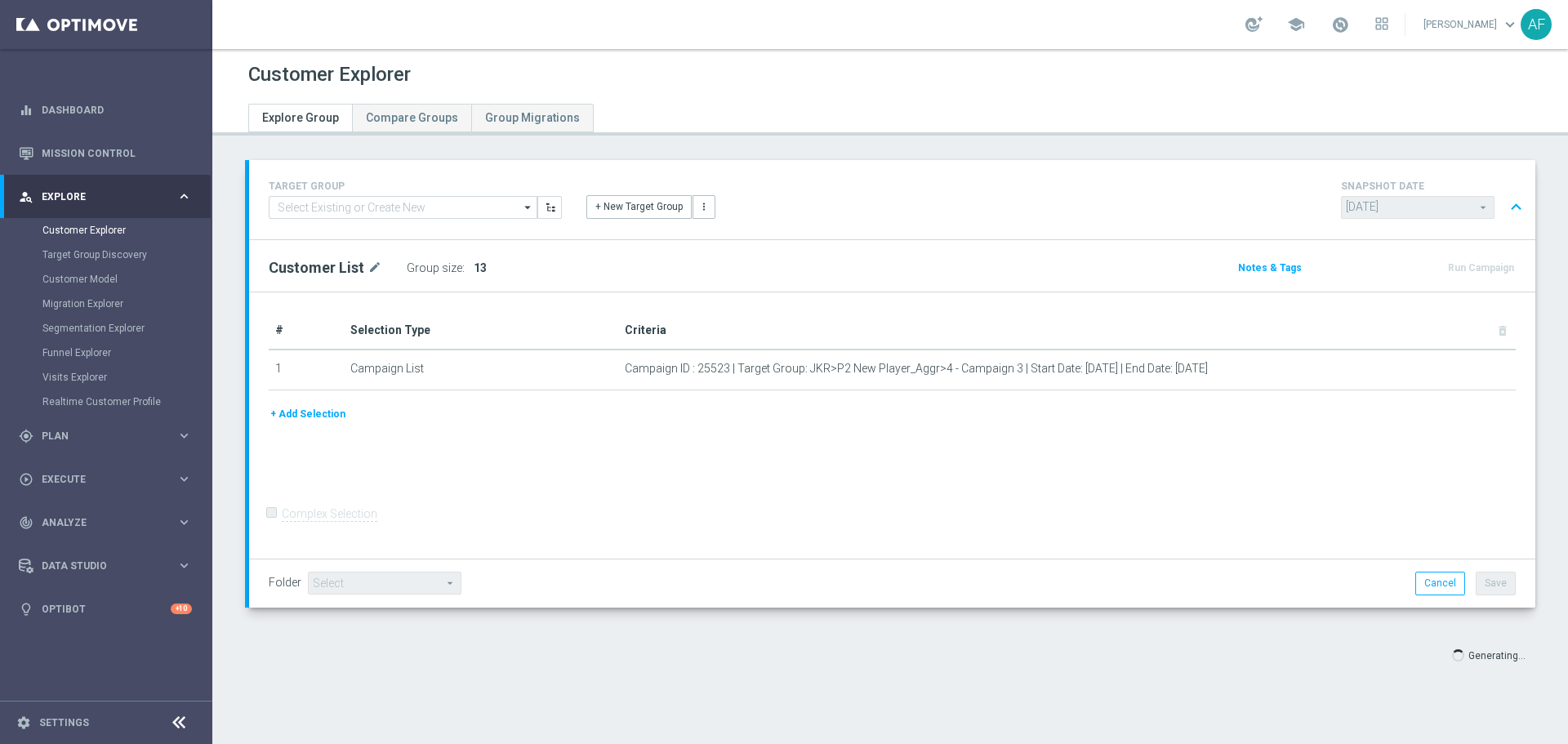
type input "Select"
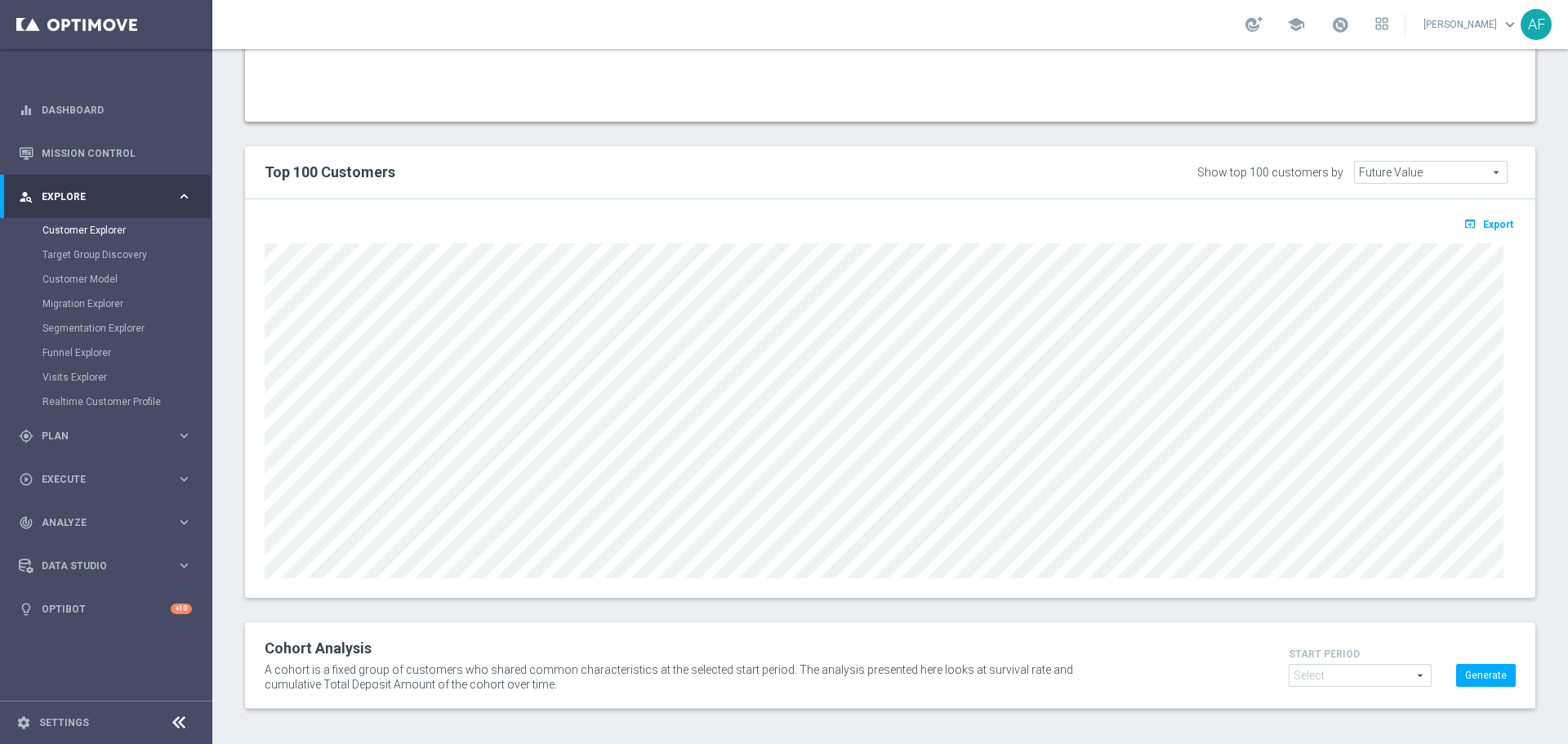
scroll to position [1213, 0]
click at [1470, 221] on button "open_in_browser Export" at bounding box center [1488, 218] width 54 height 21
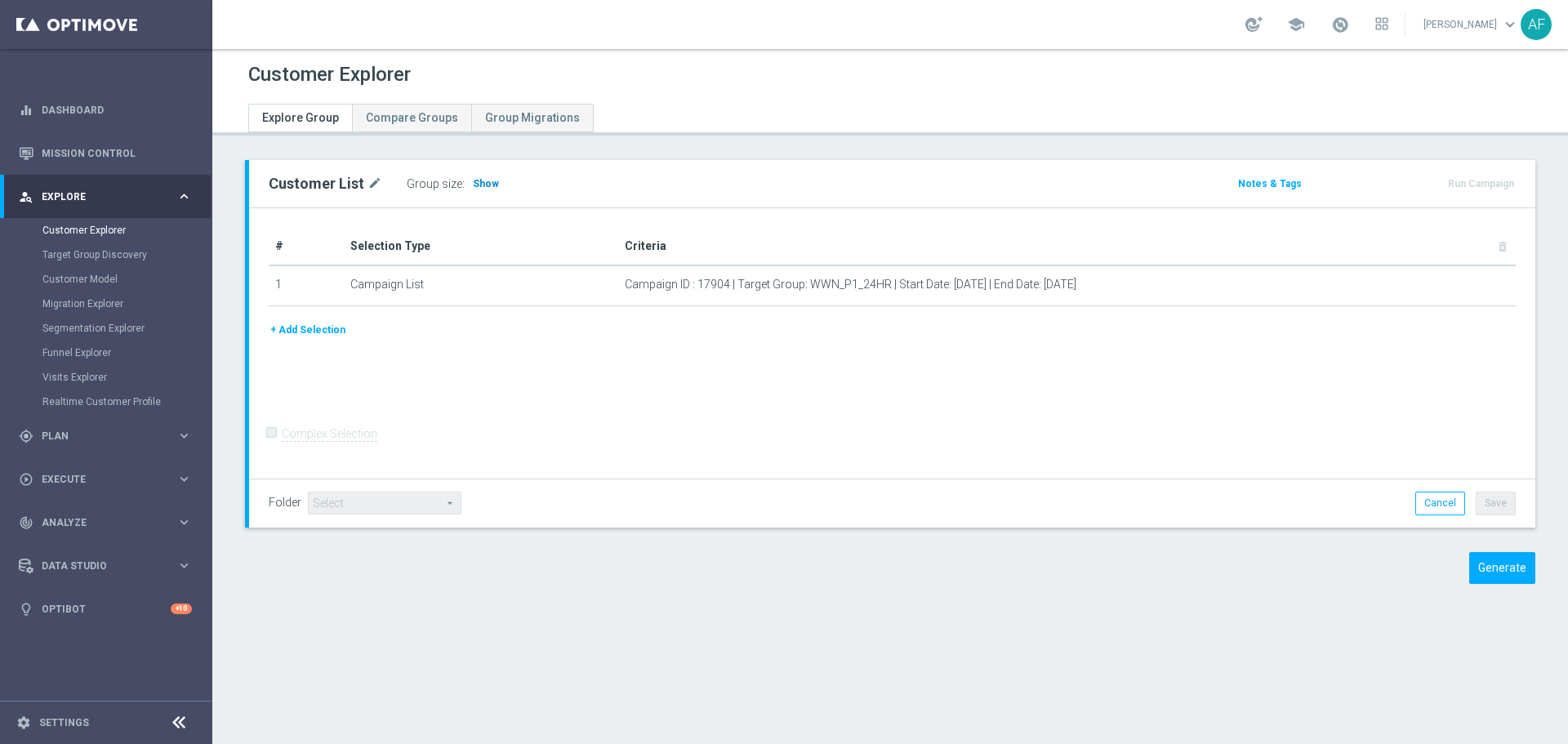
click at [485, 182] on span "Show" at bounding box center [486, 184] width 26 height 12
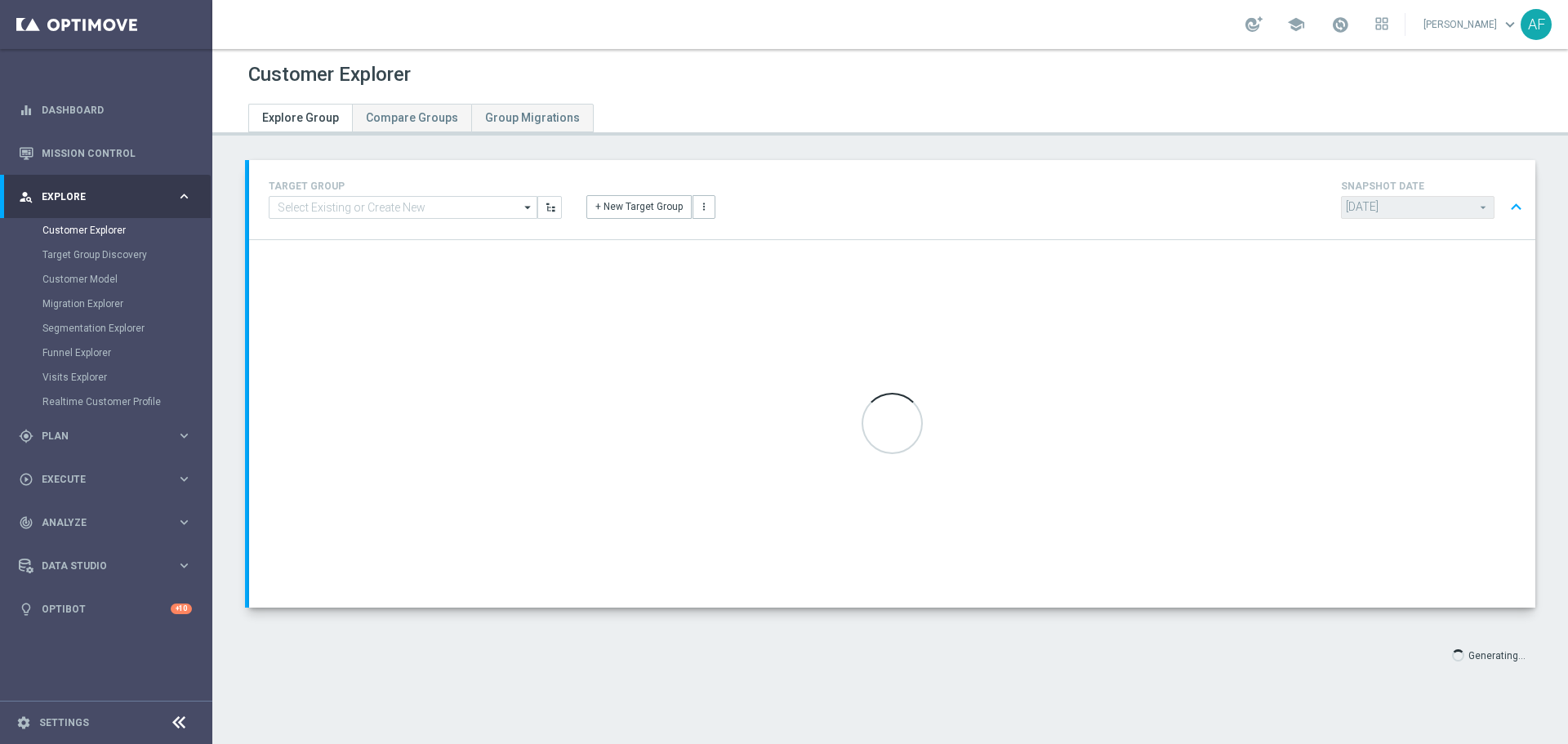
type input "Select"
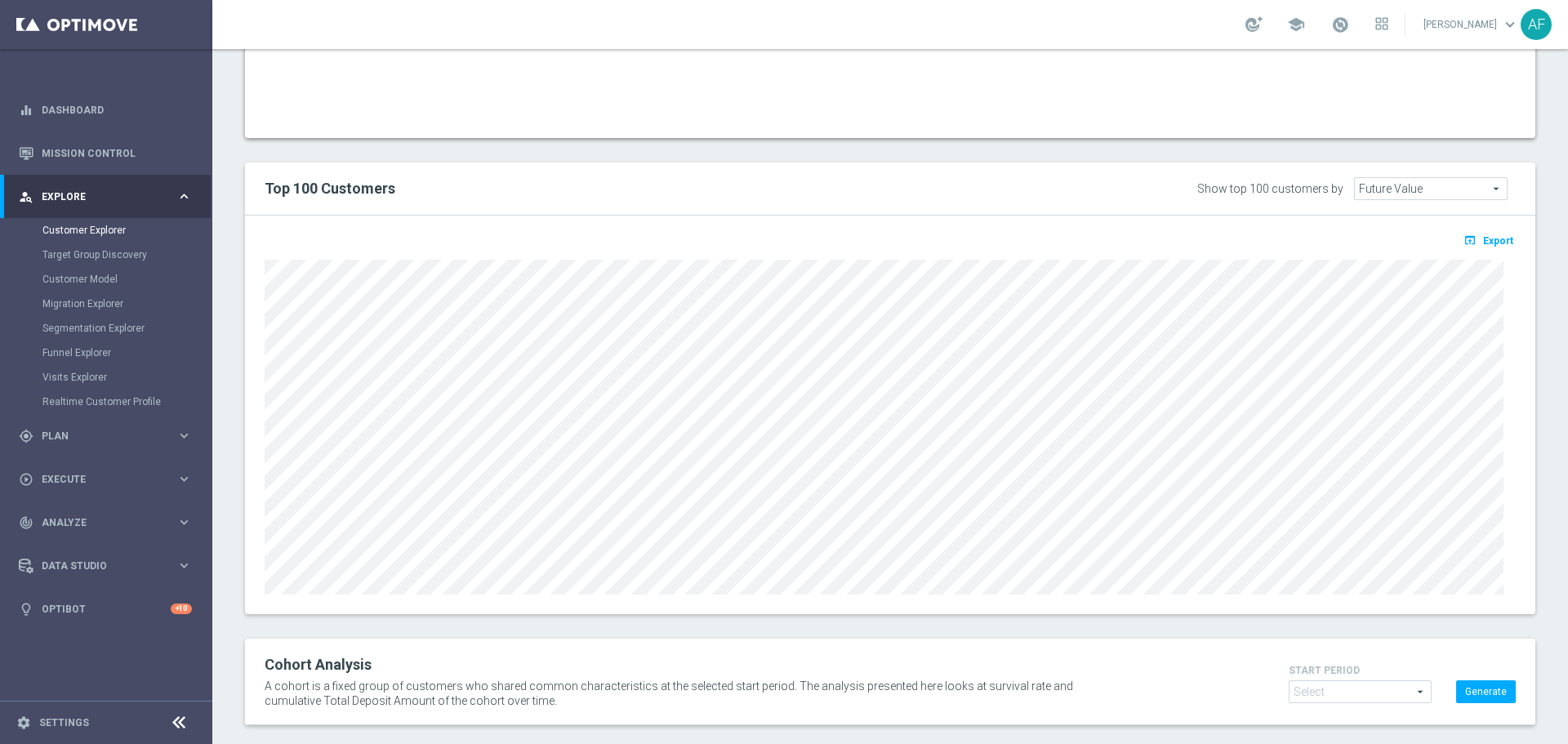
scroll to position [1213, 0]
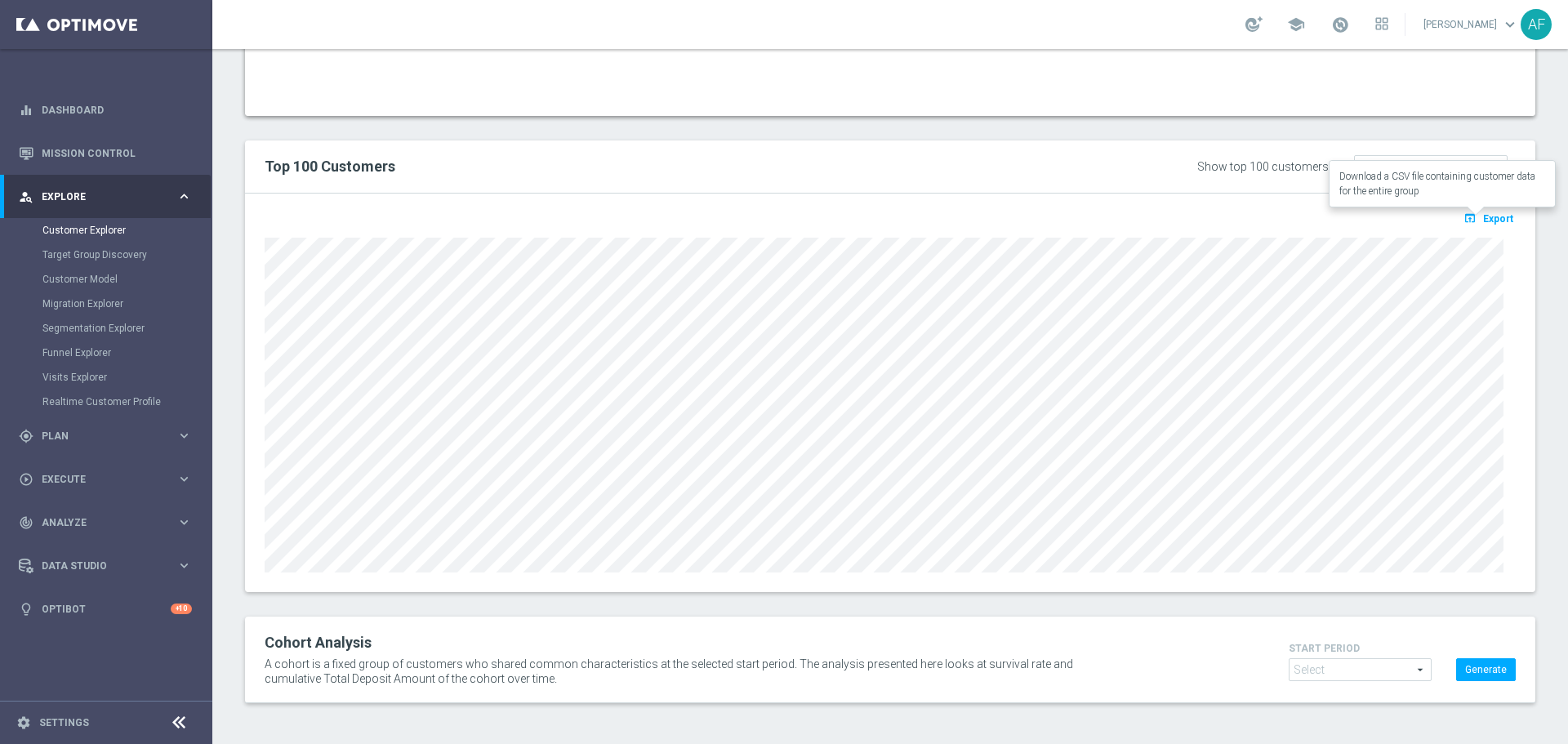
click at [1486, 216] on span "Export" at bounding box center [1497, 219] width 30 height 12
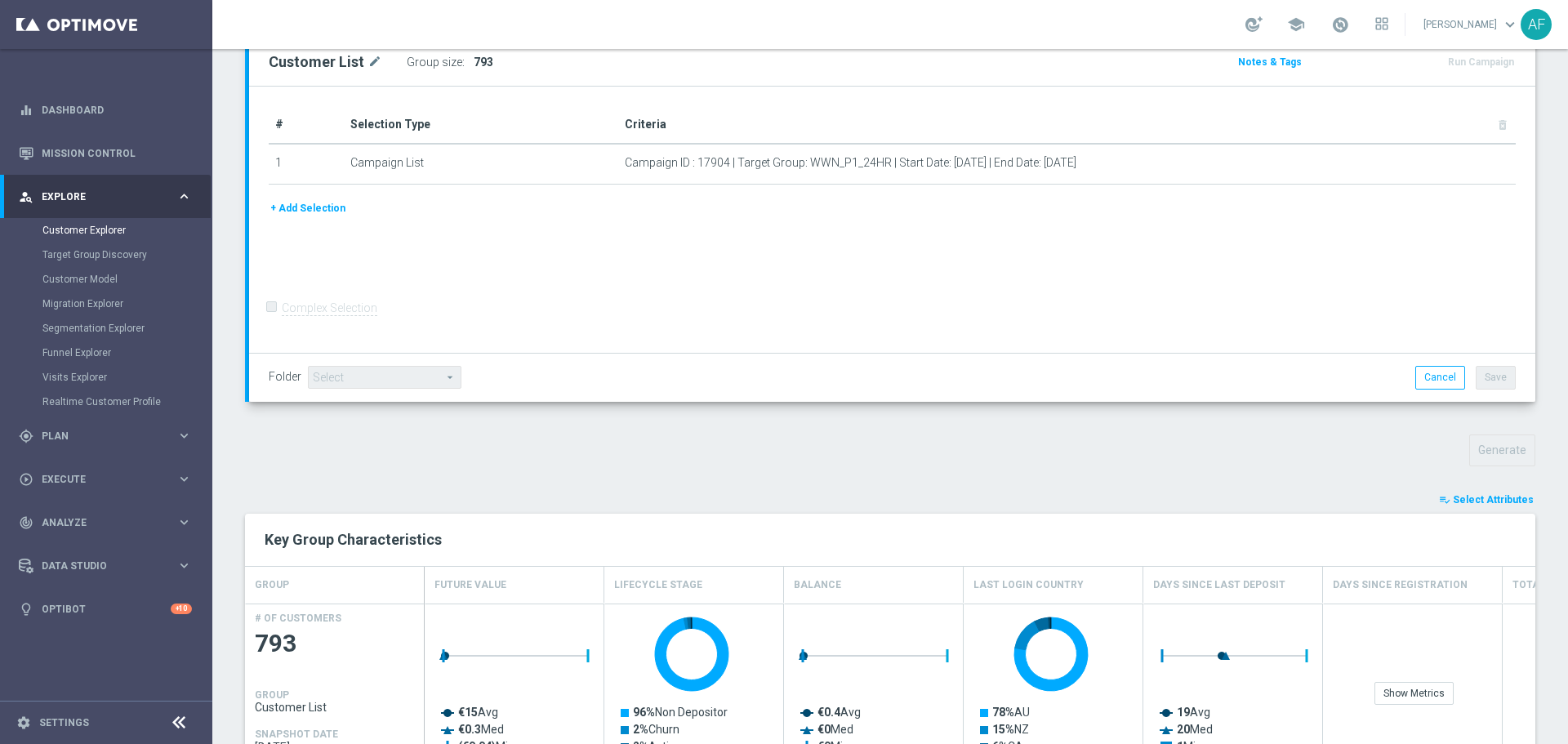
scroll to position [164, 0]
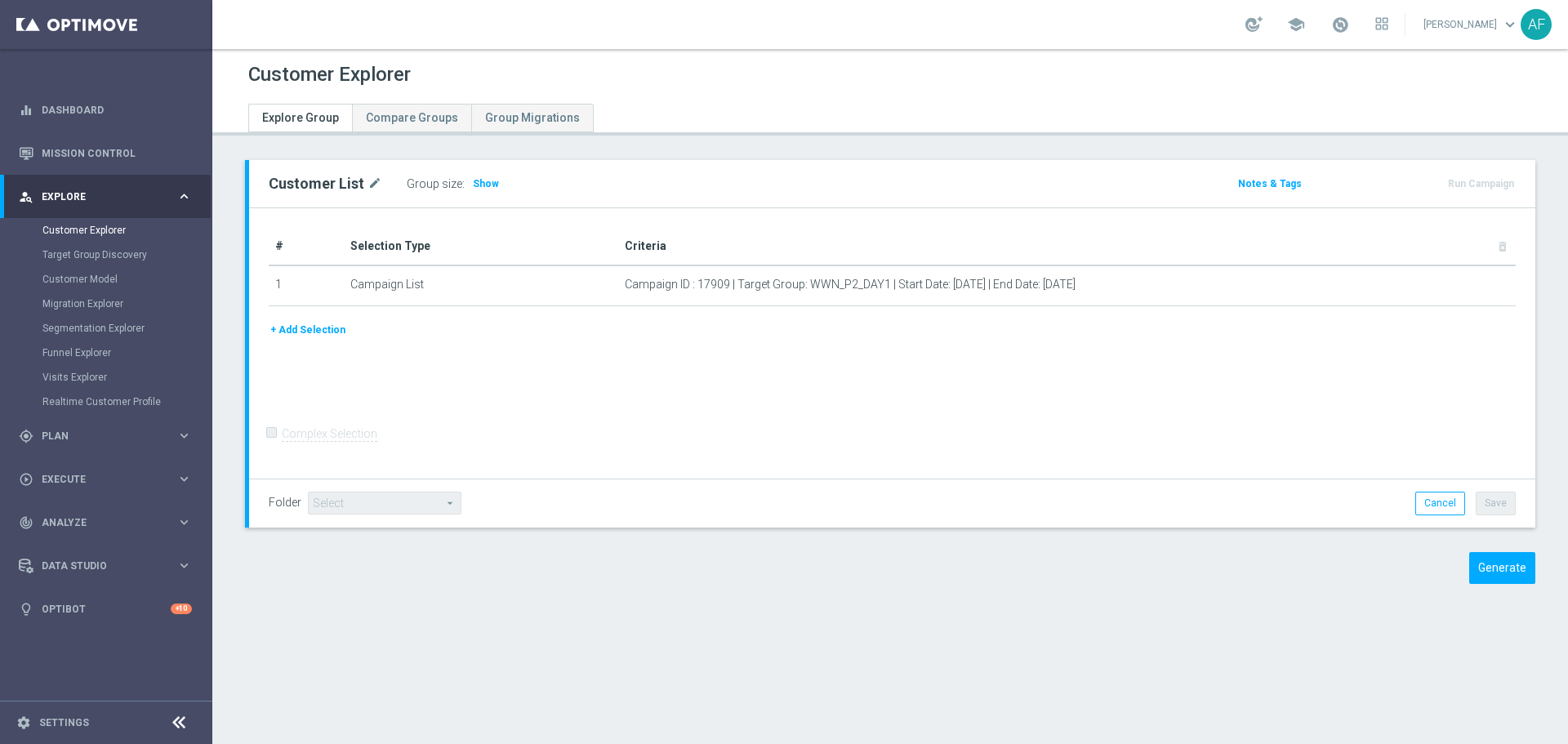
drag, startPoint x: 479, startPoint y: 184, endPoint x: 14, endPoint y: 269, distance: 472.7
click at [479, 184] on span "Show" at bounding box center [486, 184] width 26 height 12
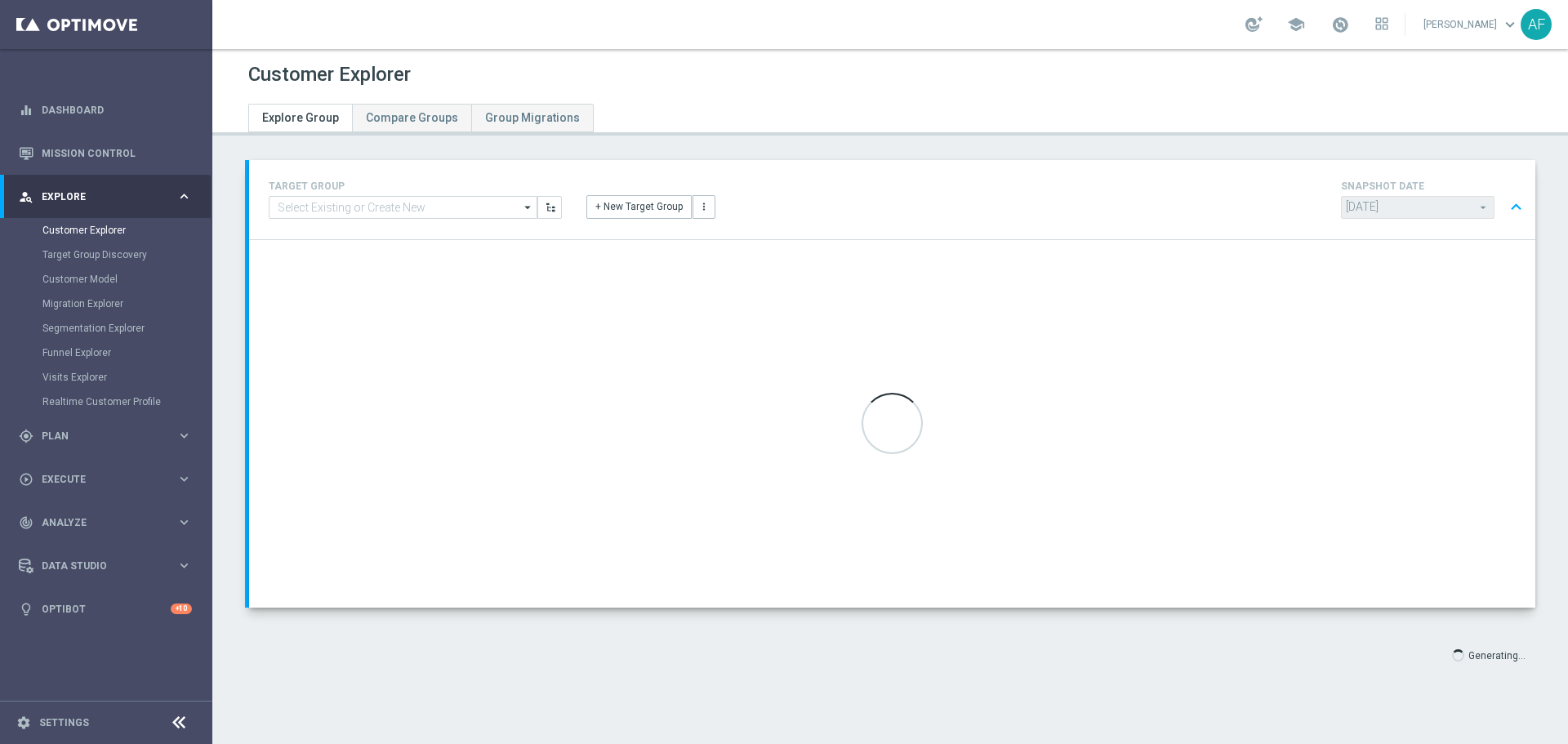
type input "Select"
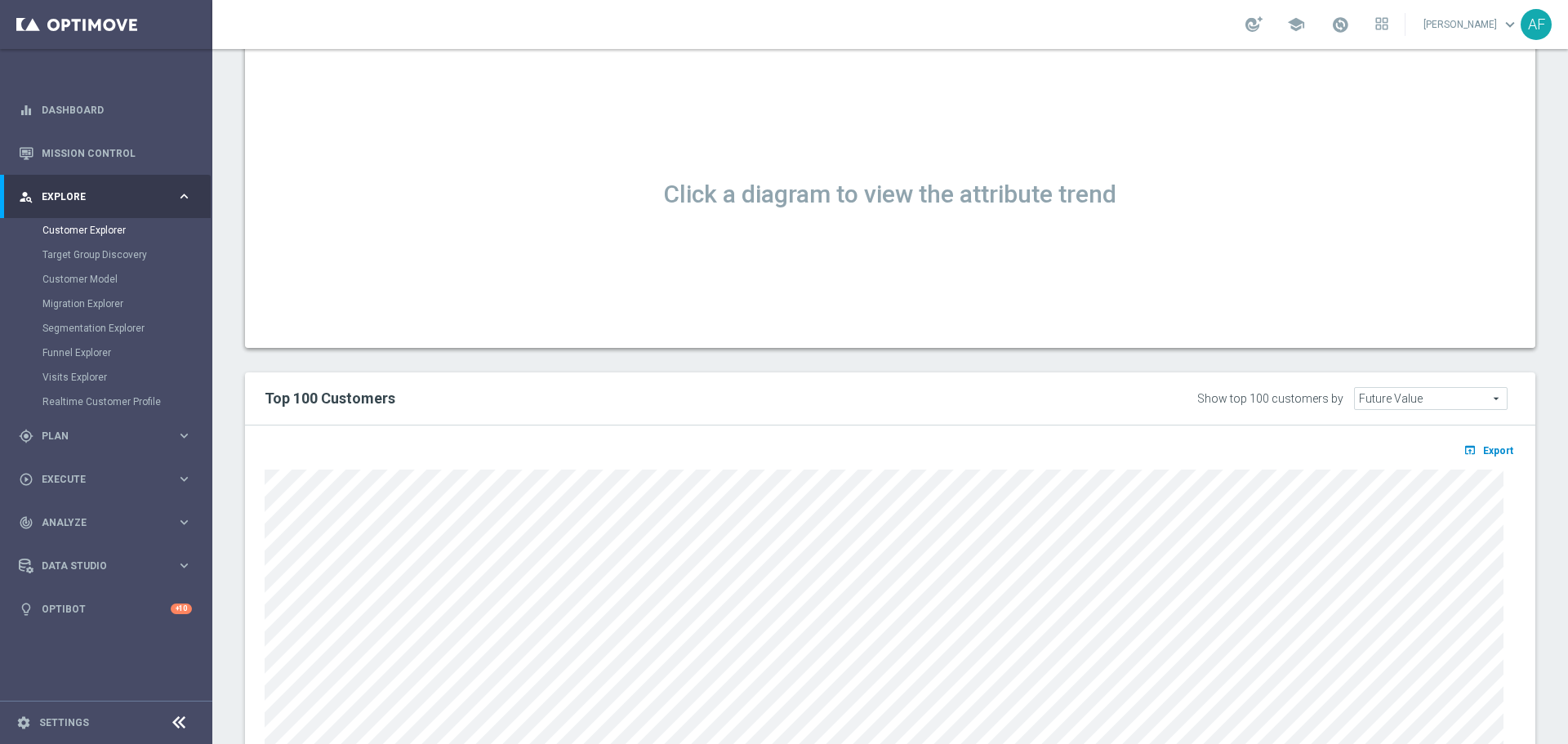
scroll to position [1062, 0]
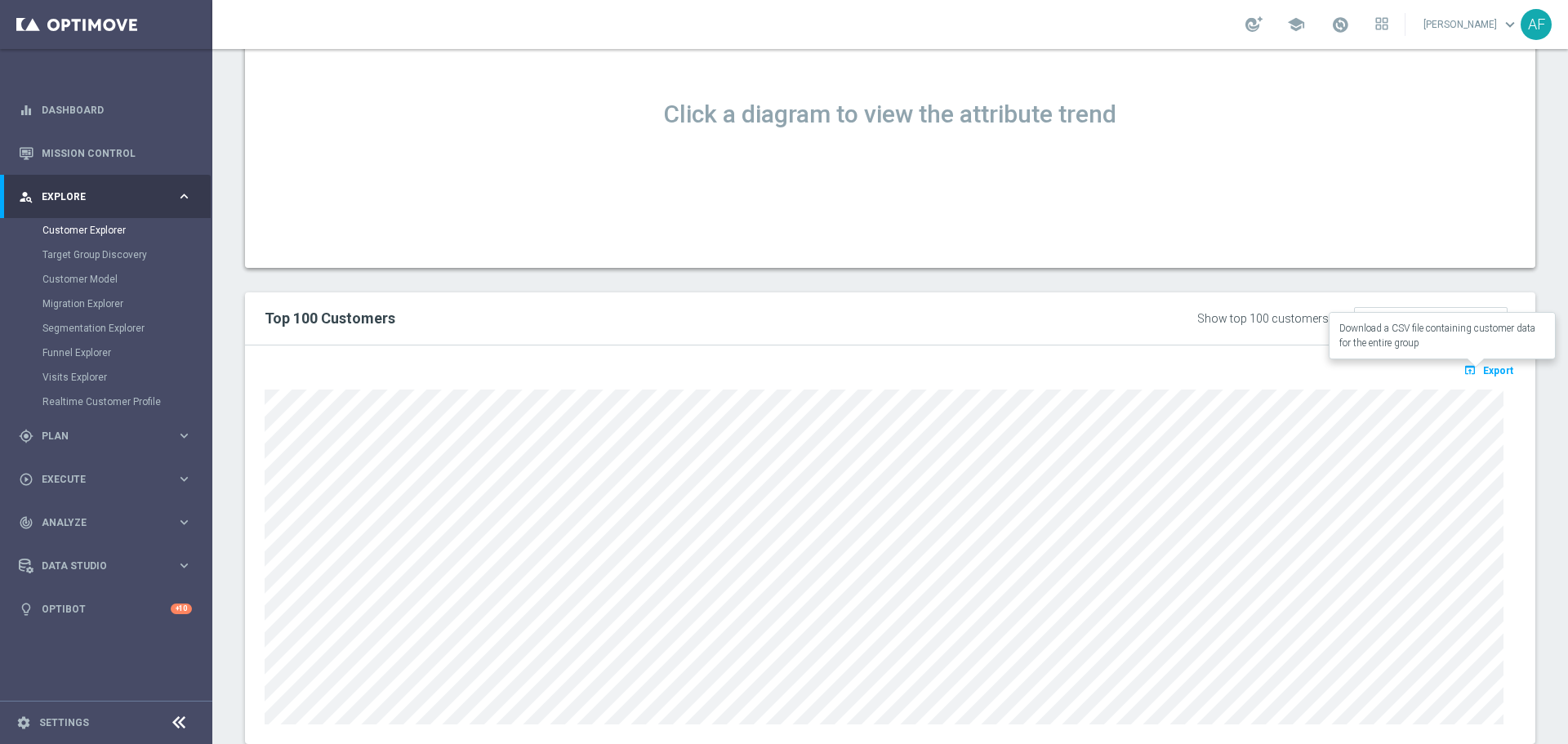
click at [1482, 368] on span "Export" at bounding box center [1497, 370] width 30 height 12
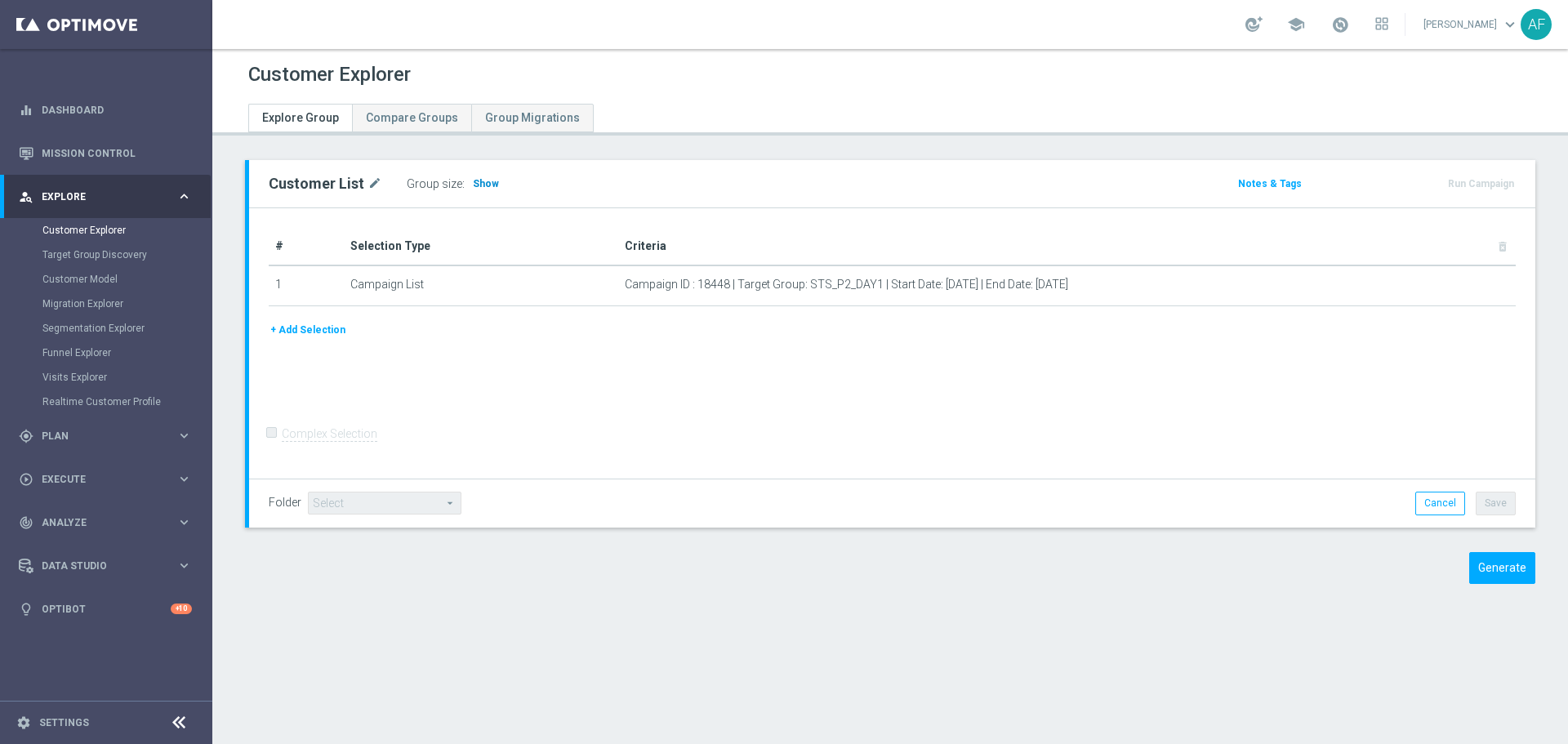
click at [480, 184] on span "Show" at bounding box center [486, 184] width 26 height 12
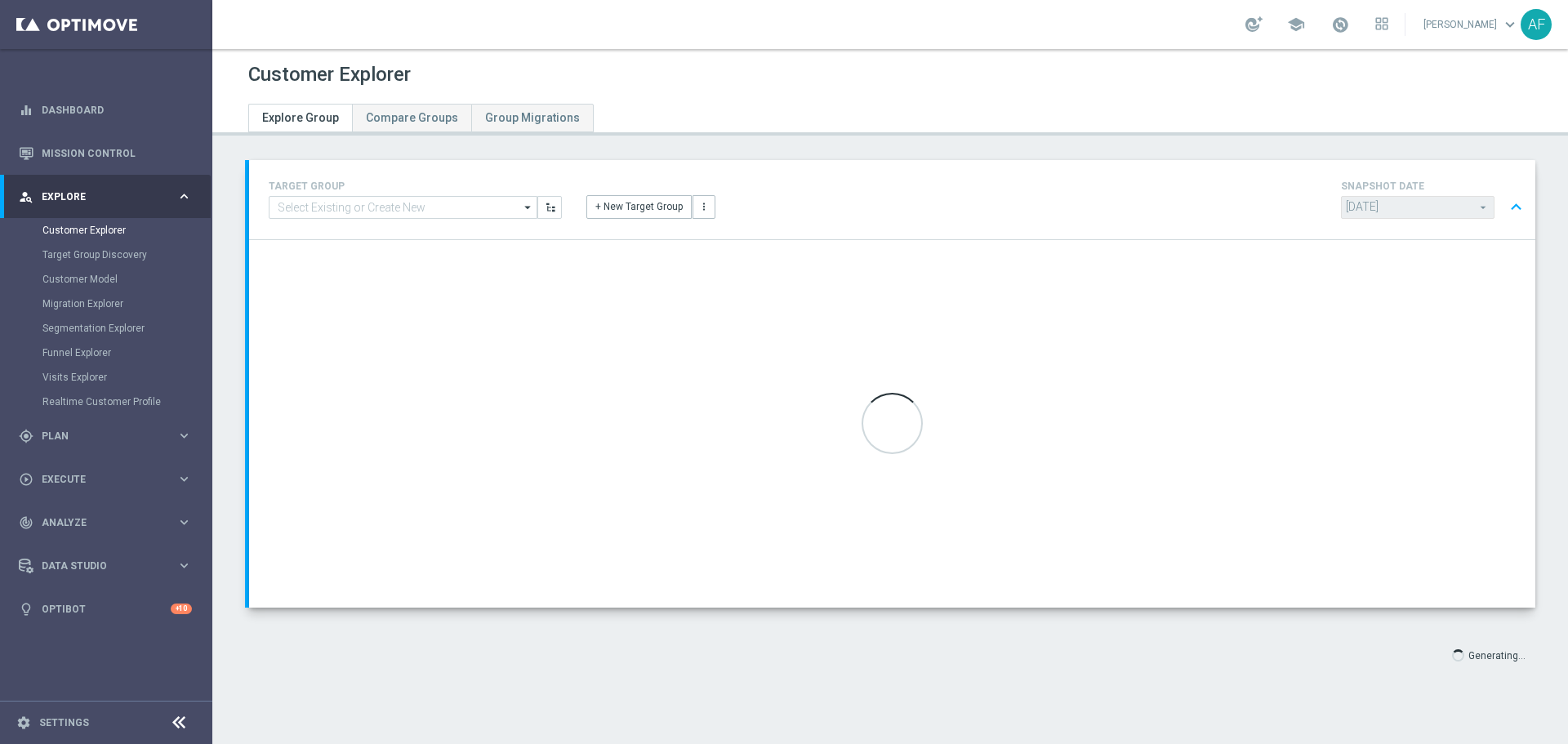
type input "Select"
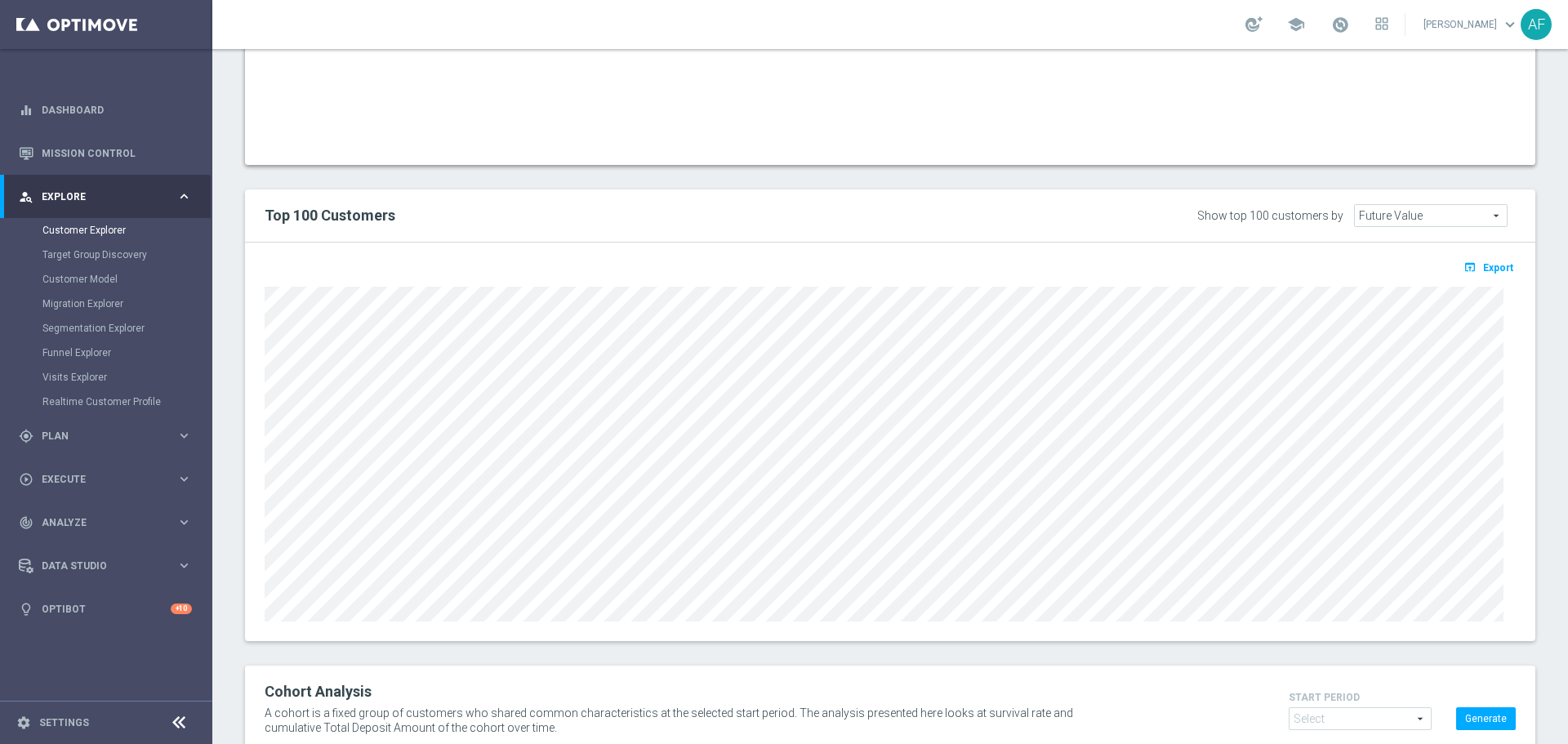
scroll to position [1213, 0]
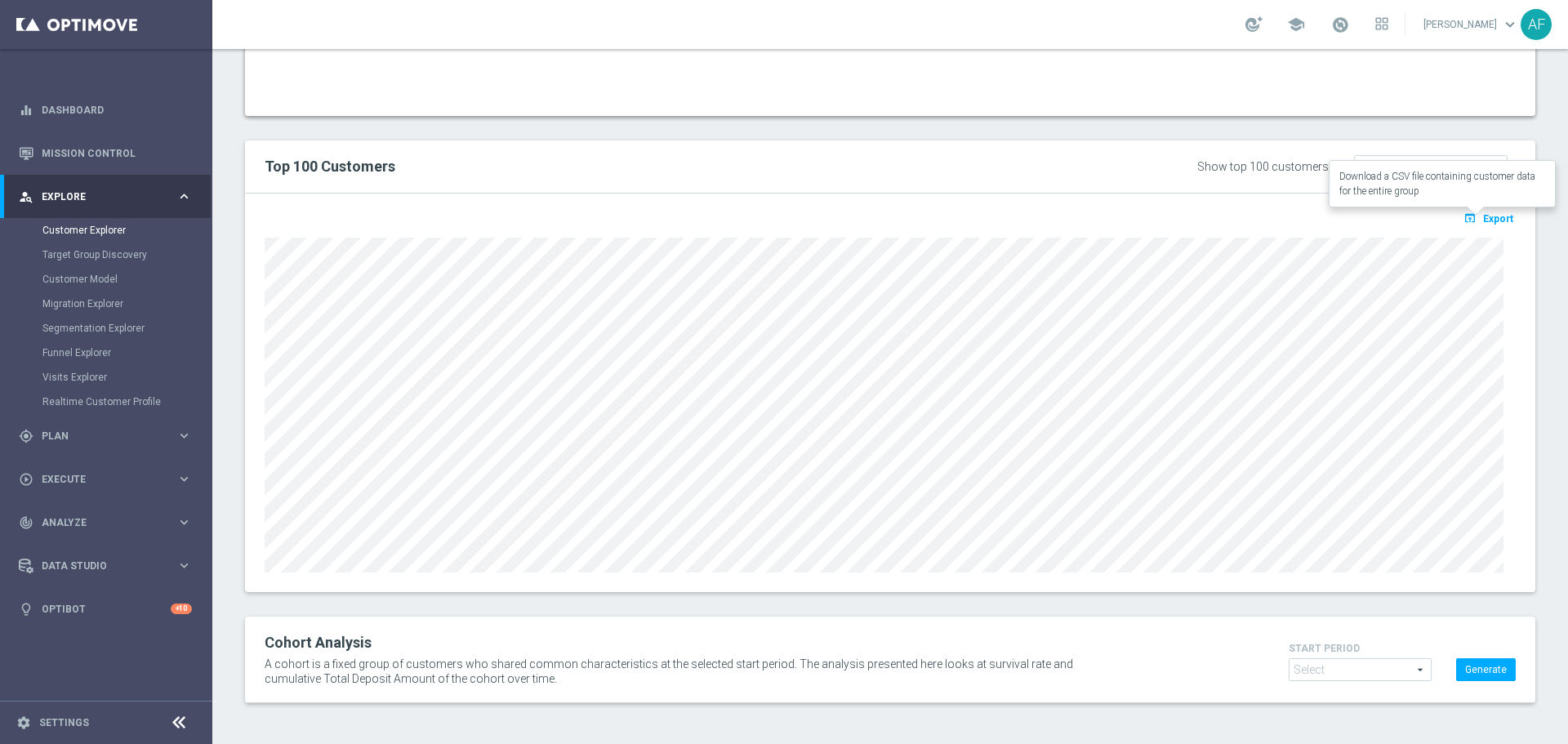
click at [1482, 218] on span "Export" at bounding box center [1497, 219] width 30 height 12
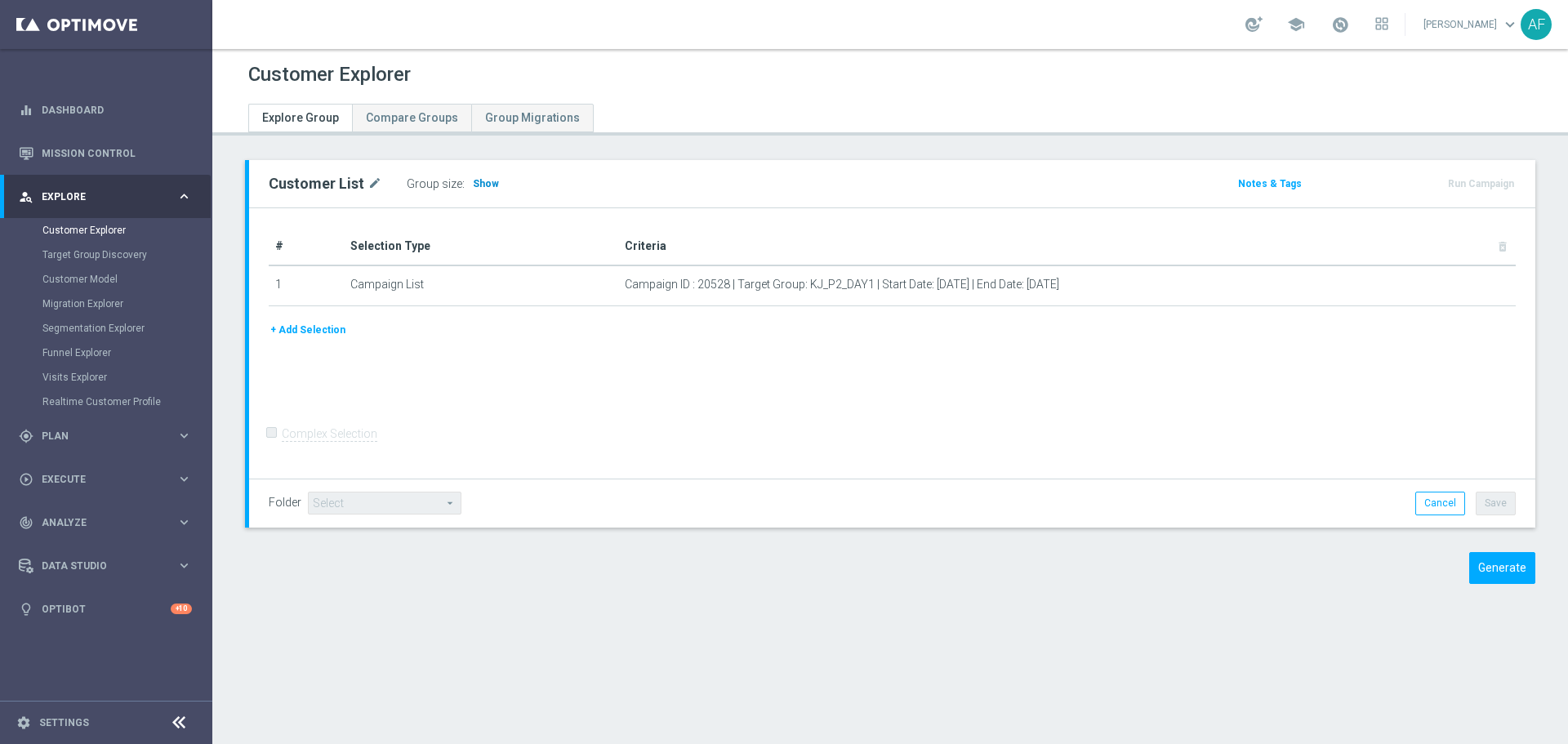
click at [486, 184] on span "Show" at bounding box center [486, 184] width 26 height 12
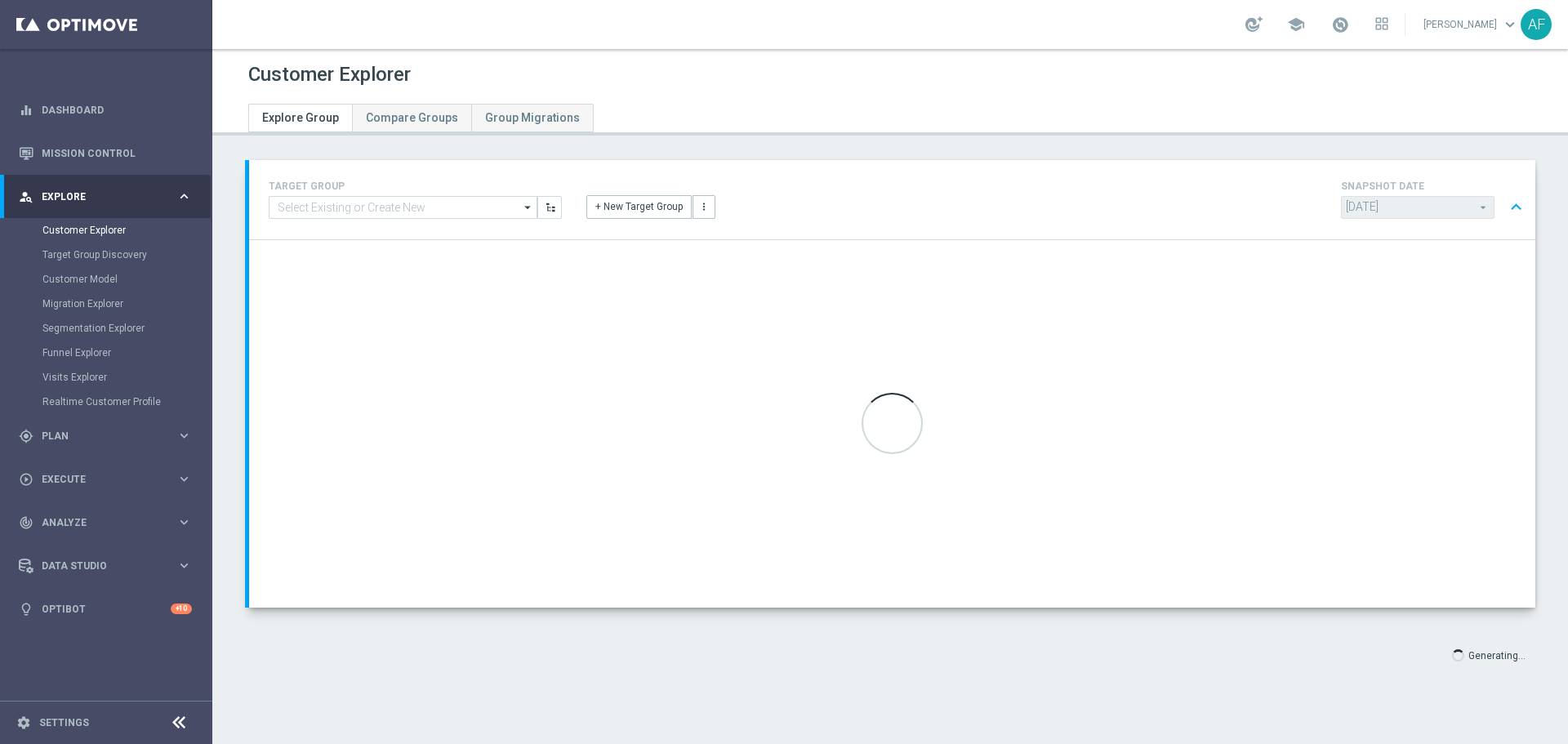
type input "Select"
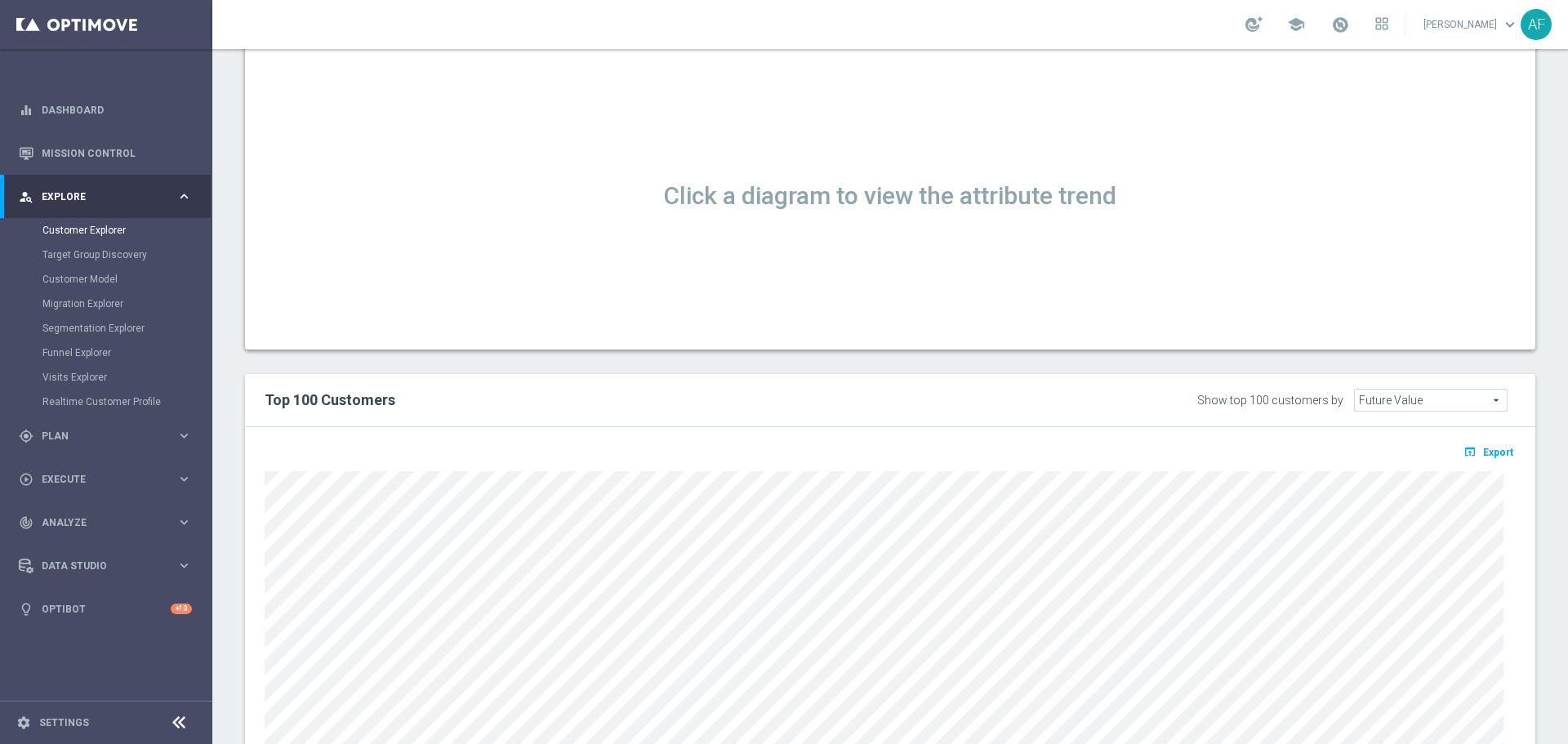
scroll to position [1213, 0]
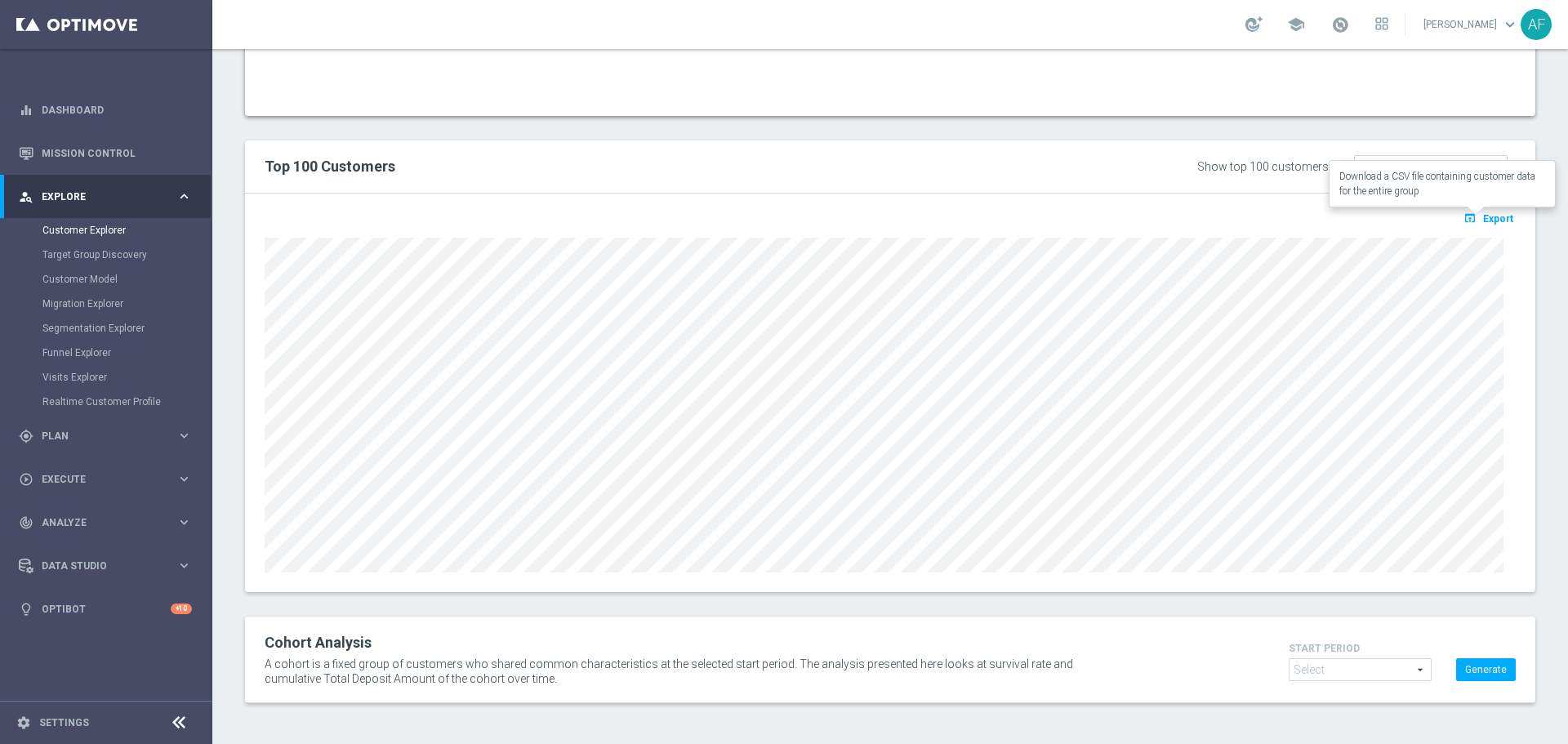
click at [1464, 221] on icon "open_in_browser" at bounding box center [1472, 218] width 17 height 13
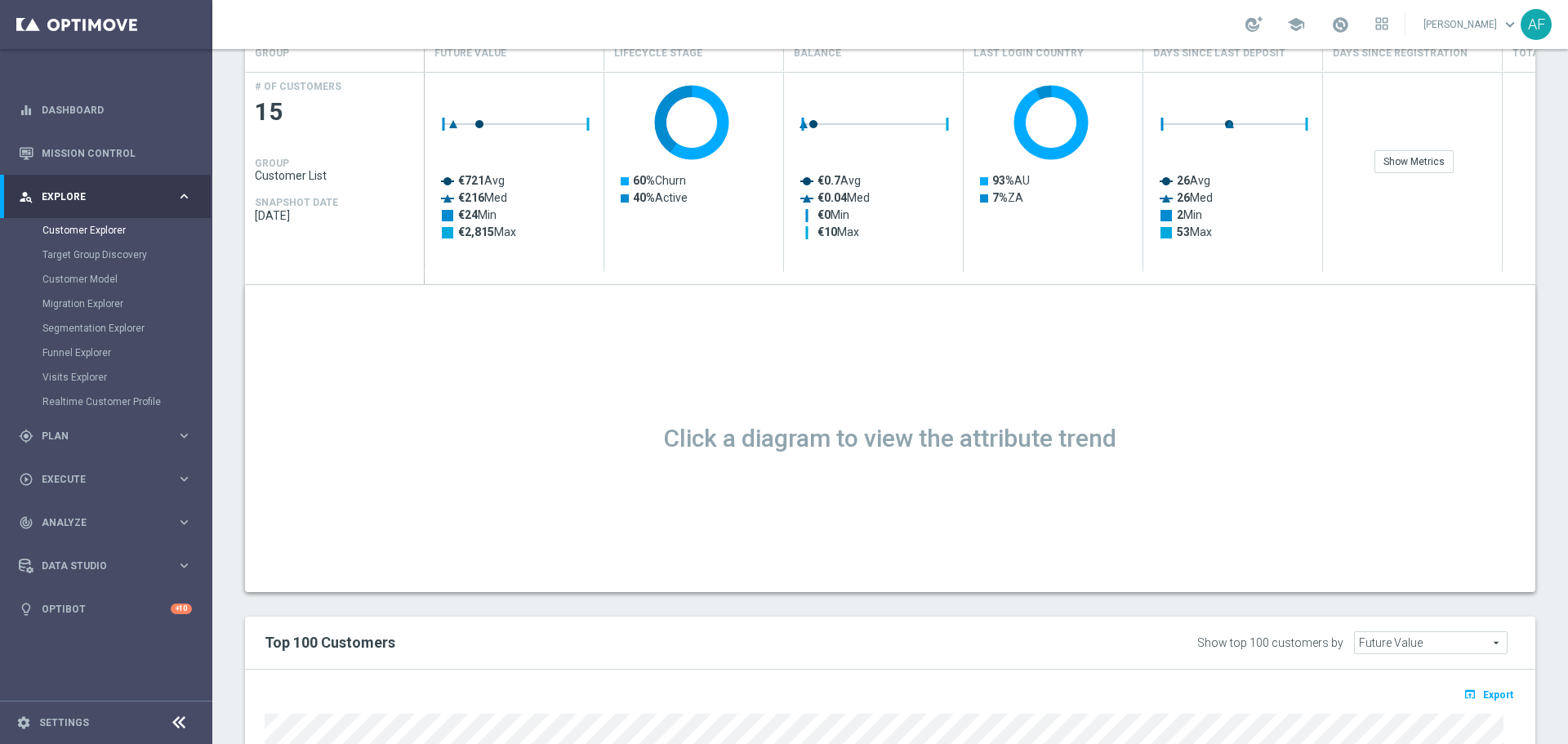
scroll to position [642, 0]
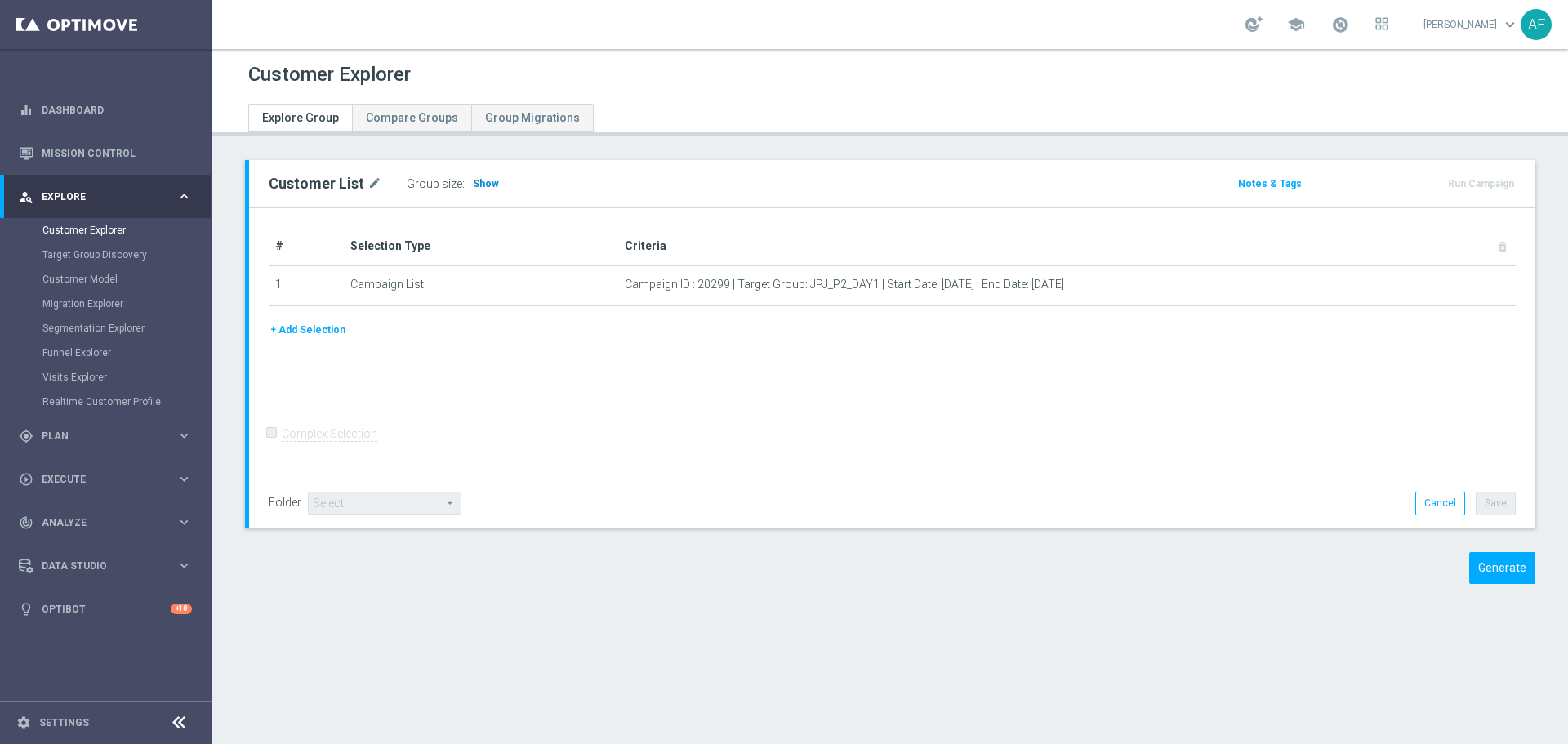
click at [478, 186] on span "Show" at bounding box center [486, 184] width 26 height 12
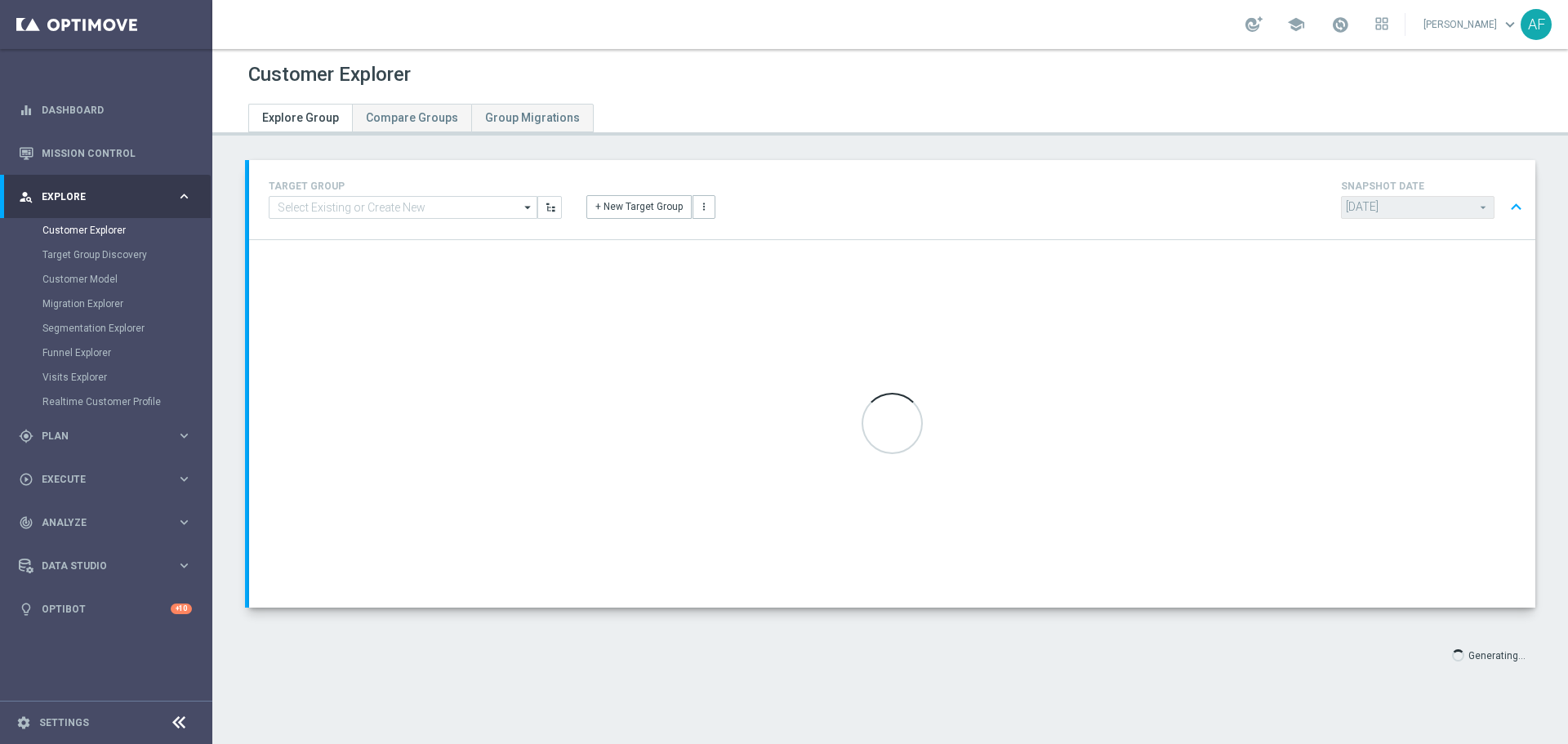
type input "Select"
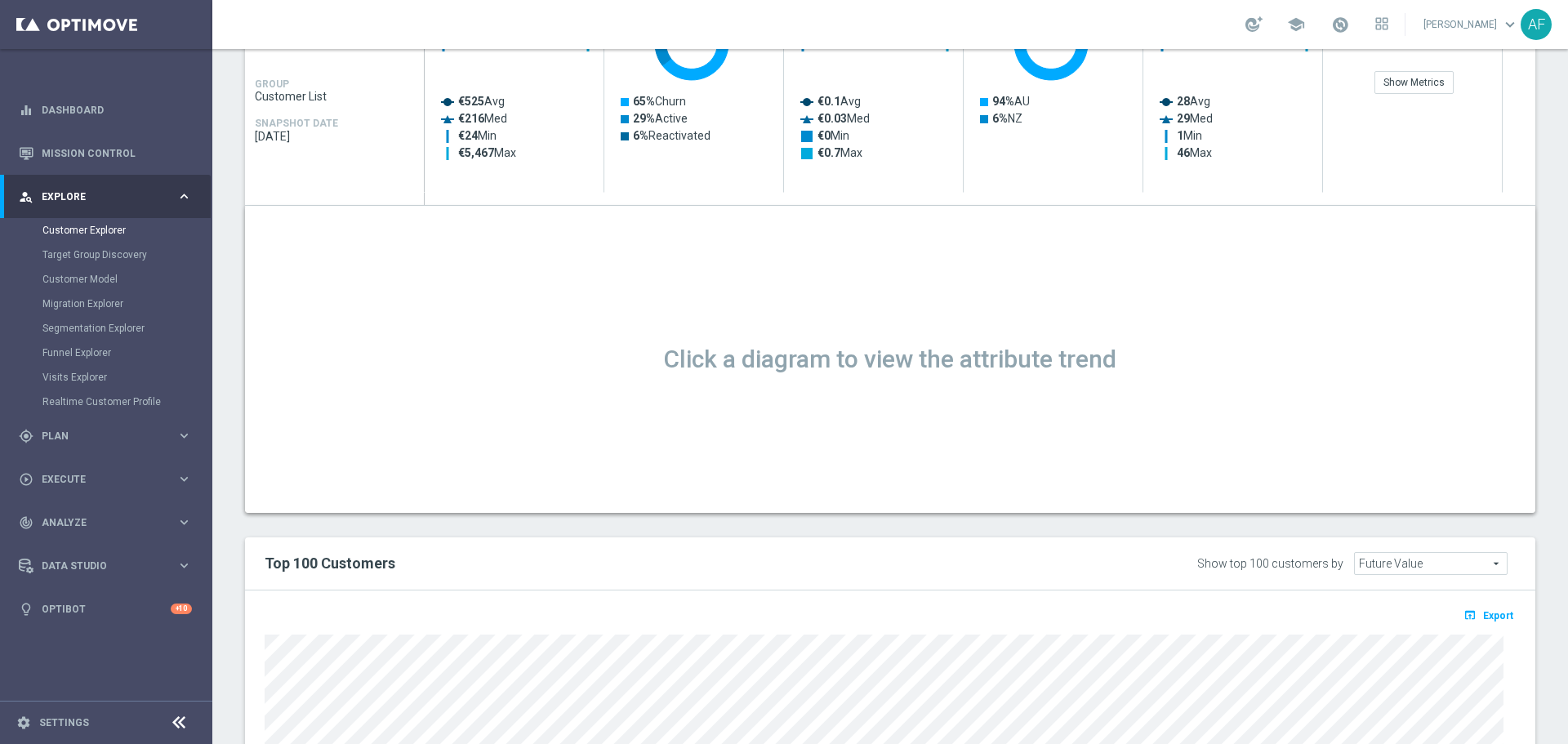
scroll to position [1143, 0]
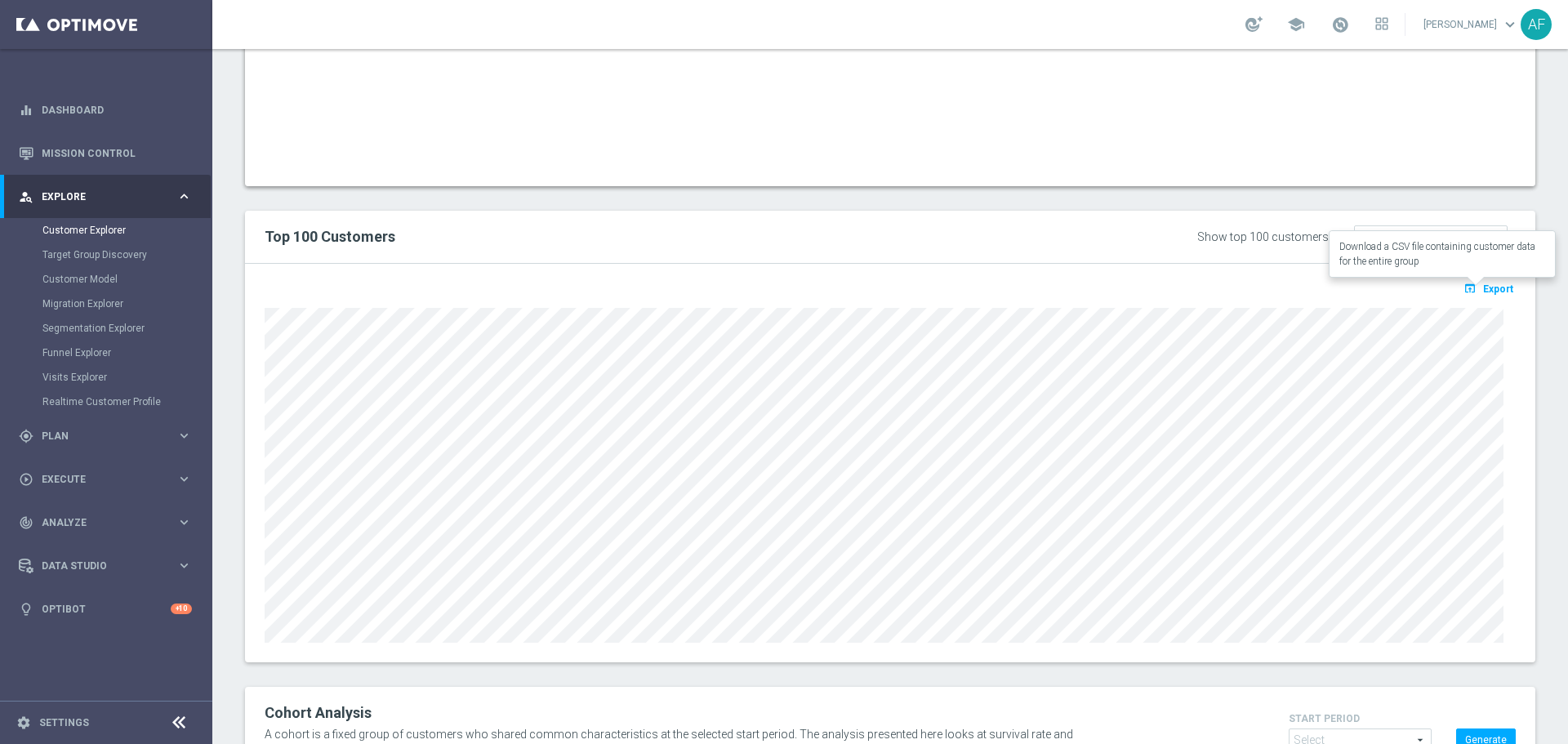
click at [1489, 286] on span "Export" at bounding box center [1497, 289] width 30 height 12
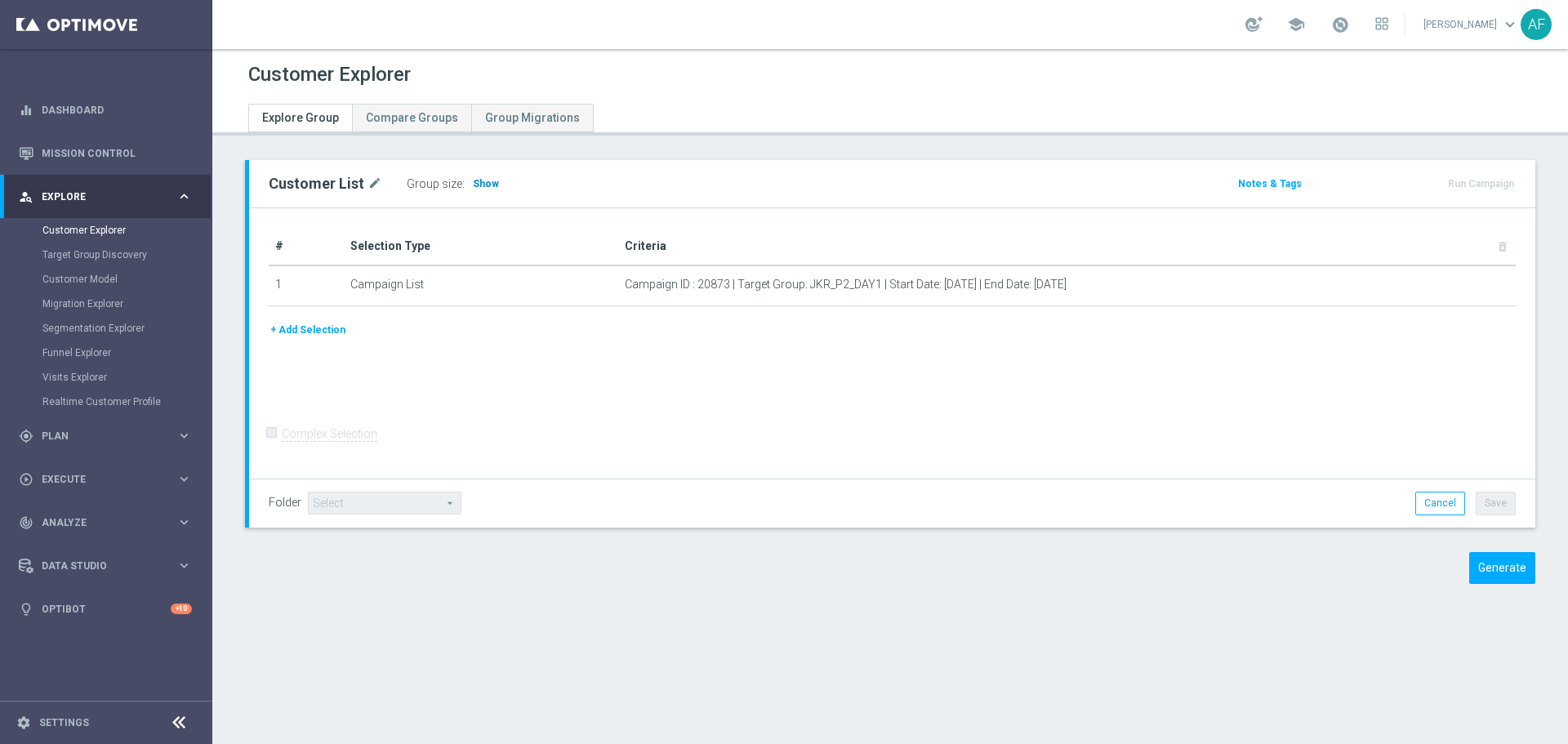
click at [479, 181] on span "Show" at bounding box center [486, 184] width 26 height 12
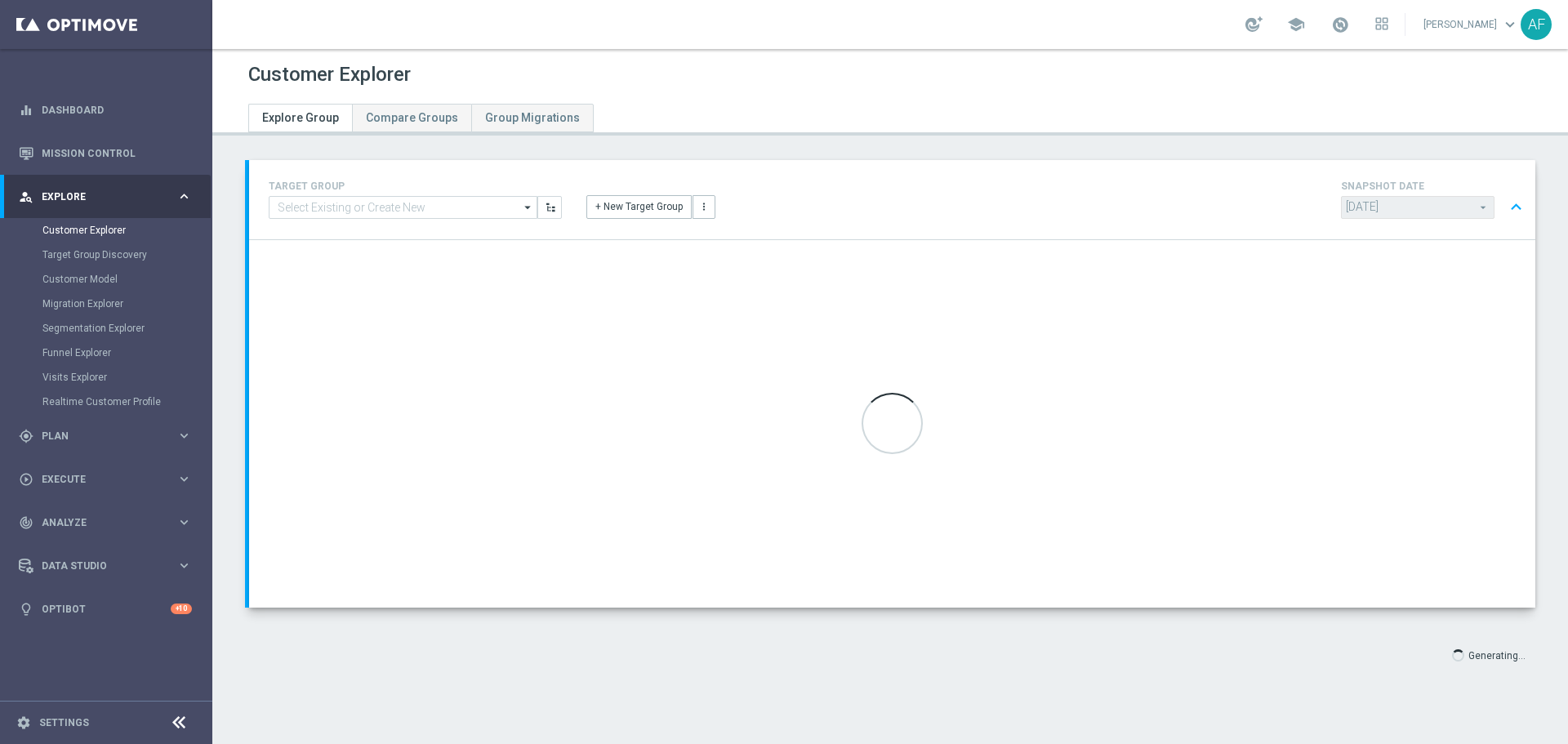
type input "Select"
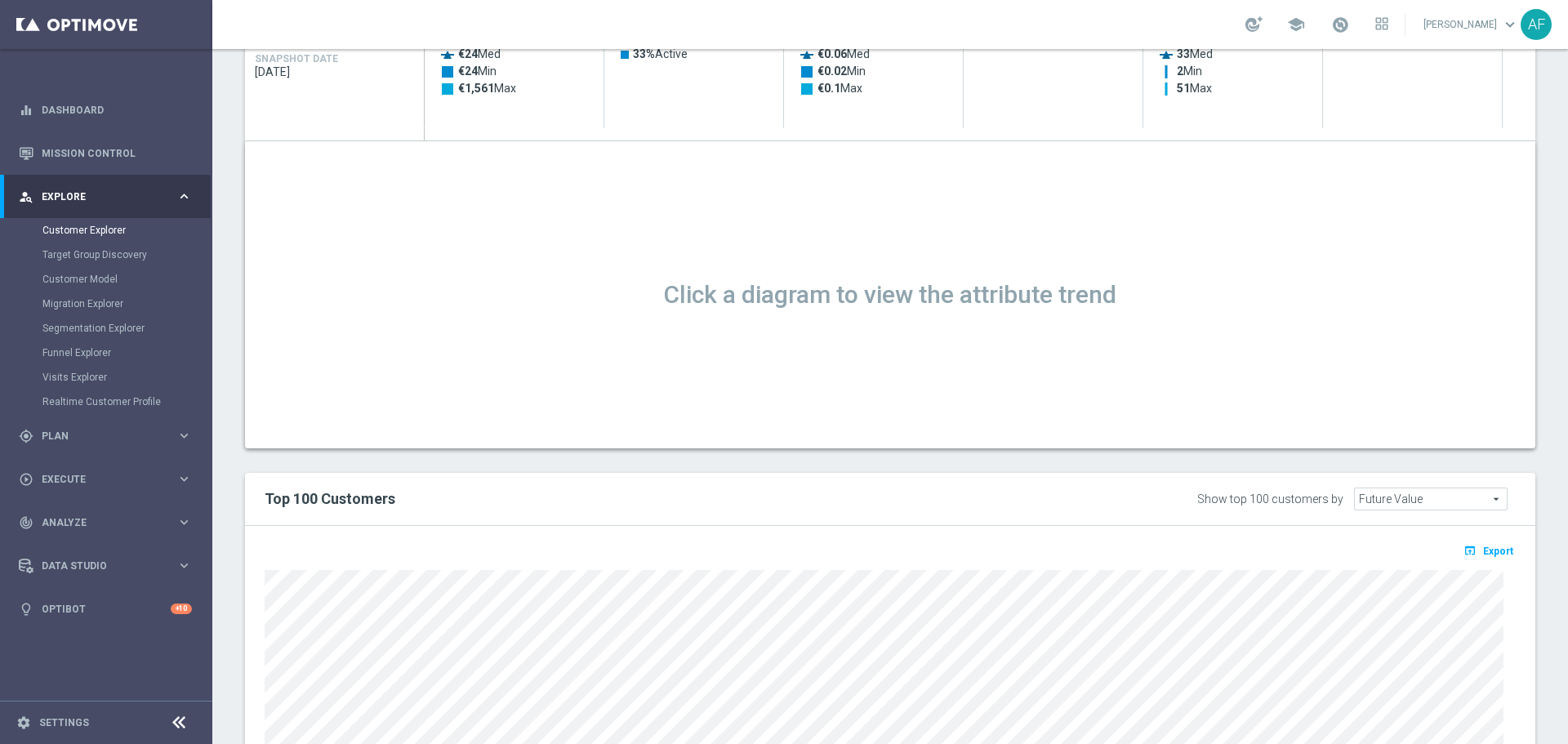
scroll to position [979, 0]
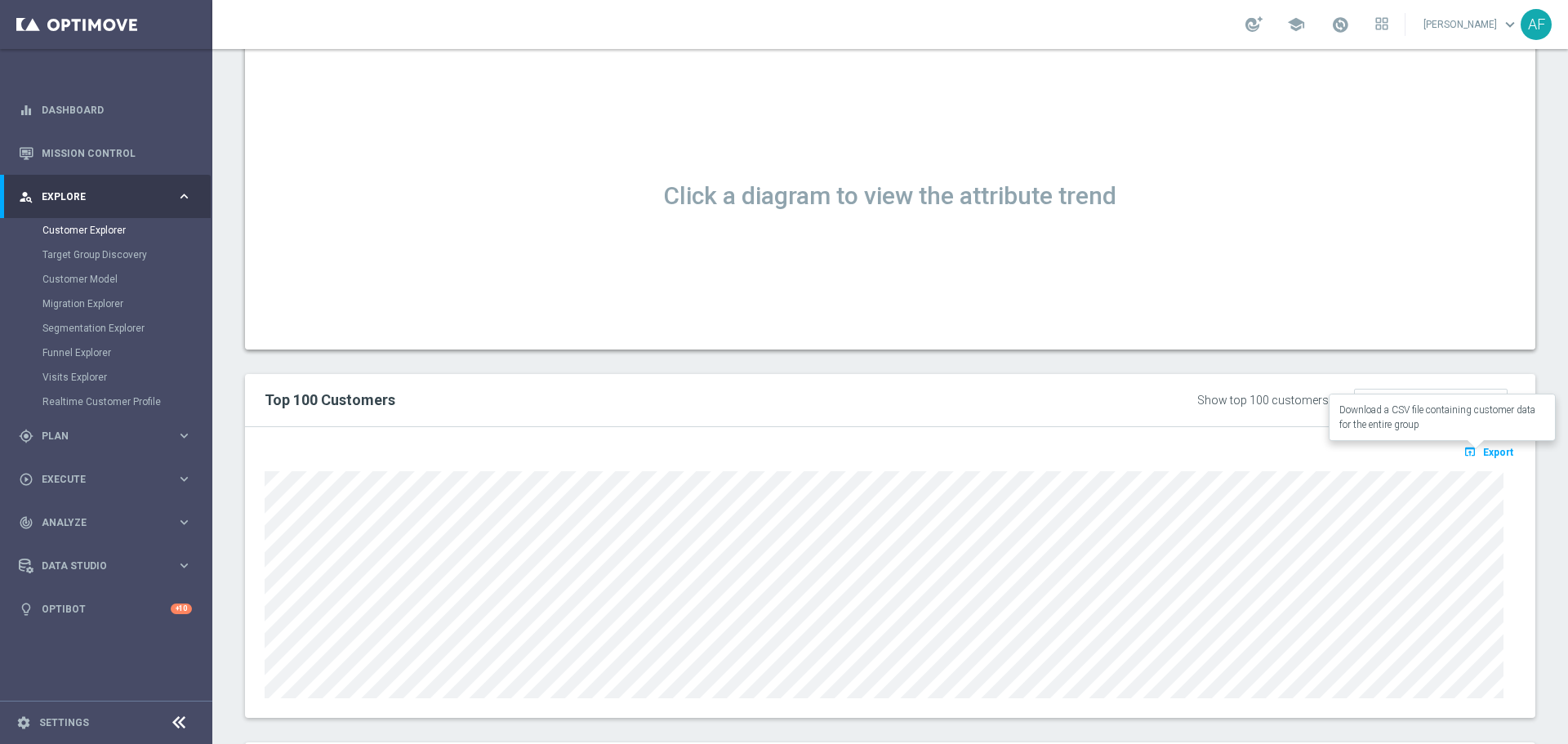
click at [1469, 450] on icon "open_in_browser" at bounding box center [1472, 452] width 17 height 13
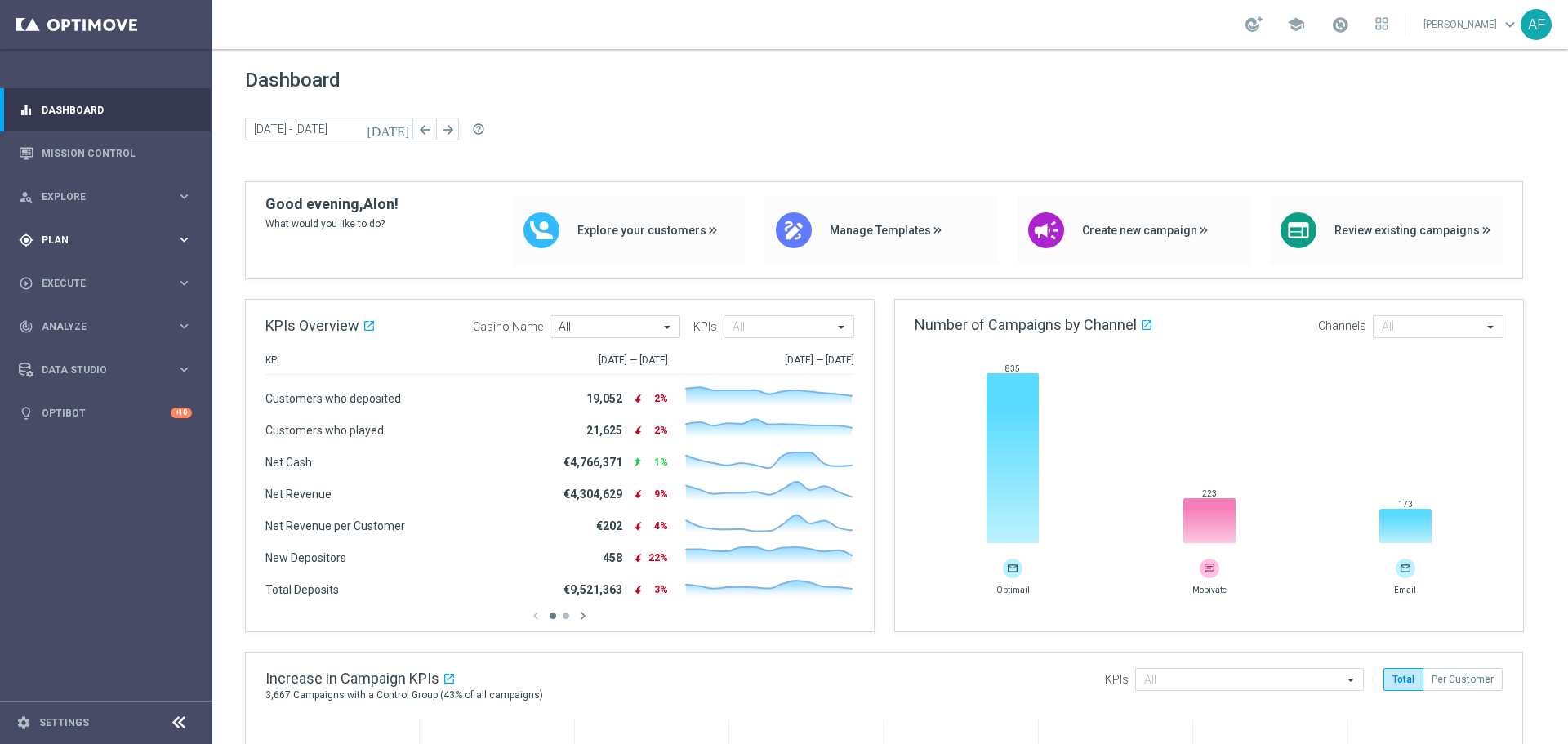
click at [117, 239] on span "Plan" at bounding box center [109, 240] width 135 height 10
click at [99, 233] on div "gps_fixed Plan" at bounding box center [97, 240] width 157 height 15
click at [101, 284] on span "Execute" at bounding box center [109, 283] width 135 height 10
click at [94, 314] on link "Campaign Builder" at bounding box center [106, 317] width 128 height 13
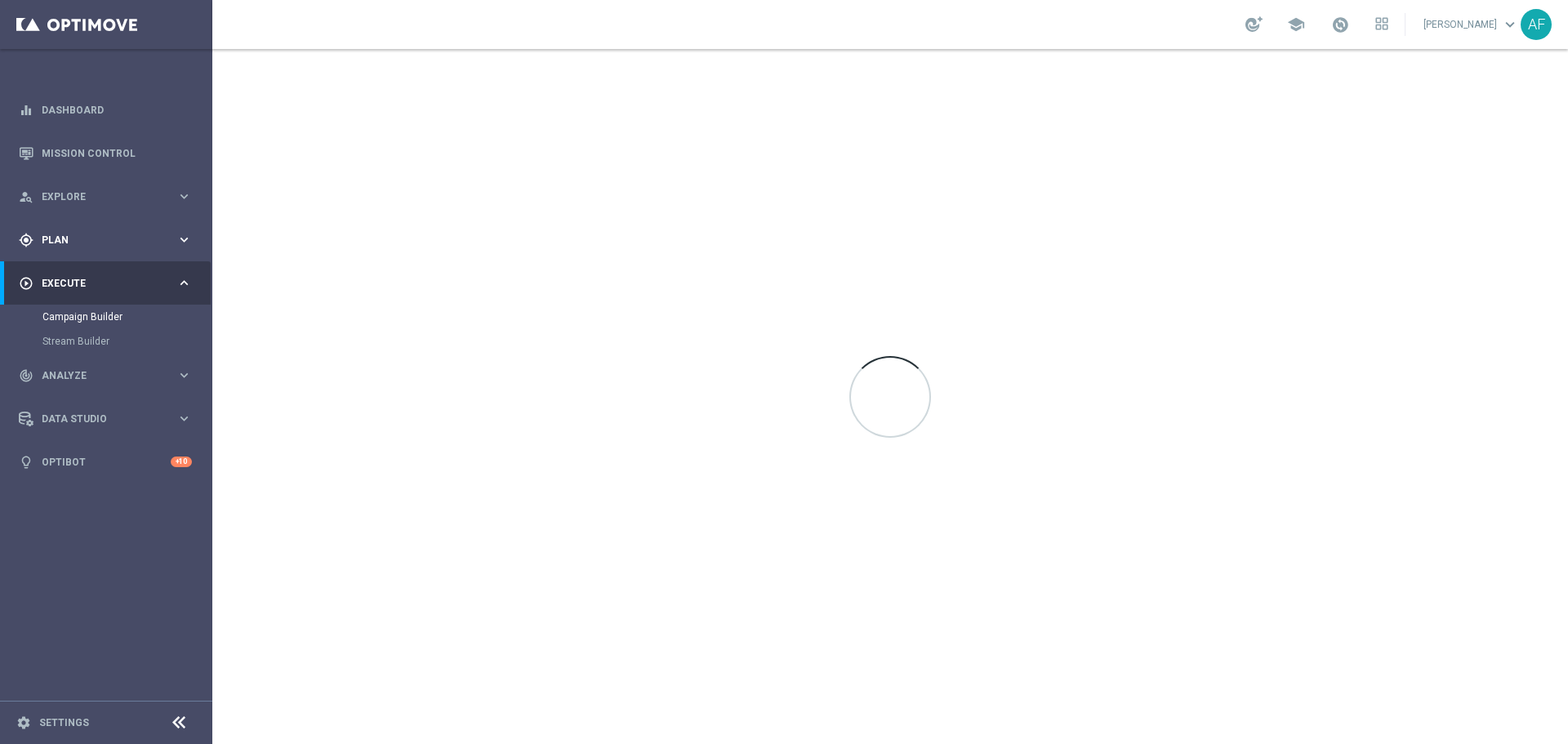
click at [99, 235] on span "Plan" at bounding box center [109, 240] width 135 height 10
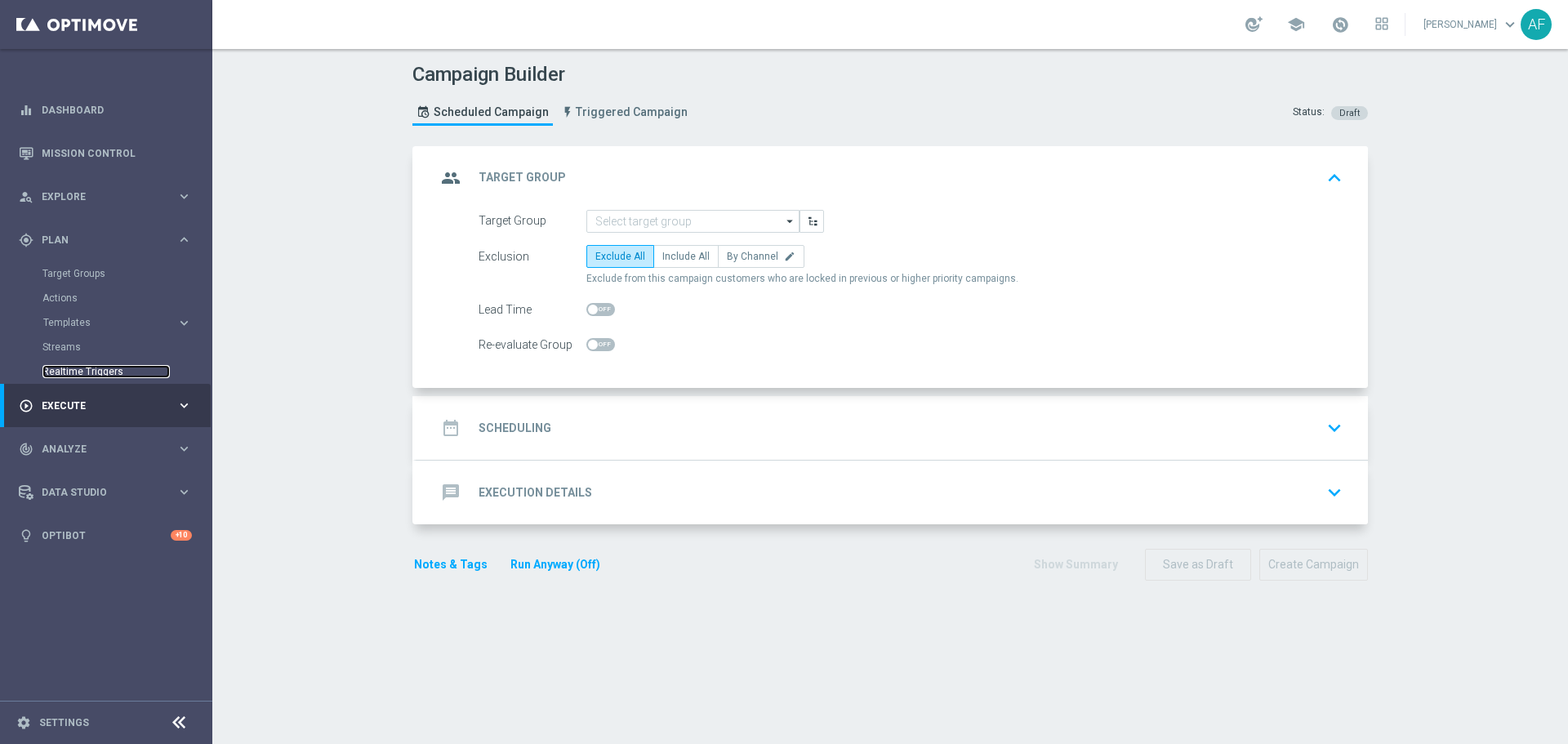
click at [95, 369] on link "Realtime Triggers" at bounding box center [106, 371] width 128 height 13
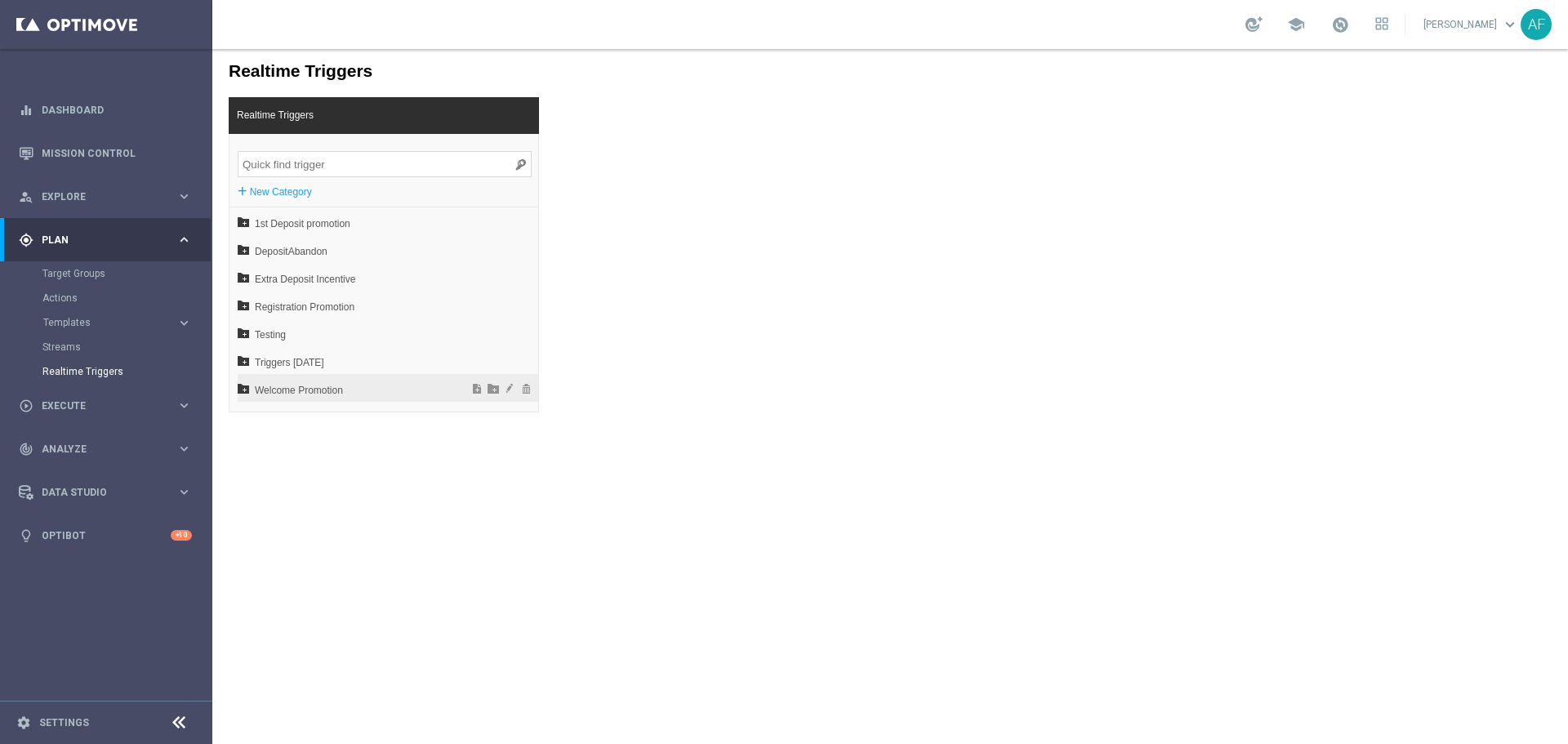
click at [345, 382] on span "Welcome Promotion" at bounding box center [345, 390] width 180 height 28
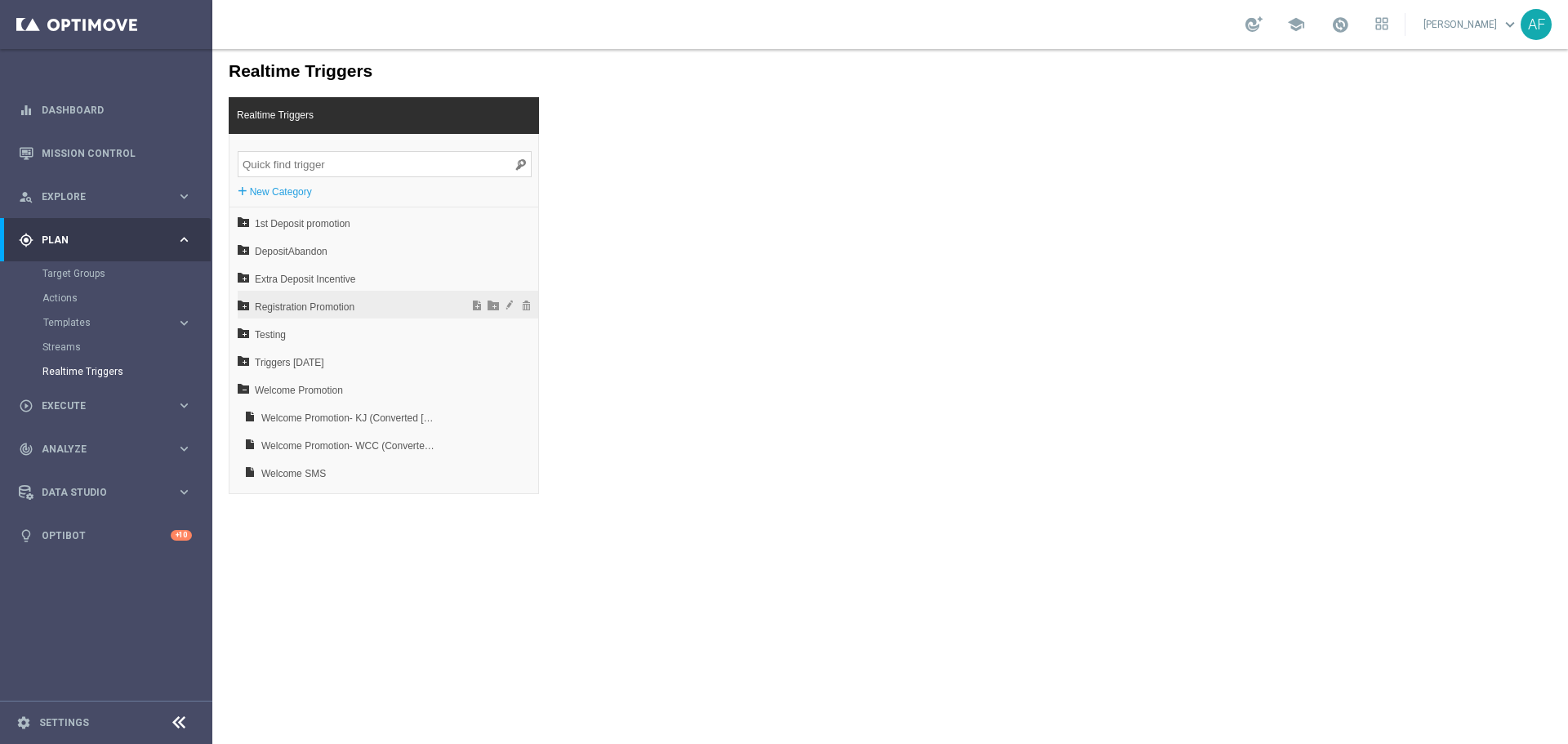
click at [350, 306] on span "Registration Promotion" at bounding box center [345, 307] width 180 height 28
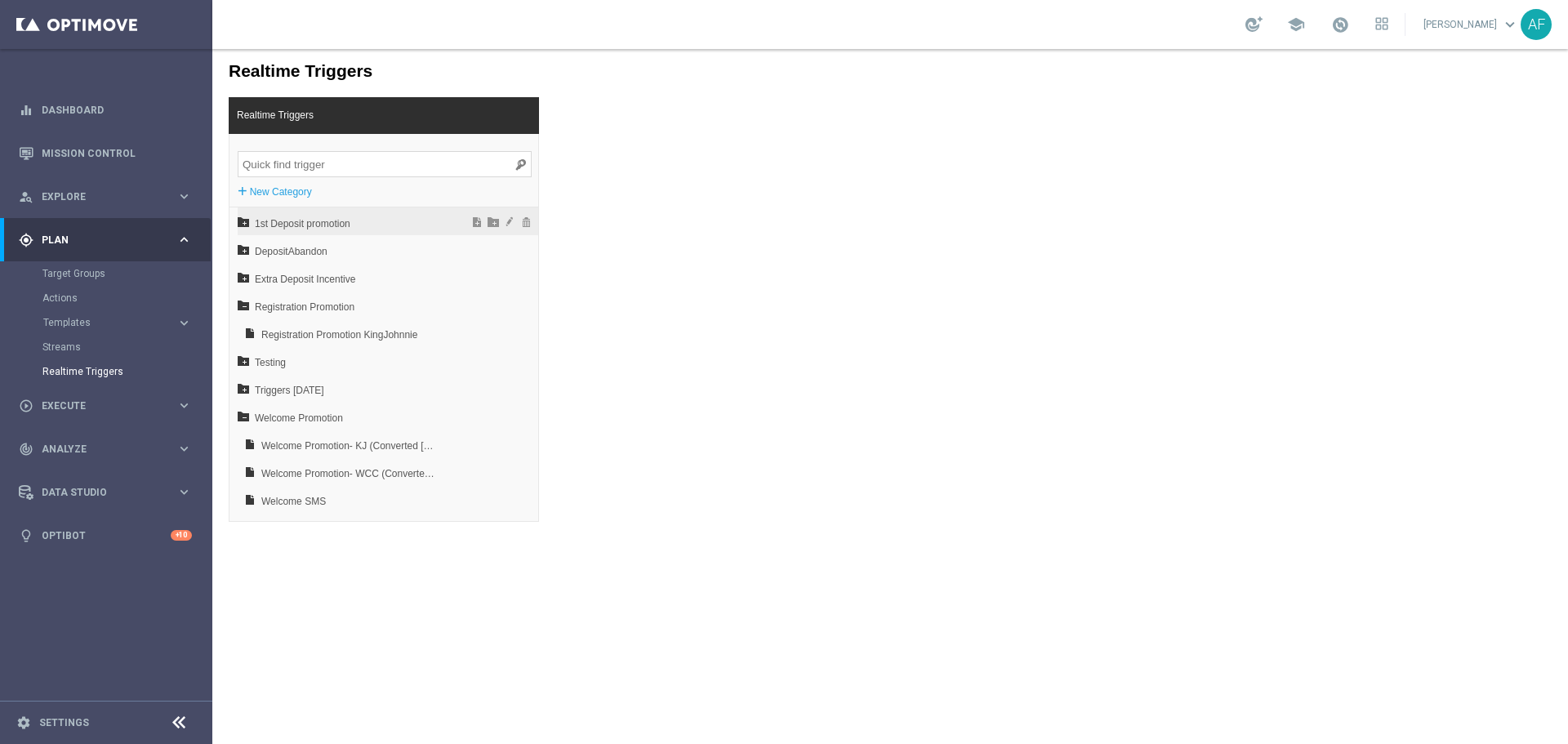
click at [369, 224] on span "1st Deposit promotion" at bounding box center [345, 224] width 180 height 28
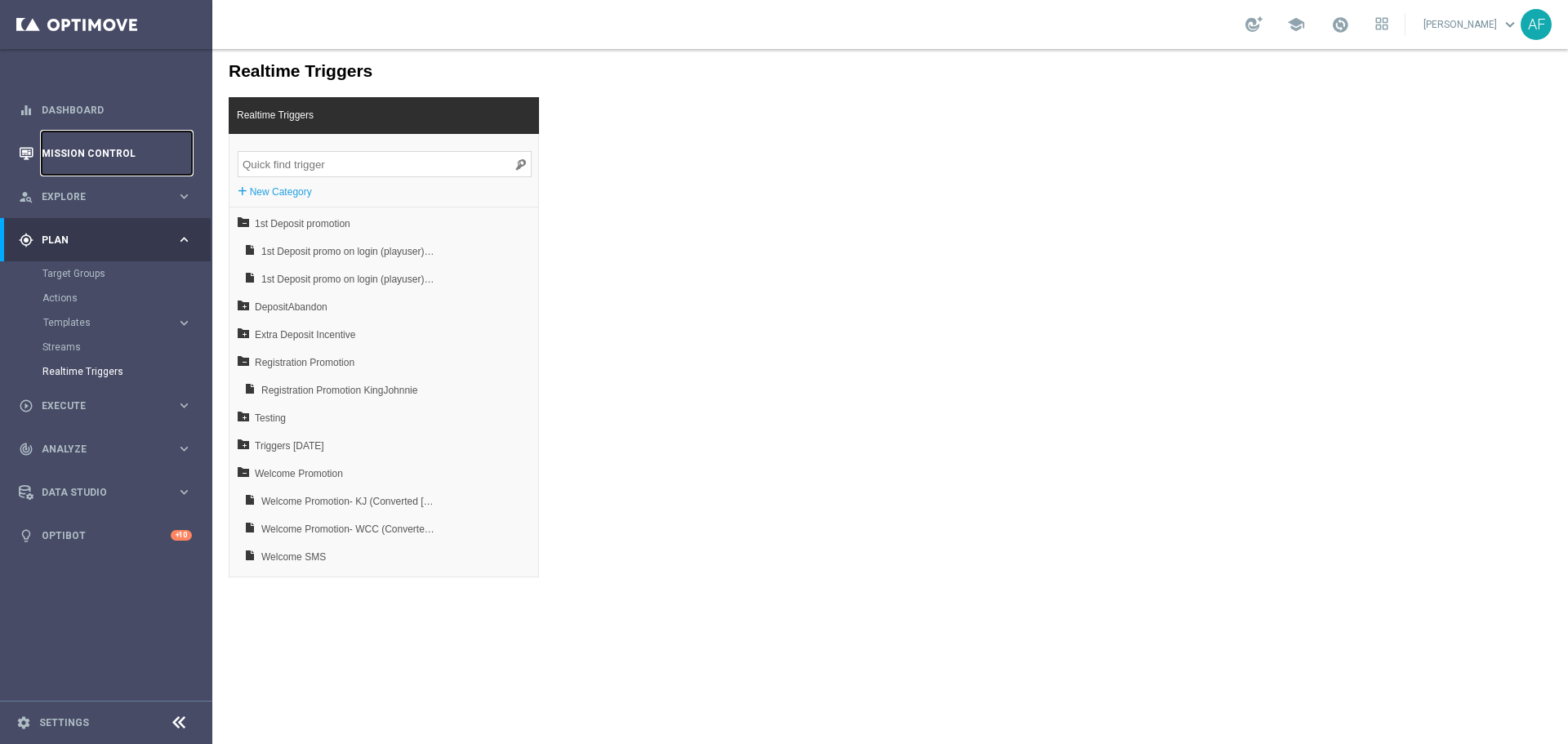
click at [121, 147] on link "Mission Control" at bounding box center [117, 153] width 151 height 44
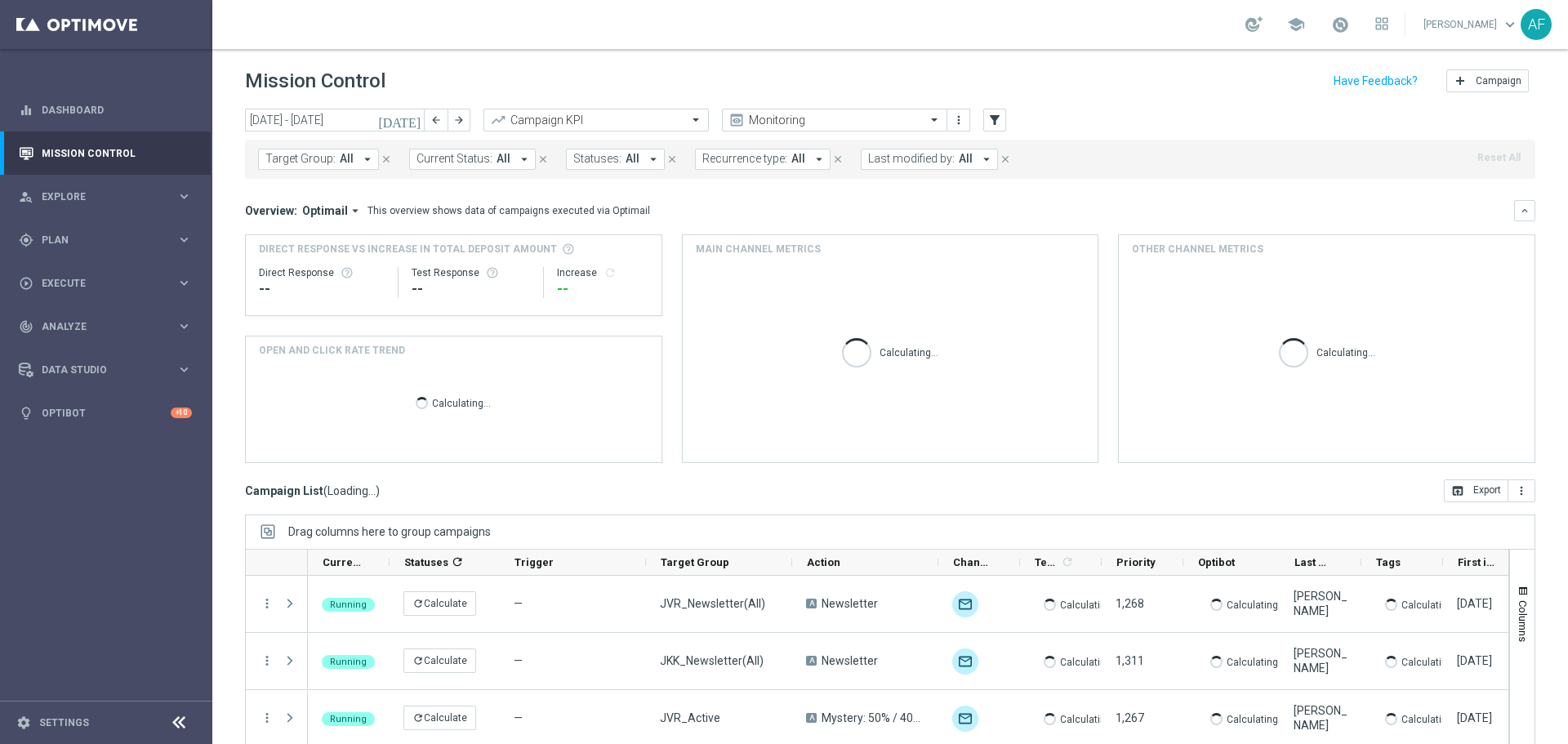
click at [419, 123] on icon "[DATE]" at bounding box center [400, 120] width 44 height 15
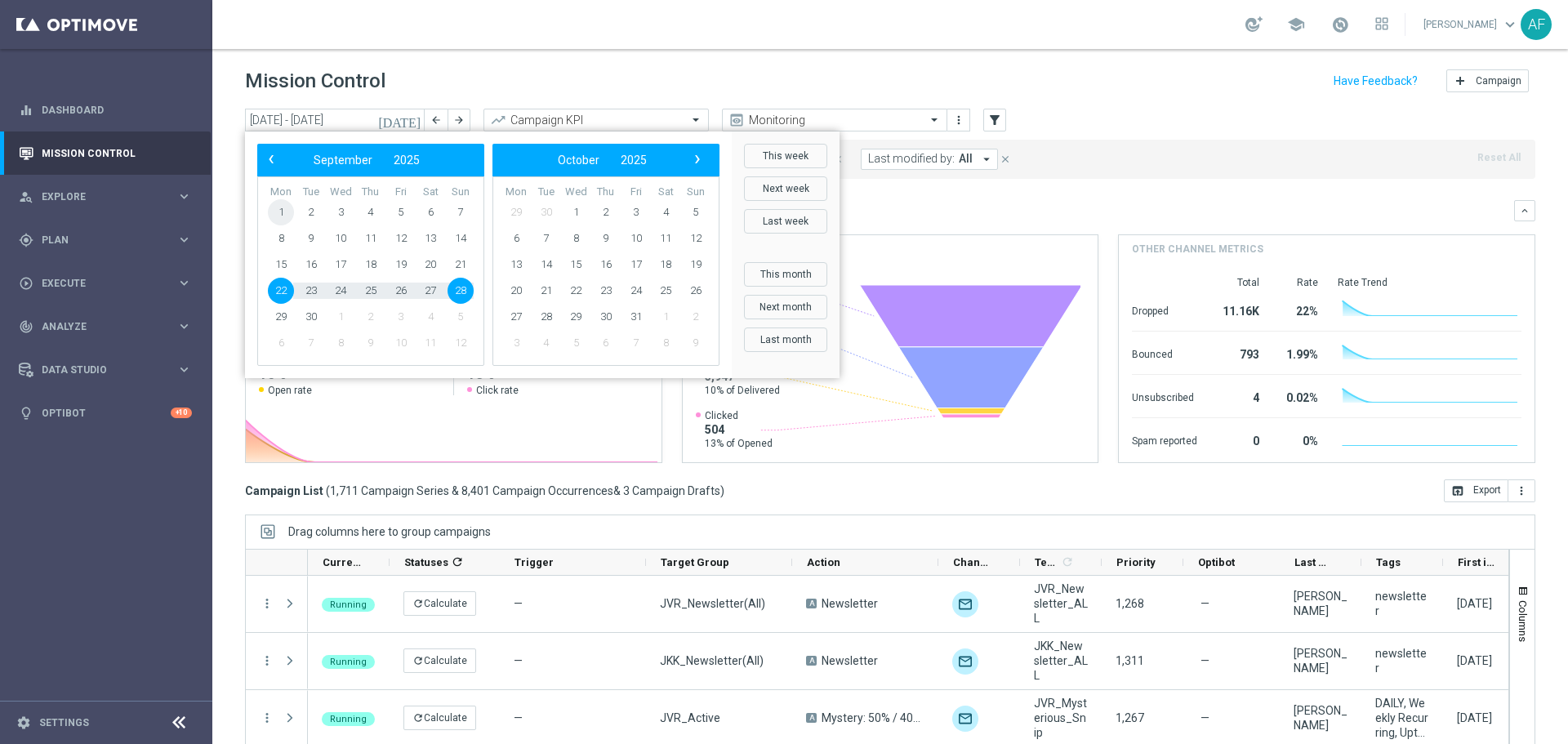
click at [283, 207] on span "1" at bounding box center [281, 212] width 26 height 26
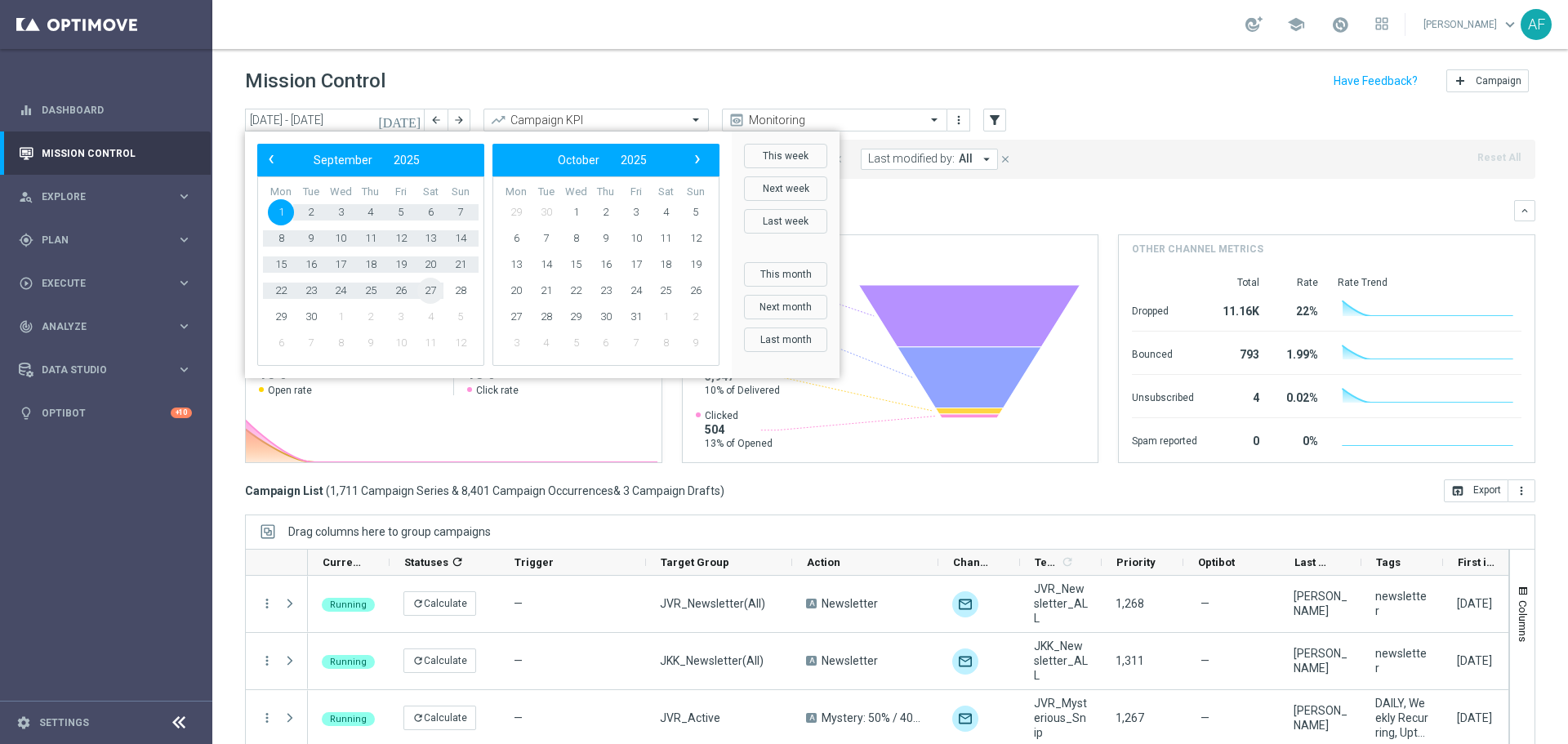
click at [435, 290] on span "27" at bounding box center [430, 291] width 26 height 26
type input "[DATE] - [DATE]"
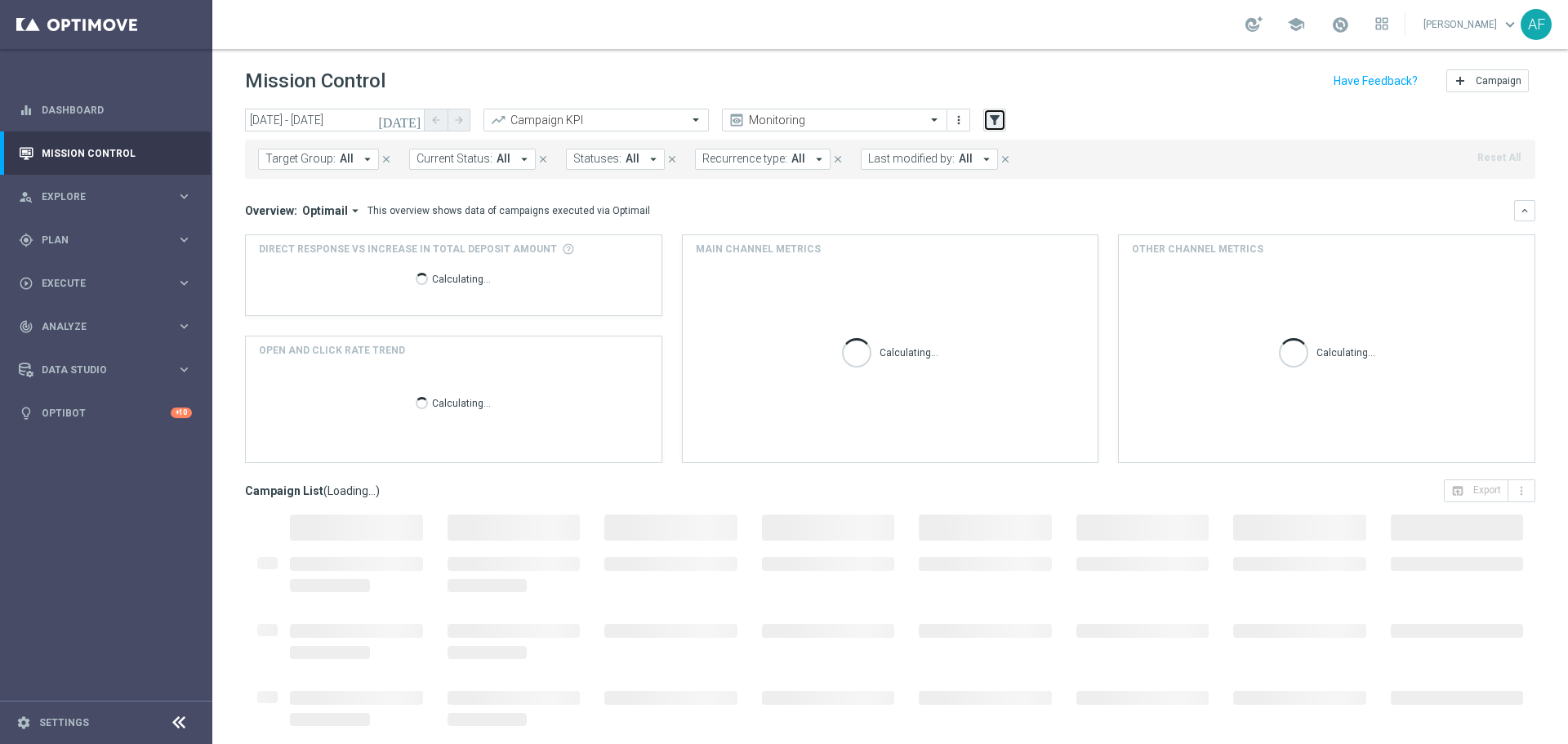
click at [993, 127] on icon "filter_alt" at bounding box center [994, 120] width 15 height 15
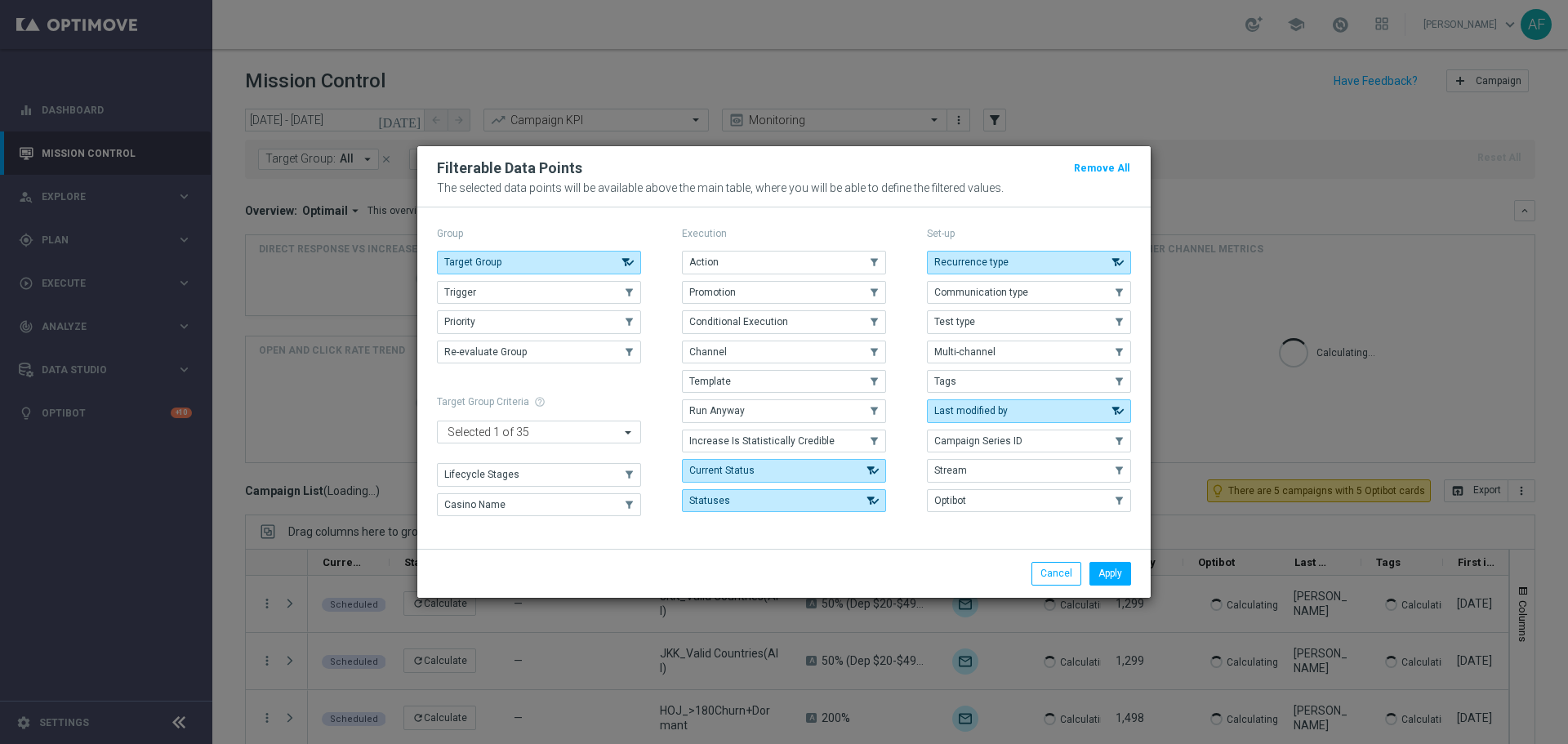
click at [1071, 92] on modal-container "Filterable Data Points Remove All The selected data points will be available ab…" at bounding box center [784, 372] width 1568 height 744
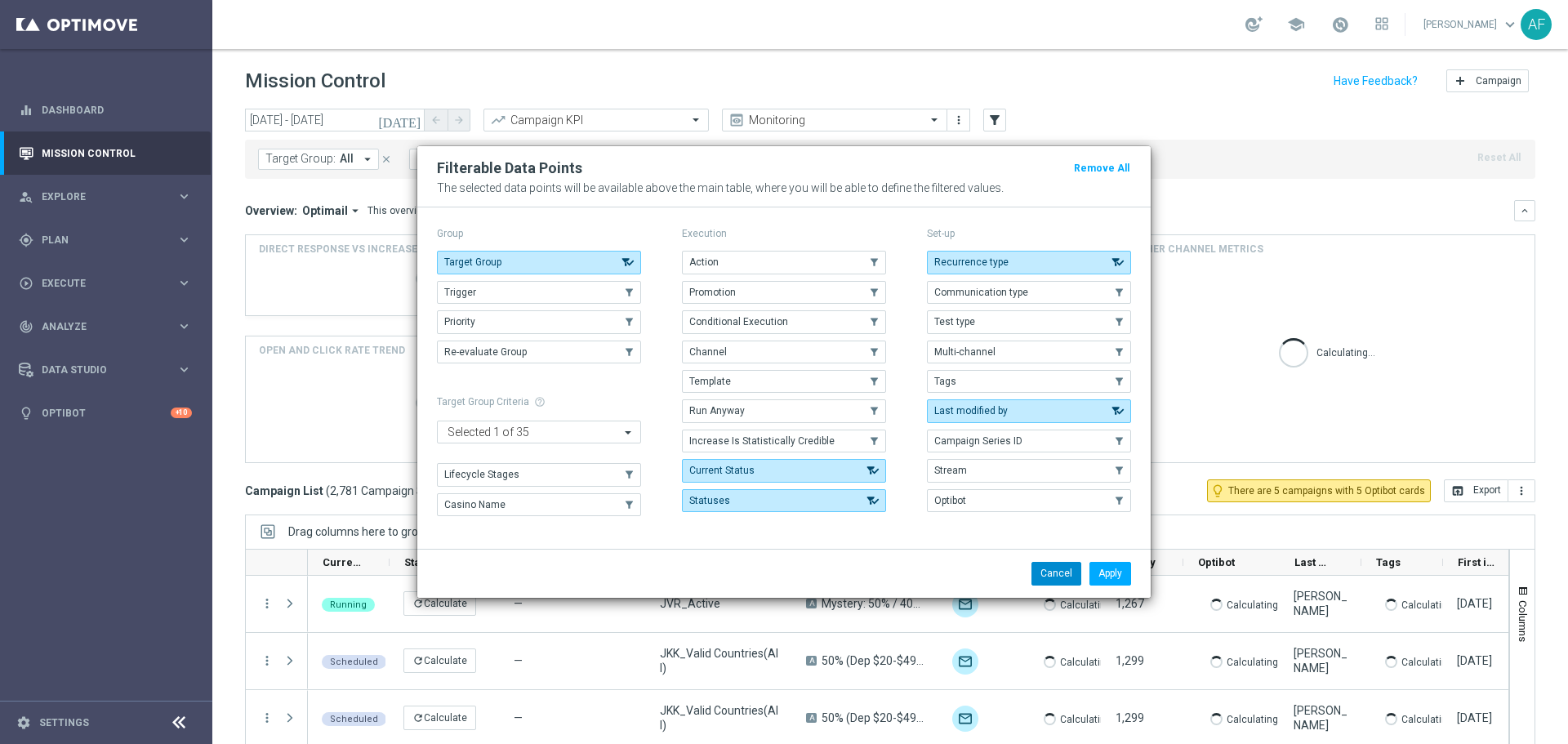
click at [1051, 568] on button "Cancel" at bounding box center [1056, 574] width 50 height 23
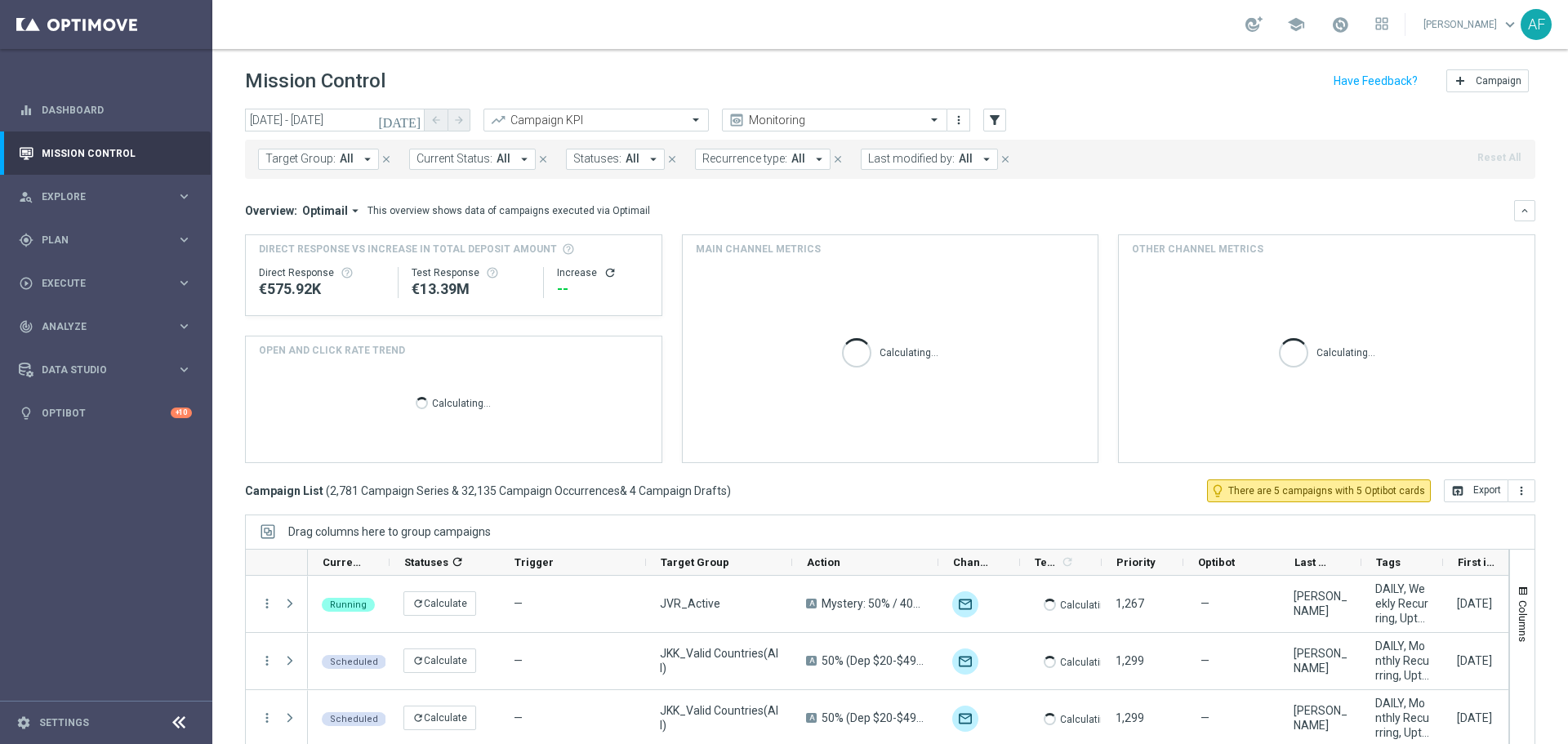
click at [1068, 576] on div "Calculating..." at bounding box center [1060, 603] width 81 height 56
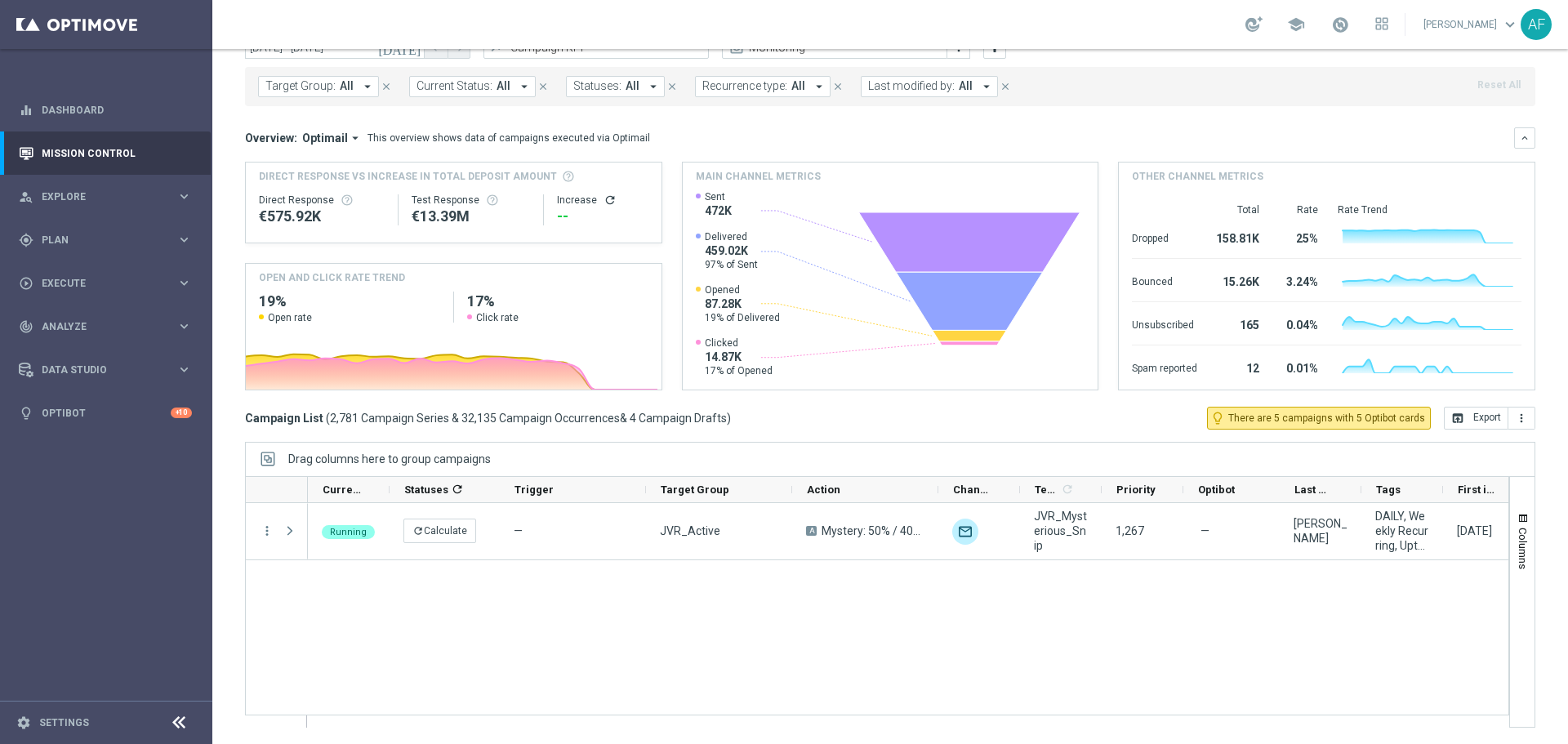
scroll to position [1306, 0]
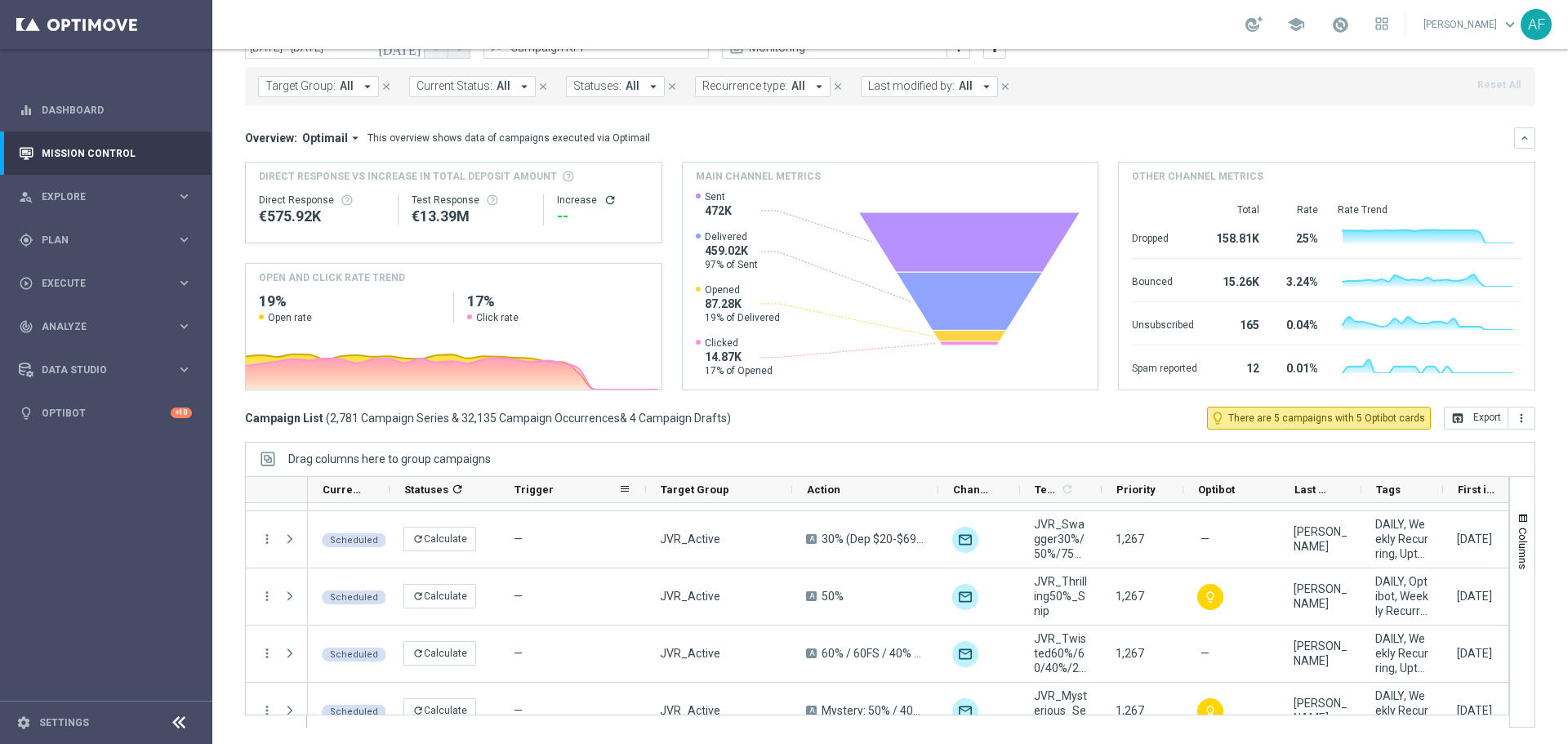
click at [545, 485] on span "Trigger" at bounding box center [534, 489] width 40 height 12
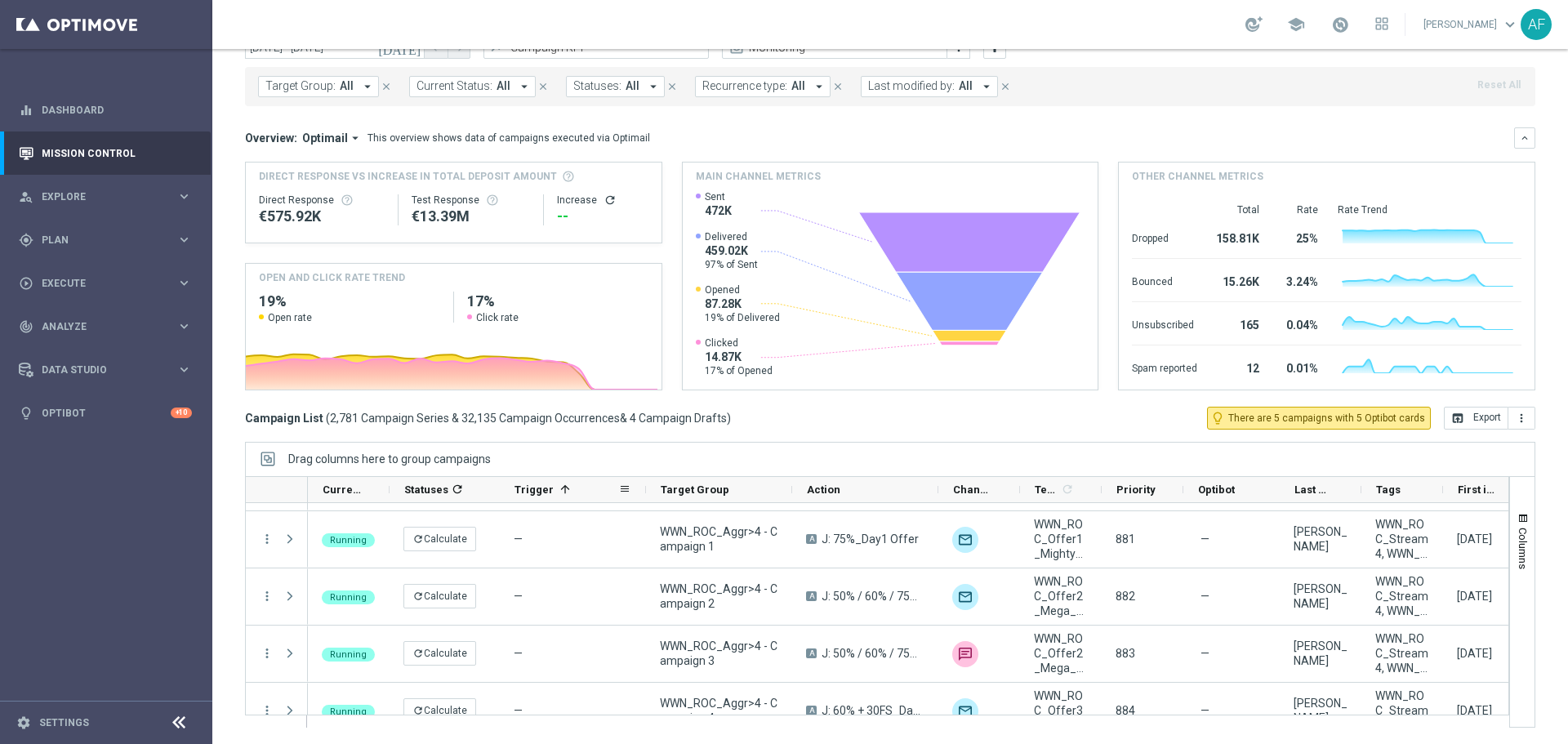
click at [544, 486] on span "Trigger" at bounding box center [534, 489] width 40 height 12
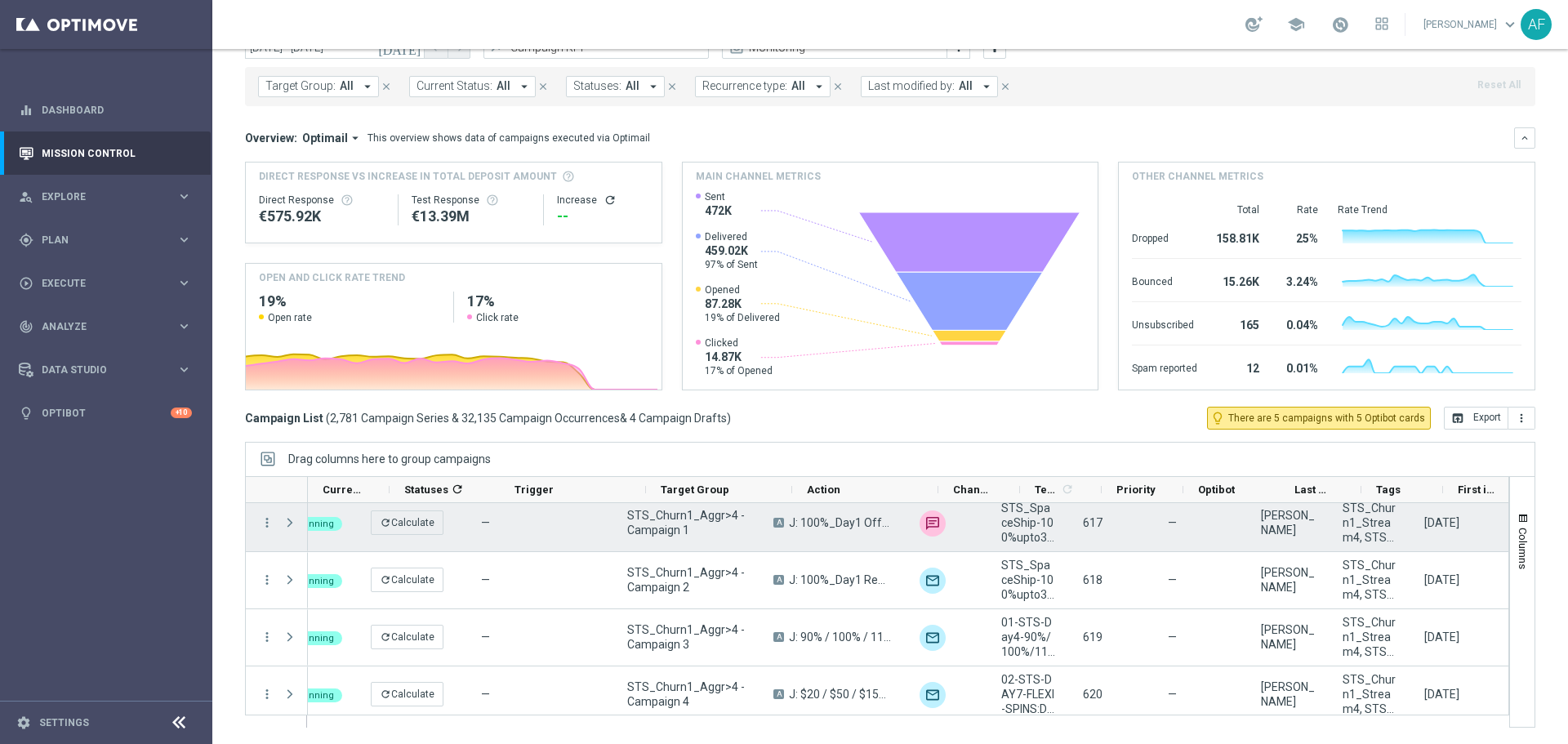
scroll to position [0, 33]
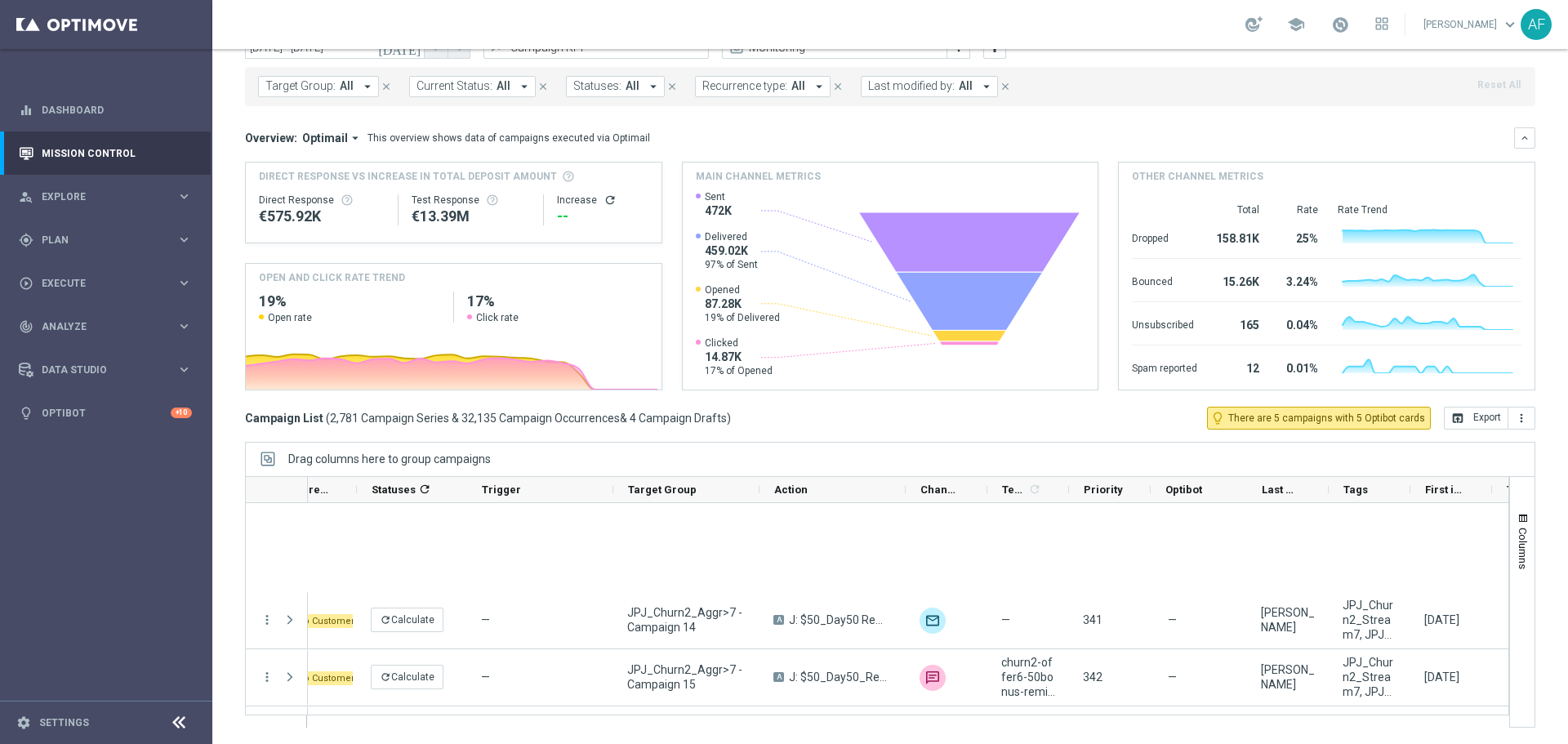
drag, startPoint x: 1482, startPoint y: 527, endPoint x: 1154, endPoint y: 514, distance: 328.3
click at [1448, 743] on html "equalizer Dashboard Mission Control" at bounding box center [784, 372] width 1568 height 744
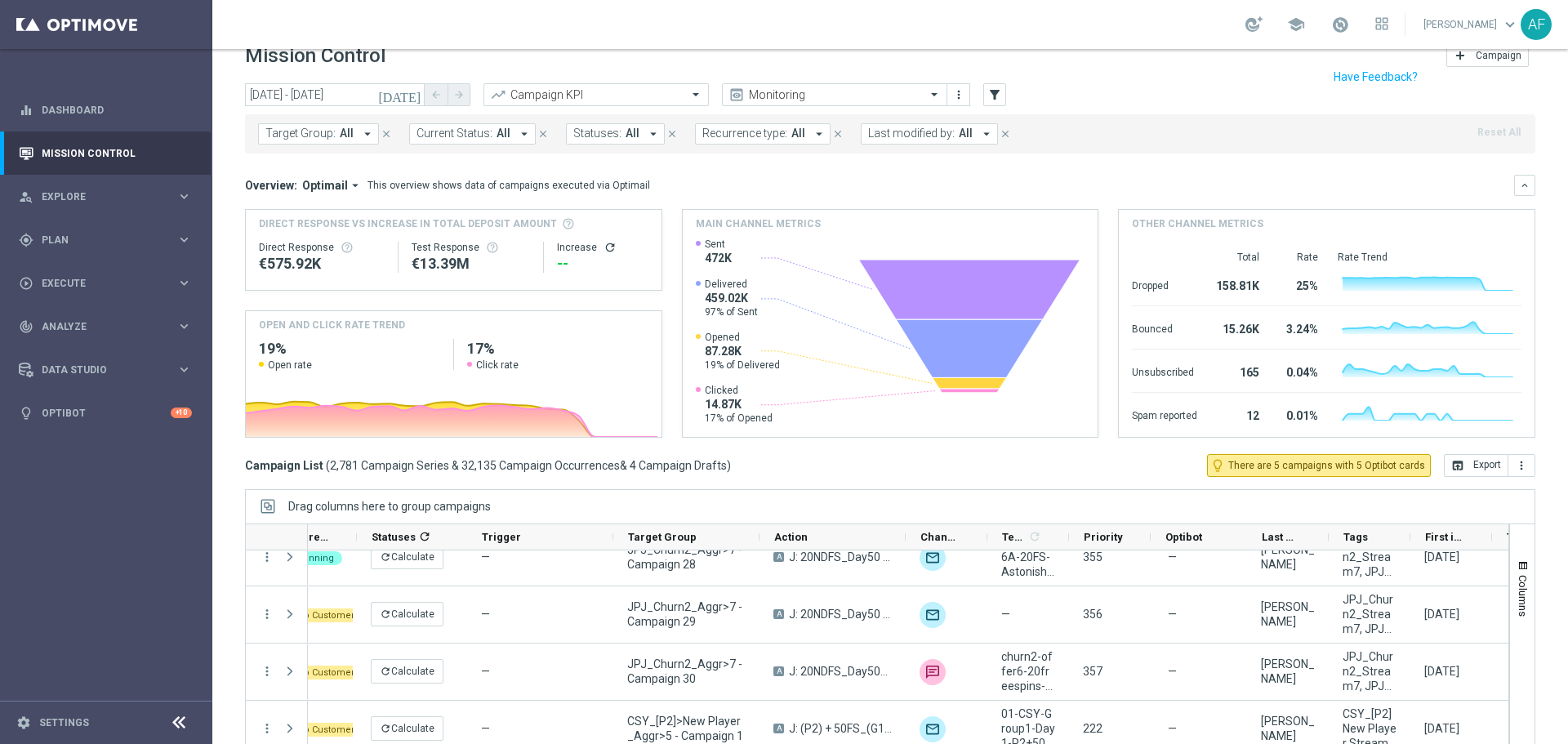
scroll to position [0, 0]
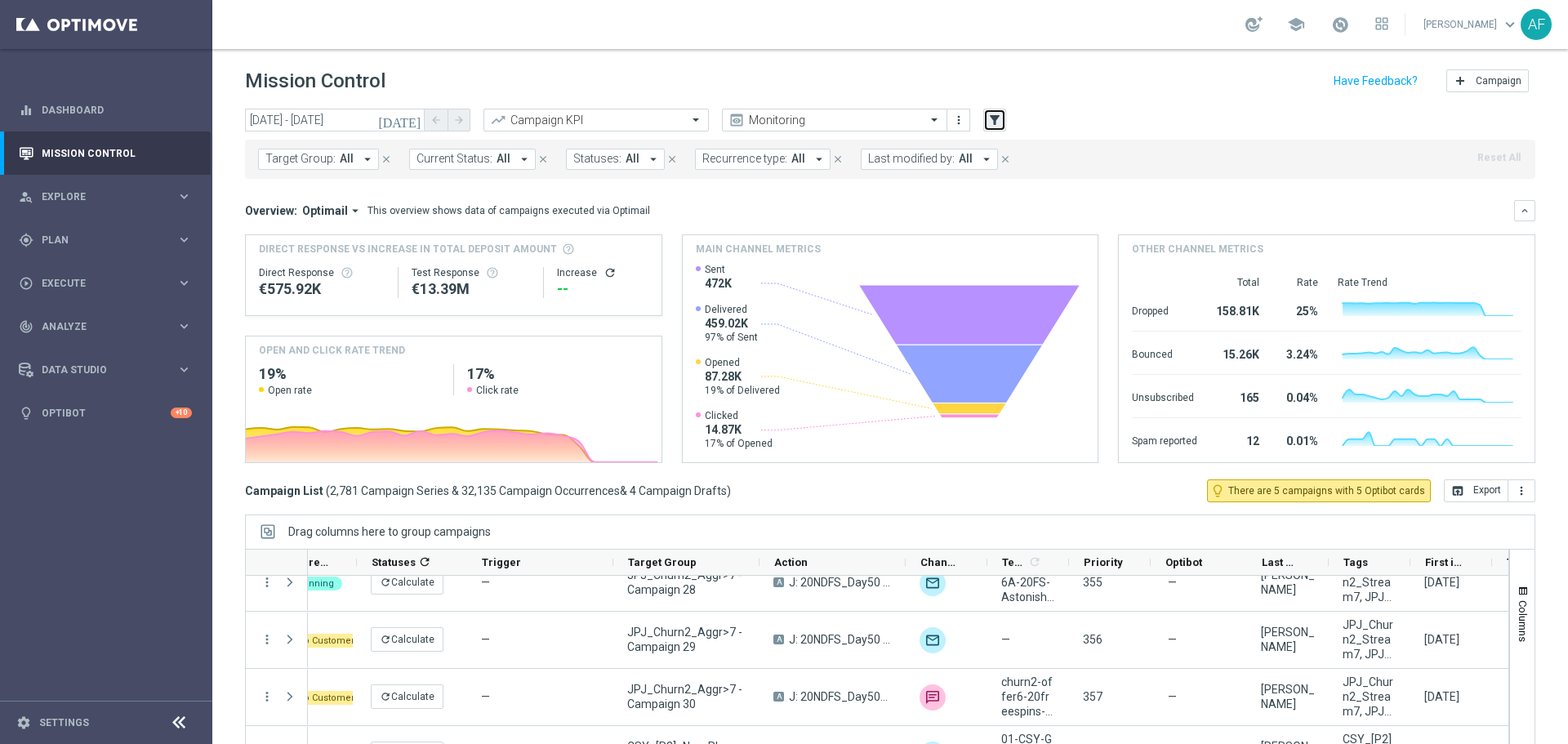
click at [993, 117] on icon "filter_alt" at bounding box center [994, 120] width 15 height 15
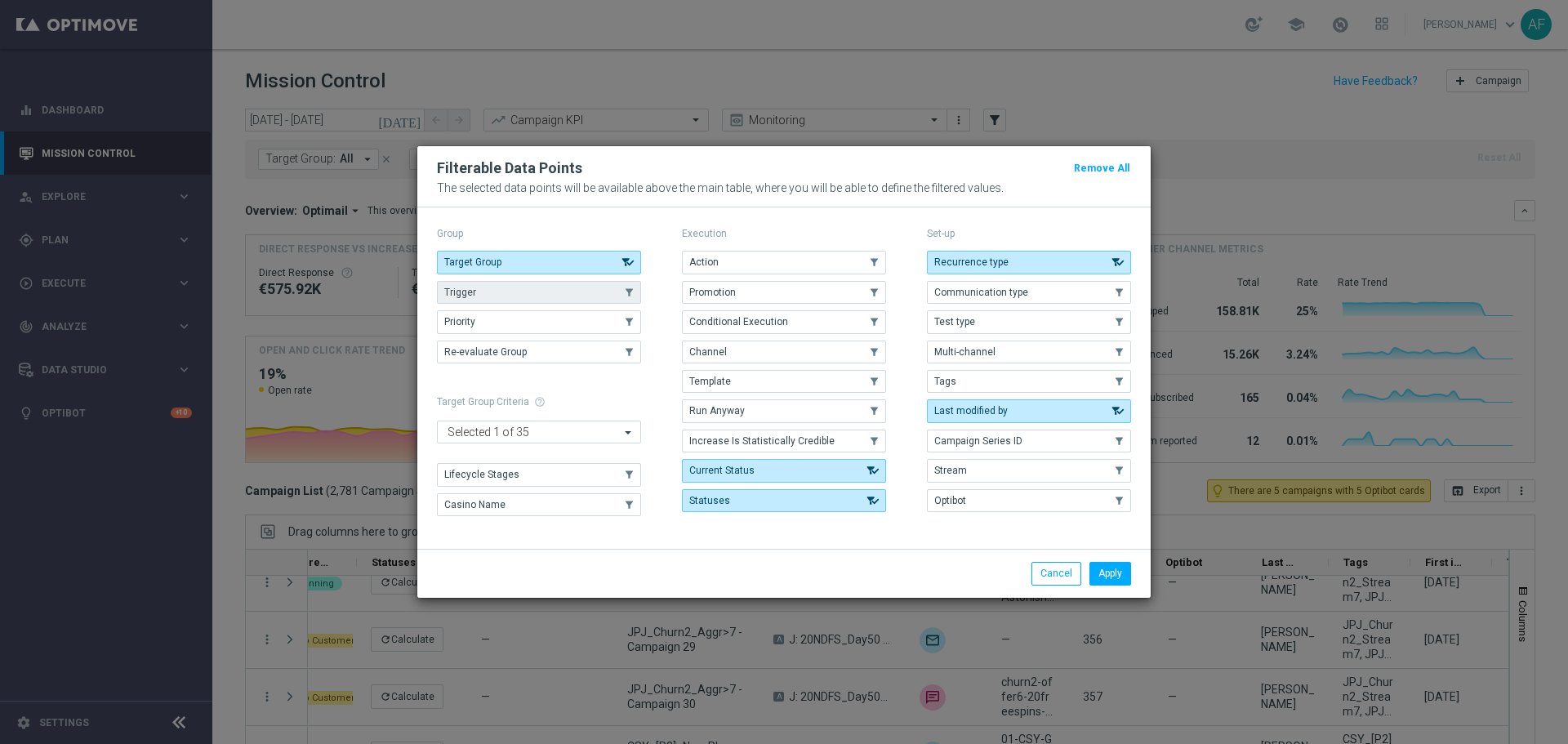
click at [512, 291] on button "Trigger" at bounding box center [539, 292] width 204 height 23
click at [1104, 573] on button "Apply" at bounding box center [1110, 574] width 42 height 23
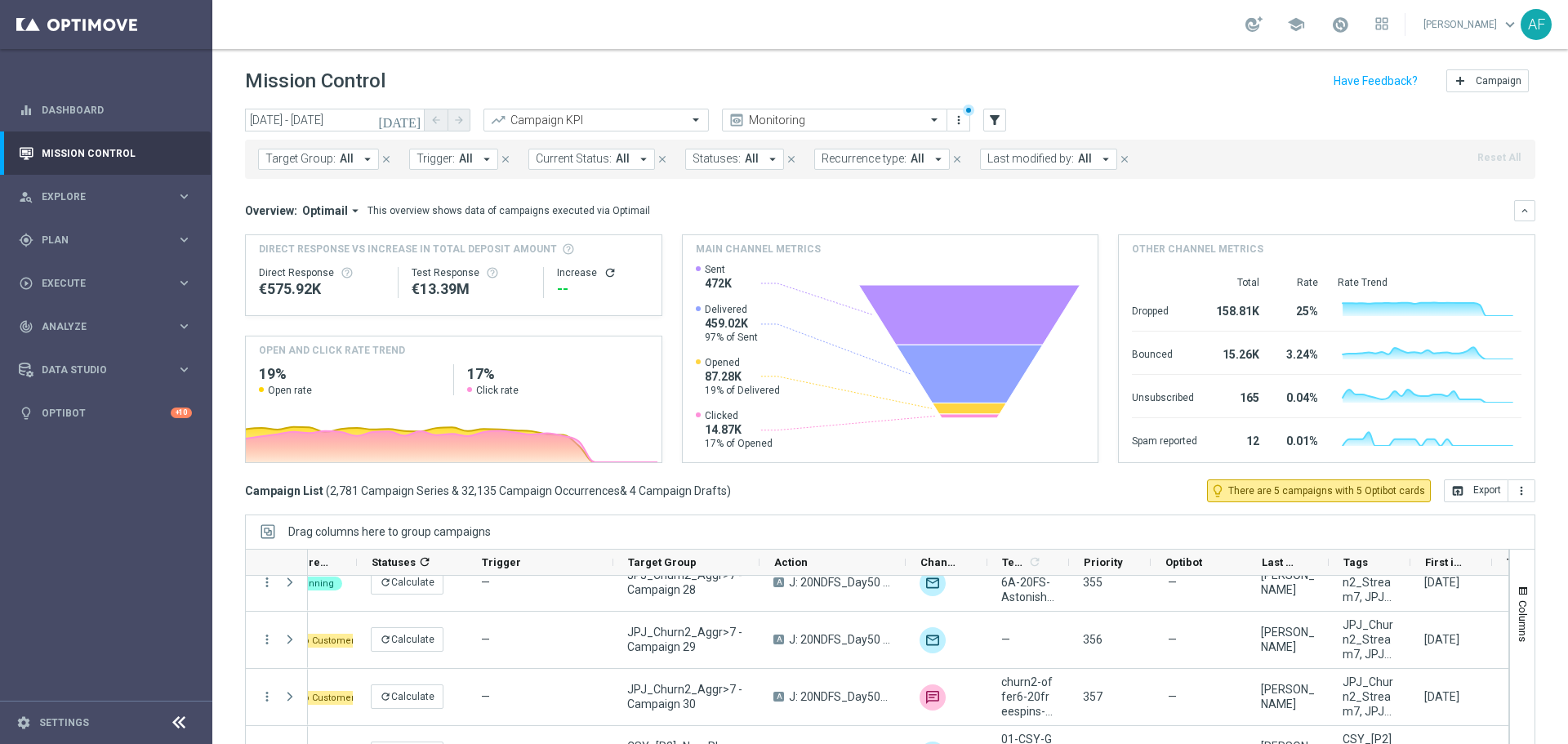
click at [459, 156] on span "All" at bounding box center [466, 159] width 14 height 14
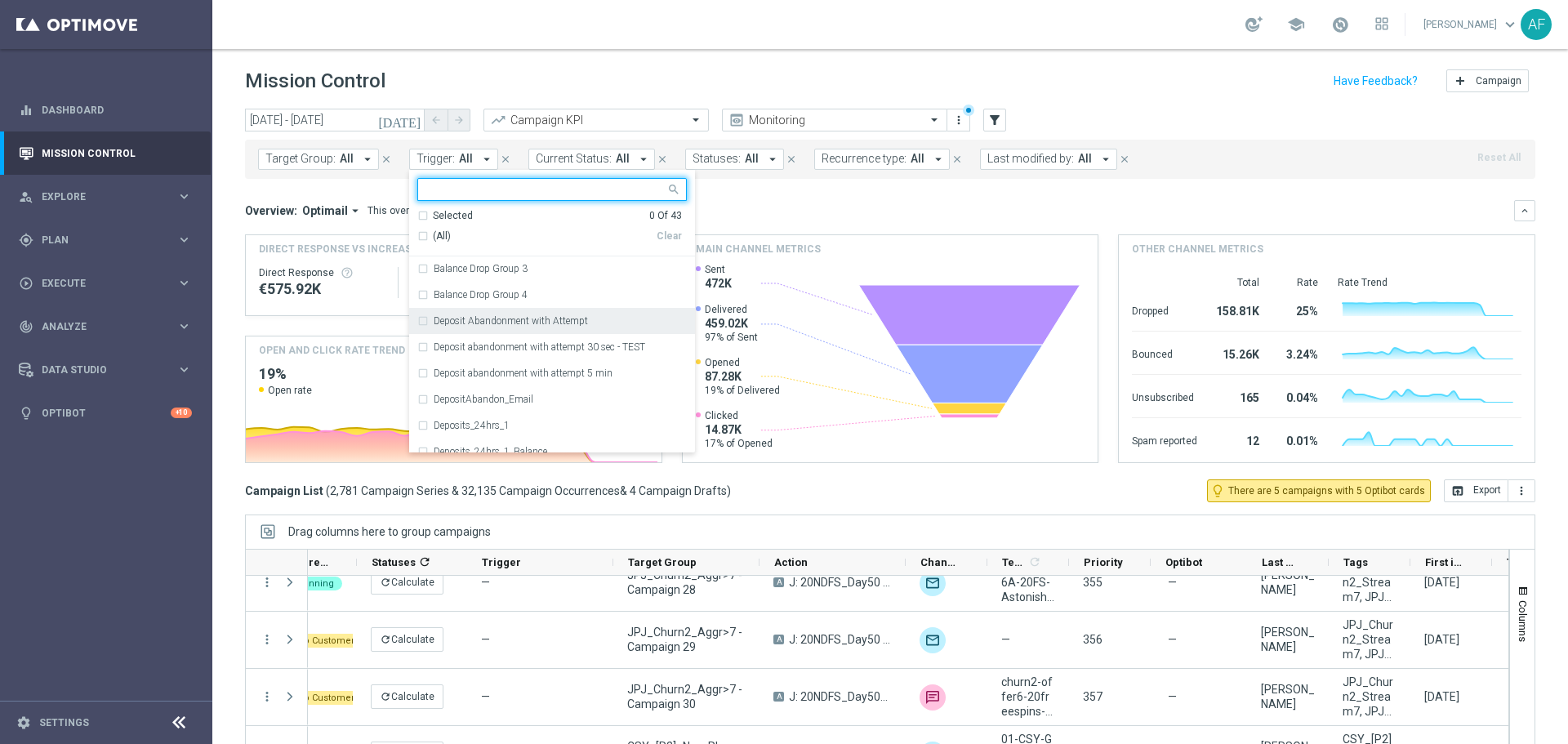
scroll to position [216, 0]
drag, startPoint x: 425, startPoint y: 211, endPoint x: 446, endPoint y: 218, distance: 22.1
click at [428, 212] on div "Selected 0 Of 43" at bounding box center [549, 216] width 264 height 14
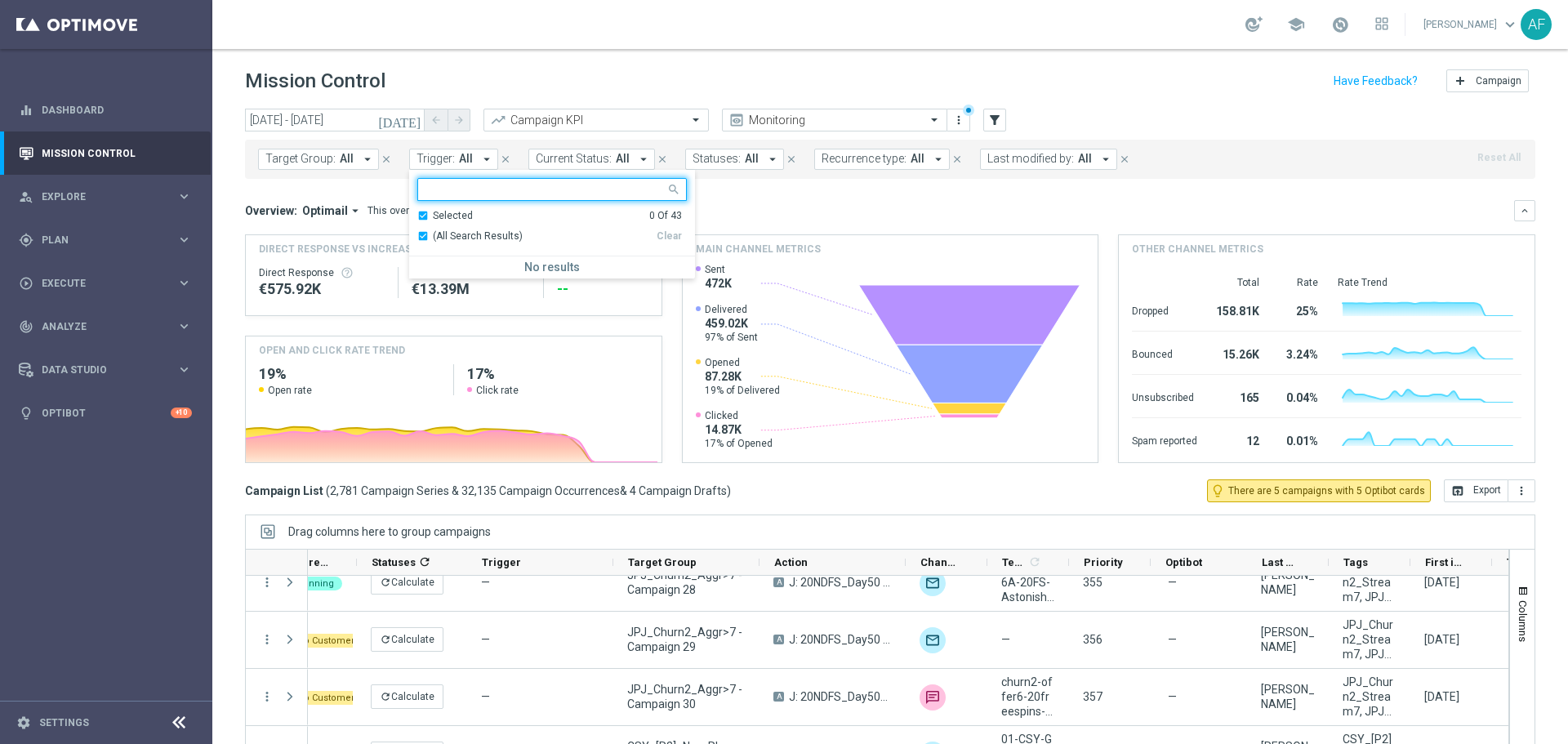
click at [788, 213] on div "Overview: Optimail arrow_drop_down This overview shows data of campaigns execut…" at bounding box center [880, 211] width 1269 height 15
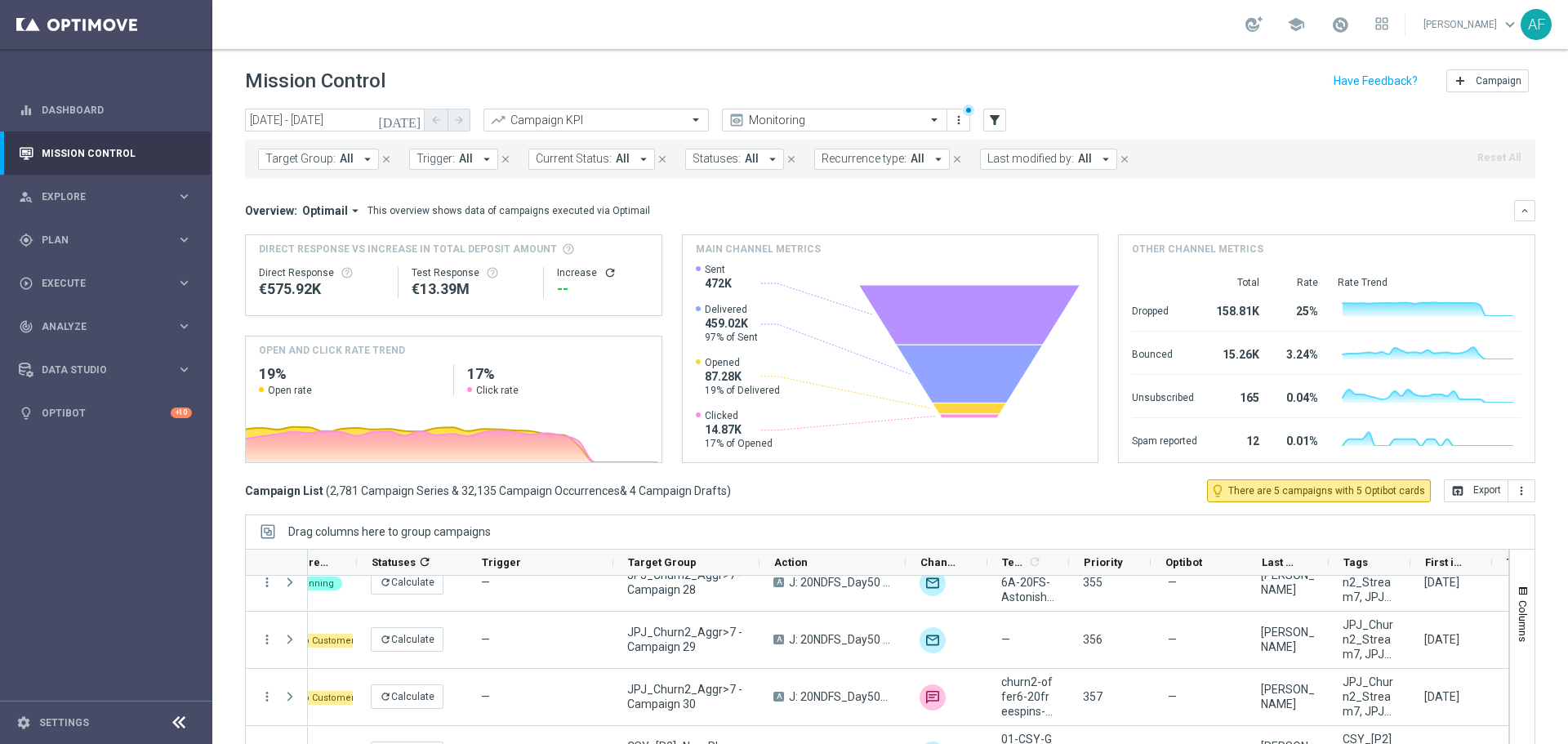
click at [473, 154] on button "Trigger: All arrow_drop_down" at bounding box center [454, 160] width 89 height 21
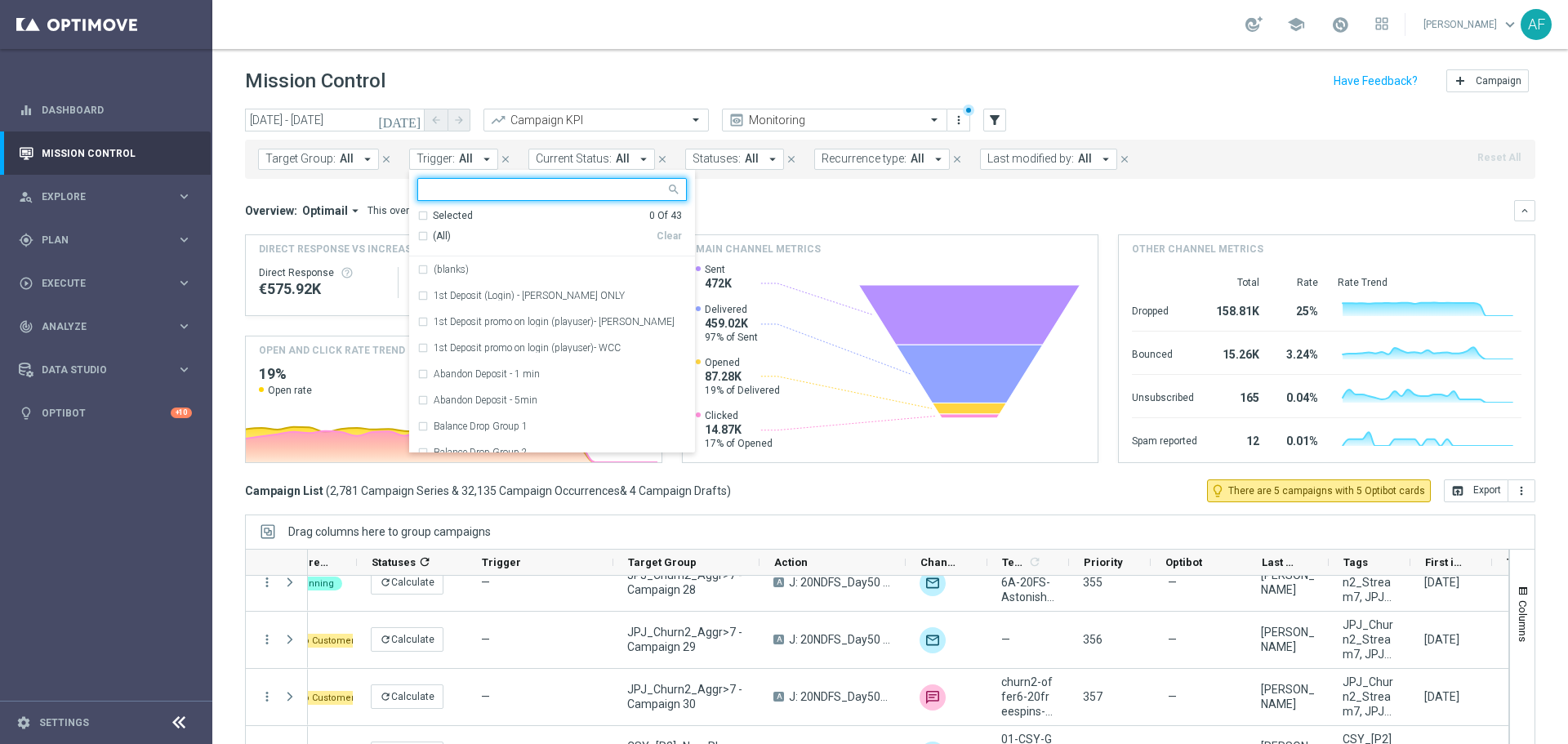
click at [438, 235] on span "(All)" at bounding box center [442, 236] width 18 height 14
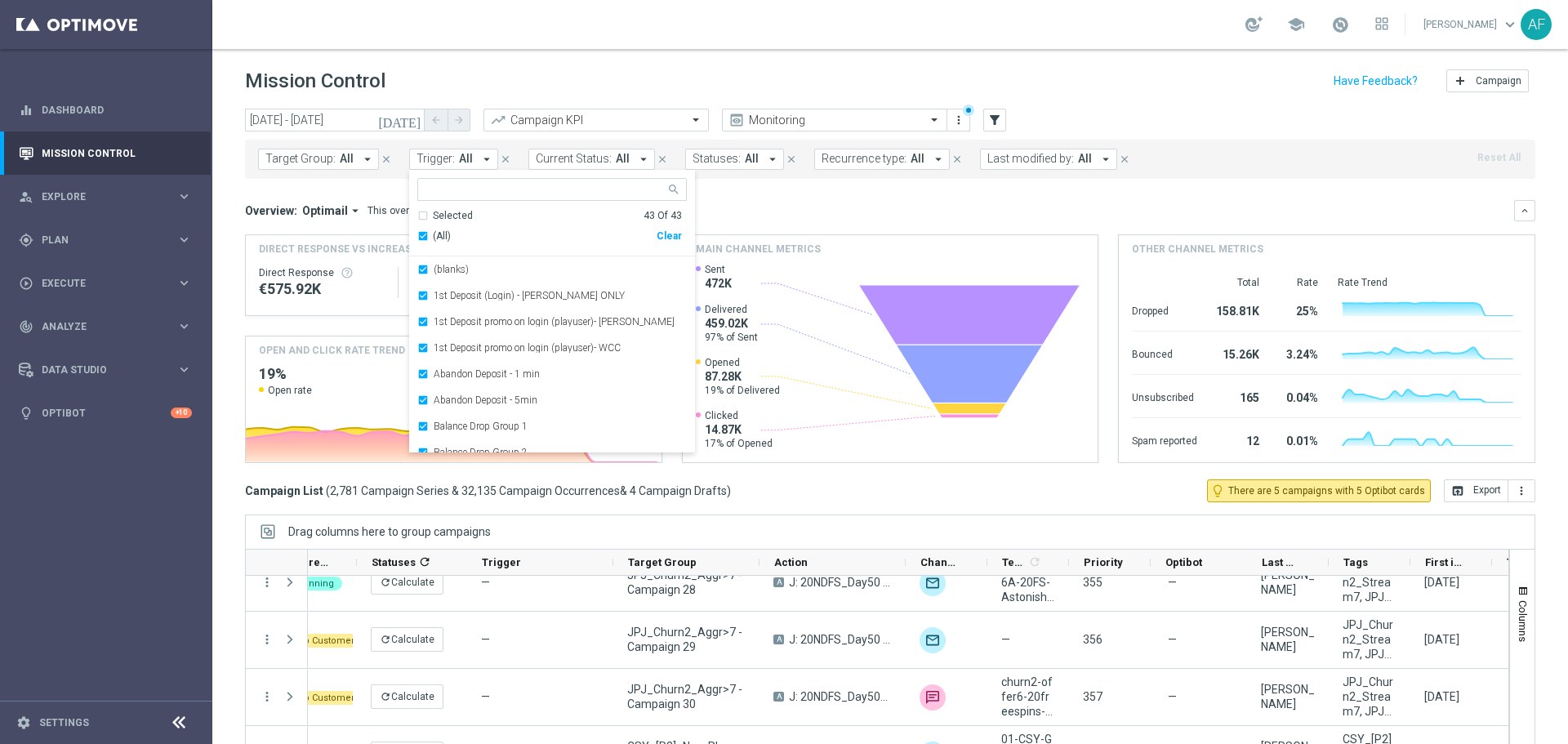
click at [800, 208] on div "Overview: Optimail arrow_drop_down This overview shows data of campaigns execut…" at bounding box center [880, 211] width 1269 height 15
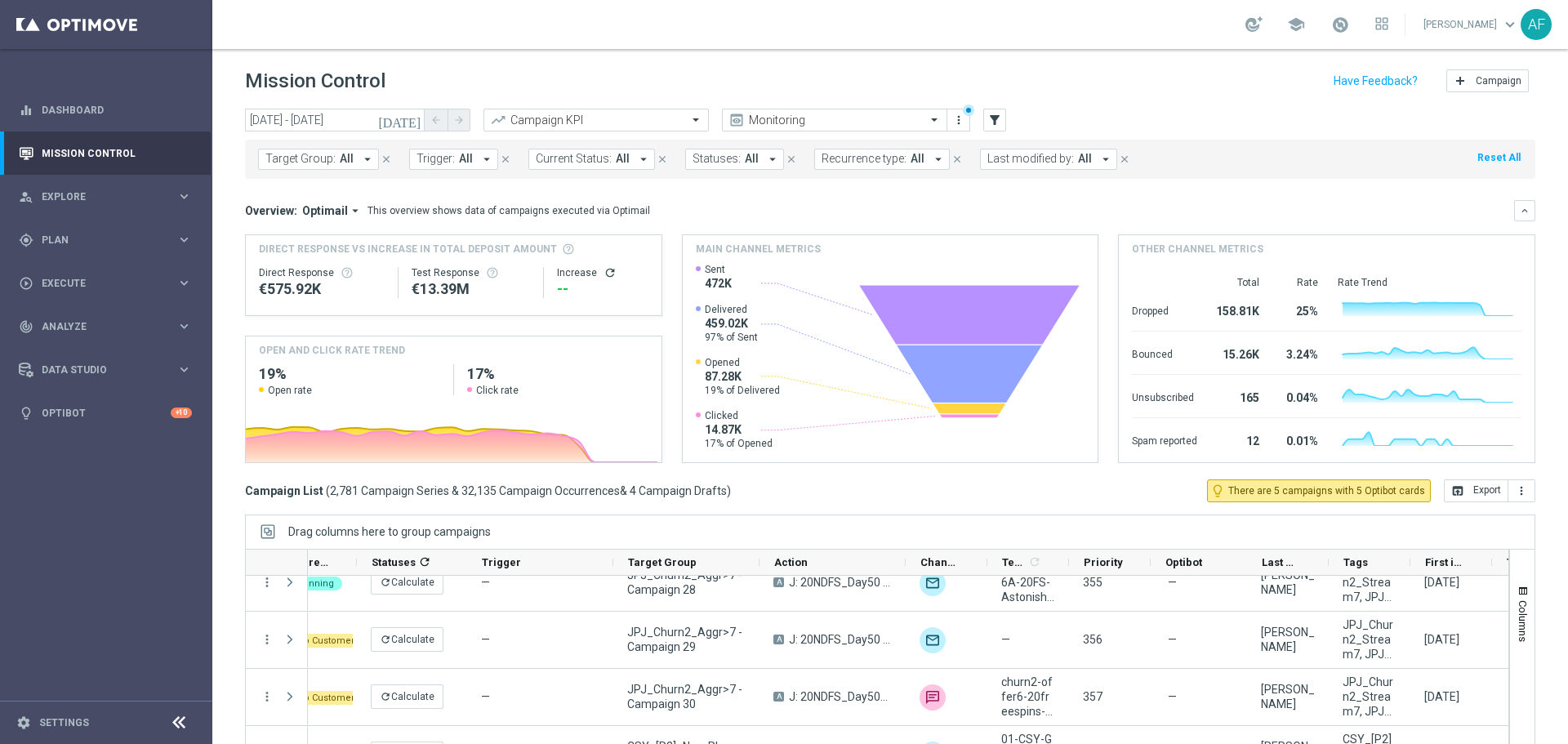
click at [470, 155] on button "Trigger: All arrow_drop_down" at bounding box center [454, 160] width 89 height 21
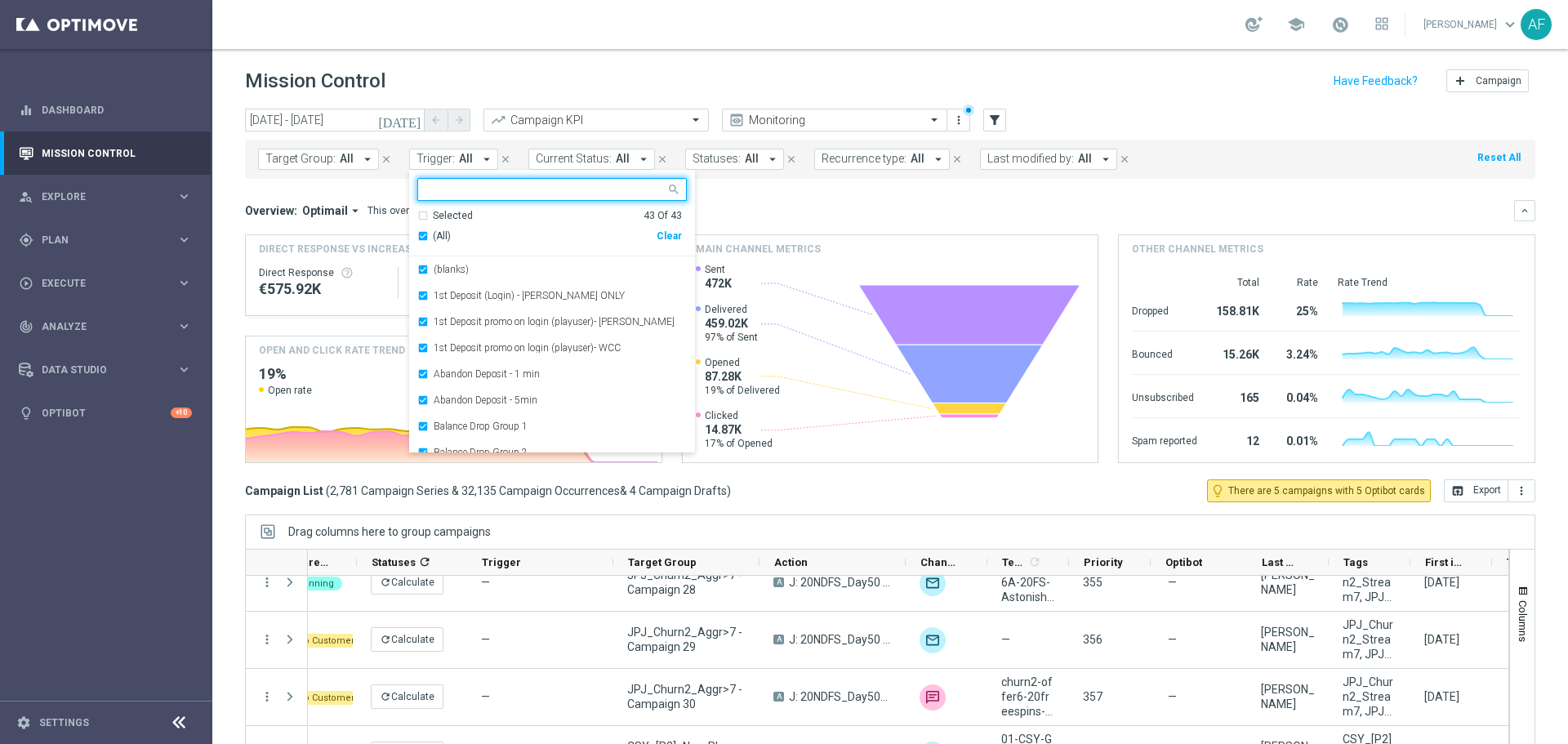
click at [756, 218] on div "Overview: Optimail arrow_drop_down This overview shows data of campaigns execut…" at bounding box center [890, 211] width 1290 height 21
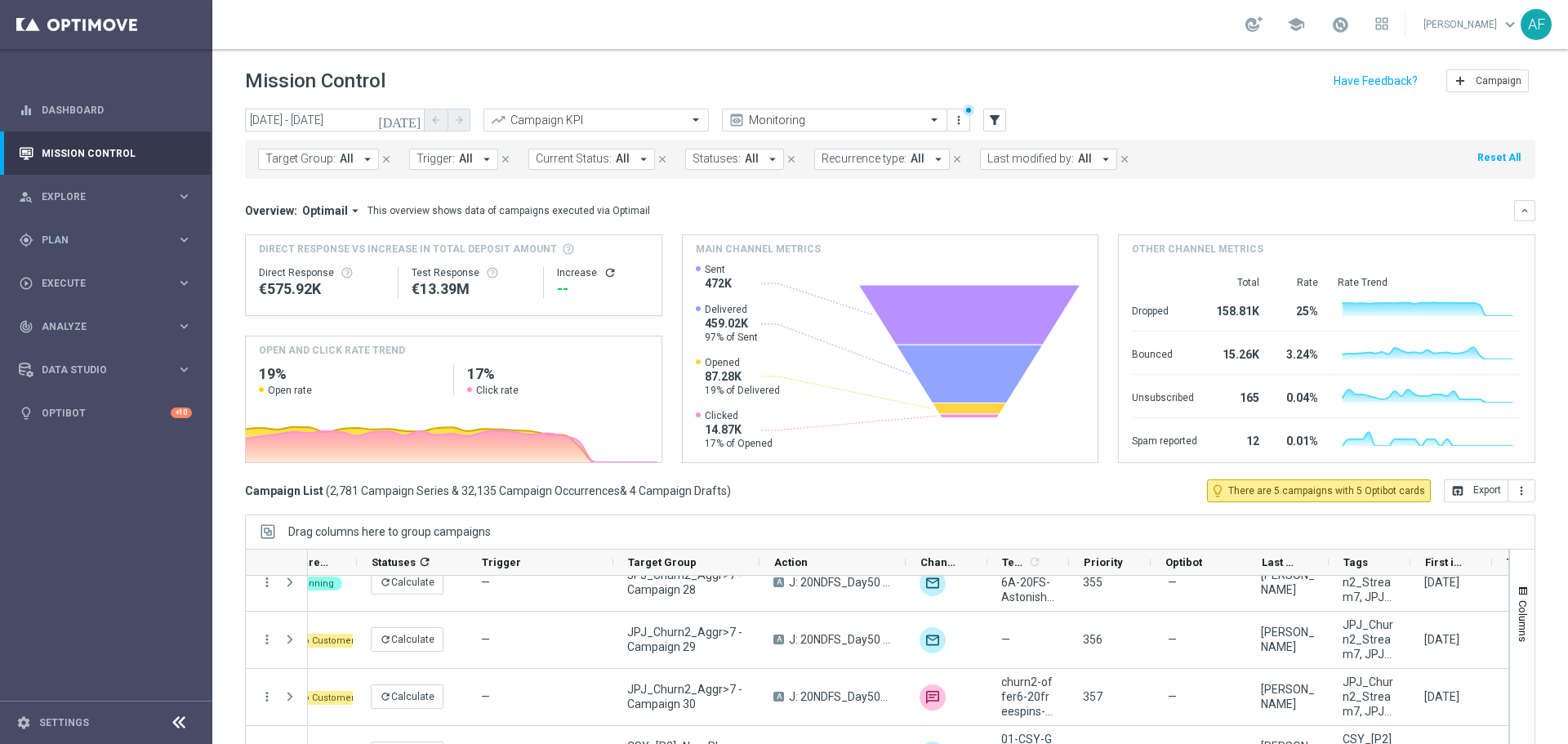
click at [479, 157] on icon "arrow_drop_down" at bounding box center [486, 160] width 15 height 15
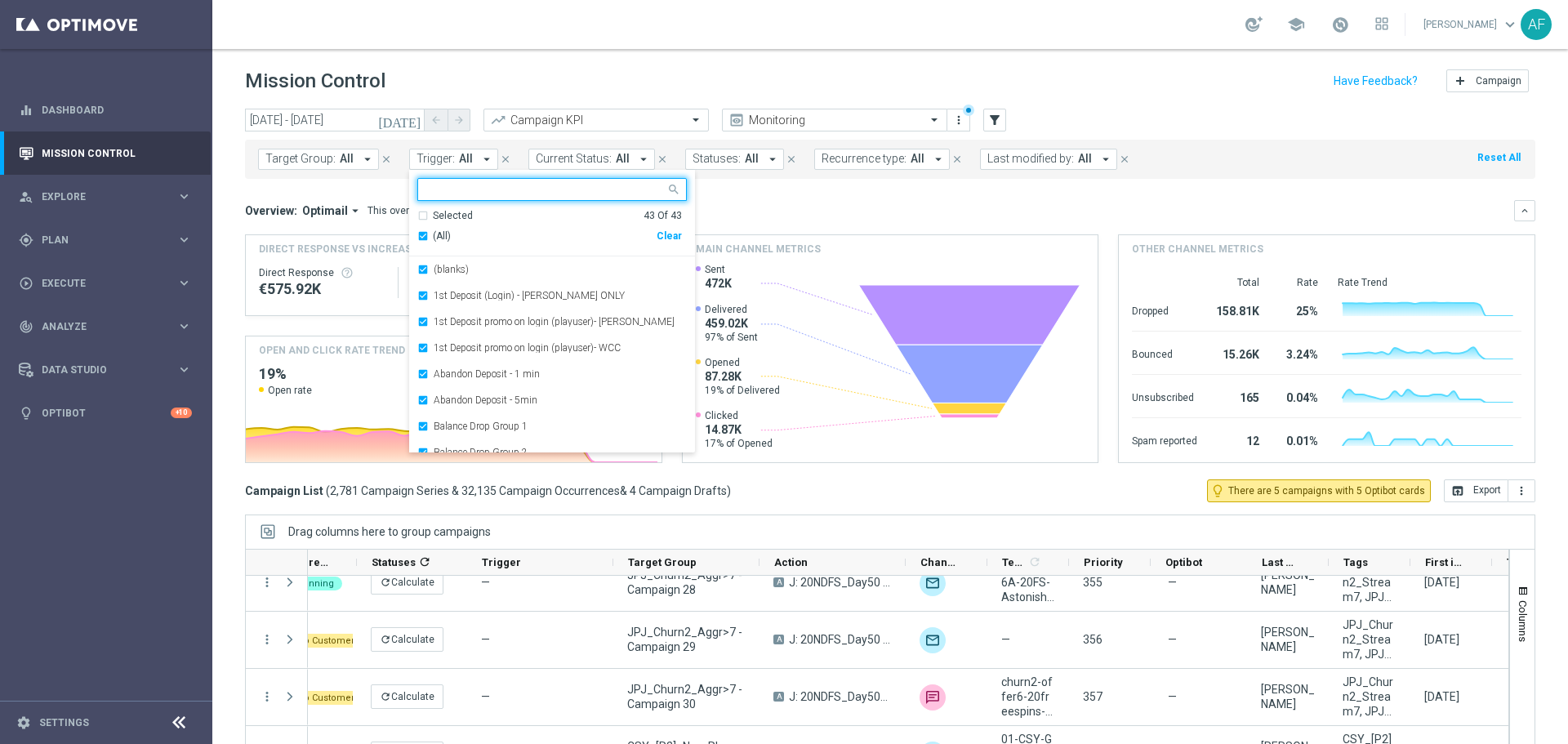
click at [444, 240] on span "(All)" at bounding box center [442, 236] width 18 height 14
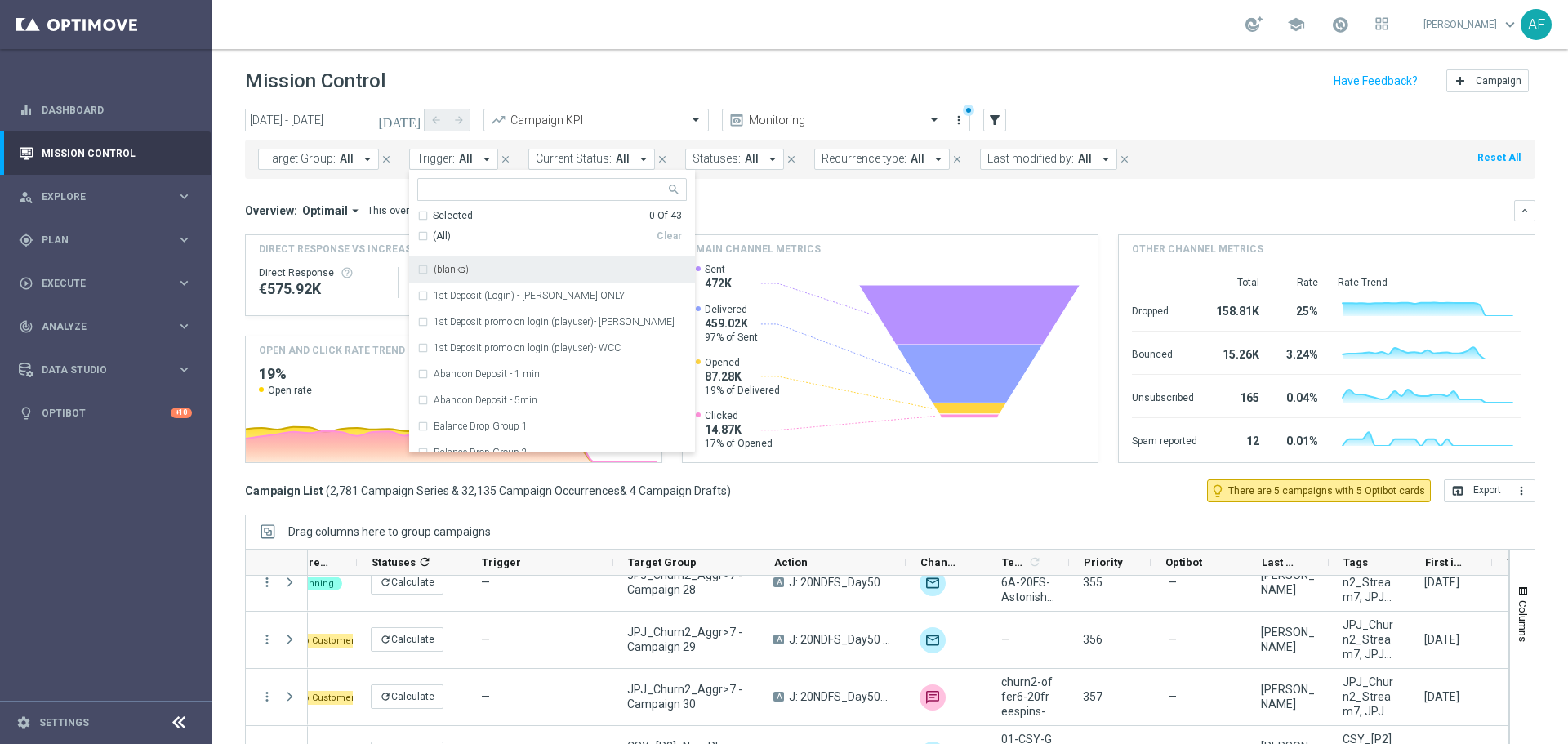
drag, startPoint x: 378, startPoint y: 180, endPoint x: 407, endPoint y: 176, distance: 29.3
click at [379, 179] on mini-dashboard "Overview: Optimail arrow_drop_down This overview shows data of campaigns execut…" at bounding box center [890, 328] width 1290 height 300
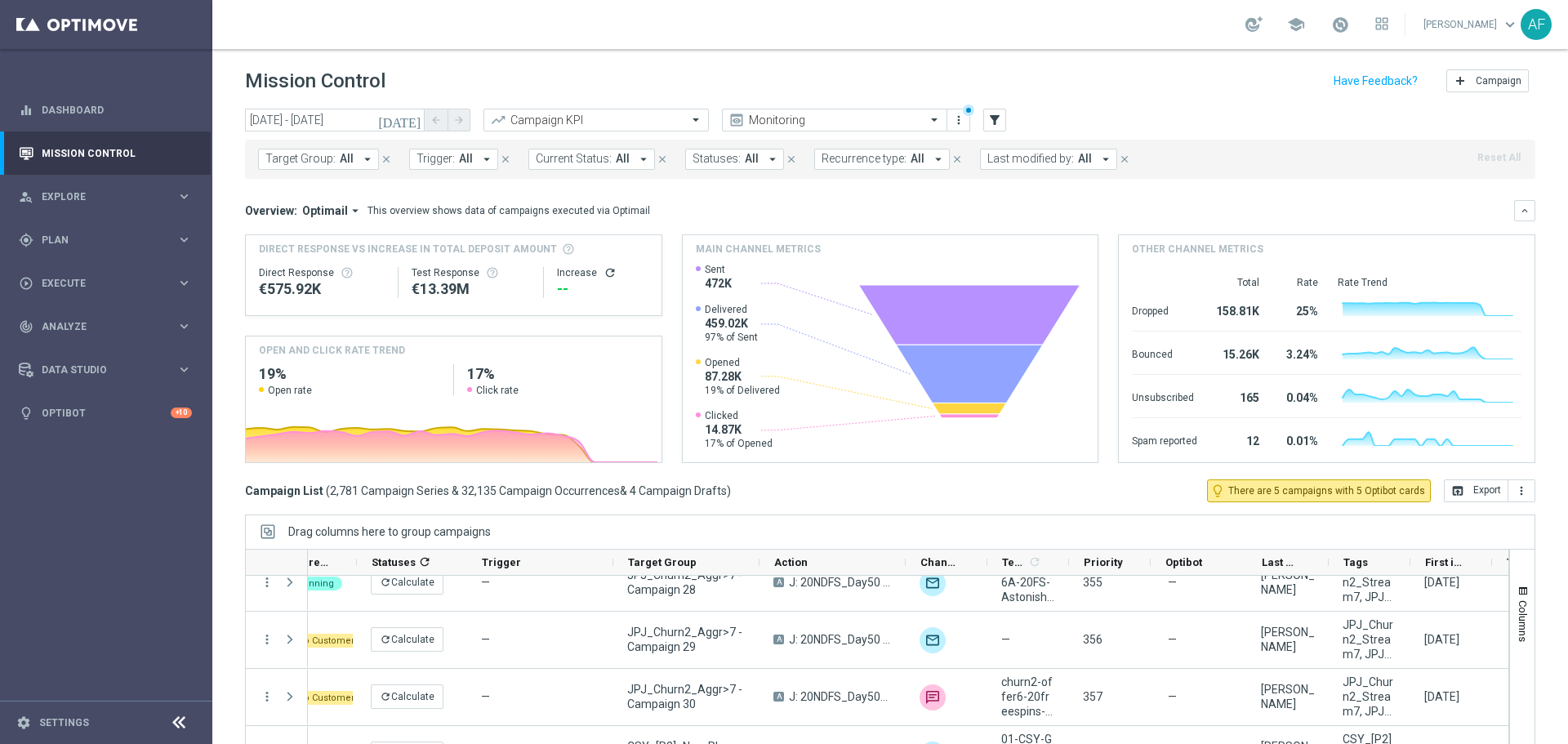
click at [479, 154] on icon "arrow_drop_down" at bounding box center [486, 160] width 15 height 15
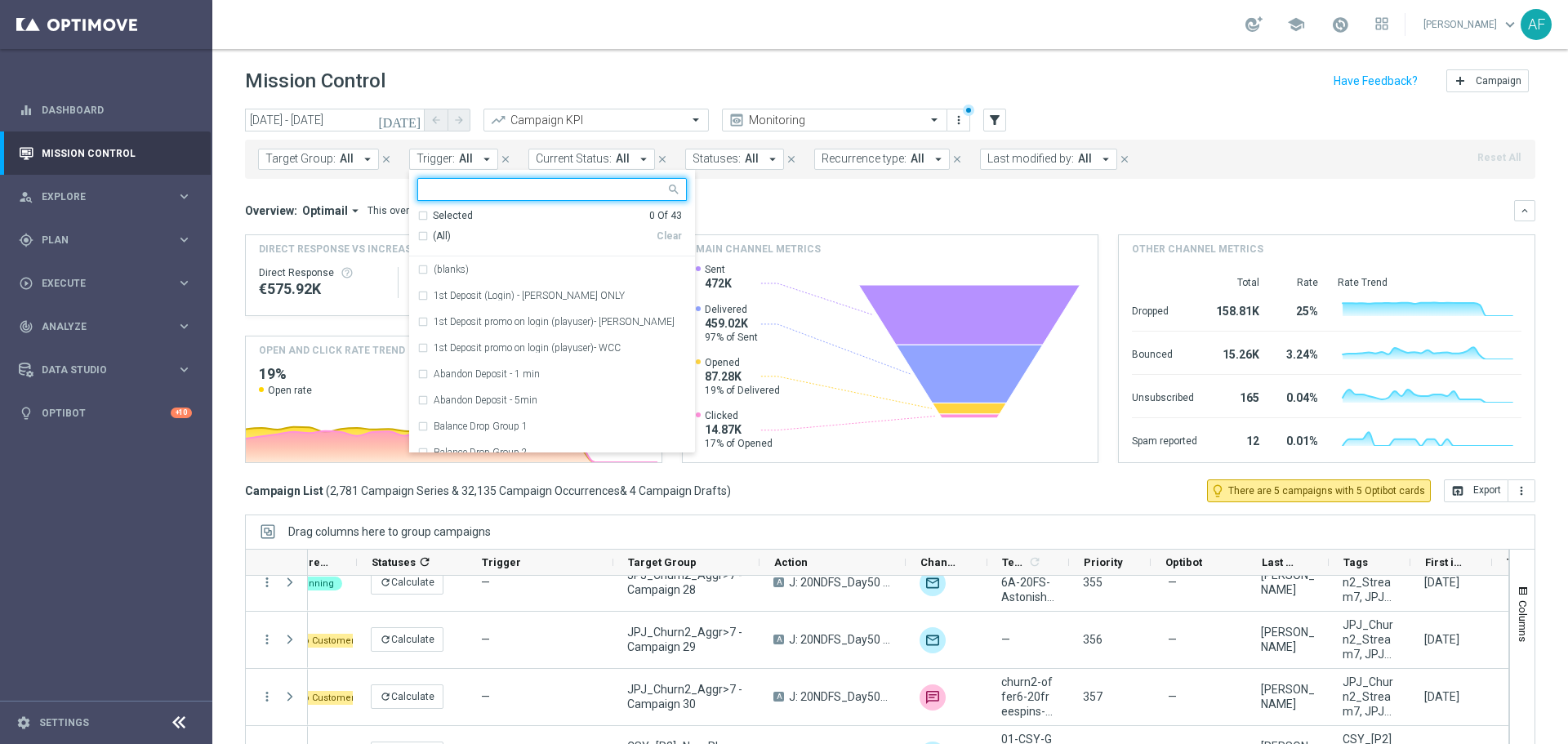
scroll to position [39, 0]
click at [363, 161] on icon "arrow_drop_down" at bounding box center [367, 160] width 15 height 15
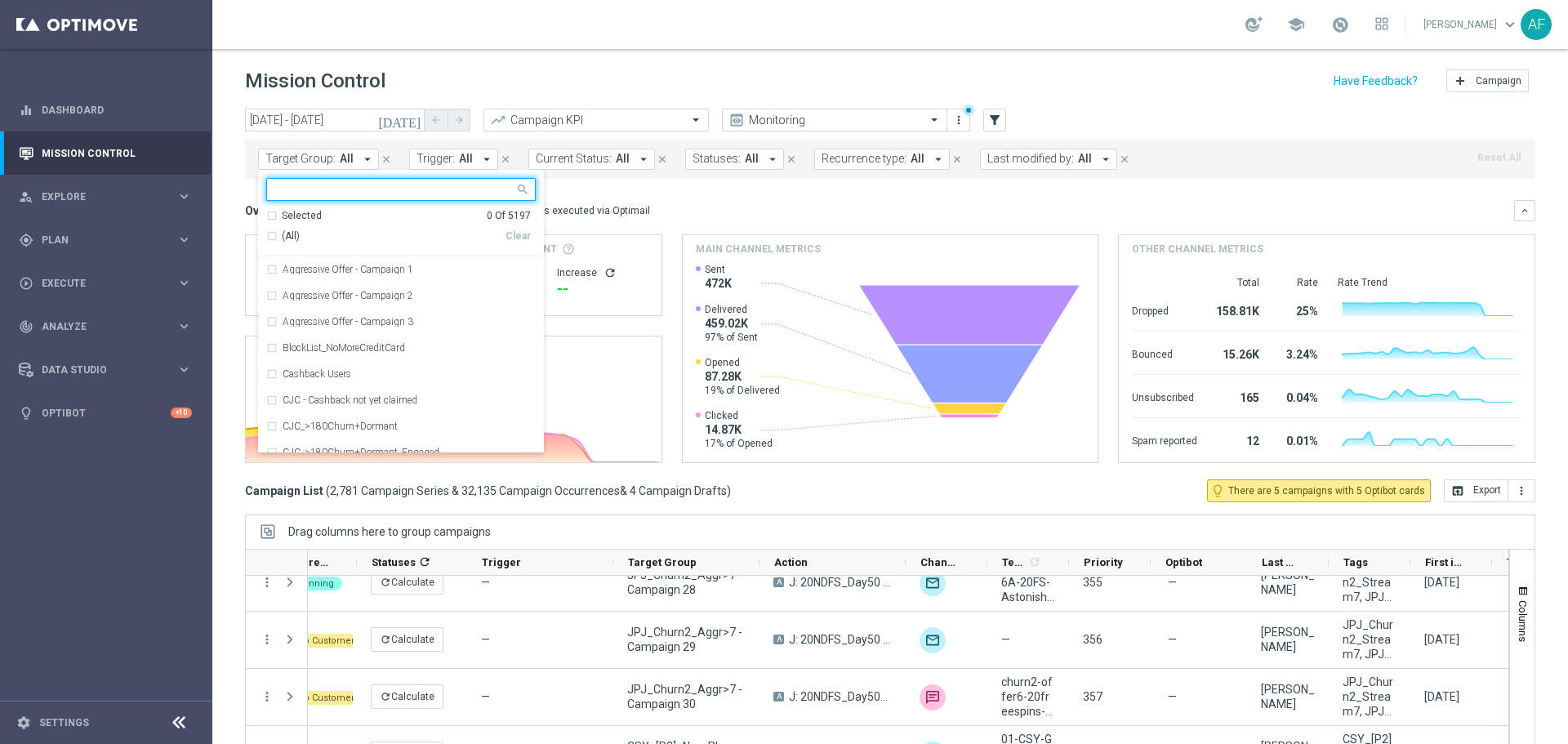
click at [627, 198] on mini-dashboard "Overview: Optimail arrow_drop_down This overview shows data of campaigns execut…" at bounding box center [890, 328] width 1290 height 300
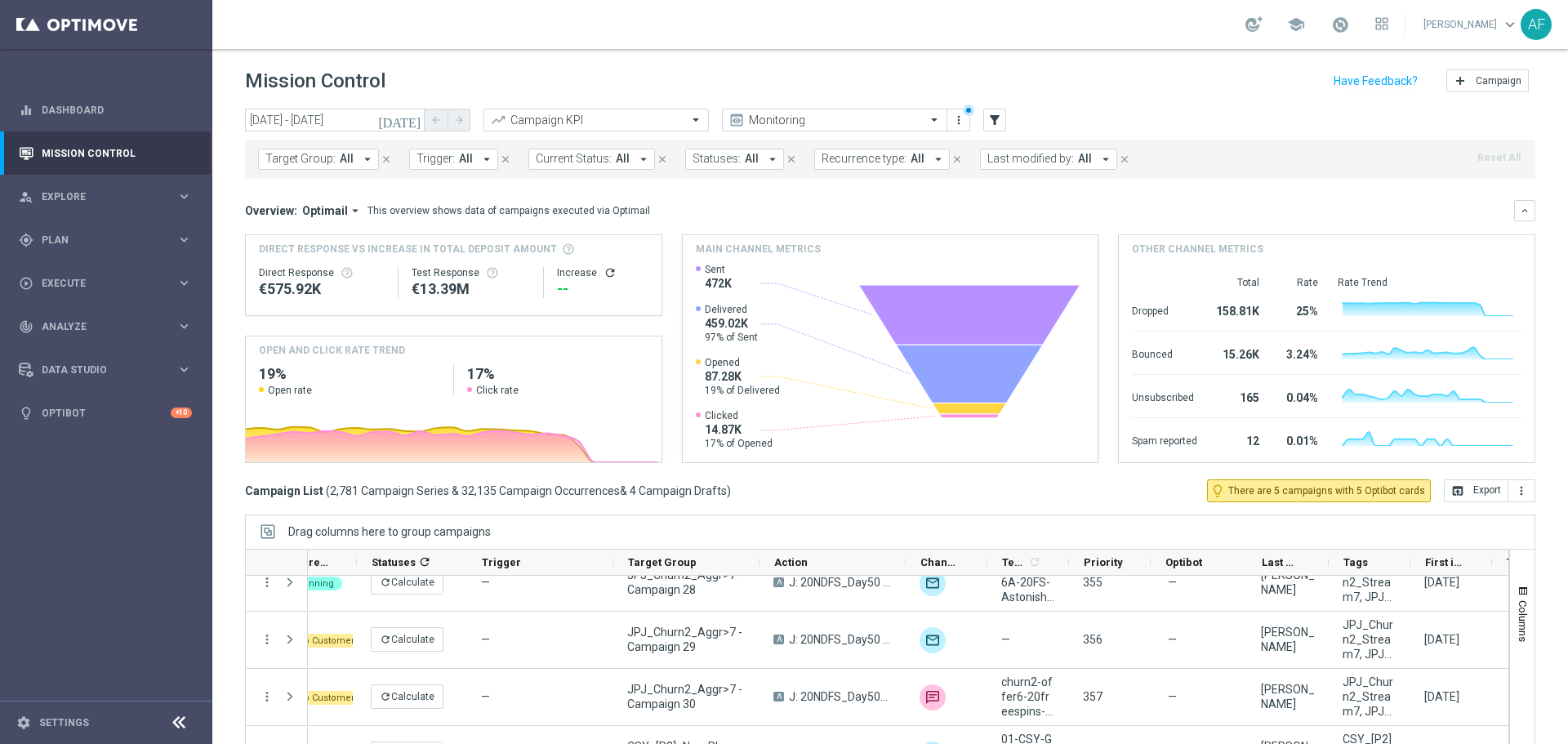
click at [471, 159] on button "Trigger: All arrow_drop_down" at bounding box center [454, 160] width 89 height 21
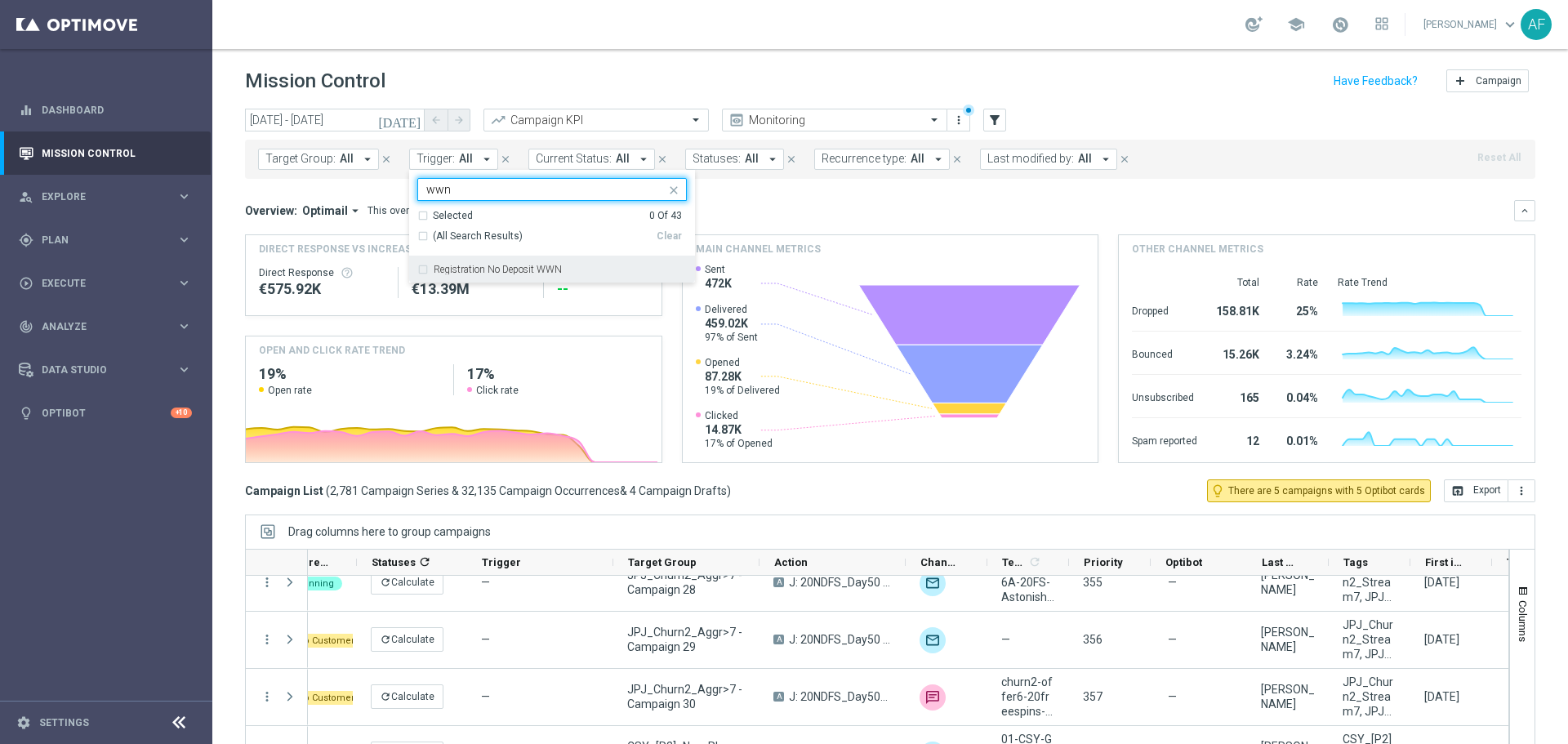
click at [527, 271] on label "Registration No Deposit WWN" at bounding box center [498, 269] width 128 height 10
type input "wwn"
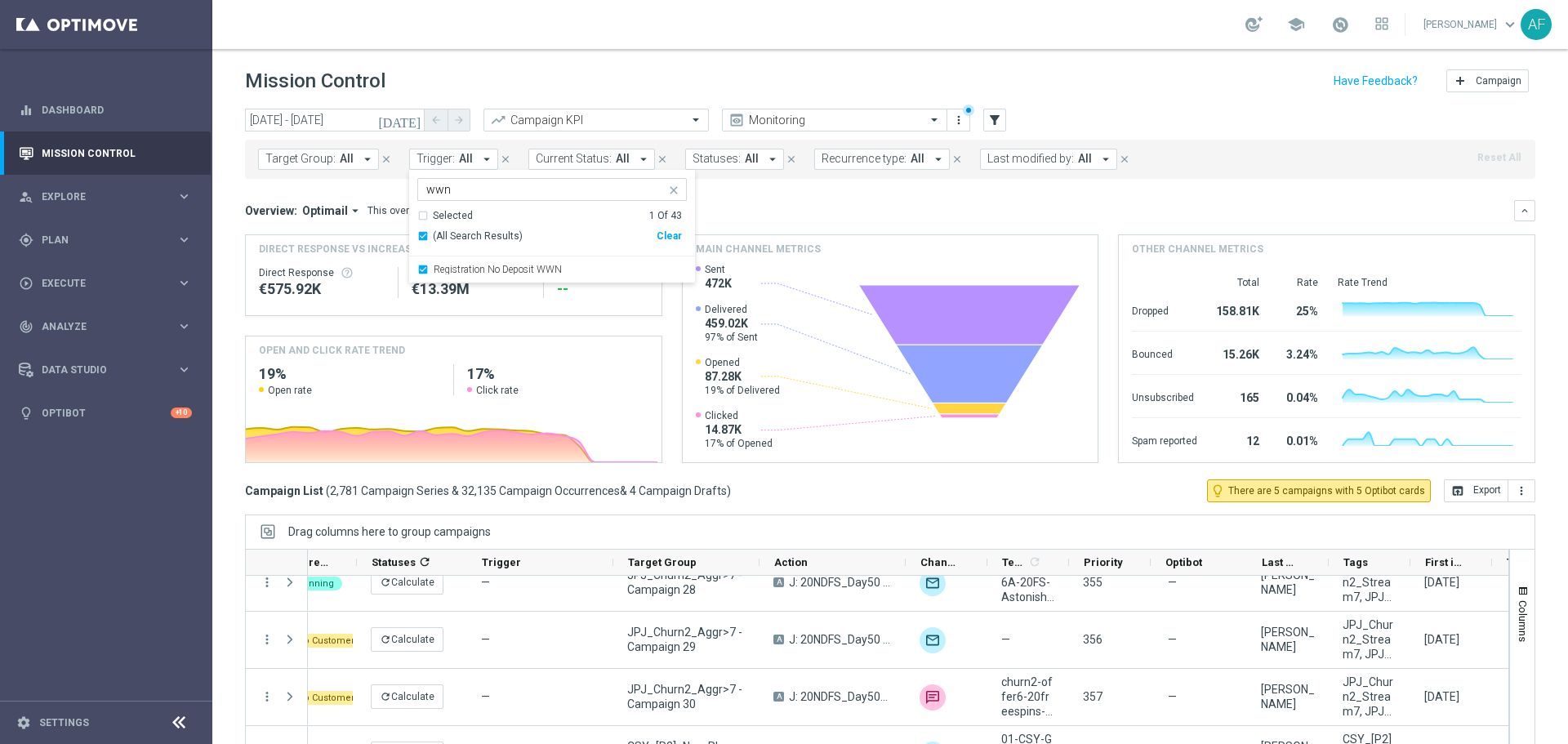
click at [803, 213] on div "Overview: Optimail arrow_drop_down This overview shows data of campaigns execut…" at bounding box center [880, 211] width 1269 height 15
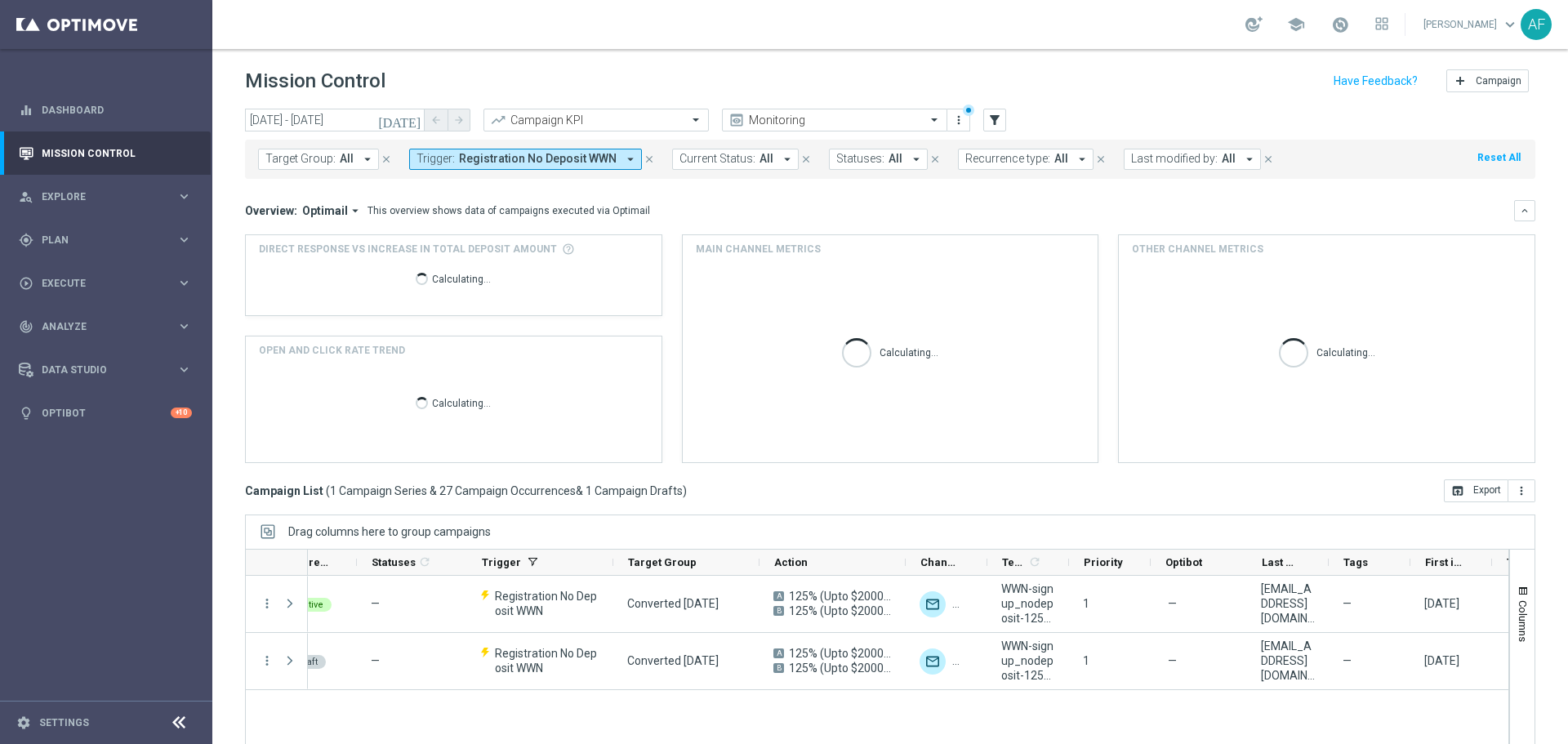
scroll to position [0, 0]
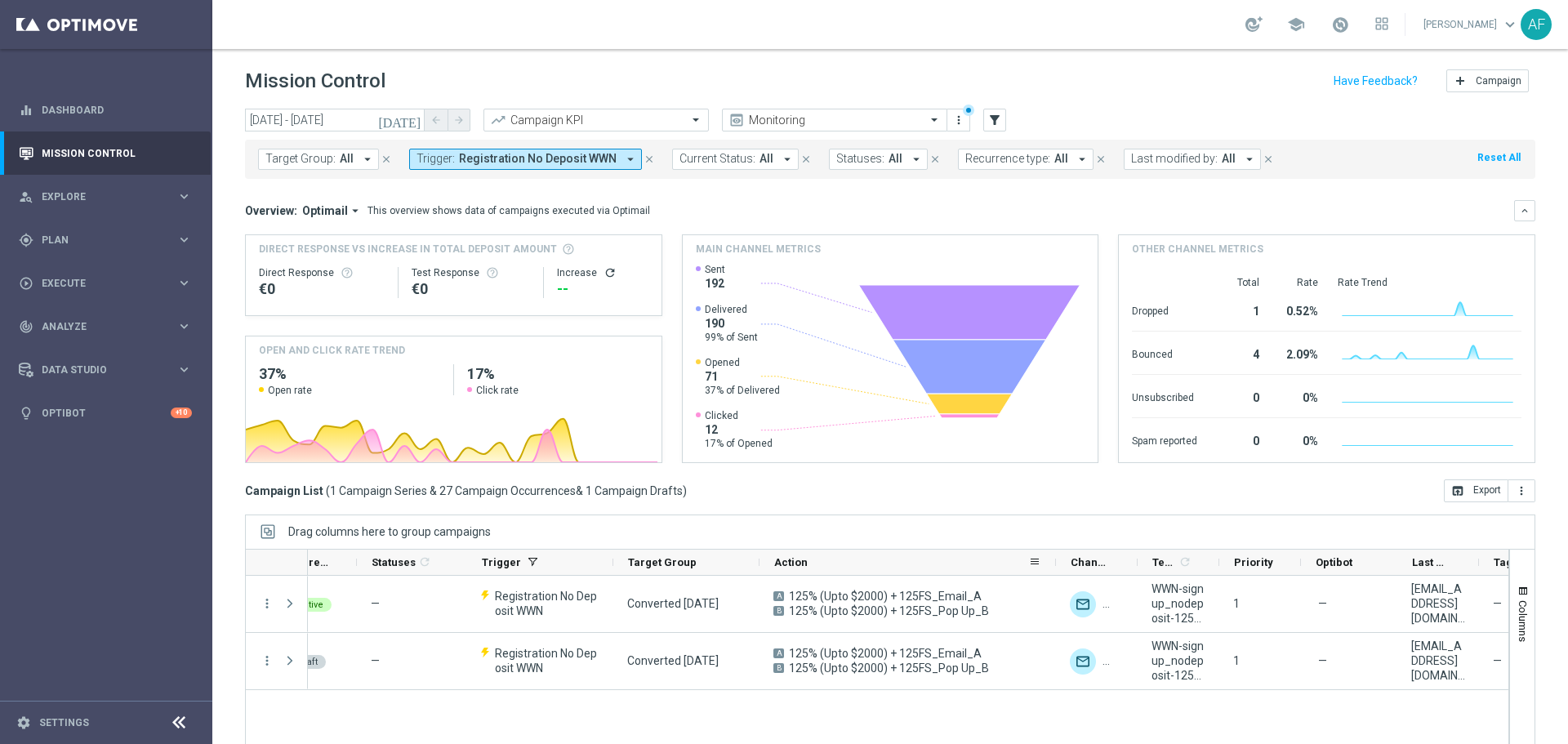
drag, startPoint x: 905, startPoint y: 561, endPoint x: 930, endPoint y: 629, distance: 72.4
click at [1055, 569] on div at bounding box center [1056, 562] width 7 height 26
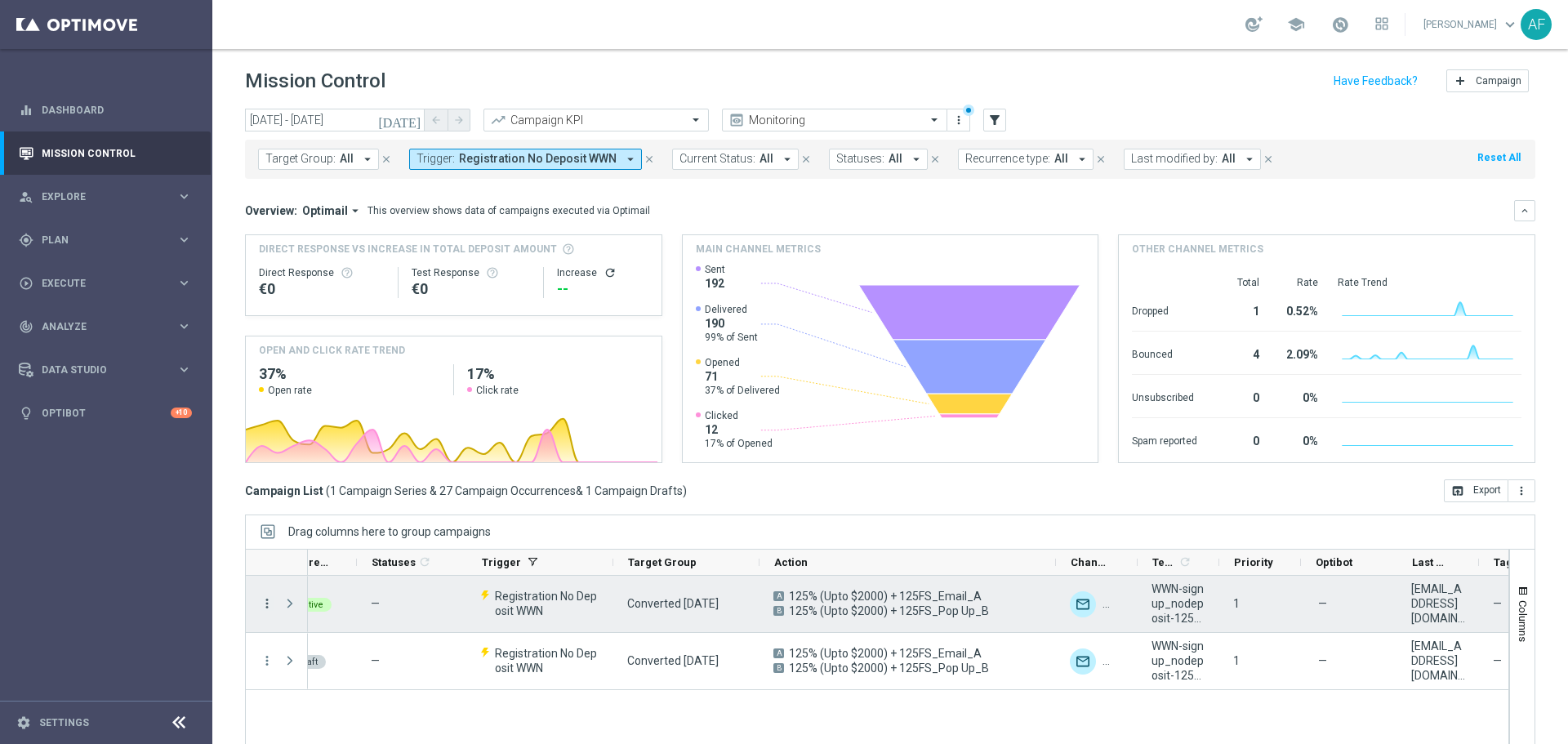
click at [264, 602] on icon "more_vert" at bounding box center [267, 603] width 15 height 15
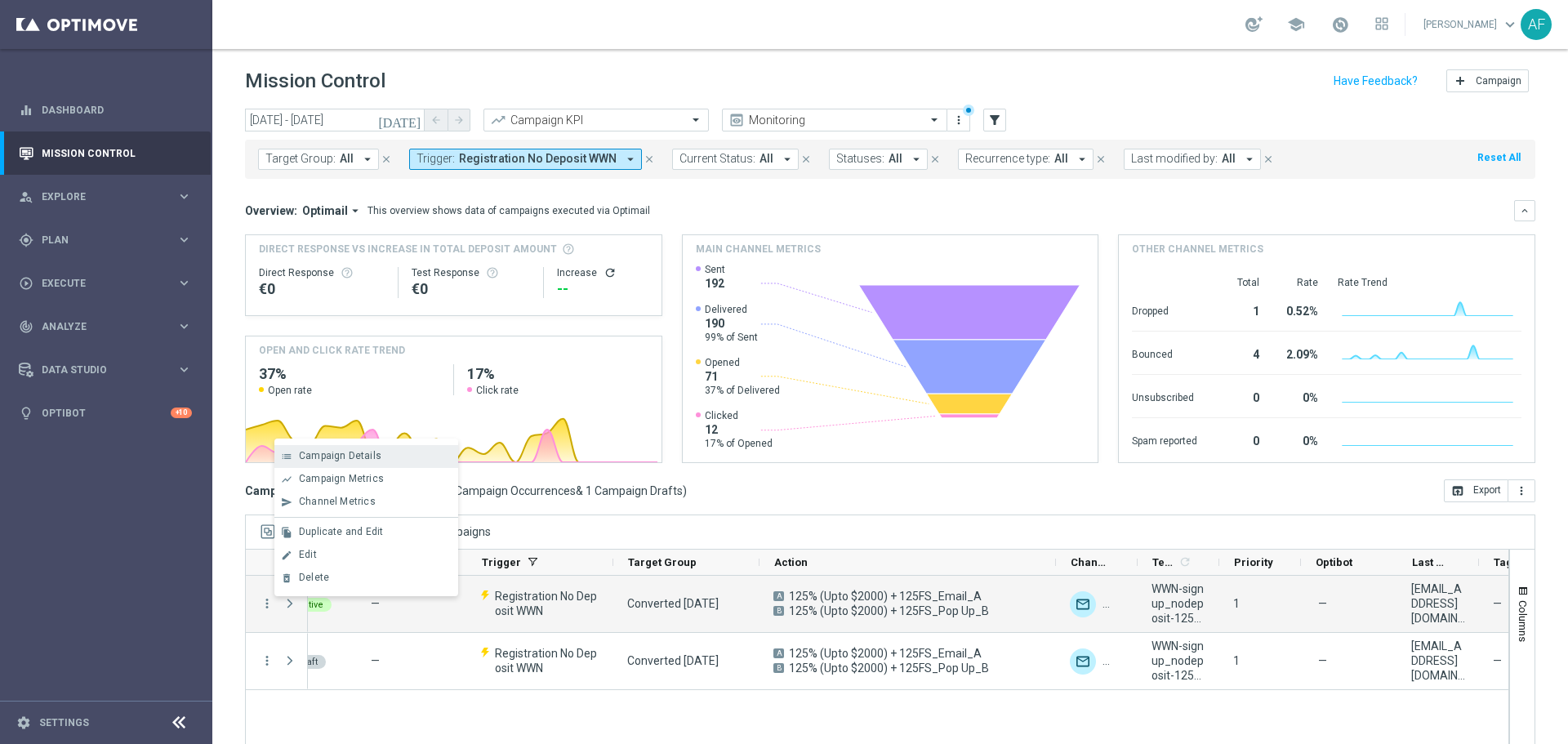
click at [360, 459] on span "Campaign Details" at bounding box center [340, 456] width 82 height 12
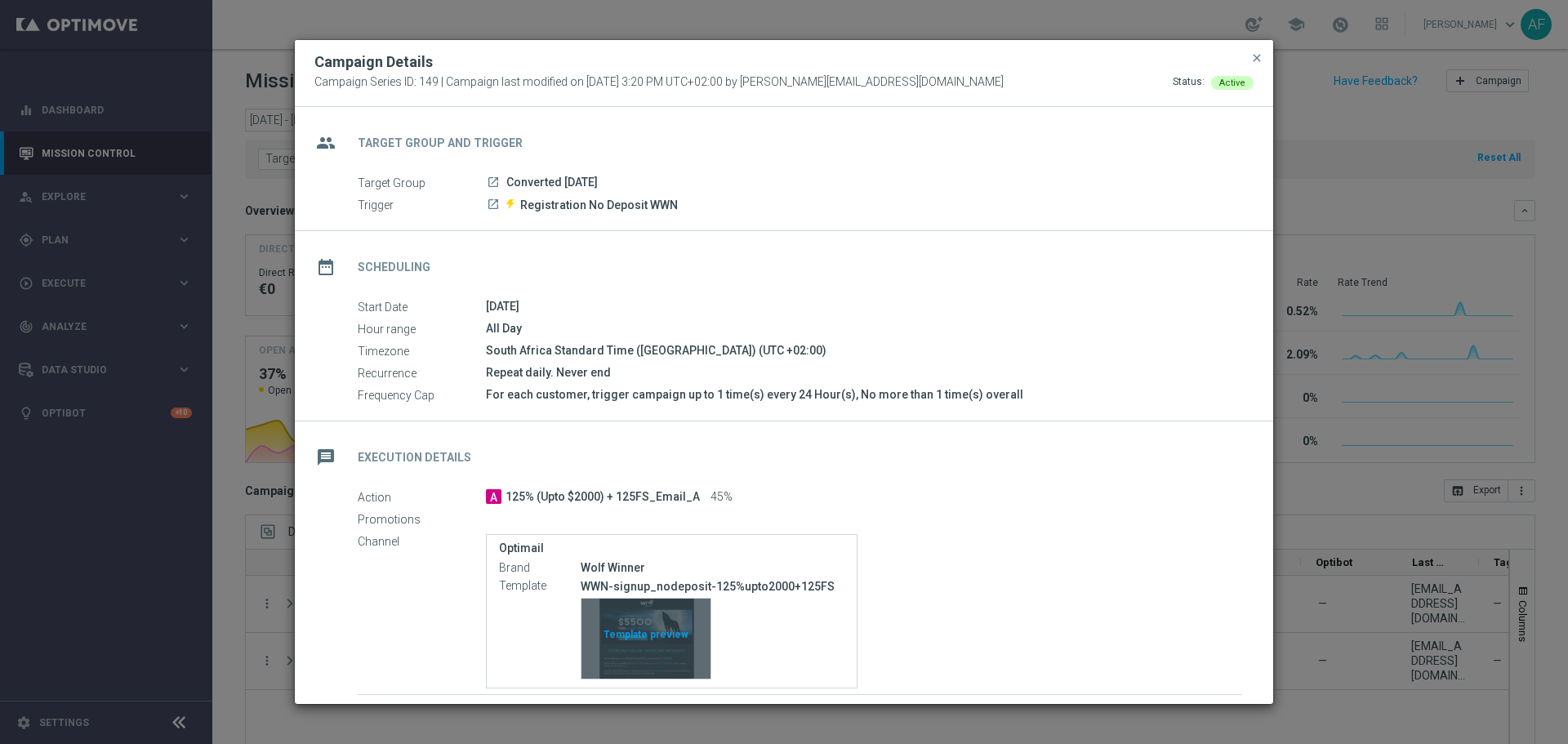
scroll to position [163, 0]
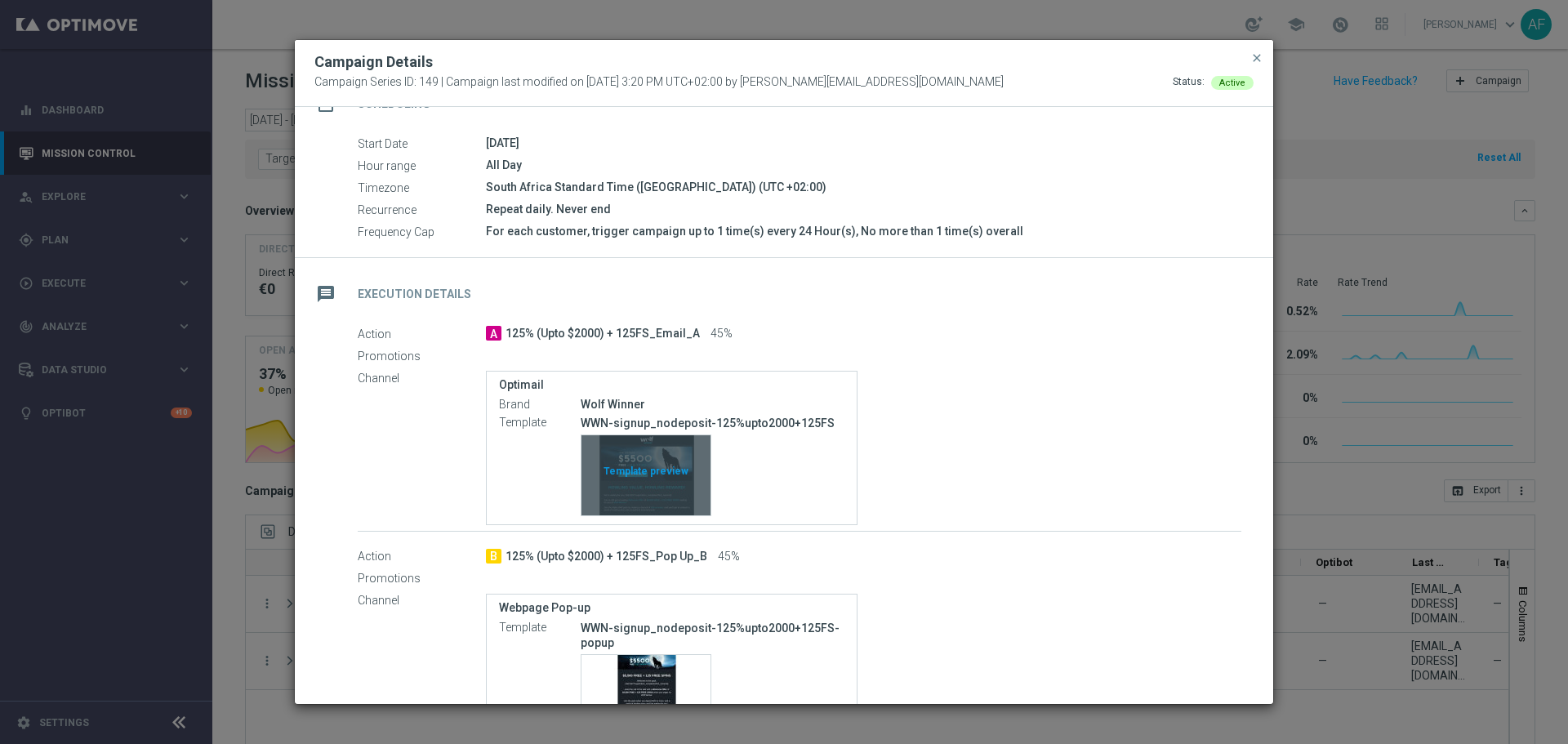
click at [662, 488] on div "Template preview" at bounding box center [645, 475] width 129 height 80
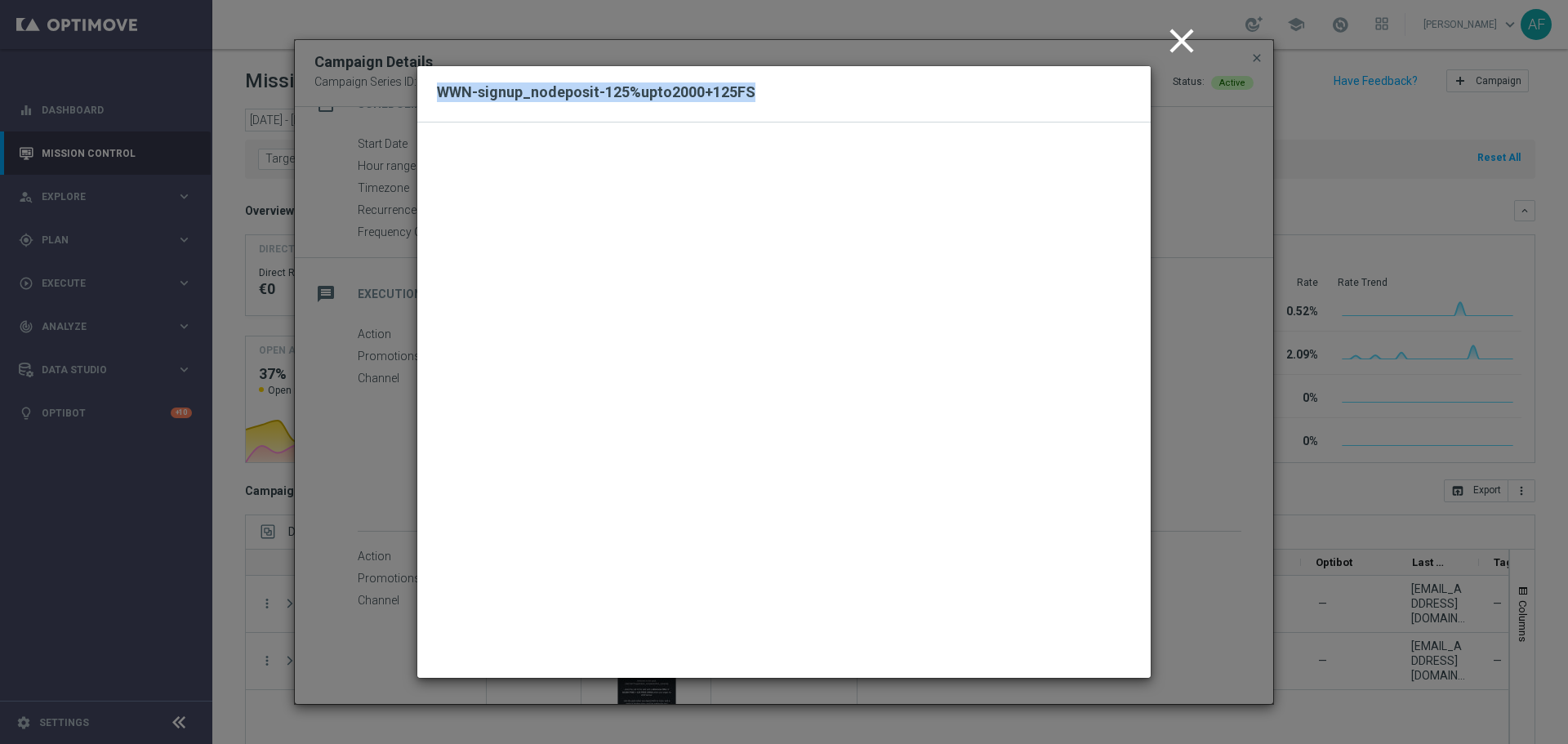
drag, startPoint x: 755, startPoint y: 88, endPoint x: 454, endPoint y: 75, distance: 301.3
click at [454, 75] on div "WWN-signup_nodeposit-125%upto2000+125FS" at bounding box center [784, 94] width 733 height 56
copy h2 "WWN-signup_nodeposit-125%upto2000+125FS"
click at [1175, 37] on icon "close" at bounding box center [1182, 41] width 41 height 41
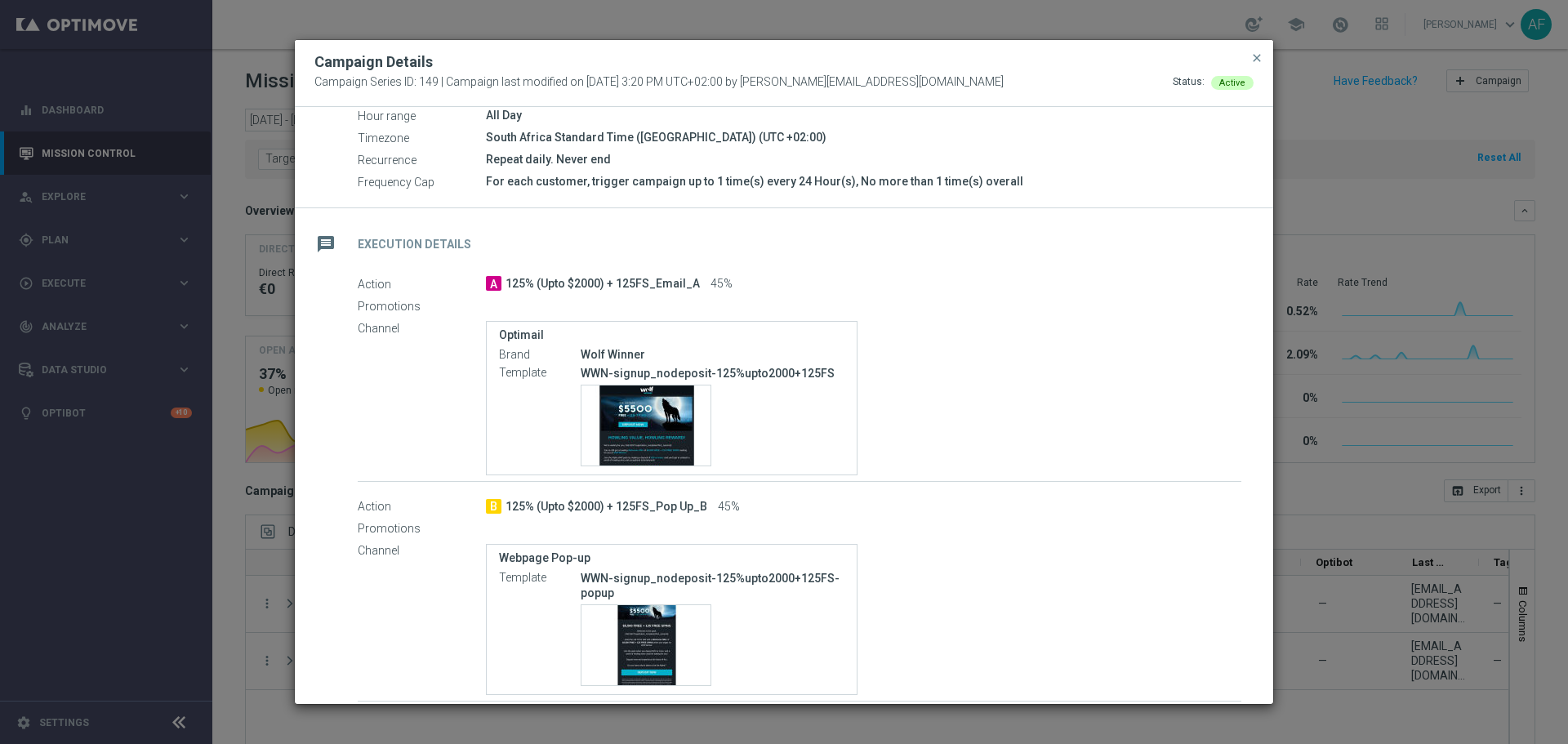
scroll to position [260, 0]
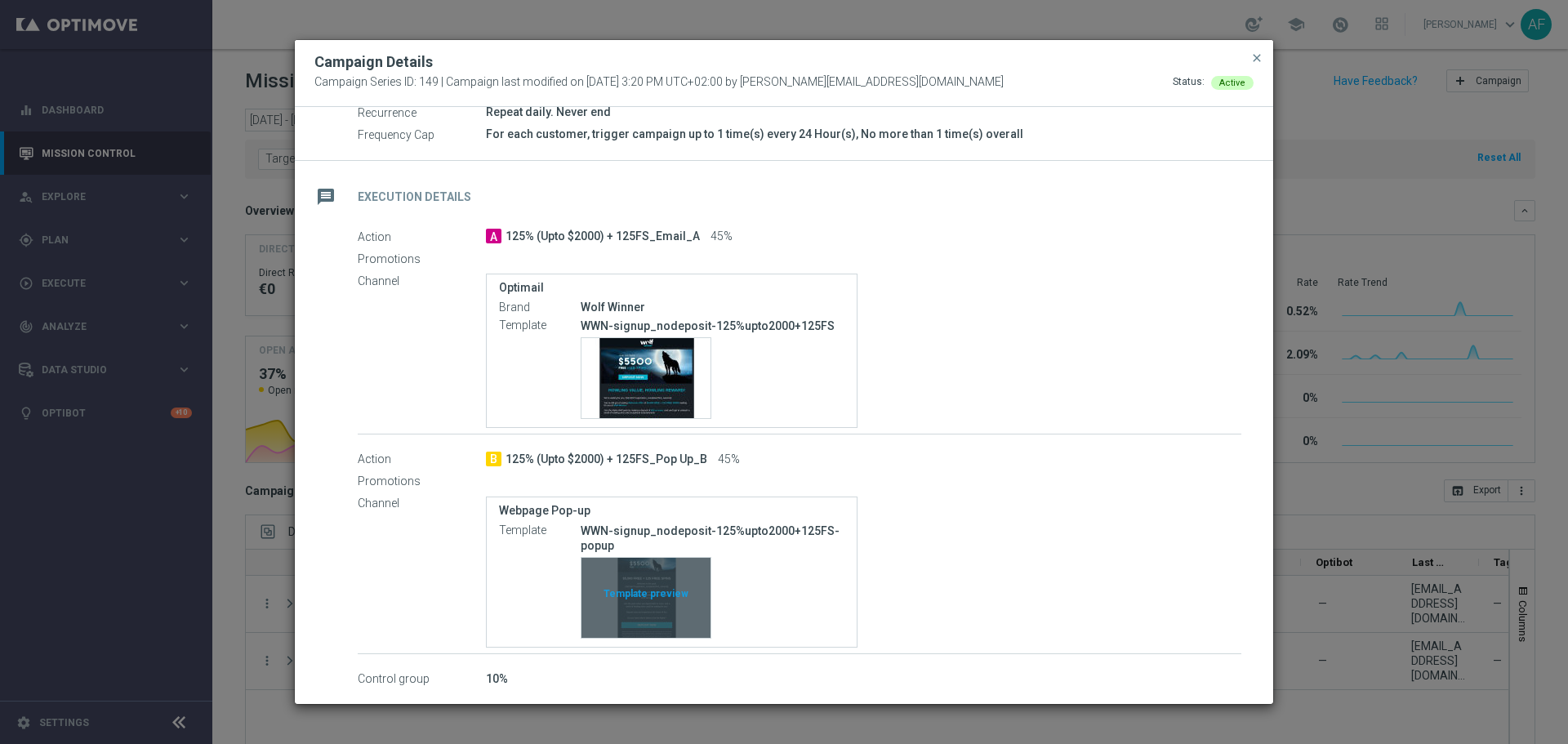
click at [654, 611] on div "Template preview" at bounding box center [645, 598] width 129 height 80
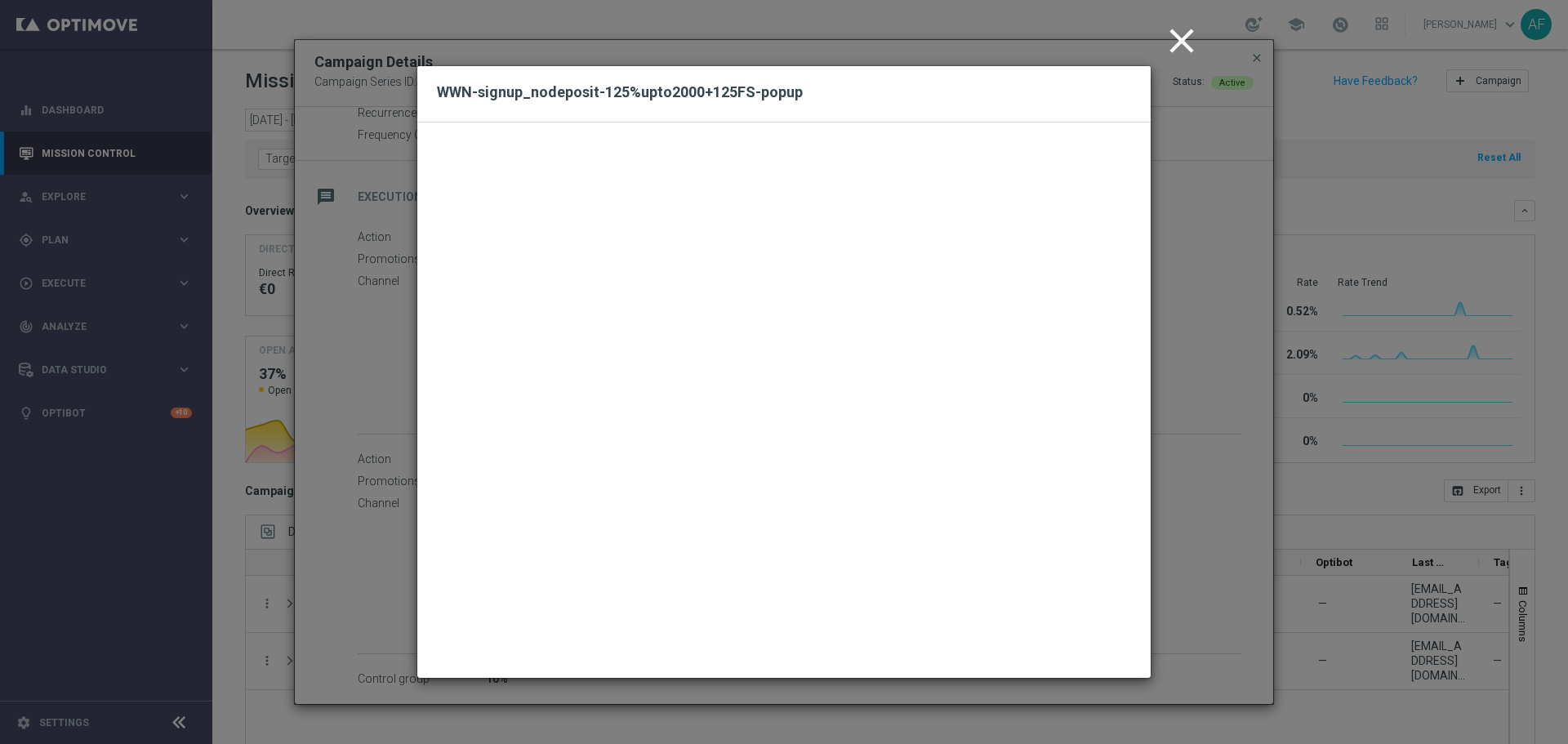
drag, startPoint x: 796, startPoint y: 91, endPoint x: 440, endPoint y: 102, distance: 356.2
click at [440, 102] on div "WWN-signup_nodeposit-125%upto2000+125FS-popup" at bounding box center [620, 94] width 365 height 31
drag, startPoint x: 435, startPoint y: 91, endPoint x: 821, endPoint y: 91, distance: 386.0
click at [821, 91] on div "WWN-signup_nodeposit-125%upto2000+125FS-popup" at bounding box center [784, 94] width 733 height 56
copy h2 "WWN-signup_nodeposit-125%upto2000+125FS-popup"
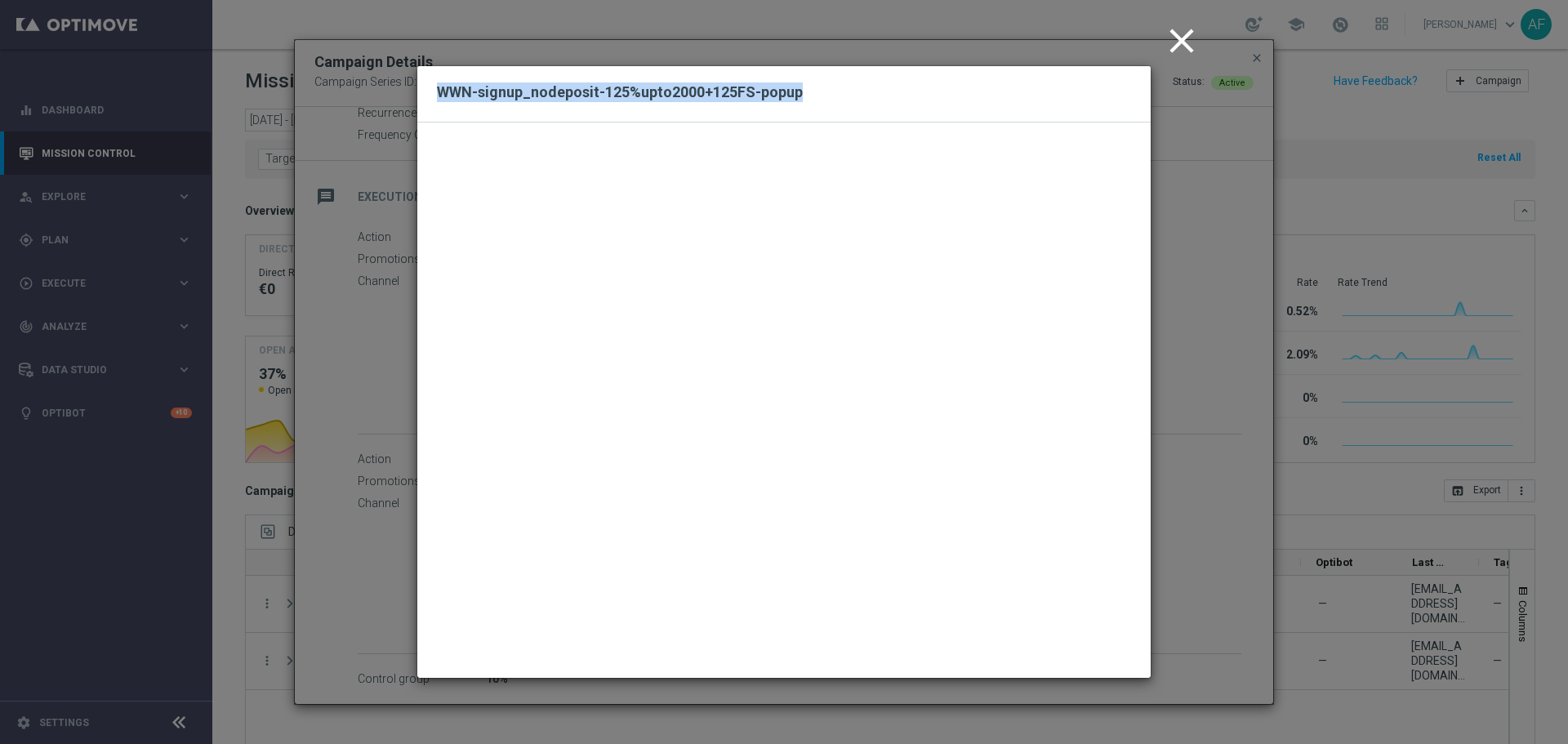
copy h2 "WWN-signup_nodeposit-125%upto2000+125FS-popup"
click at [1170, 32] on icon "close" at bounding box center [1182, 41] width 41 height 41
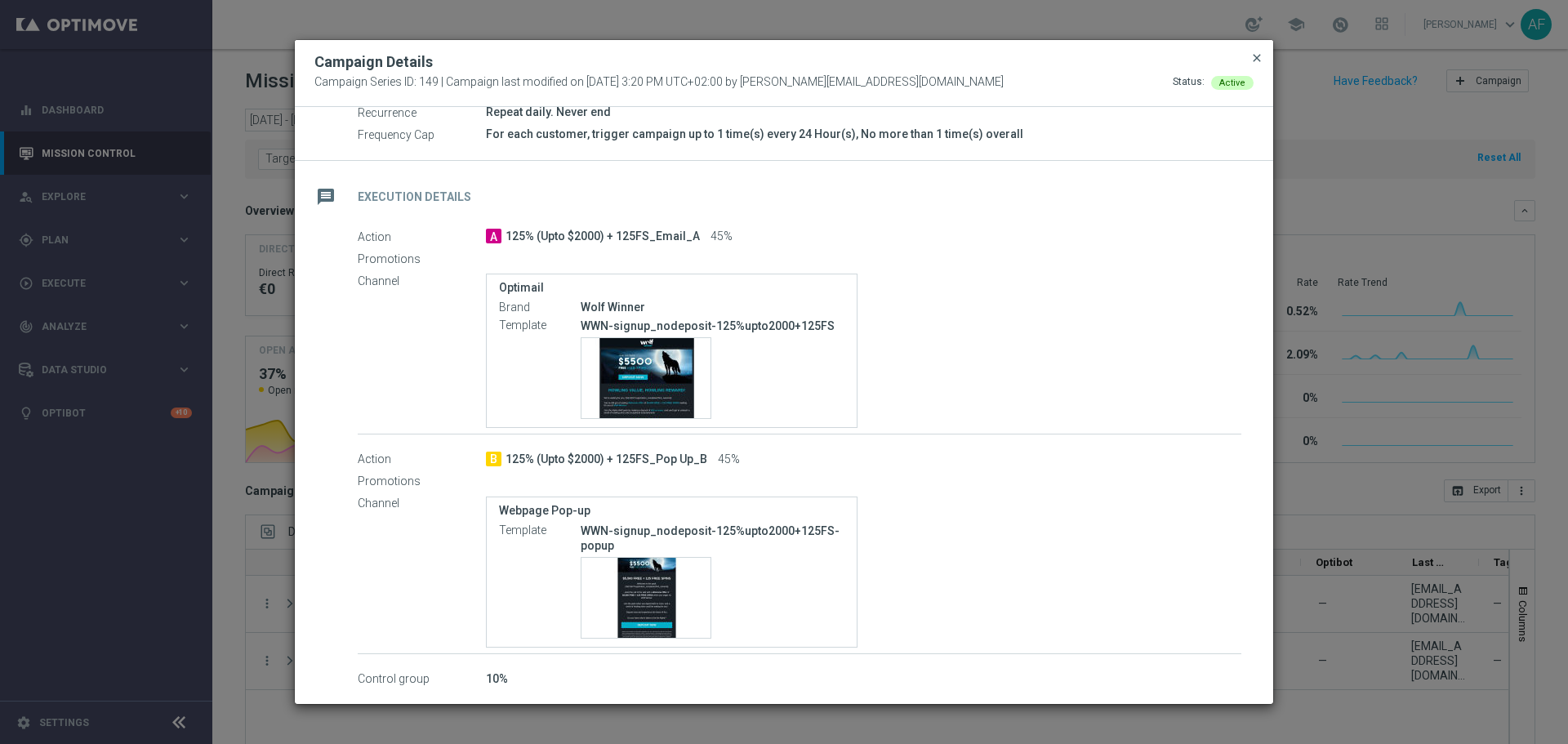
click at [1254, 54] on span "close" at bounding box center [1257, 58] width 13 height 13
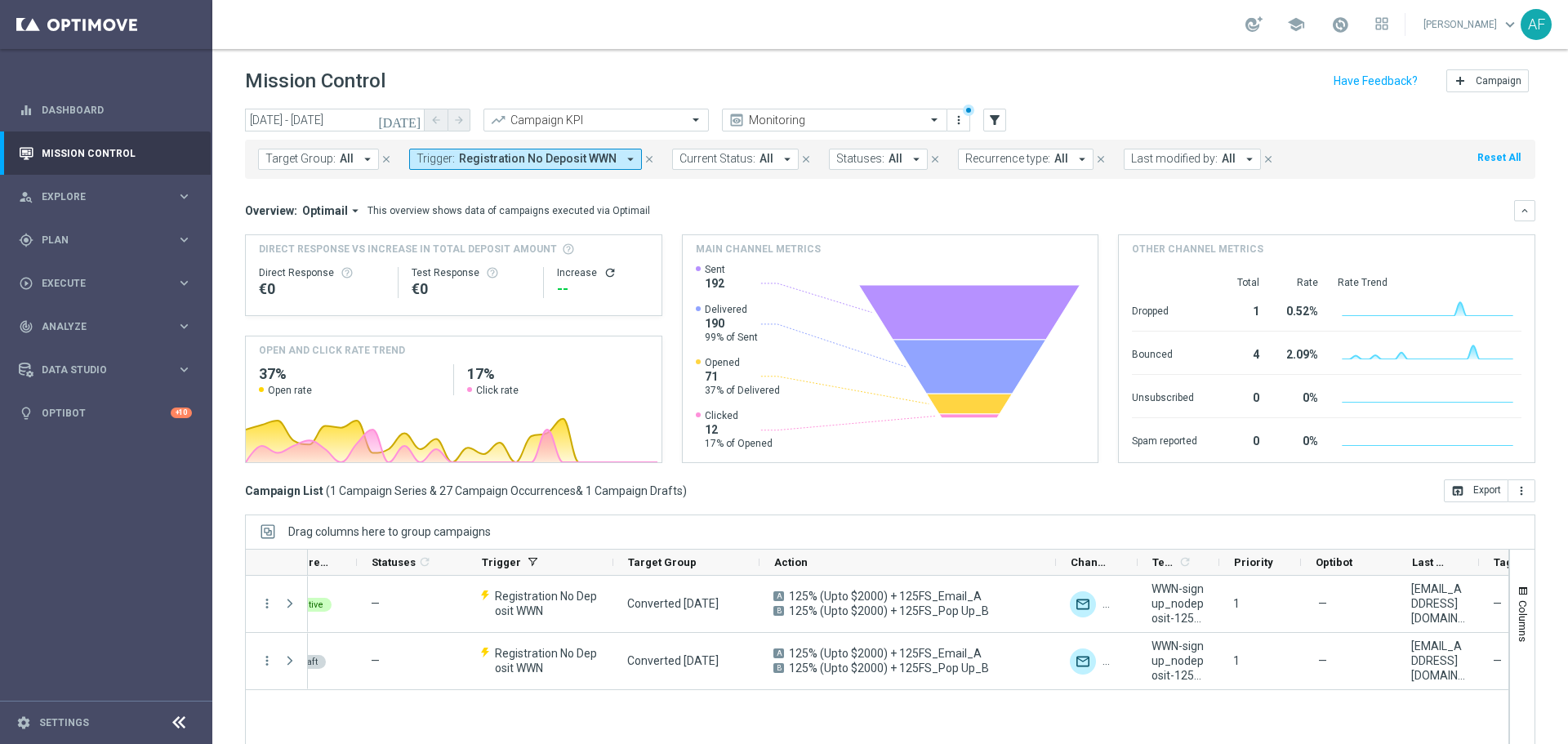
click at [583, 64] on header "Mission Control add Campaign" at bounding box center [890, 79] width 1356 height 59
drag, startPoint x: 352, startPoint y: 81, endPoint x: 280, endPoint y: 82, distance: 72.0
click at [280, 82] on h1 "Mission Control" at bounding box center [315, 81] width 141 height 24
drag, startPoint x: 281, startPoint y: 80, endPoint x: 350, endPoint y: 78, distance: 69.0
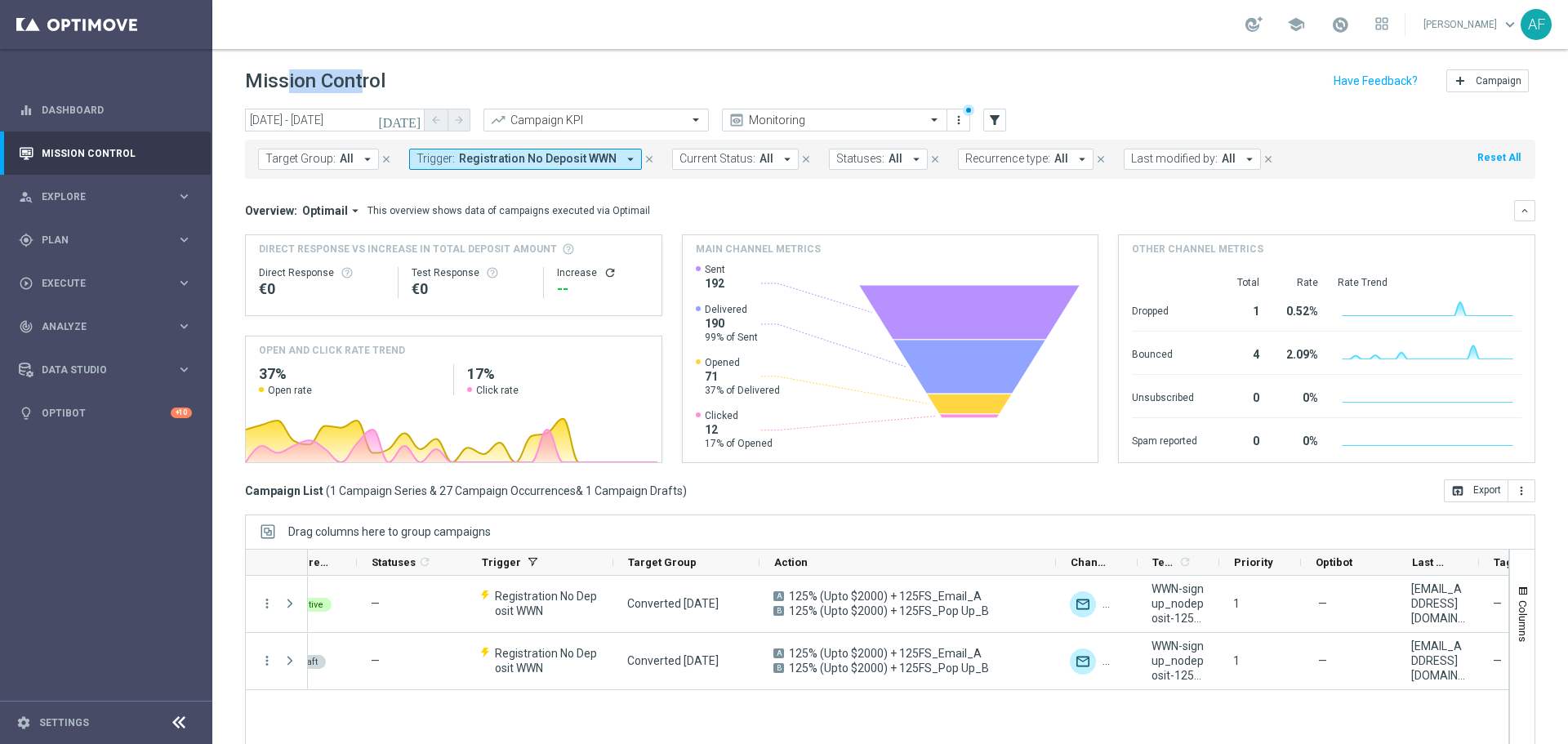
click at [350, 78] on h1 "Mission Control" at bounding box center [315, 81] width 141 height 24
click at [416, 49] on header "Mission Control add Campaign" at bounding box center [890, 79] width 1356 height 59
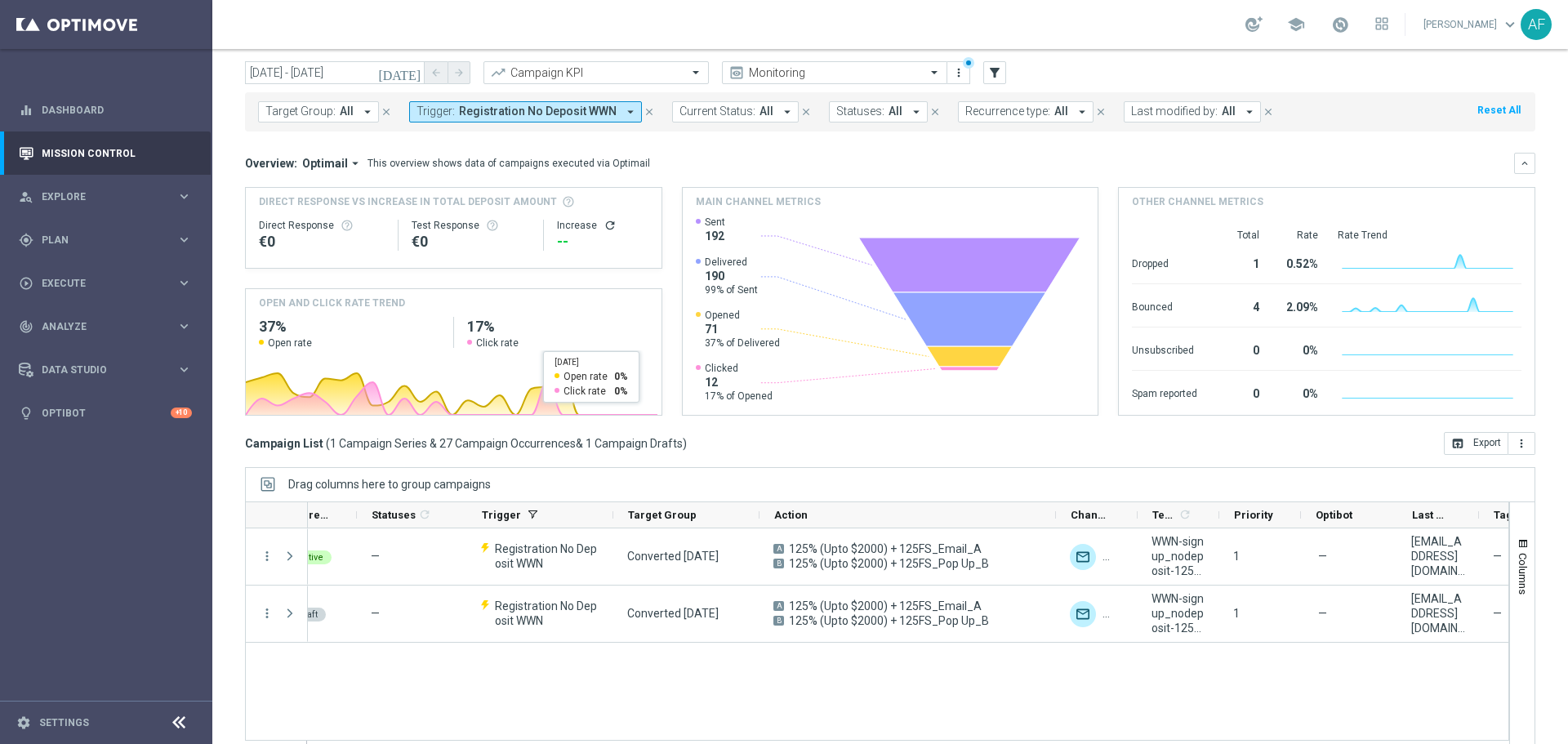
scroll to position [72, 0]
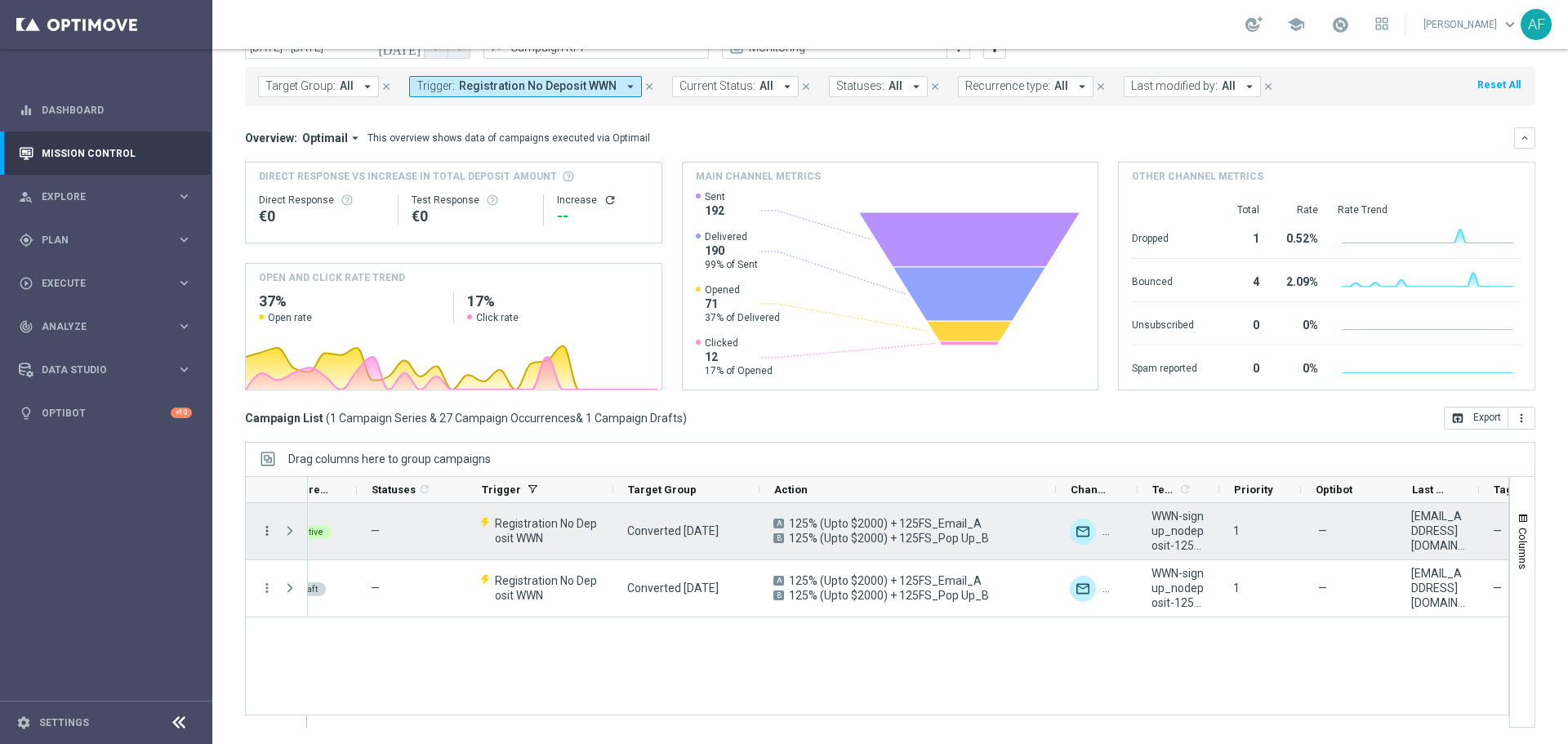
click at [263, 534] on icon "more_vert" at bounding box center [267, 531] width 15 height 15
click at [323, 541] on span "Campaign Details" at bounding box center [340, 541] width 82 height 12
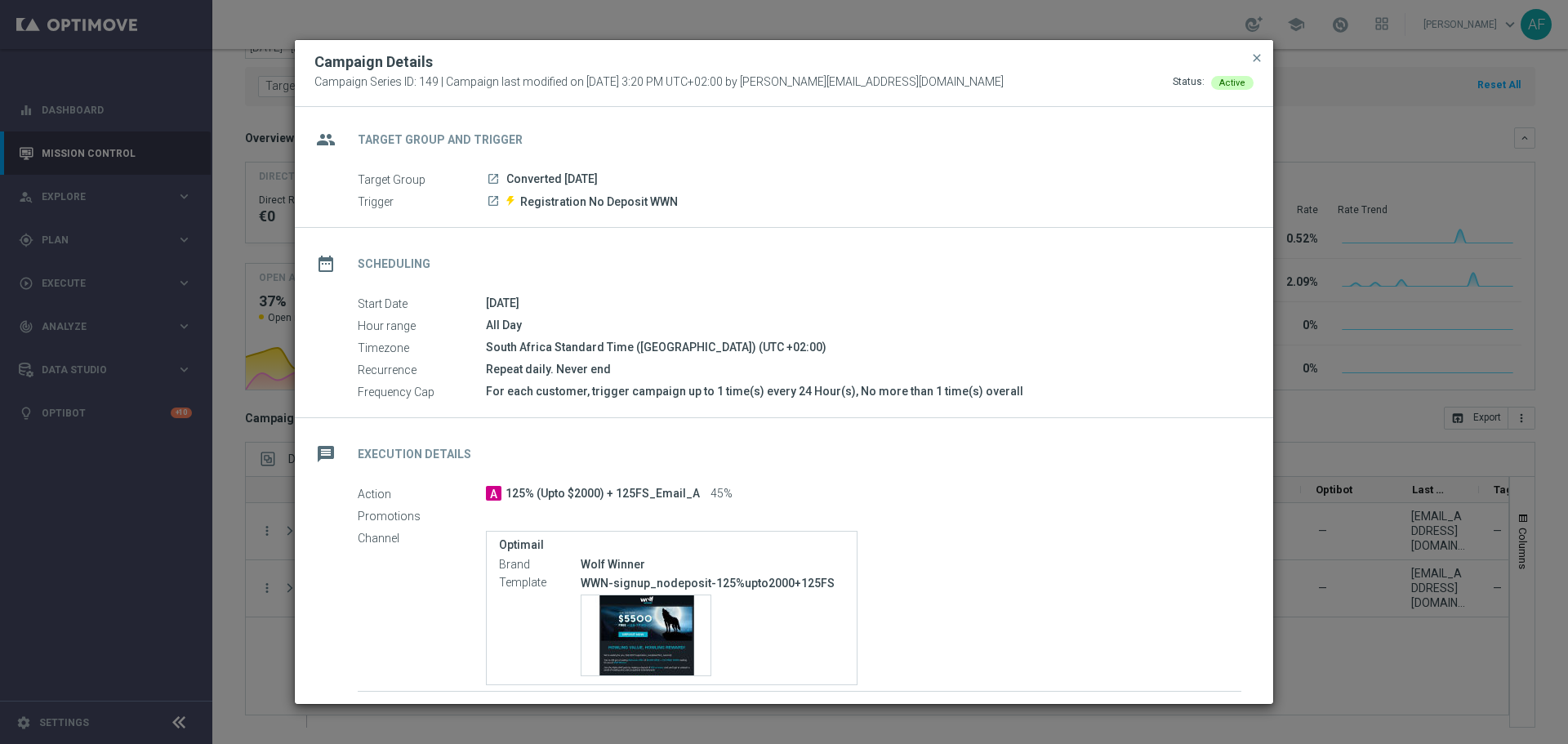
scroll to position [0, 0]
click at [1258, 55] on span "close" at bounding box center [1257, 58] width 13 height 13
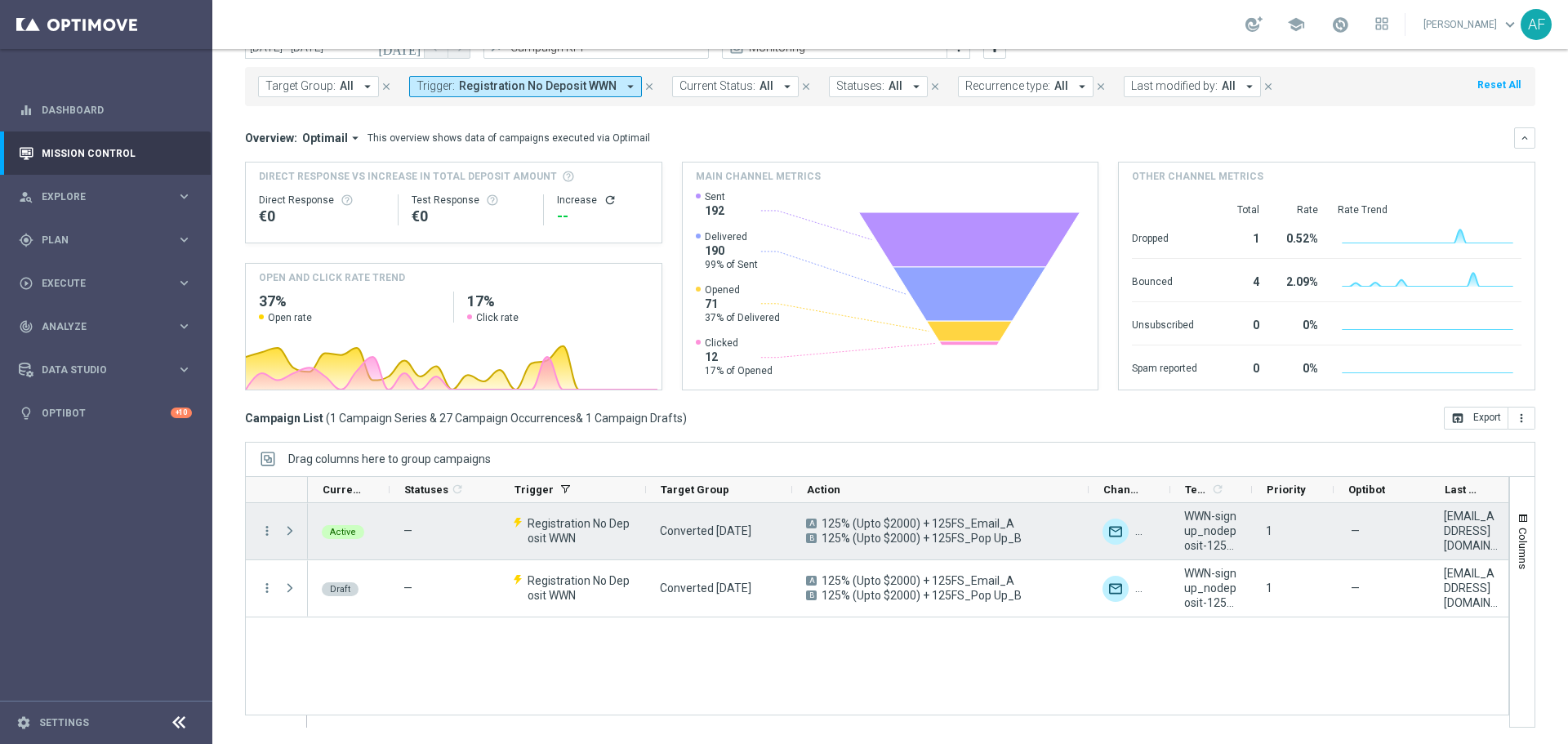
click at [289, 532] on span "Press SPACE to select this row." at bounding box center [290, 531] width 15 height 13
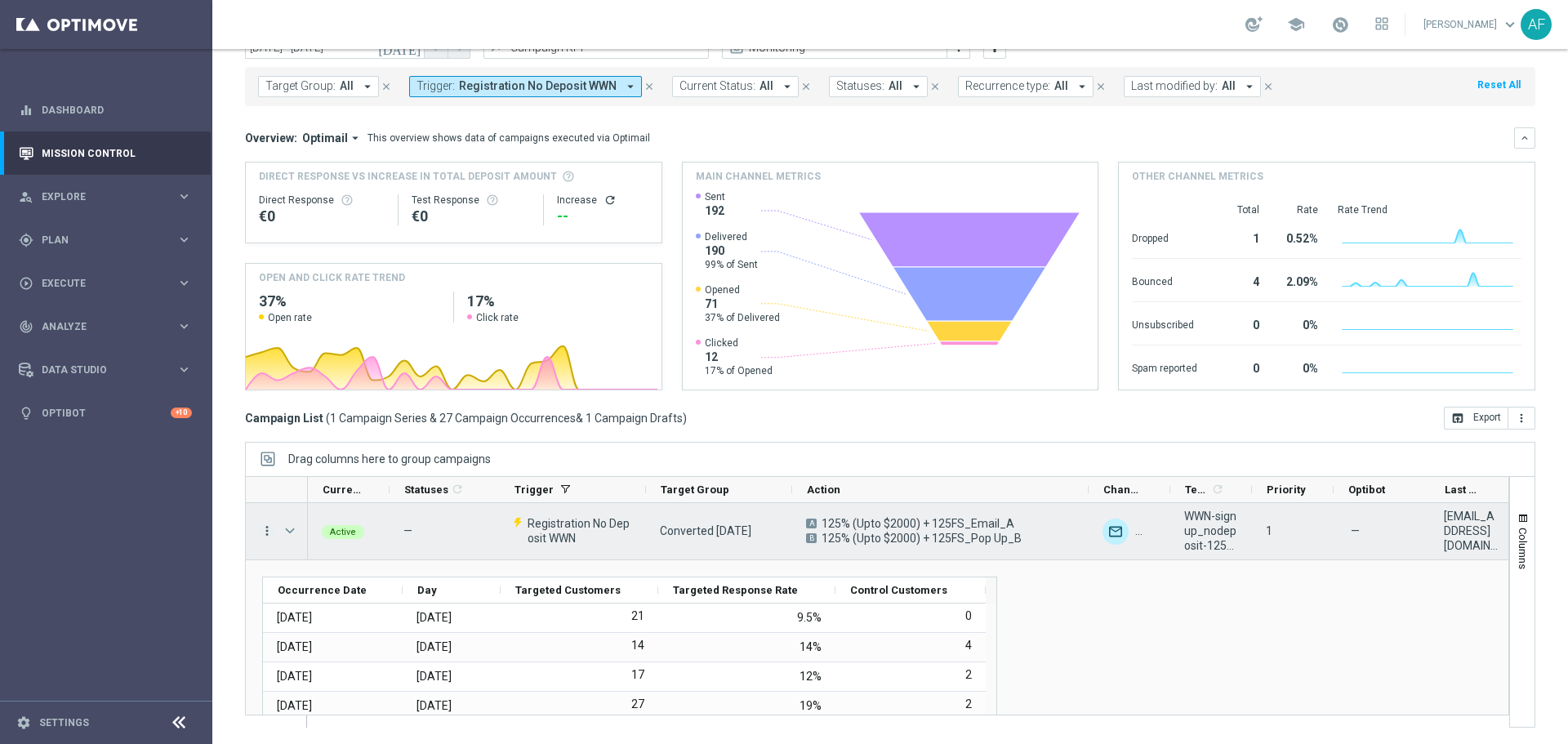
click at [263, 531] on icon "more_vert" at bounding box center [267, 531] width 15 height 15
click at [537, 443] on div "Drag columns here to group campaigns" at bounding box center [890, 459] width 1290 height 35
click at [270, 530] on icon "more_vert" at bounding box center [267, 531] width 15 height 15
click at [333, 635] on div "Edit" at bounding box center [375, 639] width 152 height 12
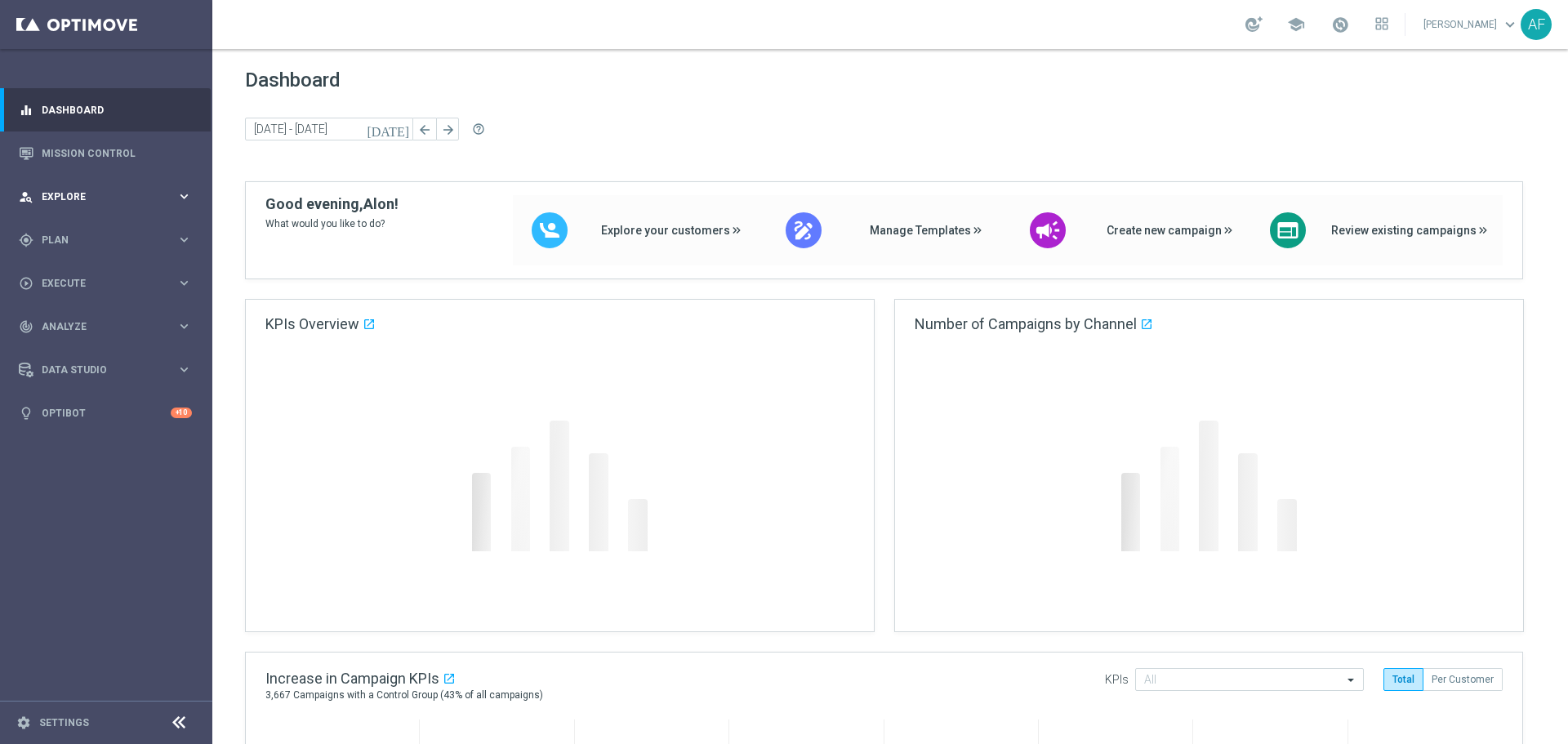
click at [91, 188] on div "person_search Explore keyboard_arrow_right" at bounding box center [105, 196] width 211 height 44
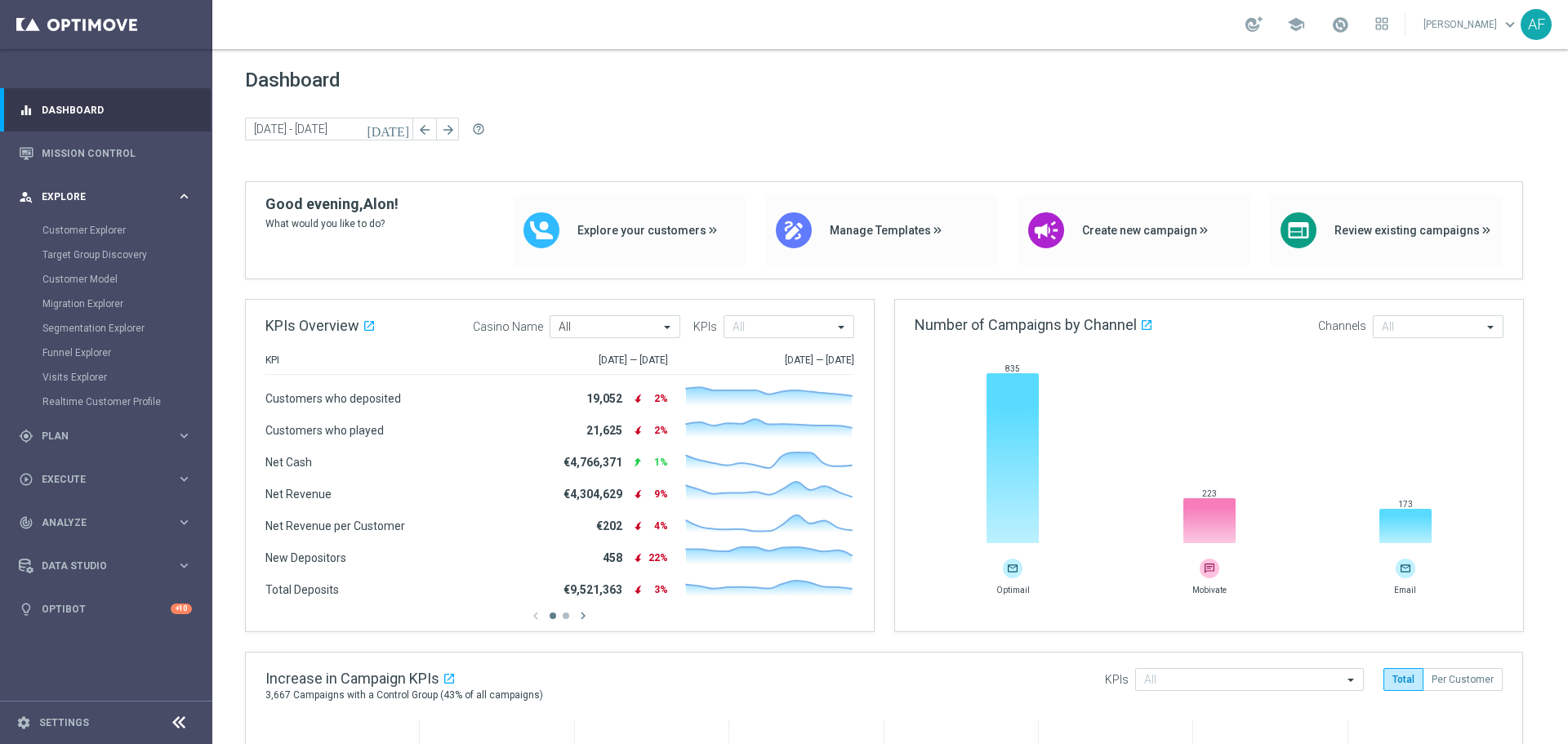
click at [95, 201] on span "Explore" at bounding box center [109, 197] width 135 height 10
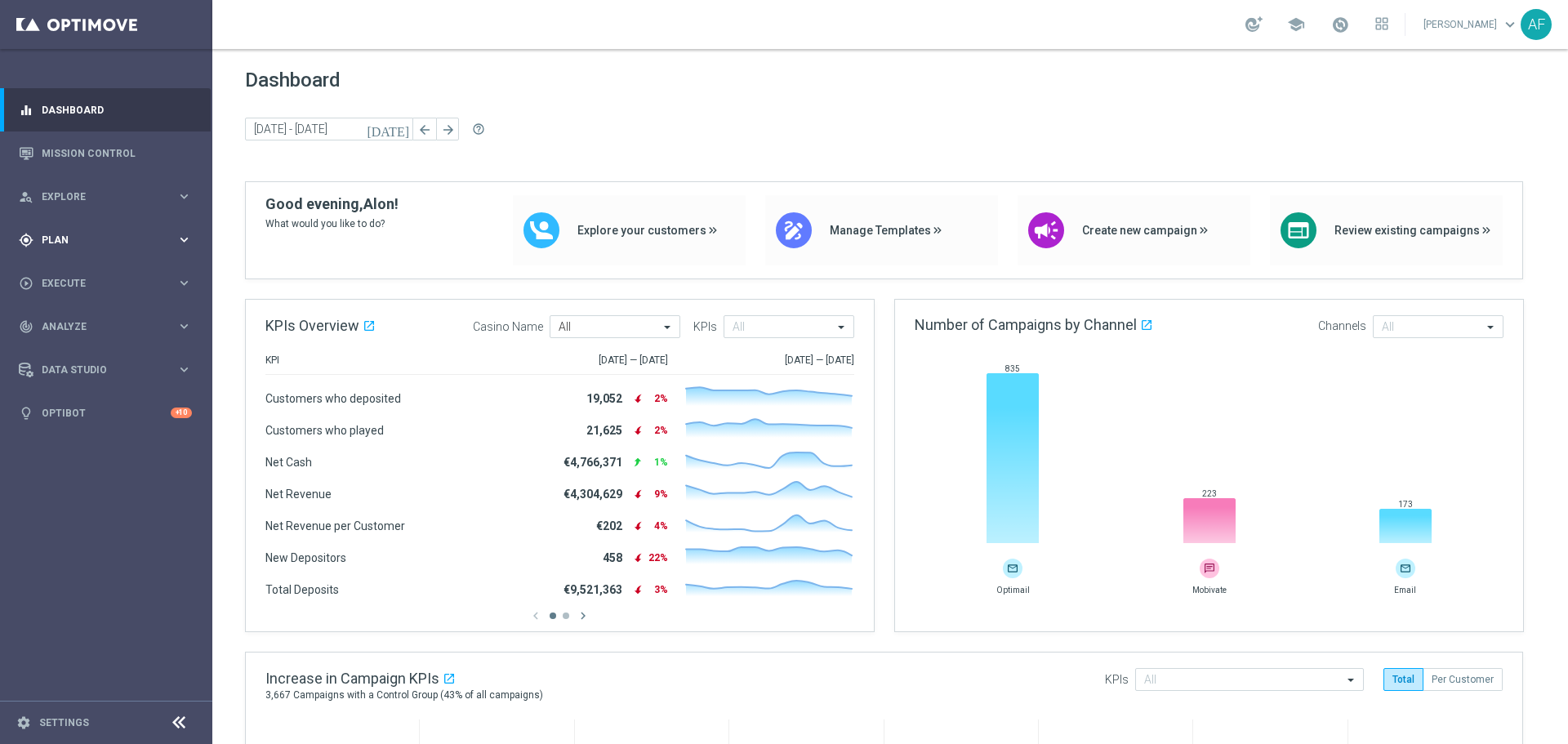
click at [91, 230] on div "gps_fixed Plan keyboard_arrow_right" at bounding box center [105, 239] width 211 height 44
click at [79, 320] on span "Templates" at bounding box center [102, 323] width 117 height 10
click at [86, 396] on link "Webpage Pop-up" at bounding box center [110, 396] width 119 height 13
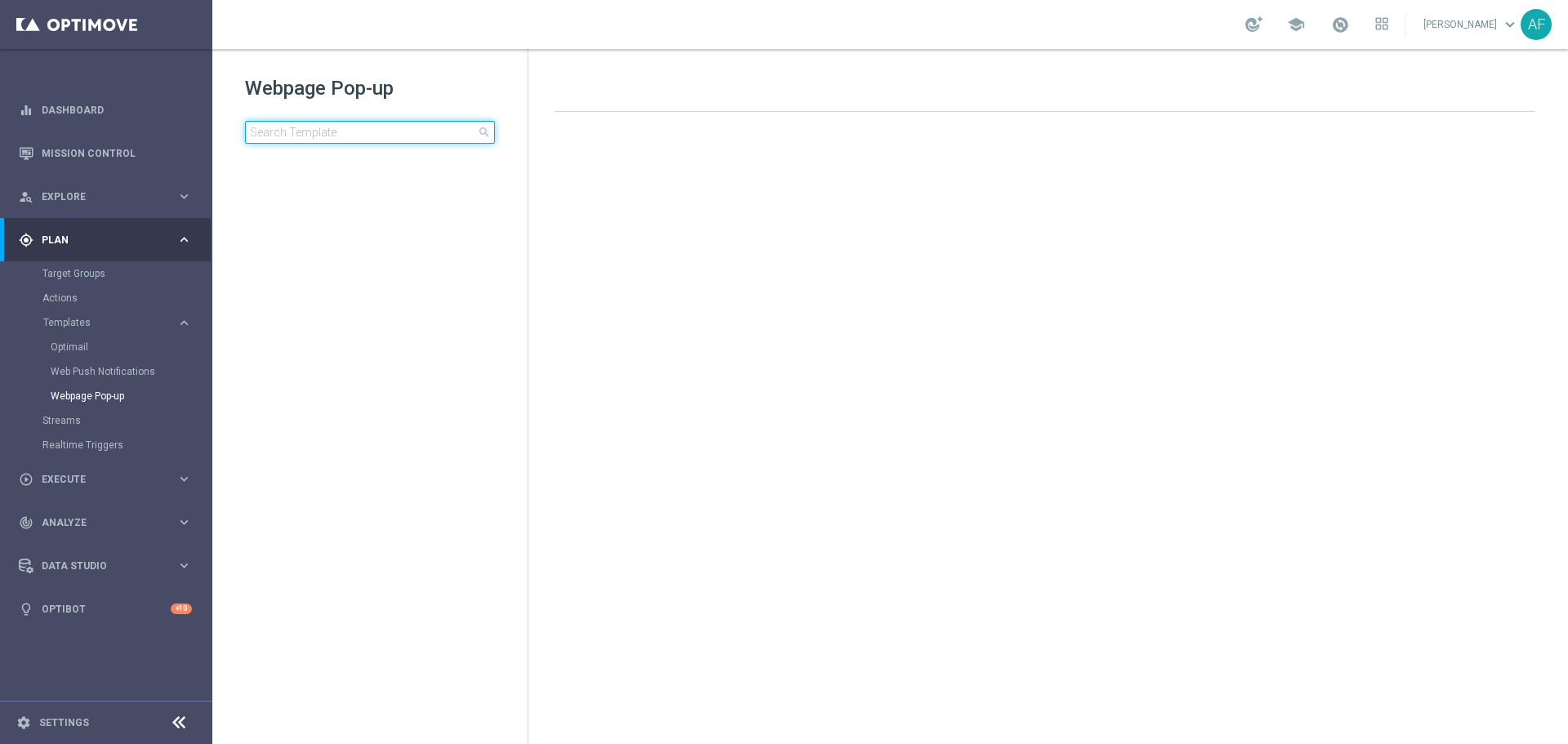
click at [319, 133] on input at bounding box center [370, 133] width 250 height 23
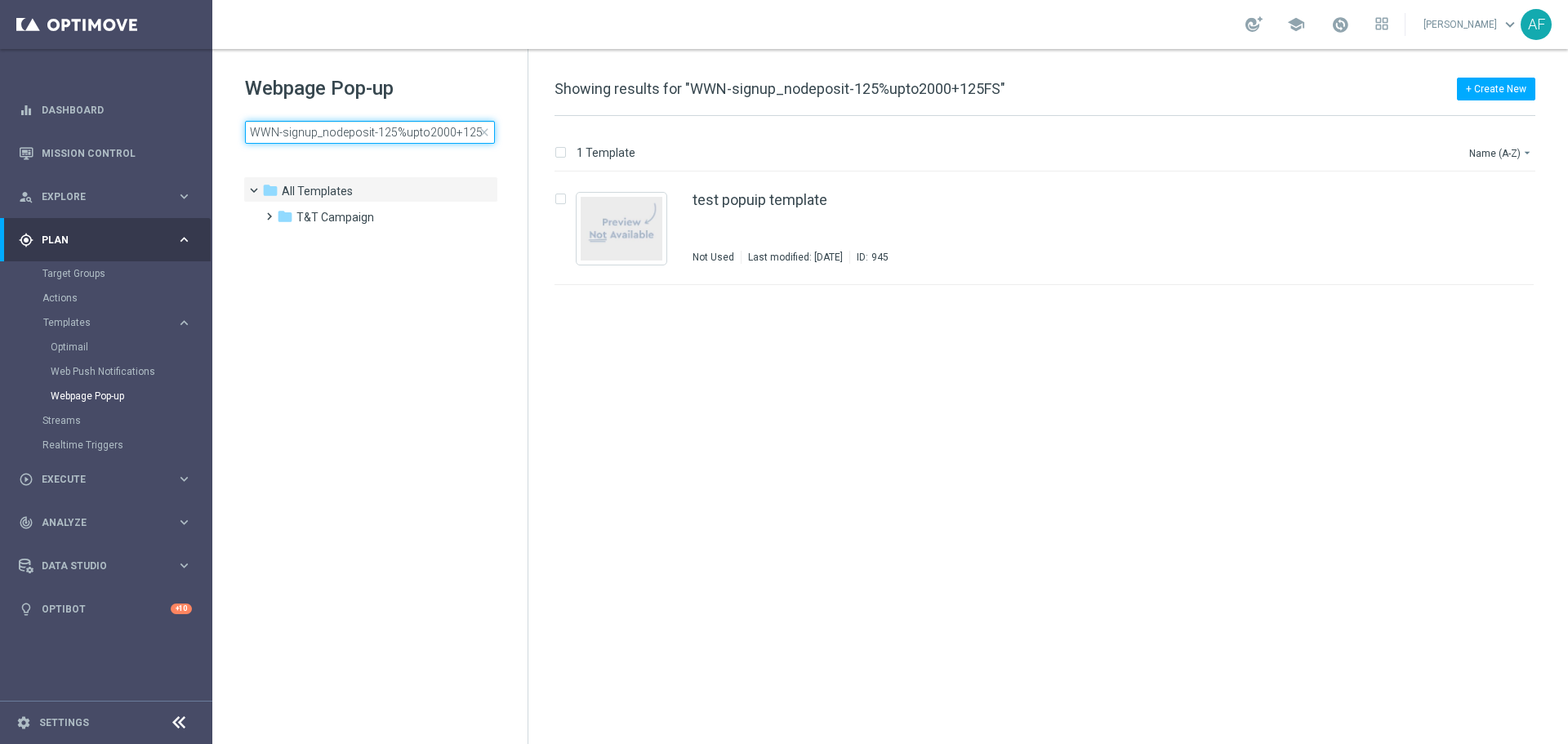
scroll to position [0, 5]
type input "WWN-signup_nodeposit-125%upto2000+125FS"
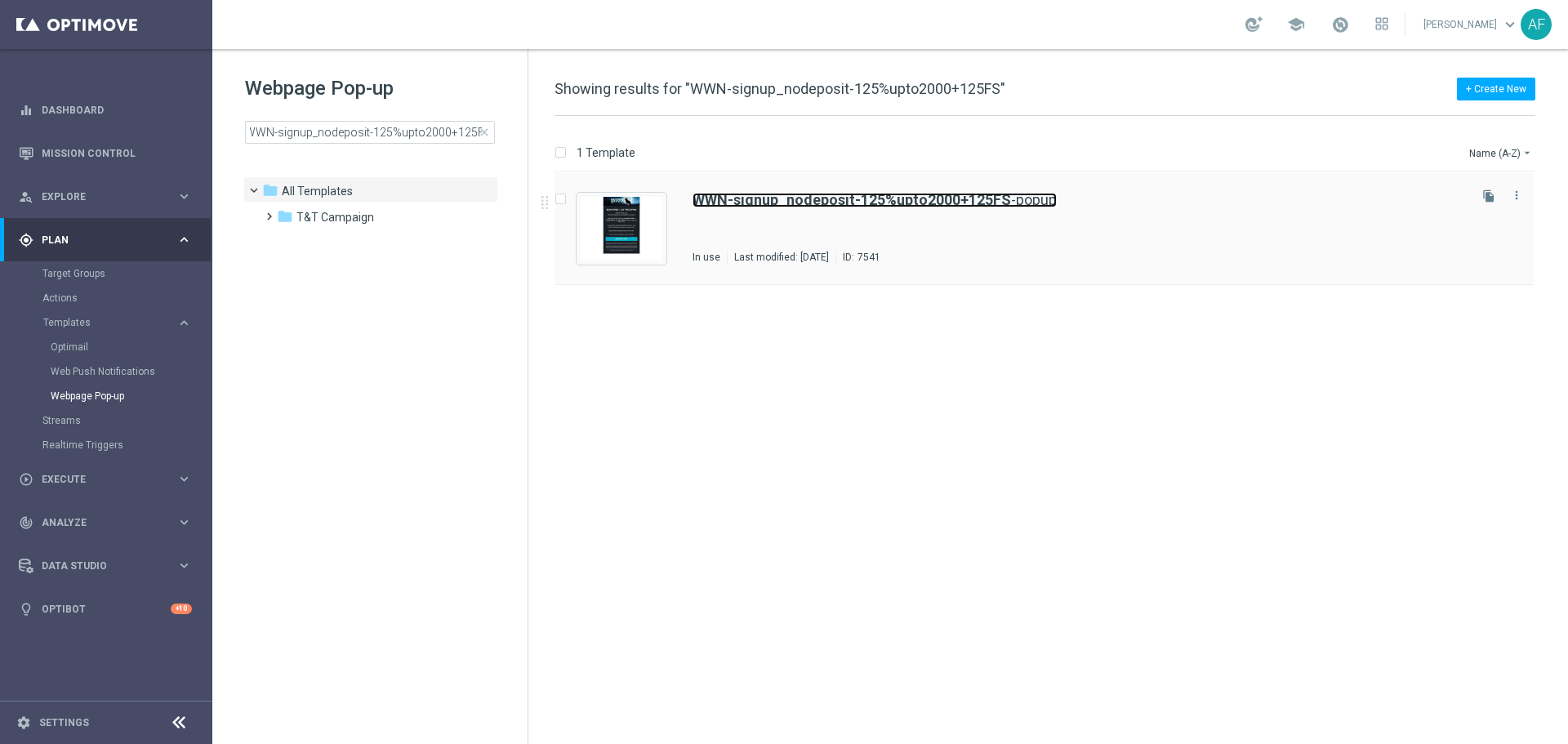
click at [797, 197] on b "WWN-signup_nodeposit-125%upto2000+125FS" at bounding box center [851, 199] width 319 height 17
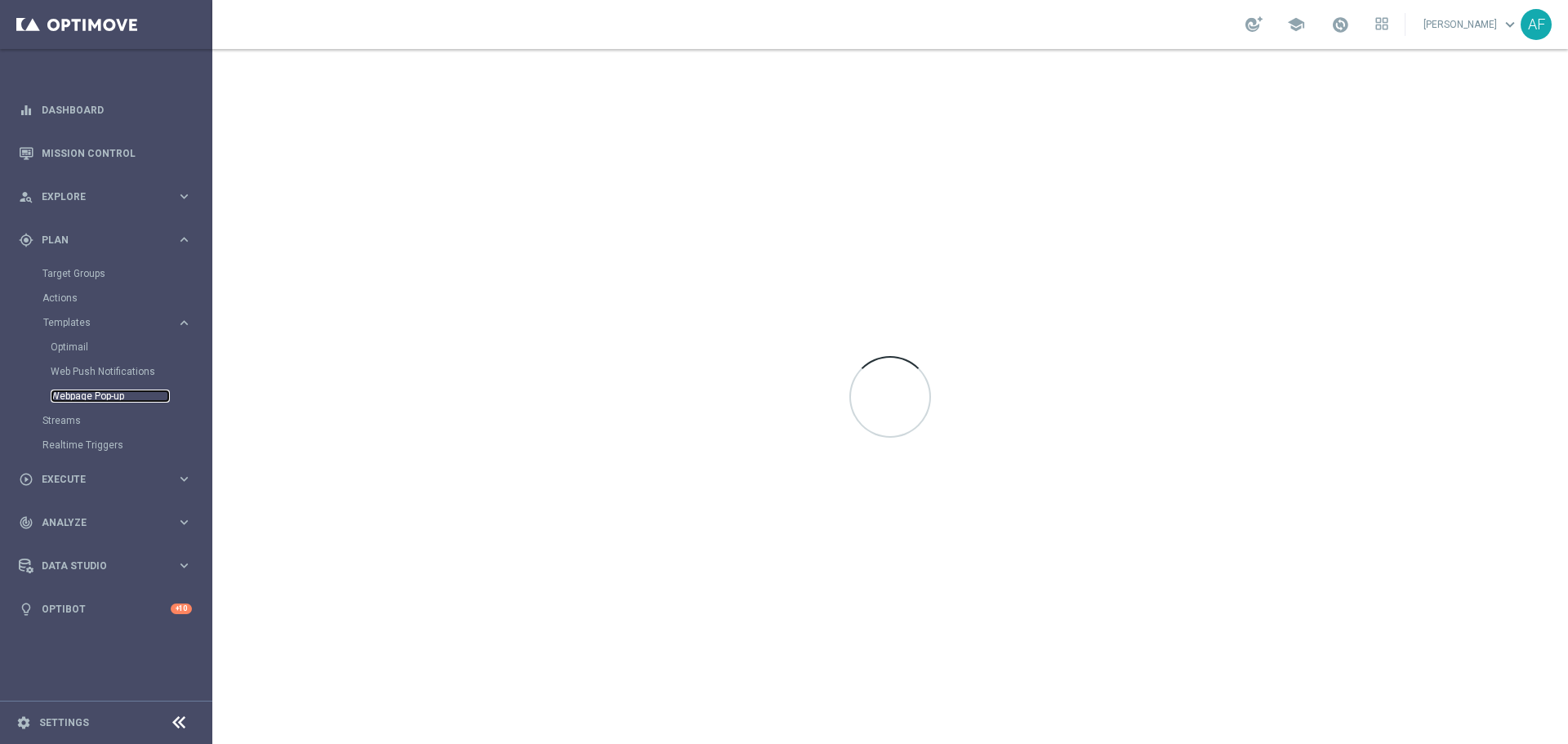
click at [105, 393] on link "Webpage Pop-up" at bounding box center [110, 396] width 119 height 13
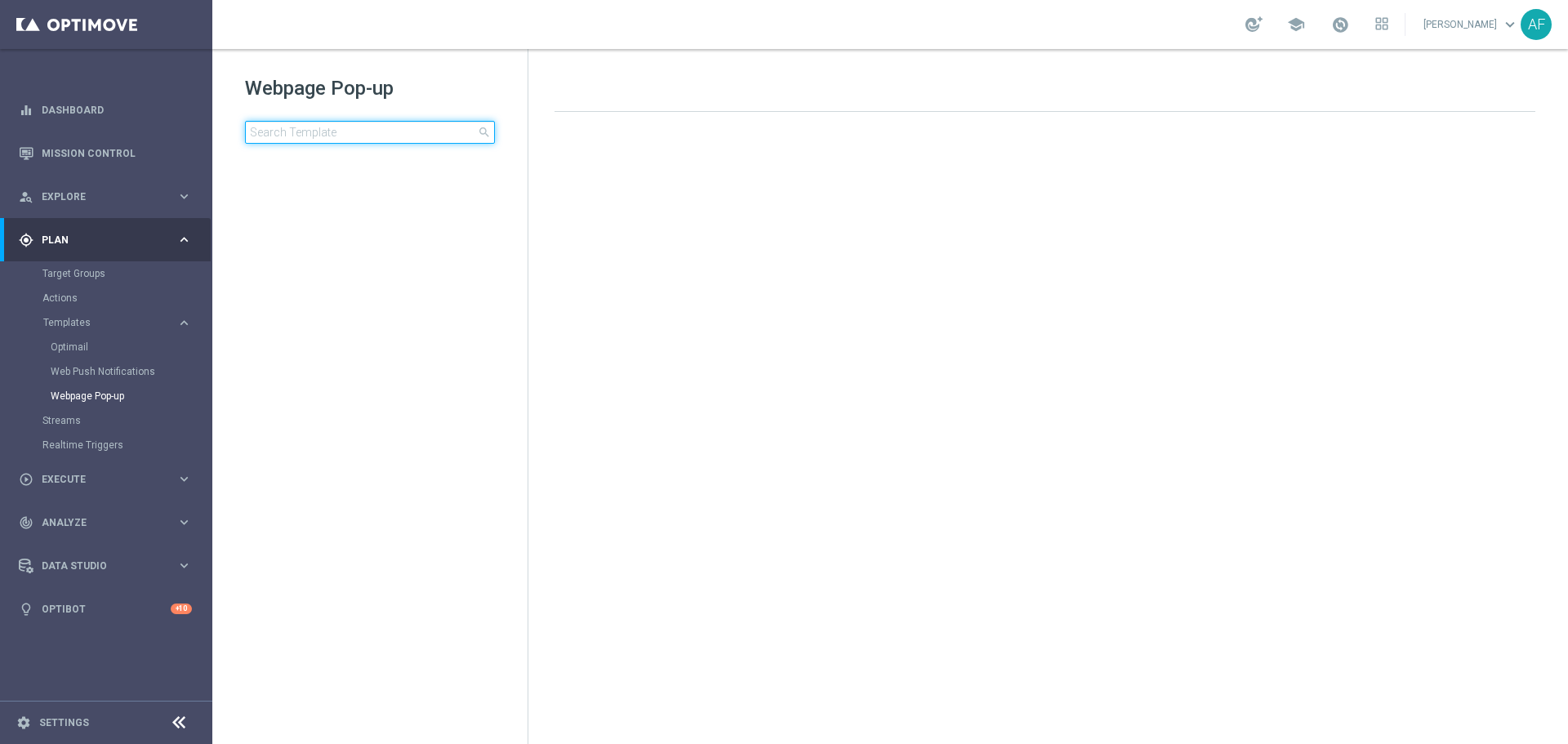
click at [377, 132] on input at bounding box center [370, 133] width 250 height 23
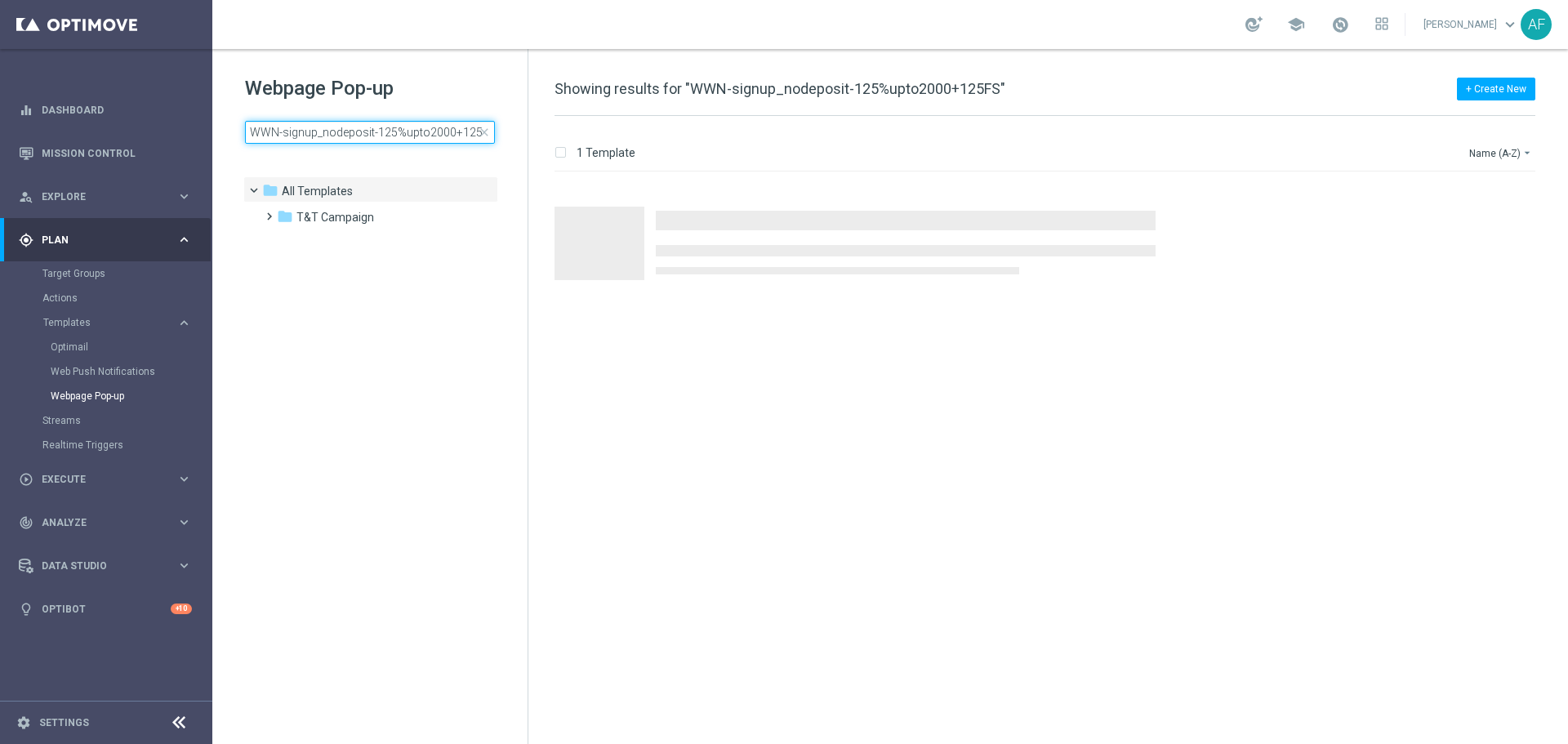
scroll to position [0, 5]
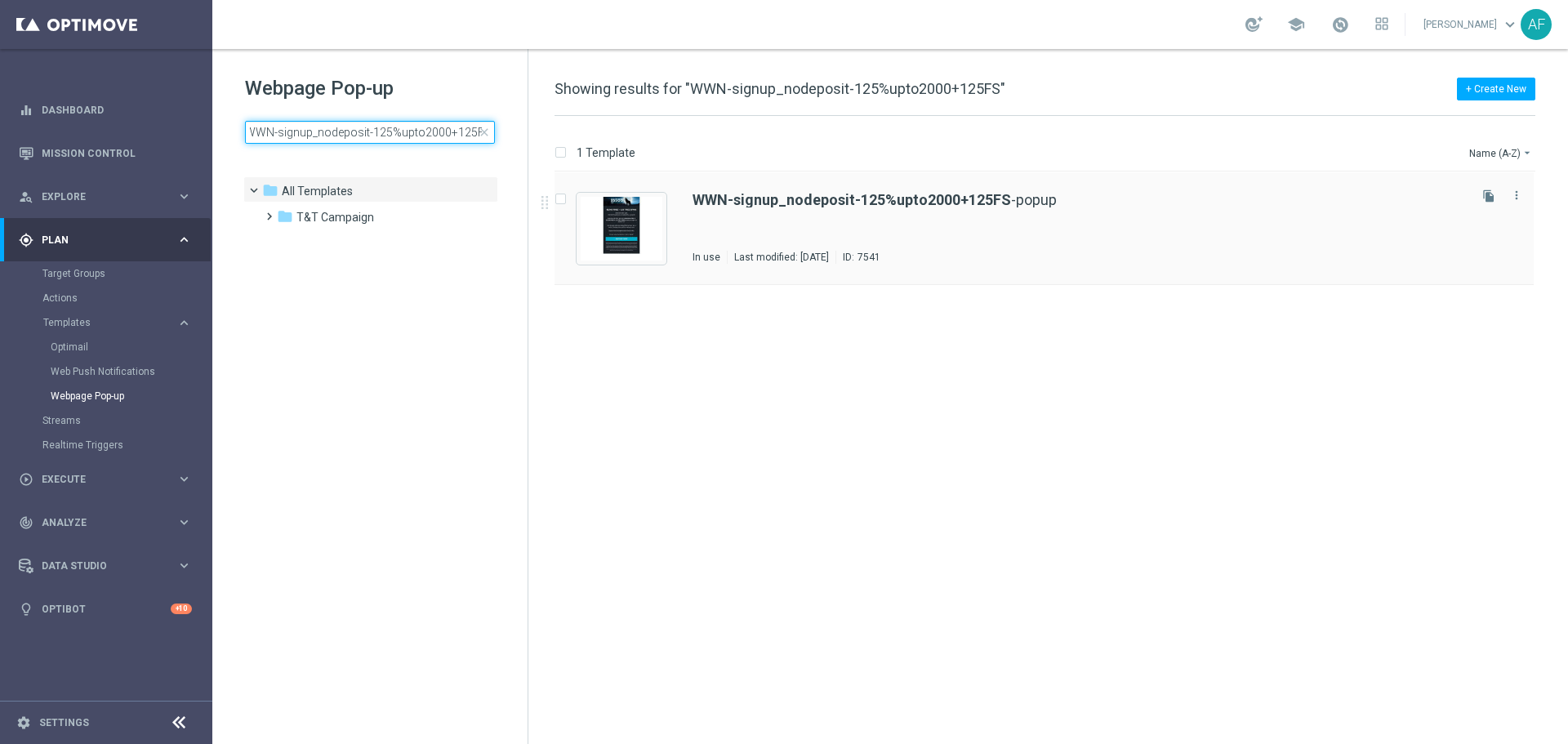
type input "WWN-signup_nodeposit-125%upto2000+125FS"
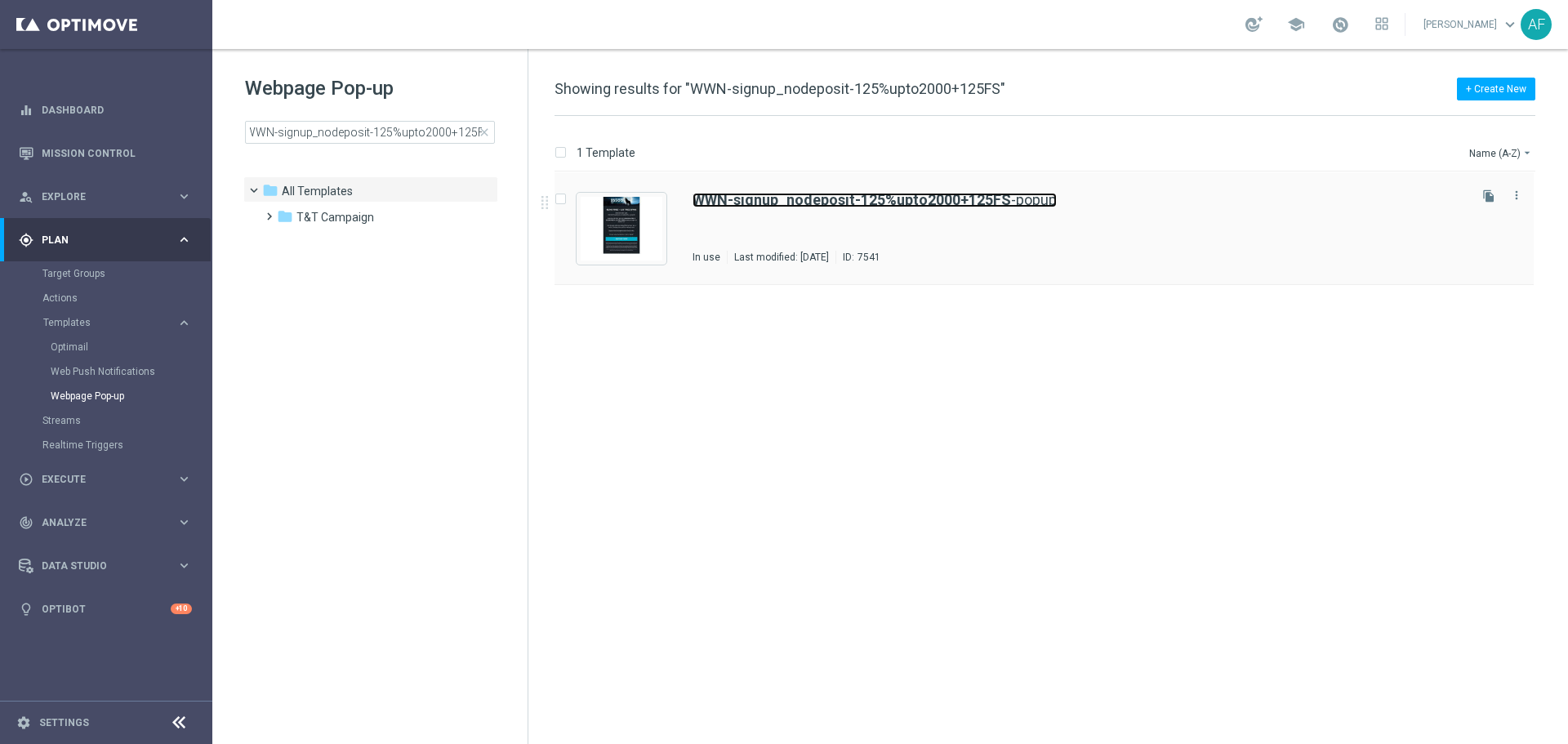
click at [746, 199] on b "WWN-signup_nodeposit-125%upto2000+125FS" at bounding box center [851, 199] width 319 height 17
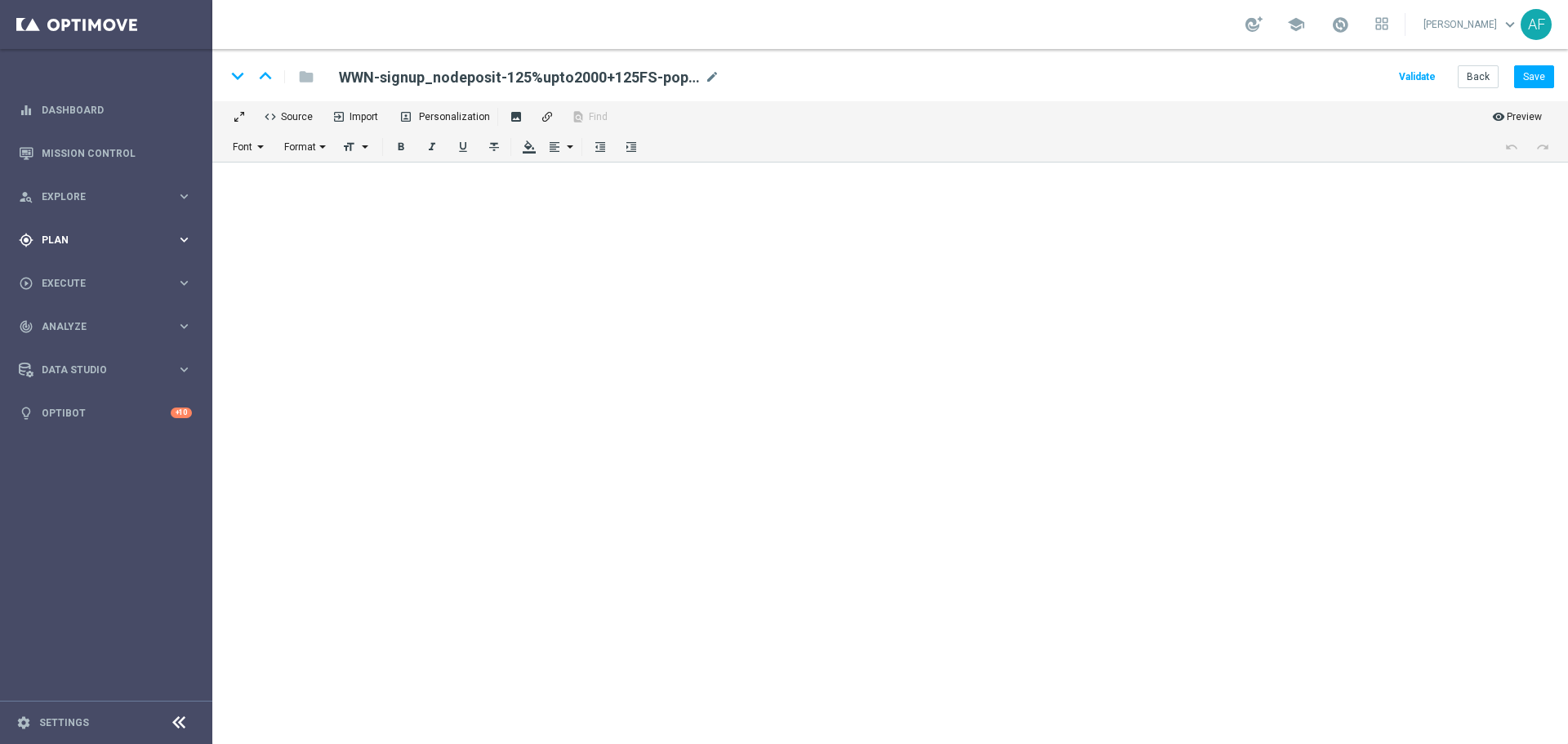
click at [128, 237] on span "Plan" at bounding box center [109, 240] width 135 height 10
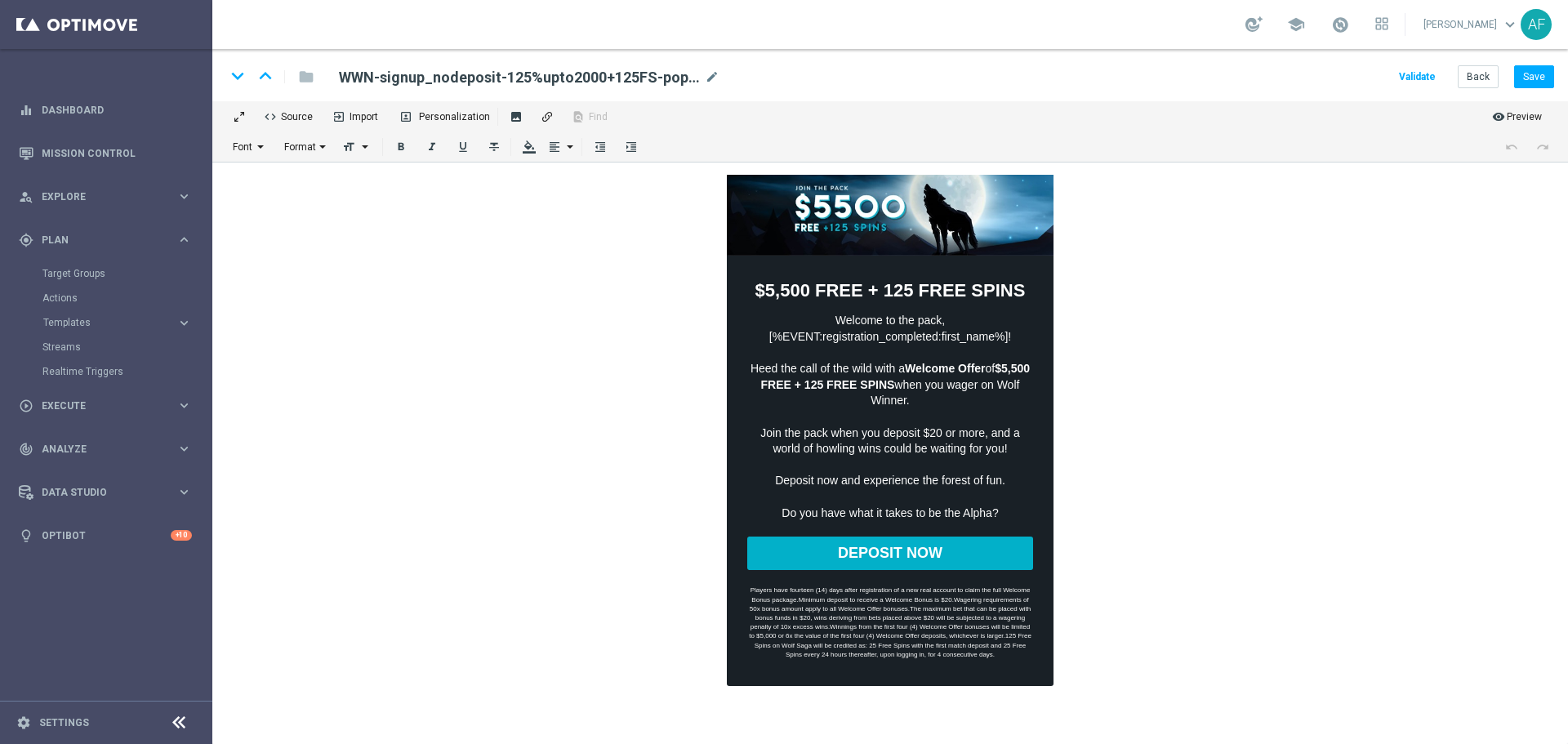
click at [918, 543] on button "DEPOSIT NOW" at bounding box center [890, 541] width 286 height 34
click at [843, 546] on button "DEPOSIT NOW" at bounding box center [890, 541] width 286 height 34
click at [872, 539] on button "DEPOSIT NOW" at bounding box center [890, 541] width 286 height 34
click at [873, 537] on button "DEPOSIT NOW" at bounding box center [890, 541] width 286 height 34
drag, startPoint x: 1138, startPoint y: 547, endPoint x: 1047, endPoint y: 555, distance: 91.4
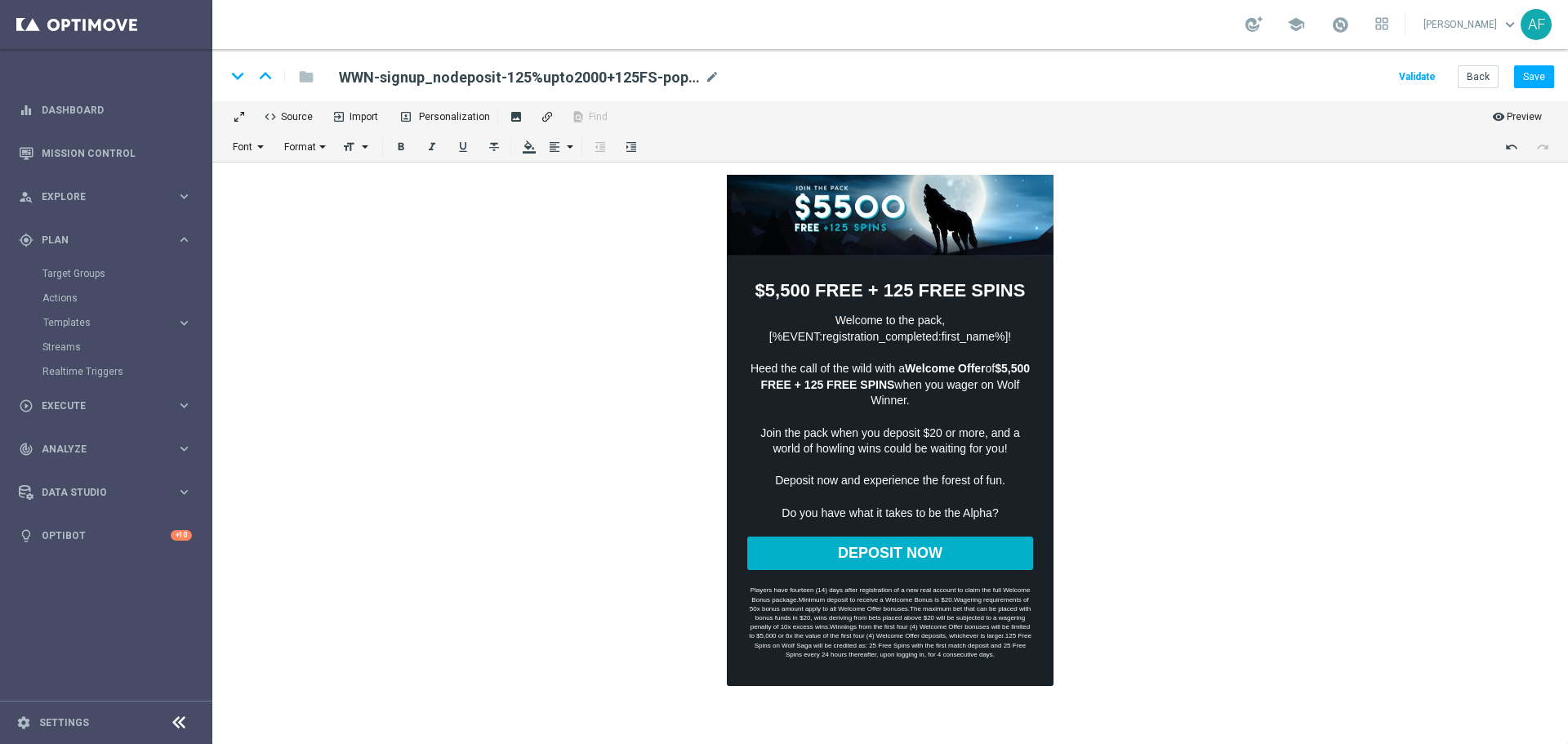
click at [1138, 549] on body "$5,500 FREE + 125 FREE SPINS Welcome to the pack, [%EVENT:registration_complete…" at bounding box center [890, 417] width 1356 height 511
click at [986, 551] on button "DEPOSIT NOW" at bounding box center [890, 541] width 286 height 34
click at [1142, 553] on body "$5,500 FREE + 125 FREE SPINS Welcome to the pack, [%EVENT:registration_complete…" at bounding box center [890, 417] width 1356 height 511
click at [306, 112] on span "Source" at bounding box center [293, 114] width 38 height 16
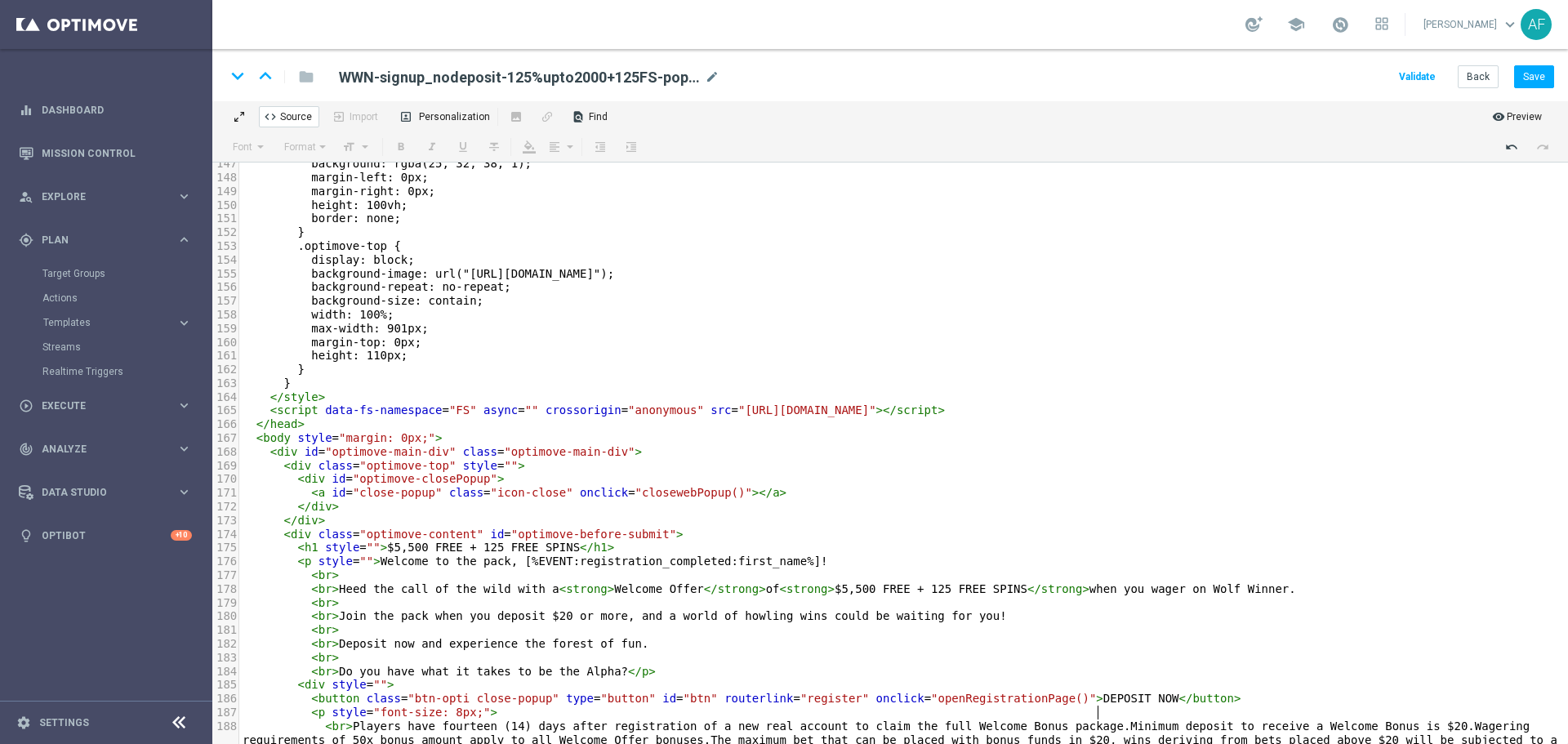
scroll to position [6, 0]
click at [276, 115] on span "Source" at bounding box center [293, 114] width 38 height 16
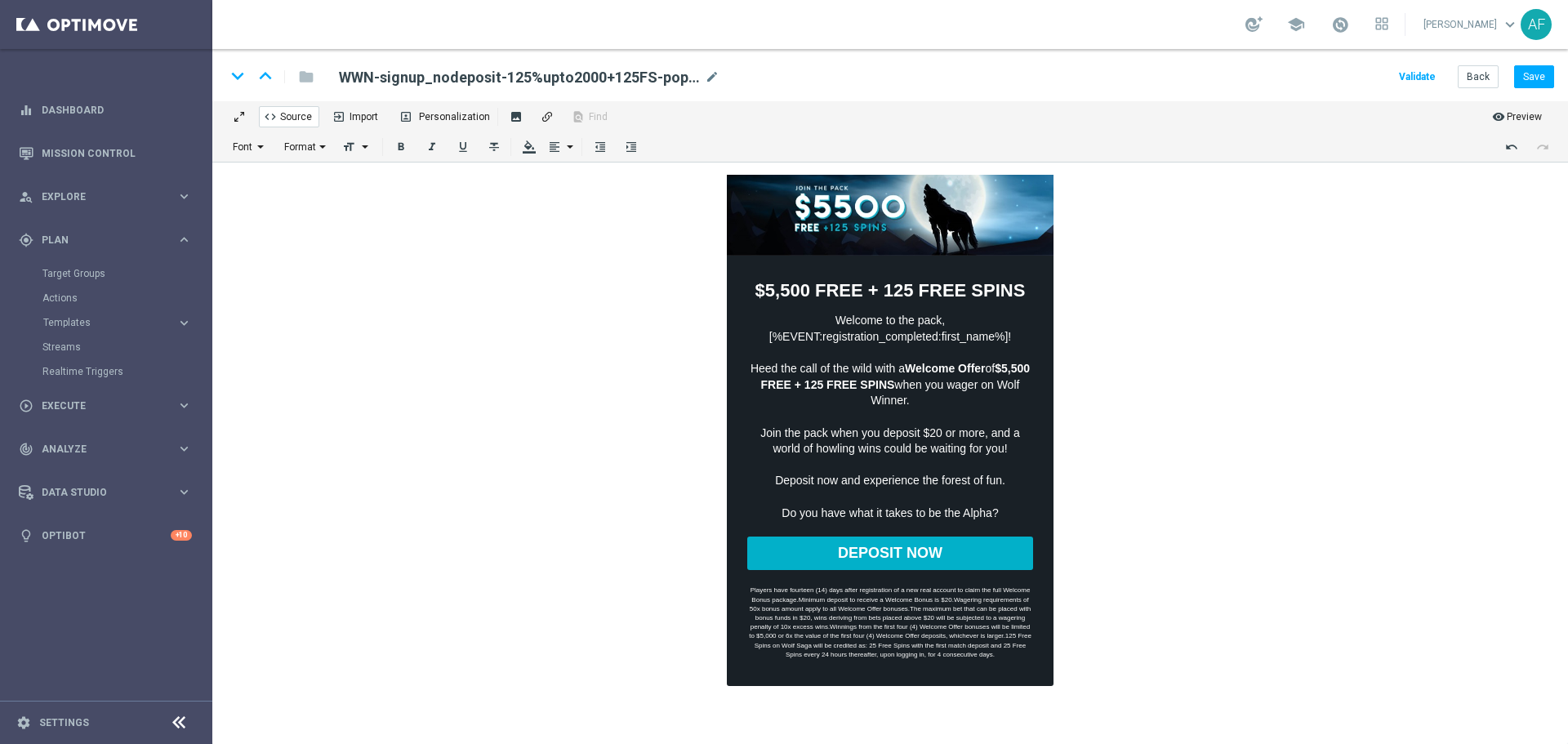
scroll to position [0, 0]
click at [888, 540] on button "DEPOSIT NOW" at bounding box center [890, 541] width 286 height 34
click at [897, 537] on button "DEPOSIT NOW" at bounding box center [890, 541] width 286 height 34
click at [1119, 510] on body "$5,500 FREE + 125 FREE SPINS Welcome to the pack, [%EVENT:registration_complete…" at bounding box center [890, 417] width 1356 height 511
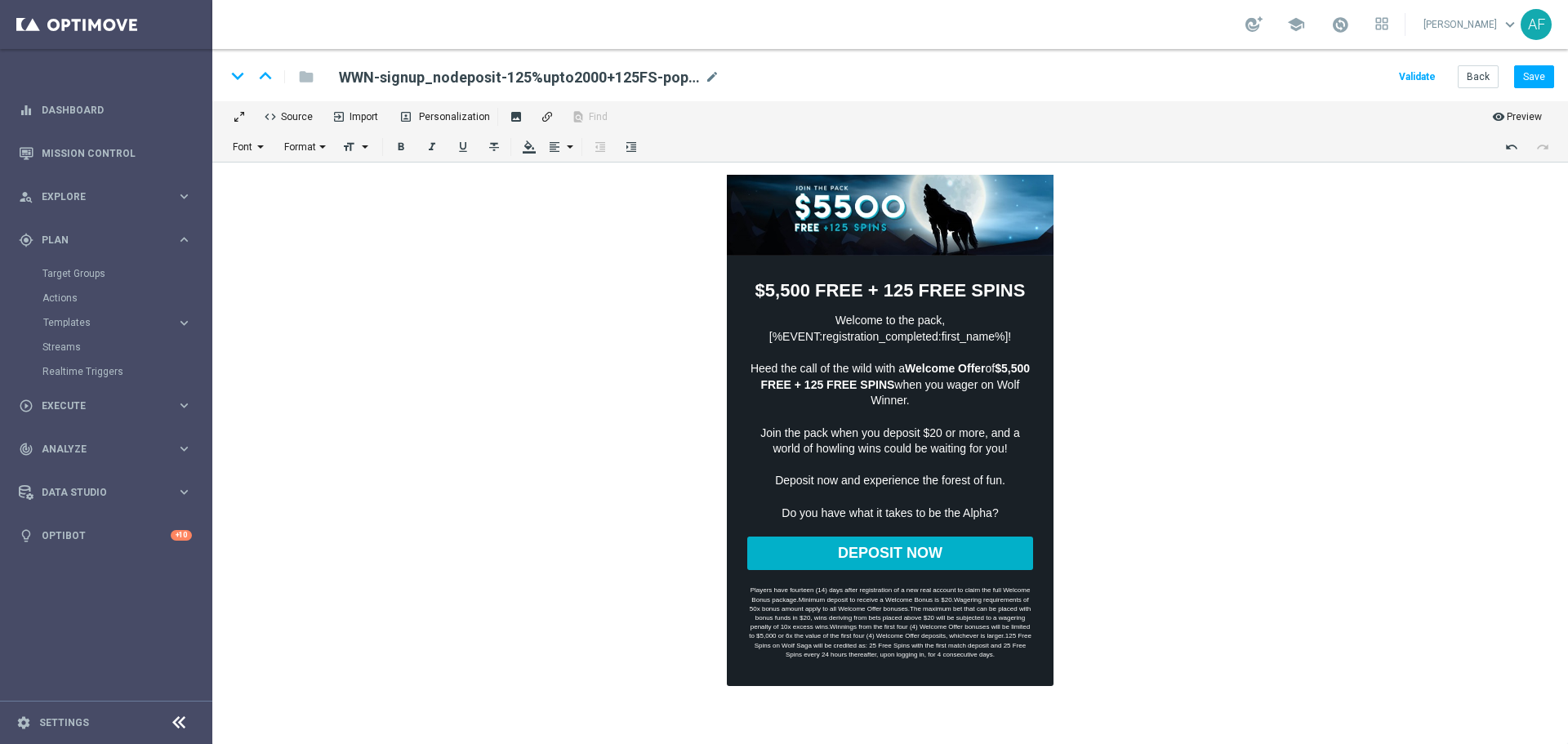
click at [691, 69] on h2 "WWN-signup_nodeposit-125%upto2000+125FS-popup" at bounding box center [520, 77] width 362 height 20
click at [700, 77] on h2 "WWN-signup_nodeposit-125%upto2000+125FS-popup" at bounding box center [520, 77] width 362 height 20
drag, startPoint x: 700, startPoint y: 77, endPoint x: 338, endPoint y: 72, distance: 362.0
click at [338, 72] on div "WWN-signup_nodeposit-125%upto2000+125FS-popup mode_edit" at bounding box center [529, 76] width 405 height 22
copy div "WWN-signup_nodeposit-125%upto2000+125FS-popup"
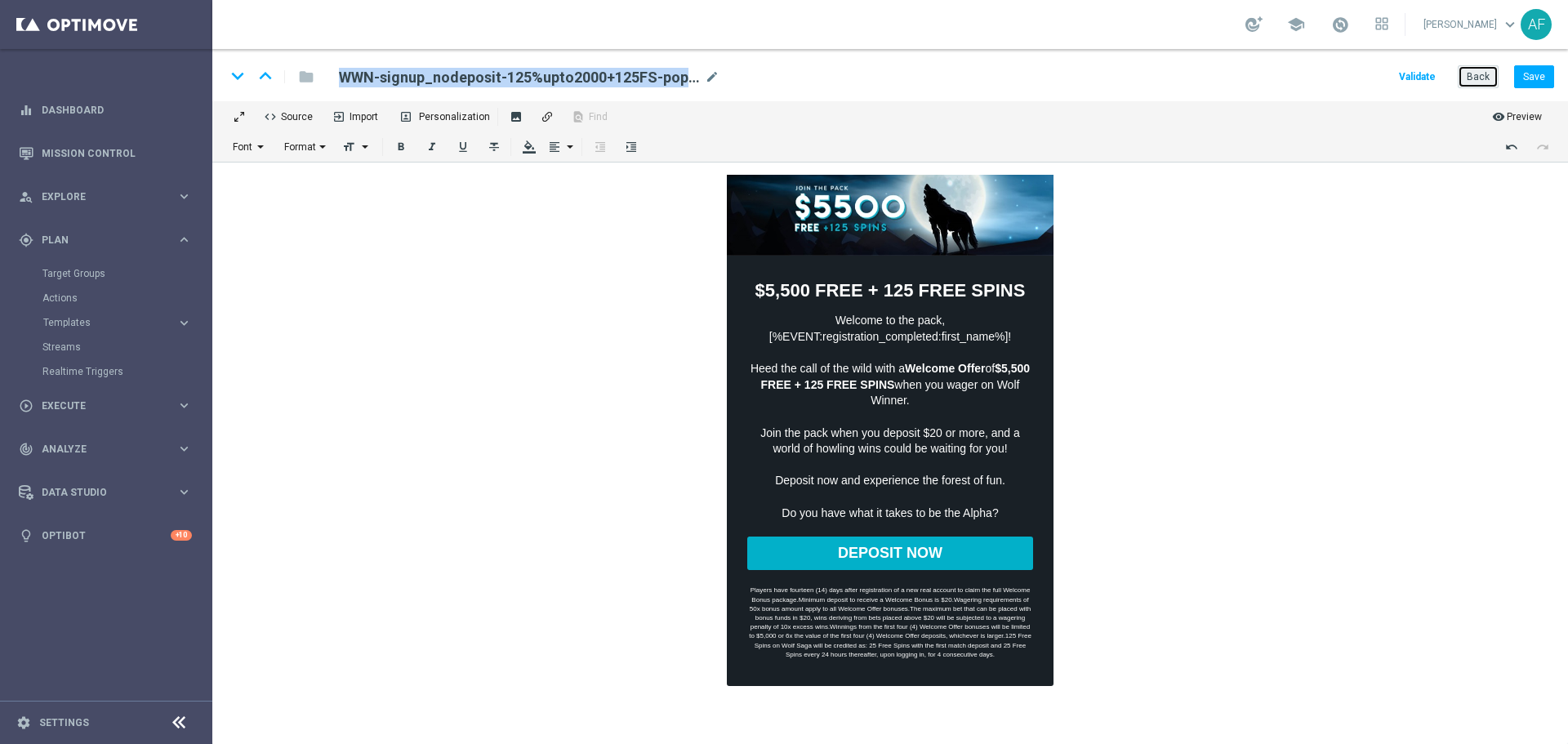
click at [1479, 78] on button "Back" at bounding box center [1478, 77] width 41 height 23
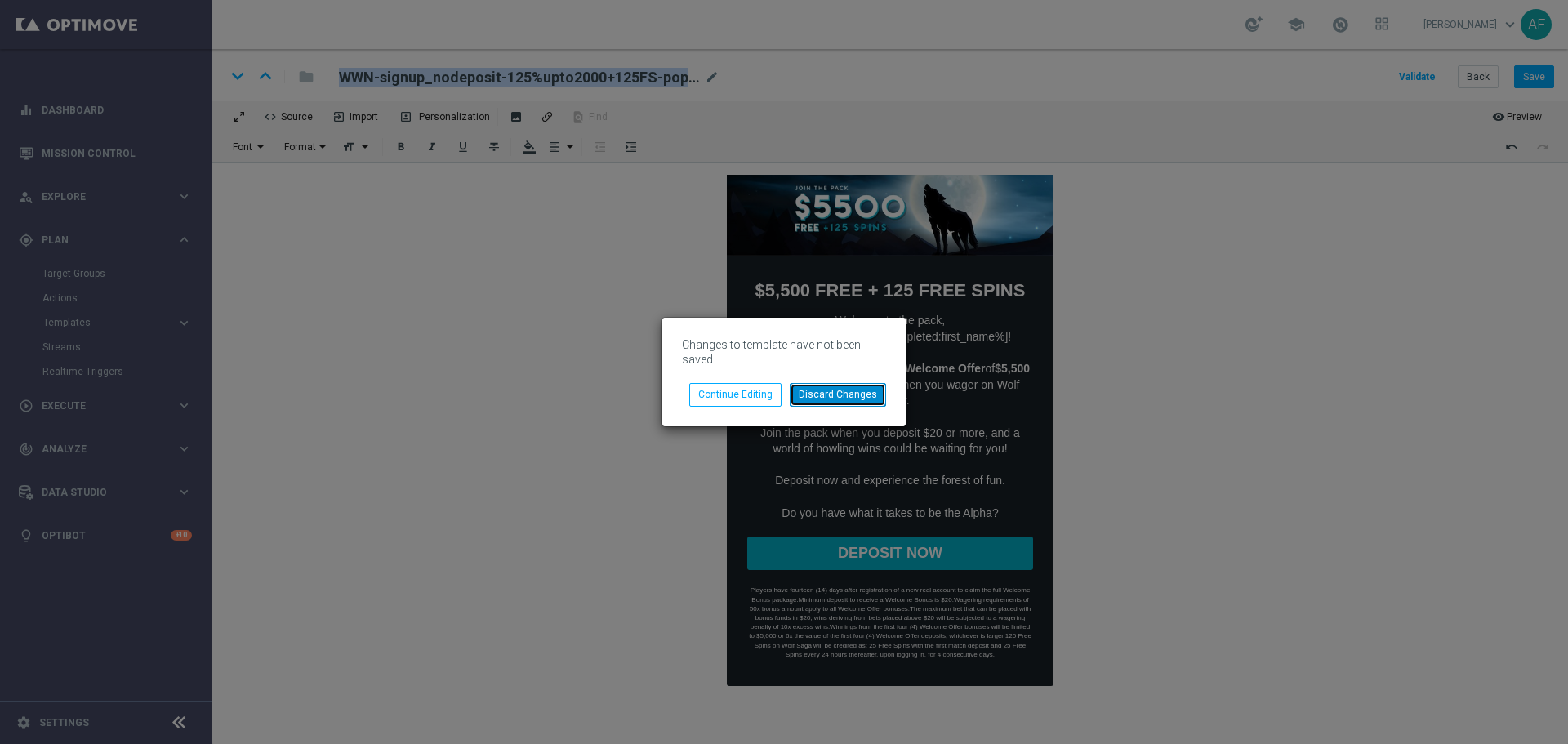
click at [813, 395] on button "Discard Changes" at bounding box center [837, 394] width 96 height 23
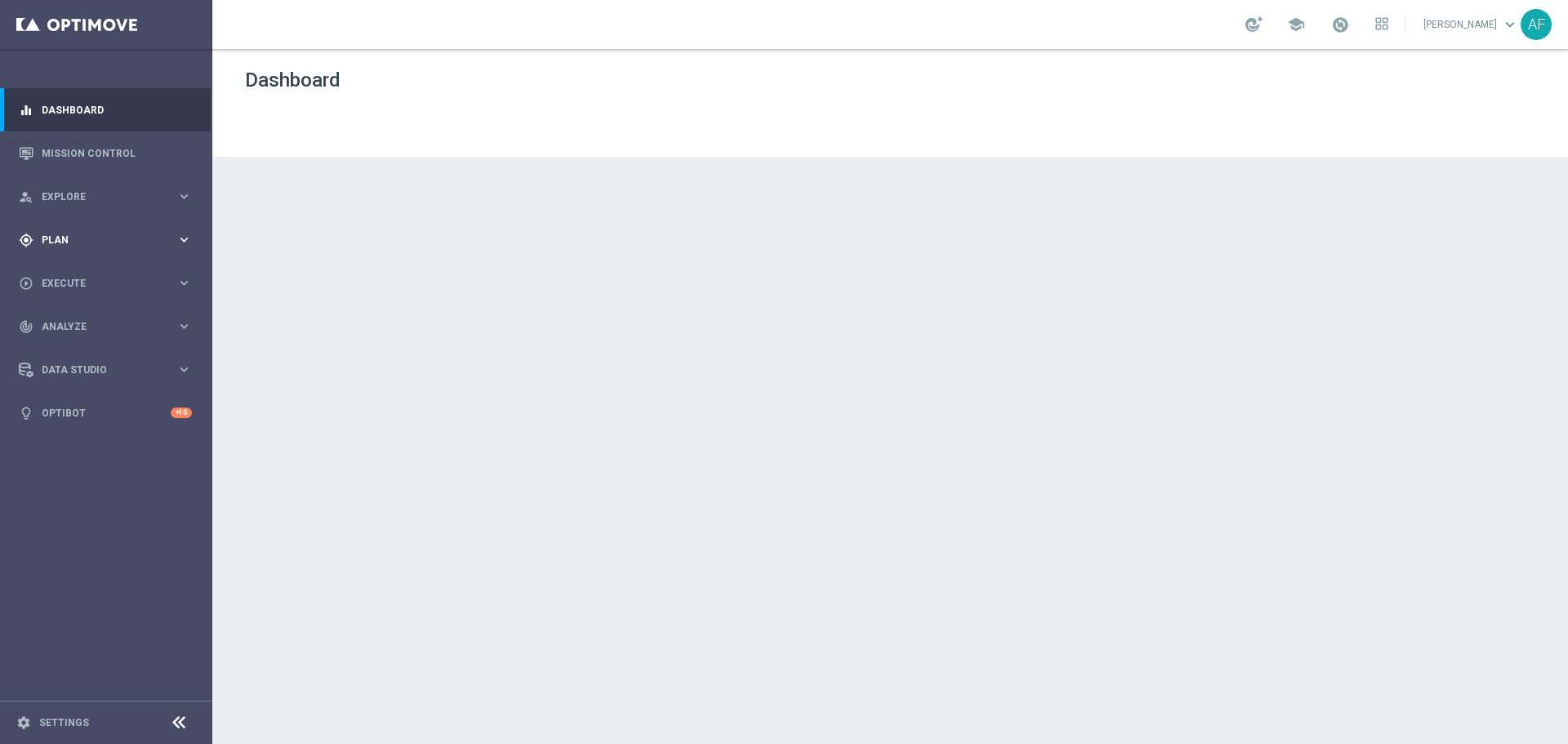
click at [119, 235] on span "Plan" at bounding box center [109, 240] width 135 height 10
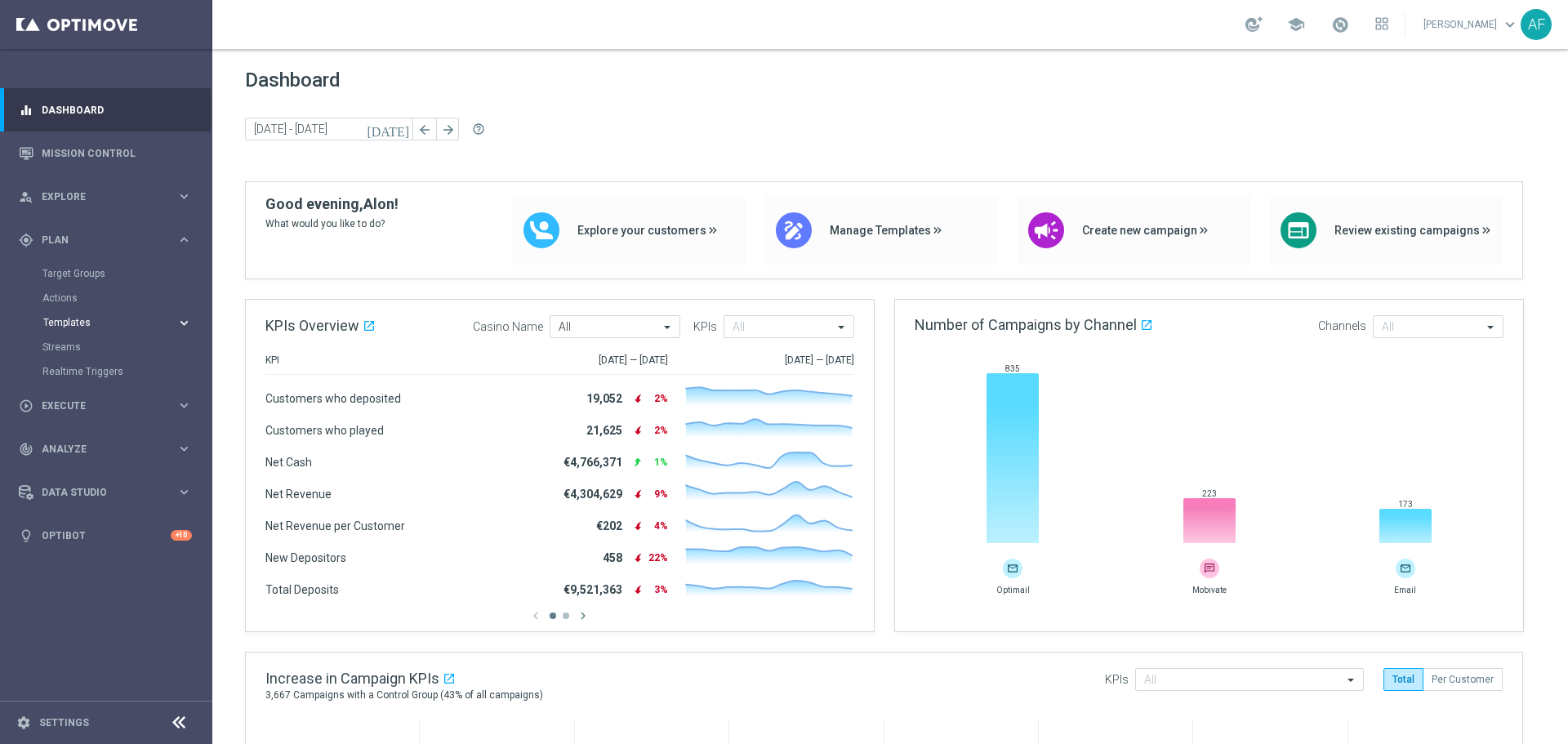
click at [82, 316] on button "Templates keyboard_arrow_right" at bounding box center [118, 323] width 151 height 13
click at [93, 392] on link "Webpage Pop-up" at bounding box center [110, 396] width 119 height 13
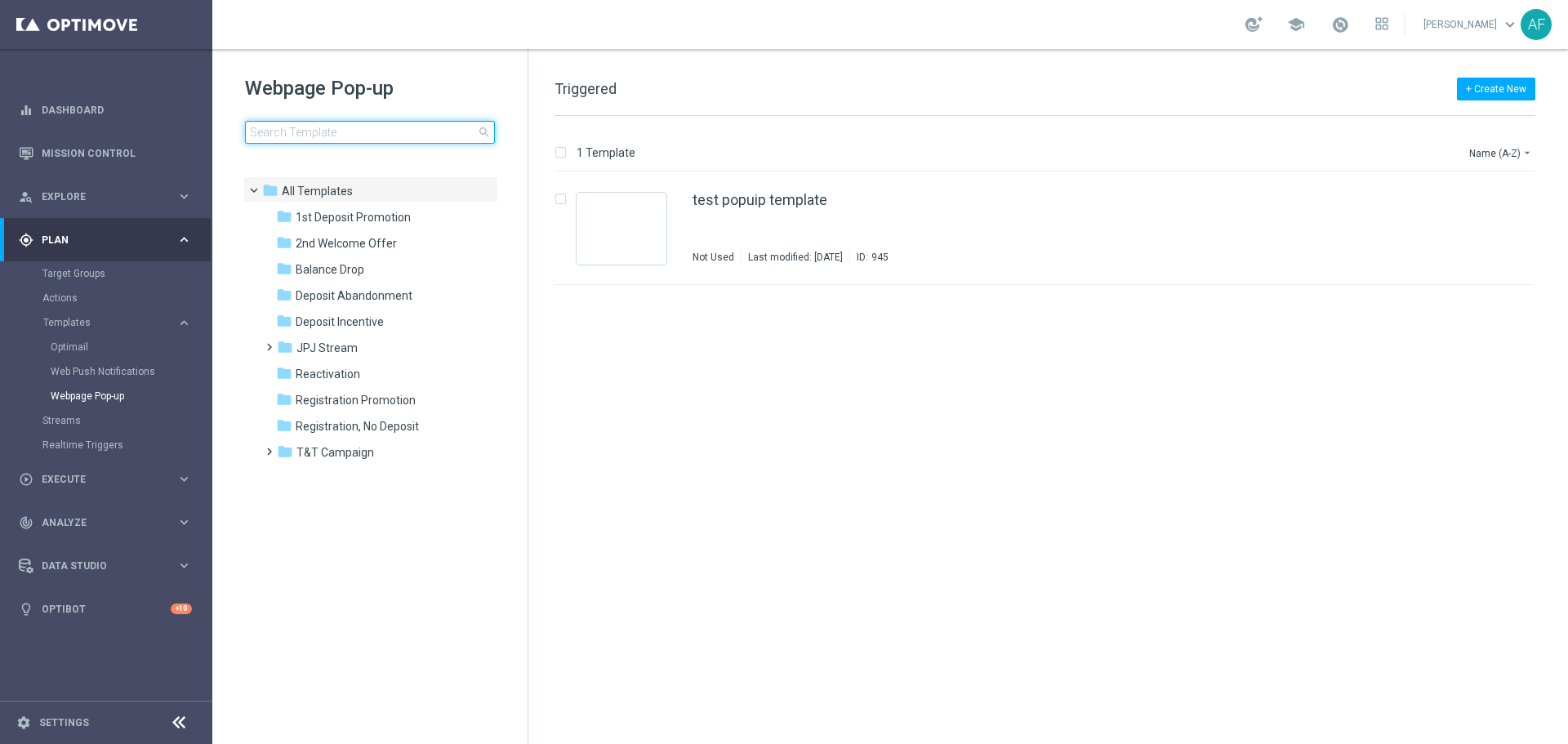
click at [402, 130] on input at bounding box center [370, 133] width 250 height 23
click at [390, 216] on span "1st Deposit Promotion" at bounding box center [353, 217] width 115 height 15
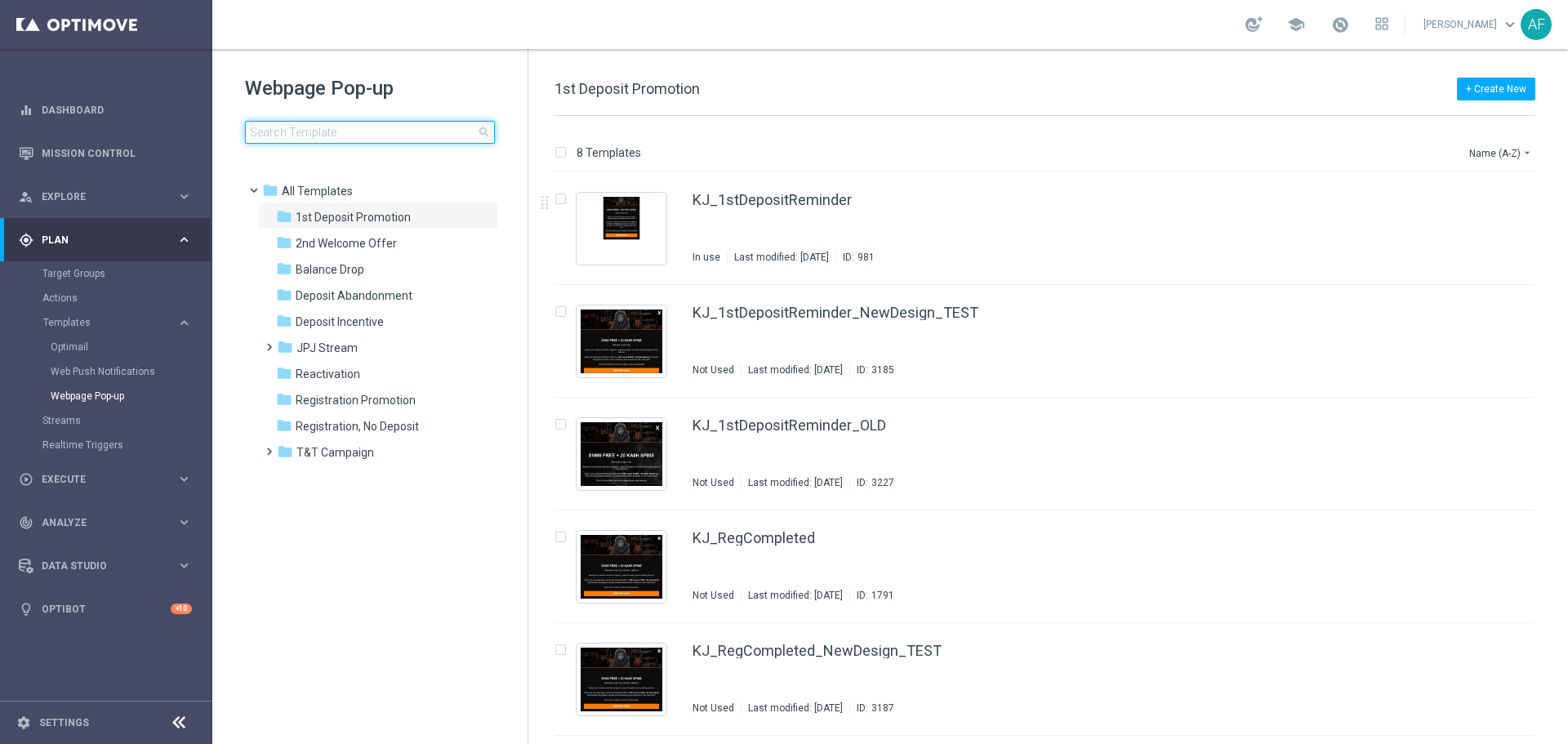
click at [344, 126] on input at bounding box center [370, 133] width 250 height 23
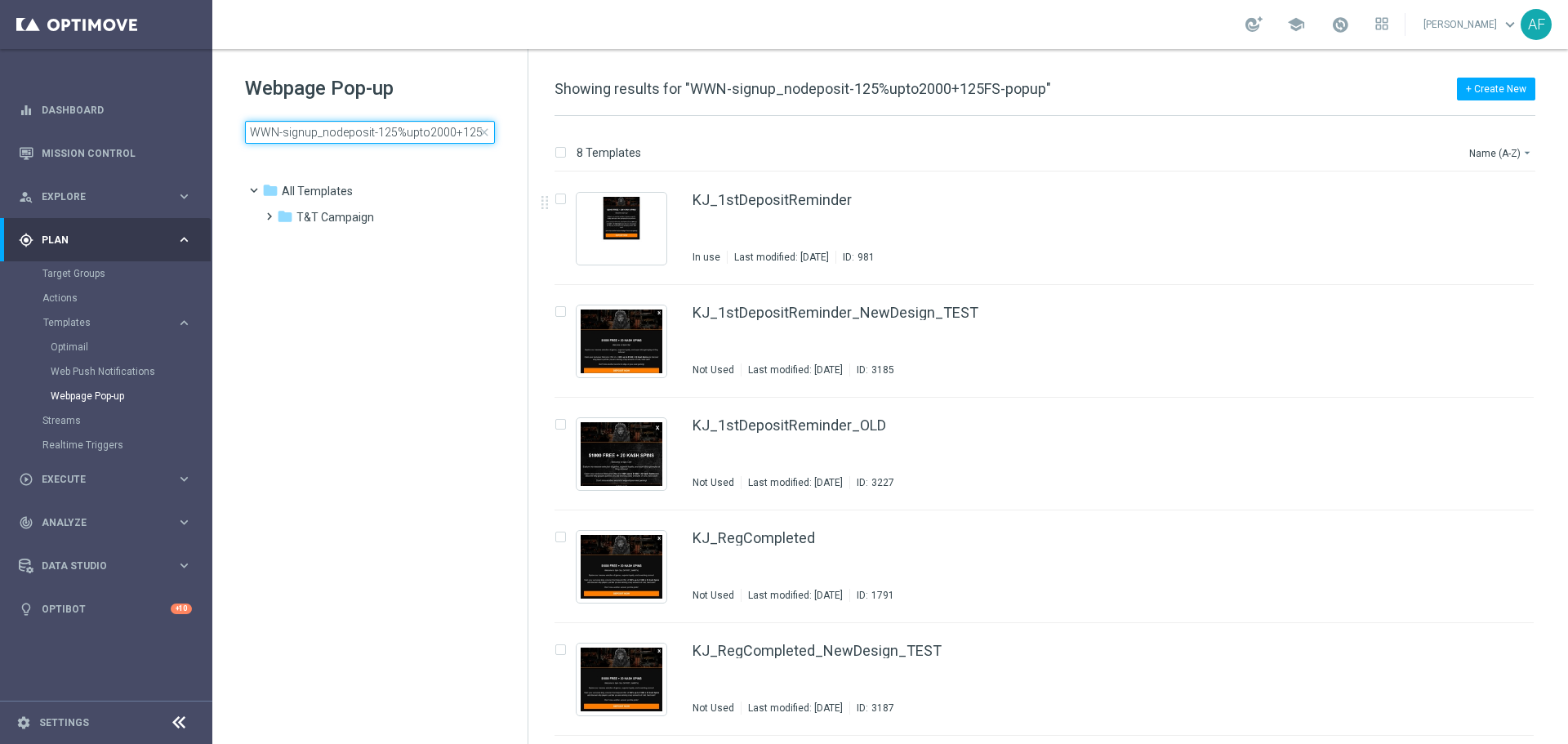
scroll to position [0, 40]
type input "WWN-signup_nodeposit-125%upto2000+125FS-popup"
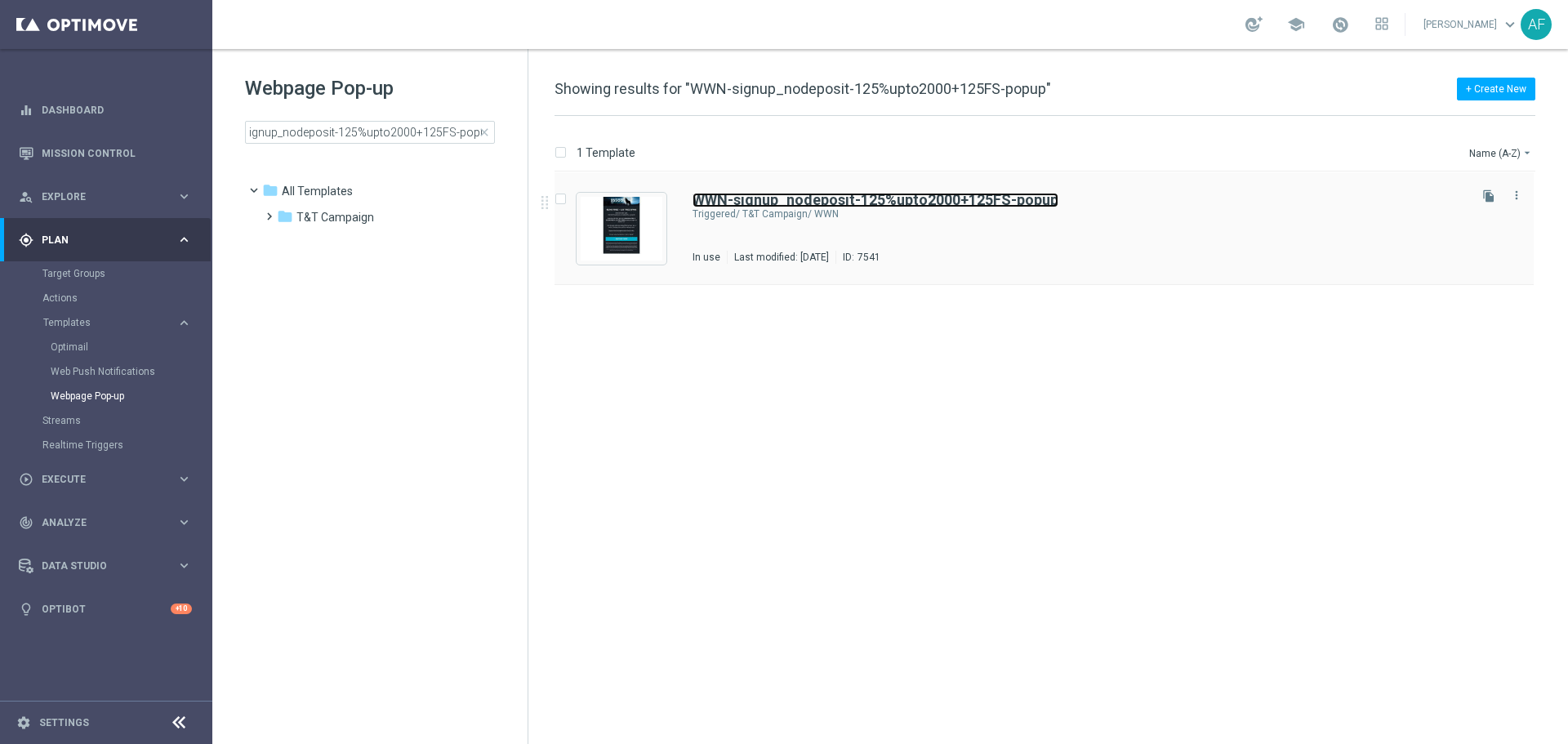
click at [732, 193] on b "WWN-signup_nodeposit-125%upto2000+125FS-popup" at bounding box center [875, 199] width 365 height 17
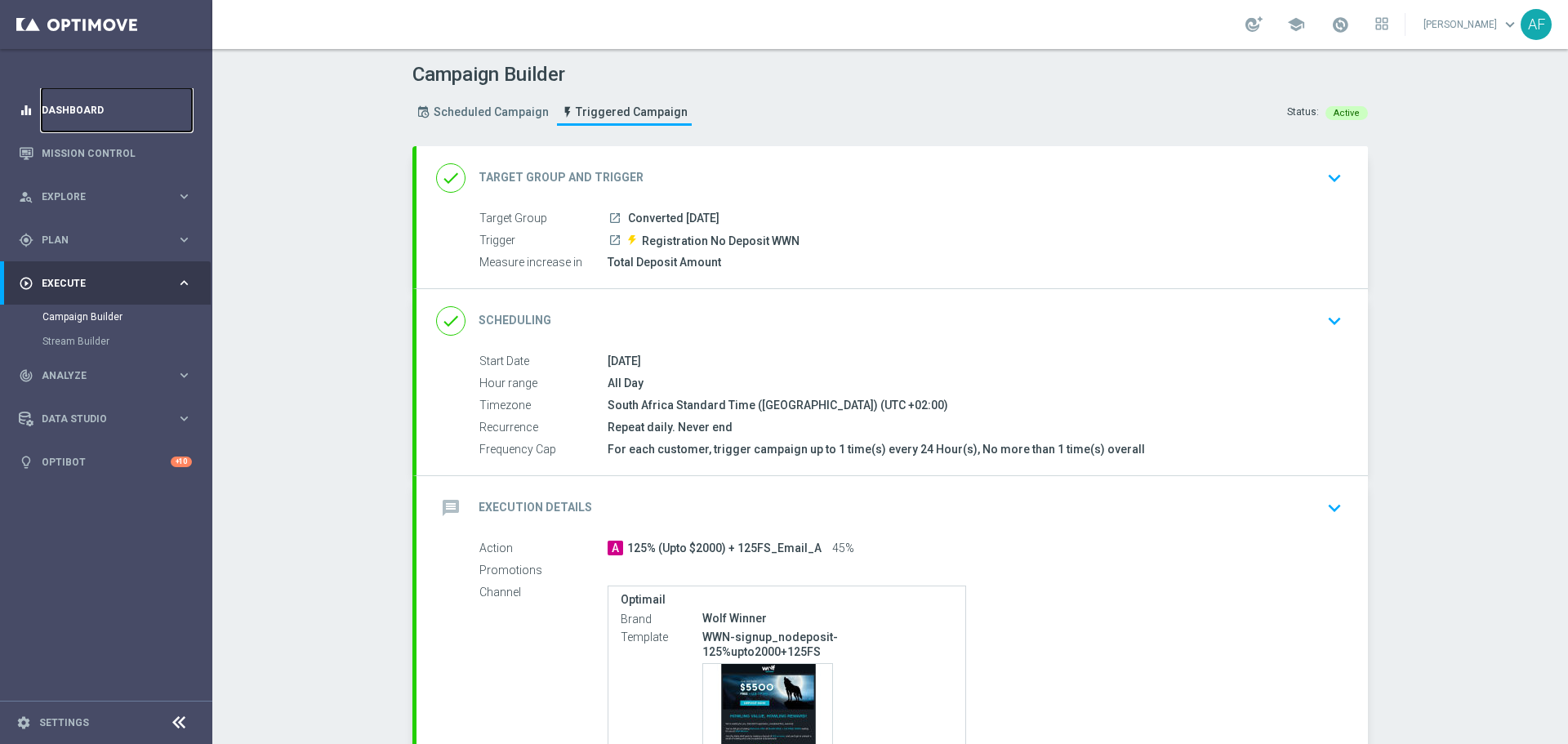
click at [75, 109] on link "Dashboard" at bounding box center [117, 109] width 151 height 44
